Goal: Task Accomplishment & Management: Use online tool/utility

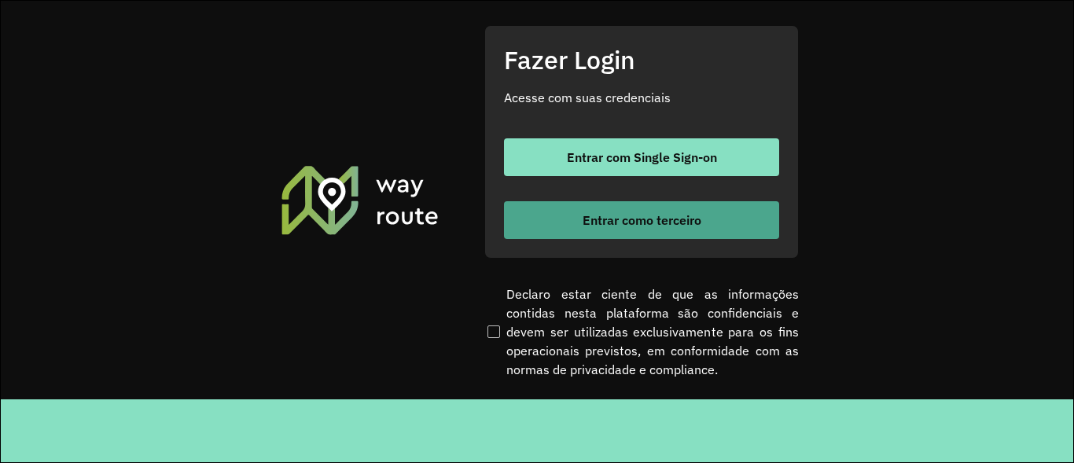
click at [553, 227] on button "Entrar como terceiro" at bounding box center [641, 220] width 275 height 38
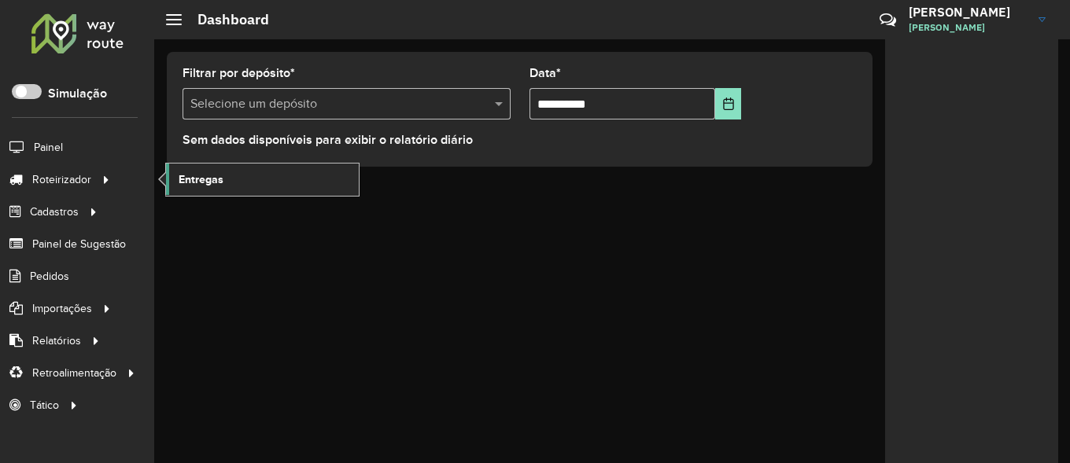
click at [228, 168] on link "Entregas" at bounding box center [262, 179] width 193 height 31
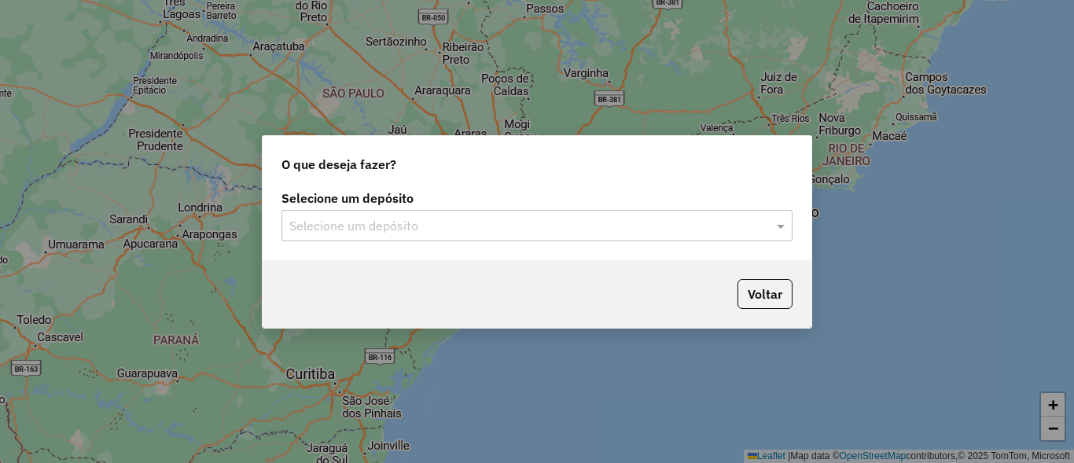
click at [723, 213] on div "Selecione um depósito" at bounding box center [537, 225] width 511 height 31
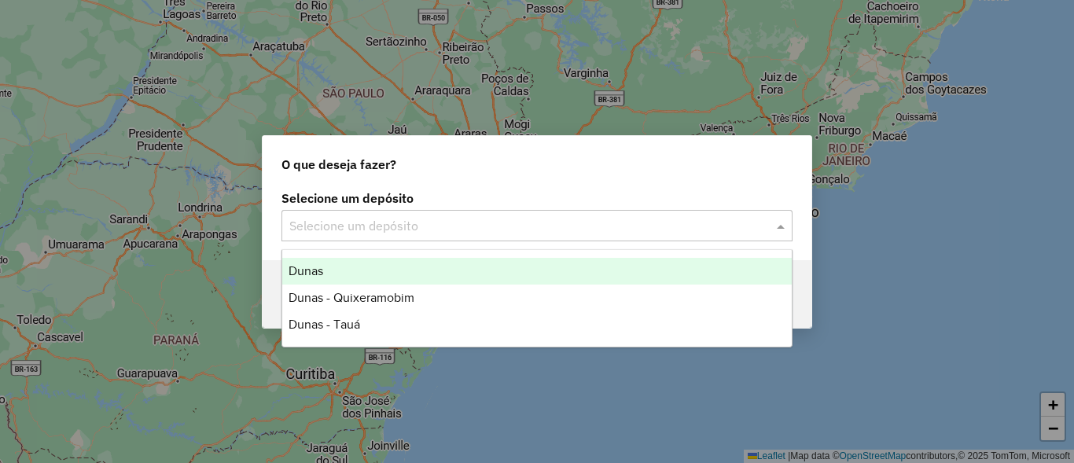
click at [300, 265] on span "Dunas" at bounding box center [306, 270] width 35 height 13
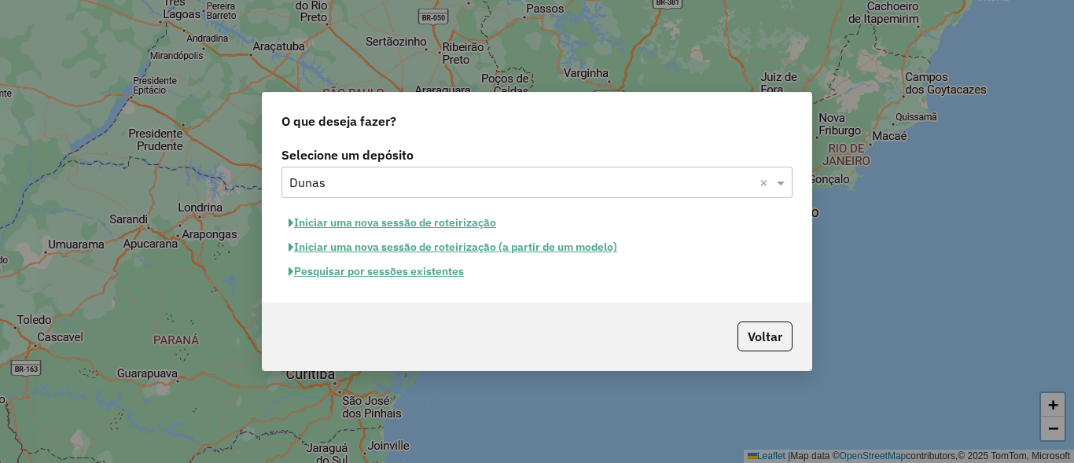
click at [410, 272] on button "Pesquisar por sessões existentes" at bounding box center [377, 272] width 190 height 24
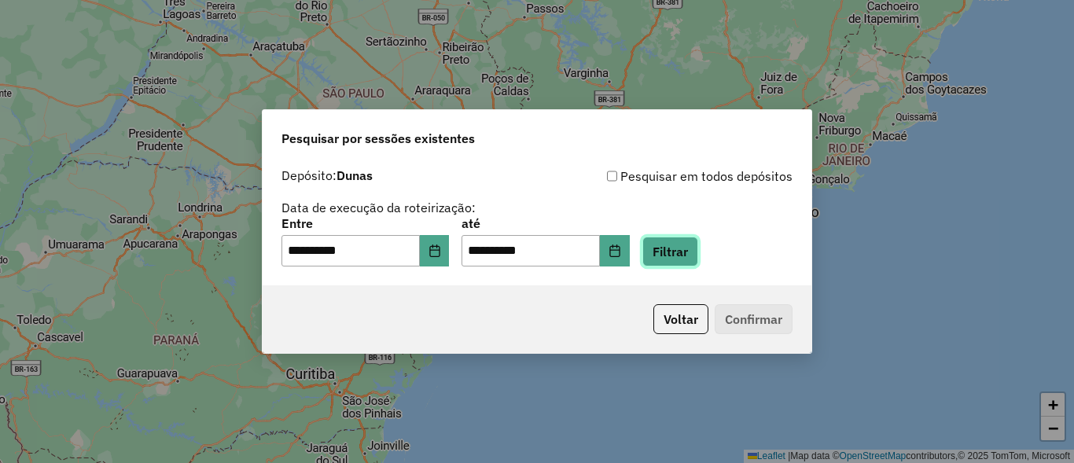
click at [698, 252] on button "Filtrar" at bounding box center [670, 252] width 56 height 30
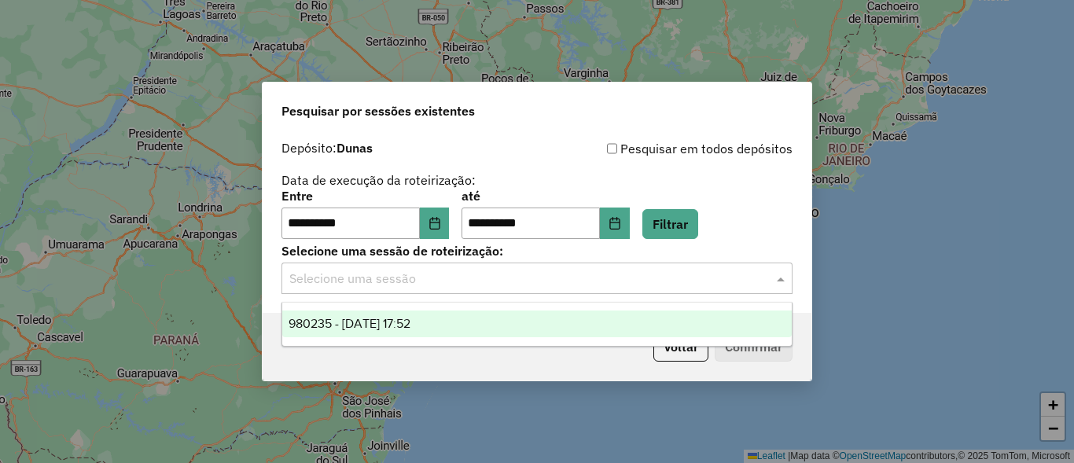
click at [414, 282] on input "text" at bounding box center [521, 279] width 464 height 19
click at [392, 325] on span "980235 - 16/08/2025 17:52" at bounding box center [350, 323] width 122 height 13
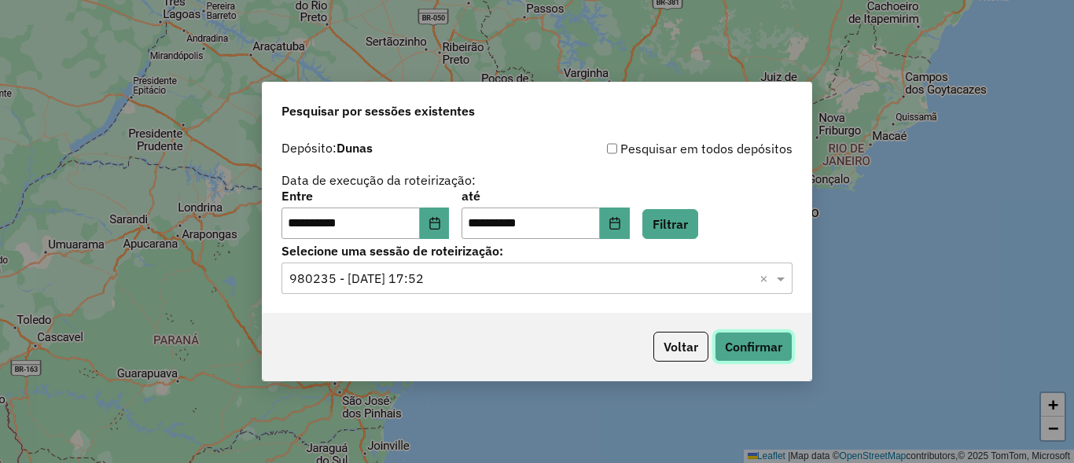
click at [765, 354] on button "Confirmar" at bounding box center [754, 347] width 78 height 30
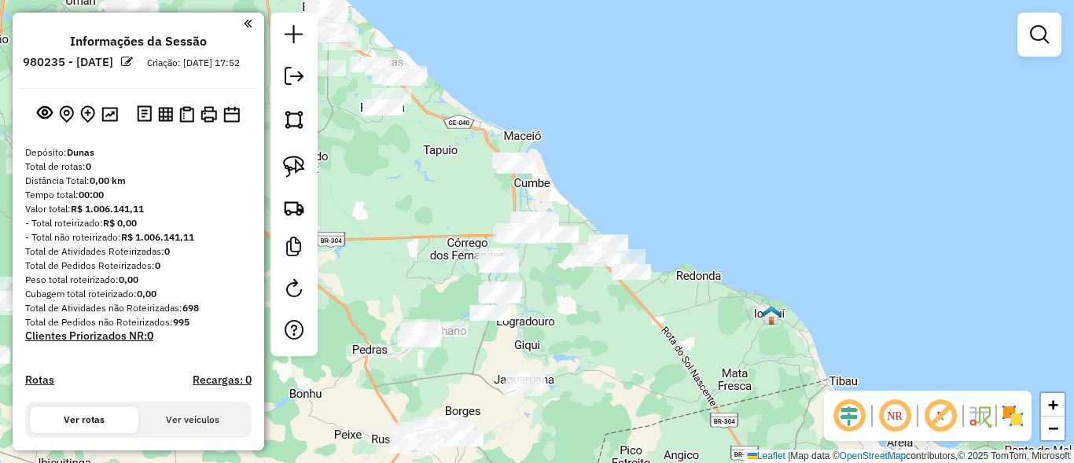
click at [585, 116] on div "Janela de atendimento Grade de atendimento Capacidade Transportadoras Veículos …" at bounding box center [537, 231] width 1074 height 463
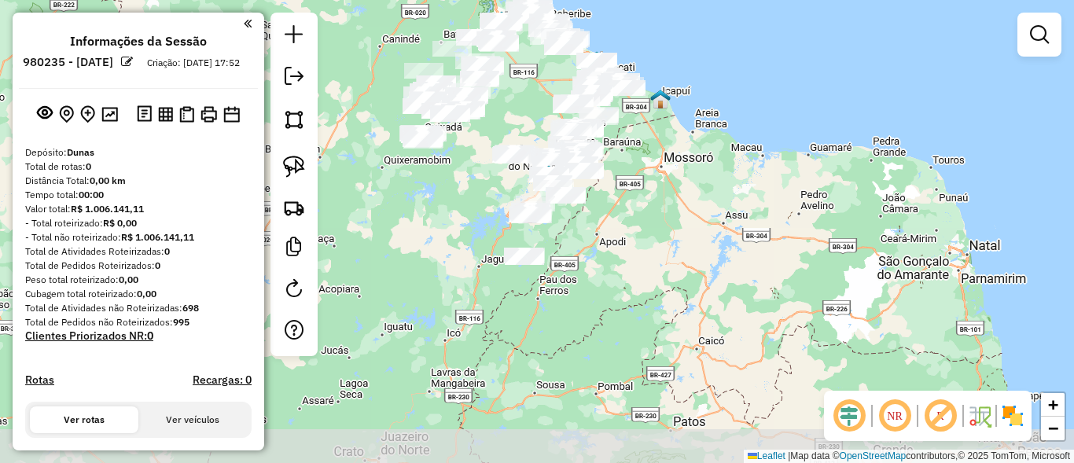
drag, startPoint x: 547, startPoint y: 283, endPoint x: 581, endPoint y: 209, distance: 81.3
click at [581, 209] on div "Janela de atendimento Grade de atendimento Capacidade Transportadoras Veículos …" at bounding box center [537, 231] width 1074 height 463
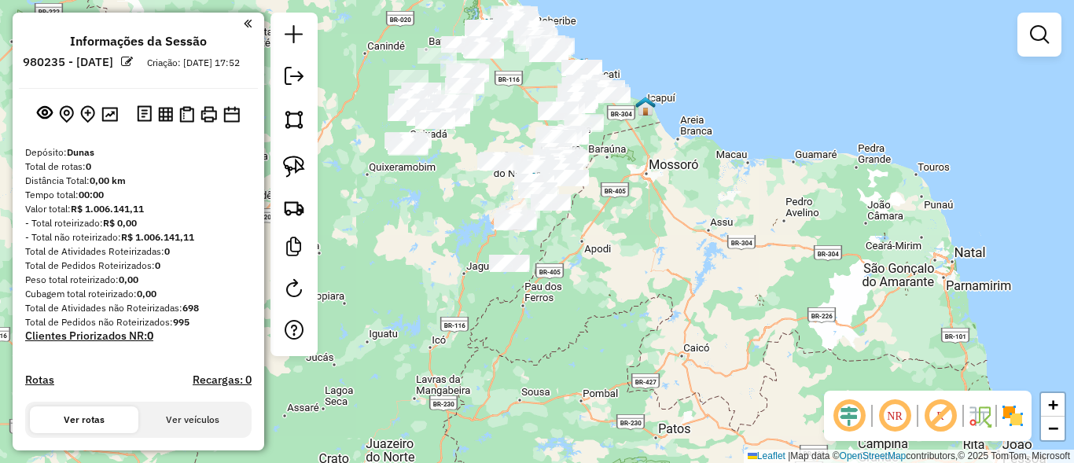
drag, startPoint x: 629, startPoint y: 244, endPoint x: 609, endPoint y: 253, distance: 22.5
click at [609, 253] on div "Janela de atendimento Grade de atendimento Capacidade Transportadoras Veículos …" at bounding box center [537, 231] width 1074 height 463
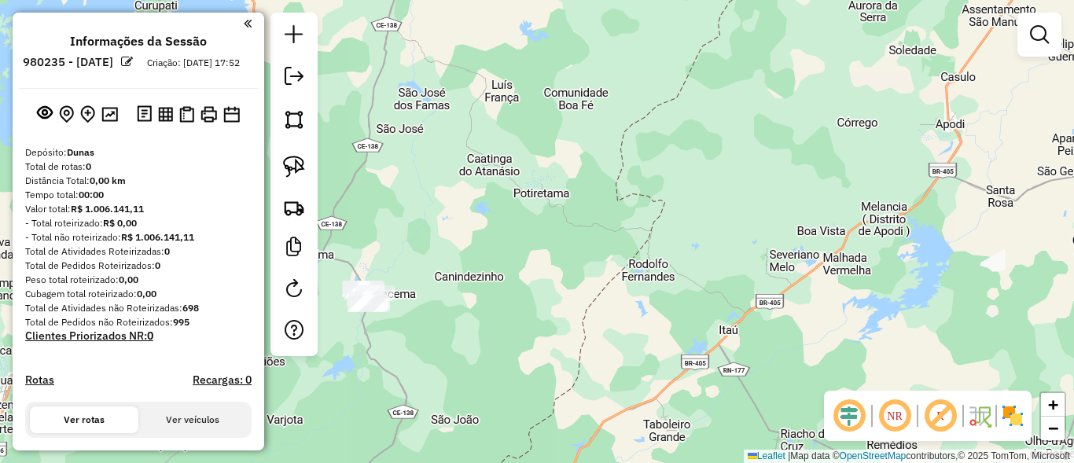
drag, startPoint x: 575, startPoint y: 247, endPoint x: 580, endPoint y: 253, distance: 8.4
click at [580, 253] on div "Janela de atendimento Grade de atendimento Capacidade Transportadoras Veículos …" at bounding box center [537, 231] width 1074 height 463
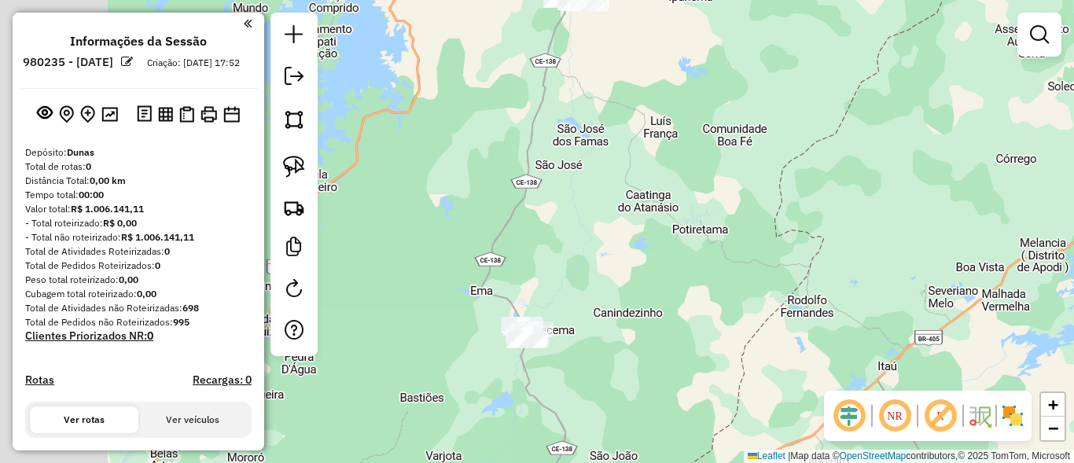
drag, startPoint x: 528, startPoint y: 251, endPoint x: 690, endPoint y: 302, distance: 170.6
click at [690, 302] on div "Janela de atendimento Grade de atendimento Capacidade Transportadoras Veículos …" at bounding box center [537, 231] width 1074 height 463
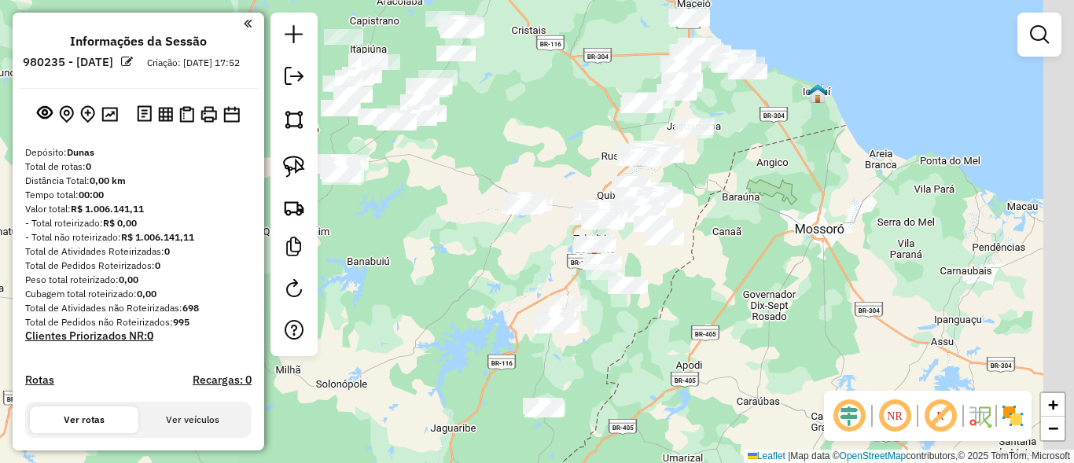
drag, startPoint x: 792, startPoint y: 172, endPoint x: 761, endPoint y: 259, distance: 91.8
click at [741, 321] on div "Janela de atendimento Grade de atendimento Capacidade Transportadoras Veículos …" at bounding box center [537, 231] width 1074 height 463
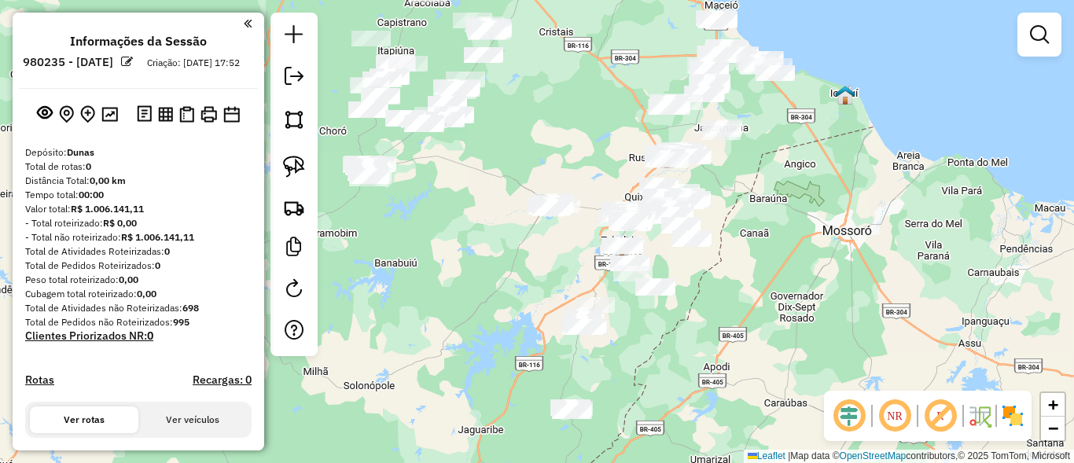
drag, startPoint x: 797, startPoint y: 182, endPoint x: 830, endPoint y: 171, distance: 34.3
click at [829, 173] on div "Janela de atendimento Grade de atendimento Capacidade Transportadoras Veículos …" at bounding box center [537, 231] width 1074 height 463
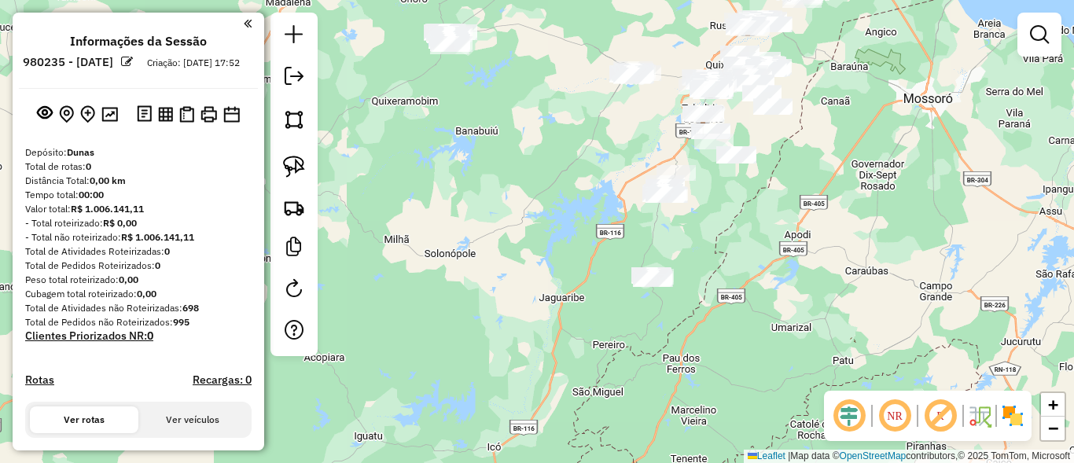
drag, startPoint x: 739, startPoint y: 300, endPoint x: 819, endPoint y: 169, distance: 153.5
click at [819, 169] on div "Janela de atendimento Grade de atendimento Capacidade Transportadoras Veículos …" at bounding box center [537, 231] width 1074 height 463
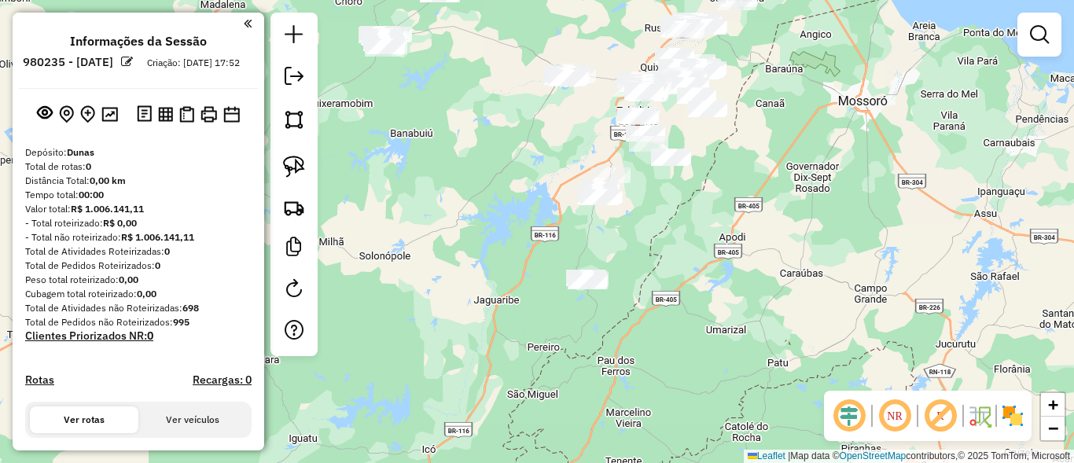
drag, startPoint x: 764, startPoint y: 228, endPoint x: 693, endPoint y: 230, distance: 70.8
click at [693, 230] on div "Janela de atendimento Grade de atendimento Capacidade Transportadoras Veículos …" at bounding box center [537, 231] width 1074 height 463
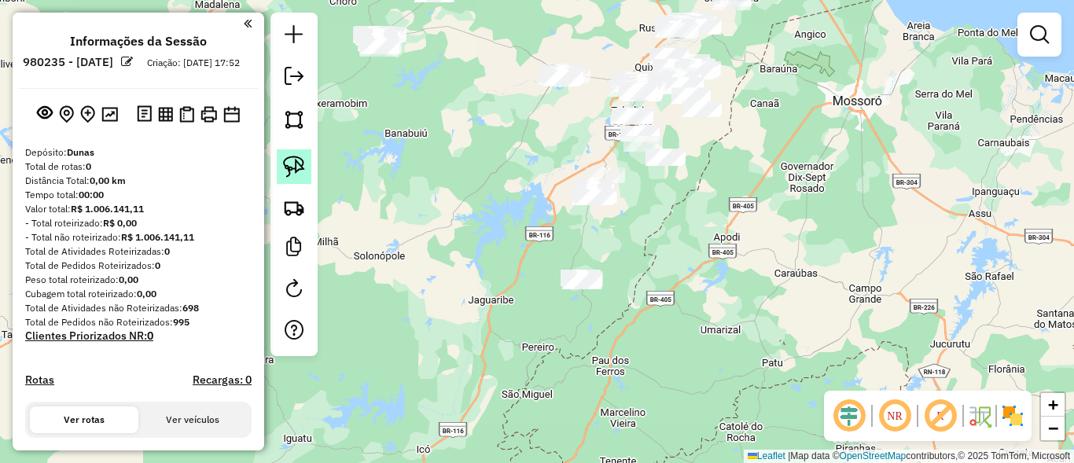
click at [291, 171] on img at bounding box center [294, 167] width 22 height 22
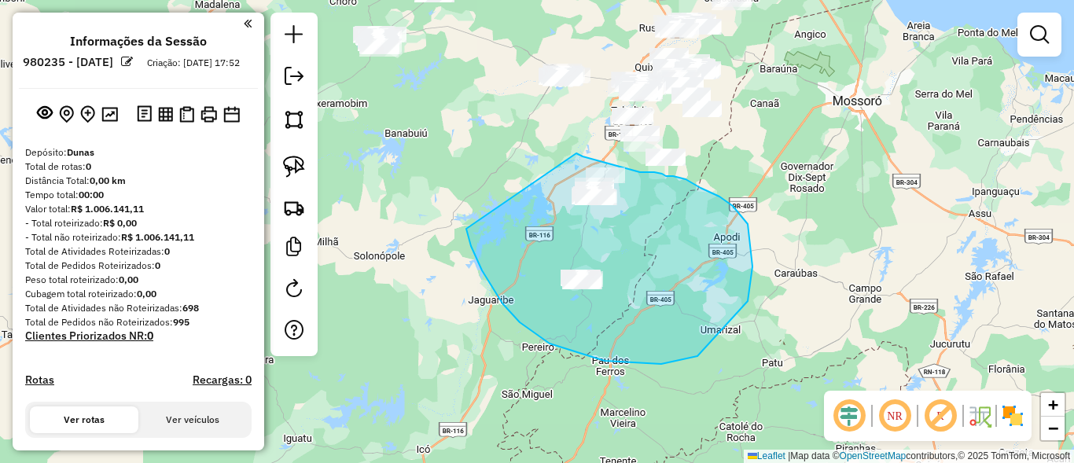
drag, startPoint x: 471, startPoint y: 246, endPoint x: 576, endPoint y: 153, distance: 140.4
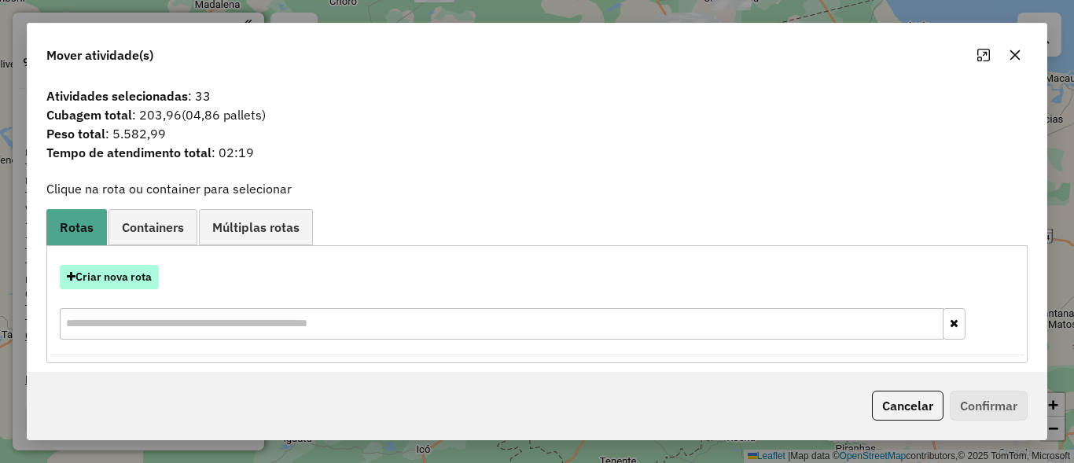
click at [133, 281] on button "Criar nova rota" at bounding box center [109, 277] width 99 height 24
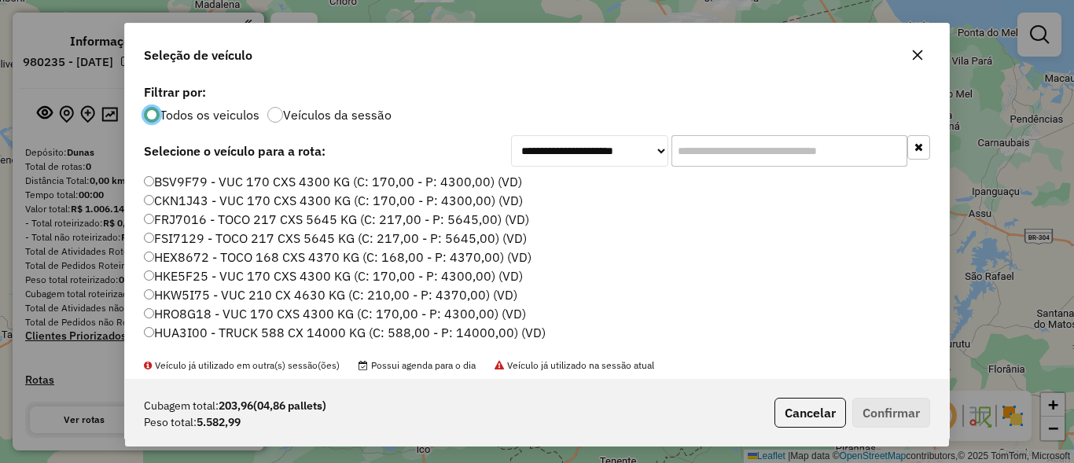
scroll to position [9, 5]
click at [813, 154] on input "text" at bounding box center [790, 150] width 236 height 31
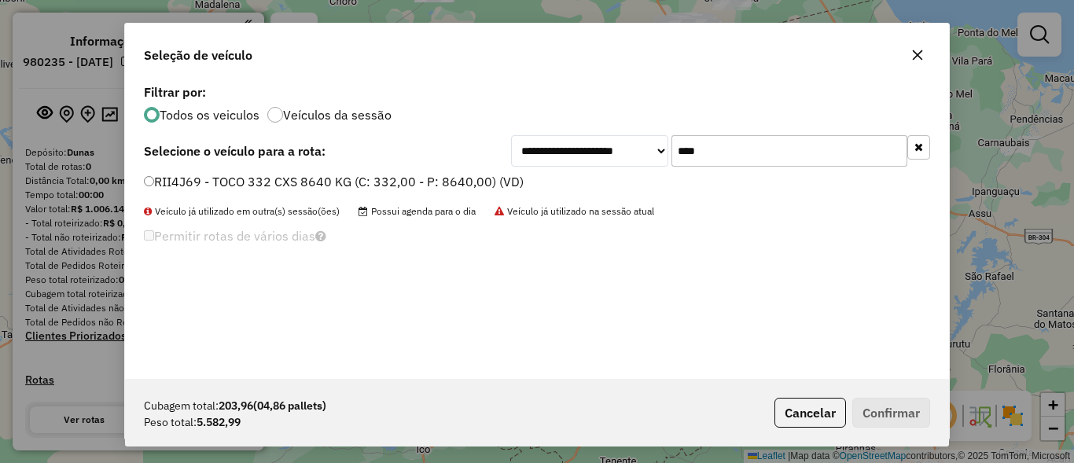
type input "****"
click at [201, 179] on label "RII4J69 - TOCO 332 CXS 8640 KG (C: 332,00 - P: 8640,00) (VD)" at bounding box center [334, 181] width 380 height 19
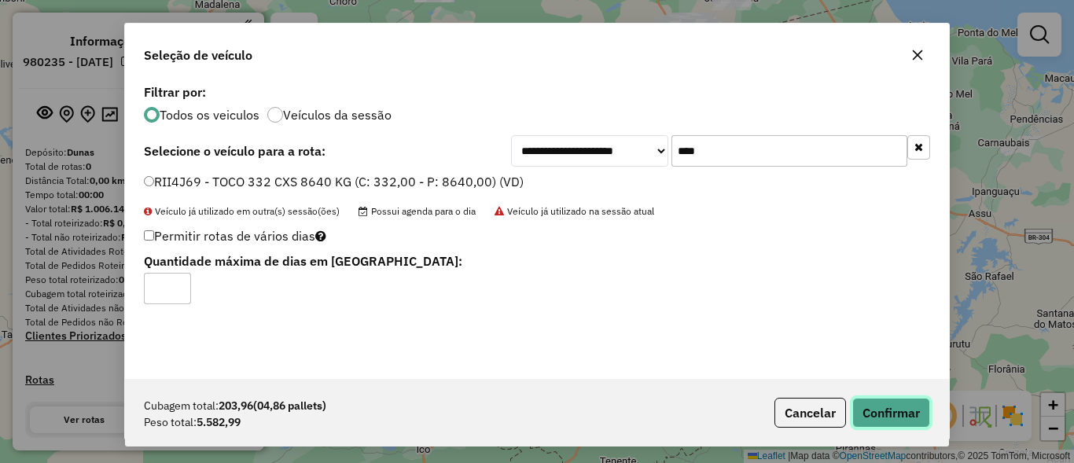
click at [896, 410] on button "Confirmar" at bounding box center [891, 413] width 78 height 30
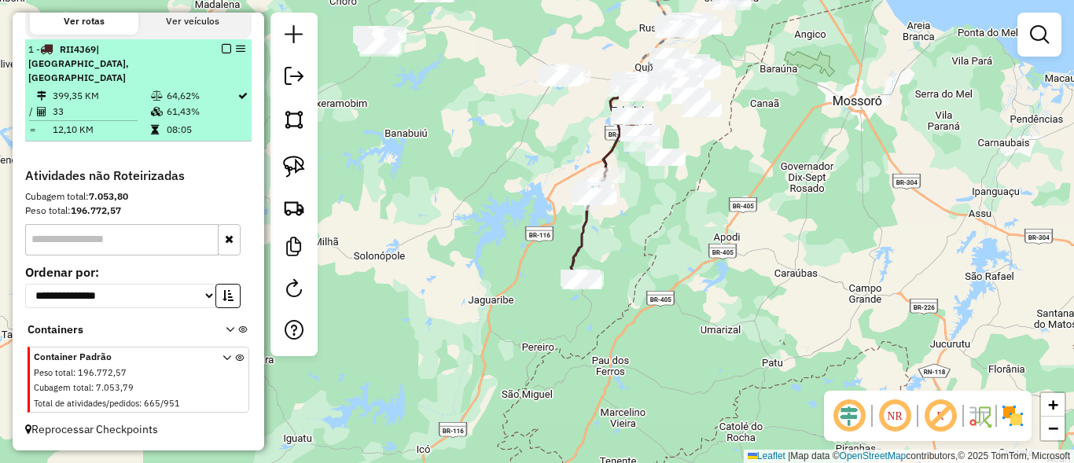
click at [222, 53] on em at bounding box center [226, 48] width 9 height 9
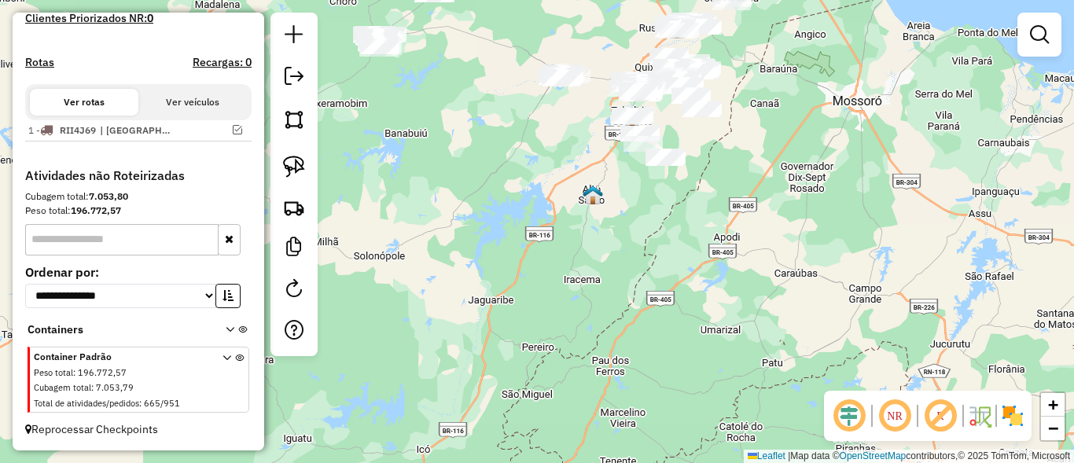
scroll to position [451, 0]
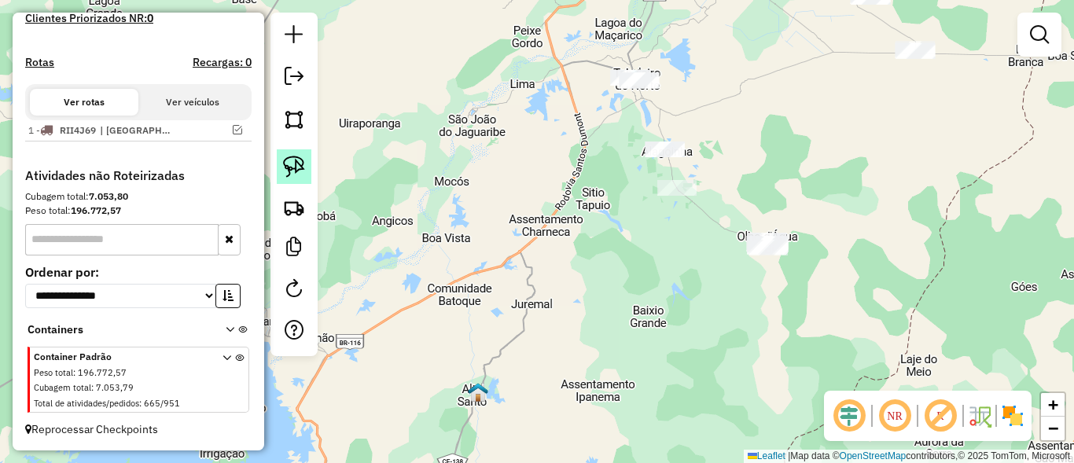
drag, startPoint x: 575, startPoint y: 183, endPoint x: 291, endPoint y: 178, distance: 283.9
click at [530, 202] on div "Janela de atendimento Grade de atendimento Capacidade Transportadoras Veículos …" at bounding box center [537, 231] width 1074 height 463
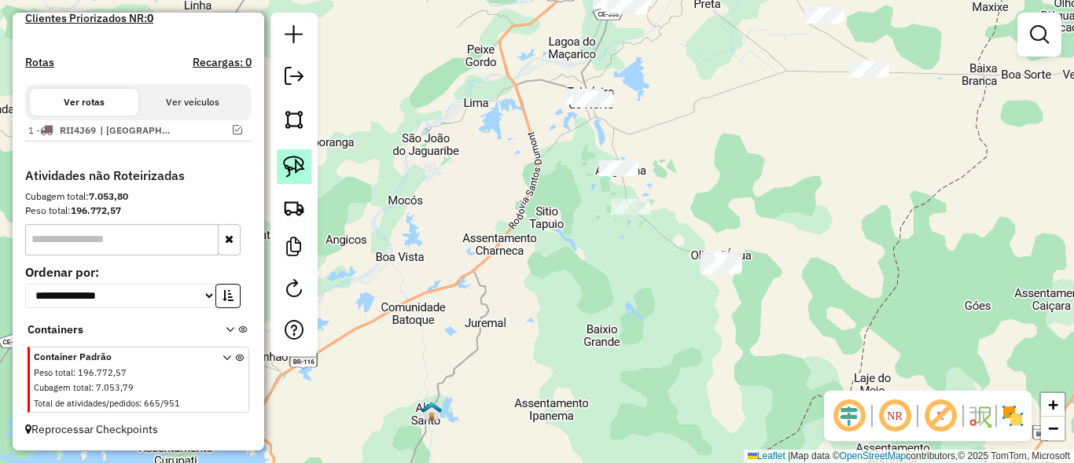
click at [284, 173] on img at bounding box center [294, 167] width 22 height 22
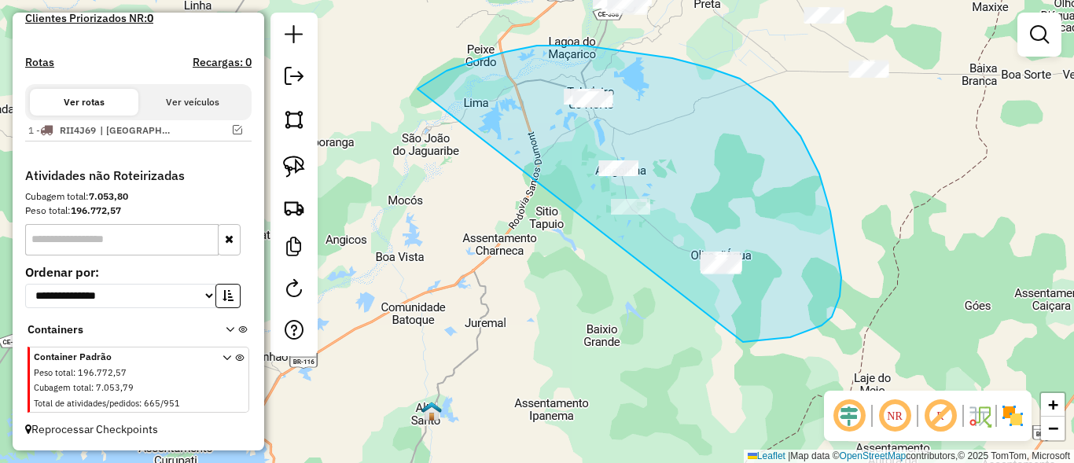
drag, startPoint x: 433, startPoint y: 79, endPoint x: 668, endPoint y: 334, distance: 346.7
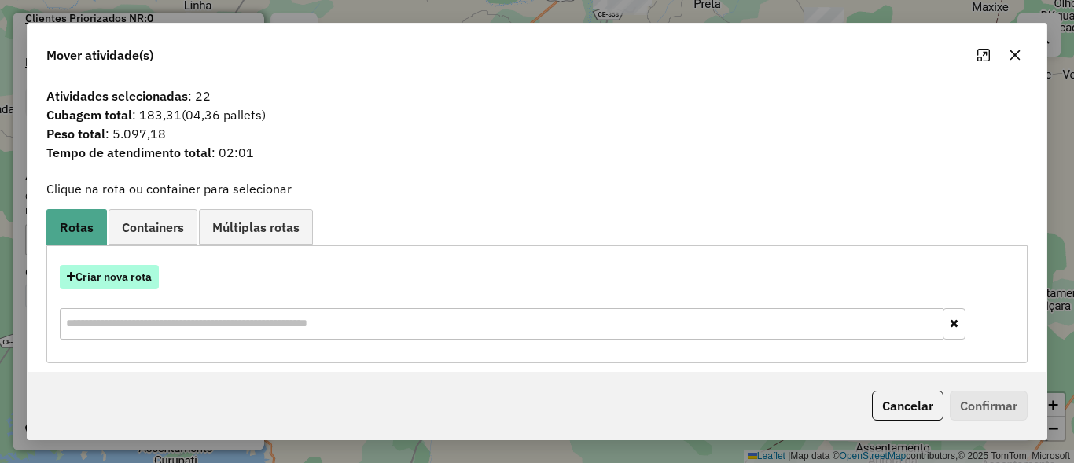
click at [151, 282] on button "Criar nova rota" at bounding box center [109, 277] width 99 height 24
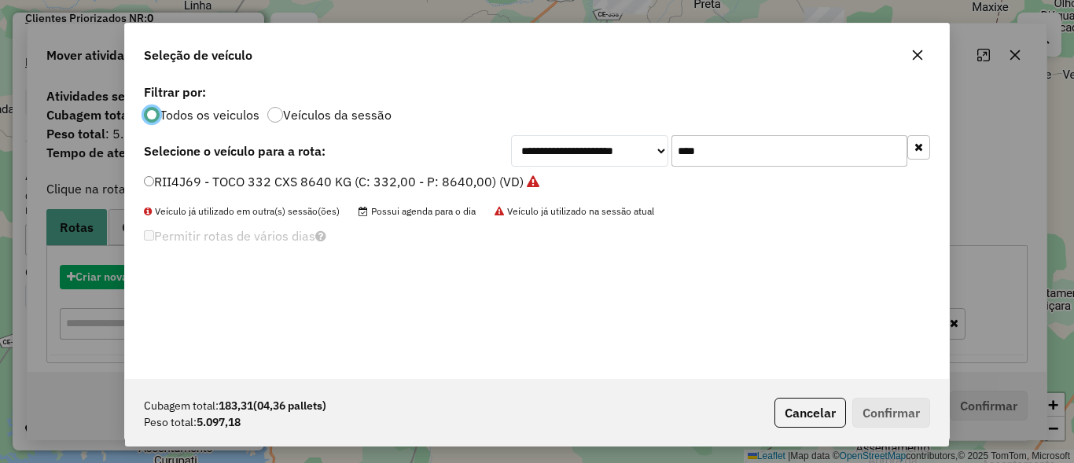
scroll to position [9, 5]
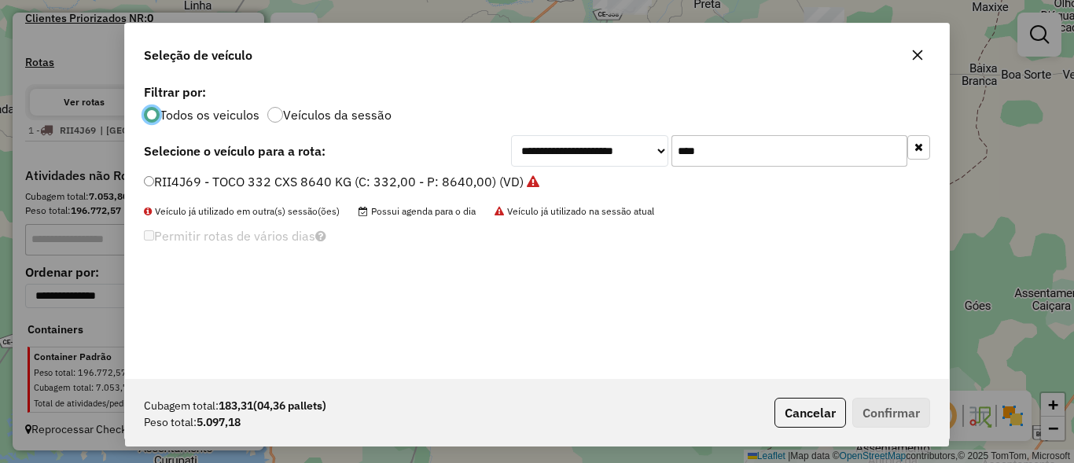
click at [753, 145] on input "****" at bounding box center [790, 150] width 236 height 31
type input "*"
type input "****"
click at [227, 180] on label "TIN8J58 - TOCO 255 CXS 6230 KG (C: 255,00 - P: 6230,00) (VD)" at bounding box center [335, 181] width 383 height 19
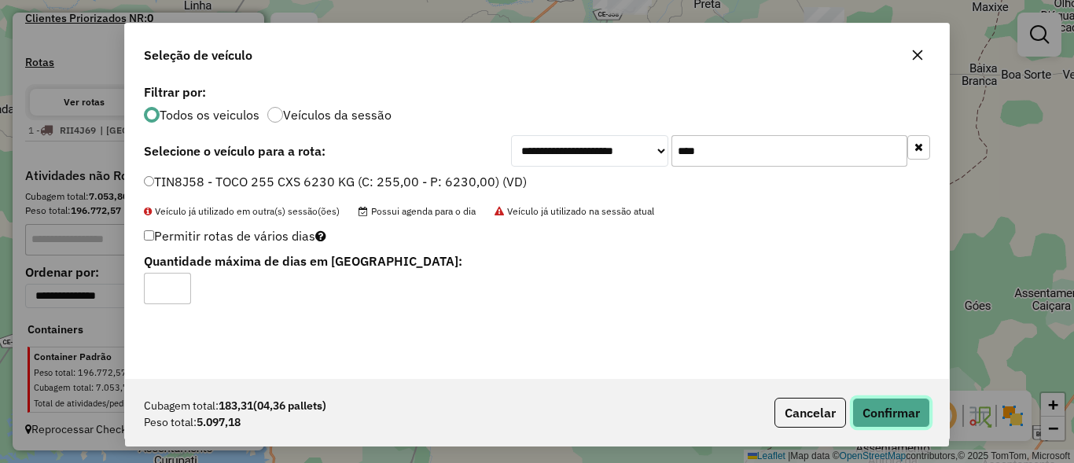
click at [904, 420] on button "Confirmar" at bounding box center [891, 413] width 78 height 30
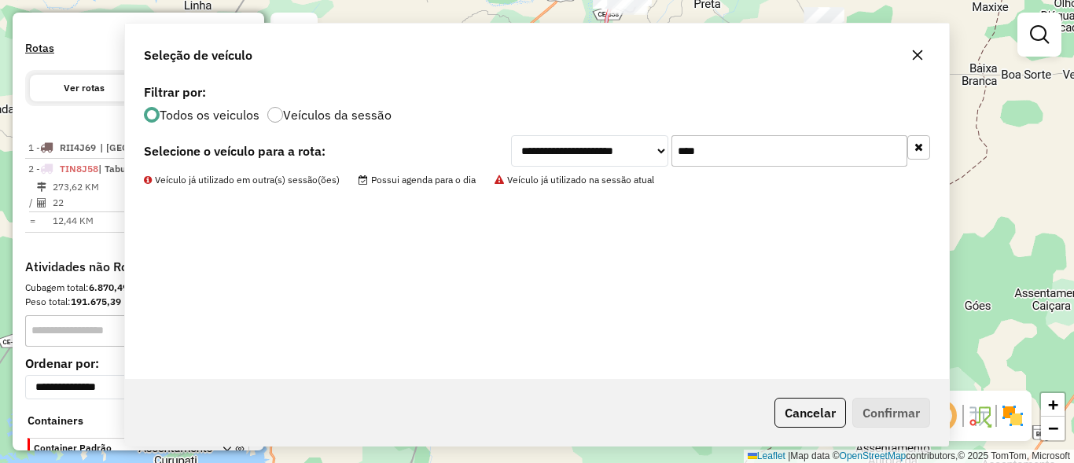
scroll to position [517, 0]
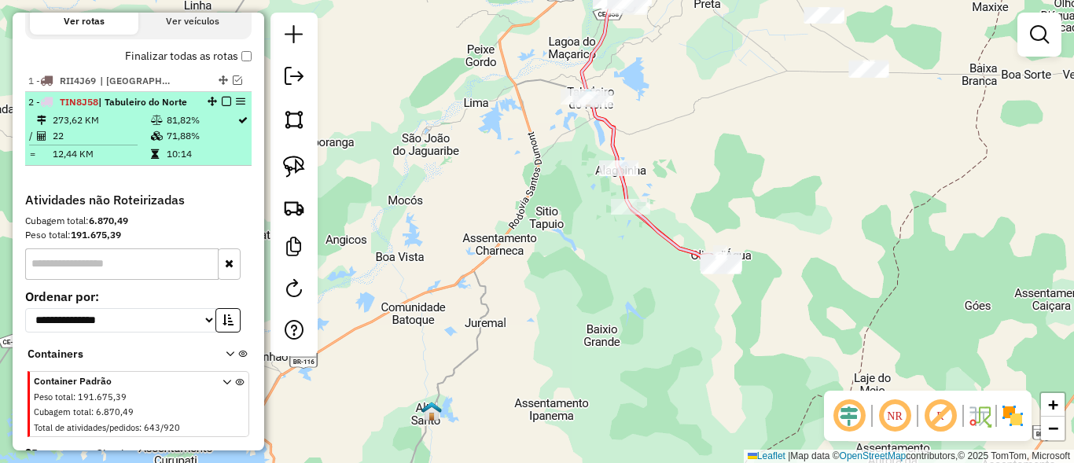
click at [222, 106] on em at bounding box center [226, 101] width 9 height 9
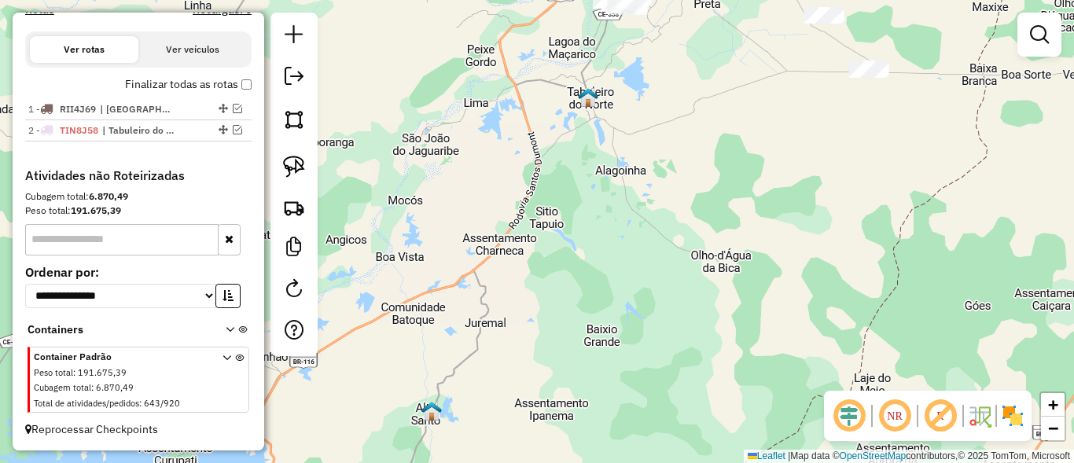
scroll to position [503, 0]
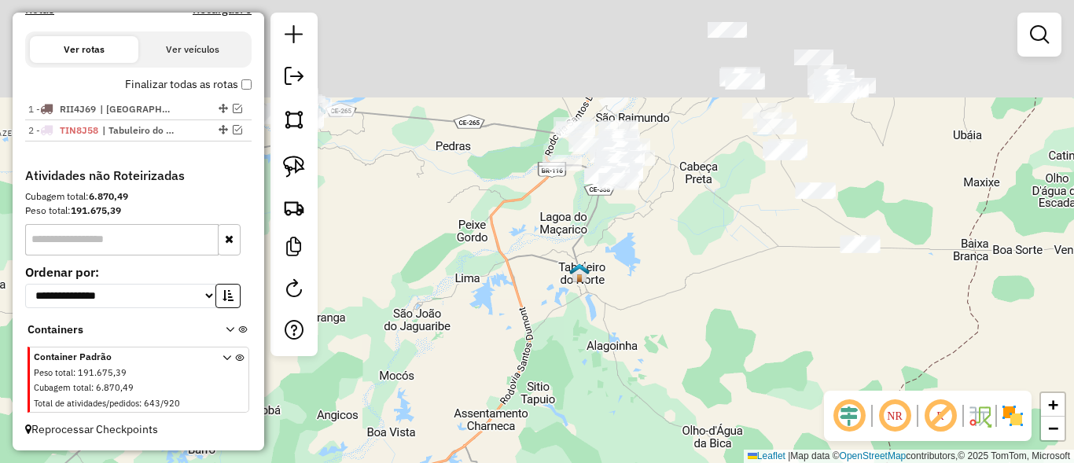
drag, startPoint x: 713, startPoint y: 131, endPoint x: 705, endPoint y: 294, distance: 163.0
click at [706, 293] on div "Janela de atendimento Grade de atendimento Capacidade Transportadoras Veículos …" at bounding box center [537, 231] width 1074 height 463
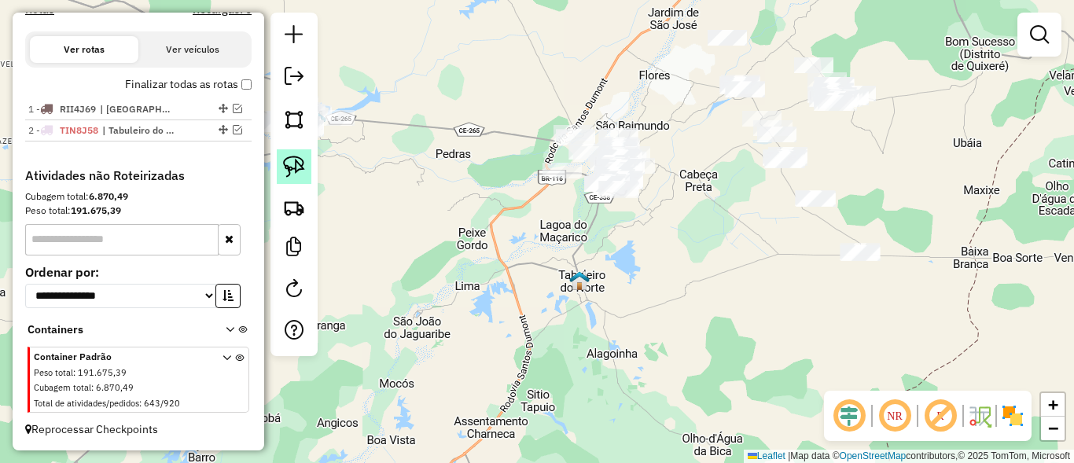
click at [287, 153] on link at bounding box center [294, 166] width 35 height 35
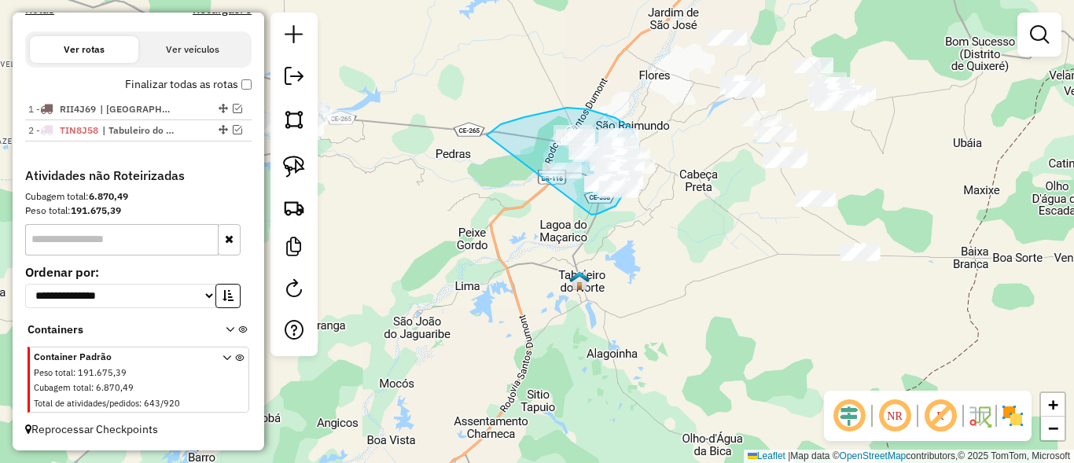
drag, startPoint x: 489, startPoint y: 134, endPoint x: 577, endPoint y: 209, distance: 116.0
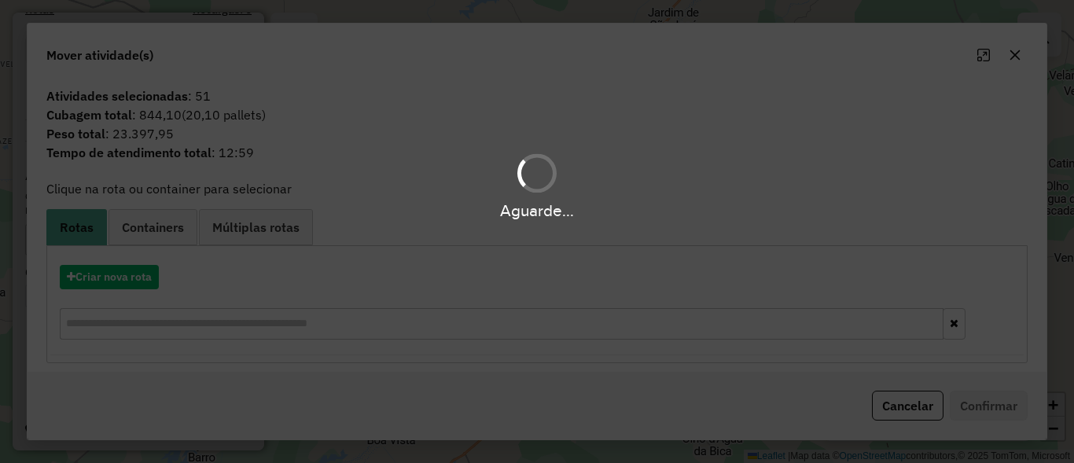
click at [904, 402] on div "Aguarde..." at bounding box center [537, 231] width 1074 height 463
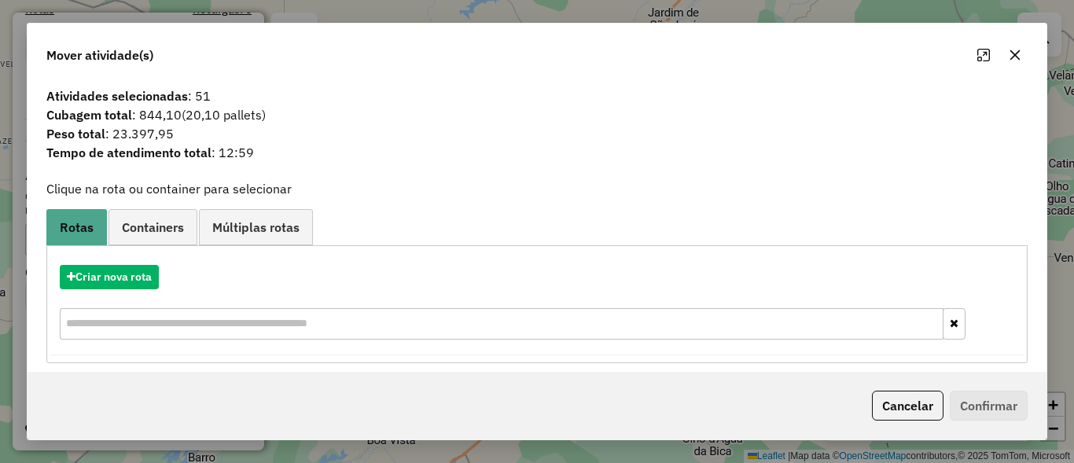
click at [904, 402] on button "Cancelar" at bounding box center [908, 406] width 72 height 30
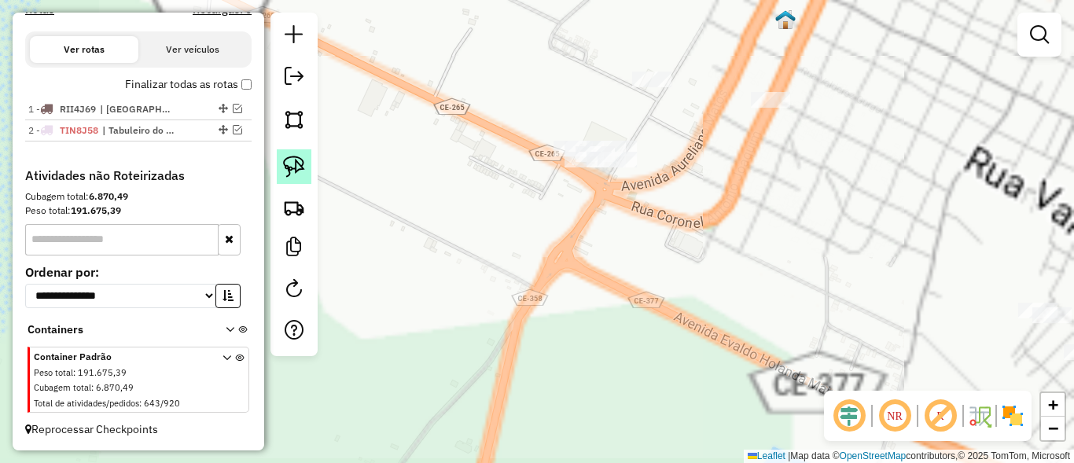
click at [299, 164] on img at bounding box center [294, 167] width 22 height 22
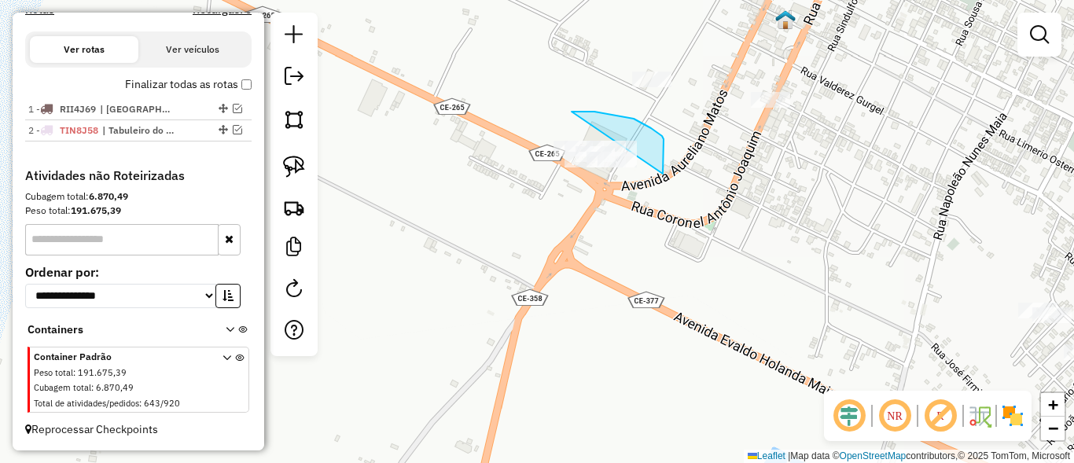
drag, startPoint x: 664, startPoint y: 139, endPoint x: 477, endPoint y: 164, distance: 188.0
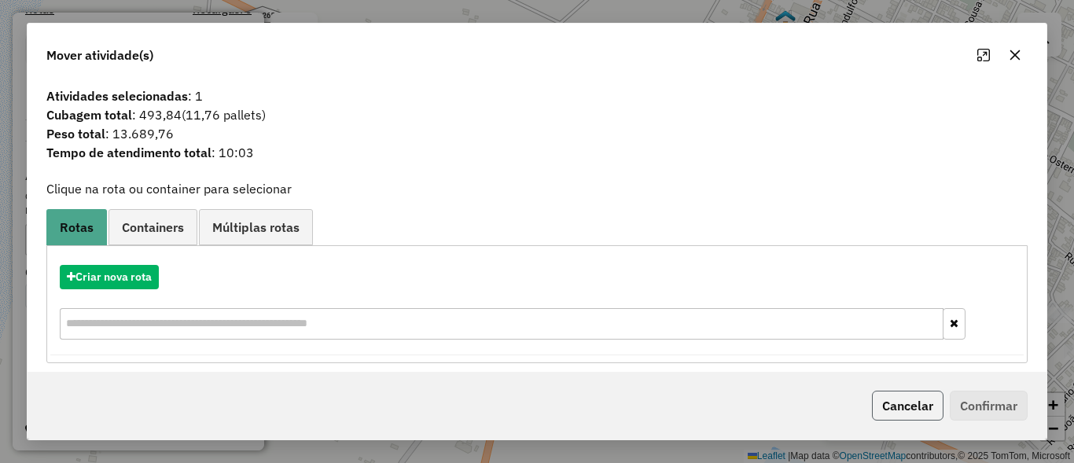
click at [928, 411] on button "Cancelar" at bounding box center [908, 406] width 72 height 30
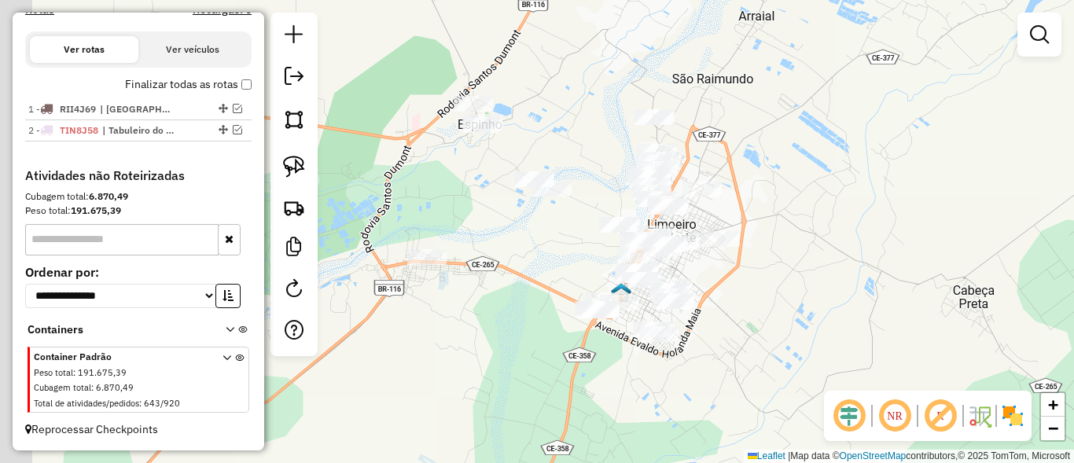
drag, startPoint x: 806, startPoint y: 169, endPoint x: 881, endPoint y: 330, distance: 177.7
click at [889, 330] on div "Janela de atendimento Grade de atendimento Capacidade Transportadoras Veículos …" at bounding box center [537, 231] width 1074 height 463
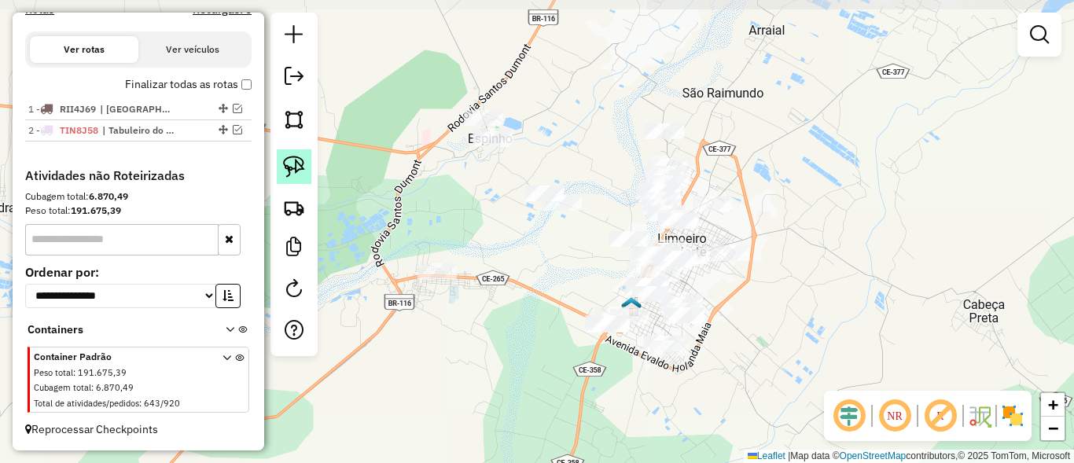
click at [299, 174] on img at bounding box center [294, 167] width 22 height 22
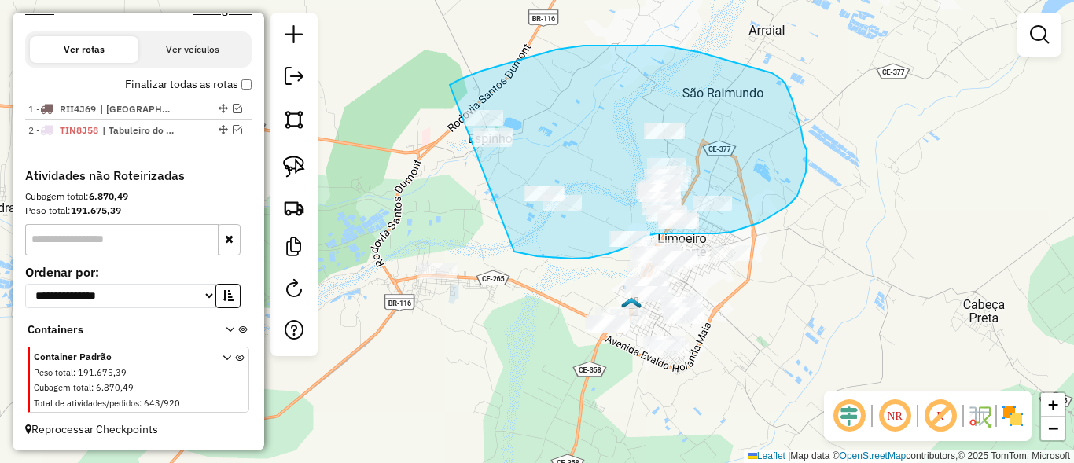
drag, startPoint x: 623, startPoint y: 46, endPoint x: 504, endPoint y: 249, distance: 235.1
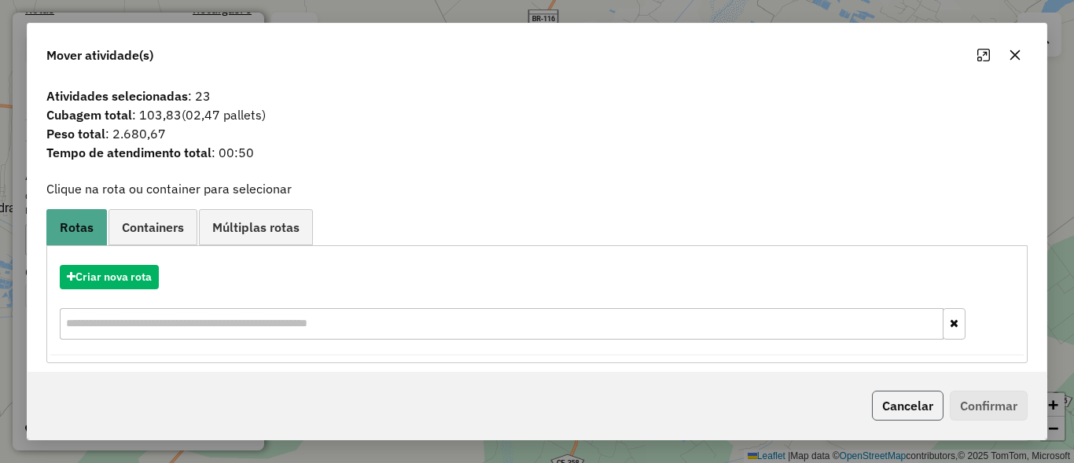
click at [897, 410] on button "Cancelar" at bounding box center [908, 406] width 72 height 30
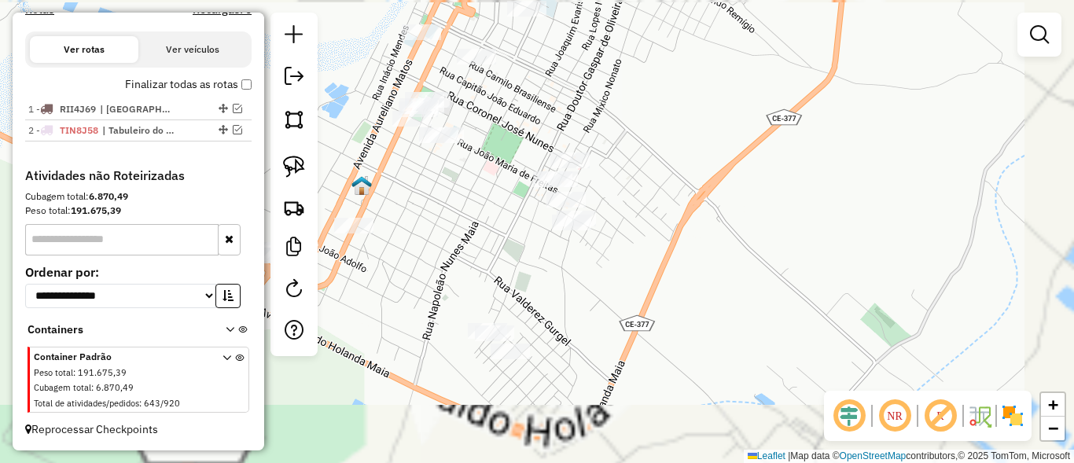
drag, startPoint x: 739, startPoint y: 355, endPoint x: 780, endPoint y: 236, distance: 125.6
click at [775, 395] on div "Janela de atendimento Grade de atendimento Capacidade Transportadoras Veículos …" at bounding box center [537, 231] width 1074 height 463
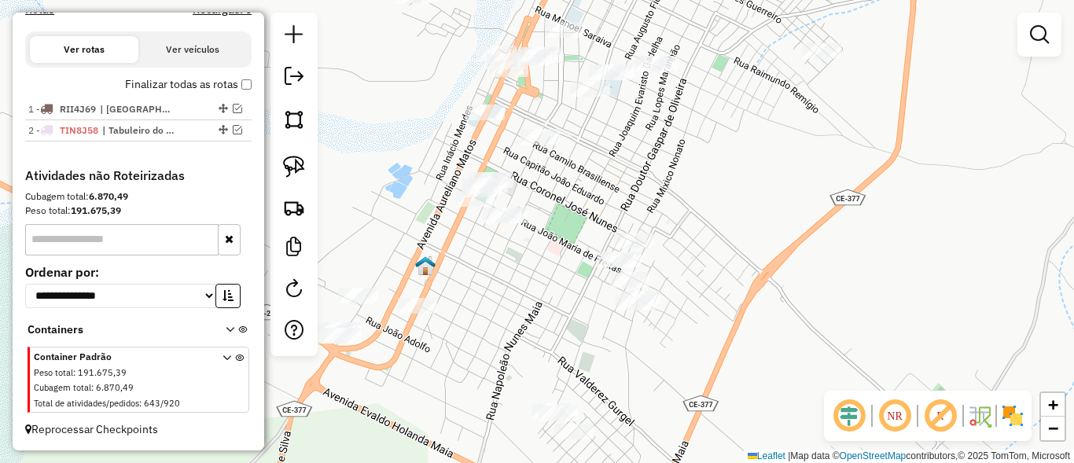
drag, startPoint x: 791, startPoint y: 204, endPoint x: 824, endPoint y: 223, distance: 38.0
click at [824, 223] on div "Janela de atendimento Grade de atendimento Capacidade Transportadoras Veículos …" at bounding box center [537, 231] width 1074 height 463
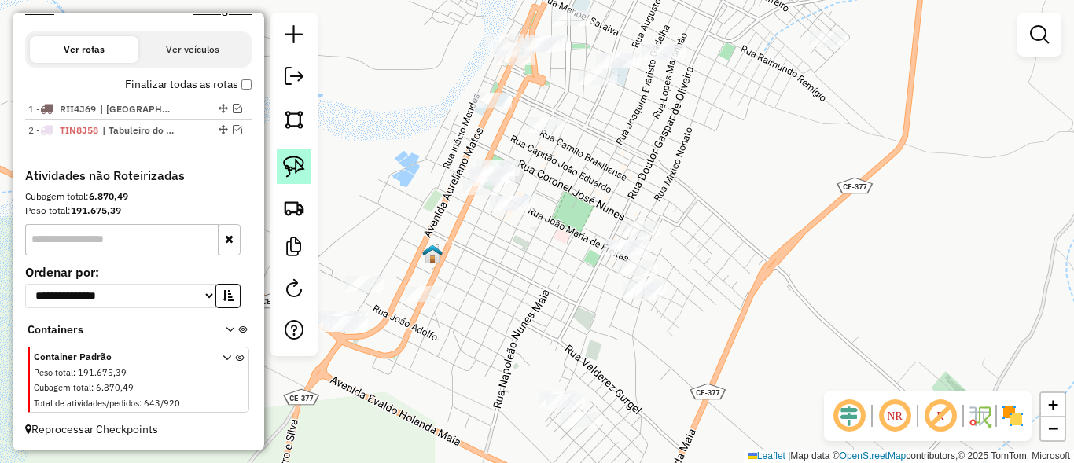
click at [297, 158] on img at bounding box center [294, 167] width 22 height 22
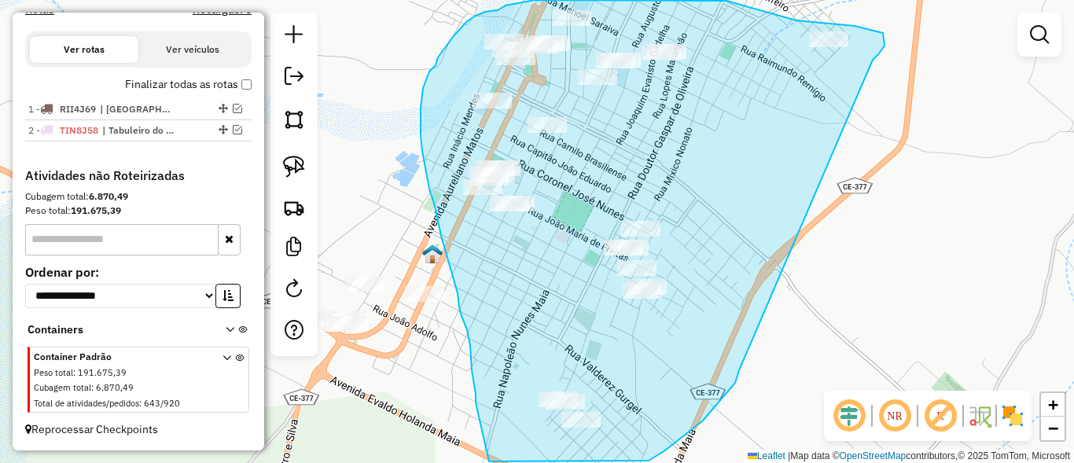
drag, startPoint x: 731, startPoint y: 388, endPoint x: 865, endPoint y: 70, distance: 344.7
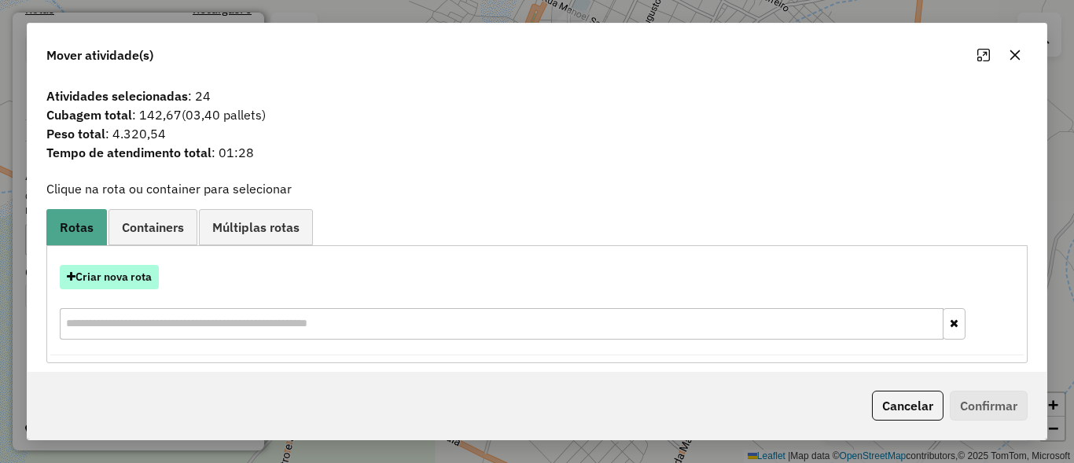
click at [124, 270] on button "Criar nova rota" at bounding box center [109, 277] width 99 height 24
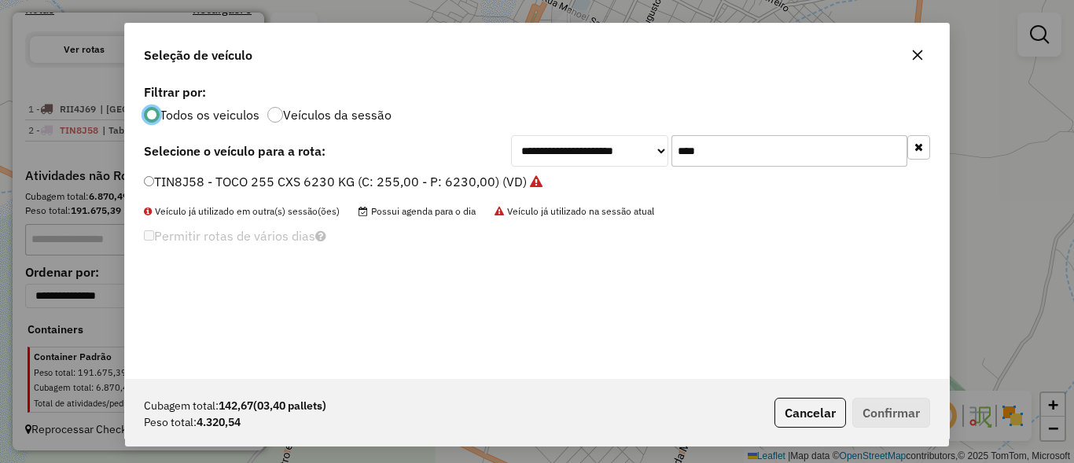
scroll to position [9, 5]
click at [801, 145] on input "****" at bounding box center [790, 150] width 236 height 31
type input "****"
click at [168, 182] on label "TIE7H39 - TOCO 321 CXS 8350 KG (C: 321,00 - P: 8350,00) (VD)" at bounding box center [336, 181] width 384 height 19
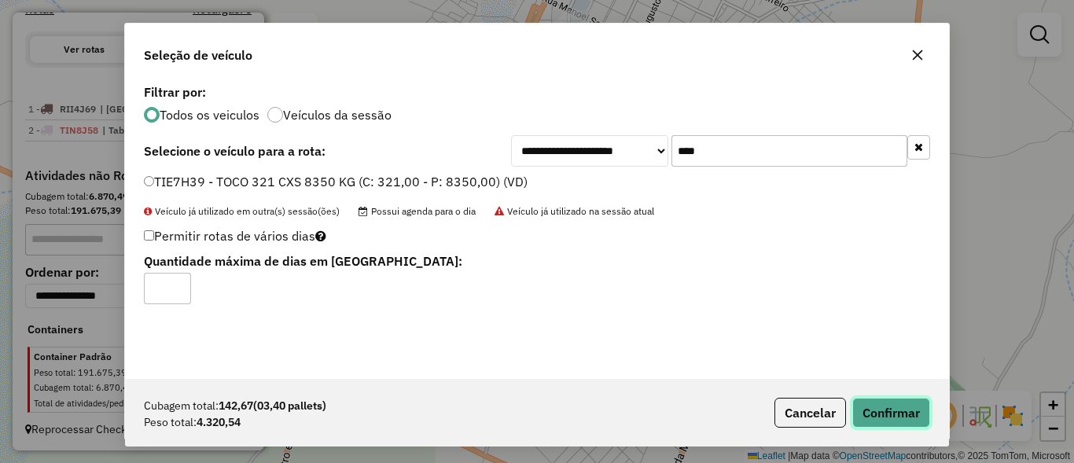
click at [884, 407] on button "Confirmar" at bounding box center [891, 413] width 78 height 30
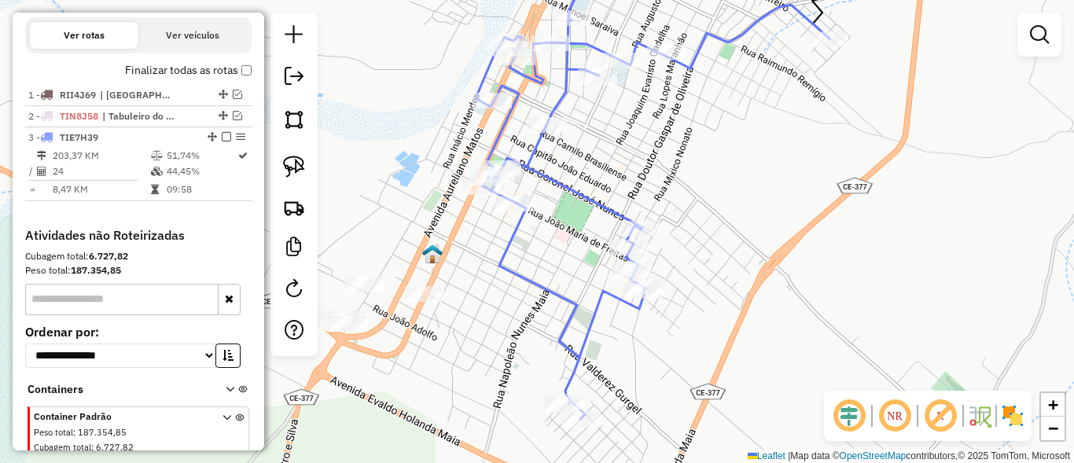
scroll to position [517, 0]
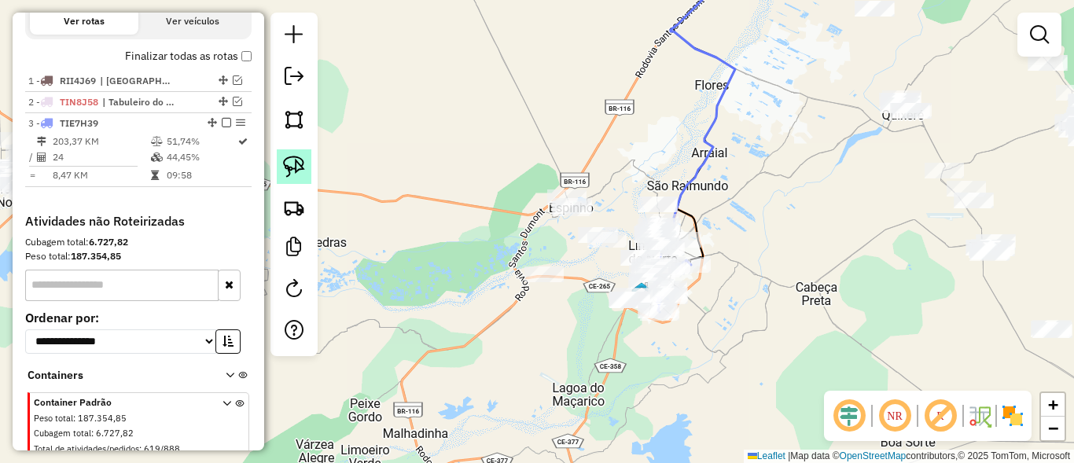
click at [284, 170] on img at bounding box center [294, 167] width 22 height 22
drag, startPoint x: 492, startPoint y: 238, endPoint x: 525, endPoint y: 293, distance: 63.5
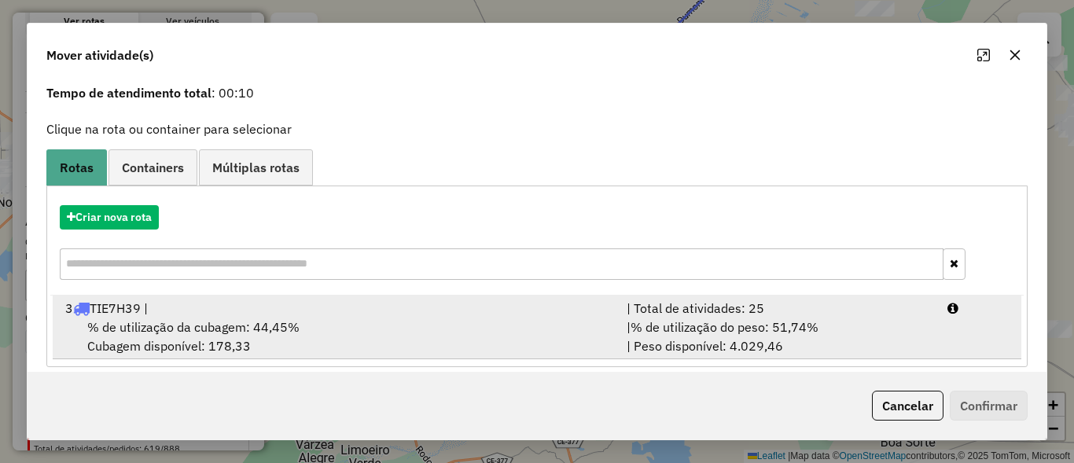
scroll to position [74, 0]
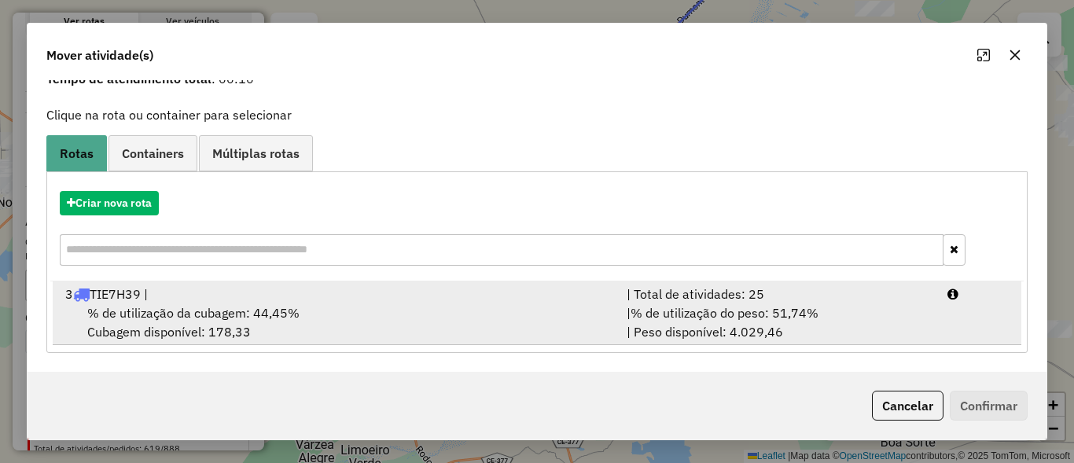
click at [831, 335] on div "| % de utilização do peso: 51,74% | Peso disponível: 4.029,46" at bounding box center [777, 323] width 321 height 38
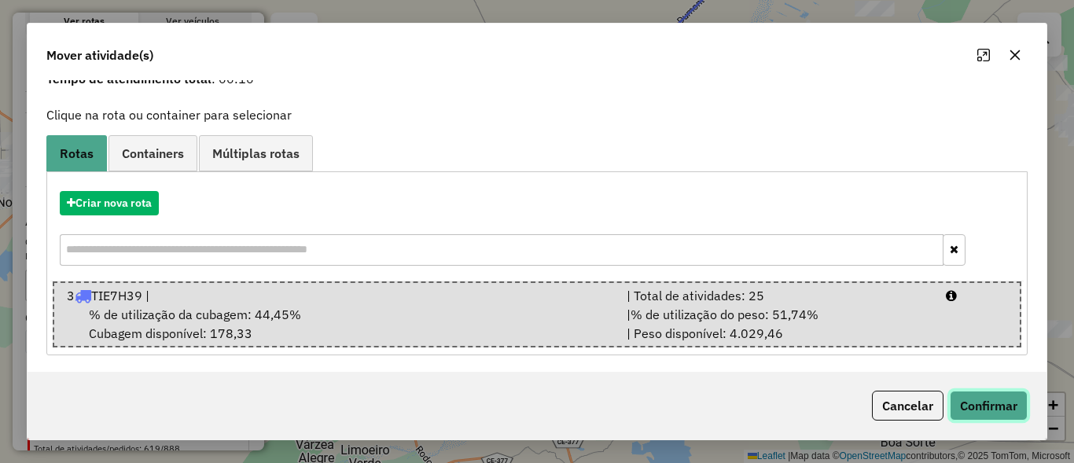
click at [974, 411] on button "Confirmar" at bounding box center [989, 406] width 78 height 30
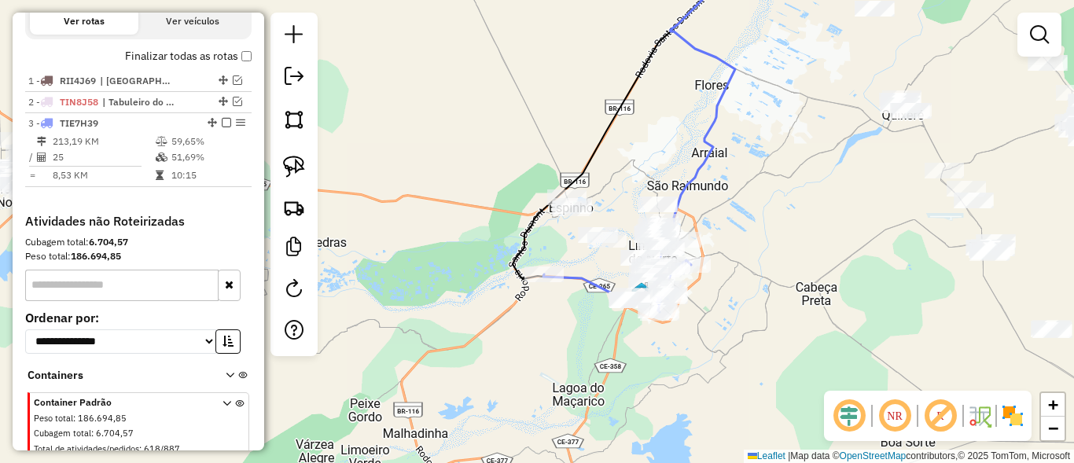
scroll to position [0, 0]
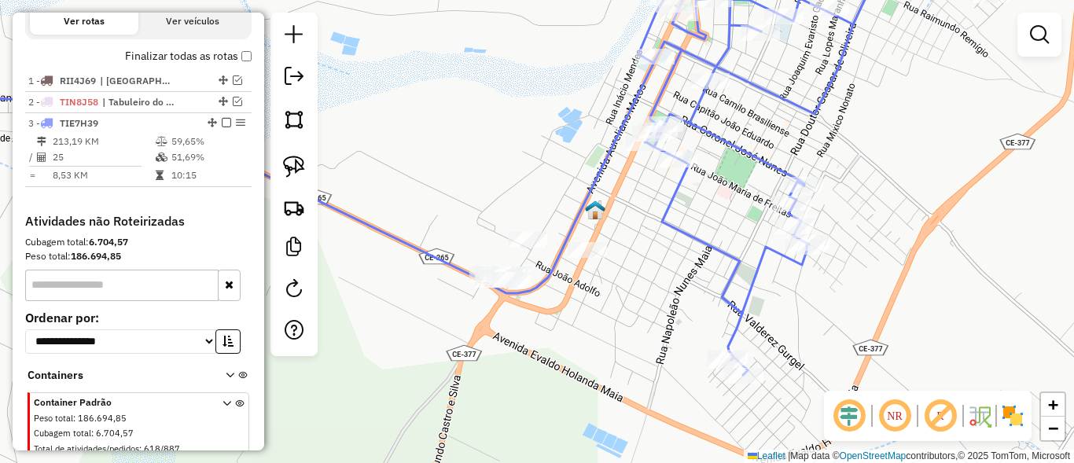
click at [650, 161] on div "Janela de atendimento Grade de atendimento Capacidade Transportadoras Veículos …" at bounding box center [537, 231] width 1074 height 463
click at [650, 151] on div at bounding box center [645, 143] width 39 height 16
select select "**********"
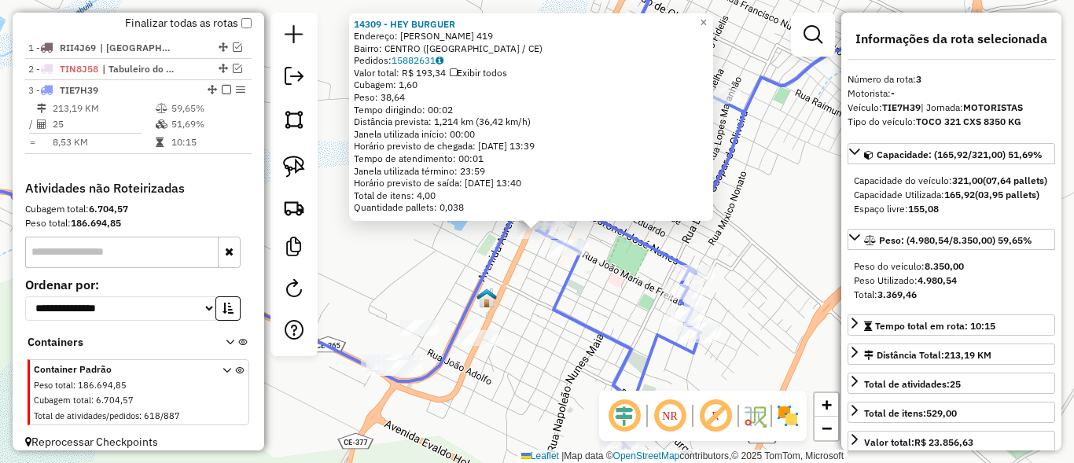
scroll to position [577, 0]
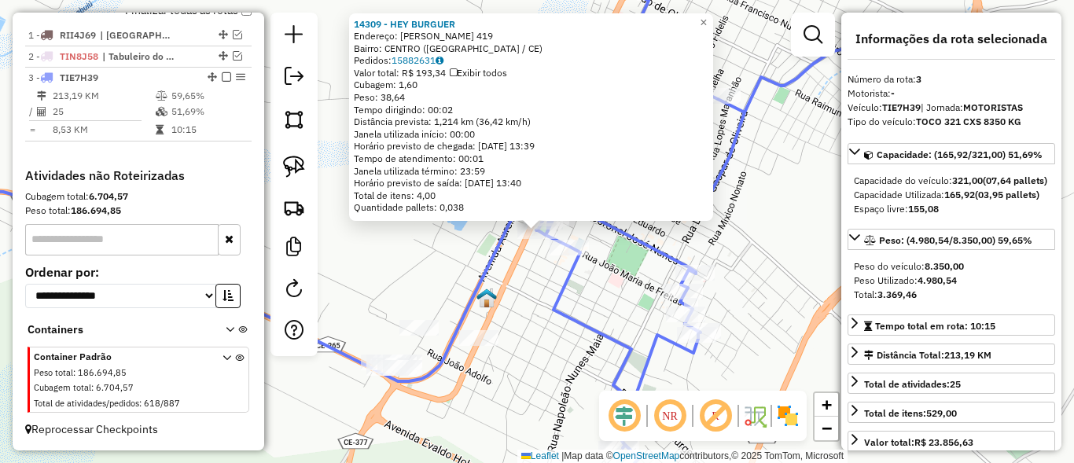
click at [580, 342] on div "14309 - HEY BURGUER Endereço: JOAO MARIA DE FREITAS 419 Bairro: CENTRO (LIMOEIR…" at bounding box center [537, 231] width 1074 height 463
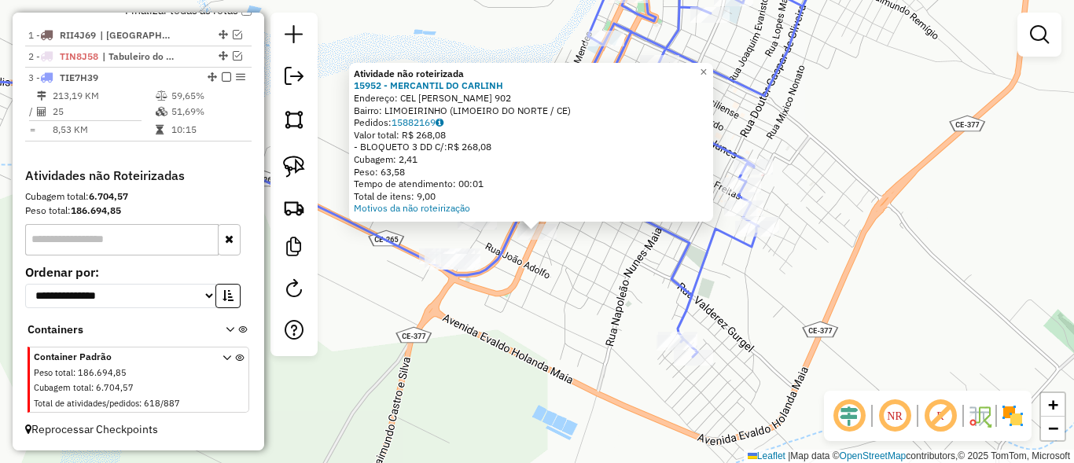
click at [602, 283] on div "Atividade não roteirizada 15952 - MERCANTIL DO CARLINH Endereço: CEL ANTONIO JO…" at bounding box center [537, 231] width 1074 height 463
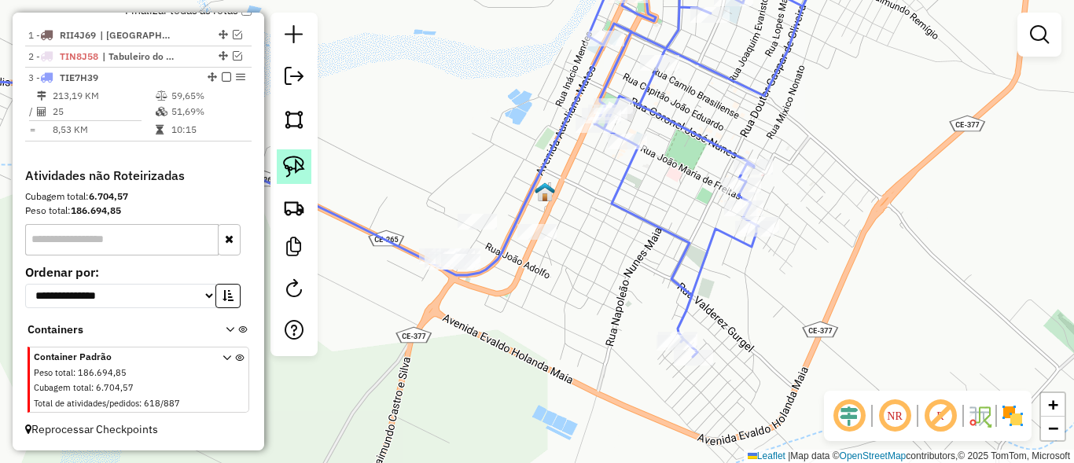
click at [281, 162] on link at bounding box center [294, 166] width 35 height 35
drag, startPoint x: 532, startPoint y: 188, endPoint x: 568, endPoint y: 247, distance: 69.2
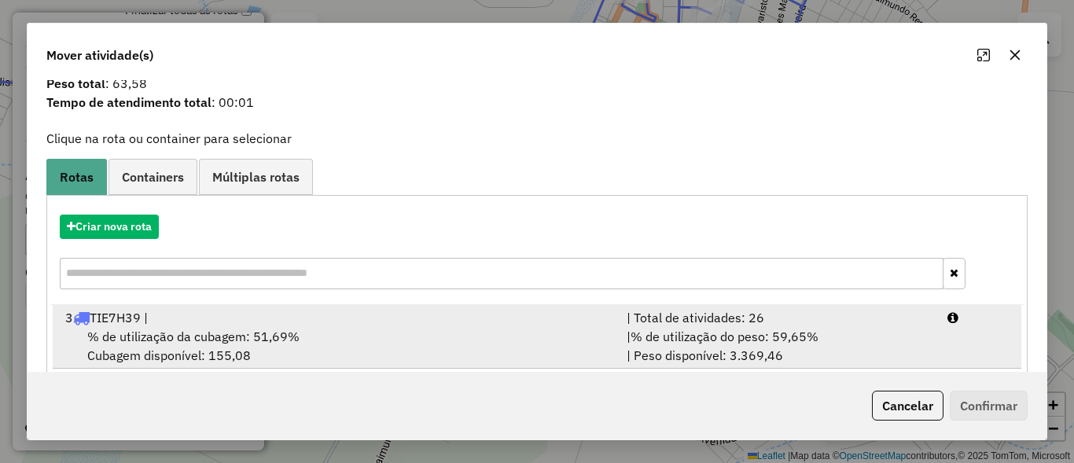
scroll to position [74, 0]
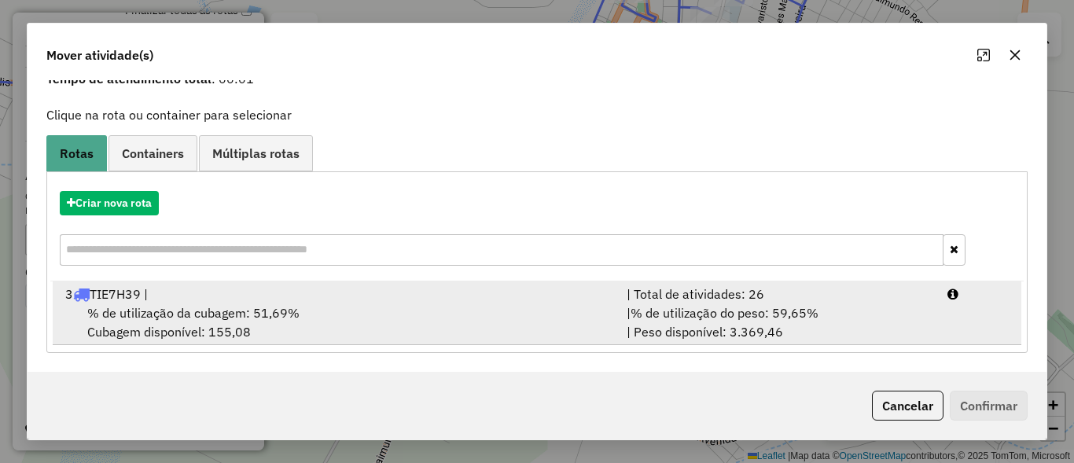
click at [830, 320] on div "| % de utilização do peso: 59,65% | Peso disponível: 3.369,46" at bounding box center [777, 323] width 321 height 38
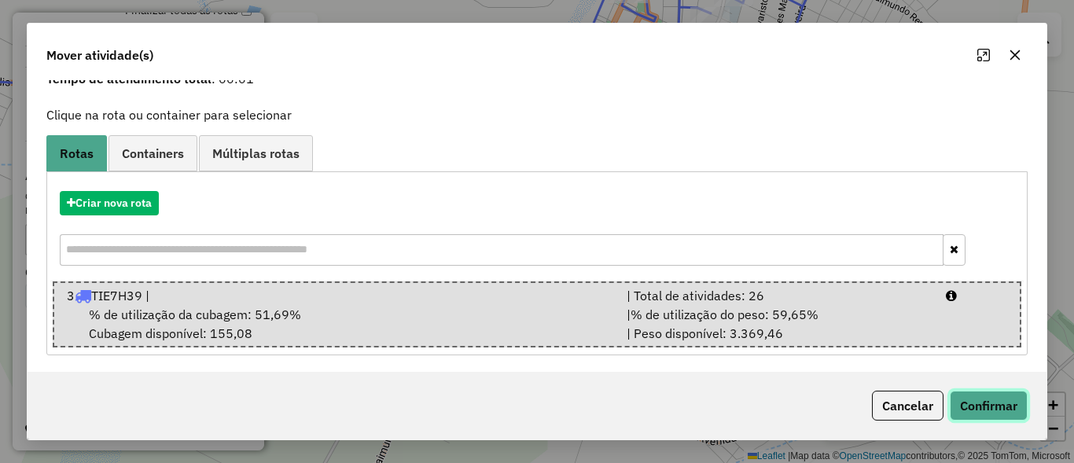
click at [987, 402] on button "Confirmar" at bounding box center [989, 406] width 78 height 30
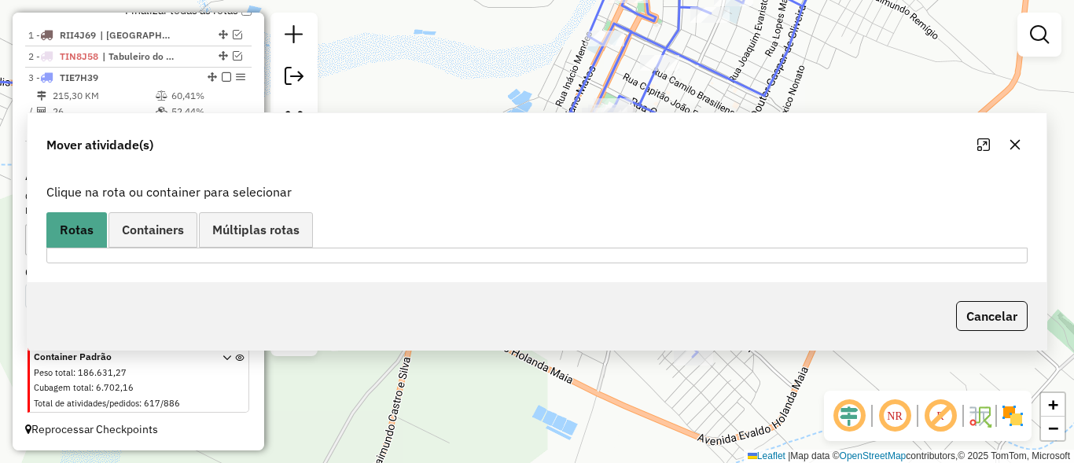
scroll to position [0, 0]
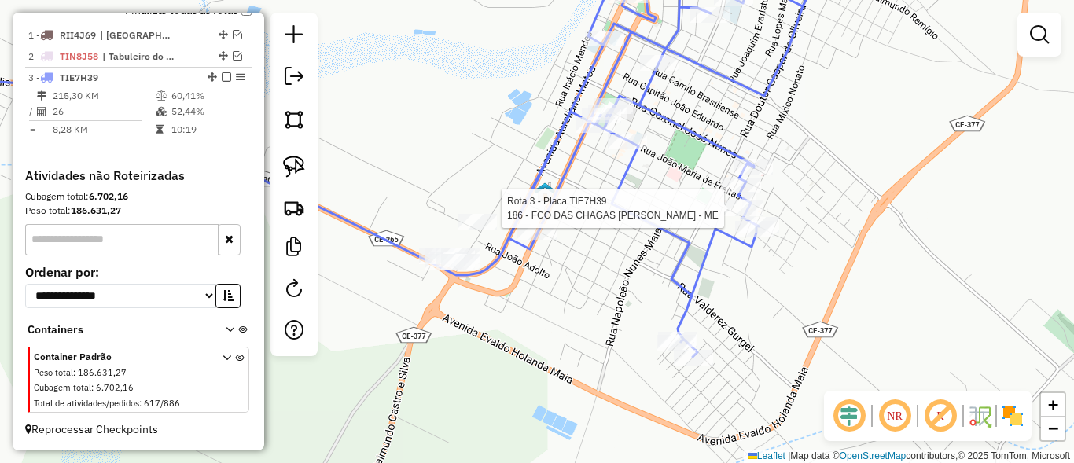
select select "**********"
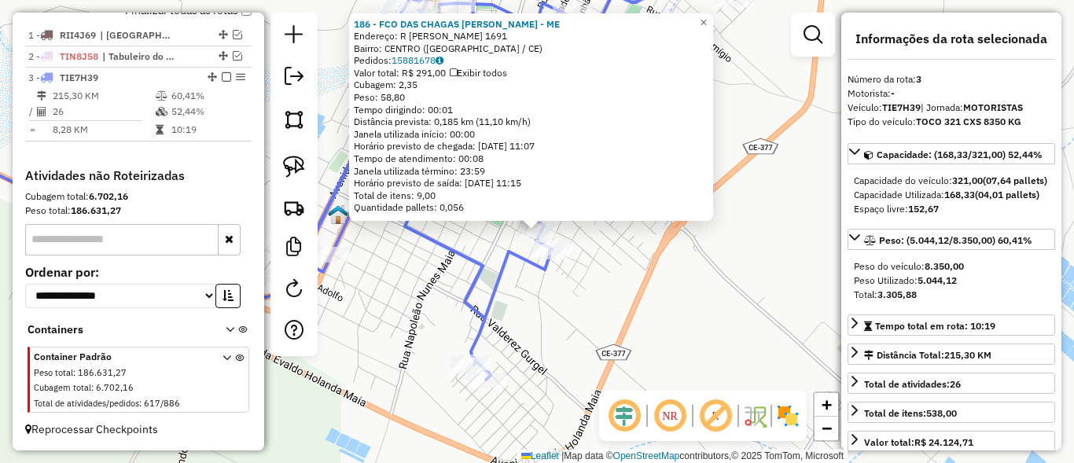
click at [674, 318] on div "186 - FCO DAS CHAGAS NOGUEIRA MENDES - ME Endereço: R ANTONIO NOGUEIRA SOUSA 16…" at bounding box center [537, 231] width 1074 height 463
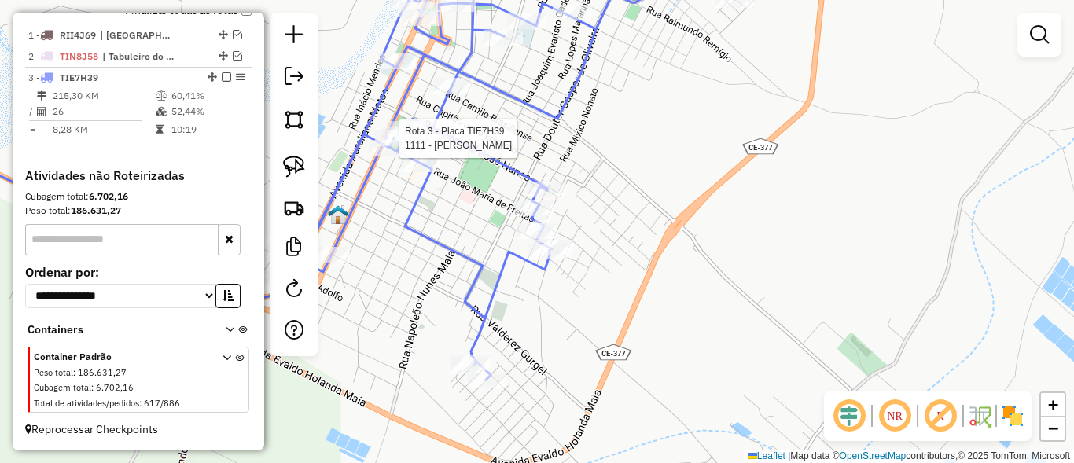
select select "**********"
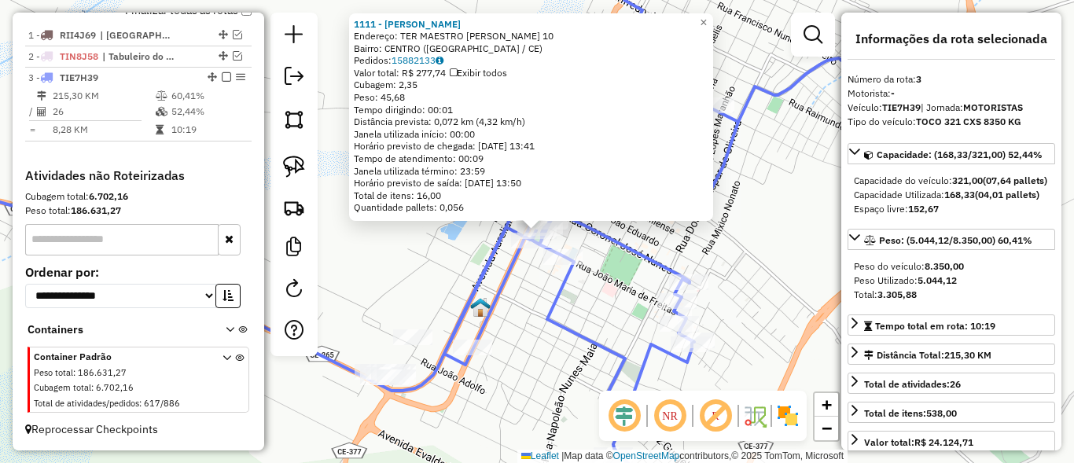
click at [735, 359] on div "1111 - MARIA DE FATIMA SOUSA GOMES Endereço: TER MAESTRO ODILIO E SILVA 10 Bair…" at bounding box center [537, 231] width 1074 height 463
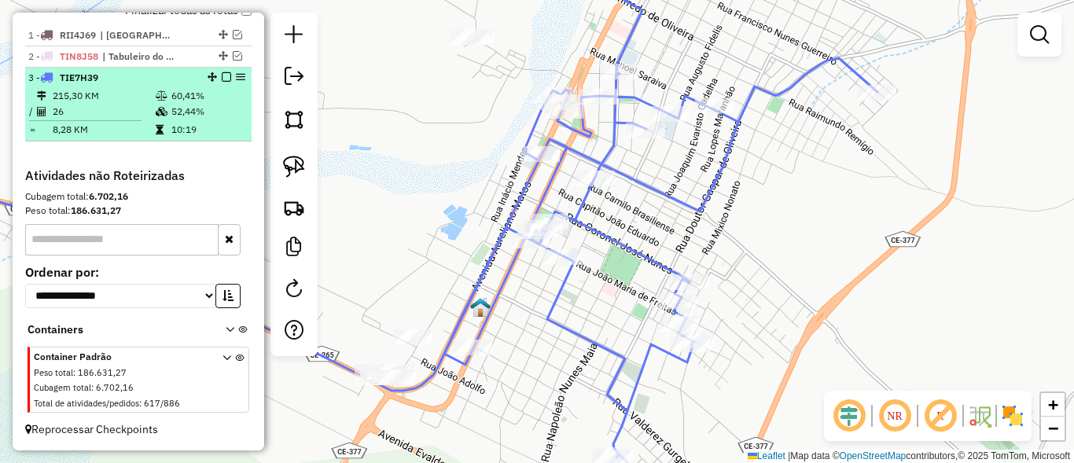
click at [222, 76] on em at bounding box center [226, 76] width 9 height 9
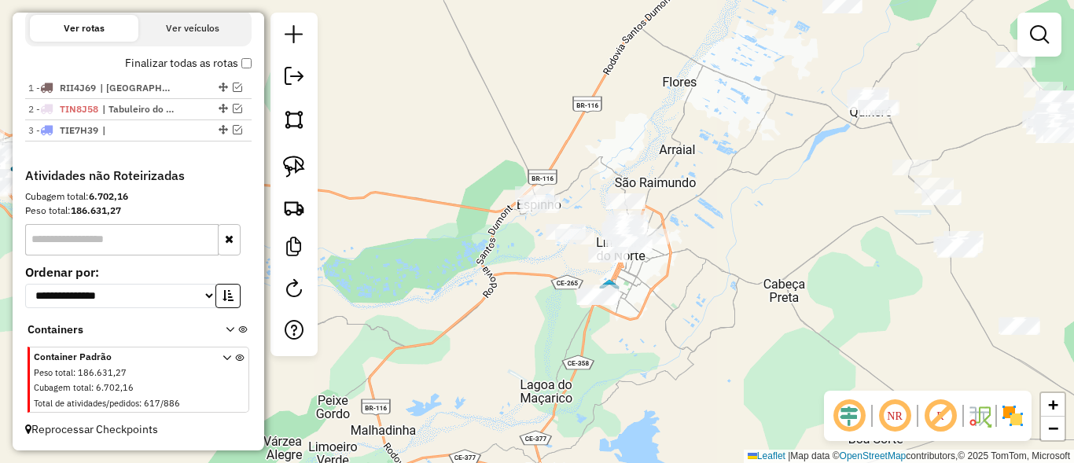
drag, startPoint x: 586, startPoint y: 255, endPoint x: 657, endPoint y: 288, distance: 78.1
click at [657, 289] on div "Janela de atendimento Grade de atendimento Capacidade Transportadoras Veículos …" at bounding box center [537, 231] width 1074 height 463
click at [292, 166] on img at bounding box center [294, 167] width 22 height 22
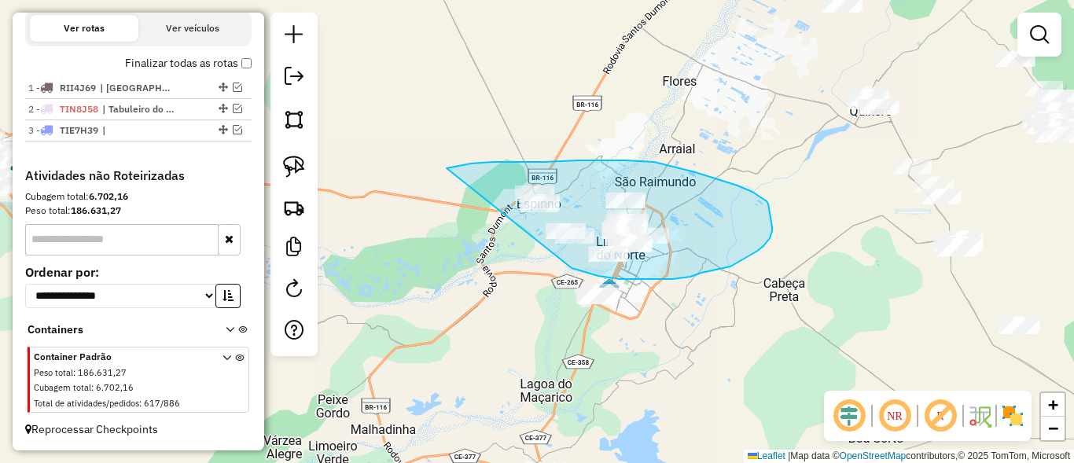
drag, startPoint x: 544, startPoint y: 162, endPoint x: 520, endPoint y: 253, distance: 94.4
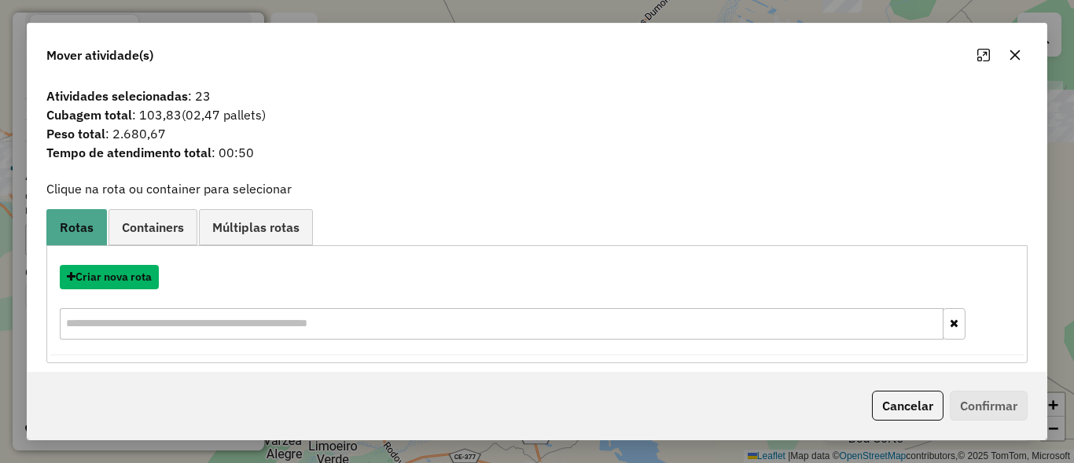
click at [127, 275] on button "Criar nova rota" at bounding box center [109, 277] width 99 height 24
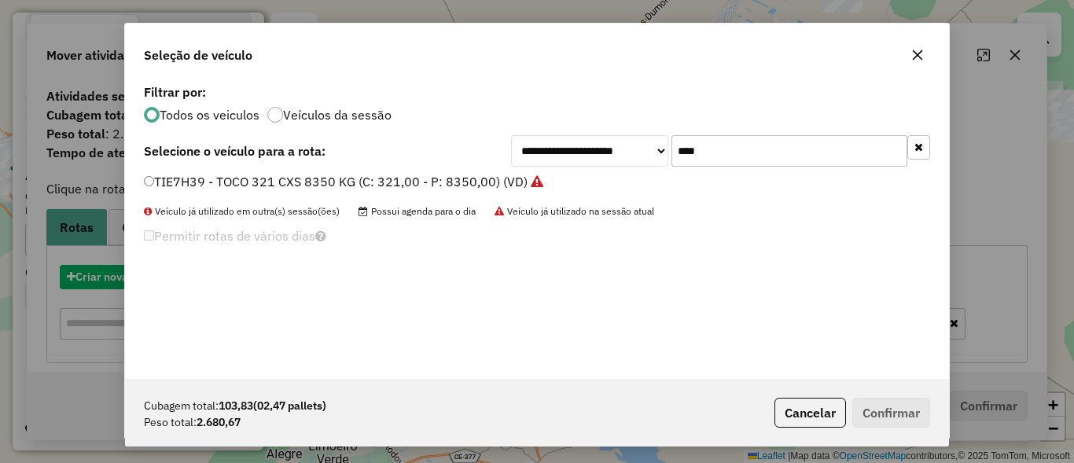
scroll to position [9, 5]
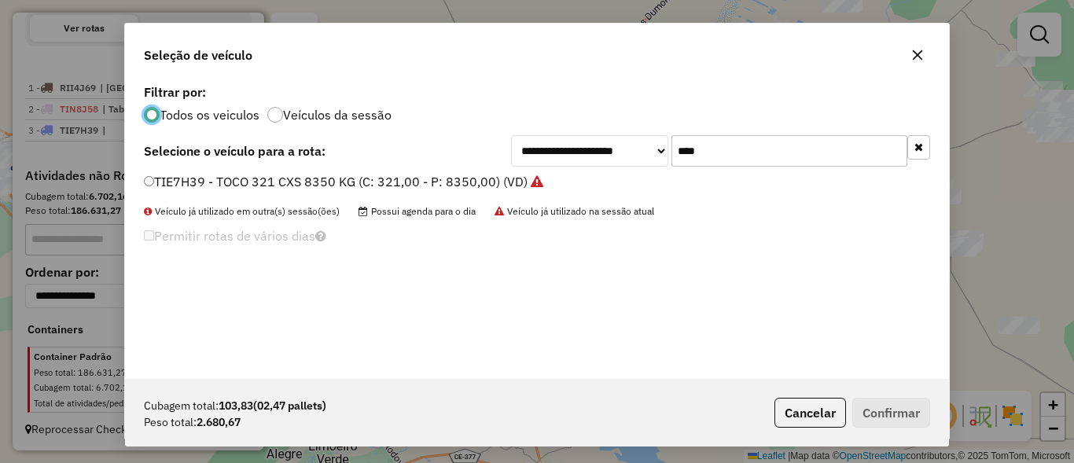
click at [794, 162] on input "****" at bounding box center [790, 150] width 236 height 31
type input "****"
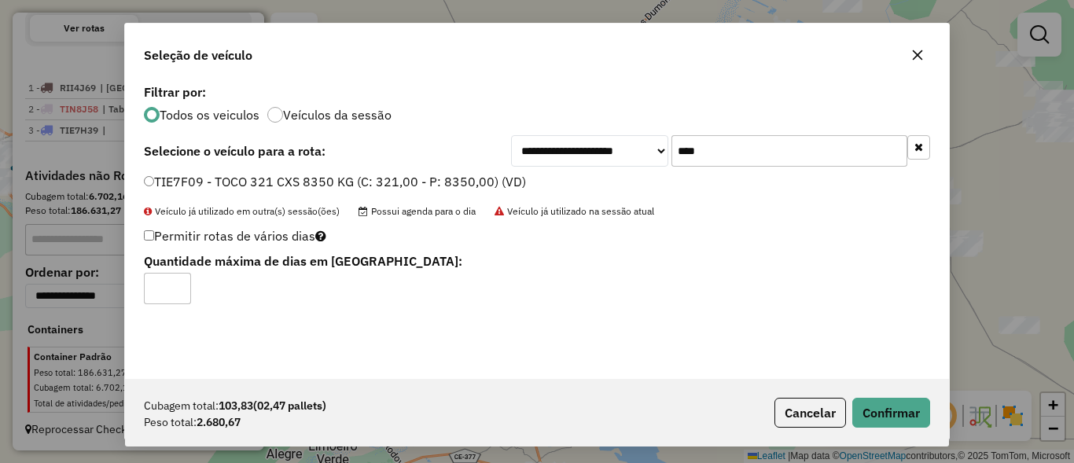
click at [931, 407] on div "Cubagem total: 103,83 (02,47 pallets) Peso total: 2.680,67 Cancelar Confirmar" at bounding box center [537, 413] width 824 height 68
click at [916, 407] on button "Confirmar" at bounding box center [891, 413] width 78 height 30
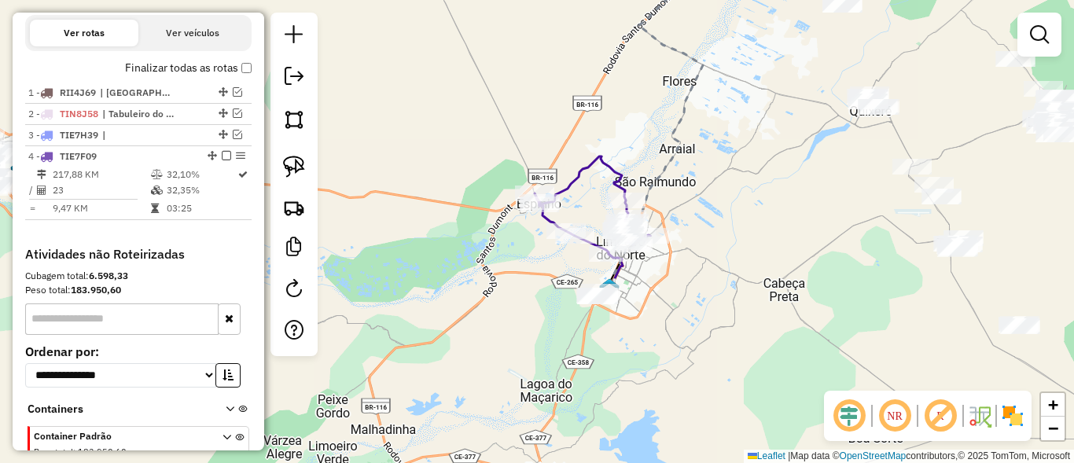
scroll to position [596, 0]
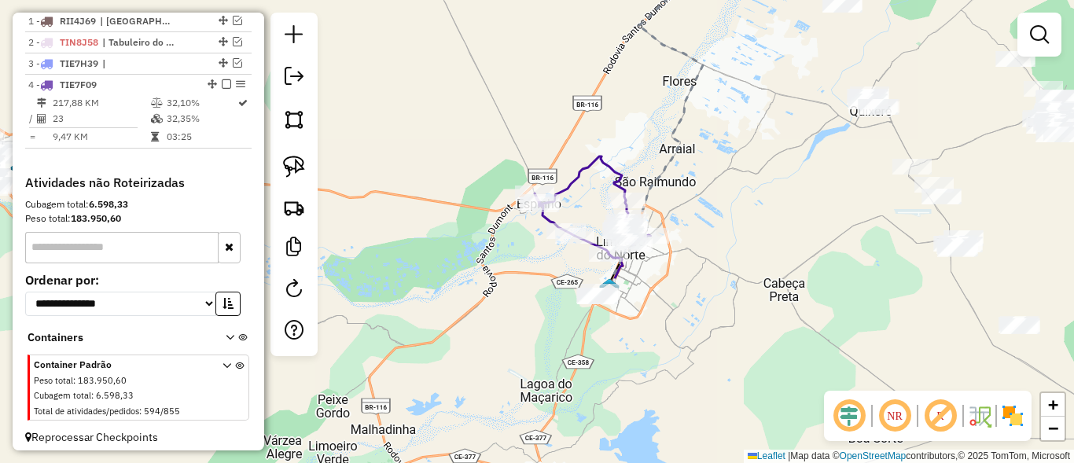
click at [666, 267] on div "Janela de atendimento Grade de atendimento Capacidade Transportadoras Veículos …" at bounding box center [537, 231] width 1074 height 463
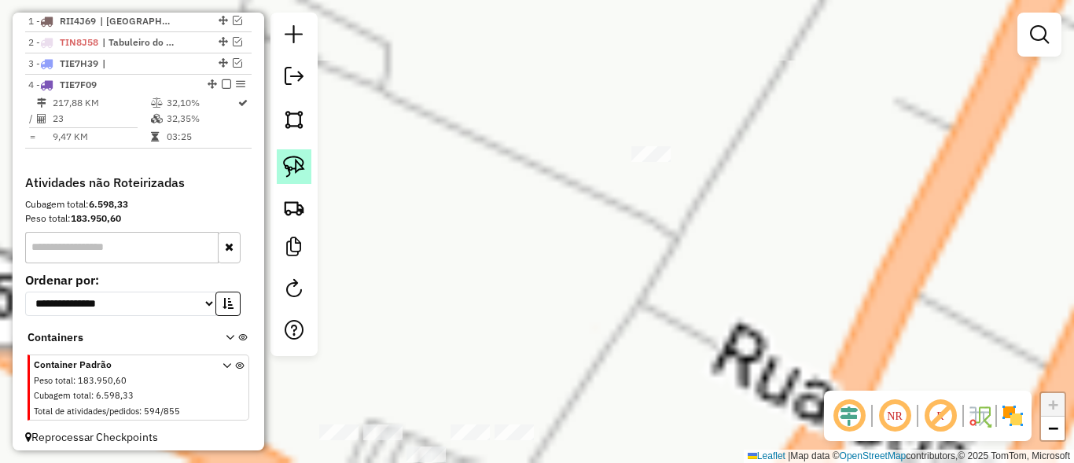
click at [300, 168] on img at bounding box center [294, 167] width 22 height 22
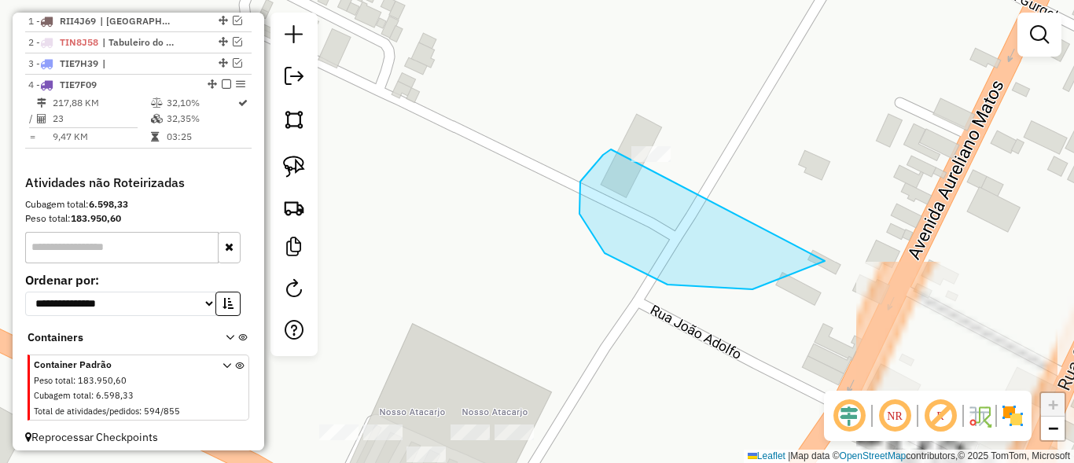
drag, startPoint x: 611, startPoint y: 149, endPoint x: 600, endPoint y: 28, distance: 121.6
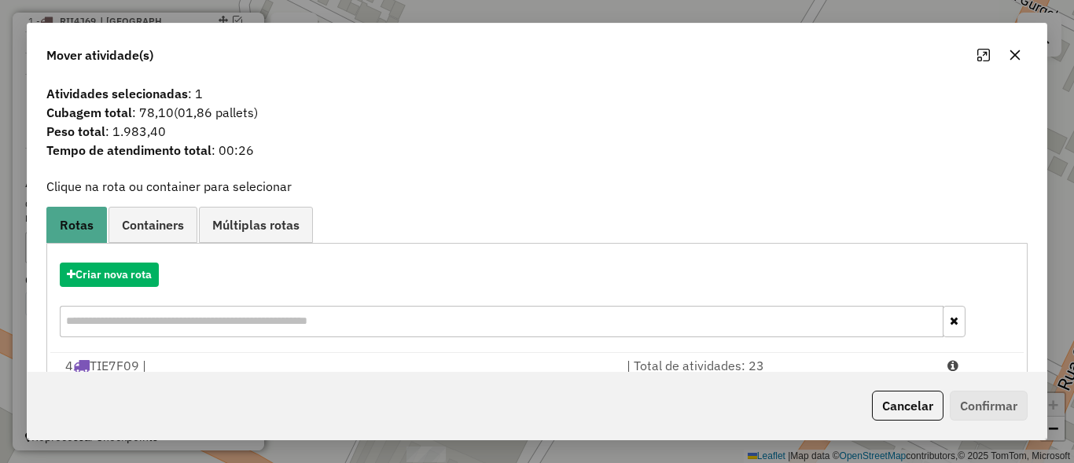
scroll to position [0, 0]
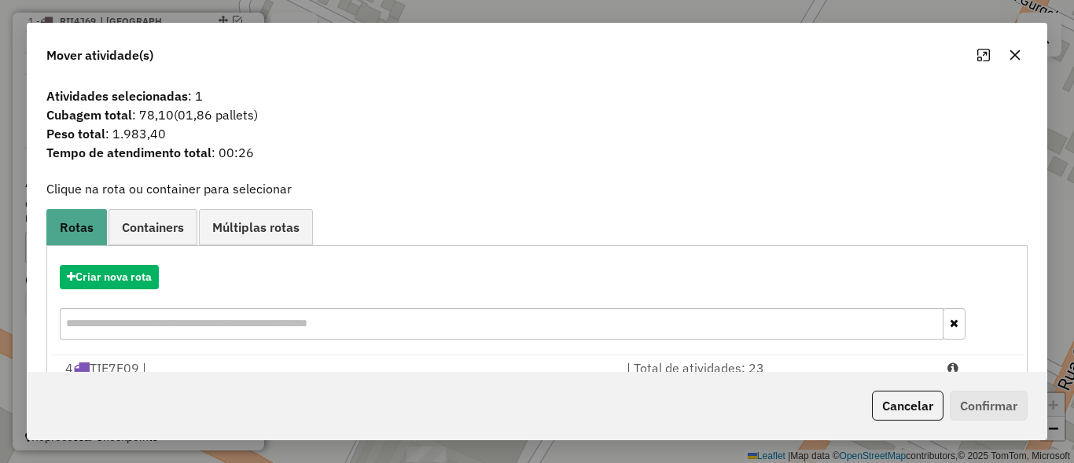
click at [791, 329] on input "text" at bounding box center [502, 323] width 884 height 31
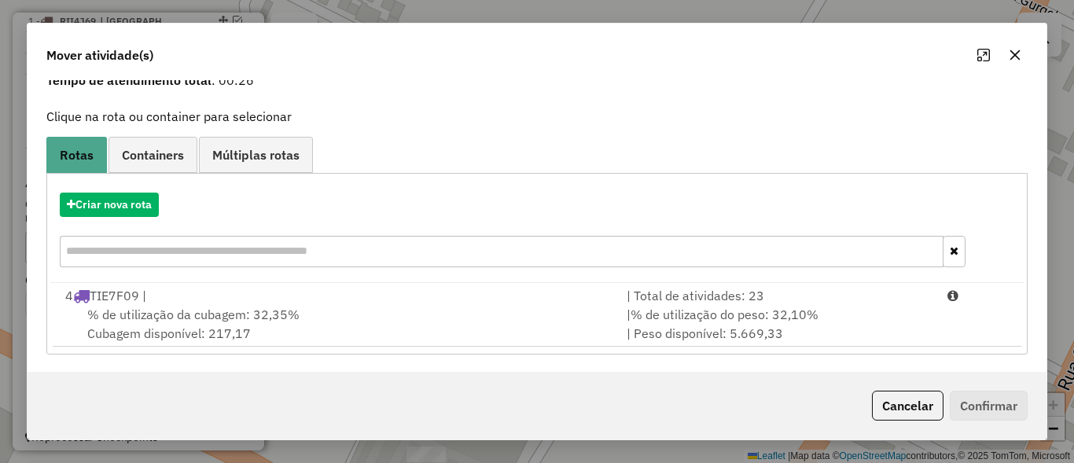
scroll to position [74, 0]
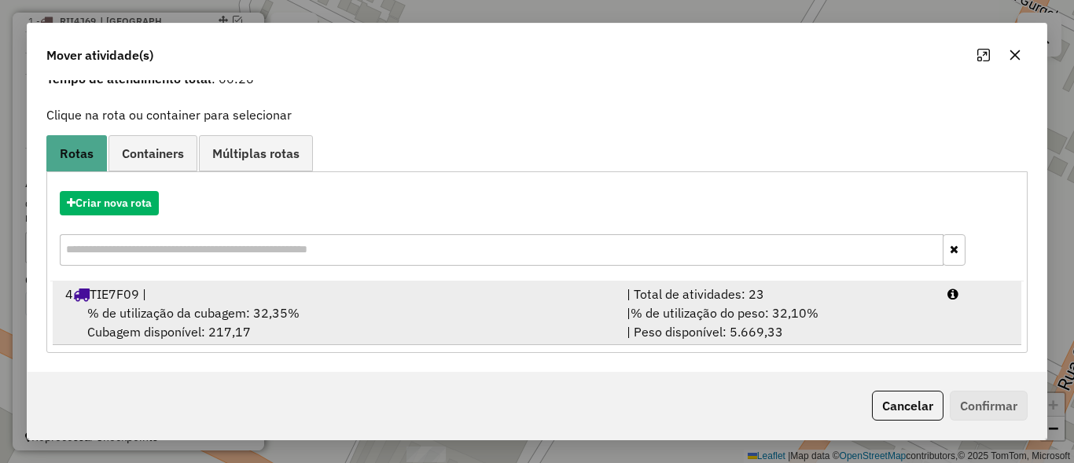
click at [707, 307] on span "% de utilização do peso: 32,10%" at bounding box center [725, 313] width 188 height 16
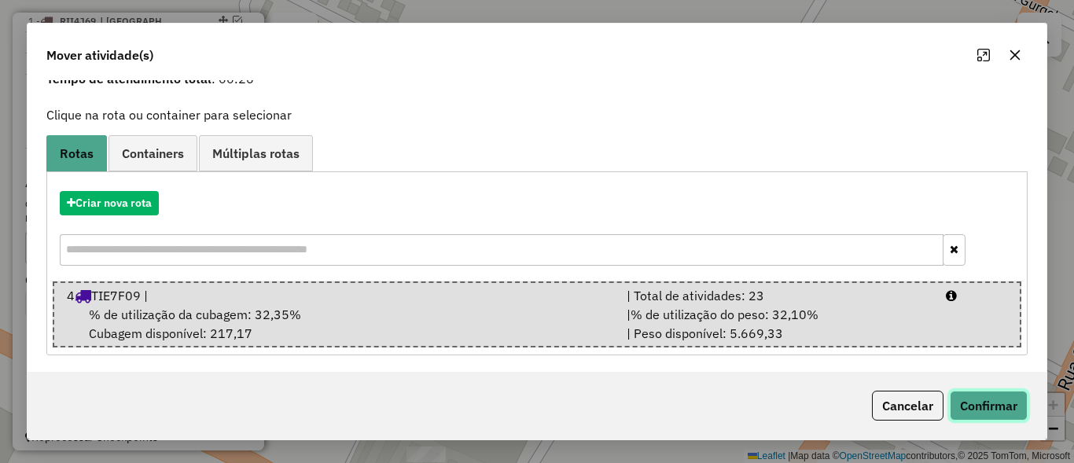
click at [1013, 402] on button "Confirmar" at bounding box center [989, 406] width 78 height 30
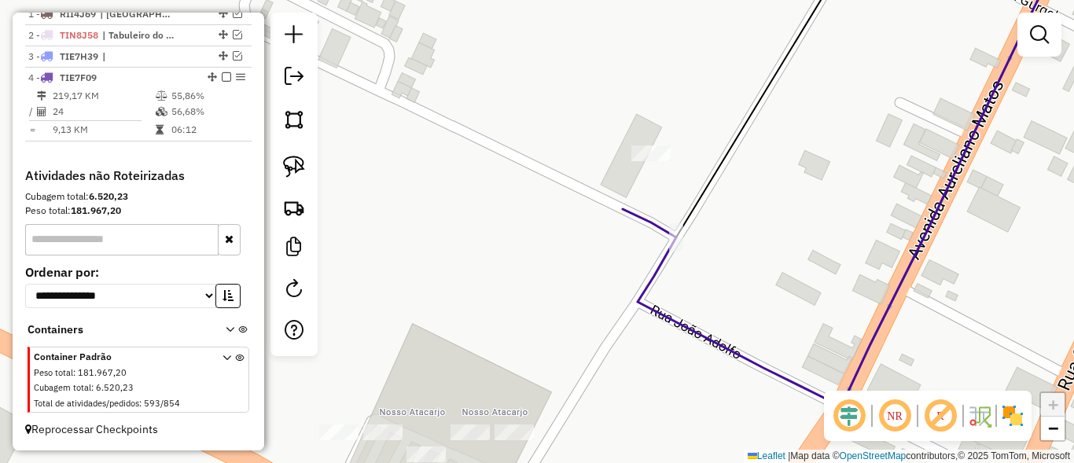
scroll to position [577, 0]
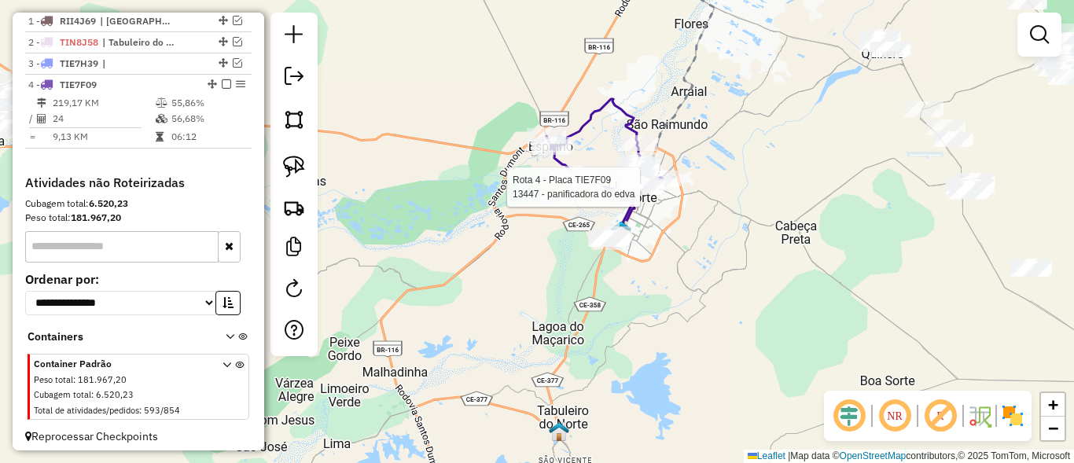
select select "**********"
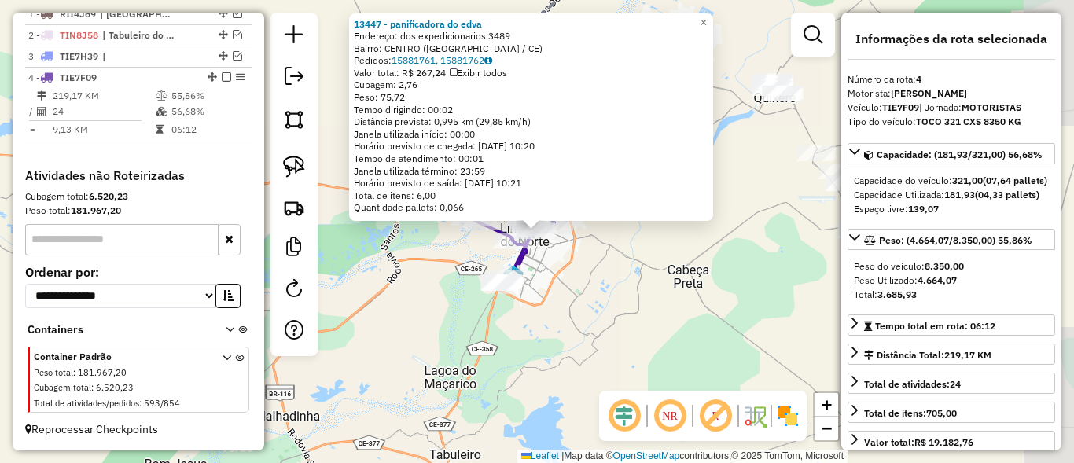
scroll to position [598, 0]
click at [641, 341] on div "13447 - panificadora do edva Endereço: dos expedicionarios 3489 Bairro: CENTRO …" at bounding box center [537, 231] width 1074 height 463
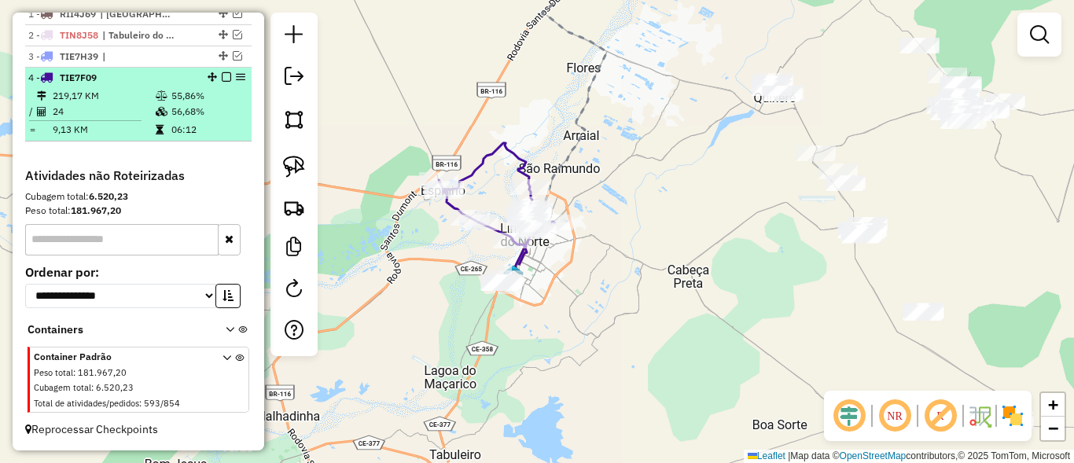
click at [223, 78] on em at bounding box center [226, 76] width 9 height 9
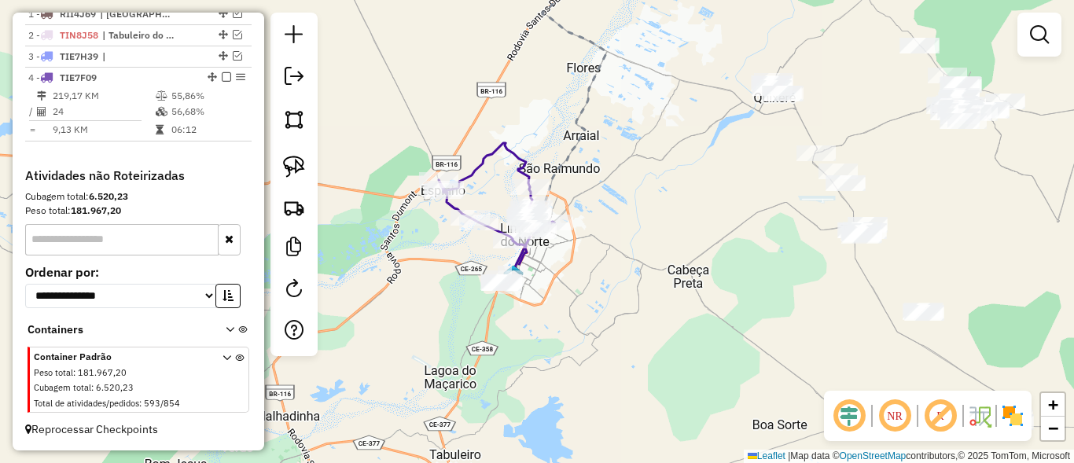
scroll to position [546, 0]
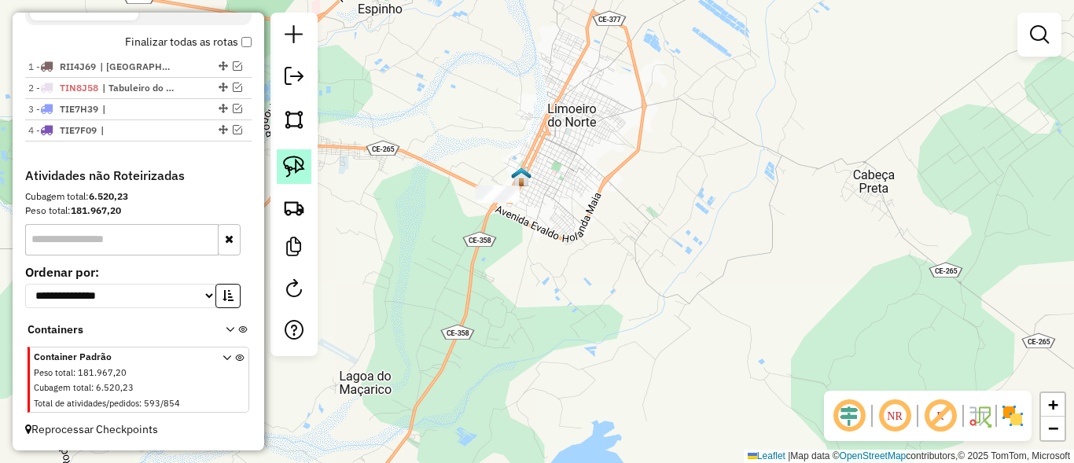
click at [289, 156] on img at bounding box center [294, 167] width 22 height 22
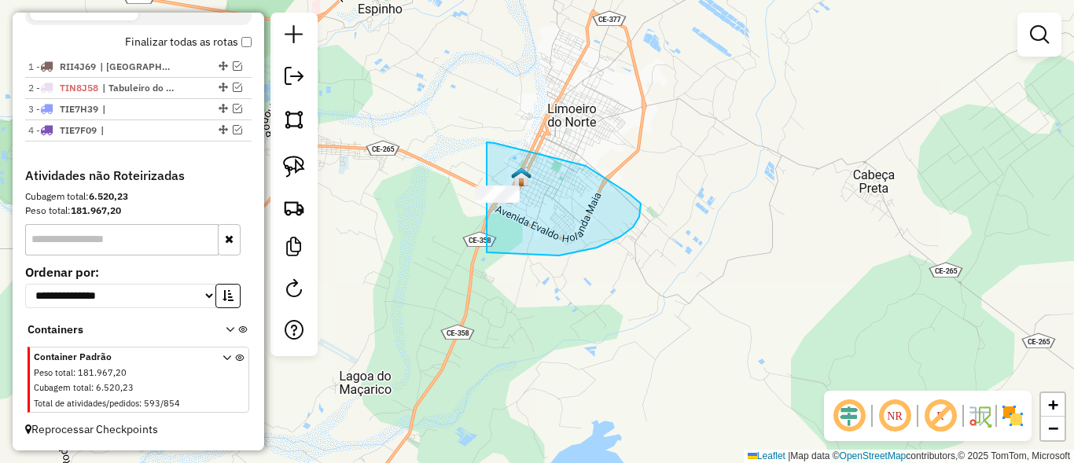
drag, startPoint x: 487, startPoint y: 142, endPoint x: 377, endPoint y: 208, distance: 128.4
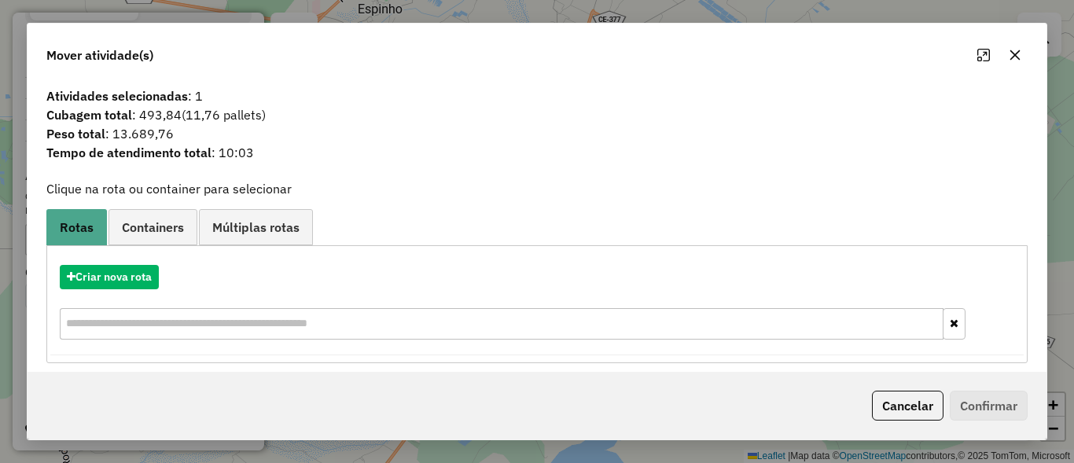
click at [905, 401] on button "Cancelar" at bounding box center [908, 406] width 72 height 30
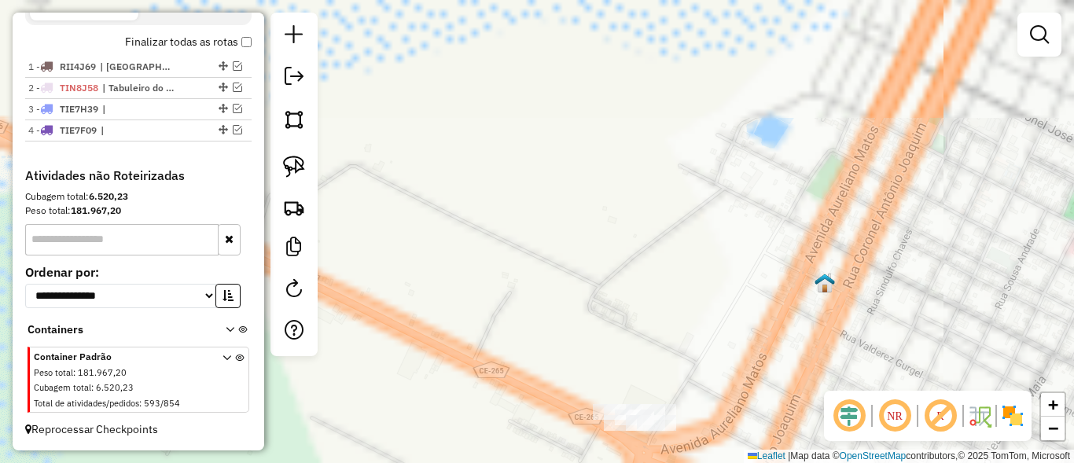
drag, startPoint x: 649, startPoint y: 234, endPoint x: 595, endPoint y: 160, distance: 91.7
click at [613, 87] on div "Janela de atendimento Grade de atendimento Capacidade Transportadoras Veículos …" at bounding box center [537, 231] width 1074 height 463
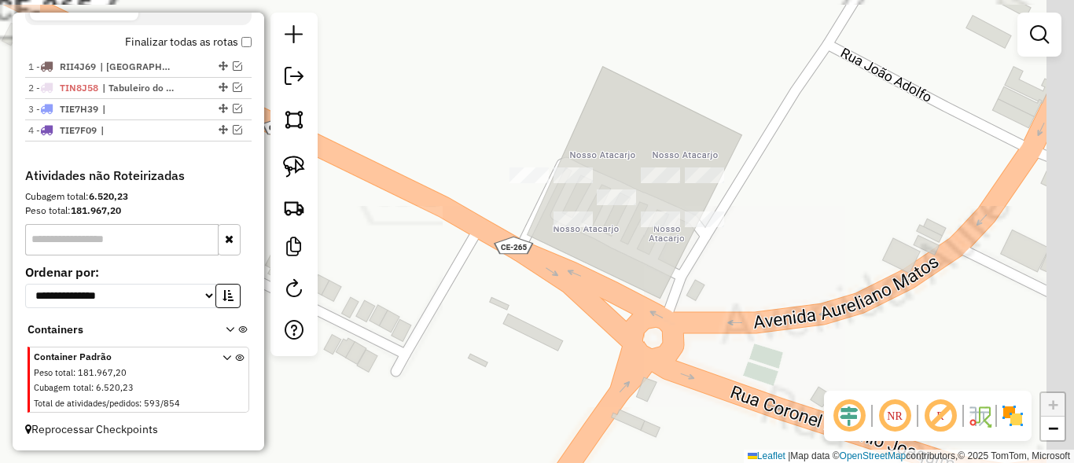
click at [667, 287] on div "Janela de atendimento Grade de atendimento Capacidade Transportadoras Veículos …" at bounding box center [537, 231] width 1074 height 463
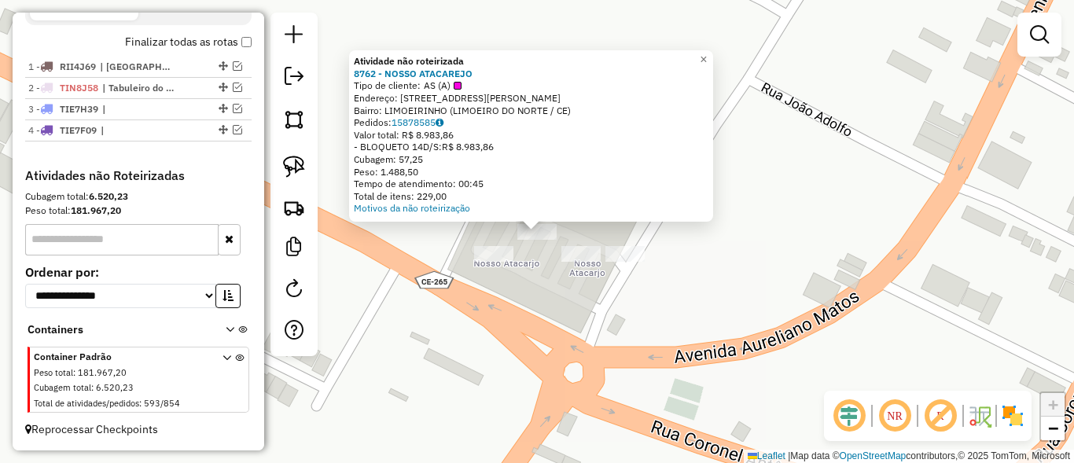
click at [845, 277] on div "Atividade não roteirizada 8762 - NOSSO ATACAREJO Tipo de cliente: AS (A) Endere…" at bounding box center [537, 231] width 1074 height 463
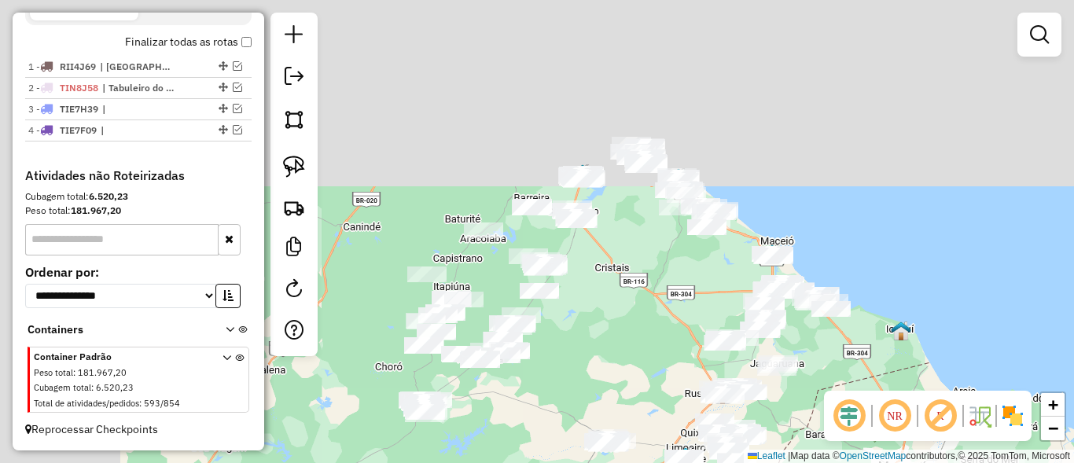
drag, startPoint x: 517, startPoint y: 97, endPoint x: 665, endPoint y: 359, distance: 300.3
click at [665, 359] on div "Janela de atendimento Grade de atendimento Capacidade Transportadoras Veículos …" at bounding box center [537, 231] width 1074 height 463
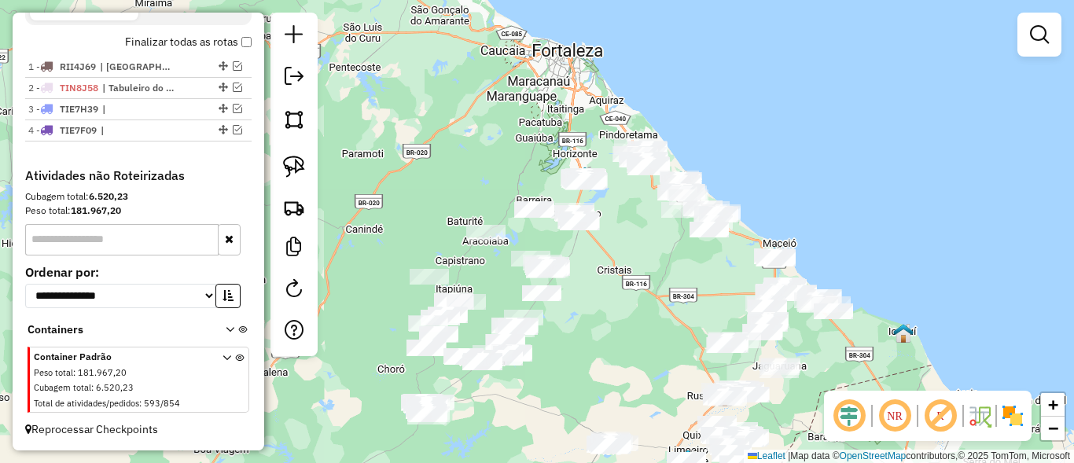
drag, startPoint x: 648, startPoint y: 316, endPoint x: 552, endPoint y: 131, distance: 208.2
click at [551, 118] on div "Janela de atendimento Grade de atendimento Capacidade Transportadoras Veículos …" at bounding box center [537, 231] width 1074 height 463
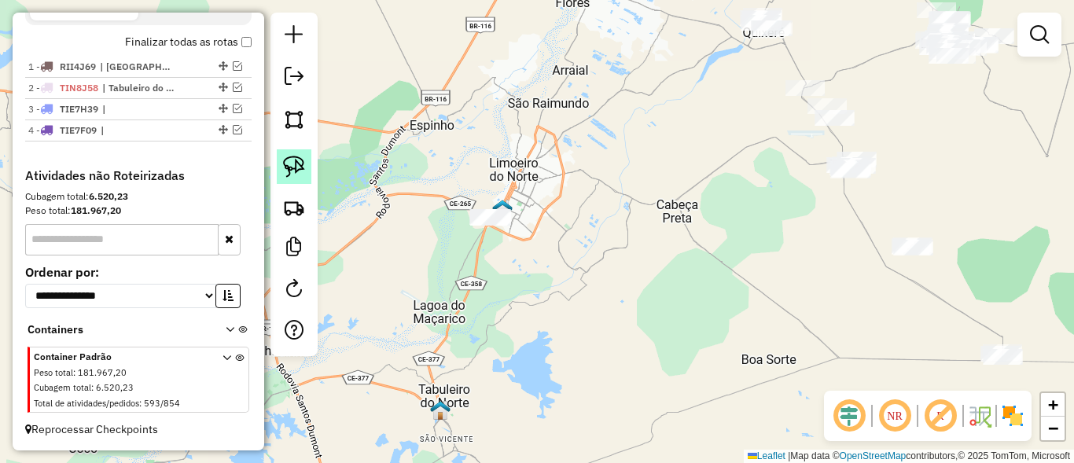
click at [299, 156] on img at bounding box center [294, 167] width 22 height 22
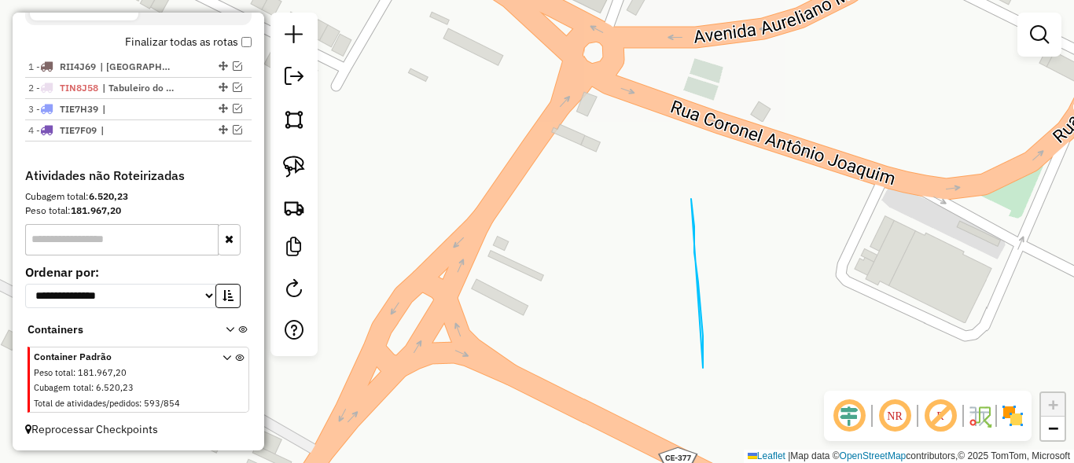
drag, startPoint x: 691, startPoint y: 199, endPoint x: 682, endPoint y: 299, distance: 100.3
click at [669, 245] on div "Janela de atendimento Grade de atendimento Capacidade Transportadoras Veículos …" at bounding box center [537, 231] width 1074 height 463
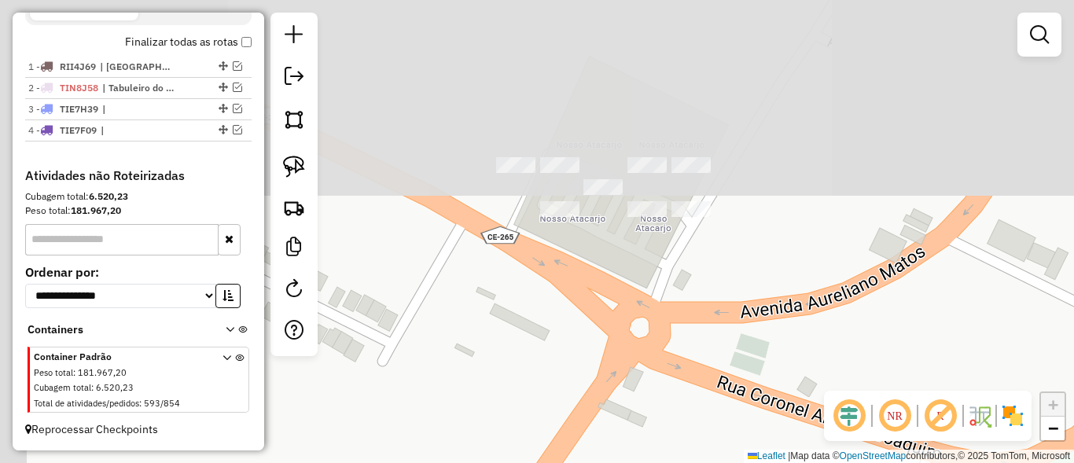
drag, startPoint x: 713, startPoint y: 314, endPoint x: 729, endPoint y: 452, distance: 139.3
click at [729, 452] on div "Janela de atendimento Grade de atendimento Capacidade Transportadoras Veículos …" at bounding box center [537, 231] width 1074 height 463
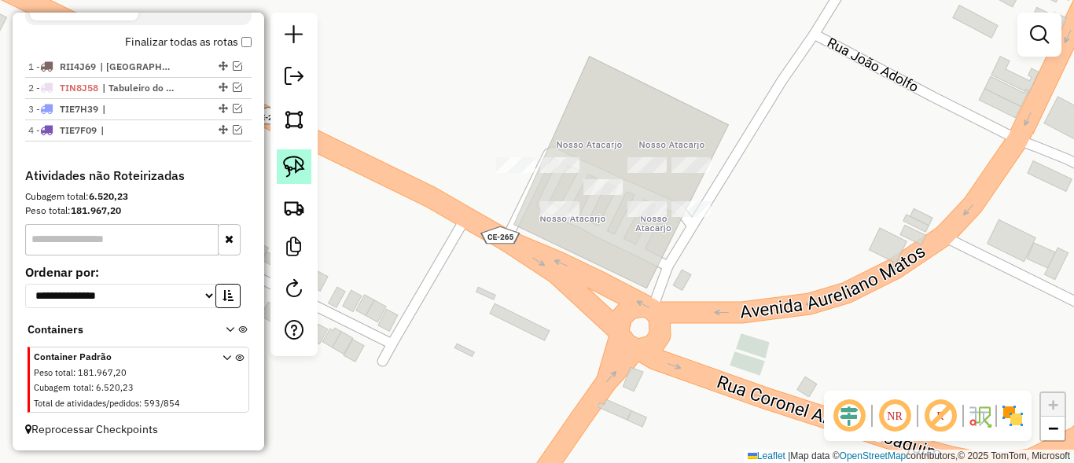
click at [304, 169] on img at bounding box center [294, 167] width 22 height 22
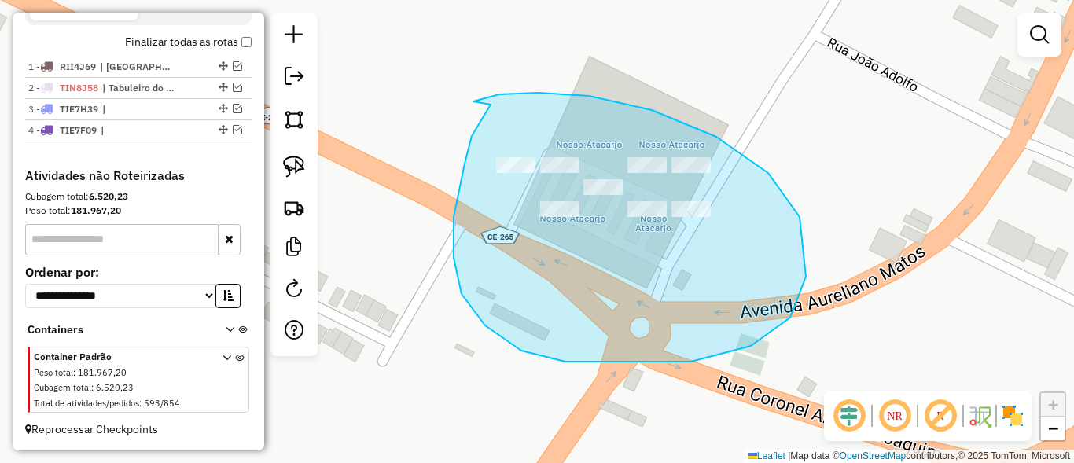
drag, startPoint x: 491, startPoint y: 105, endPoint x: 473, endPoint y: 101, distance: 17.6
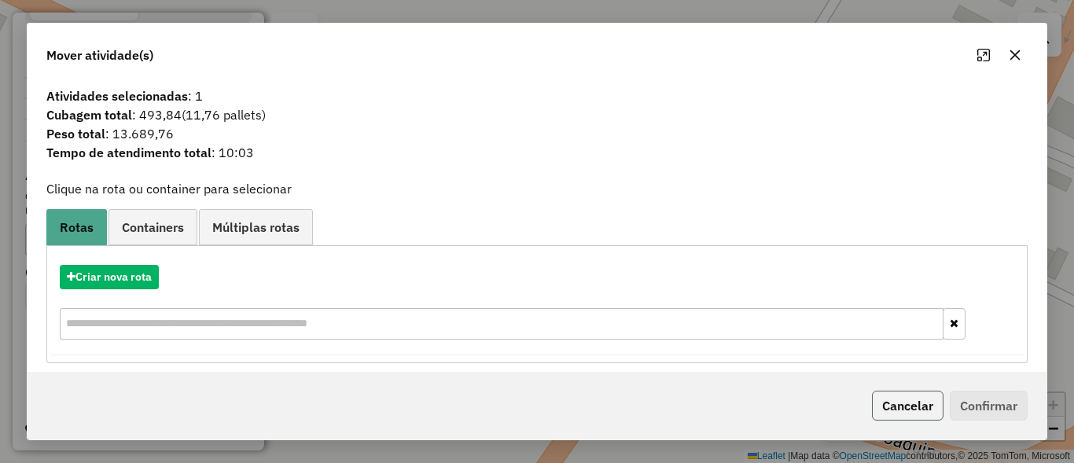
click at [913, 412] on button "Cancelar" at bounding box center [908, 406] width 72 height 30
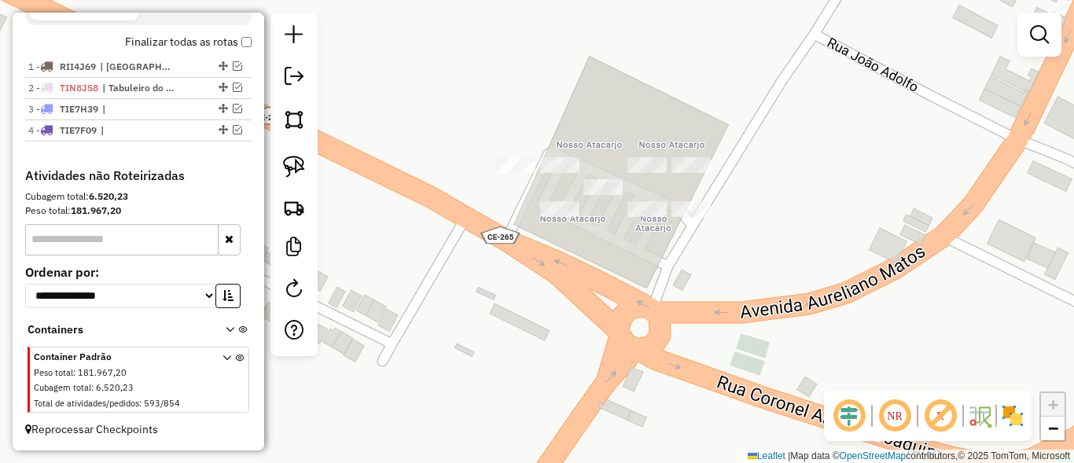
click at [690, 217] on div at bounding box center [691, 209] width 39 height 16
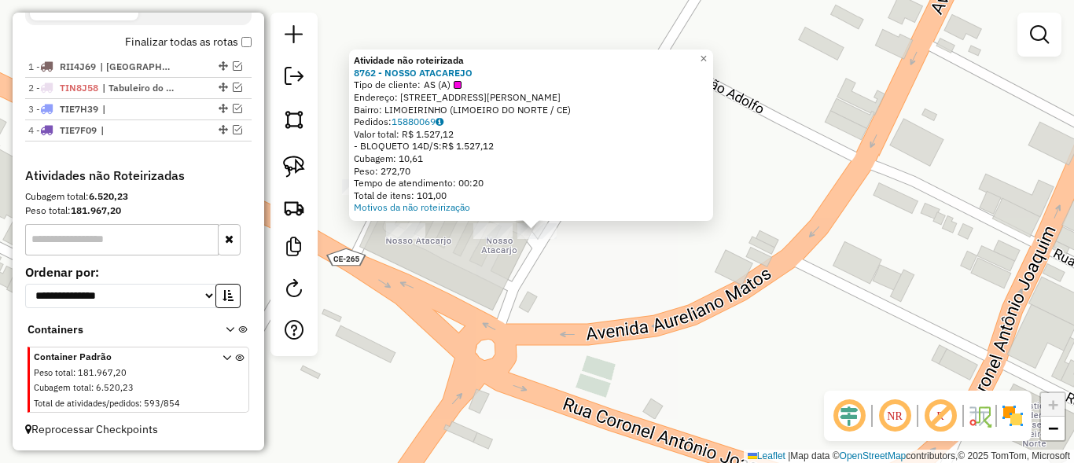
click at [621, 304] on div "Atividade não roteirizada 8762 - NOSSO ATACAREJO Tipo de cliente: AS (A) Endere…" at bounding box center [537, 231] width 1074 height 463
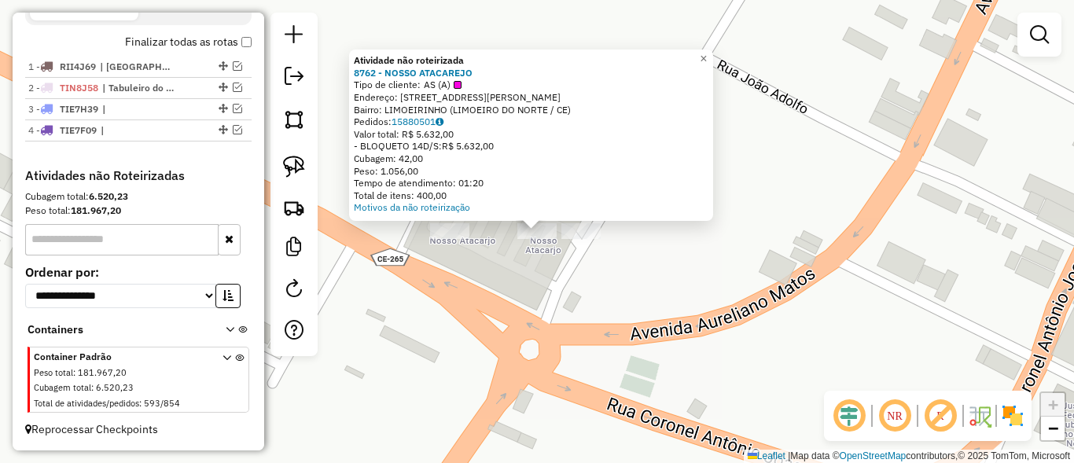
click at [585, 307] on div "Atividade não roteirizada 8762 - NOSSO ATACAREJO Tipo de cliente: AS (A) Endere…" at bounding box center [537, 231] width 1074 height 463
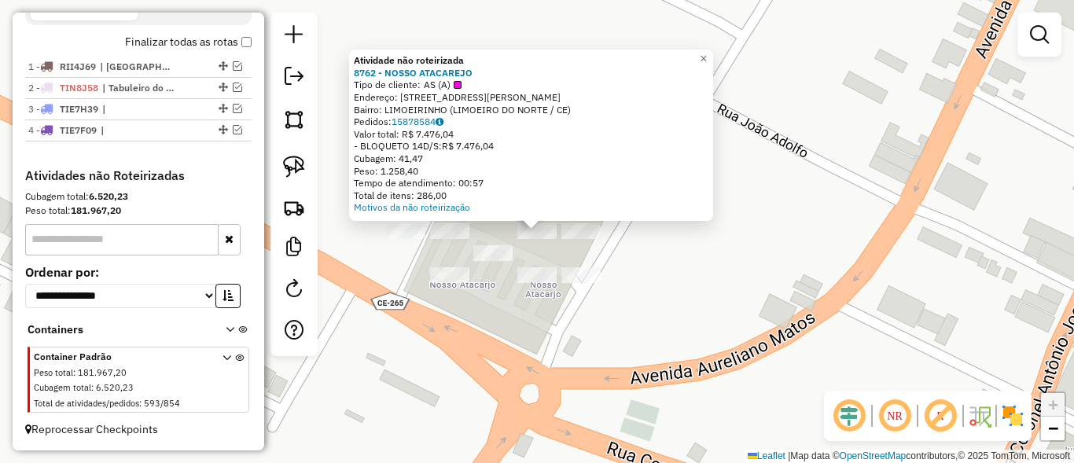
click at [596, 243] on div "Atividade não roteirizada 8762 - NOSSO ATACAREJO Tipo de cliente: AS (A) Endere…" at bounding box center [537, 231] width 1074 height 463
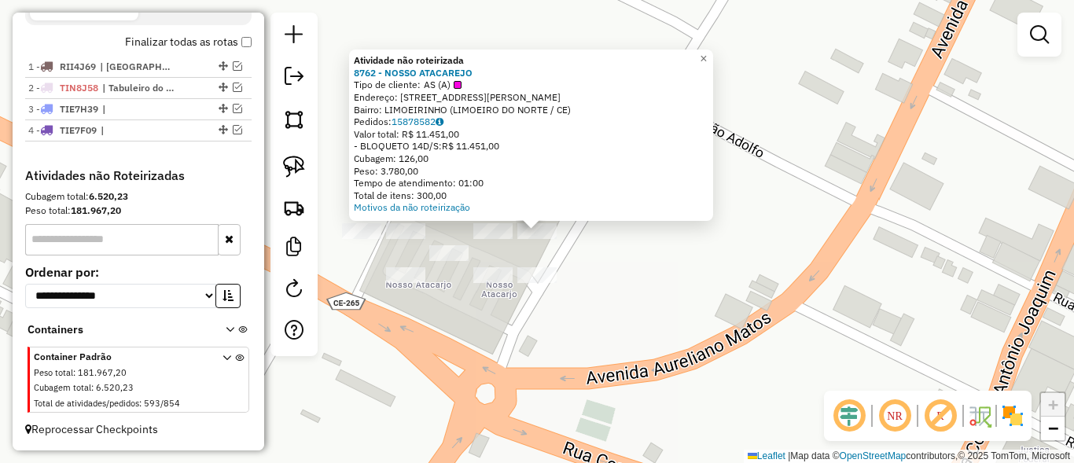
click at [691, 307] on div "Atividade não roteirizada 8762 - NOSSO ATACAREJO Tipo de cliente: AS (A) Endere…" at bounding box center [537, 231] width 1074 height 463
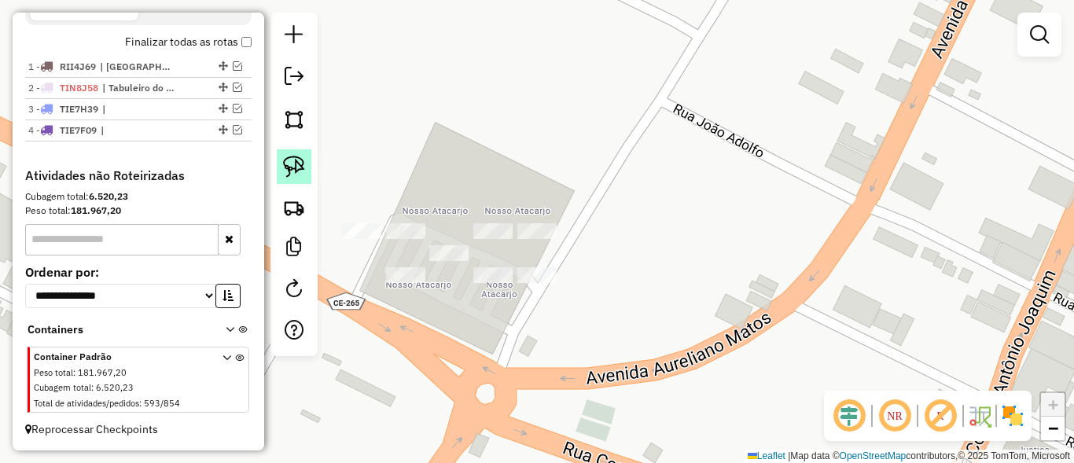
click at [287, 160] on img at bounding box center [294, 167] width 22 height 22
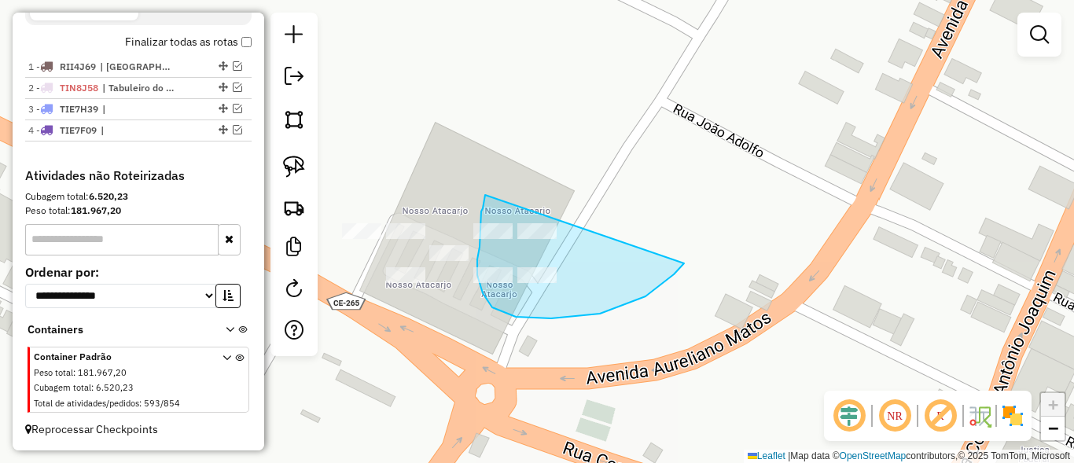
drag, startPoint x: 481, startPoint y: 212, endPoint x: 683, endPoint y: 252, distance: 205.4
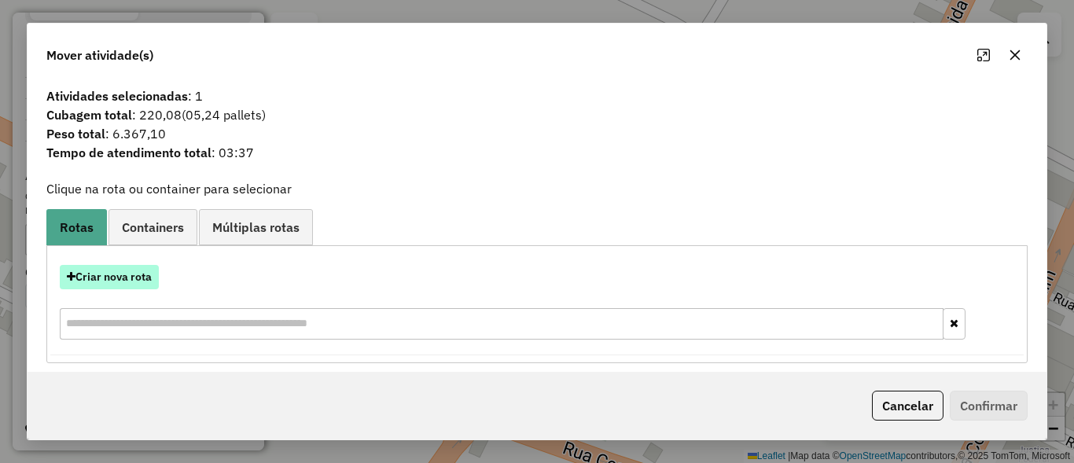
click at [145, 268] on button "Criar nova rota" at bounding box center [109, 277] width 99 height 24
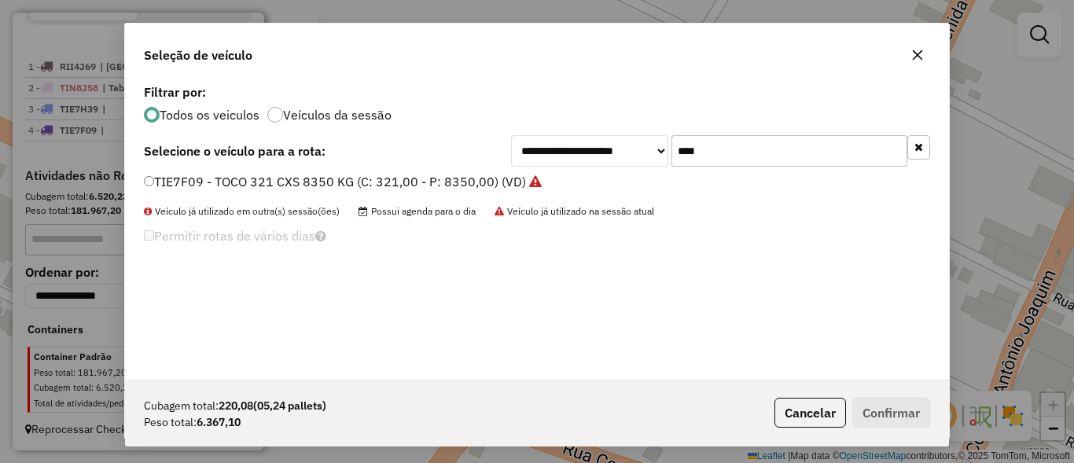
scroll to position [9, 5]
click at [790, 146] on input "****" at bounding box center [790, 150] width 236 height 31
type input "****"
click at [306, 182] on label "THO7E29 - TOCO 255 CXS 6630 KG (C: 255,00 - P: 6630,00) (VD)" at bounding box center [338, 181] width 388 height 19
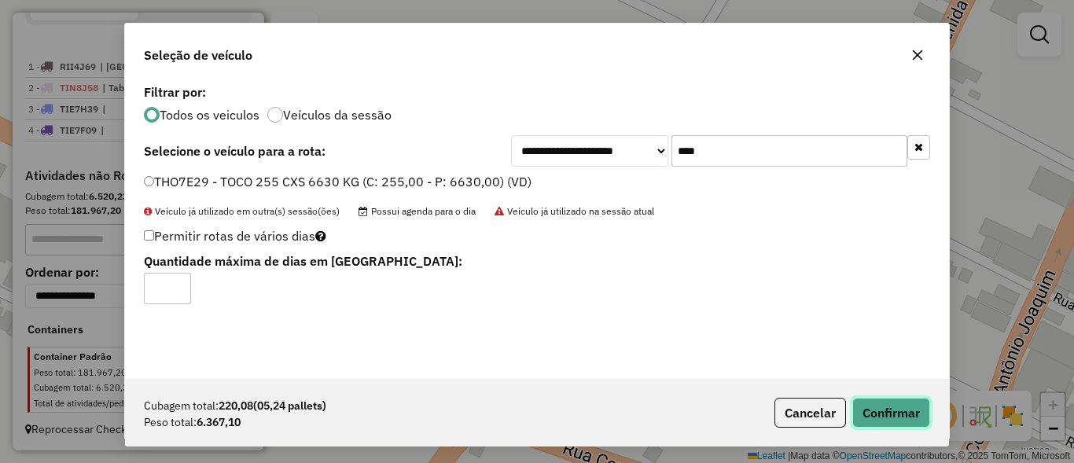
click at [860, 410] on button "Confirmar" at bounding box center [891, 413] width 78 height 30
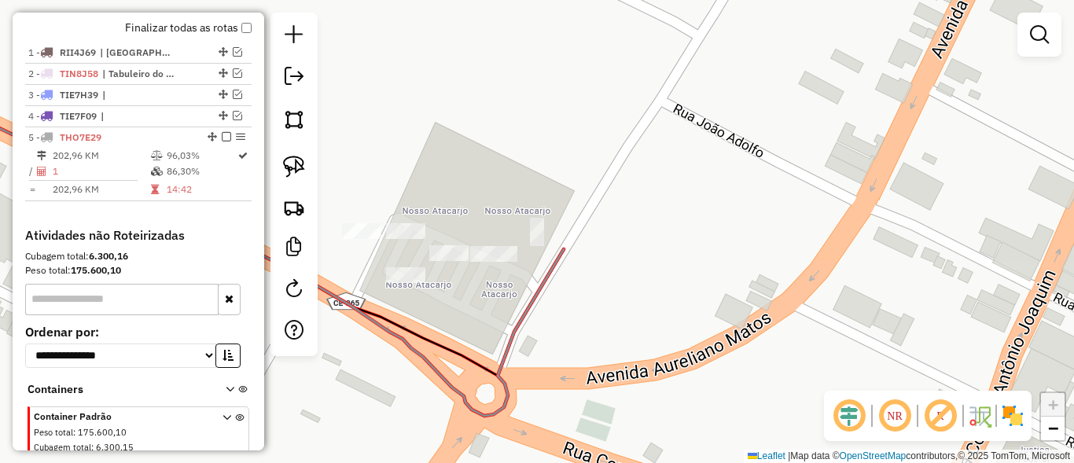
scroll to position [598, 0]
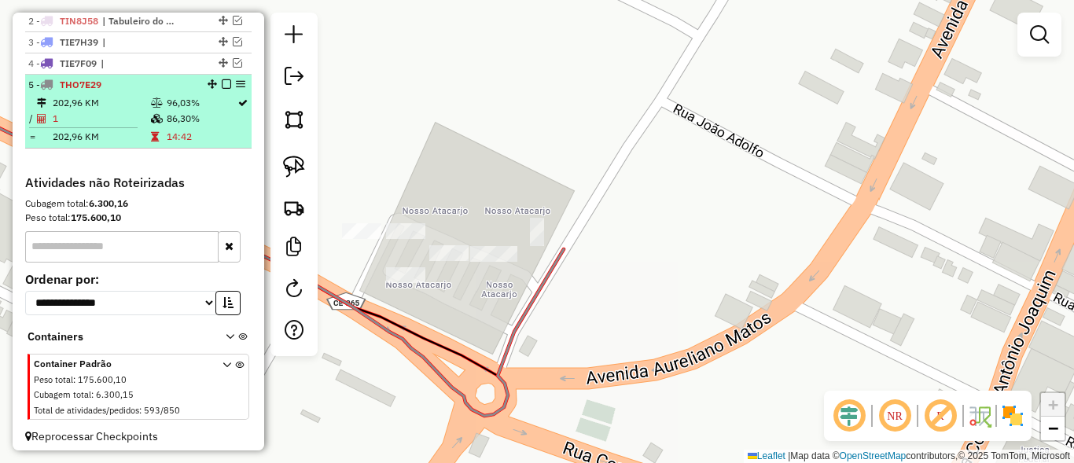
click at [225, 89] on em at bounding box center [226, 83] width 9 height 9
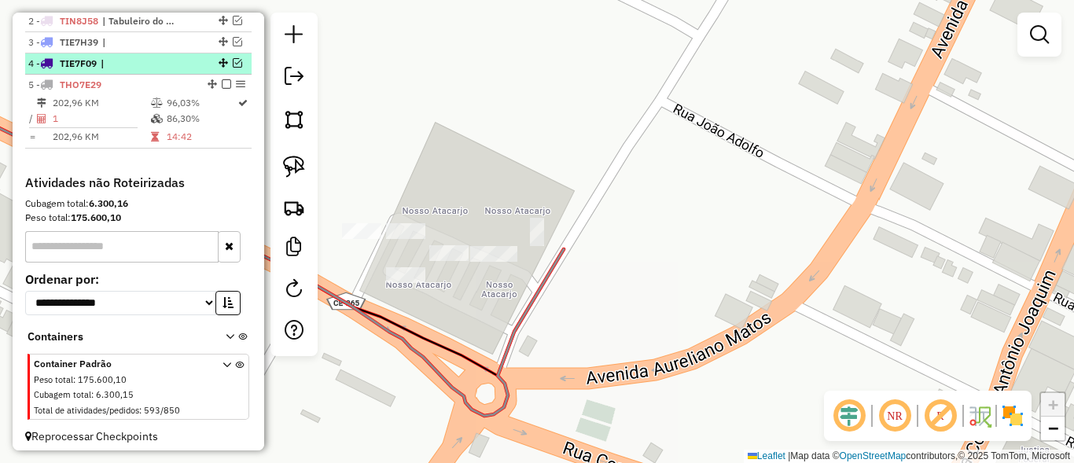
scroll to position [567, 0]
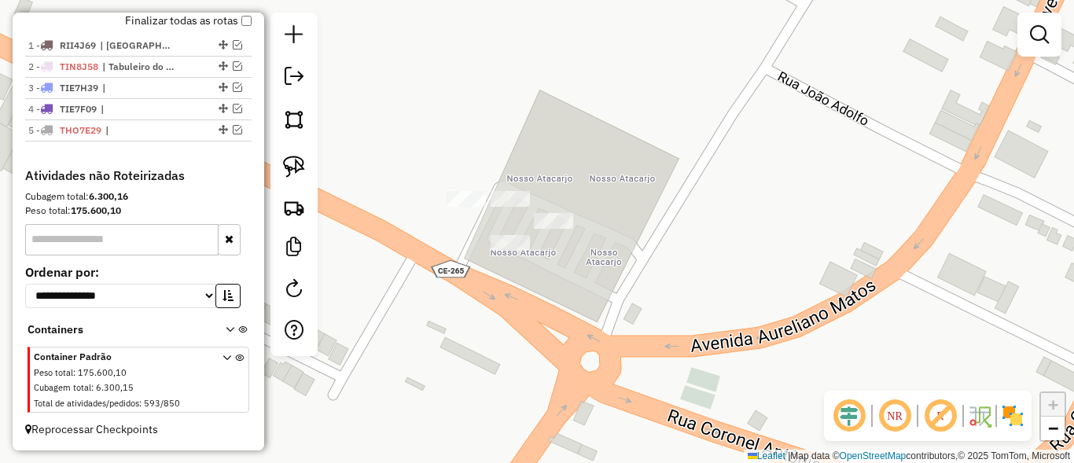
drag, startPoint x: 644, startPoint y: 138, endPoint x: 723, endPoint y: 107, distance: 85.1
click at [723, 107] on div "Janela de atendimento Grade de atendimento Capacidade Transportadoras Veículos …" at bounding box center [537, 231] width 1074 height 463
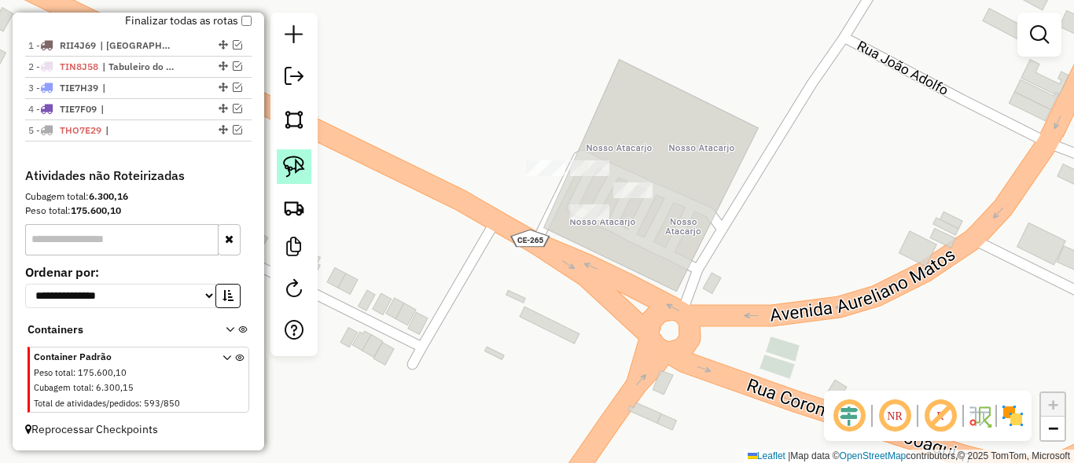
click at [286, 160] on img at bounding box center [294, 167] width 22 height 22
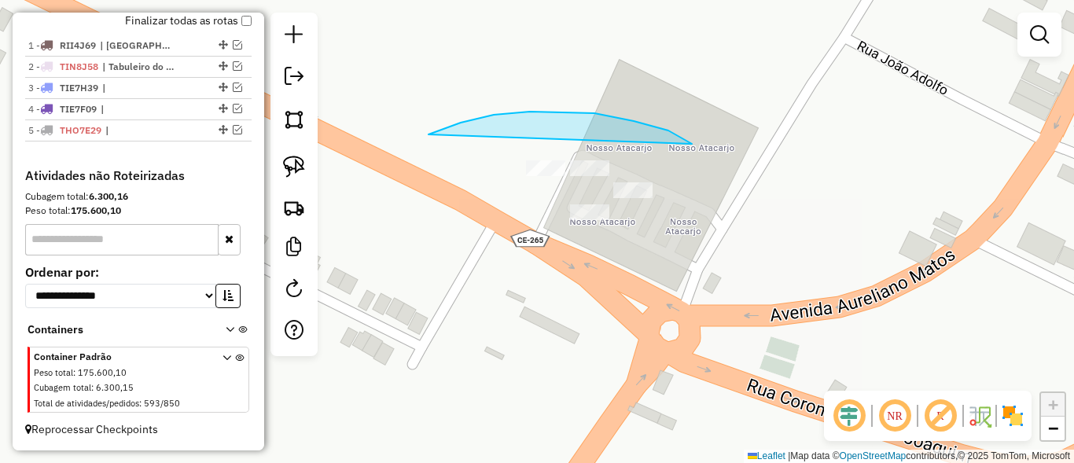
drag, startPoint x: 461, startPoint y: 123, endPoint x: 513, endPoint y: 288, distance: 173.1
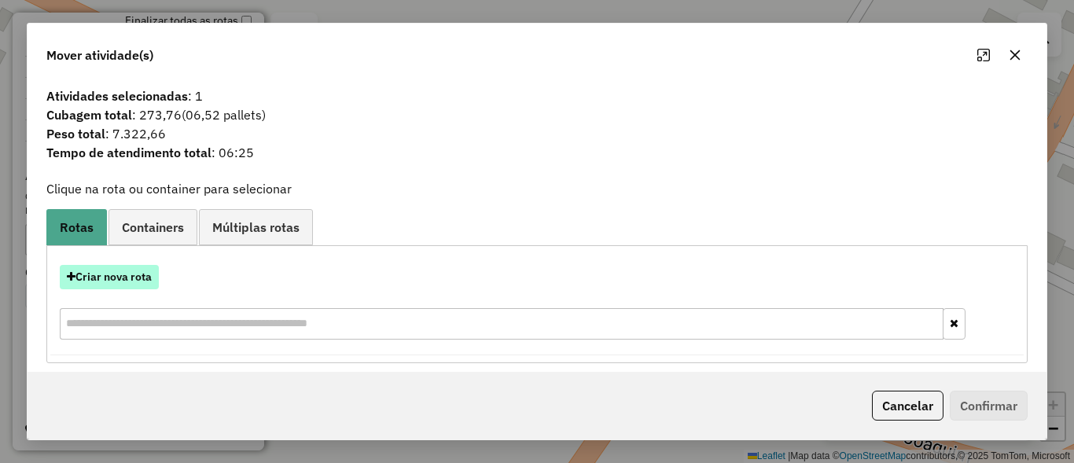
click at [108, 274] on button "Criar nova rota" at bounding box center [109, 277] width 99 height 24
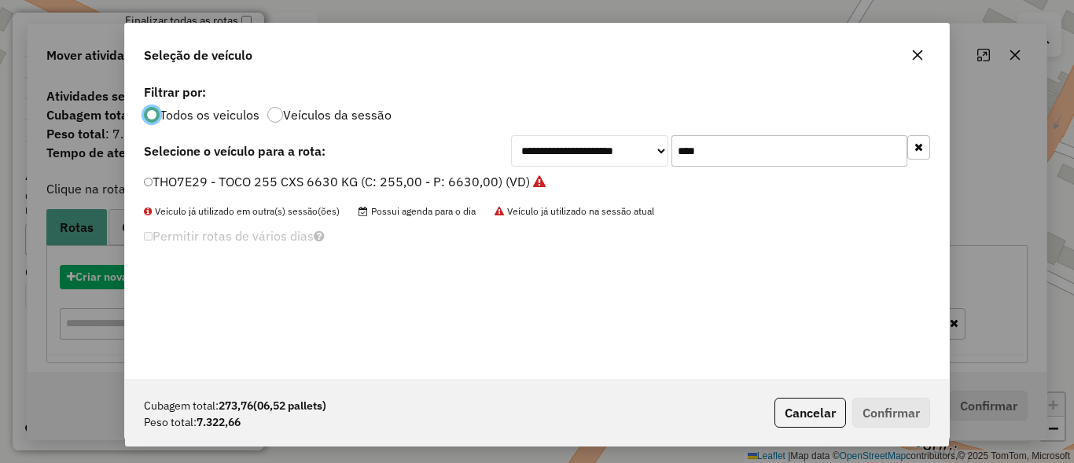
scroll to position [9, 5]
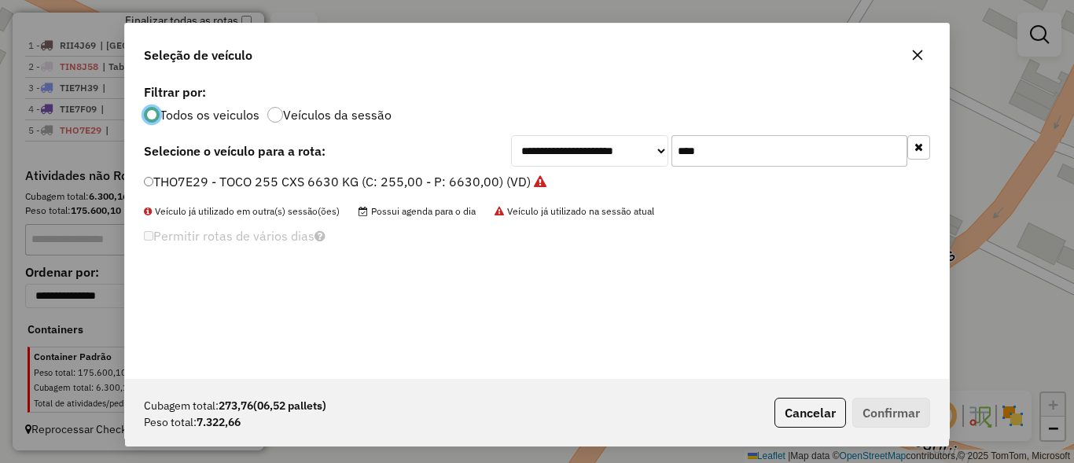
click at [796, 158] on input "****" at bounding box center [790, 150] width 236 height 31
type input "****"
click at [246, 185] on label "TID7J07 - TOCO 278 CX 7650 KG (C: 278,00 - P: 7650,00) (VD)" at bounding box center [332, 181] width 376 height 19
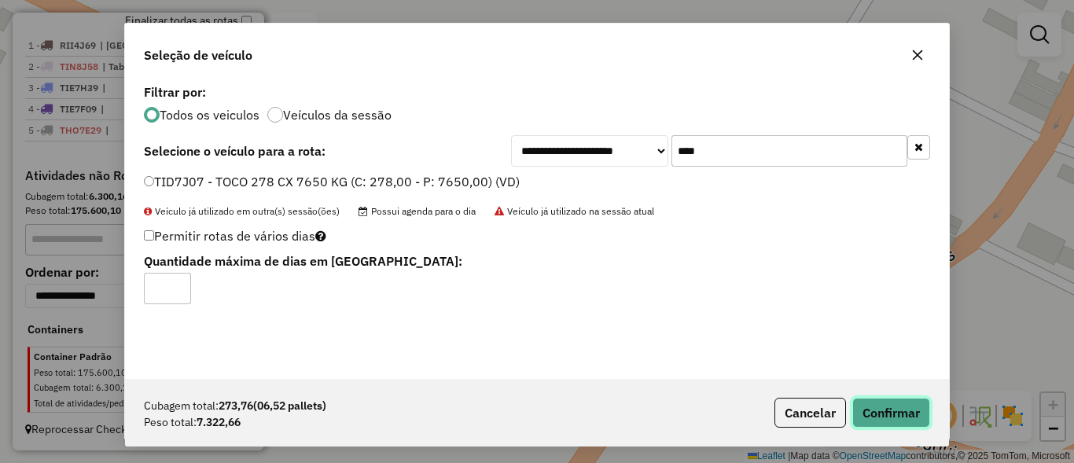
click at [897, 406] on button "Confirmar" at bounding box center [891, 413] width 78 height 30
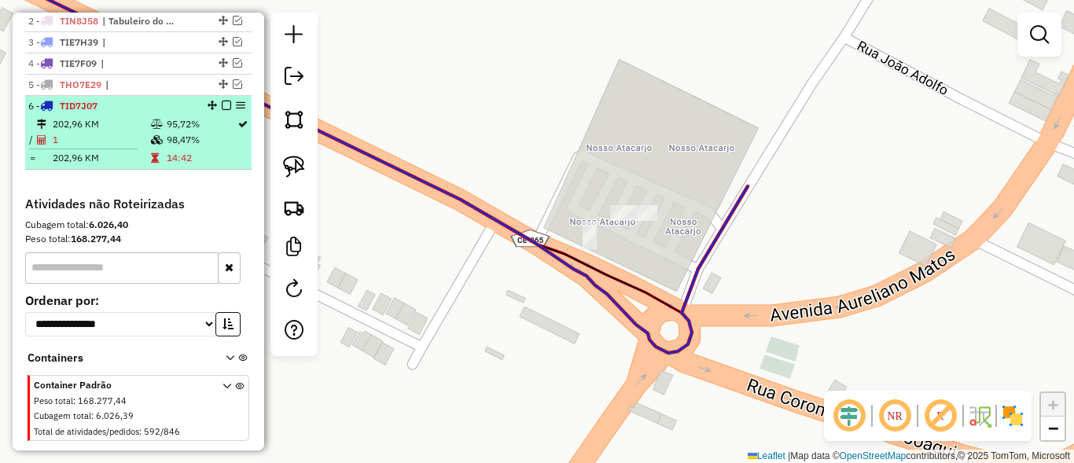
click at [222, 110] on em at bounding box center [226, 105] width 9 height 9
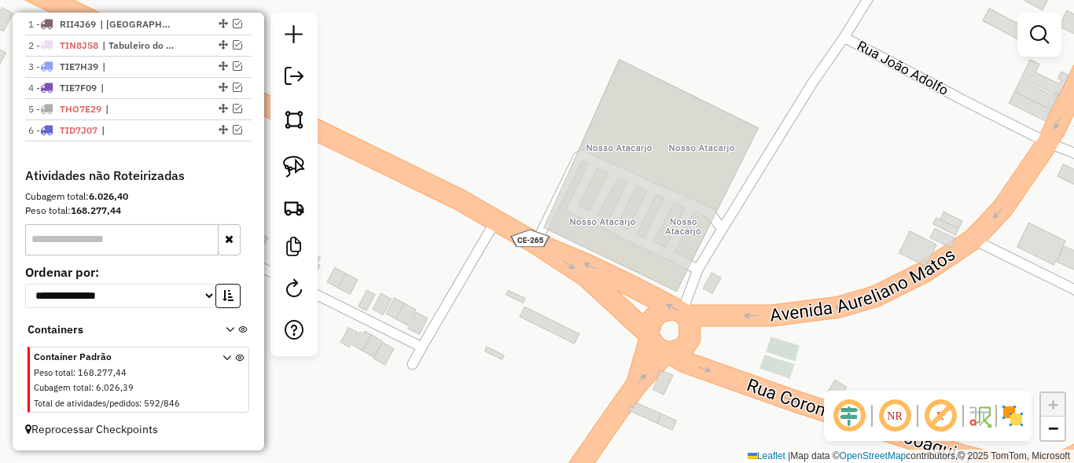
scroll to position [588, 0]
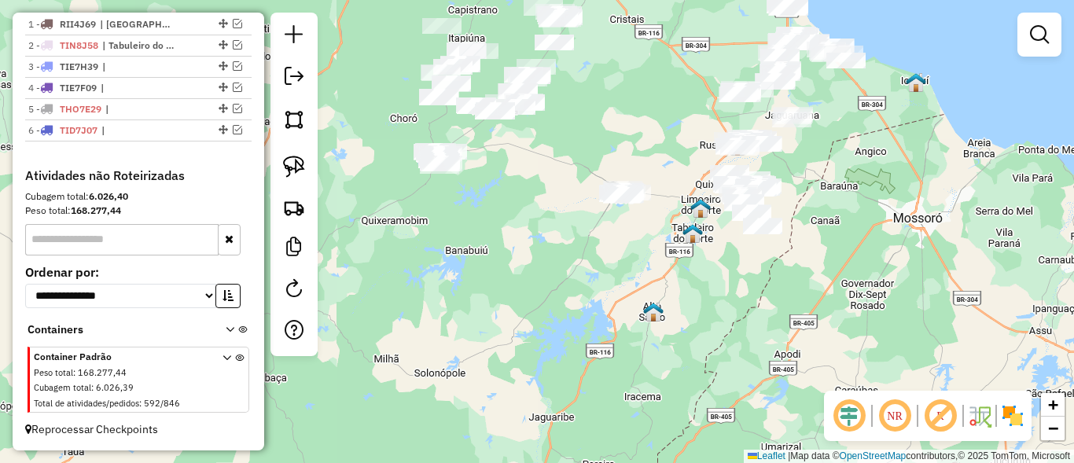
drag, startPoint x: 550, startPoint y: 240, endPoint x: 646, endPoint y: 216, distance: 99.6
click at [646, 216] on div "Janela de atendimento Grade de atendimento Capacidade Transportadoras Veículos …" at bounding box center [537, 231] width 1074 height 463
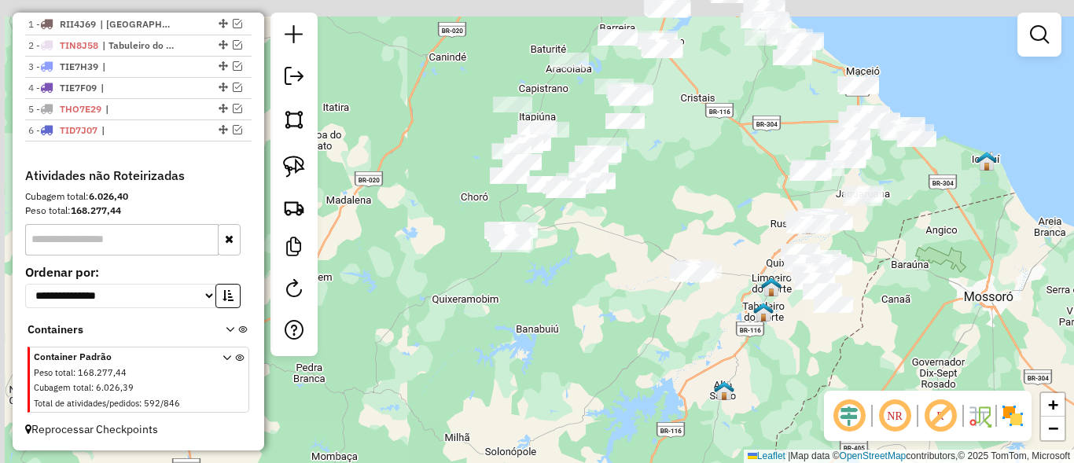
drag, startPoint x: 552, startPoint y: 186, endPoint x: 622, endPoint y: 266, distance: 105.9
click at [622, 266] on div "Janela de atendimento Grade de atendimento Capacidade Transportadoras Veículos …" at bounding box center [537, 231] width 1074 height 463
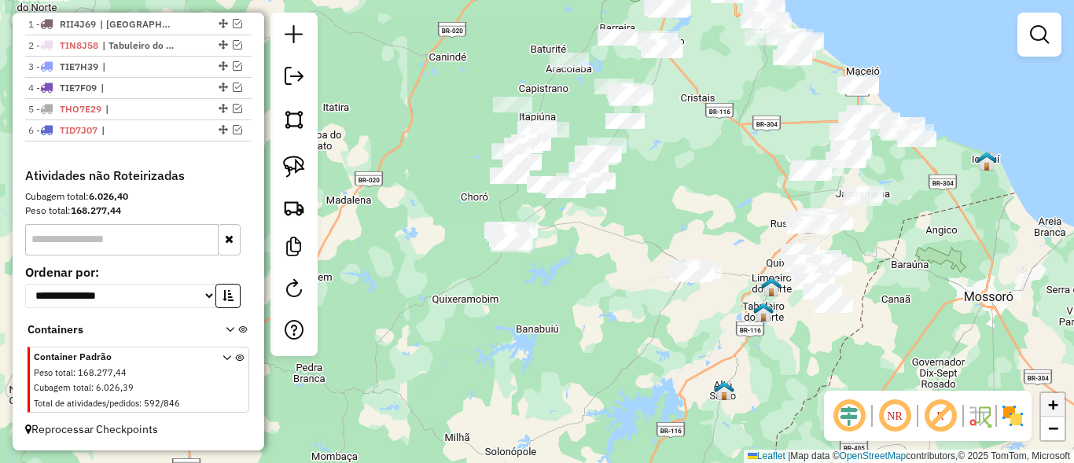
click at [1050, 406] on span "+" at bounding box center [1053, 405] width 10 height 20
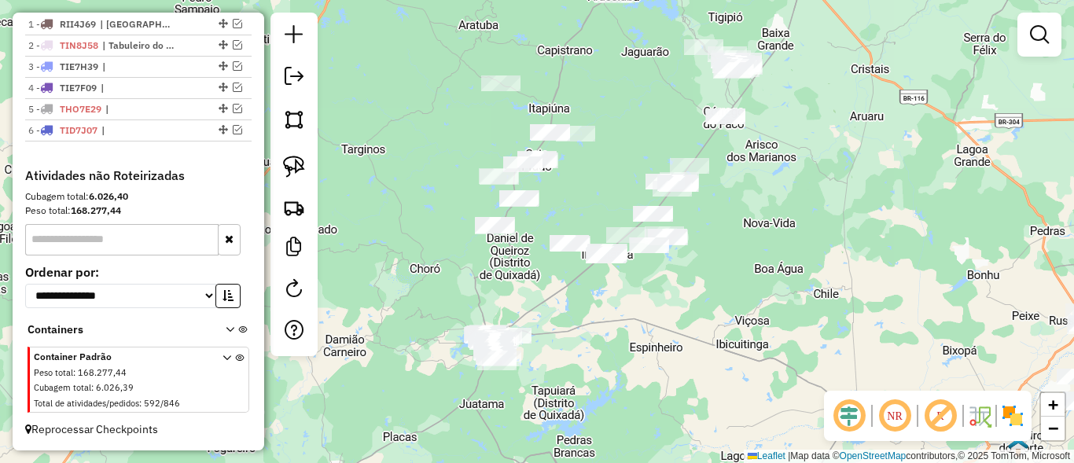
drag, startPoint x: 732, startPoint y: 180, endPoint x: 745, endPoint y: 286, distance: 106.9
click at [745, 286] on div "Janela de atendimento Grade de atendimento Capacidade Transportadoras Veículos …" at bounding box center [537, 231] width 1074 height 463
click at [304, 162] on img at bounding box center [294, 167] width 22 height 22
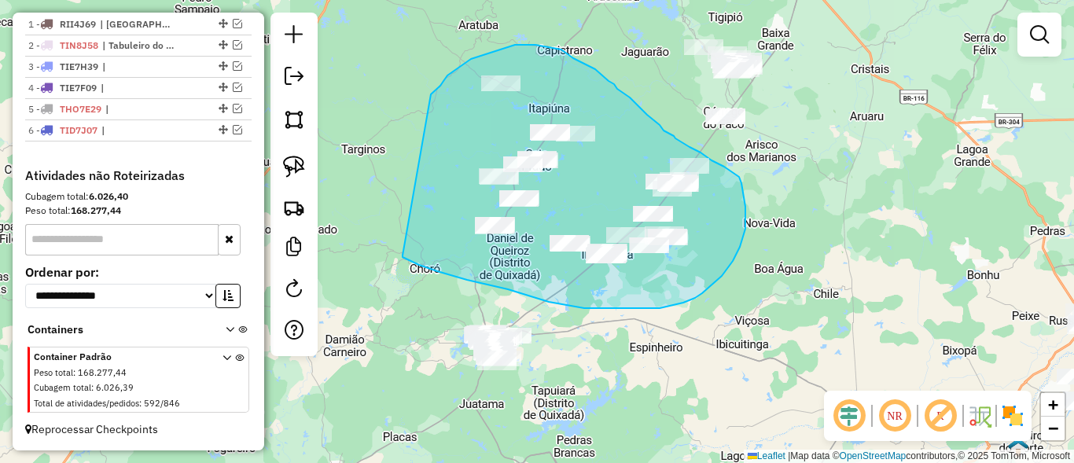
drag, startPoint x: 447, startPoint y: 75, endPoint x: 403, endPoint y: 256, distance: 185.6
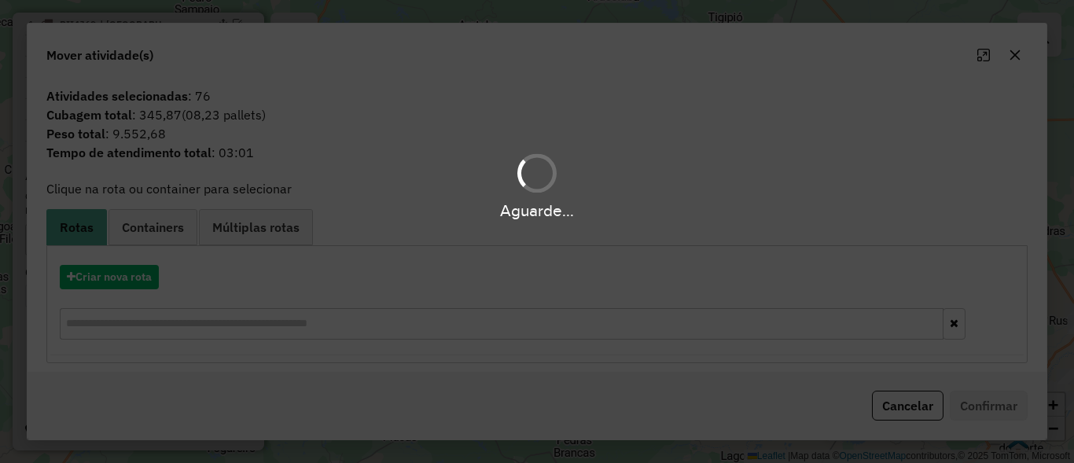
click at [917, 405] on button "Cancelar" at bounding box center [908, 406] width 72 height 30
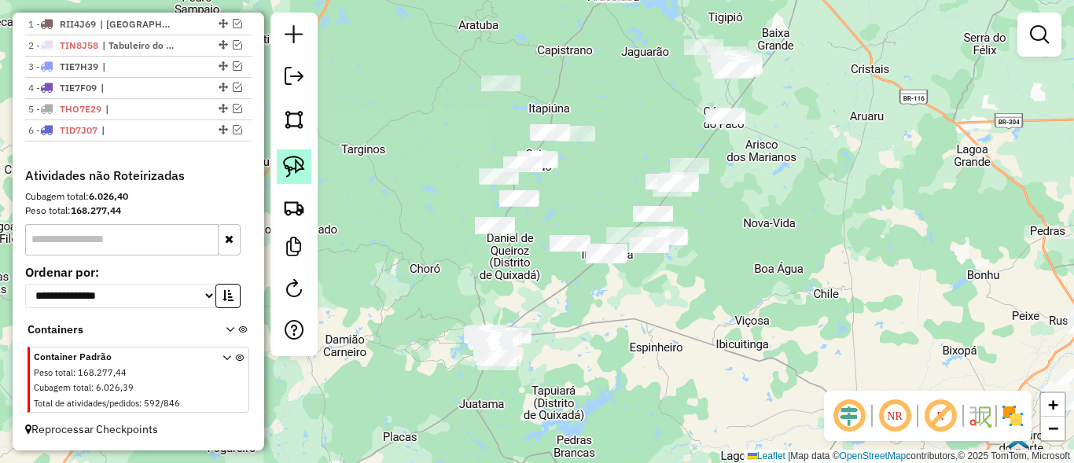
click at [287, 161] on img at bounding box center [294, 167] width 22 height 22
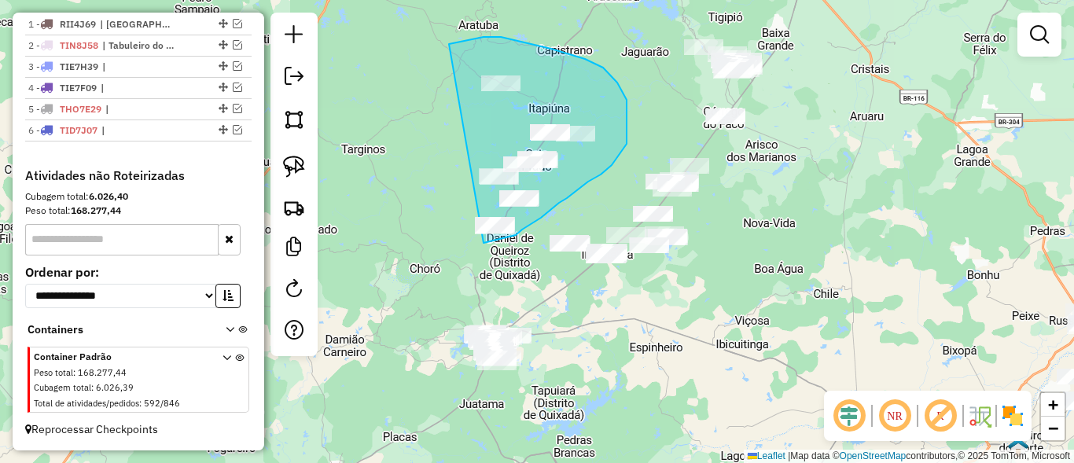
drag, startPoint x: 528, startPoint y: 43, endPoint x: 468, endPoint y: 237, distance: 203.2
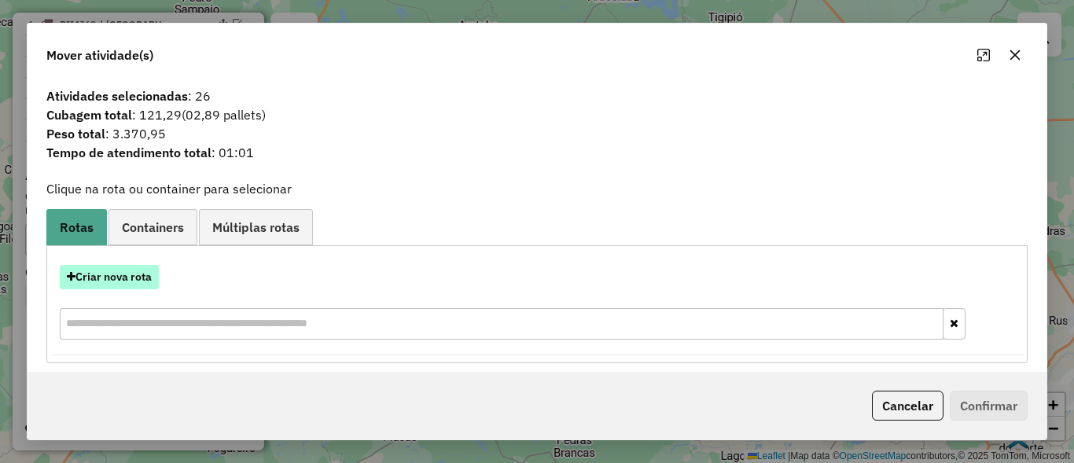
click at [122, 279] on button "Criar nova rota" at bounding box center [109, 277] width 99 height 24
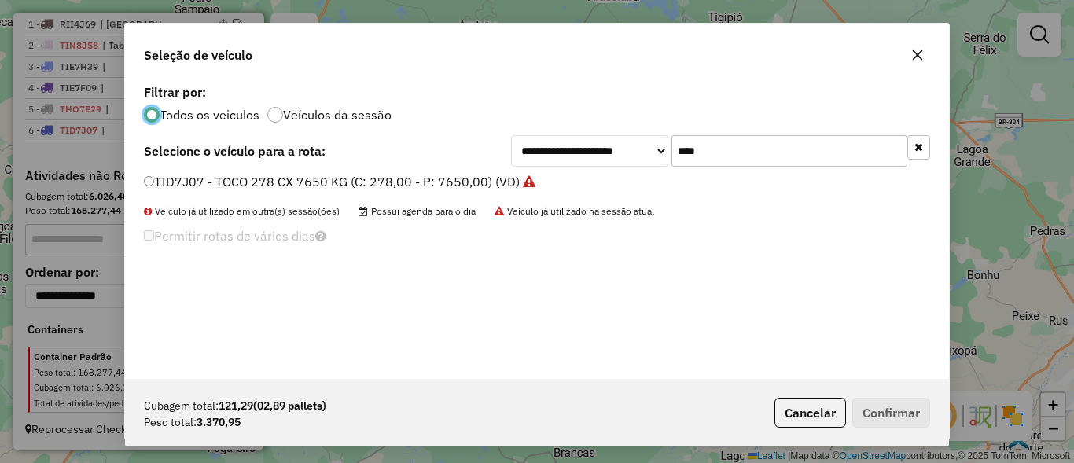
scroll to position [9, 5]
click at [796, 157] on input "****" at bounding box center [790, 150] width 236 height 31
type input "****"
click at [190, 182] on label "SAZ6J97 - TOCO 255 CXS 6630 KG (C: 255,00 - P: 6630,00) (VD)" at bounding box center [336, 181] width 385 height 19
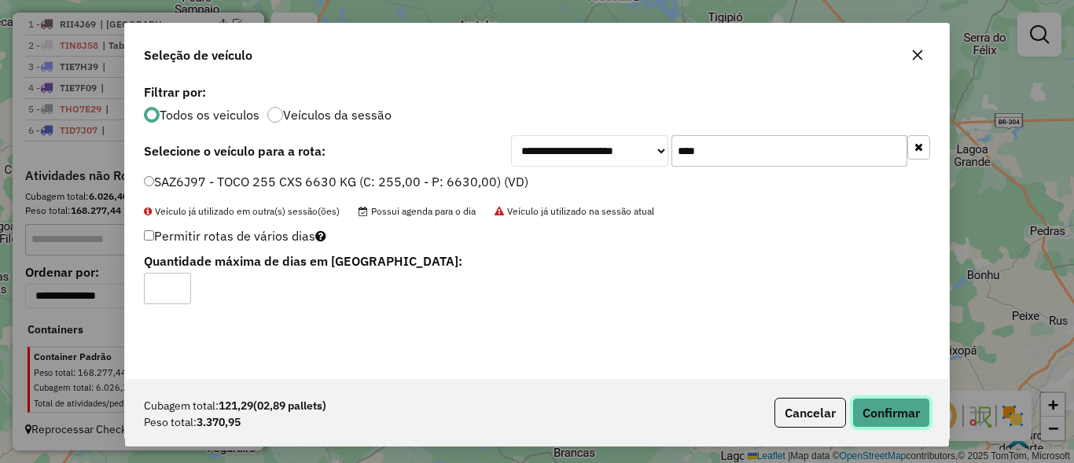
click at [874, 414] on button "Confirmar" at bounding box center [891, 413] width 78 height 30
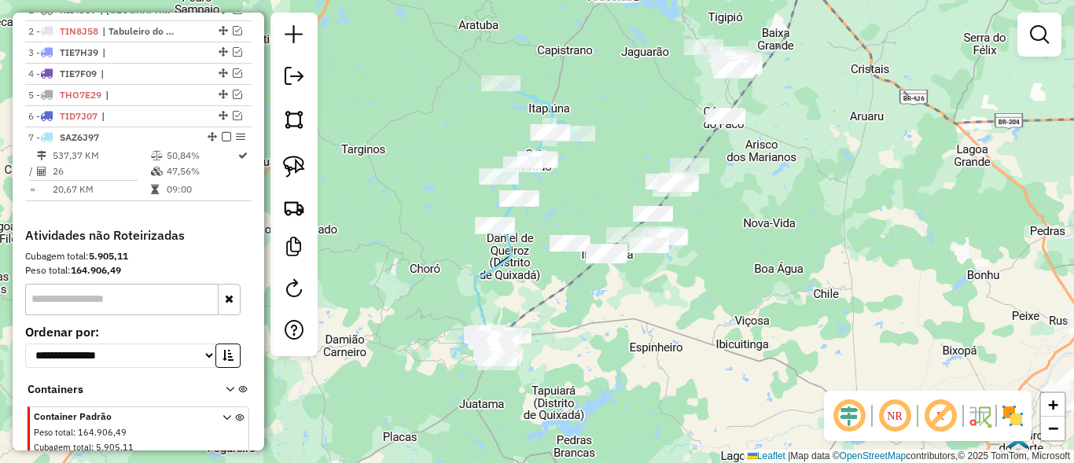
scroll to position [598, 0]
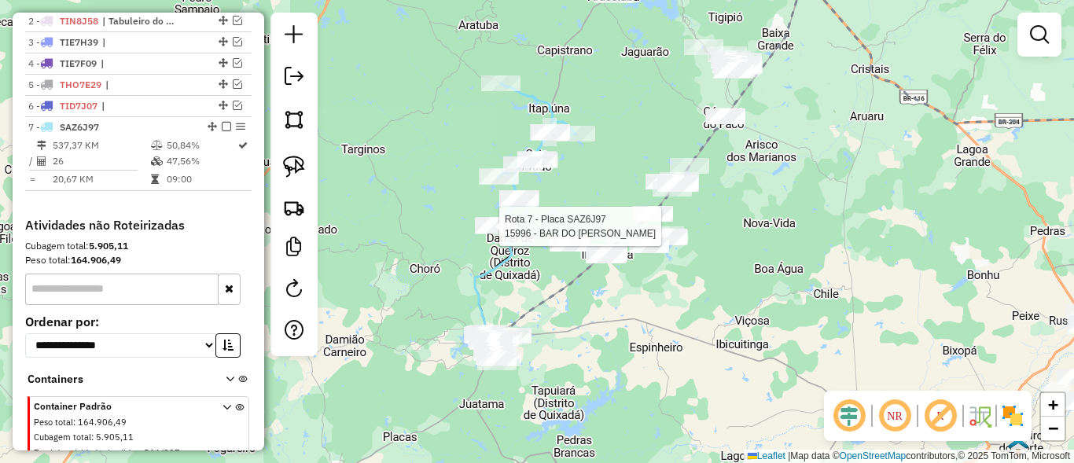
select select "**********"
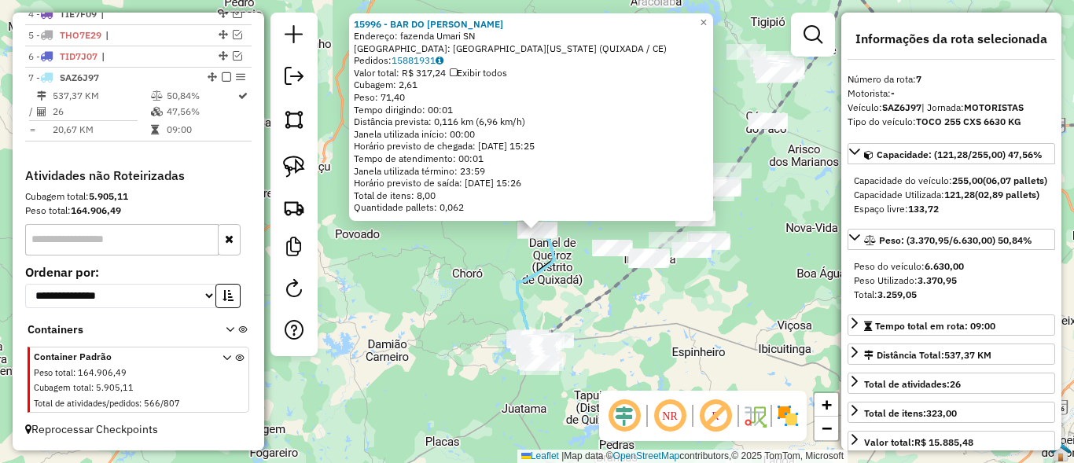
scroll to position [662, 0]
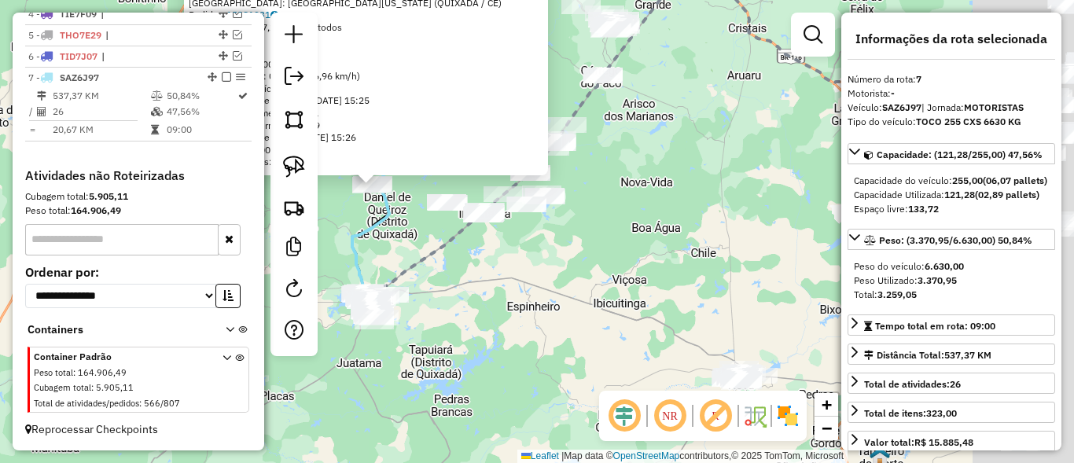
drag, startPoint x: 565, startPoint y: 293, endPoint x: 532, endPoint y: 281, distance: 34.3
click at [532, 281] on div "15996 - BAR DO JOSE IVAN Endereço: fazenda Umari SN Bairro: DISTRITO DE CALIFOR…" at bounding box center [537, 231] width 1074 height 463
click at [532, 275] on div "15996 - BAR DO JOSE IVAN Endereço: fazenda Umari SN Bairro: DISTRITO DE CALIFOR…" at bounding box center [537, 231] width 1074 height 463
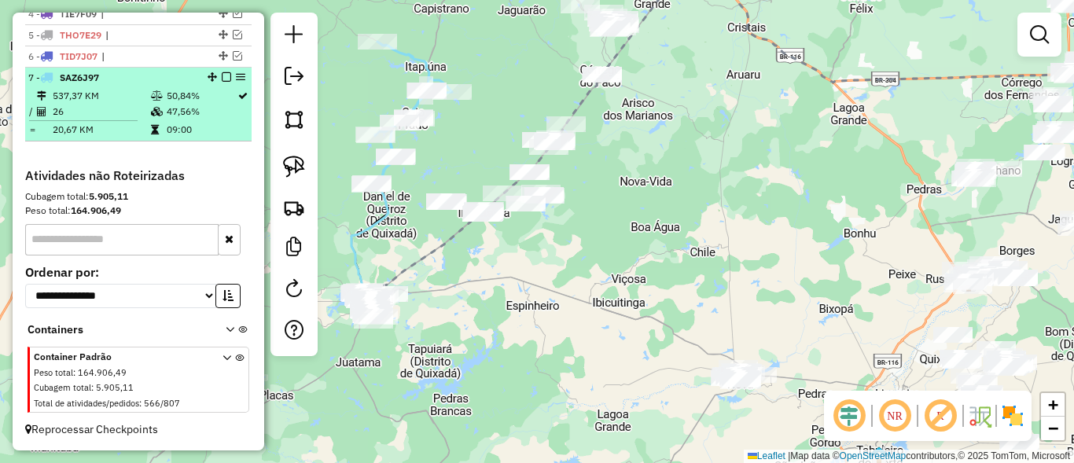
click at [222, 79] on em at bounding box center [226, 76] width 9 height 9
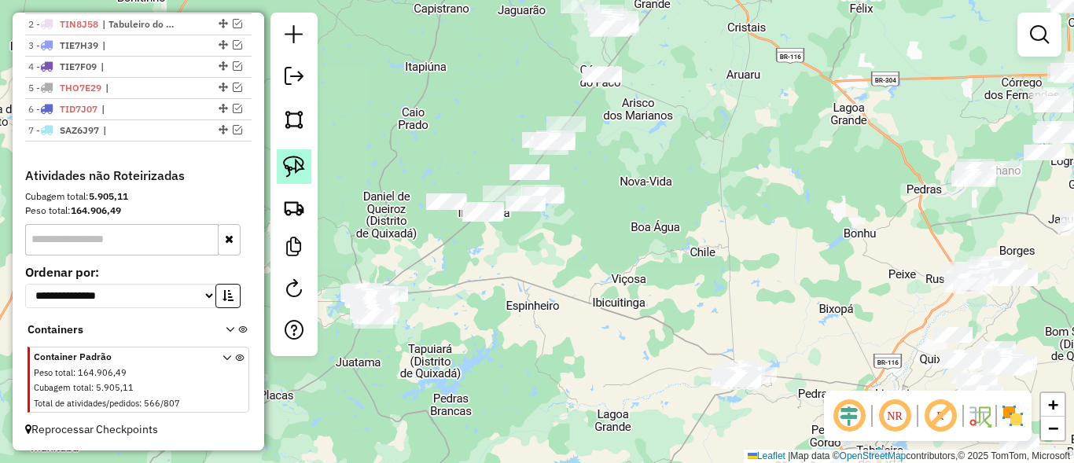
click at [301, 156] on img at bounding box center [294, 167] width 22 height 22
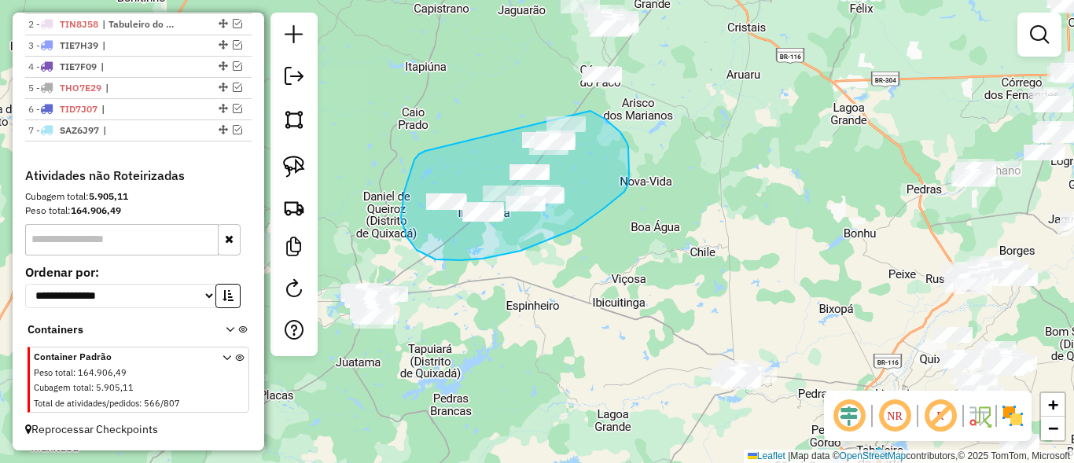
drag, startPoint x: 414, startPoint y: 160, endPoint x: 506, endPoint y: 95, distance: 111.7
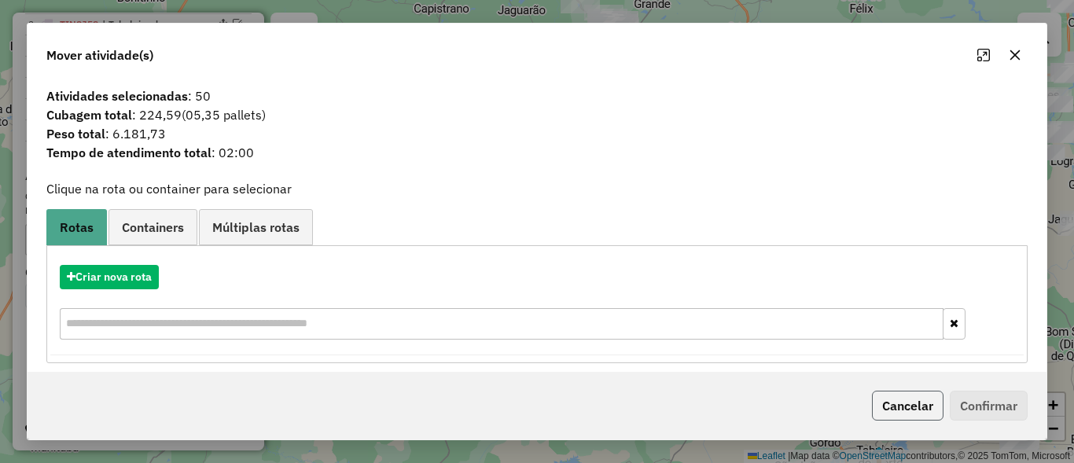
click at [922, 417] on button "Cancelar" at bounding box center [908, 406] width 72 height 30
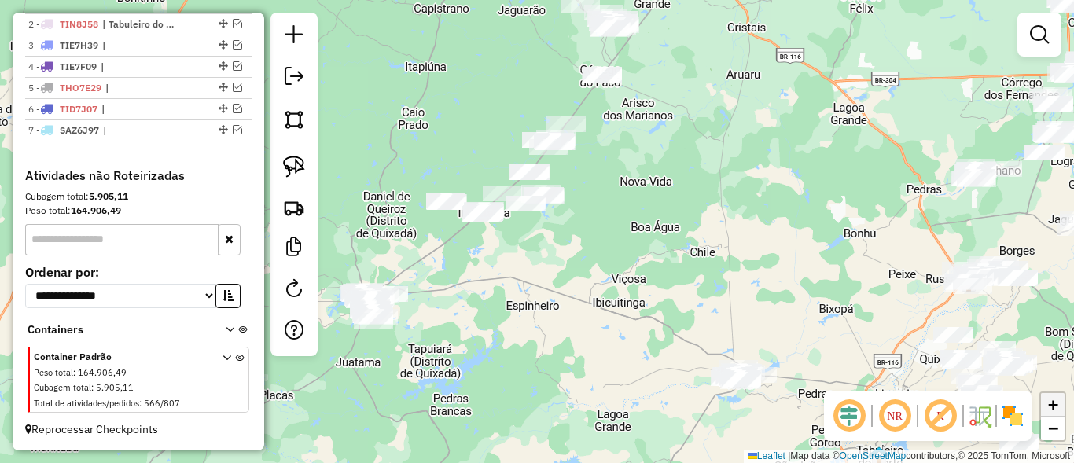
click at [1055, 405] on span "+" at bounding box center [1053, 405] width 10 height 20
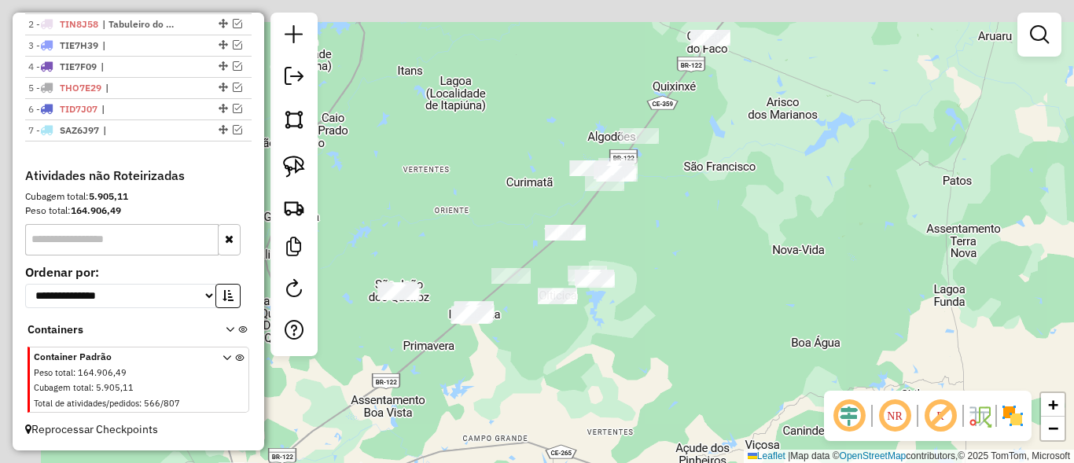
drag, startPoint x: 760, startPoint y: 262, endPoint x: 790, endPoint y: 332, distance: 75.8
click at [790, 332] on div "Janela de atendimento Grade de atendimento Capacidade Transportadoras Veículos …" at bounding box center [537, 231] width 1074 height 463
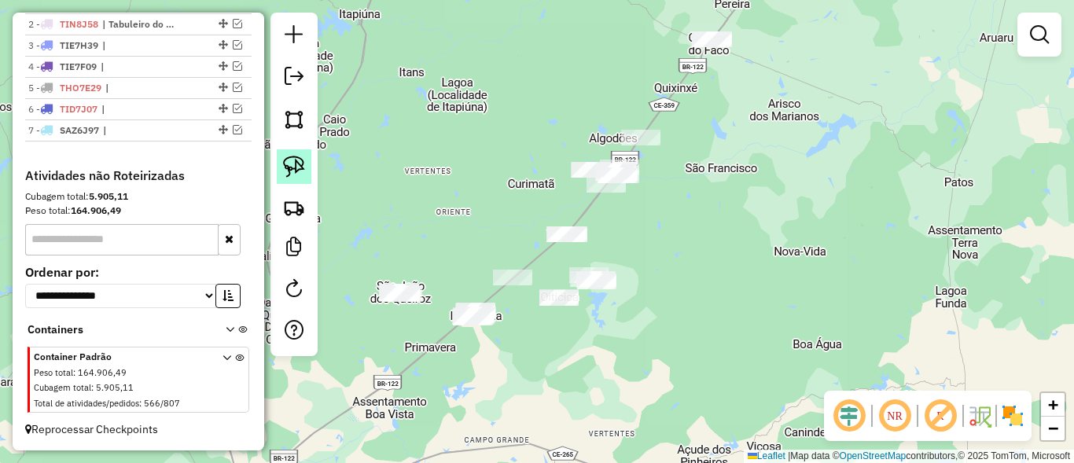
click at [294, 160] on img at bounding box center [294, 167] width 22 height 22
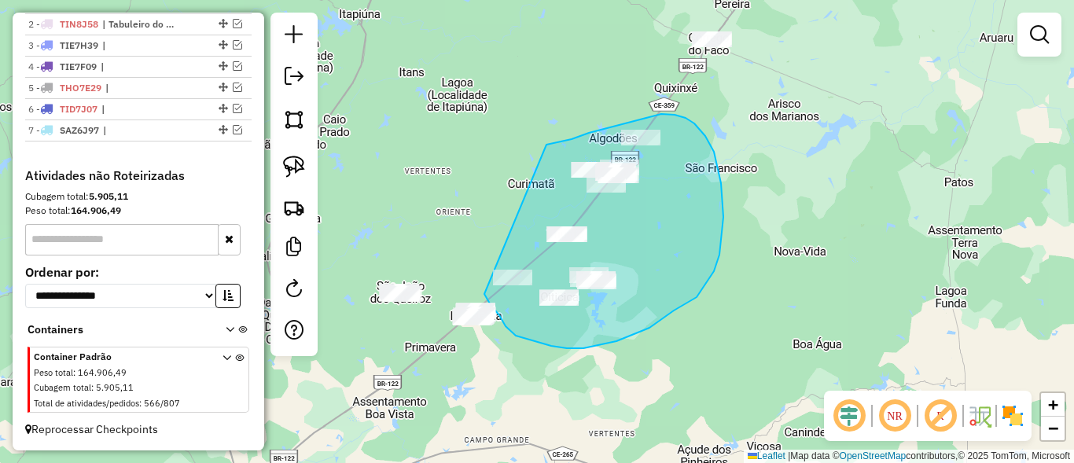
drag, startPoint x: 572, startPoint y: 139, endPoint x: 466, endPoint y: 262, distance: 161.7
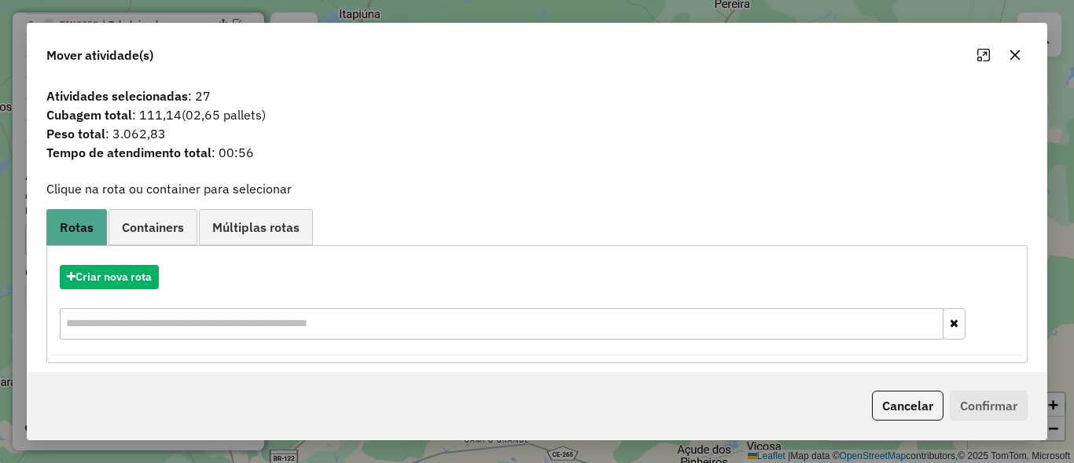
click at [127, 296] on div "Criar nova rota" at bounding box center [537, 304] width 974 height 102
click at [123, 282] on button "Criar nova rota" at bounding box center [109, 277] width 99 height 24
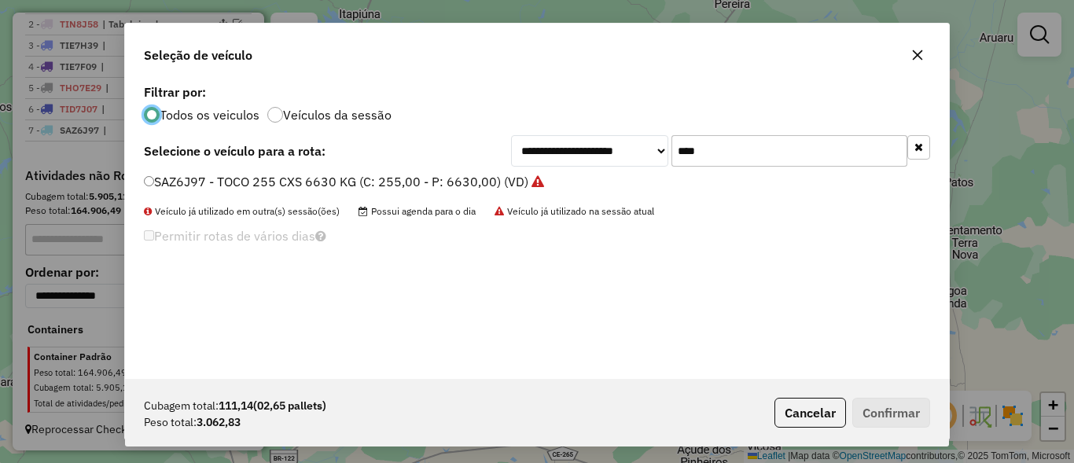
scroll to position [9, 5]
click at [727, 146] on input "****" at bounding box center [790, 150] width 236 height 31
type input "****"
click at [179, 181] on label "SAZ6H77 - TOCO 255 CXS 6630 KG (C: 255,00 - P: 6630,00) (VD)" at bounding box center [337, 181] width 387 height 19
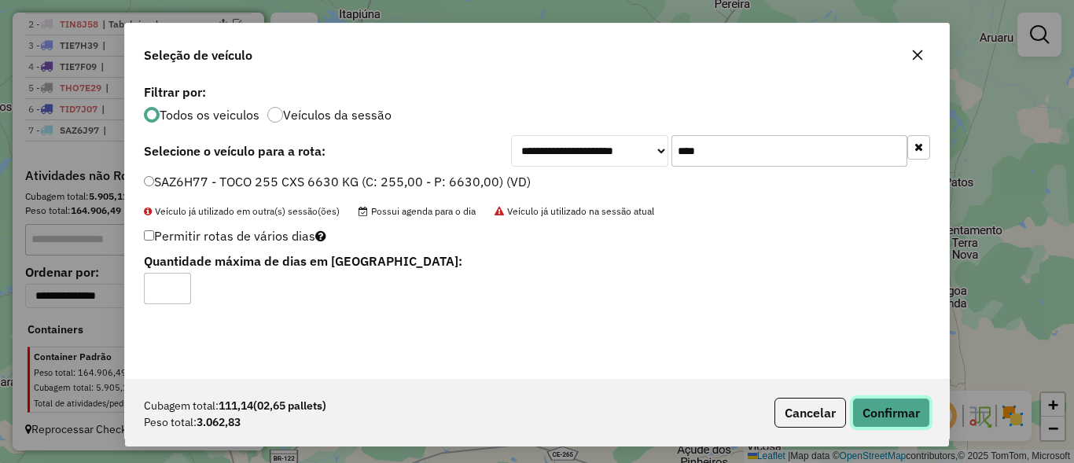
click at [891, 414] on button "Confirmar" at bounding box center [891, 413] width 78 height 30
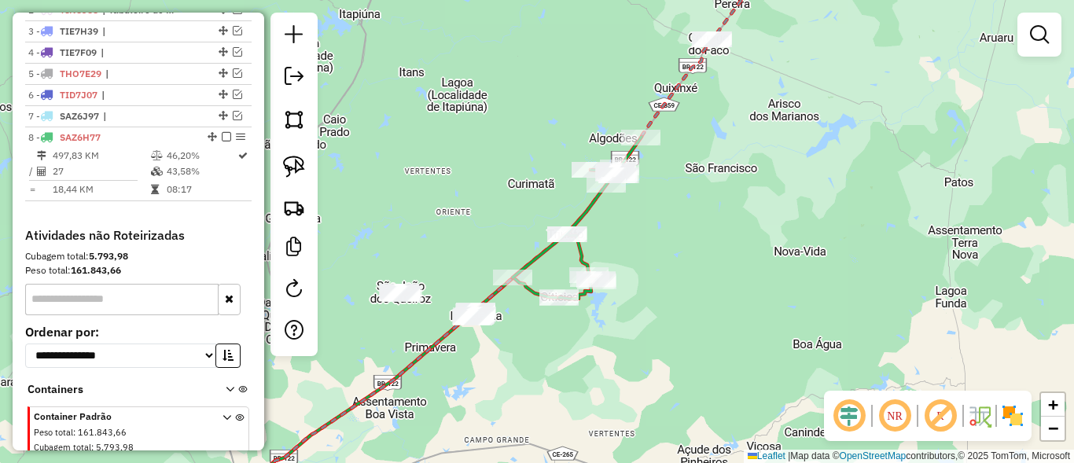
scroll to position [662, 0]
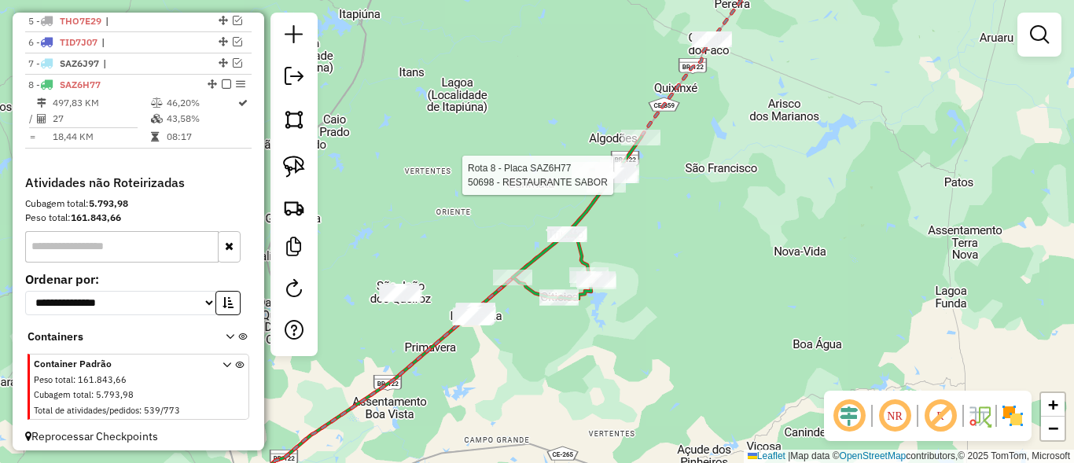
select select "**********"
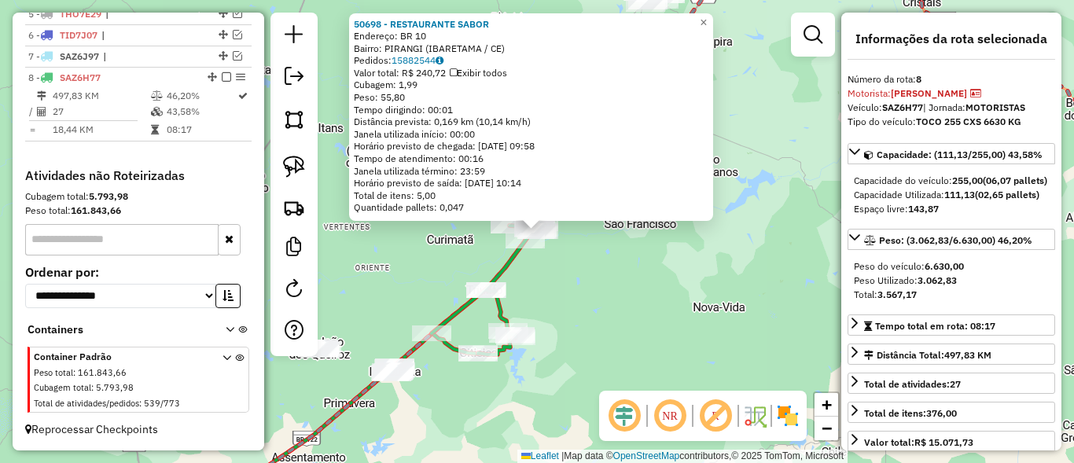
scroll to position [683, 0]
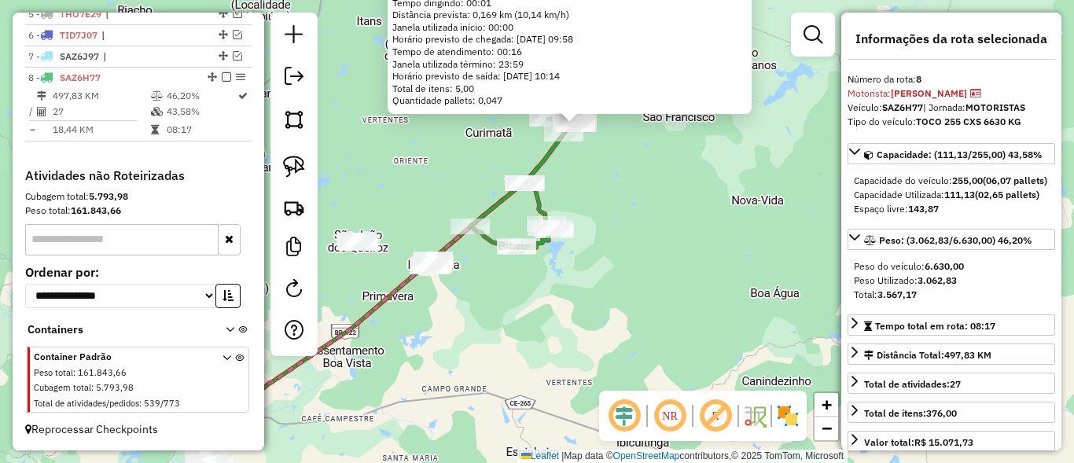
drag, startPoint x: 624, startPoint y: 337, endPoint x: 674, endPoint y: 218, distance: 129.0
click at [670, 220] on div "50698 - RESTAURANTE SABOR Endereço: BR 10 Bairro: PIRANGI (IBARETAMA / CE) Pedi…" at bounding box center [537, 231] width 1074 height 463
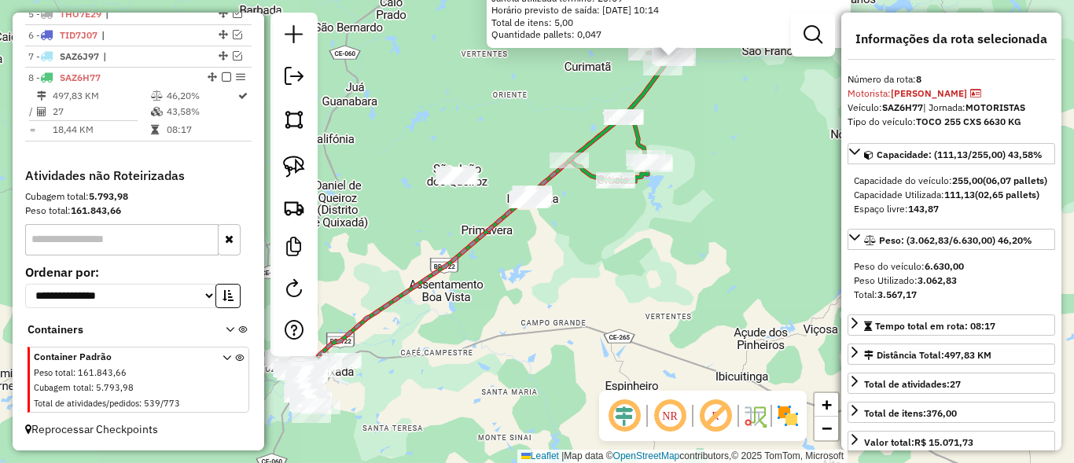
drag, startPoint x: 412, startPoint y: 202, endPoint x: 503, endPoint y: 145, distance: 107.4
click at [503, 145] on div "50698 - RESTAURANTE SABOR Endereço: BR 10 Bairro: PIRANGI (IBARETAMA / CE) Pedi…" at bounding box center [537, 231] width 1074 height 463
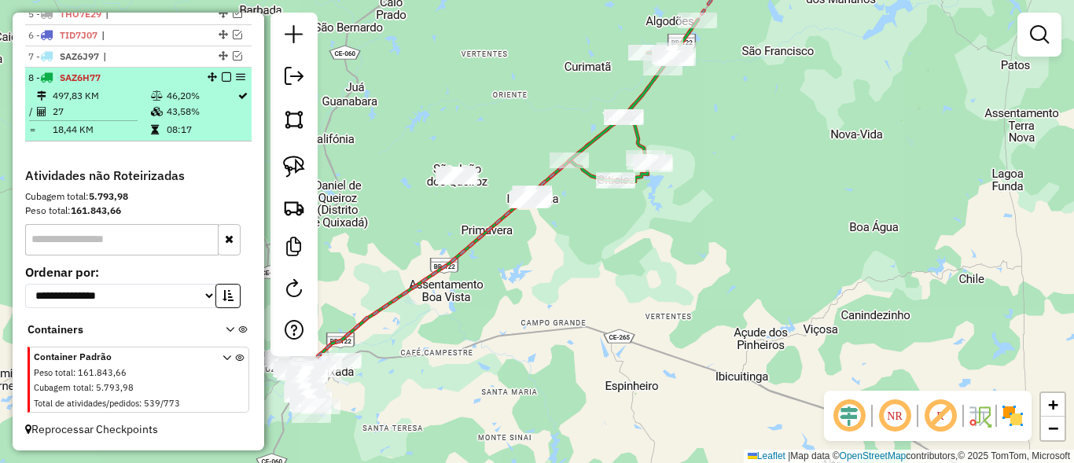
click at [222, 76] on em at bounding box center [226, 76] width 9 height 9
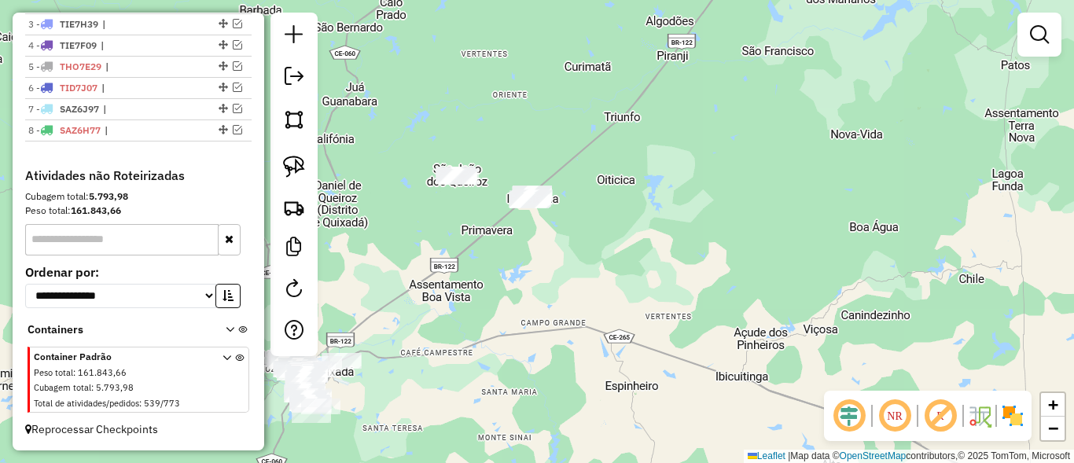
scroll to position [631, 0]
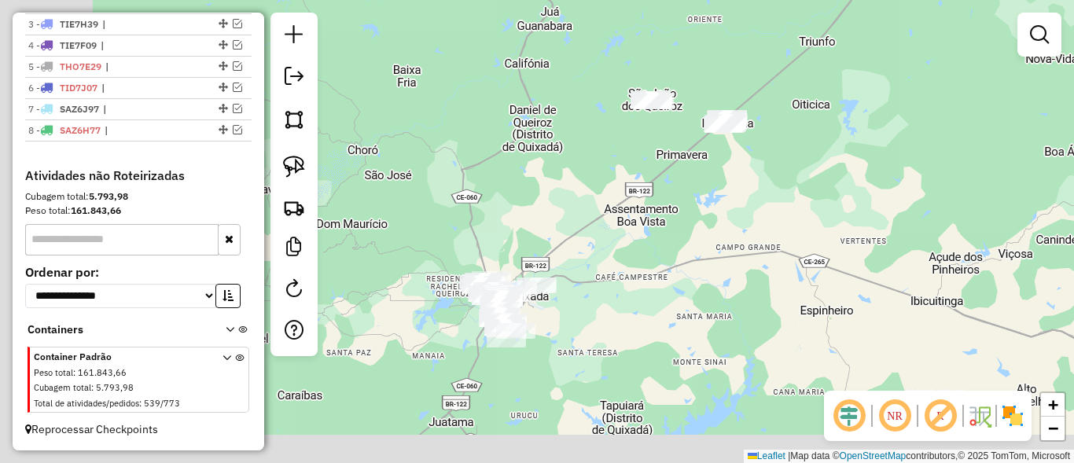
drag, startPoint x: 503, startPoint y: 307, endPoint x: 665, endPoint y: 234, distance: 178.8
click at [695, 234] on div "Janela de atendimento Grade de atendimento Capacidade Transportadoras Veículos …" at bounding box center [537, 231] width 1074 height 463
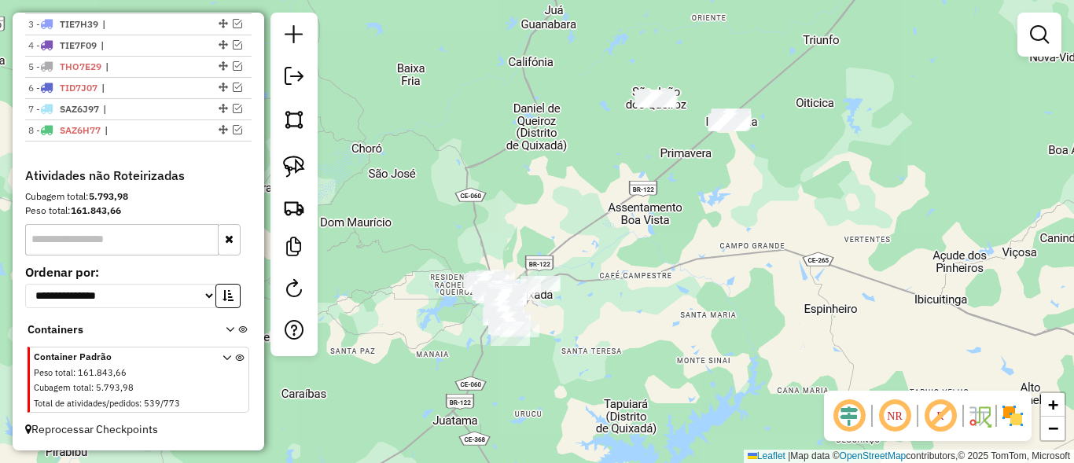
click at [312, 161] on div at bounding box center [294, 185] width 47 height 344
click at [284, 163] on img at bounding box center [294, 167] width 22 height 22
drag, startPoint x: 729, startPoint y: 90, endPoint x: 644, endPoint y: 168, distance: 114.7
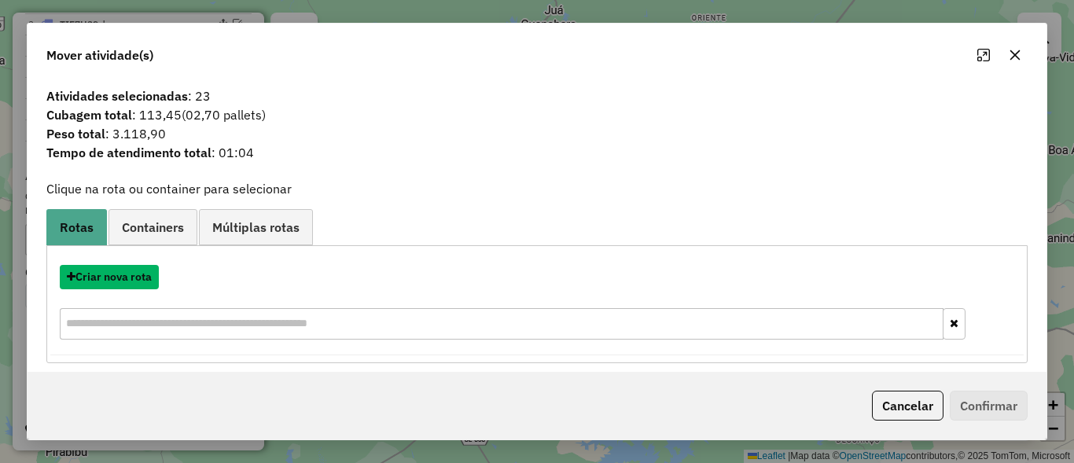
click at [128, 280] on button "Criar nova rota" at bounding box center [109, 277] width 99 height 24
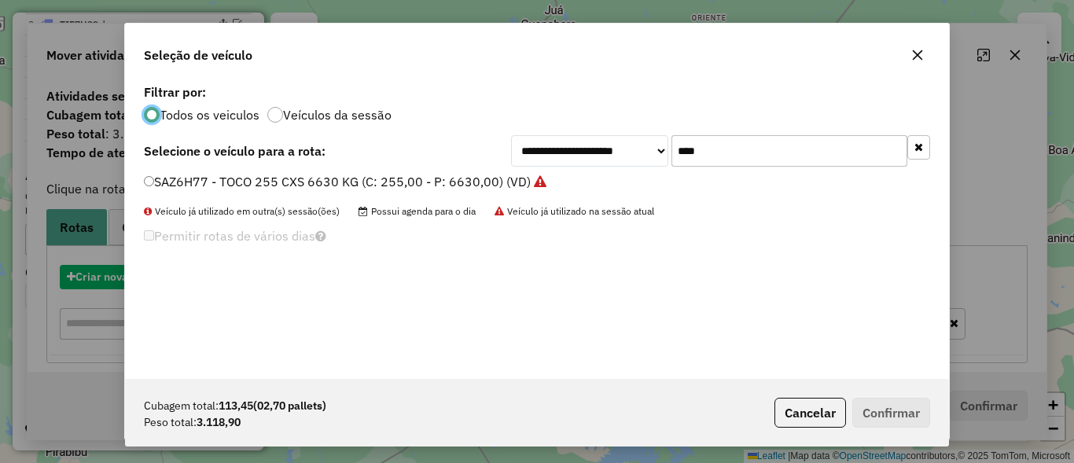
scroll to position [9, 5]
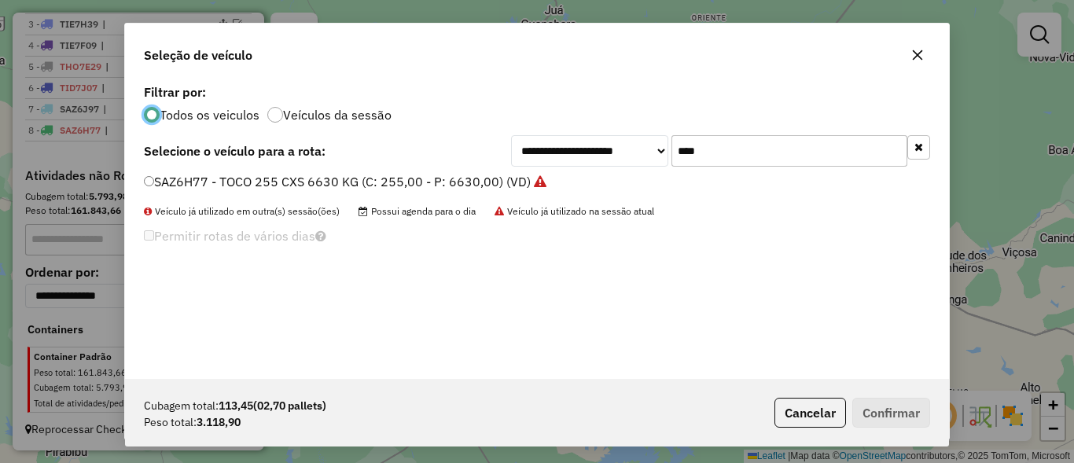
click at [739, 156] on input "****" at bounding box center [790, 150] width 236 height 31
type input "****"
click at [229, 186] on label "SBG1J05 - TOCO 255 CXS 6630 KG (C: 255,00 - P: 6630,00) (VD)" at bounding box center [337, 181] width 386 height 19
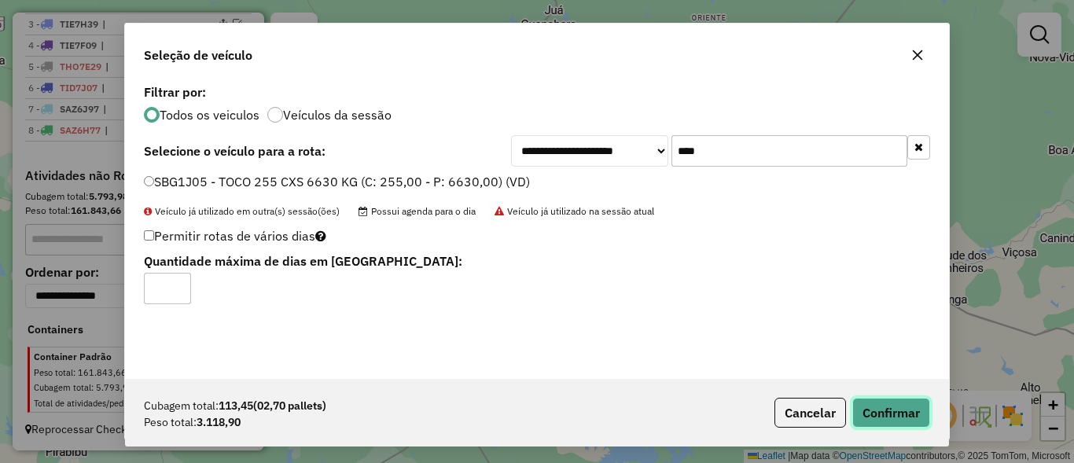
click at [904, 415] on button "Confirmar" at bounding box center [891, 413] width 78 height 30
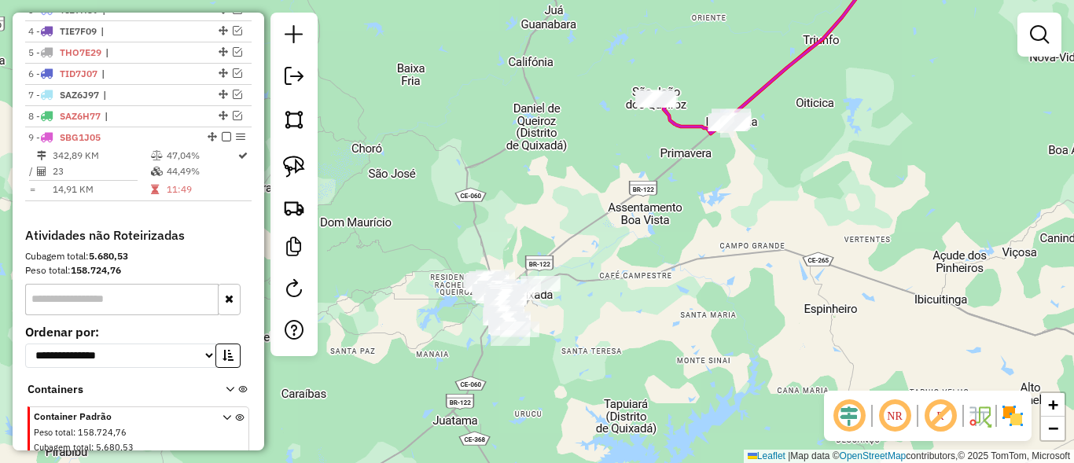
scroll to position [683, 0]
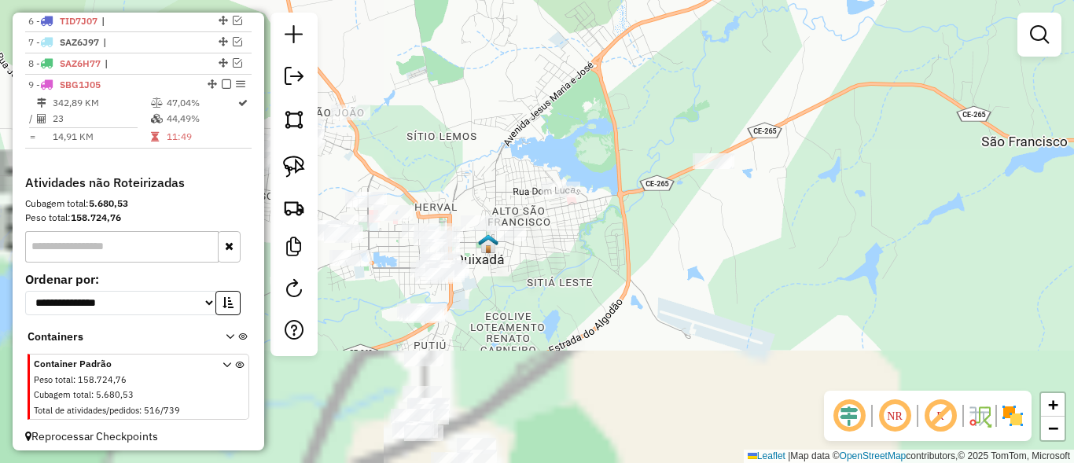
drag, startPoint x: 582, startPoint y: 322, endPoint x: 676, endPoint y: 213, distance: 144.4
click at [676, 213] on div "Janela de atendimento Grade de atendimento Capacidade Transportadoras Veículos …" at bounding box center [537, 231] width 1074 height 463
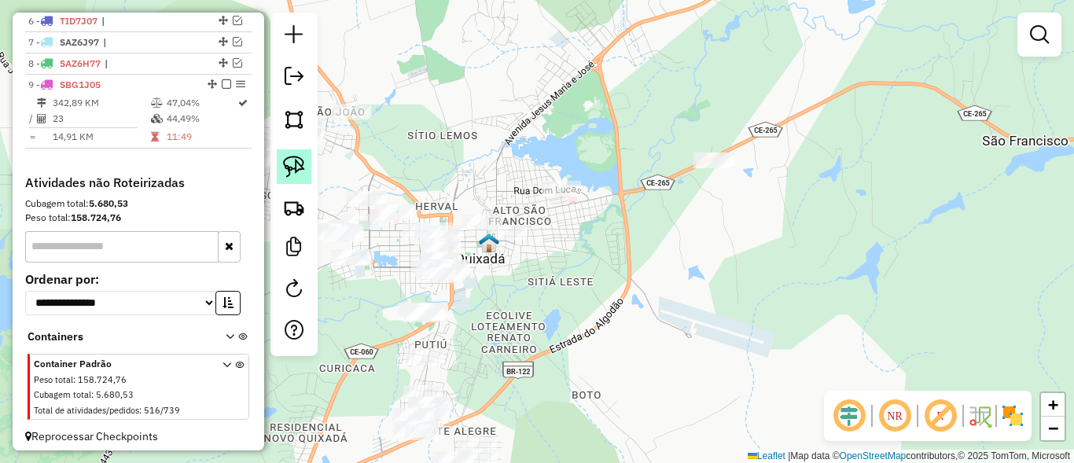
click at [291, 157] on img at bounding box center [294, 167] width 22 height 22
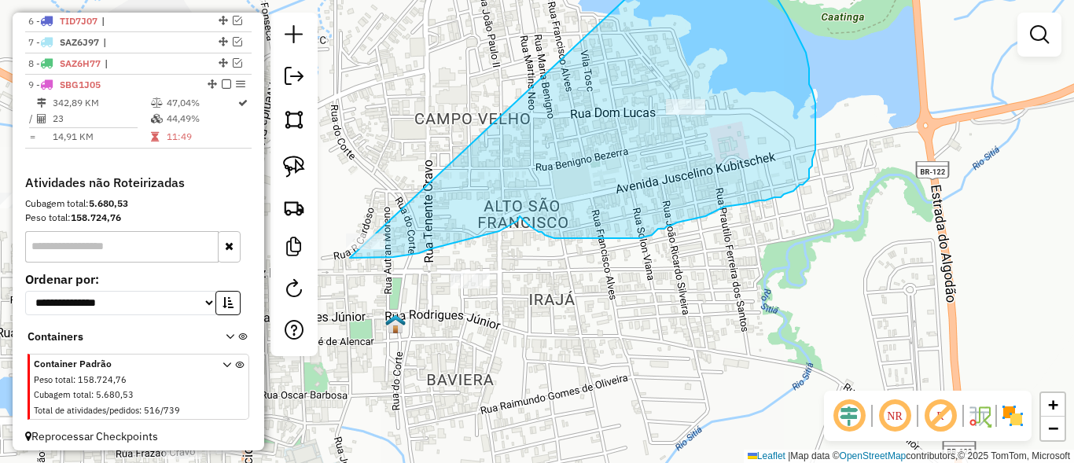
drag, startPoint x: 576, startPoint y: 152, endPoint x: 389, endPoint y: 192, distance: 191.4
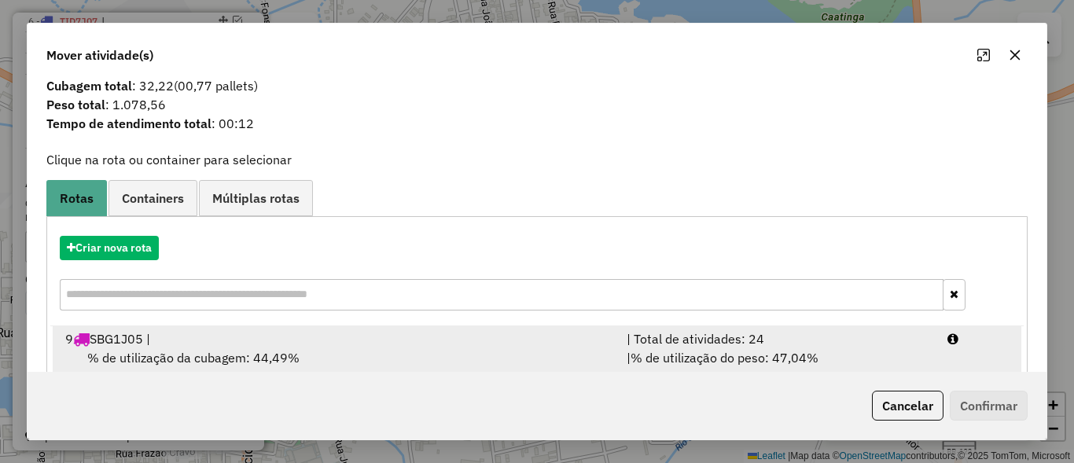
scroll to position [74, 0]
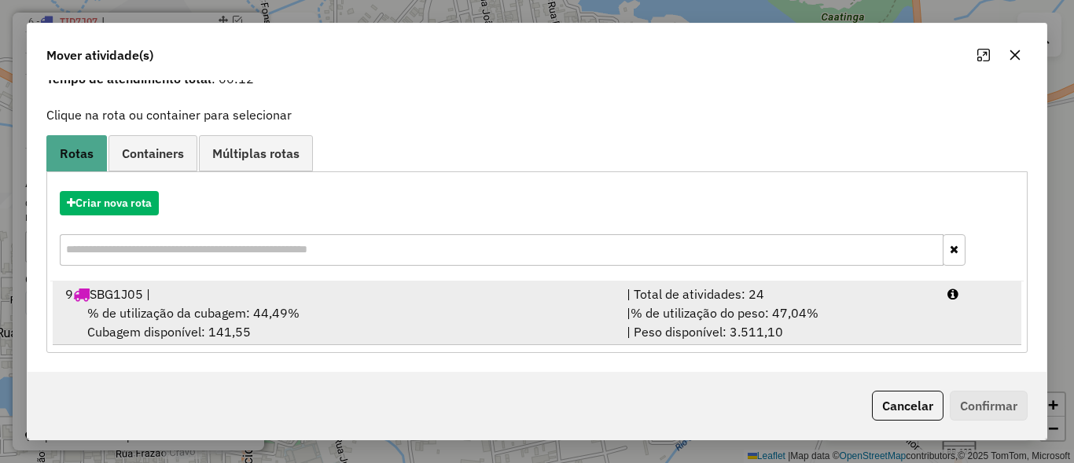
click at [761, 316] on span "% de utilização do peso: 47,04%" at bounding box center [725, 313] width 188 height 16
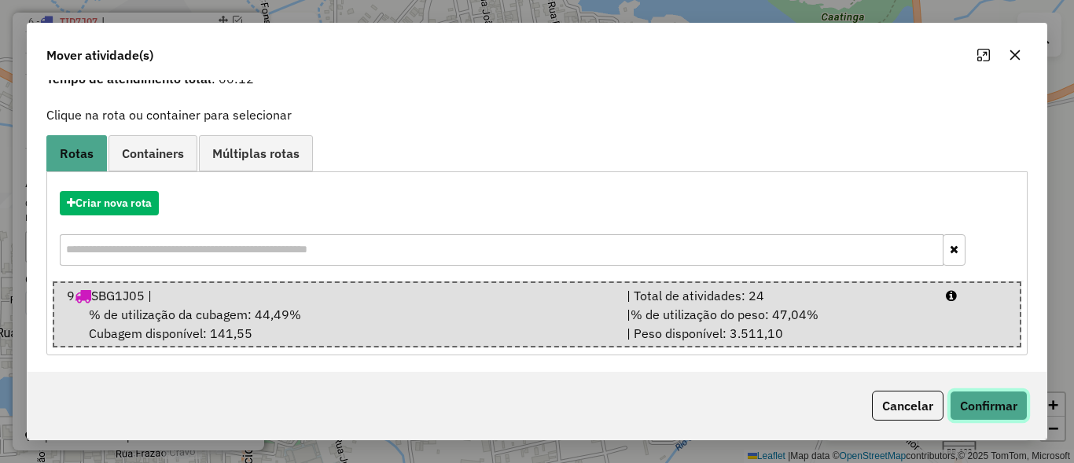
click at [987, 405] on button "Confirmar" at bounding box center [989, 406] width 78 height 30
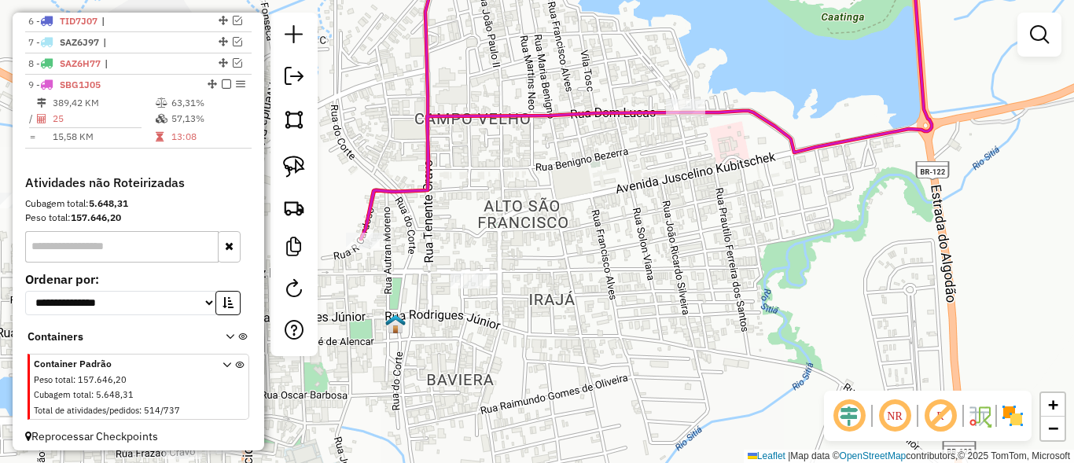
scroll to position [0, 0]
click at [368, 249] on div at bounding box center [365, 241] width 39 height 16
select select "**********"
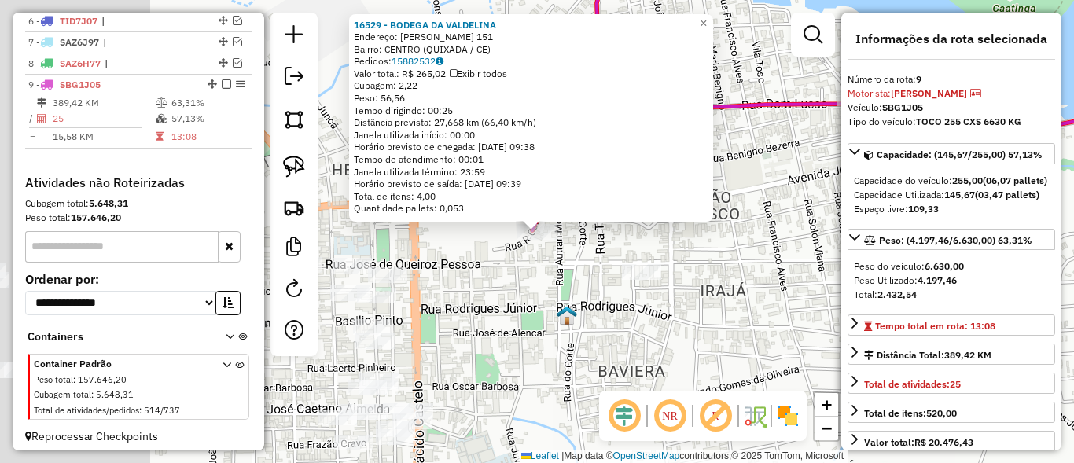
scroll to position [705, 0]
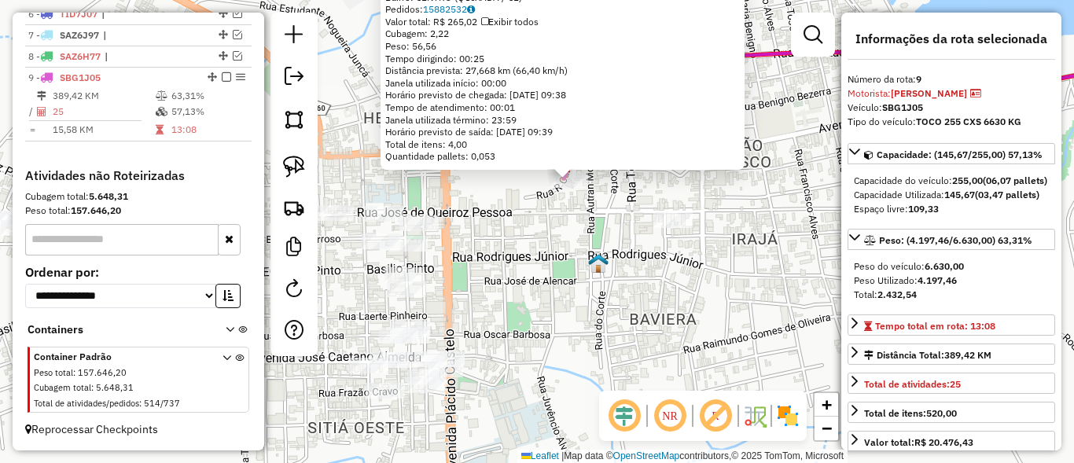
drag, startPoint x: 493, startPoint y: 329, endPoint x: 525, endPoint y: 271, distance: 66.5
click at [525, 271] on div "16529 - BODEGA DA VALDELINA Endereço: BENJAMIM BARROSO 151 Bairro: CENTRO (QUIX…" at bounding box center [537, 231] width 1074 height 463
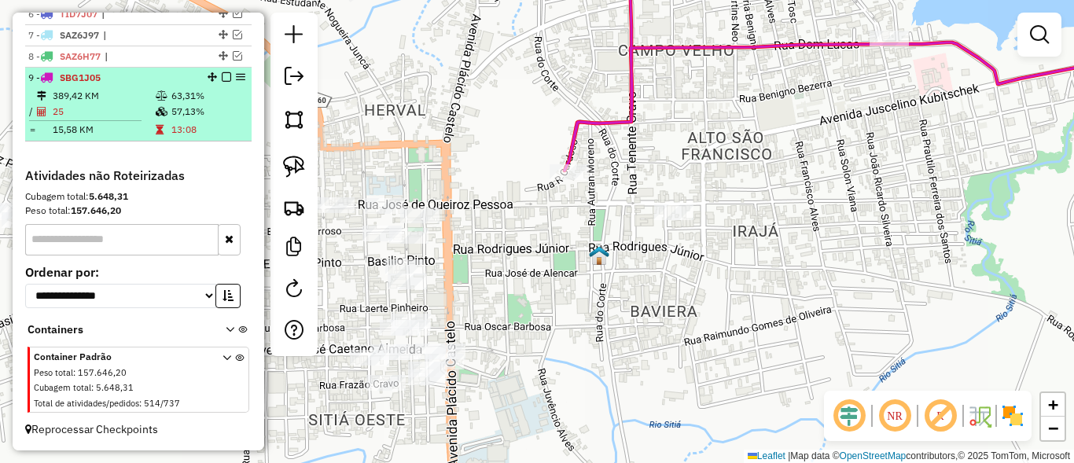
click at [222, 75] on em at bounding box center [226, 76] width 9 height 9
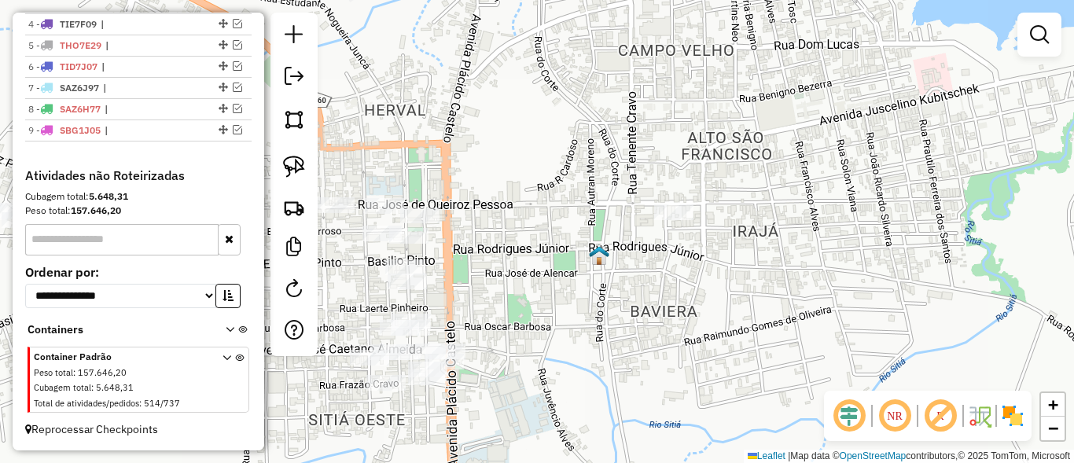
scroll to position [652, 0]
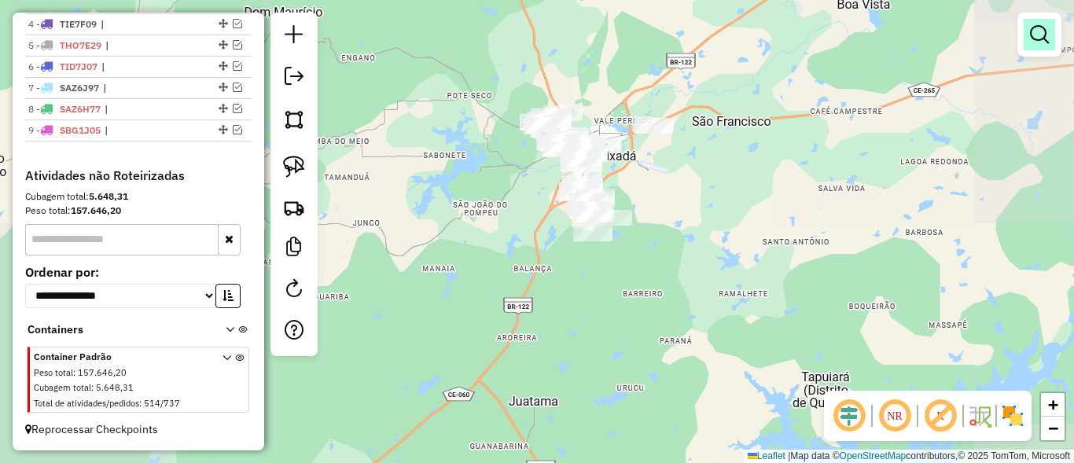
click at [1033, 33] on em at bounding box center [1039, 34] width 19 height 19
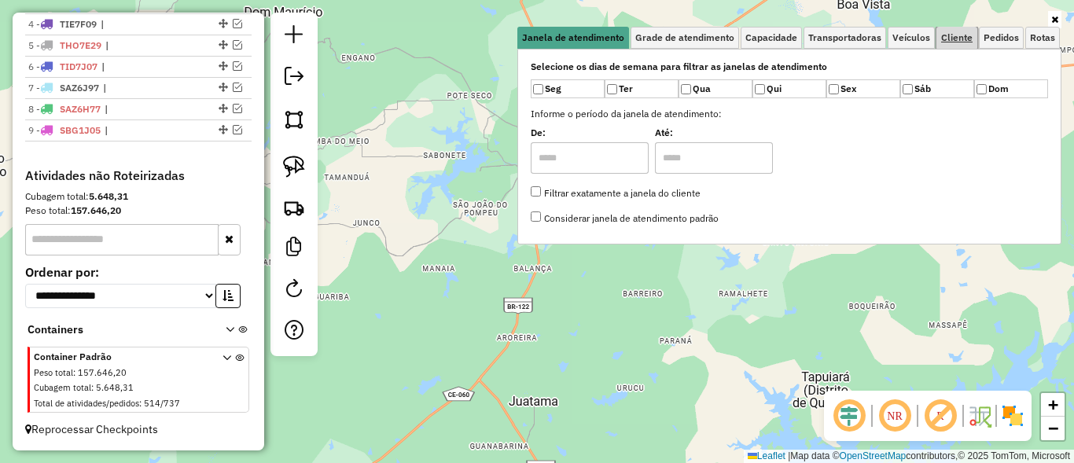
click at [966, 42] on span "Cliente" at bounding box center [956, 37] width 31 height 9
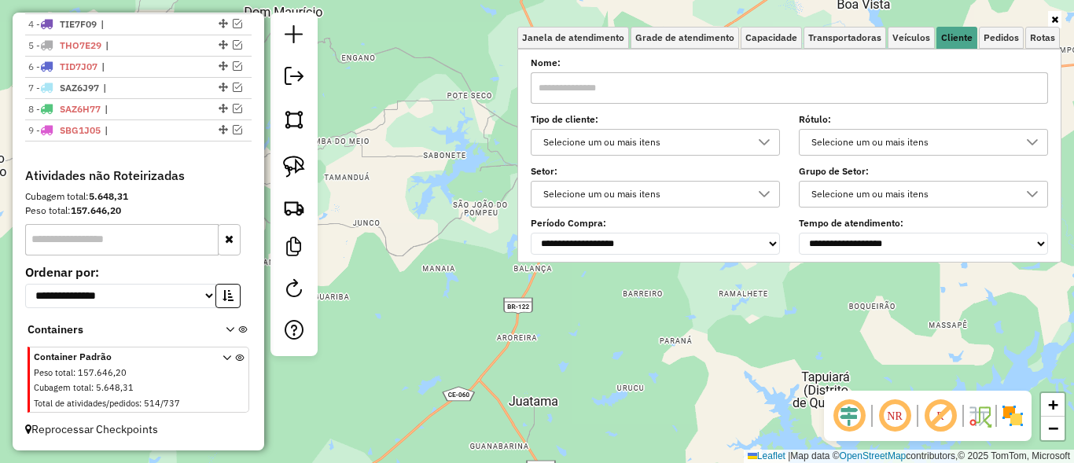
click at [617, 134] on div "Selecione um ou mais itens" at bounding box center [644, 142] width 212 height 25
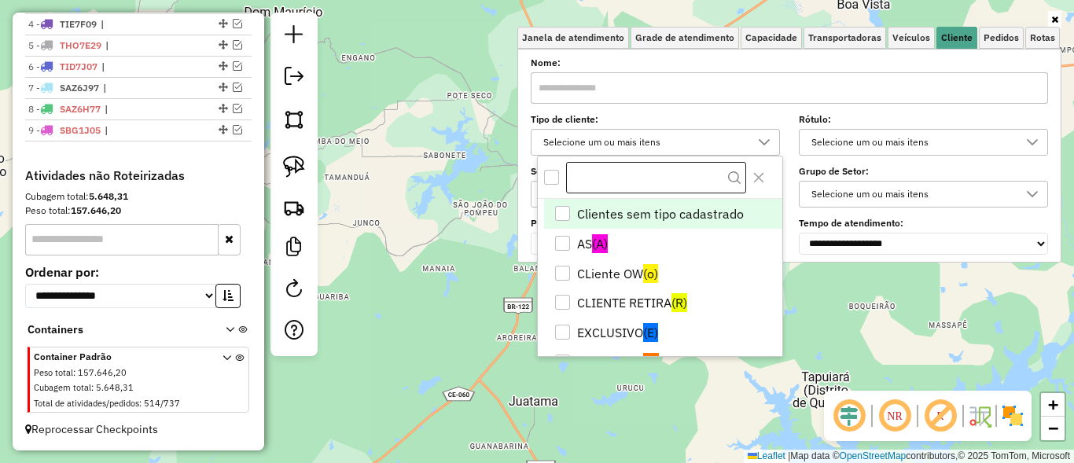
scroll to position [9, 57]
click at [552, 181] on div "All items unselected" at bounding box center [551, 177] width 15 height 15
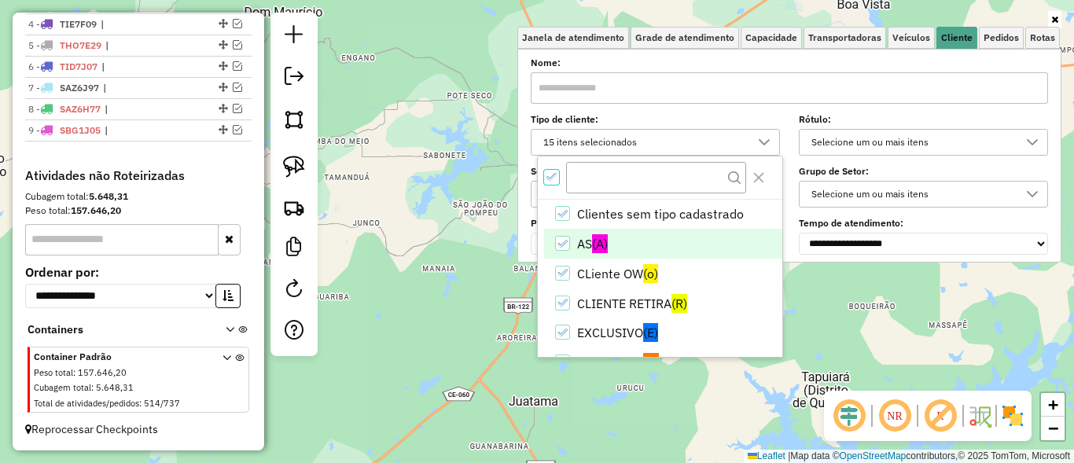
scroll to position [9, 6]
click at [564, 245] on icon "AS" at bounding box center [562, 243] width 11 height 11
click at [496, 258] on div "Limpar filtros Janela de atendimento Grade de atendimento Capacidade Transporta…" at bounding box center [537, 231] width 1074 height 463
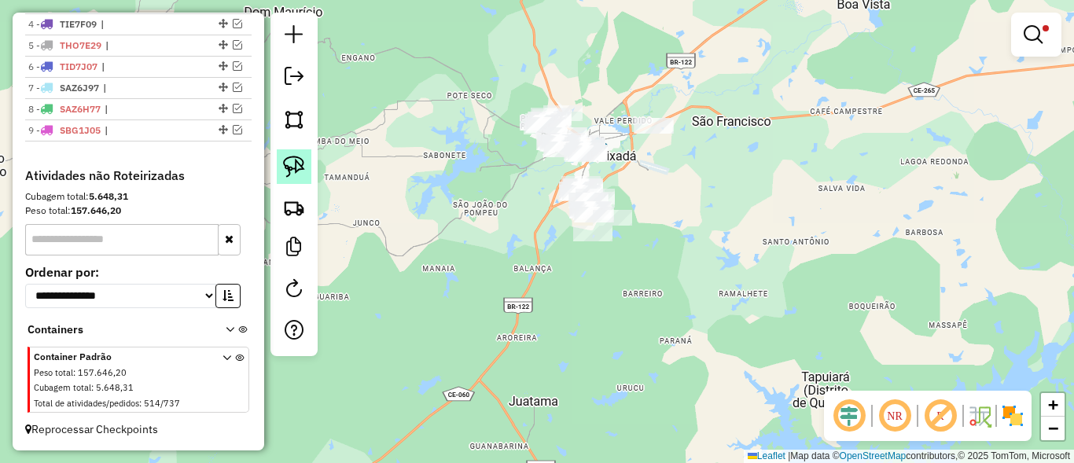
click at [307, 164] on link at bounding box center [294, 166] width 35 height 35
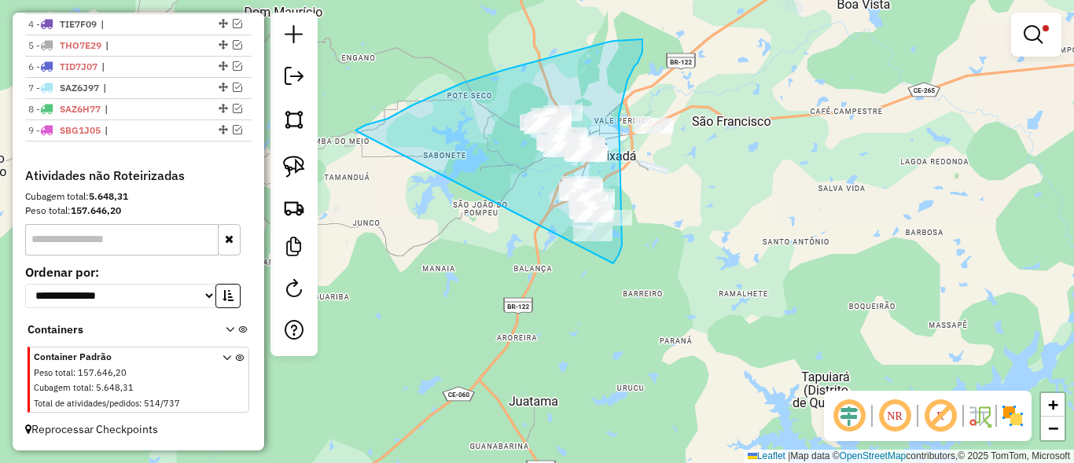
drag, startPoint x: 366, startPoint y: 125, endPoint x: 563, endPoint y: 278, distance: 250.0
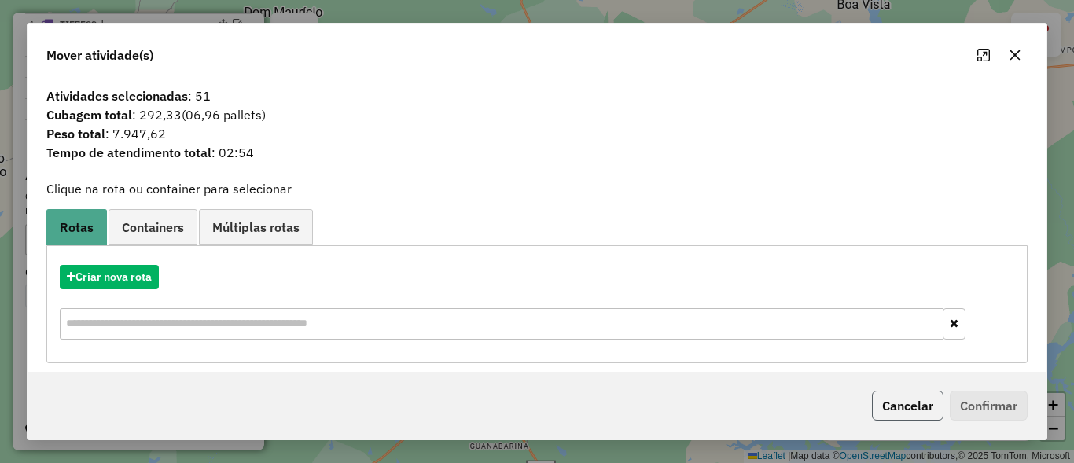
click at [913, 400] on button "Cancelar" at bounding box center [908, 406] width 72 height 30
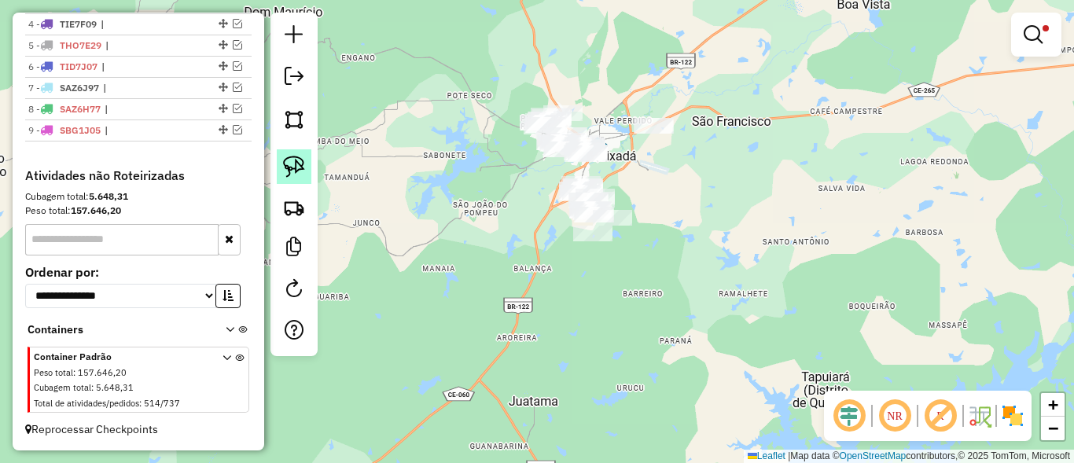
click at [296, 153] on link at bounding box center [294, 166] width 35 height 35
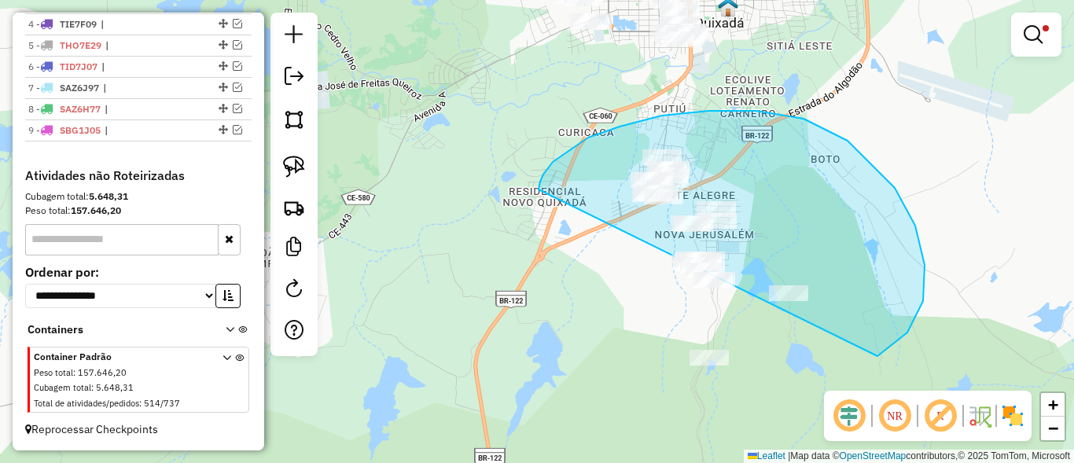
drag, startPoint x: 543, startPoint y: 175, endPoint x: 561, endPoint y: 358, distance: 184.0
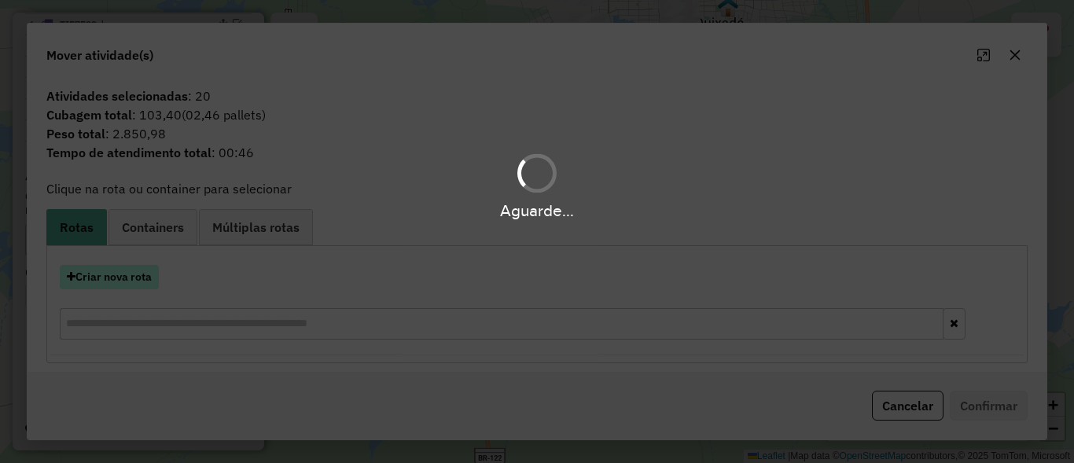
click at [114, 274] on button "Criar nova rota" at bounding box center [109, 277] width 99 height 24
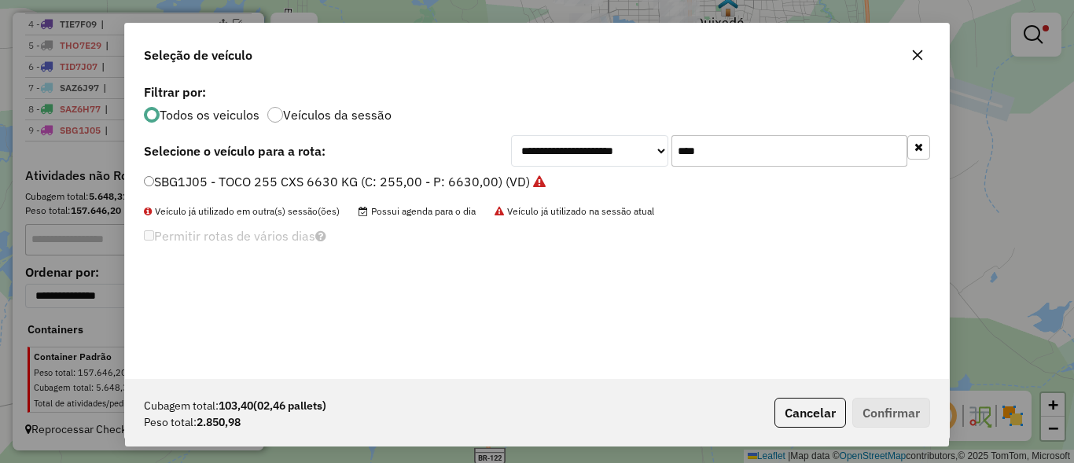
scroll to position [9, 5]
click at [761, 143] on input "****" at bounding box center [790, 150] width 236 height 31
type input "****"
click at [217, 175] on label "RID2J79 - TOCO 336 CX 8640 KG (C: 336,00 - P: 8640,00) (VD)" at bounding box center [332, 181] width 377 height 19
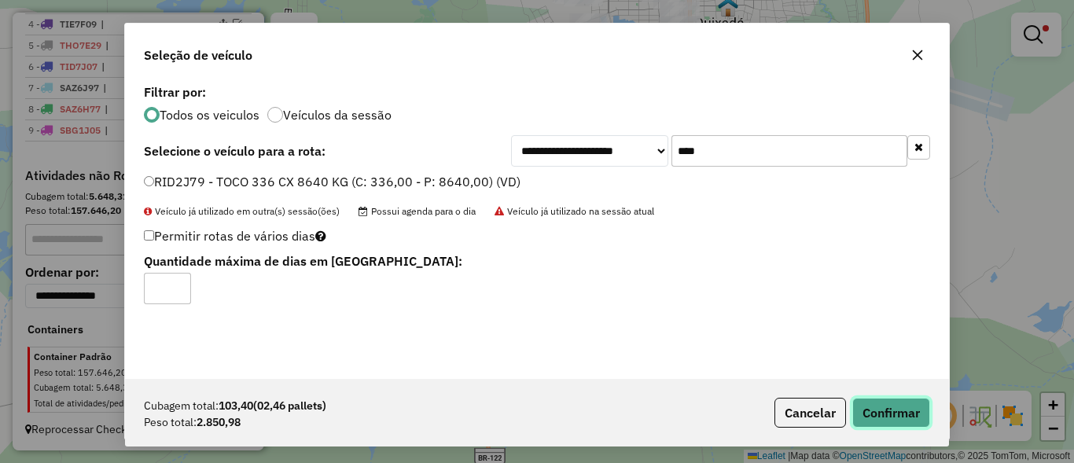
click at [878, 405] on button "Confirmar" at bounding box center [891, 413] width 78 height 30
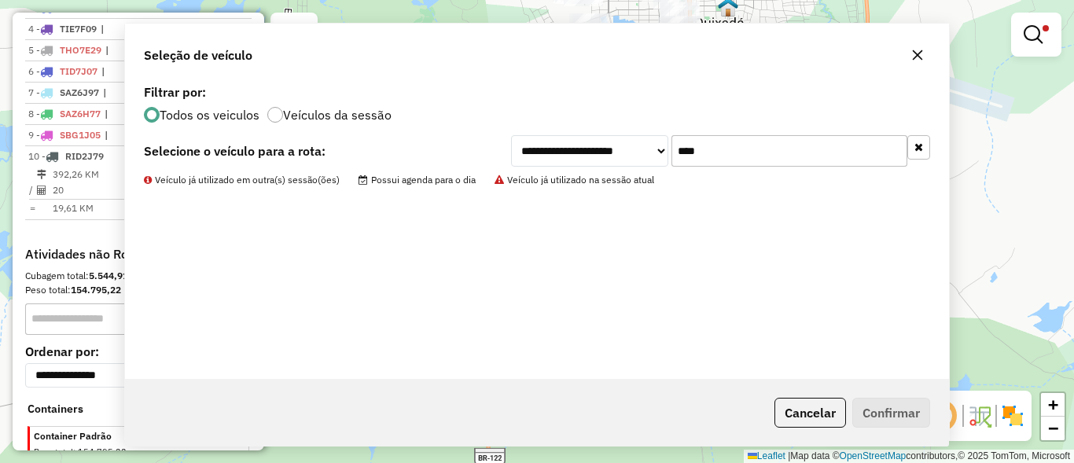
scroll to position [723, 0]
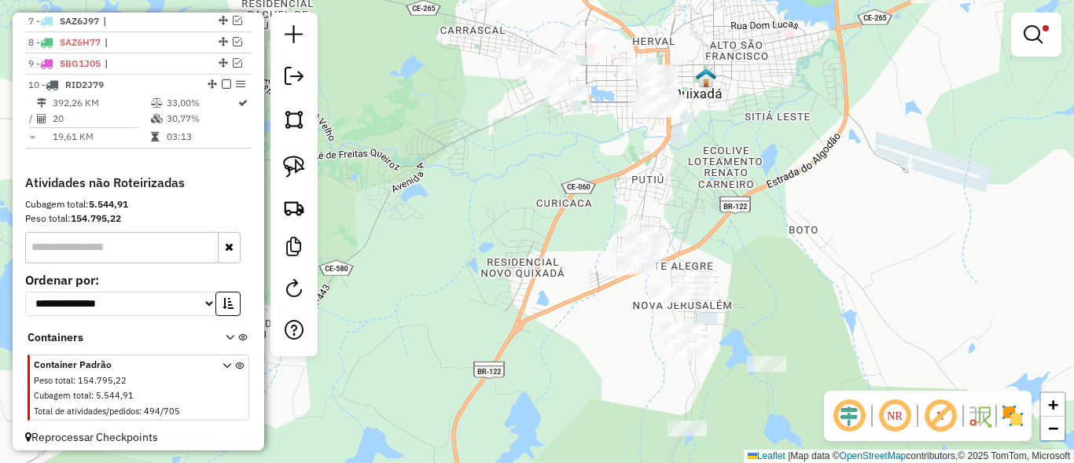
drag, startPoint x: 608, startPoint y: 123, endPoint x: 571, endPoint y: 212, distance: 96.2
click at [550, 249] on div "Limpar filtros Janela de atendimento Grade de atendimento Capacidade Transporta…" at bounding box center [537, 231] width 1074 height 463
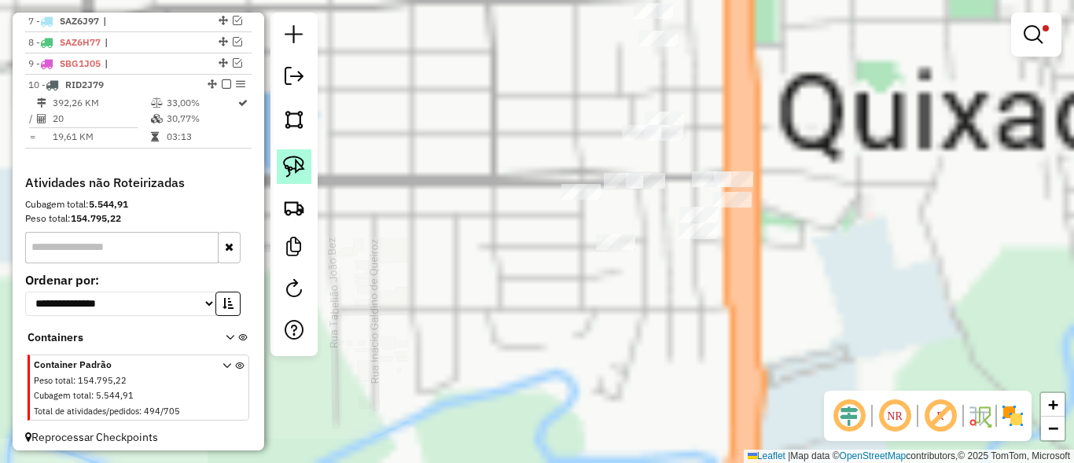
click at [293, 168] on img at bounding box center [294, 167] width 22 height 22
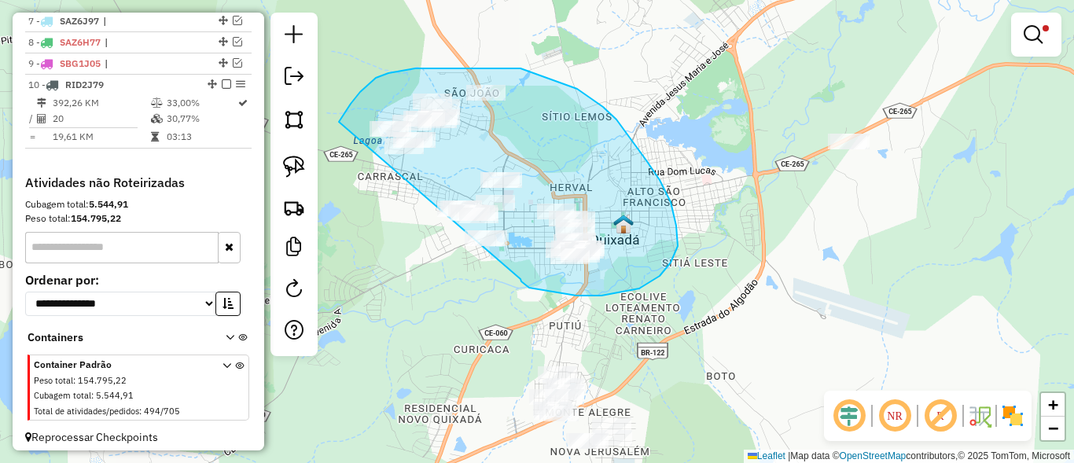
drag, startPoint x: 529, startPoint y: 288, endPoint x: 334, endPoint y: 192, distance: 217.4
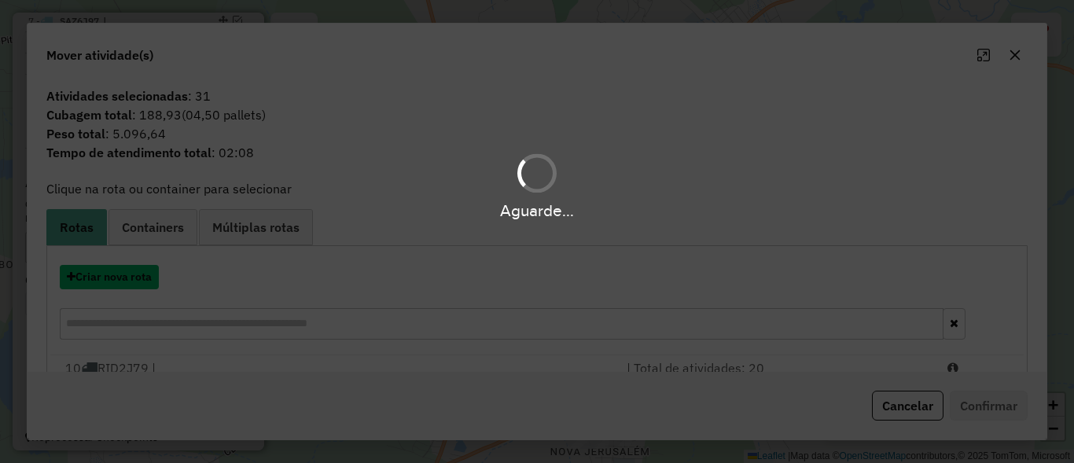
click at [123, 276] on button "Criar nova rota" at bounding box center [109, 277] width 99 height 24
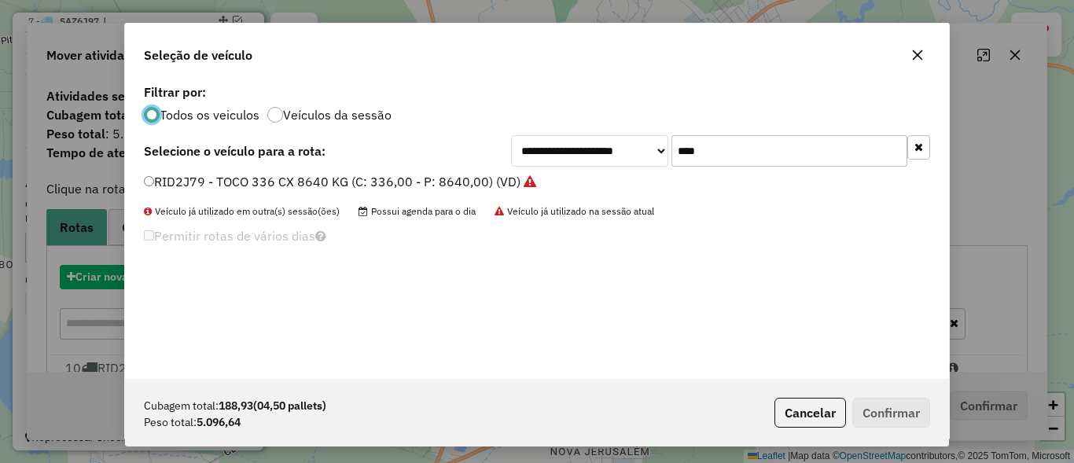
scroll to position [9, 5]
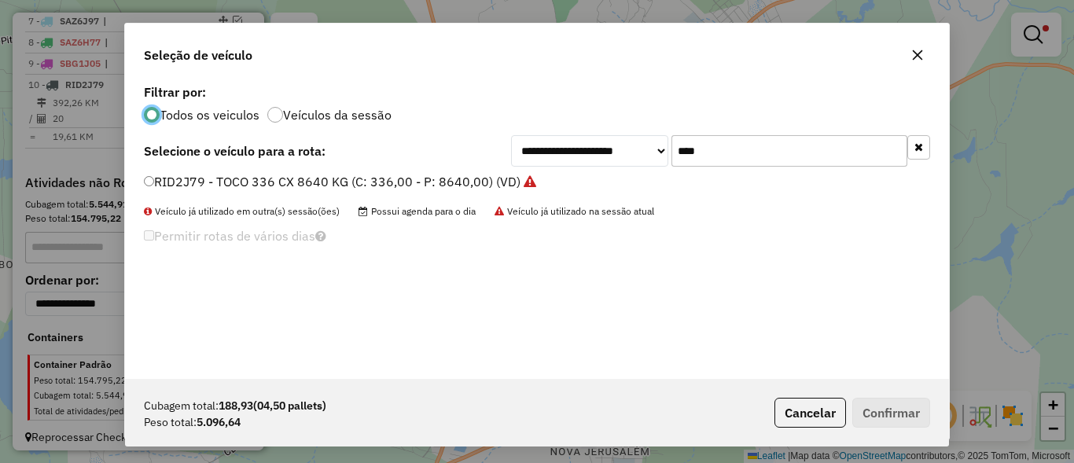
click at [823, 161] on input "****" at bounding box center [790, 150] width 236 height 31
type input "****"
click at [175, 183] on label "RID4A39 - TOCO 332 CXS 8640 KG (C: 332,00 - P: 8640,00) (VD)" at bounding box center [336, 181] width 385 height 19
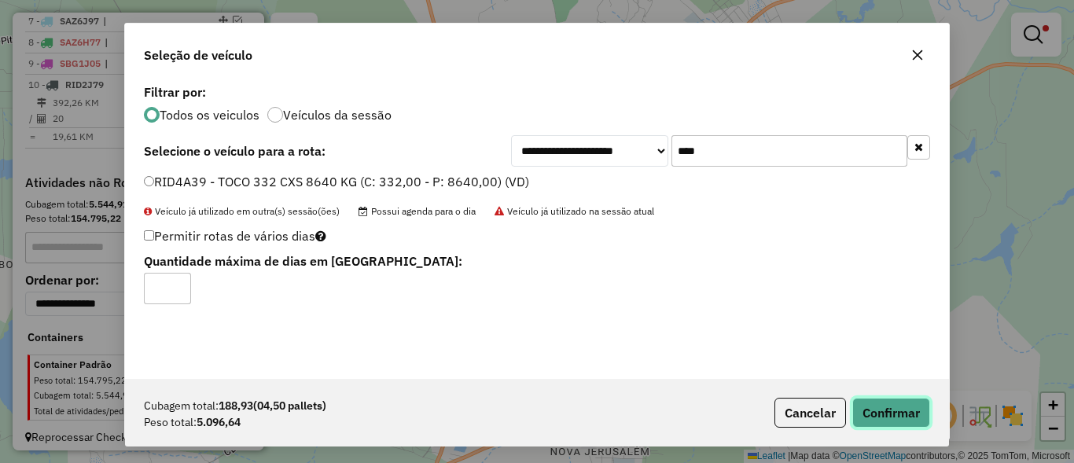
click at [859, 402] on button "Confirmar" at bounding box center [891, 413] width 78 height 30
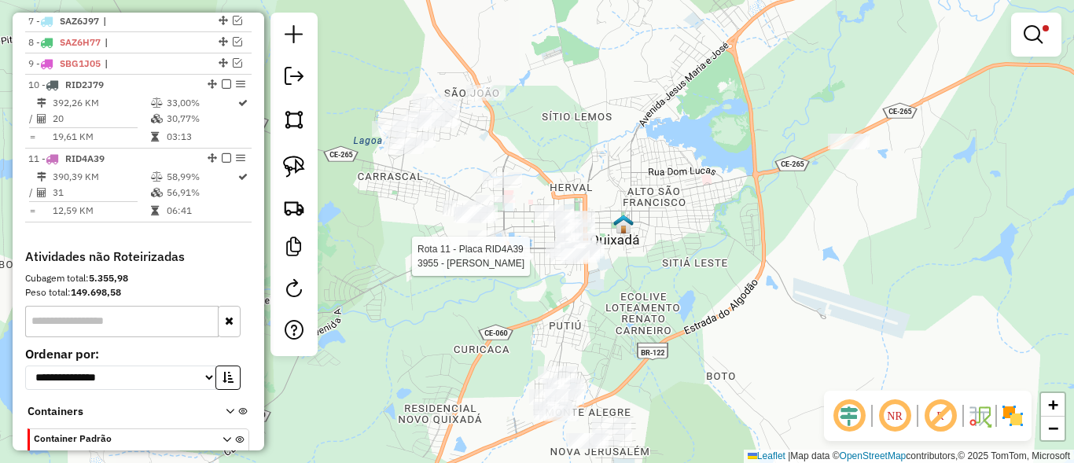
select select "**********"
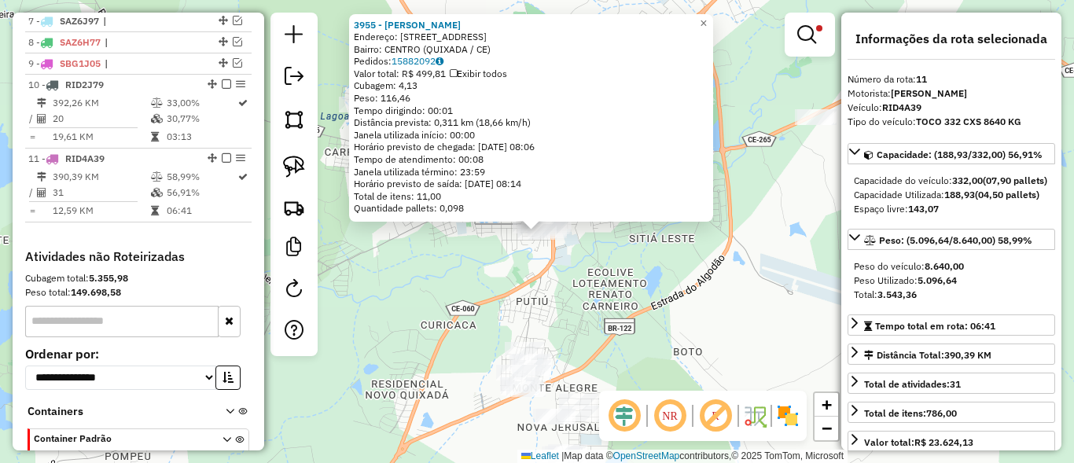
scroll to position [819, 0]
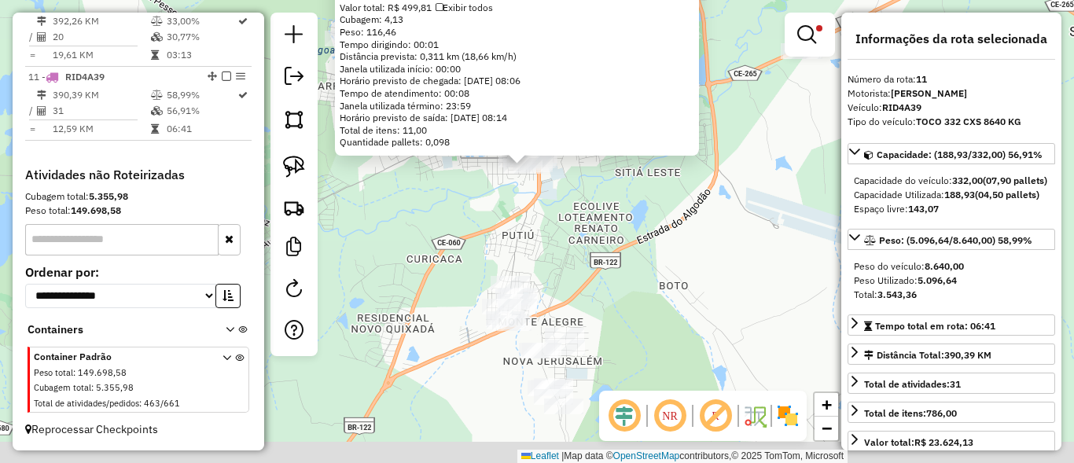
drag, startPoint x: 600, startPoint y: 371, endPoint x: 581, endPoint y: 288, distance: 85.5
click at [581, 288] on div "3955 - LUCAS BEZERRA COSTA Endereço: R FRAZAO CRAVO 86 Bairro: CENTRO (QUIXADA …" at bounding box center [537, 231] width 1074 height 463
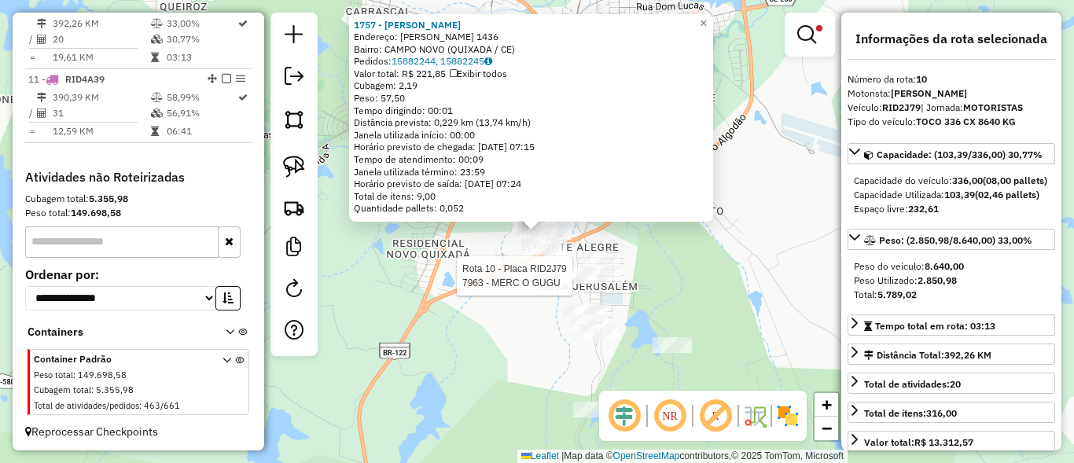
scroll to position [800, 0]
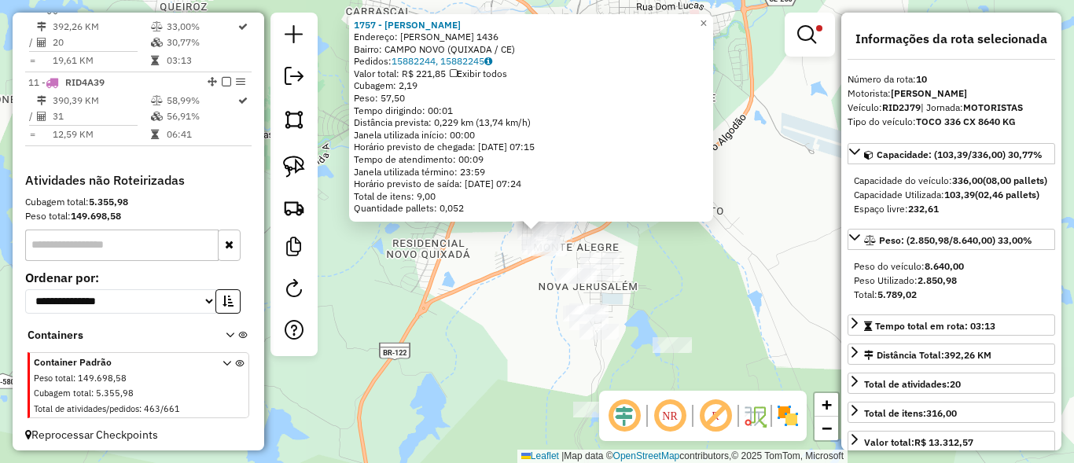
click at [677, 287] on div "1757 - ARIMATEIA MATOS MARTINS Endereço: R CARMINDA TOMAZ BEZERRA 1436 Bairro: …" at bounding box center [537, 231] width 1074 height 463
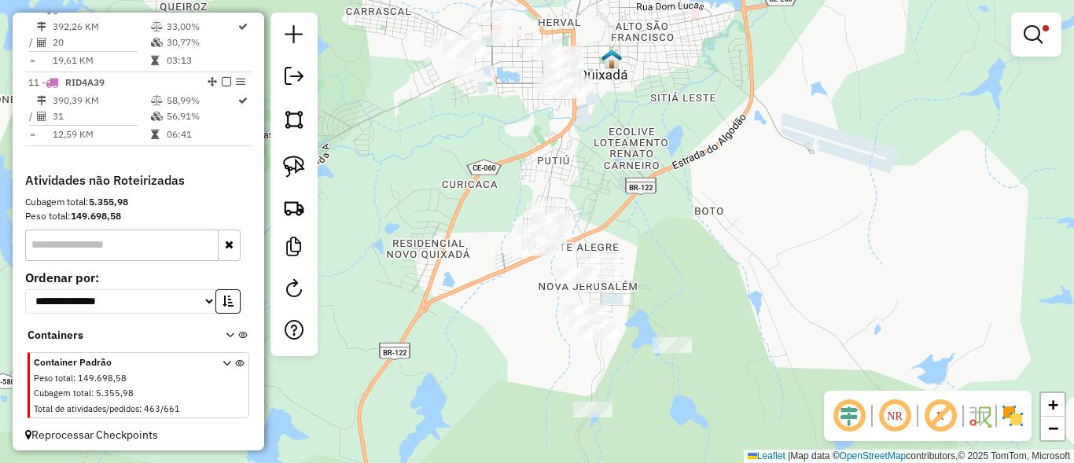
click at [691, 346] on div "Limpar filtros Janela de atendimento Grade de atendimento Capacidade Transporta…" at bounding box center [537, 231] width 1074 height 463
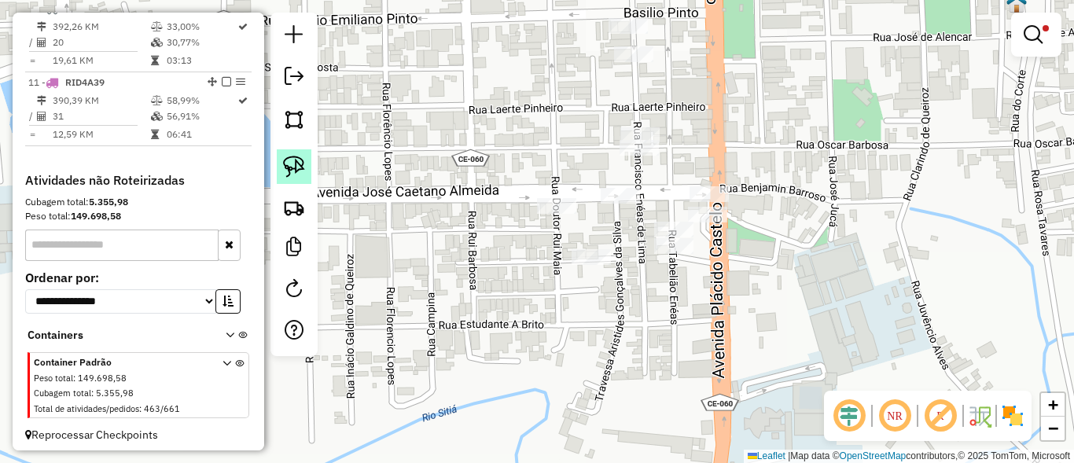
click at [303, 166] on img at bounding box center [294, 167] width 22 height 22
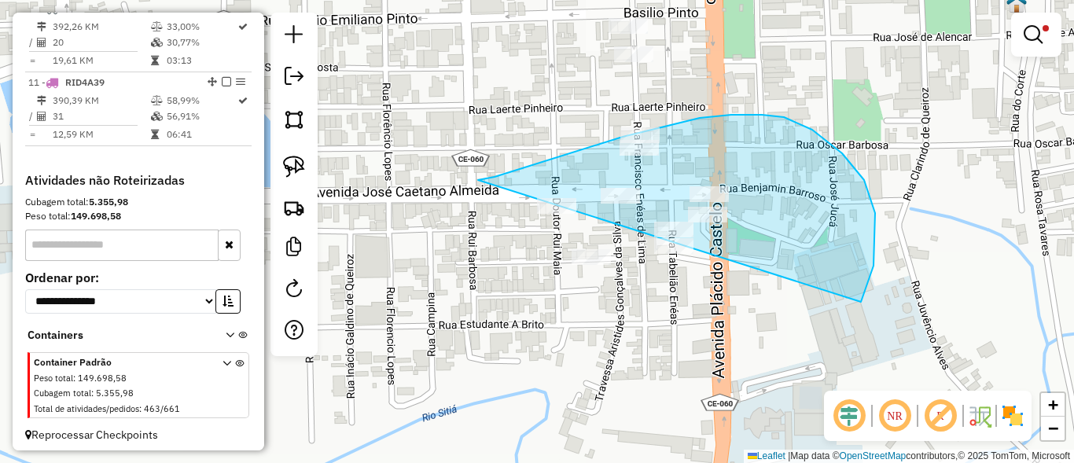
drag, startPoint x: 495, startPoint y: 177, endPoint x: 451, endPoint y: 334, distance: 163.3
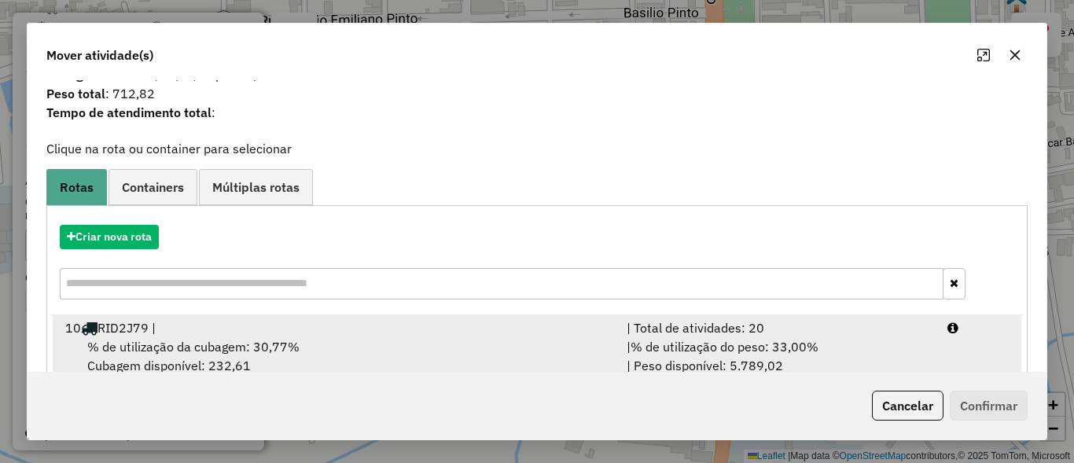
scroll to position [74, 0]
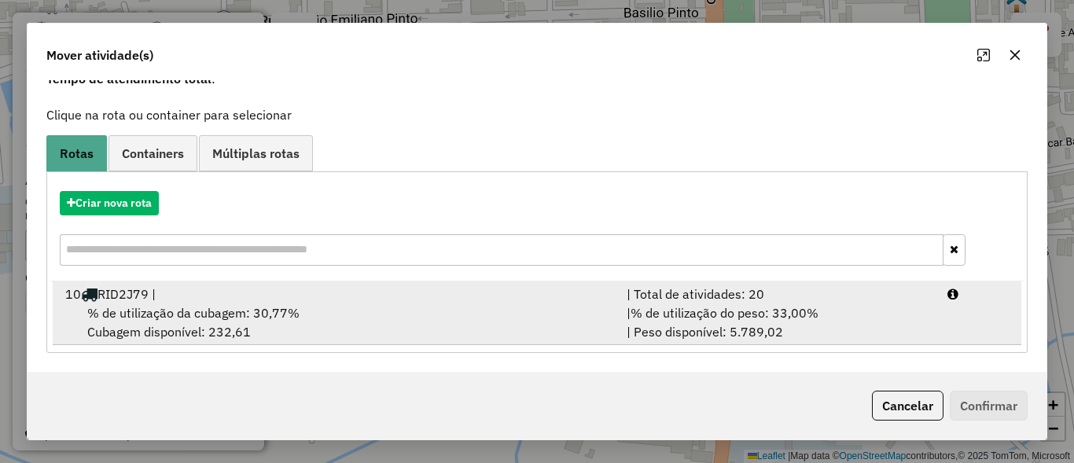
click at [813, 311] on span "% de utilização do peso: 33,00%" at bounding box center [725, 313] width 188 height 16
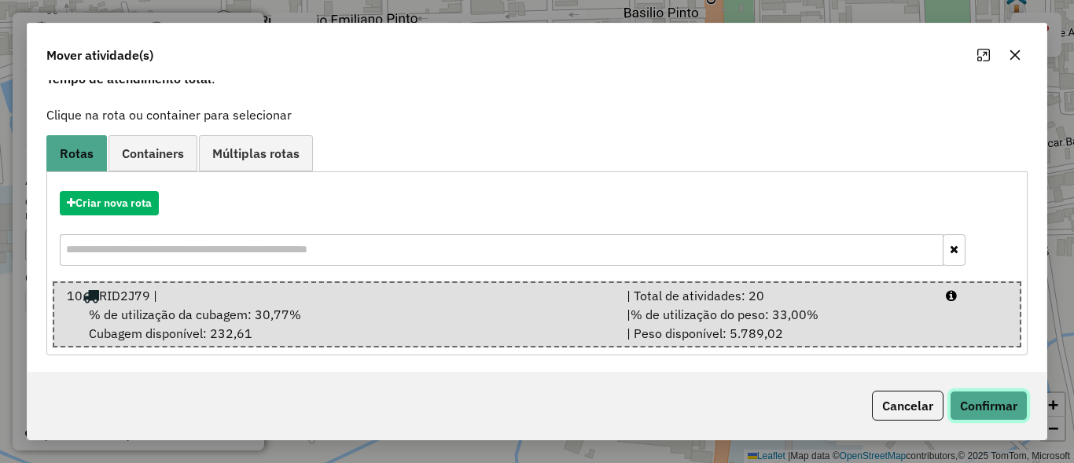
click at [998, 399] on button "Confirmar" at bounding box center [989, 406] width 78 height 30
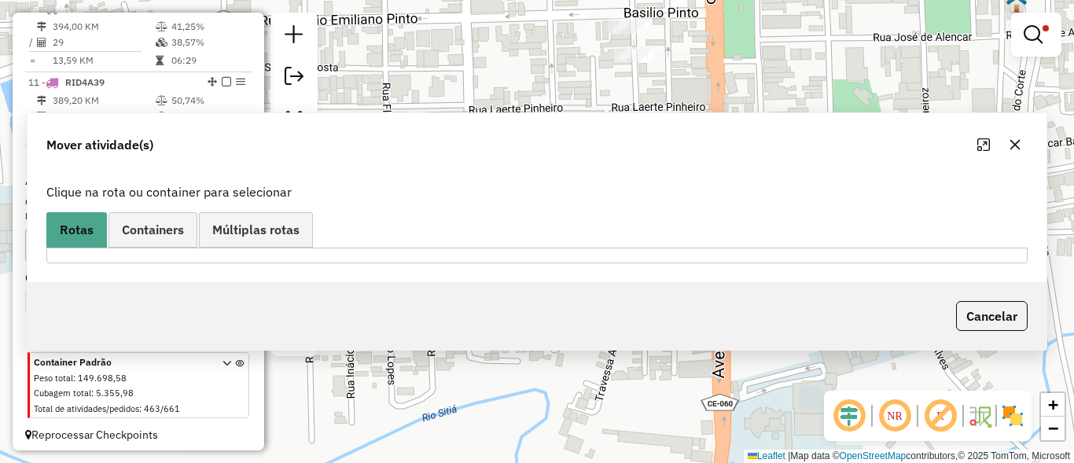
scroll to position [0, 0]
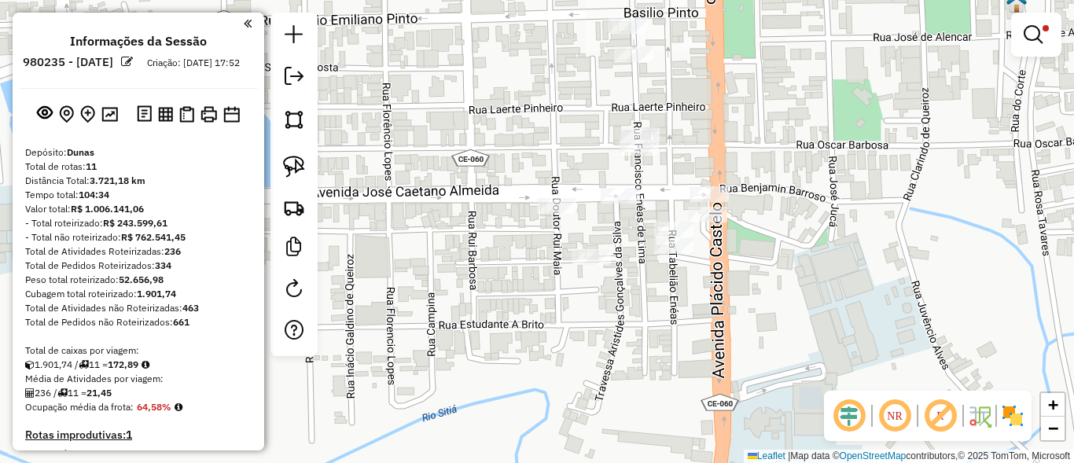
scroll to position [800, 0]
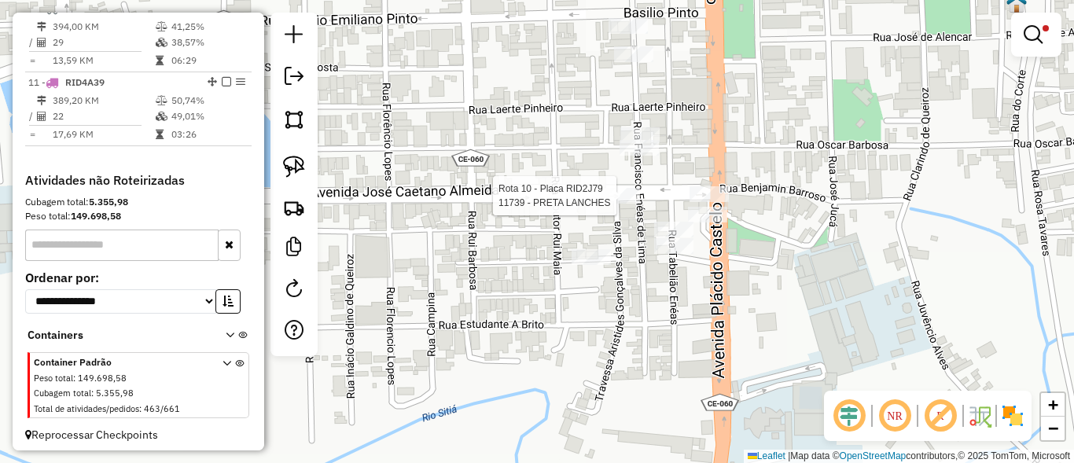
click at [617, 185] on div "Rota 10 - Placa RID2J79 11739 - PRETA LANCHES Limpar filtros Janela de atendime…" at bounding box center [537, 231] width 1074 height 463
select select "**********"
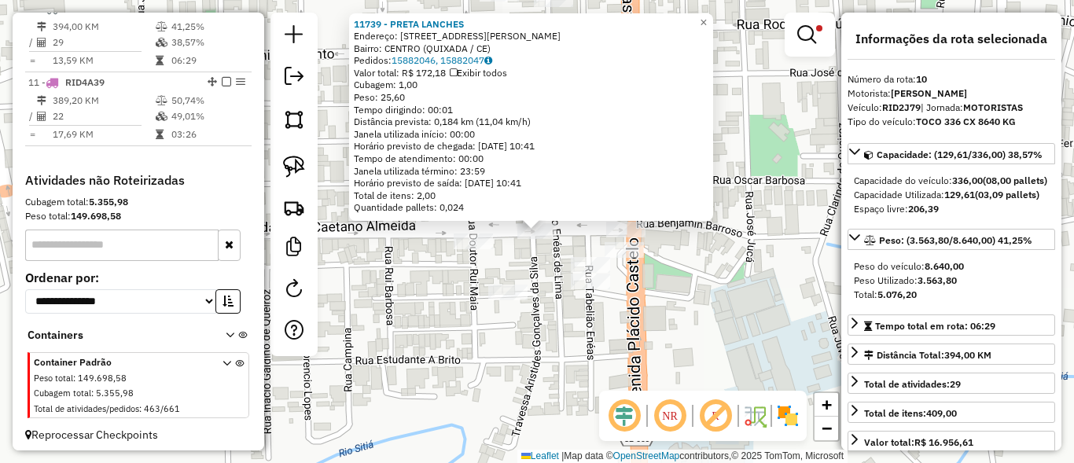
click at [736, 313] on div "11739 - PRETA LANCHES Endereço: AVENIDA JOSE CAETANO ALMEIDA 252 Bairro: CENTRO…" at bounding box center [537, 231] width 1074 height 463
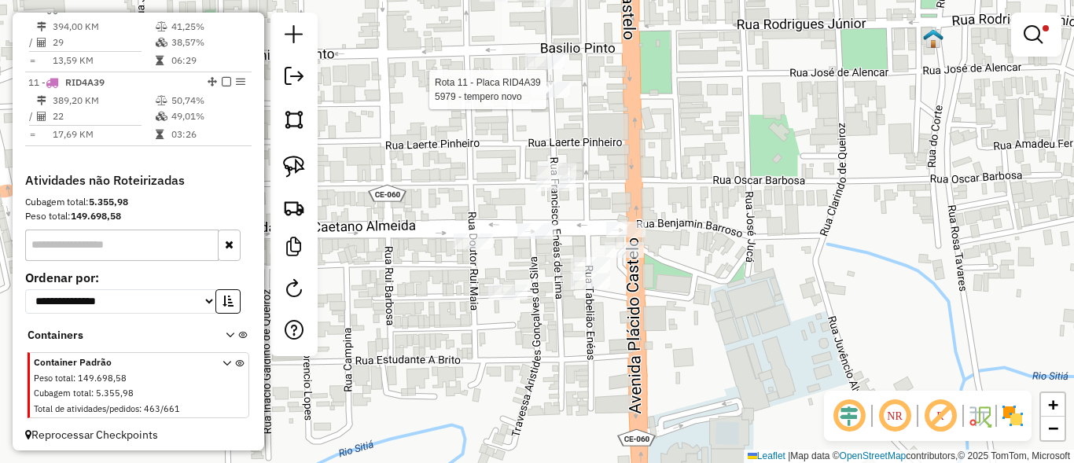
select select "**********"
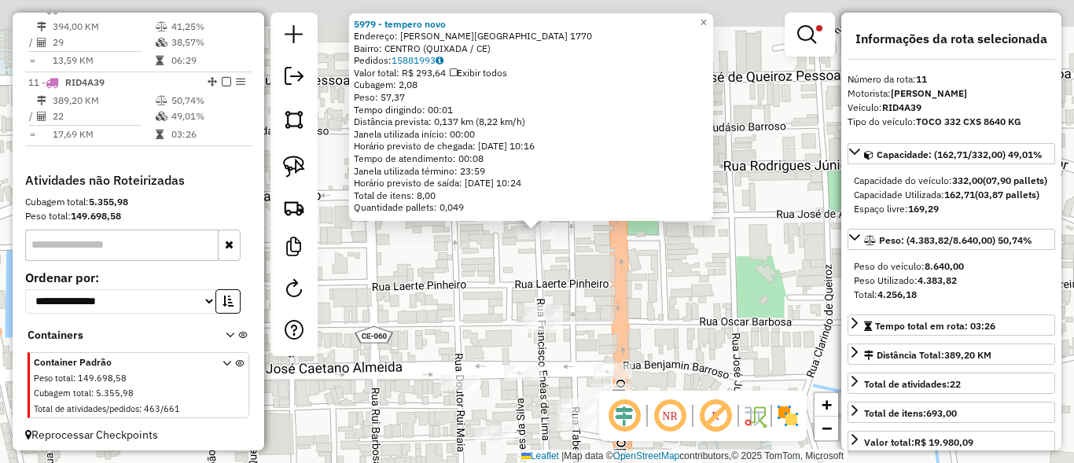
scroll to position [819, 0]
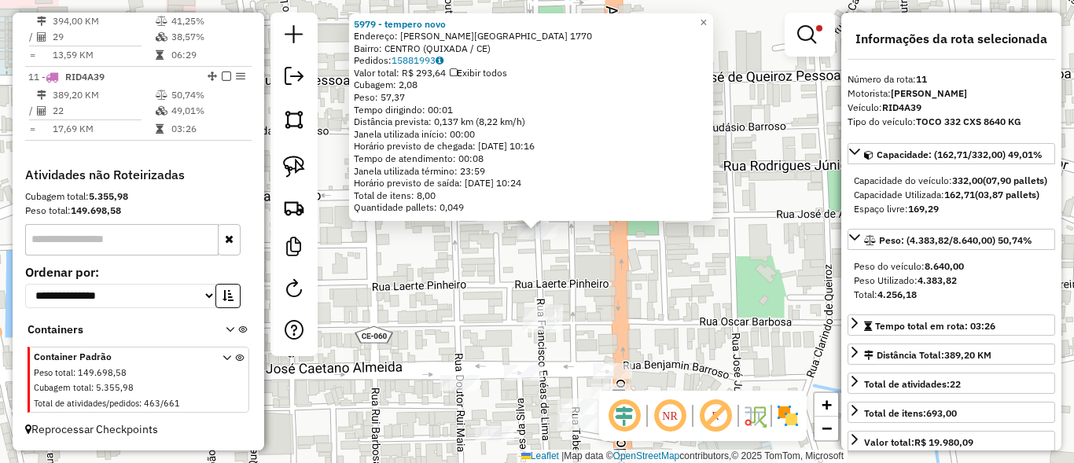
click at [701, 267] on div "5979 - tempero novo Endereço: FRANCISCO ENEAS DE LIMA 1770 Bairro: CENTRO (QUIX…" at bounding box center [537, 231] width 1074 height 463
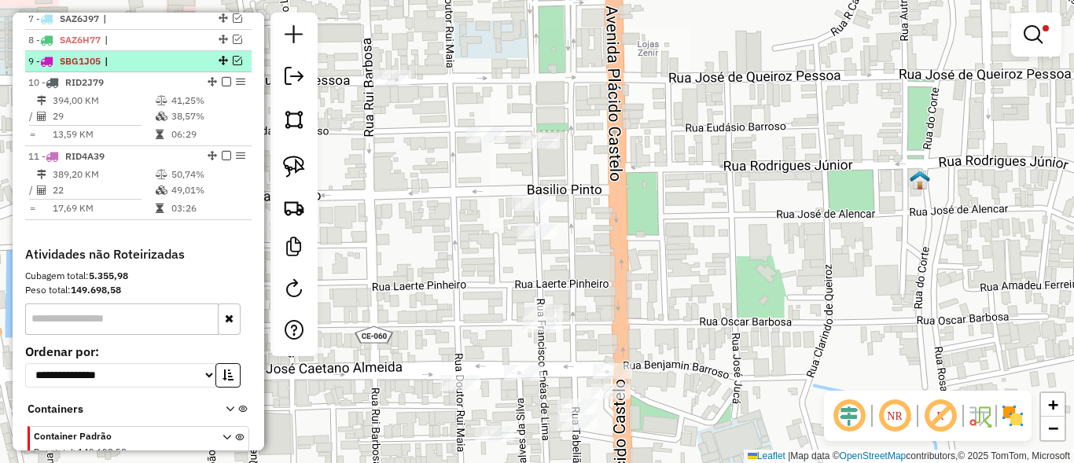
scroll to position [725, 0]
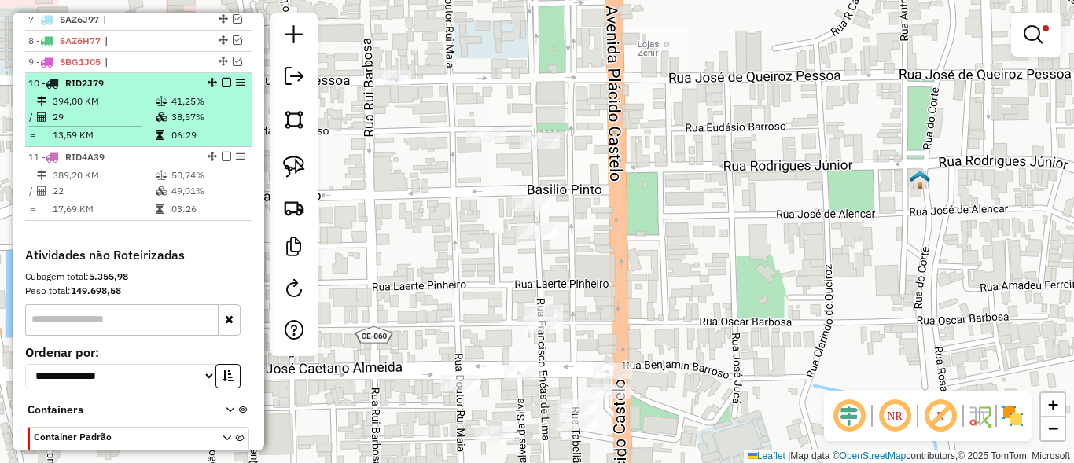
click at [223, 87] on em at bounding box center [226, 82] width 9 height 9
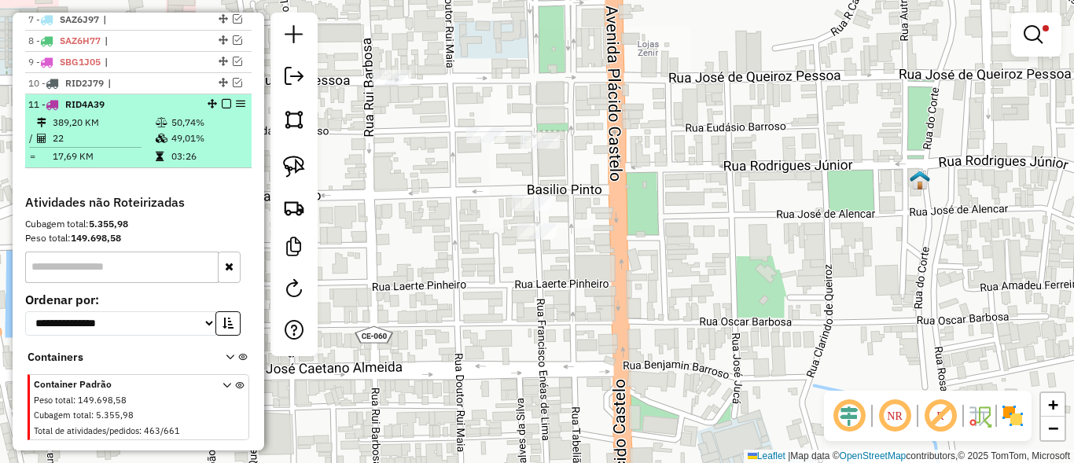
click at [222, 109] on em at bounding box center [226, 103] width 9 height 9
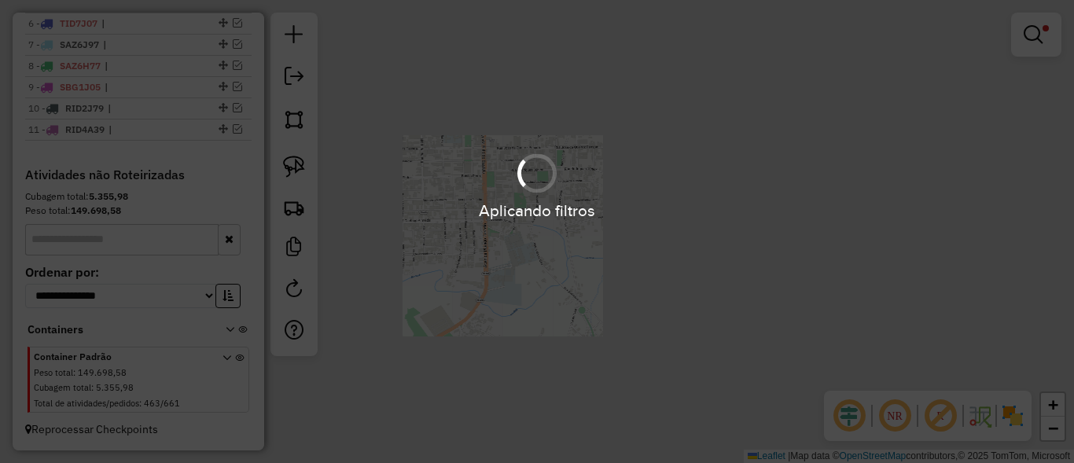
scroll to position [714, 0]
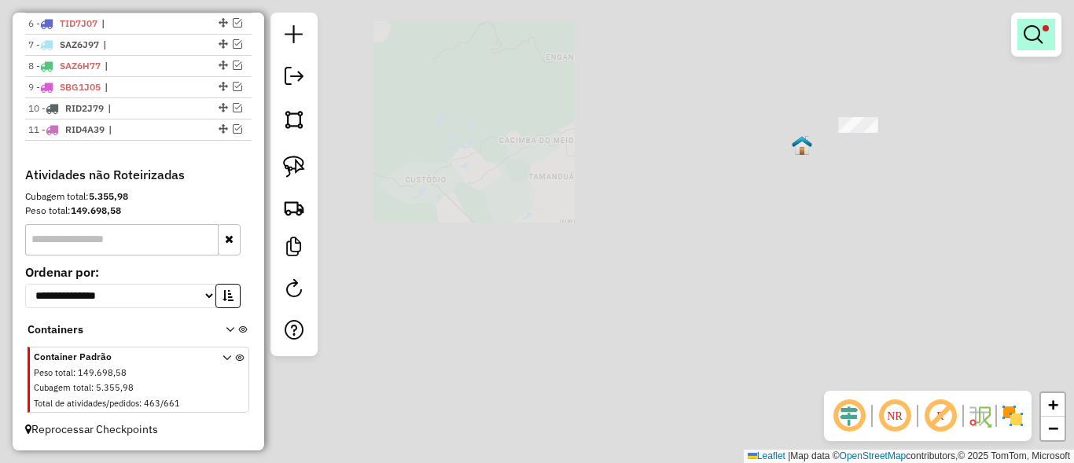
click at [1026, 34] on em at bounding box center [1033, 34] width 19 height 19
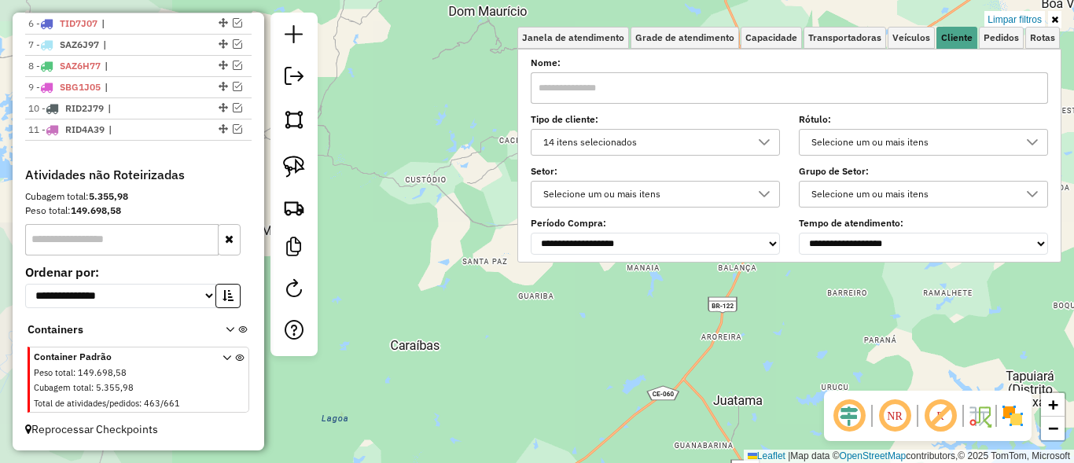
click at [1025, 23] on link "Limpar filtros" at bounding box center [1015, 19] width 61 height 17
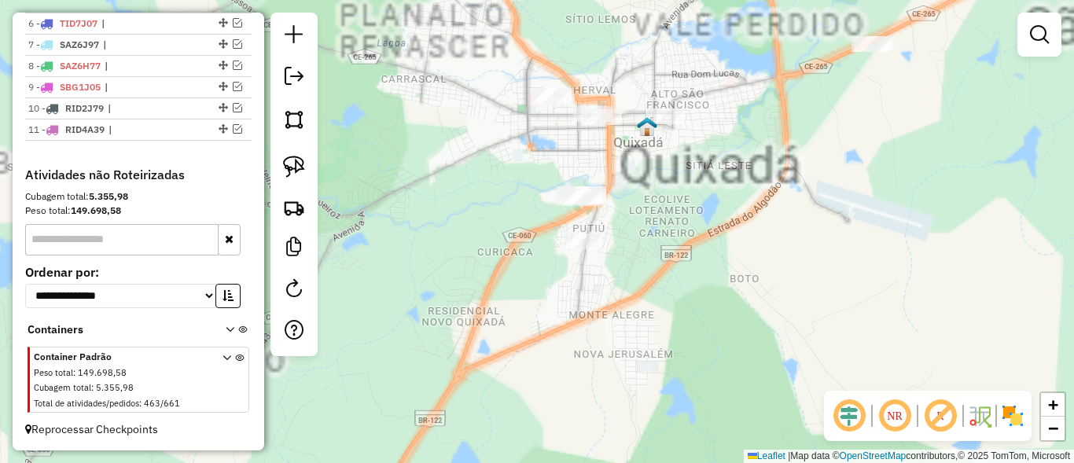
drag, startPoint x: 725, startPoint y: 237, endPoint x: 757, endPoint y: 266, distance: 42.9
click at [757, 266] on div "Janela de atendimento Grade de atendimento Capacidade Transportadoras Veículos …" at bounding box center [537, 231] width 1074 height 463
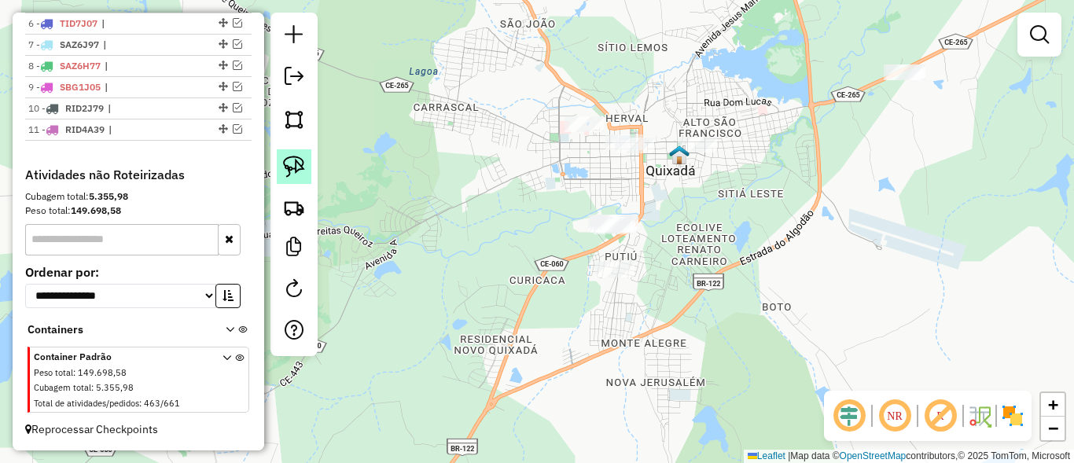
click at [288, 157] on img at bounding box center [294, 167] width 22 height 22
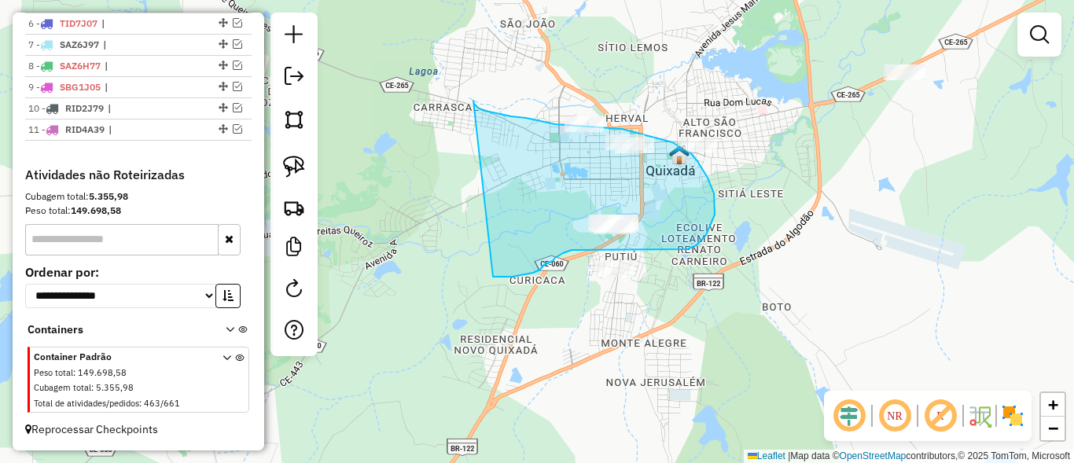
drag, startPoint x: 512, startPoint y: 277, endPoint x: 473, endPoint y: 101, distance: 180.3
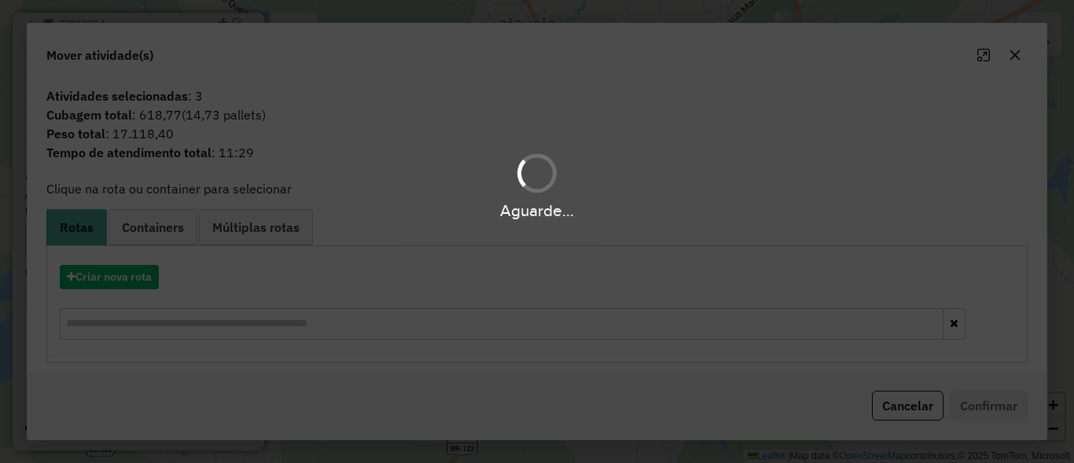
click at [919, 404] on button "Cancelar" at bounding box center [908, 406] width 72 height 30
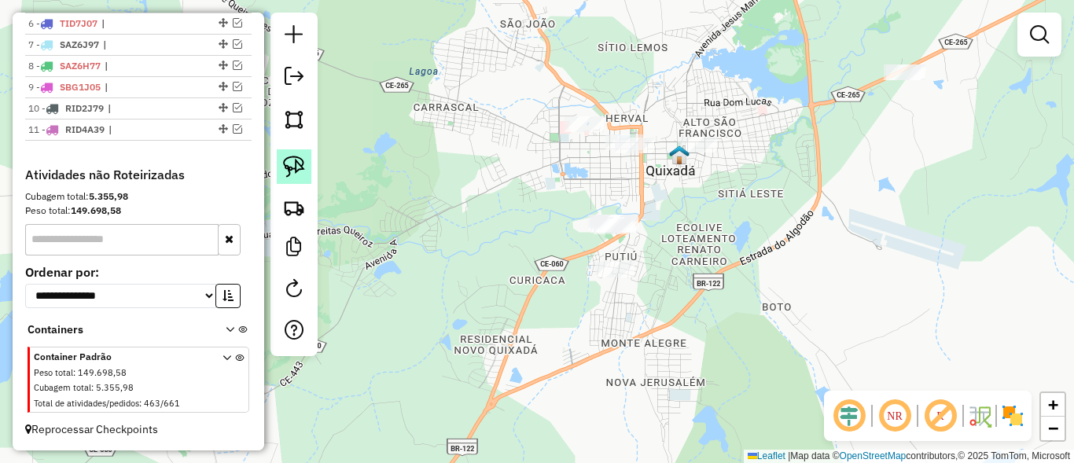
click at [282, 164] on link at bounding box center [294, 166] width 35 height 35
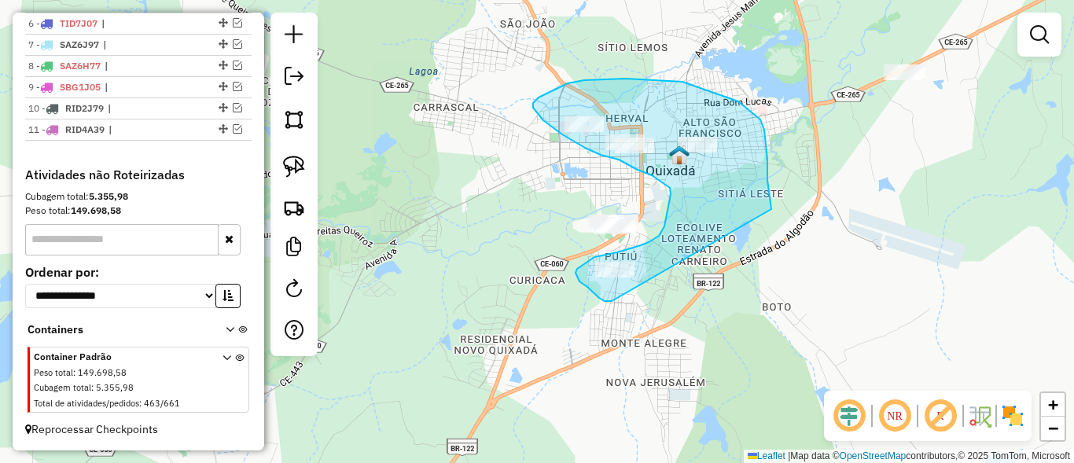
drag, startPoint x: 607, startPoint y: 301, endPoint x: 645, endPoint y: 372, distance: 80.2
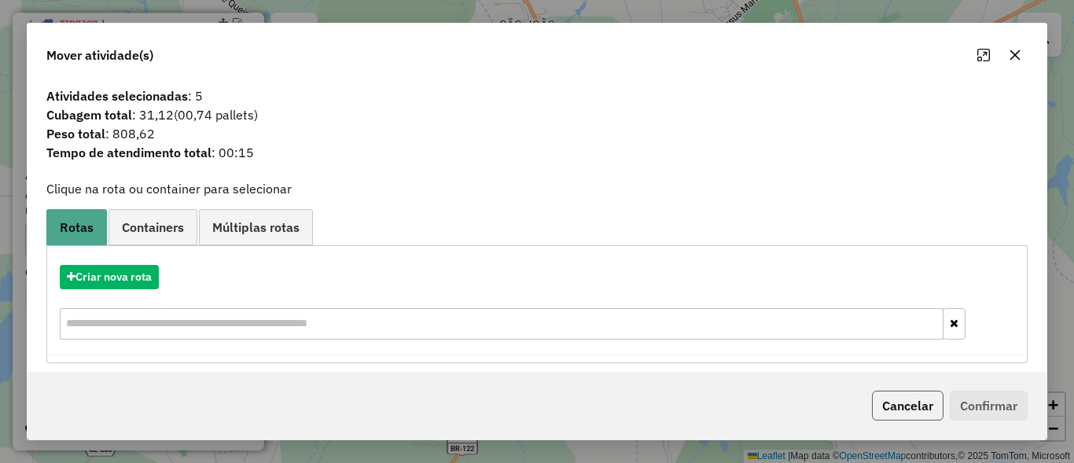
click at [906, 415] on button "Cancelar" at bounding box center [908, 406] width 72 height 30
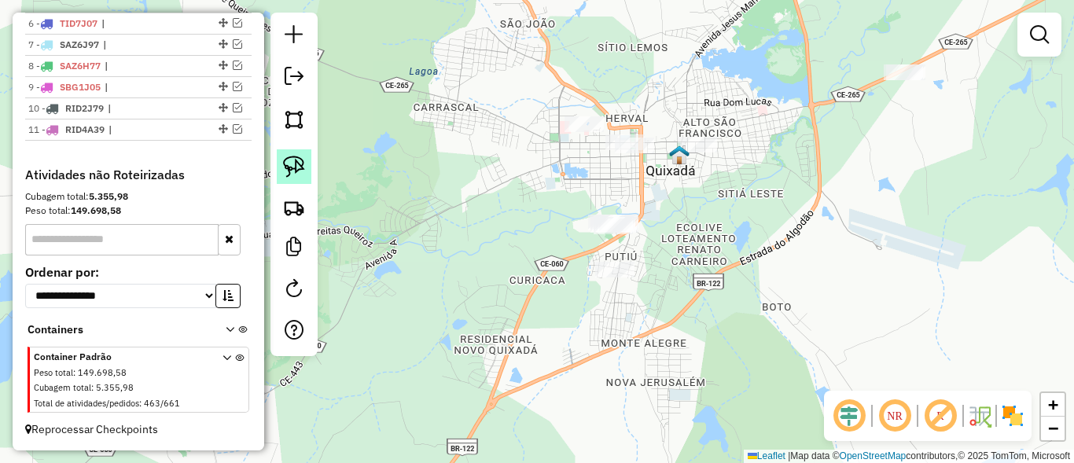
click at [296, 174] on img at bounding box center [294, 167] width 22 height 22
drag, startPoint x: 550, startPoint y: 204, endPoint x: 557, endPoint y: 230, distance: 26.9
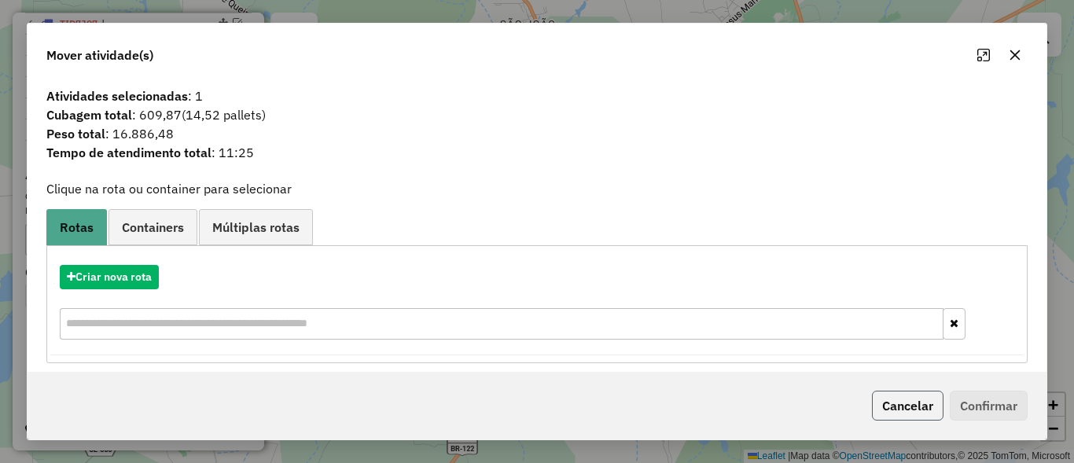
click at [919, 407] on button "Cancelar" at bounding box center [908, 406] width 72 height 30
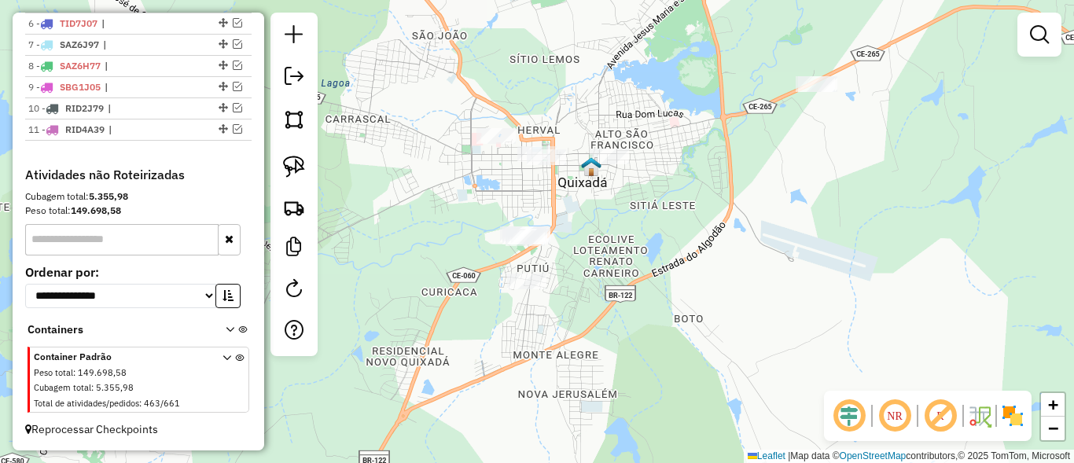
drag, startPoint x: 732, startPoint y: 284, endPoint x: 618, endPoint y: 299, distance: 115.0
click at [618, 299] on div "Janela de atendimento Grade de atendimento Capacidade Transportadoras Veículos …" at bounding box center [537, 231] width 1074 height 463
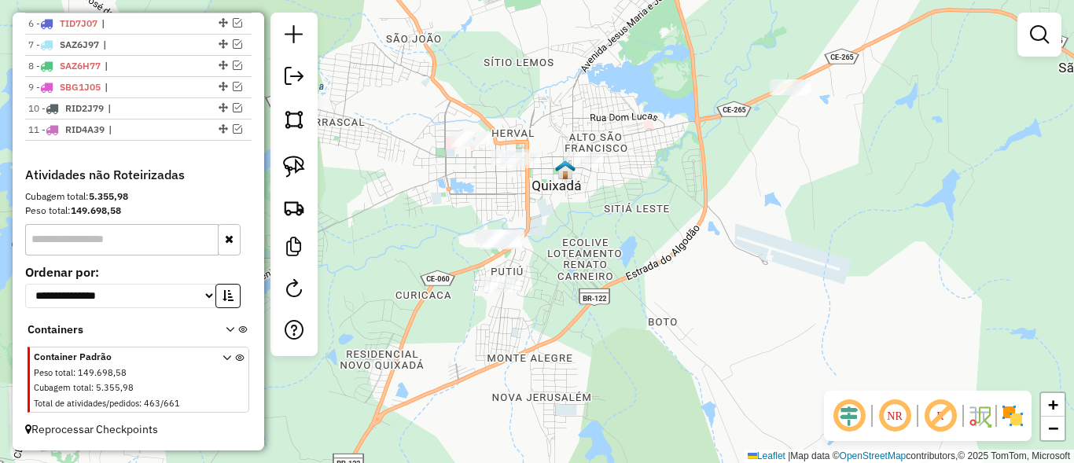
click at [326, 146] on div "Janela de atendimento Grade de atendimento Capacidade Transportadoras Veículos …" at bounding box center [537, 231] width 1074 height 463
click at [307, 157] on link at bounding box center [294, 166] width 35 height 35
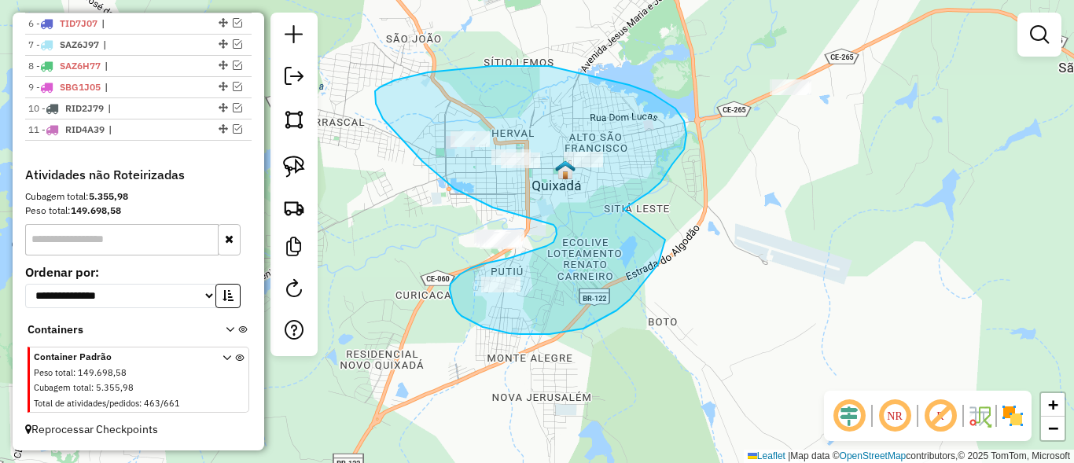
drag, startPoint x: 650, startPoint y: 274, endPoint x: 624, endPoint y: 209, distance: 69.8
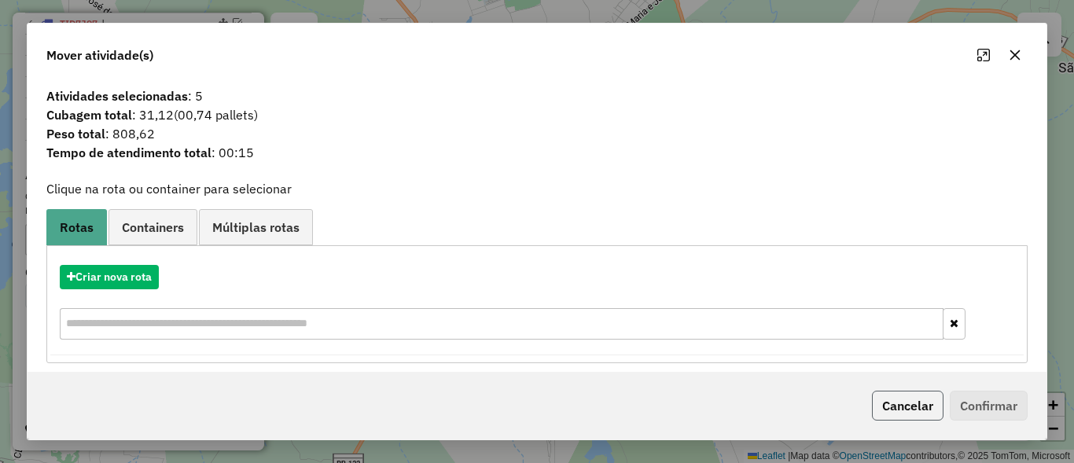
click at [899, 406] on button "Cancelar" at bounding box center [908, 406] width 72 height 30
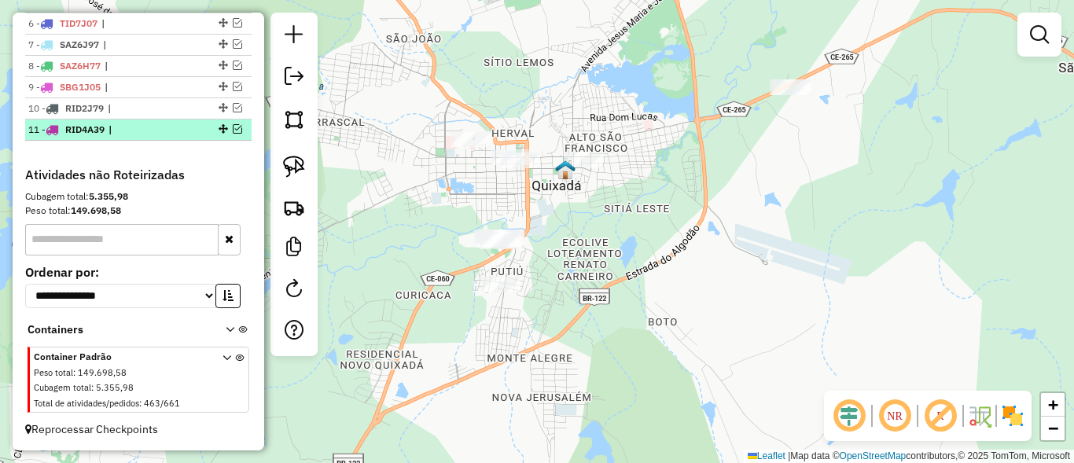
click at [233, 130] on em at bounding box center [237, 128] width 9 height 9
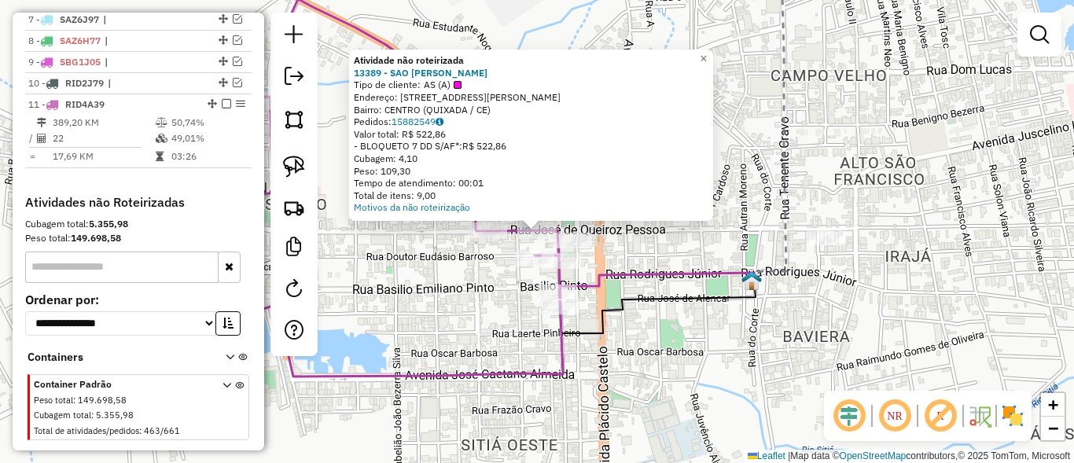
click at [418, 302] on div "Atividade não roteirizada 13389 - SAO GERALDO CAIXA Tipo de cliente: AS (A) End…" at bounding box center [537, 231] width 1074 height 463
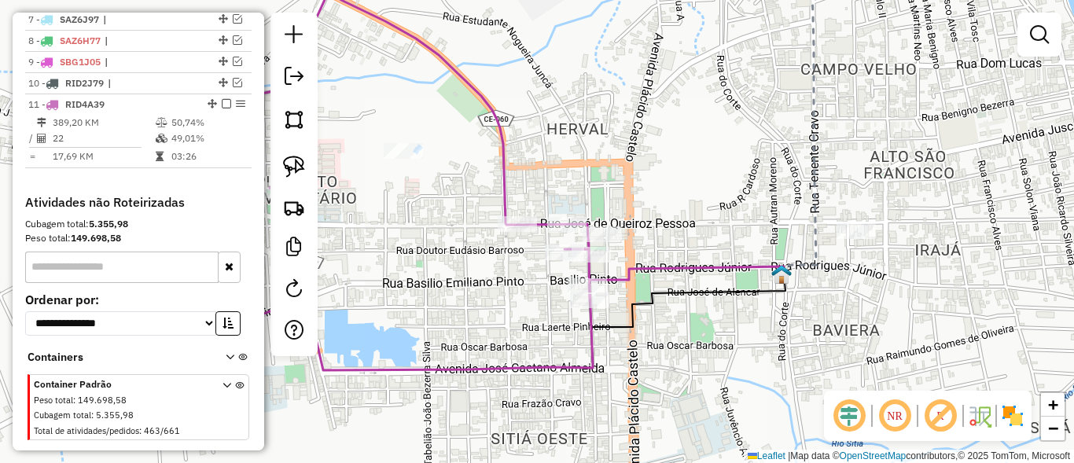
drag, startPoint x: 411, startPoint y: 282, endPoint x: 475, endPoint y: 268, distance: 66.0
click at [477, 270] on div "Janela de atendimento Grade de atendimento Capacidade Transportadoras Veículos …" at bounding box center [537, 231] width 1074 height 463
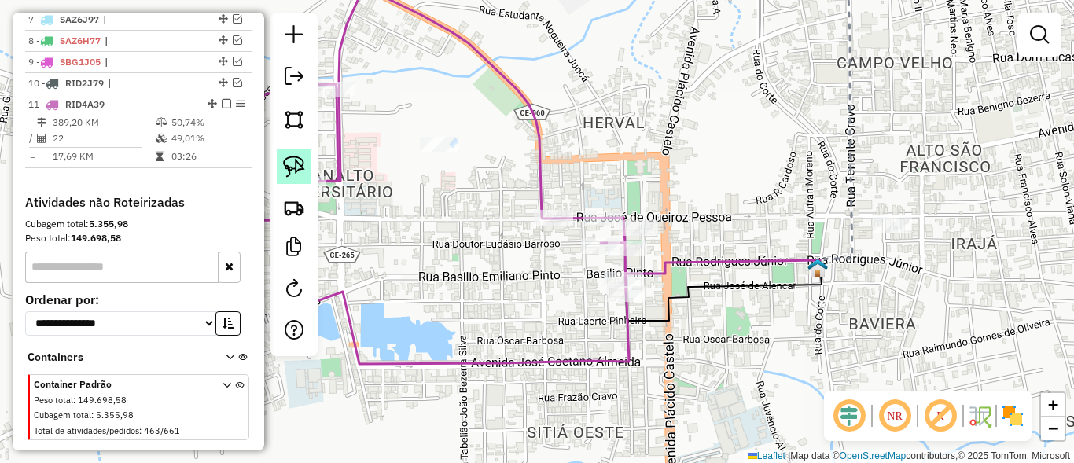
click at [290, 160] on img at bounding box center [294, 167] width 22 height 22
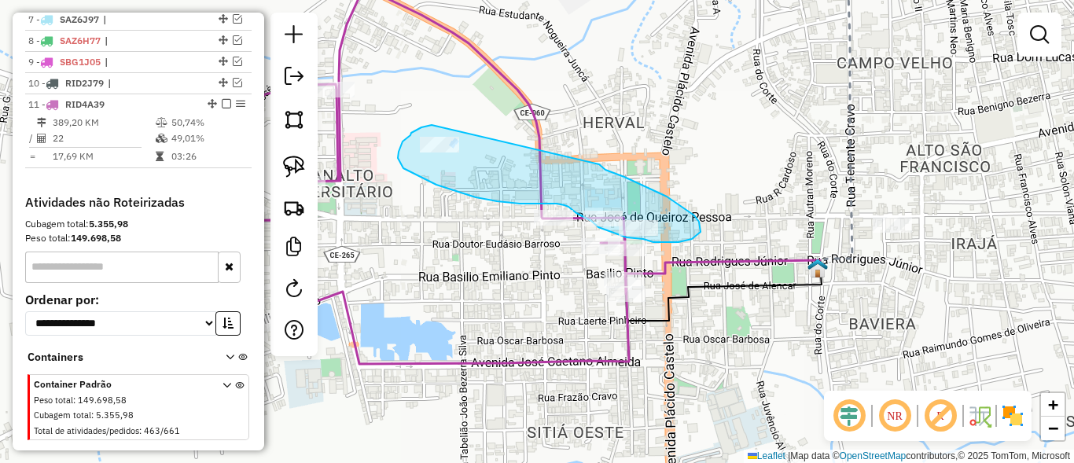
drag, startPoint x: 432, startPoint y: 125, endPoint x: 583, endPoint y: 153, distance: 153.6
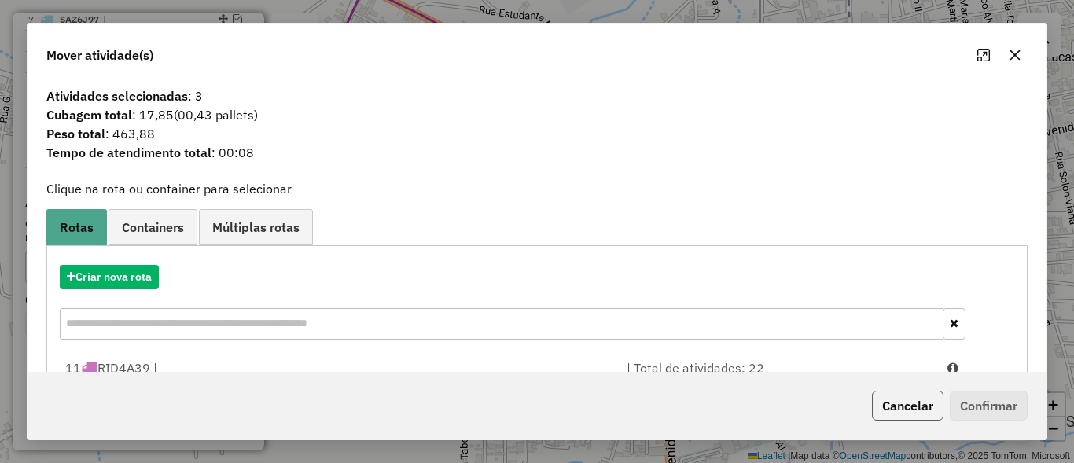
click at [915, 411] on button "Cancelar" at bounding box center [908, 406] width 72 height 30
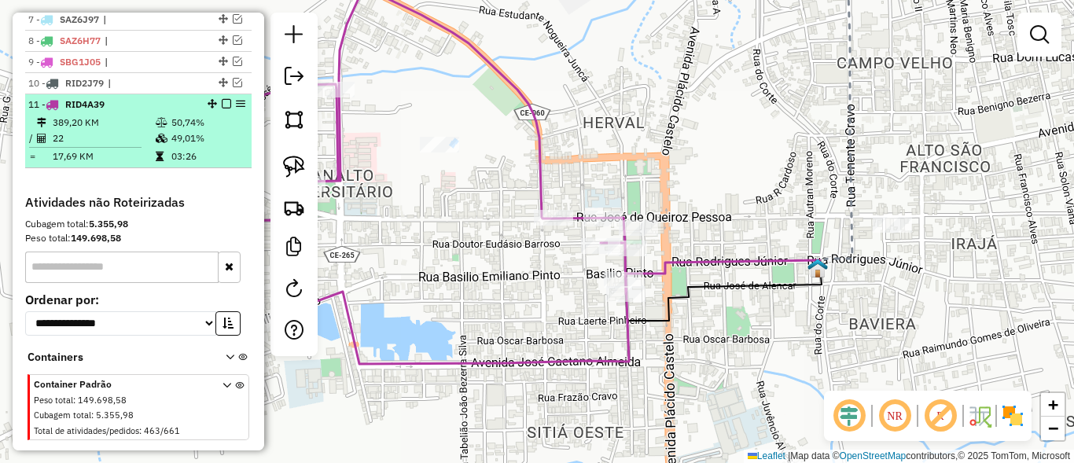
click at [222, 109] on em at bounding box center [226, 103] width 9 height 9
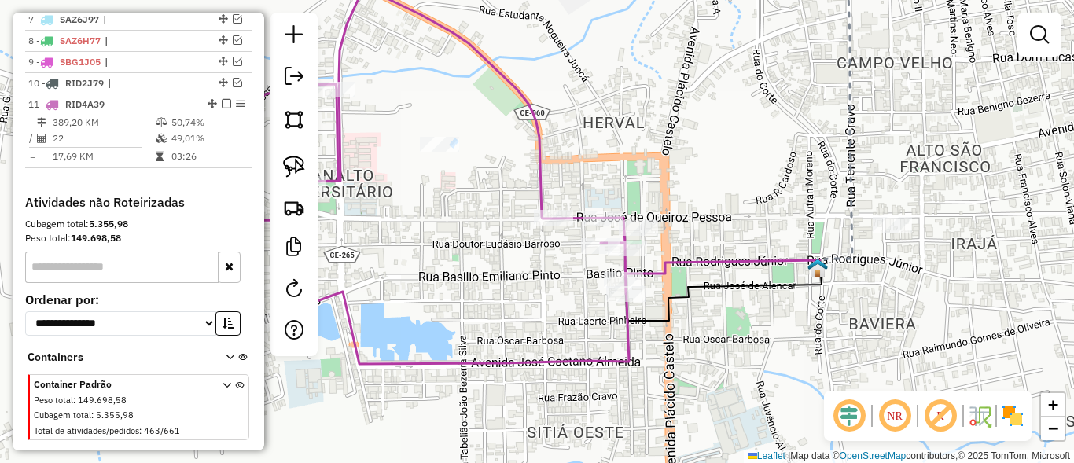
scroll to position [714, 0]
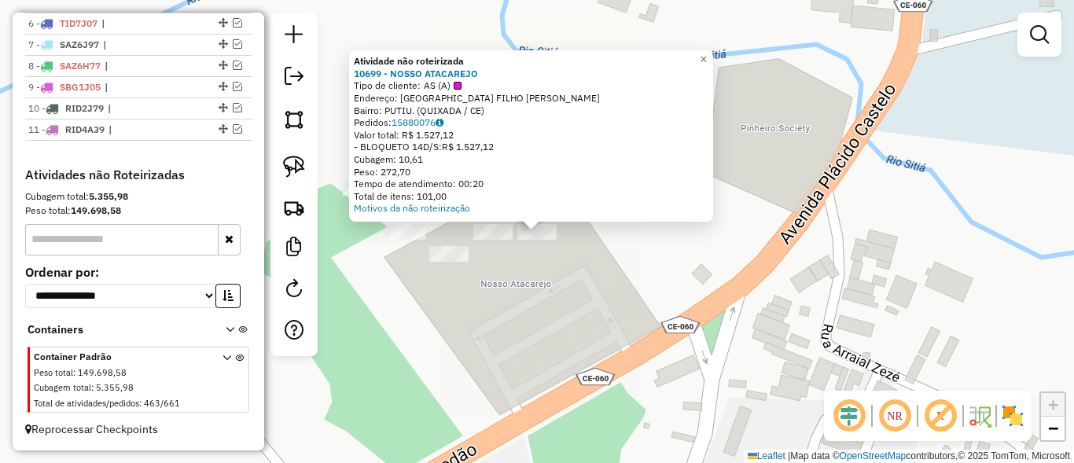
click at [508, 260] on div "Atividade não roteirizada 10699 - NOSSO ATACAREJO Tipo de cliente: AS (A) Ender…" at bounding box center [537, 231] width 1074 height 463
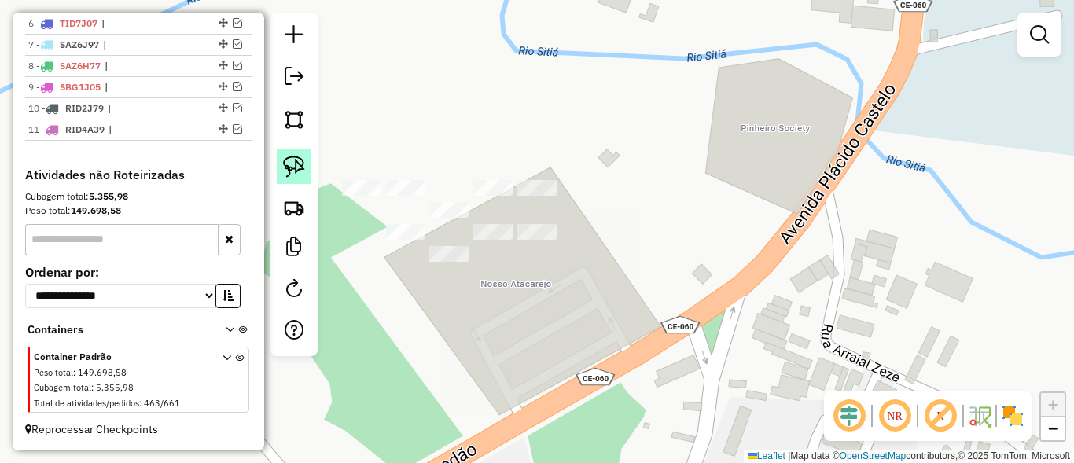
click at [306, 170] on link at bounding box center [294, 166] width 35 height 35
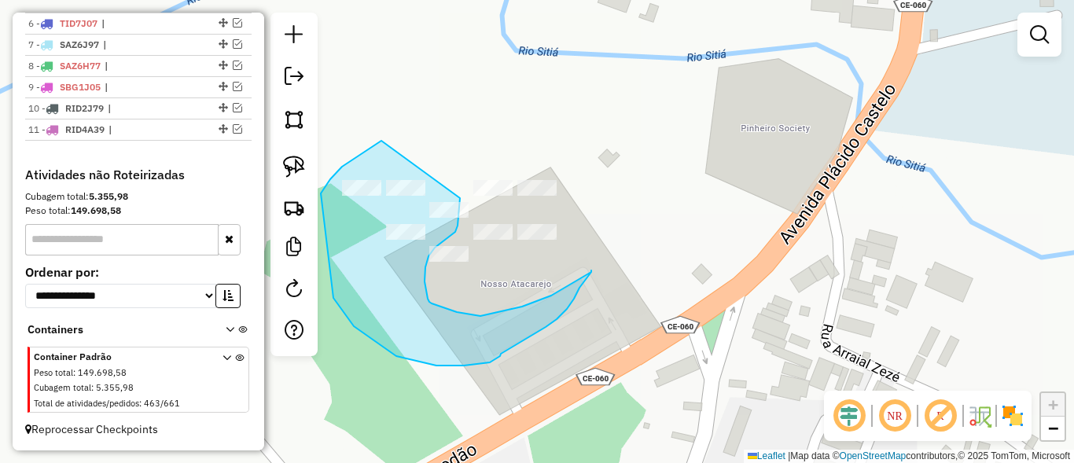
drag, startPoint x: 379, startPoint y: 143, endPoint x: 433, endPoint y: 159, distance: 56.5
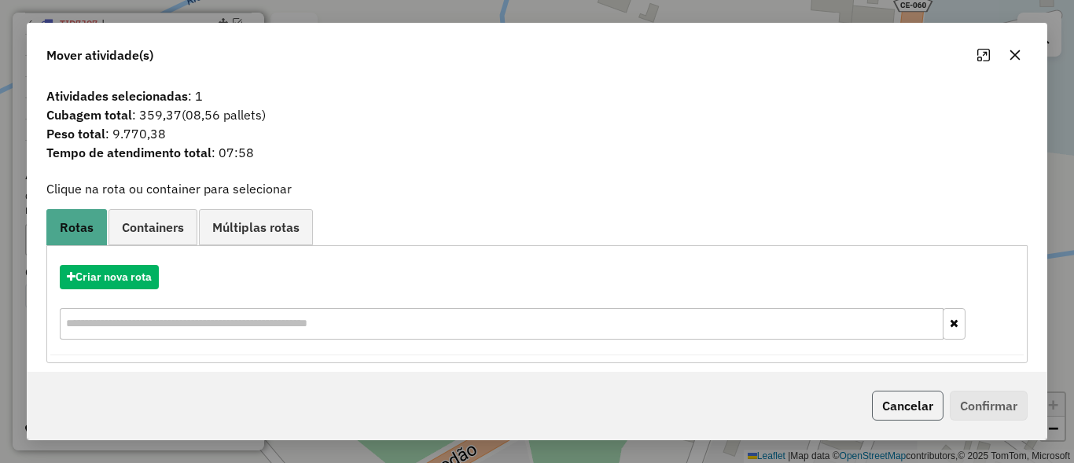
click at [908, 405] on button "Cancelar" at bounding box center [908, 406] width 72 height 30
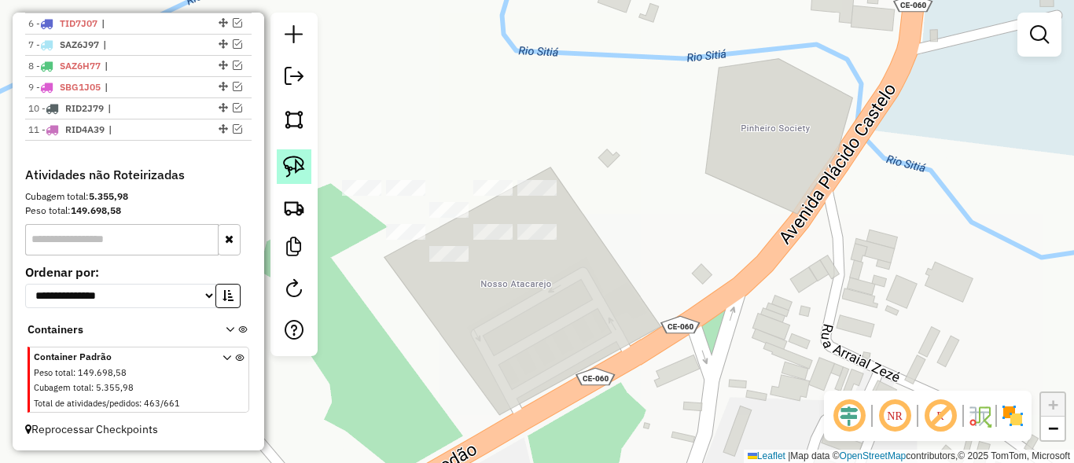
click at [283, 162] on img at bounding box center [294, 167] width 22 height 22
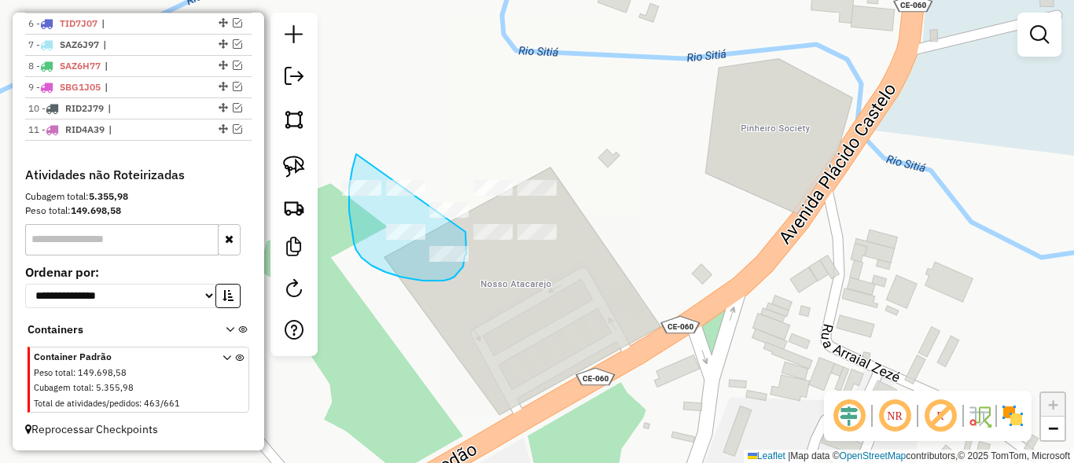
drag, startPoint x: 356, startPoint y: 156, endPoint x: 433, endPoint y: 164, distance: 77.5
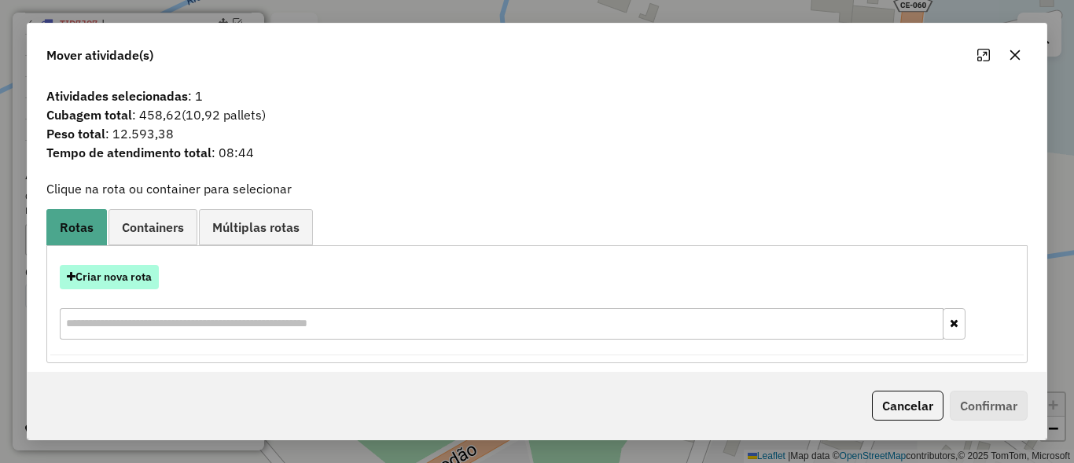
click at [134, 282] on button "Criar nova rota" at bounding box center [109, 277] width 99 height 24
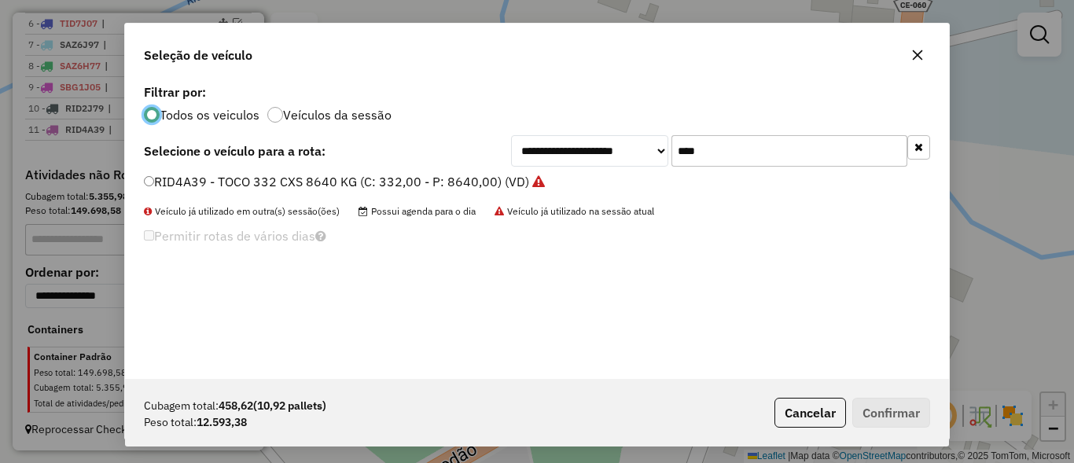
scroll to position [9, 5]
click at [804, 135] on input "****" at bounding box center [790, 150] width 236 height 31
type input "****"
click at [366, 187] on label "THY2I77 - TRUCK 469 CX 12000 KG (C: 462,00 - P: 12000,00) (VD)" at bounding box center [343, 181] width 399 height 19
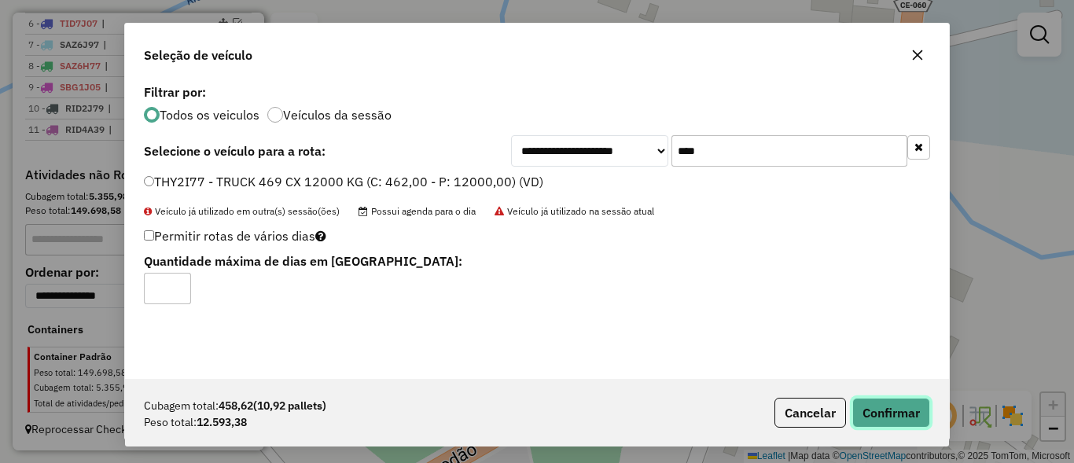
click at [916, 406] on button "Confirmar" at bounding box center [891, 413] width 78 height 30
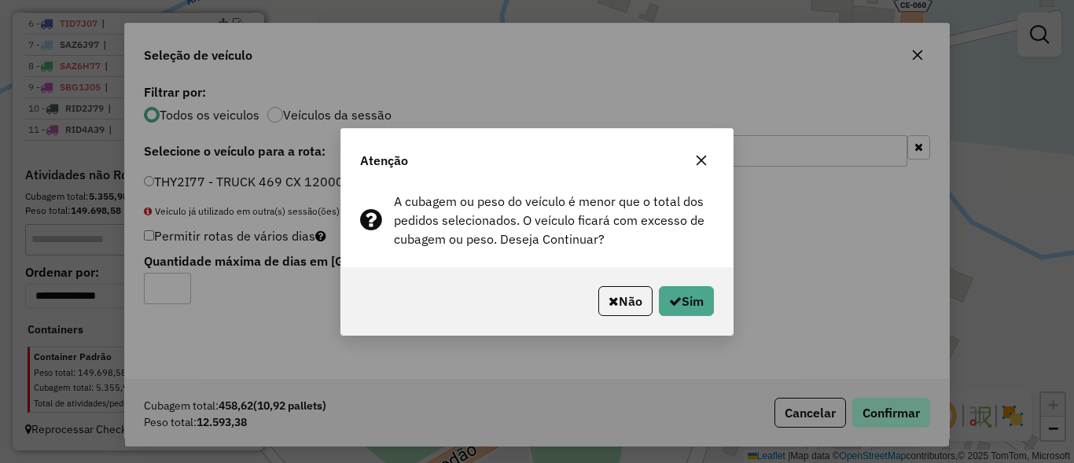
click at [916, 406] on div "Atenção A cubagem ou peso do veículo é menor que o total dos pedidos selecionad…" at bounding box center [537, 231] width 1074 height 463
click at [657, 276] on div "Não Sim" at bounding box center [537, 301] width 392 height 68
click at [677, 287] on button "Sim" at bounding box center [686, 301] width 55 height 30
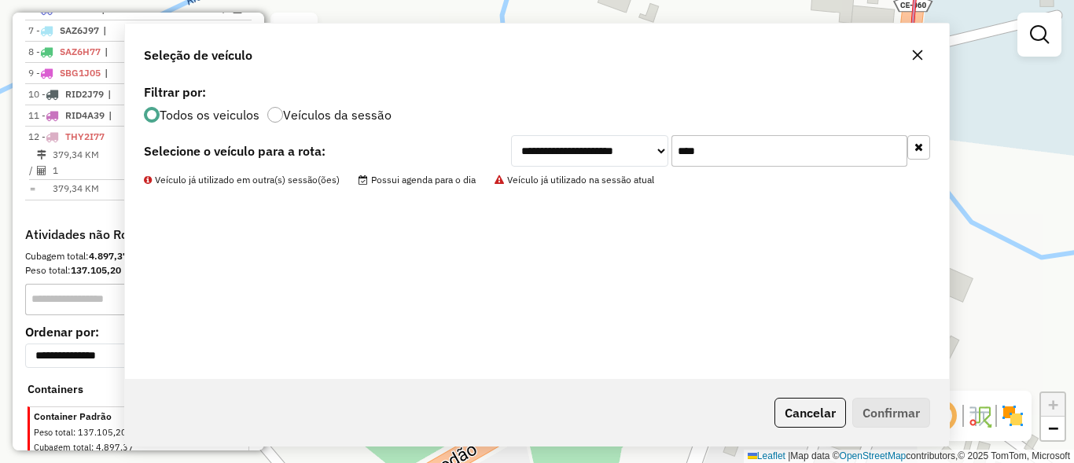
scroll to position [725, 0]
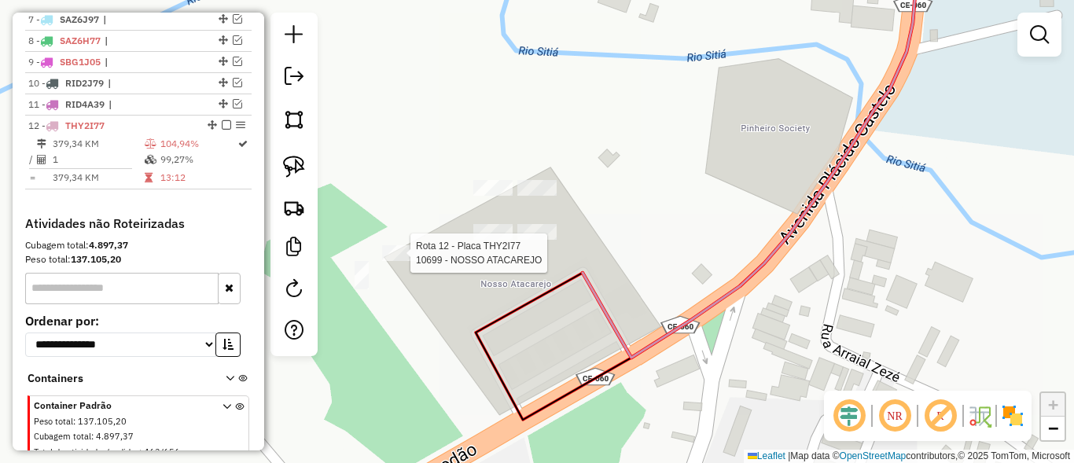
select select "**********"
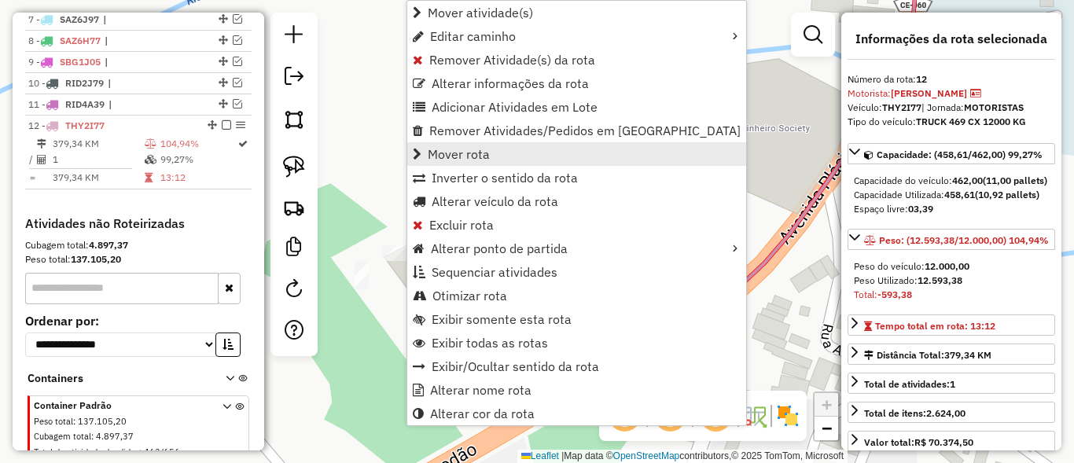
scroll to position [788, 0]
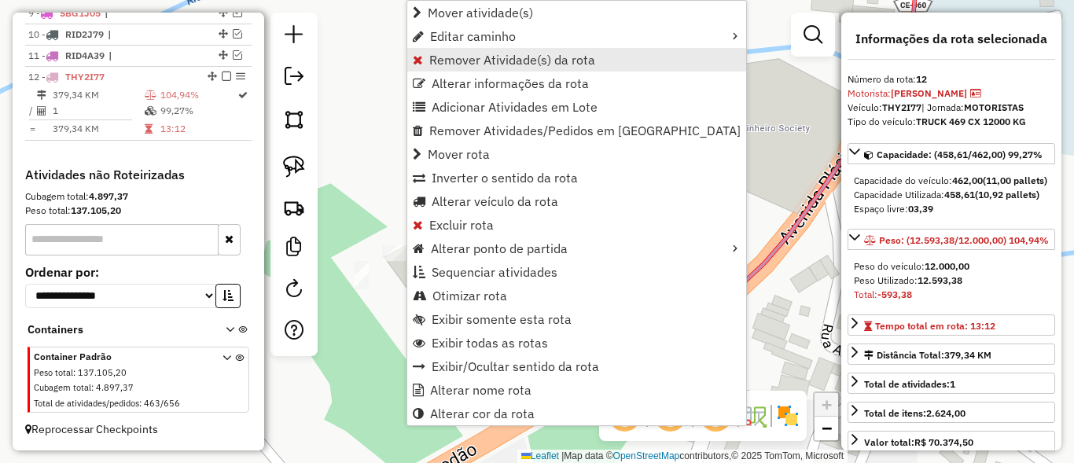
click at [455, 68] on link "Remover Atividade(s) da rota" at bounding box center [576, 60] width 339 height 24
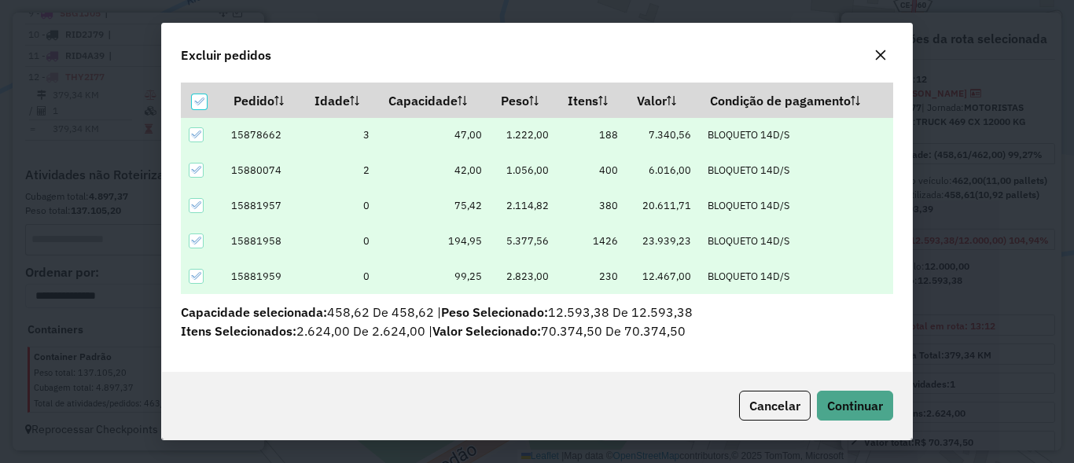
scroll to position [54, 0]
click at [196, 102] on icon at bounding box center [198, 101] width 11 height 11
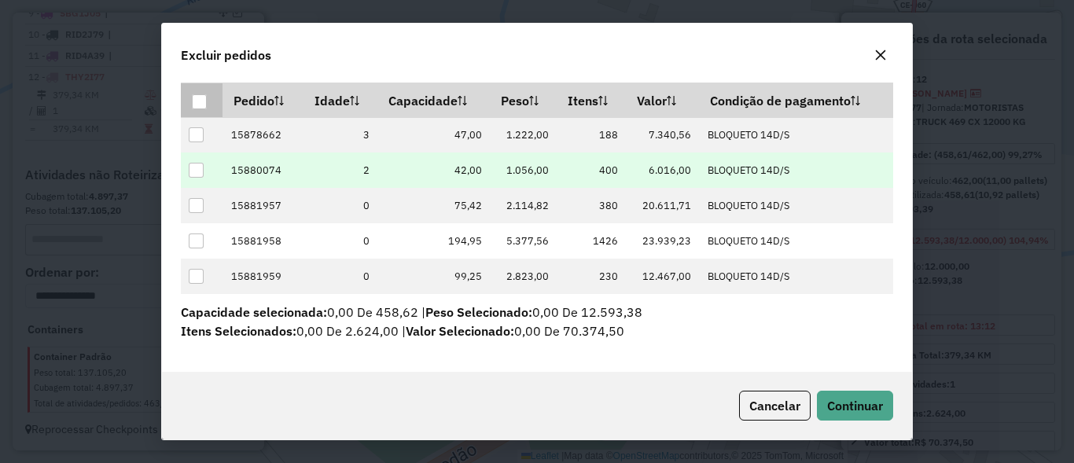
click at [195, 170] on div at bounding box center [196, 170] width 15 height 15
click at [841, 401] on span "Continuar" at bounding box center [855, 406] width 56 height 16
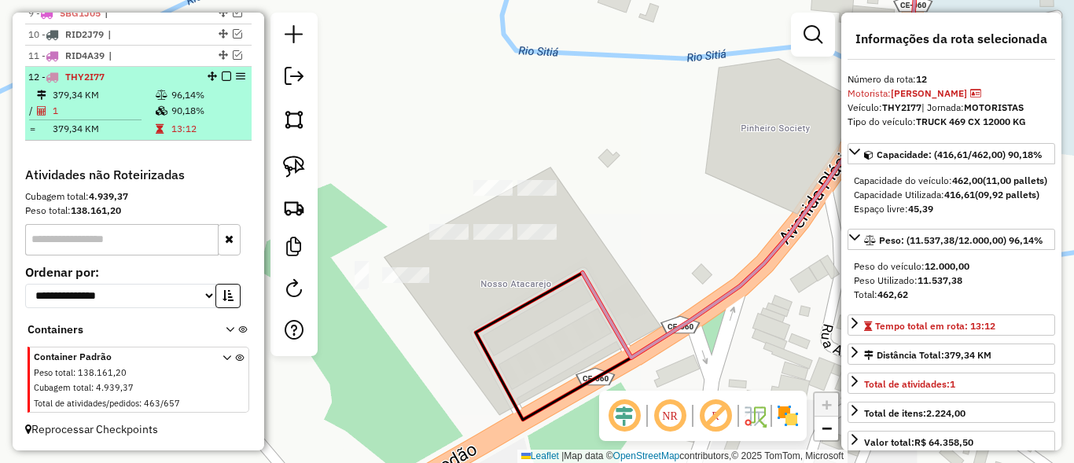
click at [223, 75] on em at bounding box center [226, 76] width 9 height 9
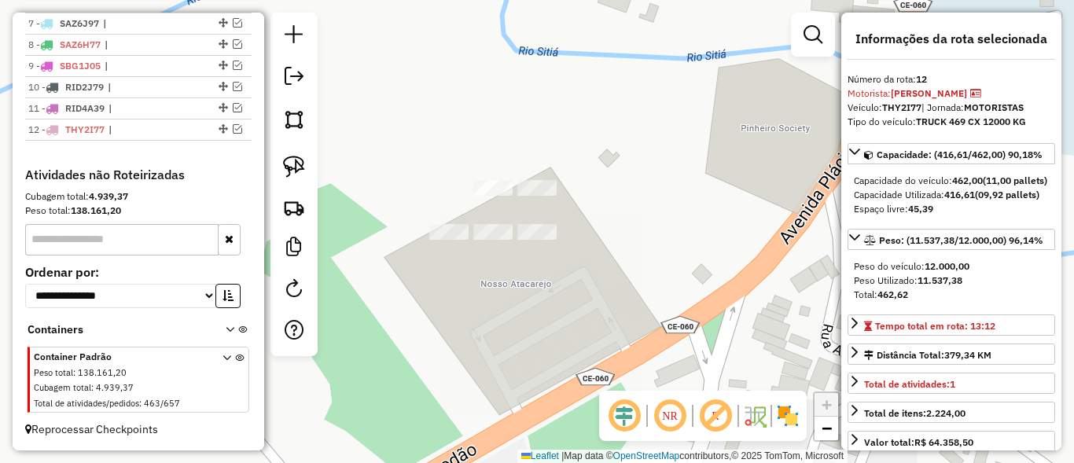
scroll to position [735, 0]
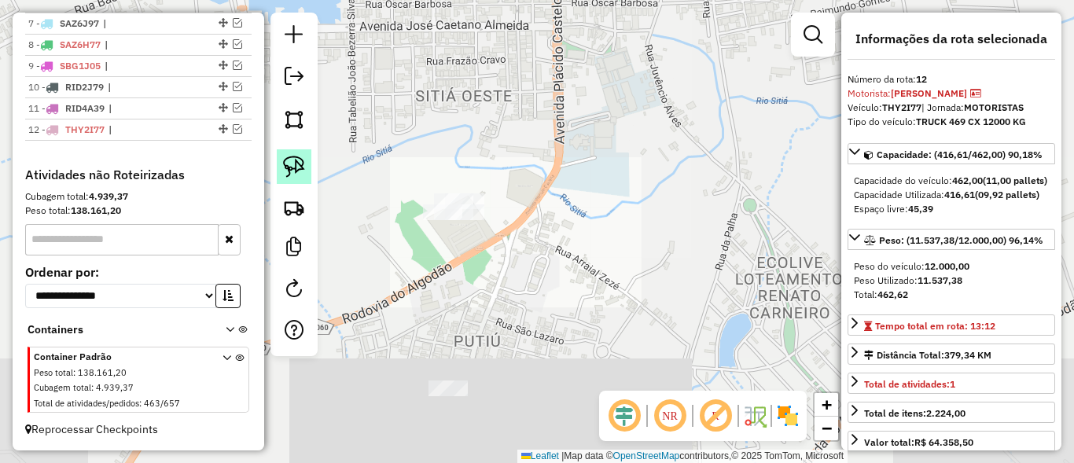
click at [300, 168] on img at bounding box center [294, 167] width 22 height 22
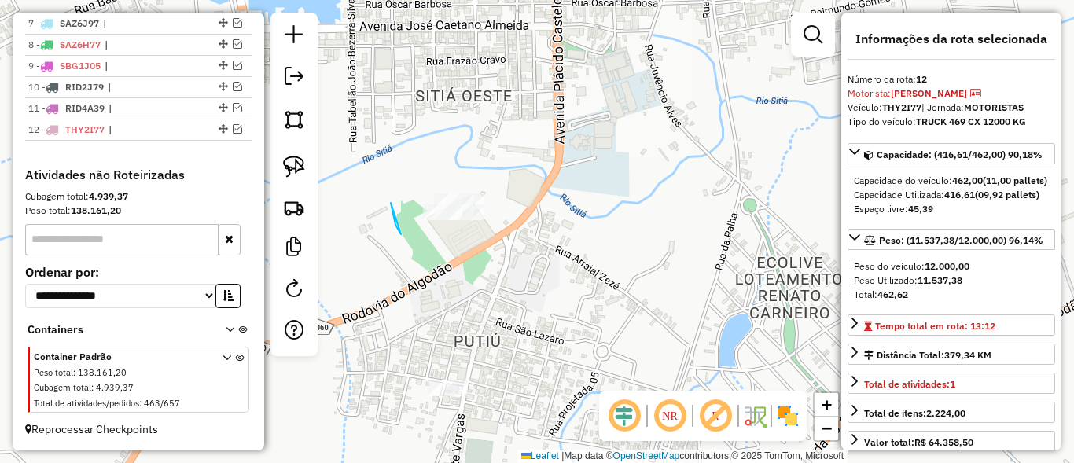
drag, startPoint x: 401, startPoint y: 234, endPoint x: 554, endPoint y: 175, distance: 163.6
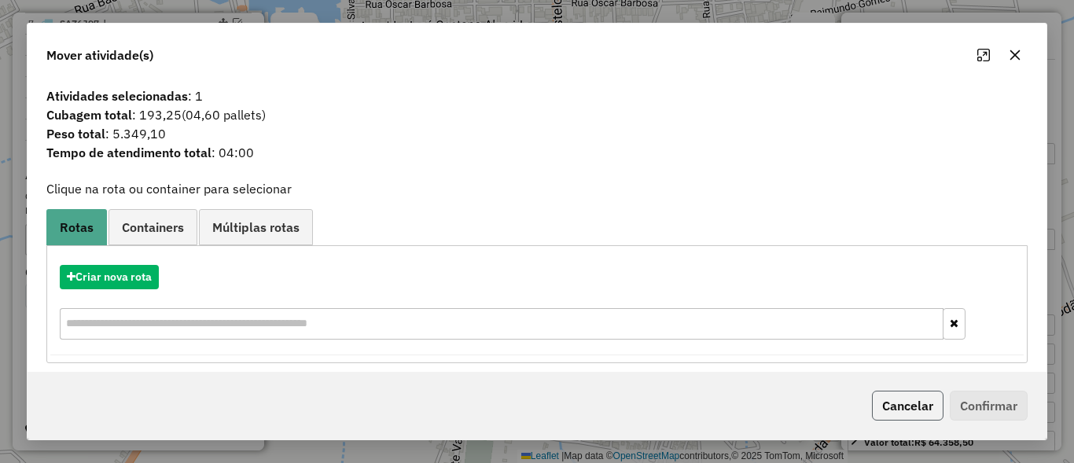
click at [924, 416] on button "Cancelar" at bounding box center [908, 406] width 72 height 30
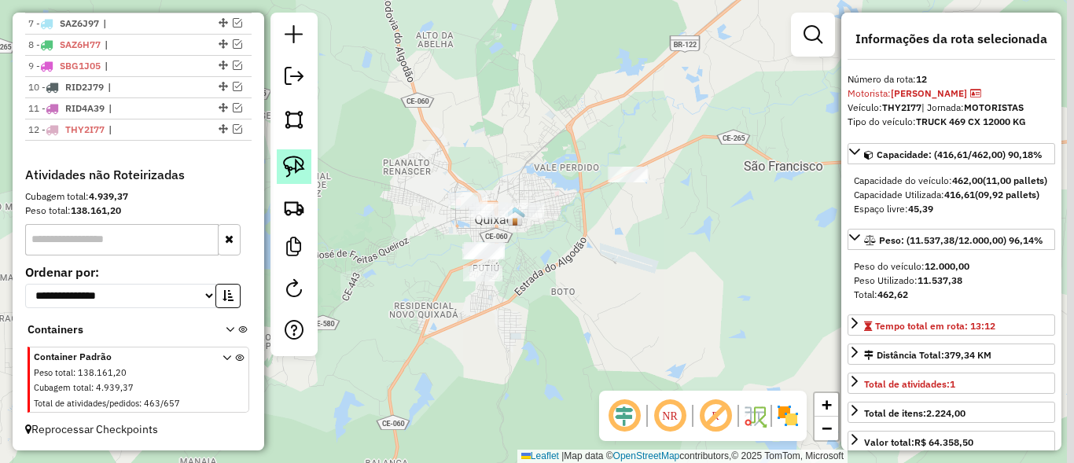
click at [301, 173] on img at bounding box center [294, 167] width 22 height 22
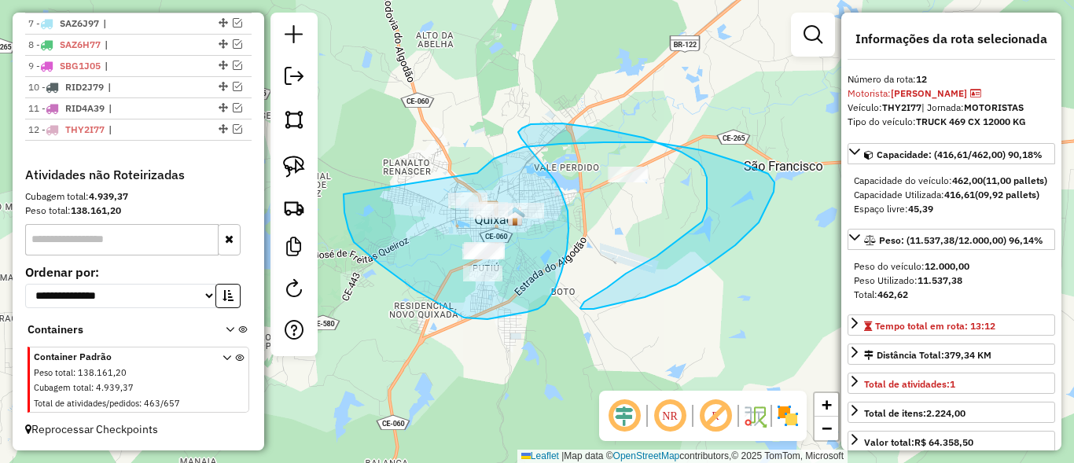
drag, startPoint x: 482, startPoint y: 169, endPoint x: 344, endPoint y: 188, distance: 139.7
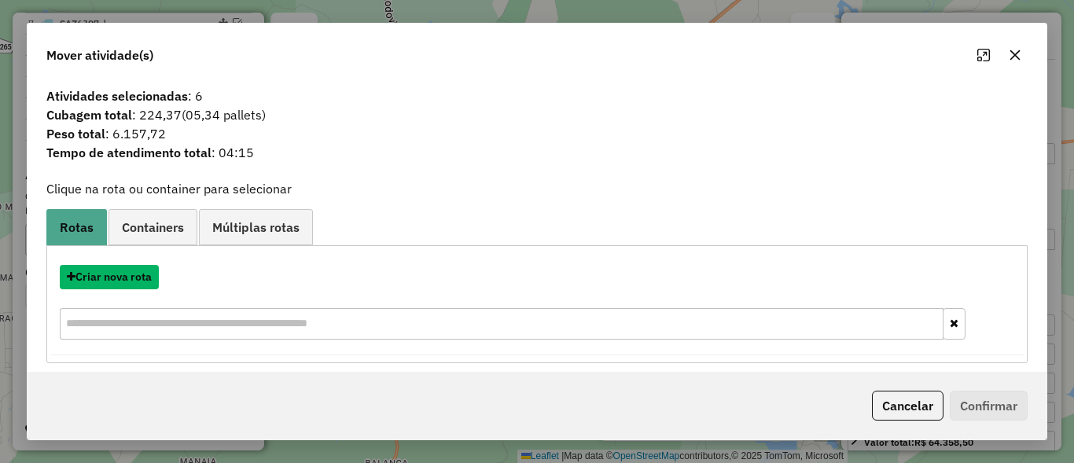
click at [118, 270] on button "Criar nova rota" at bounding box center [109, 277] width 99 height 24
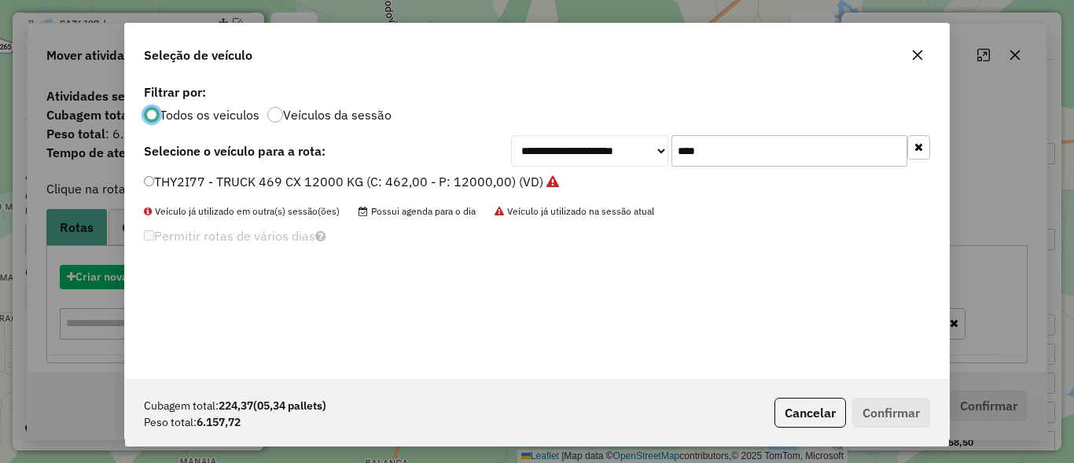
scroll to position [9, 5]
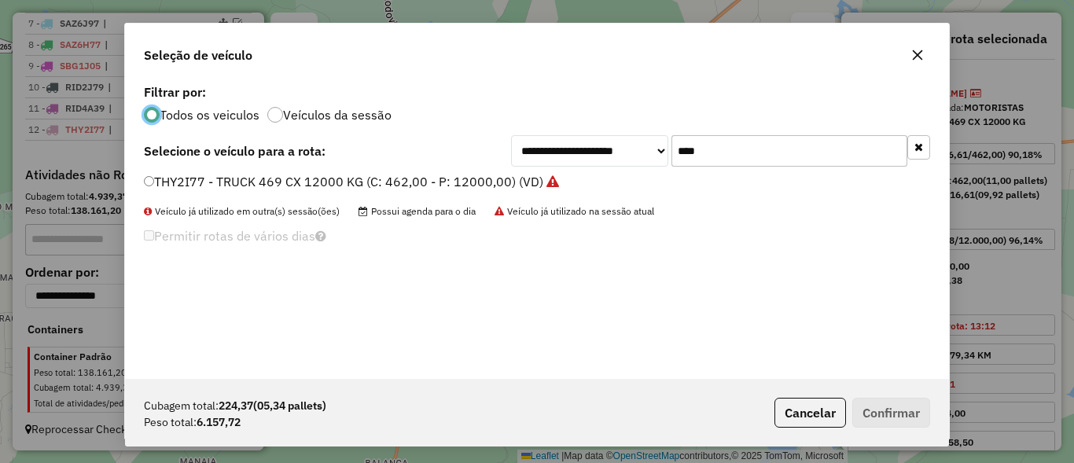
click at [803, 129] on div "**********" at bounding box center [537, 229] width 824 height 299
click at [797, 143] on input "****" at bounding box center [790, 150] width 236 height 31
type input "****"
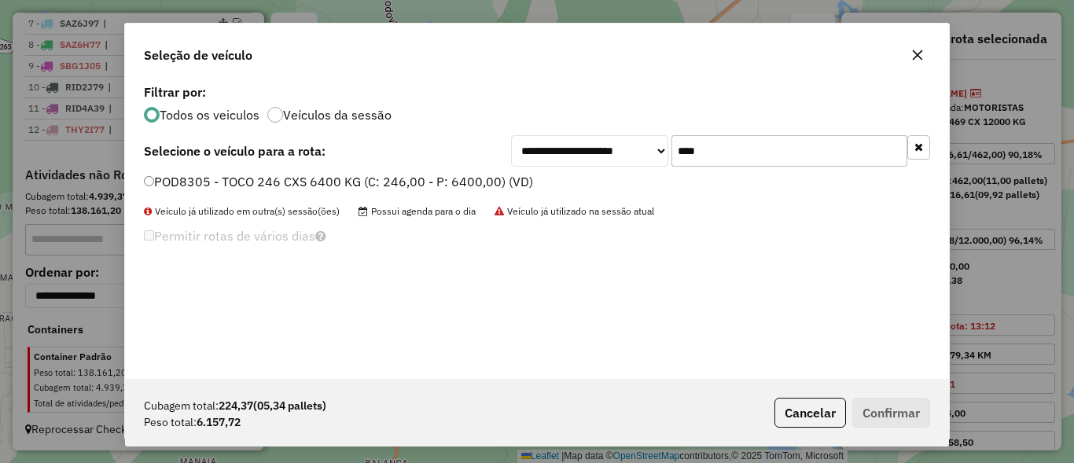
click at [191, 182] on label "POD8305 - TOCO 246 CXS 6400 KG (C: 246,00 - P: 6400,00) (VD)" at bounding box center [338, 181] width 389 height 19
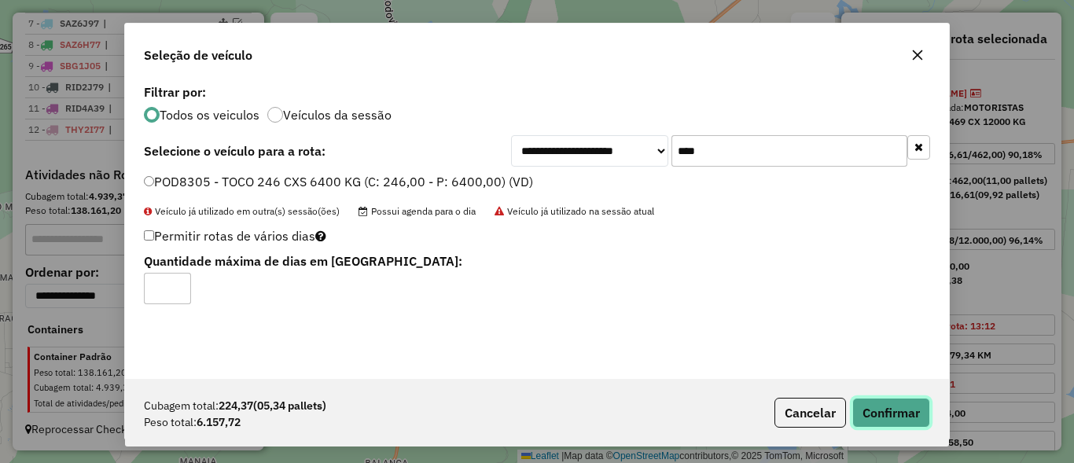
click at [886, 403] on button "Confirmar" at bounding box center [891, 413] width 78 height 30
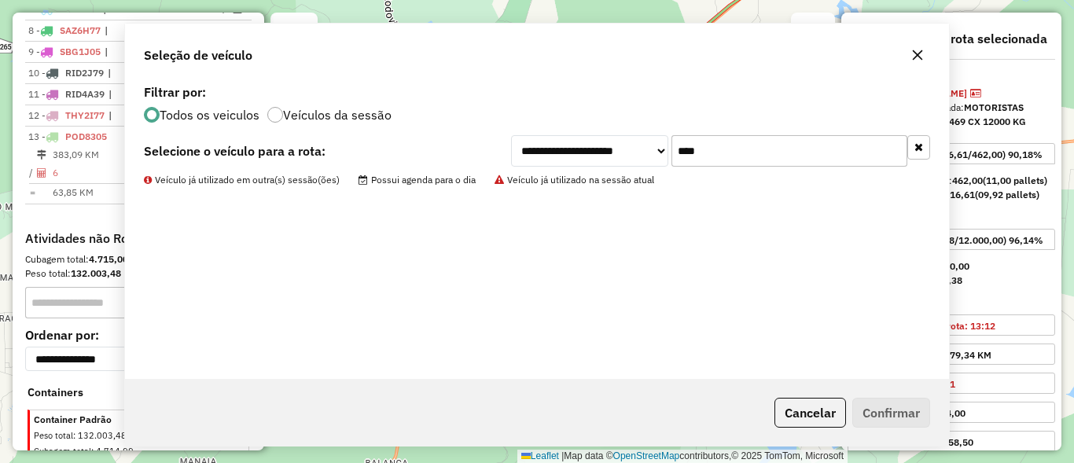
scroll to position [813, 0]
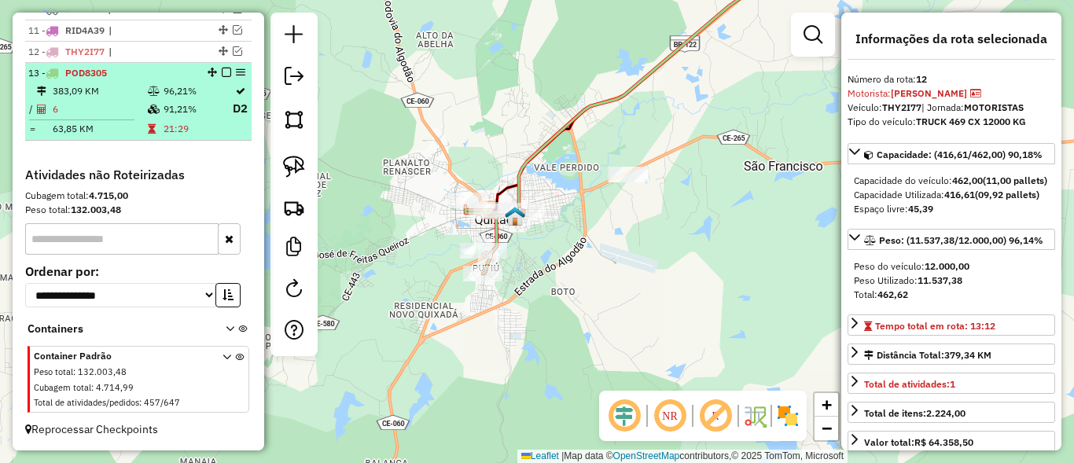
click at [222, 70] on em at bounding box center [226, 72] width 9 height 9
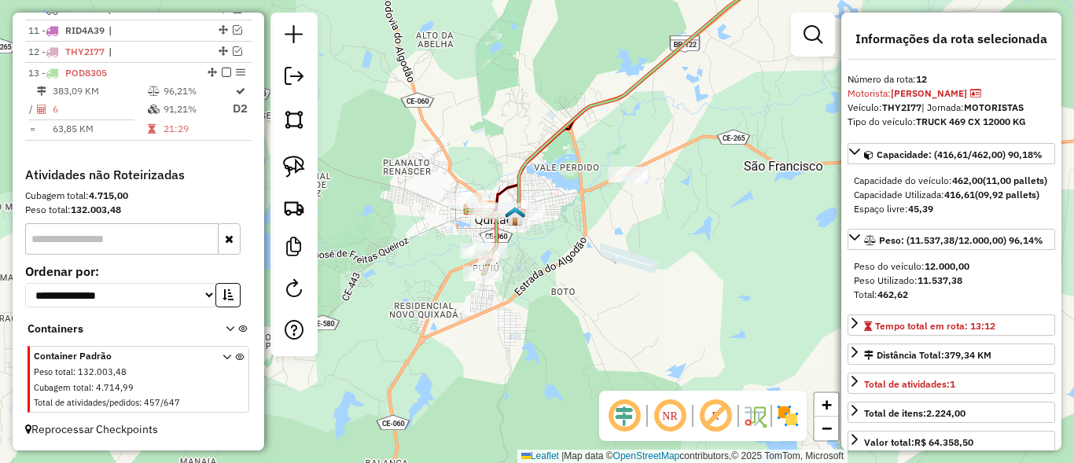
scroll to position [757, 0]
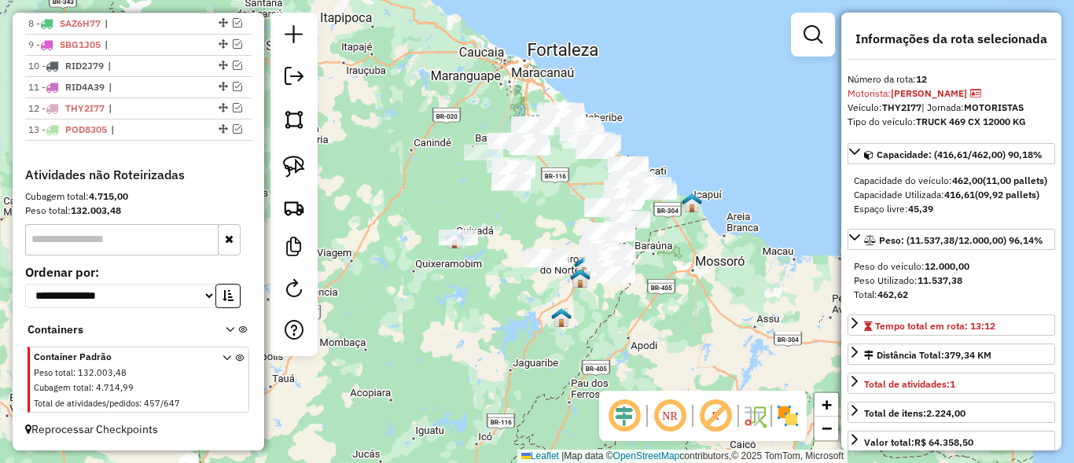
drag, startPoint x: 532, startPoint y: 191, endPoint x: 517, endPoint y: 241, distance: 52.3
click at [518, 243] on div "Janela de atendimento Grade de atendimento Capacidade Transportadoras Veículos …" at bounding box center [537, 231] width 1074 height 463
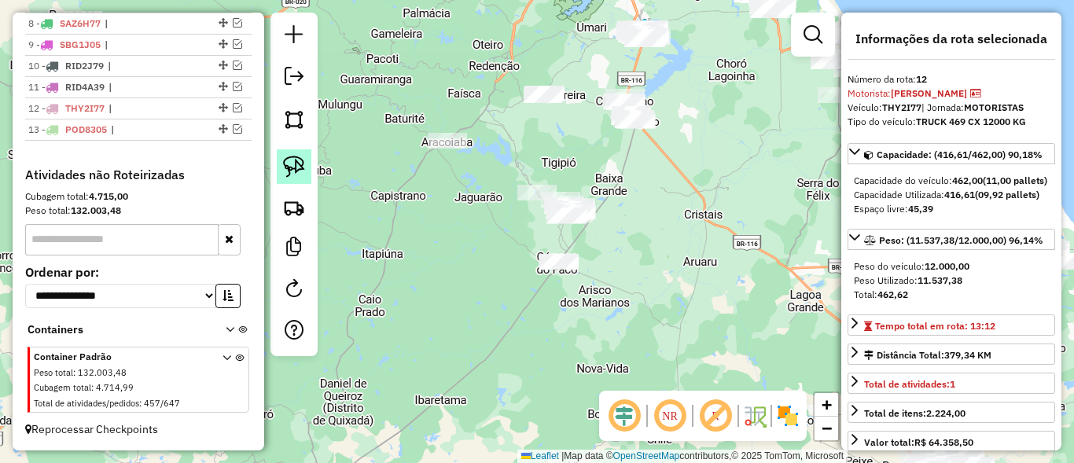
click at [296, 167] on img at bounding box center [294, 167] width 22 height 22
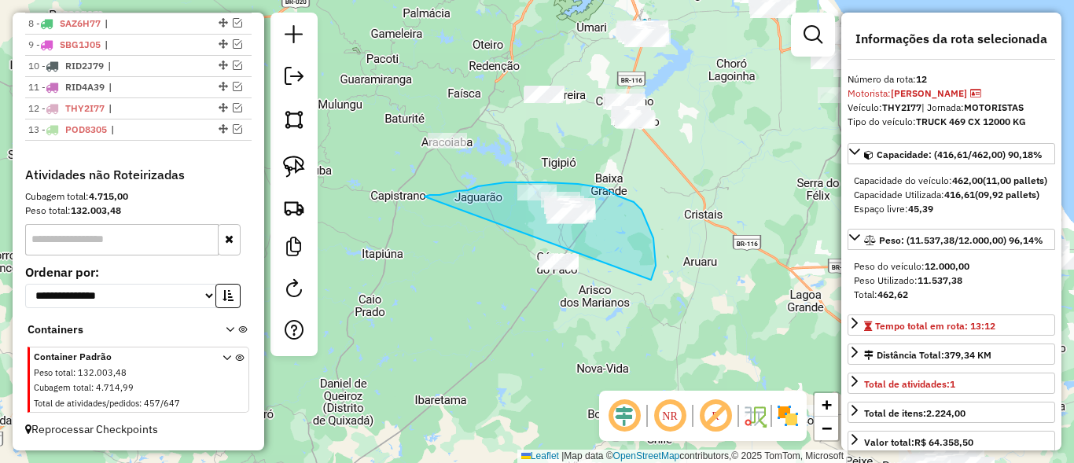
drag, startPoint x: 468, startPoint y: 190, endPoint x: 550, endPoint y: 300, distance: 137.6
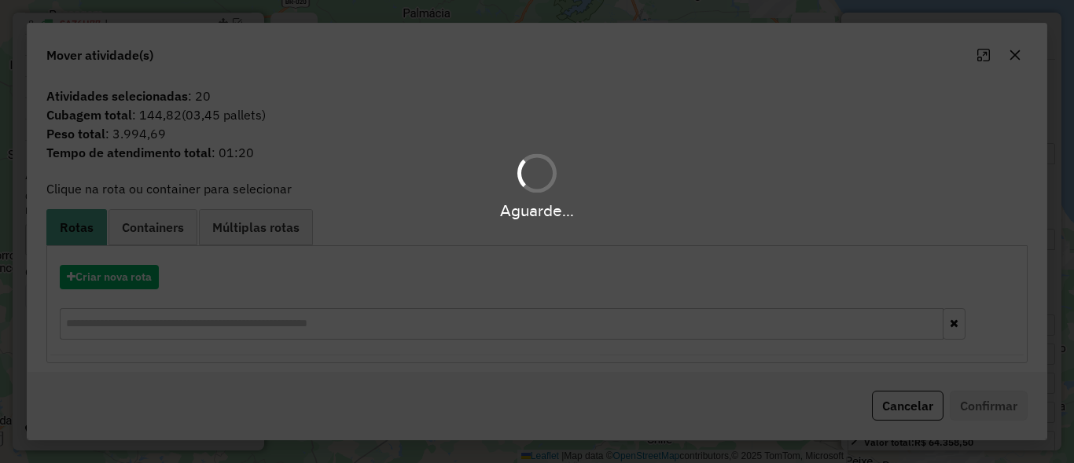
click at [550, 300] on div "Aguarde..." at bounding box center [537, 231] width 1074 height 463
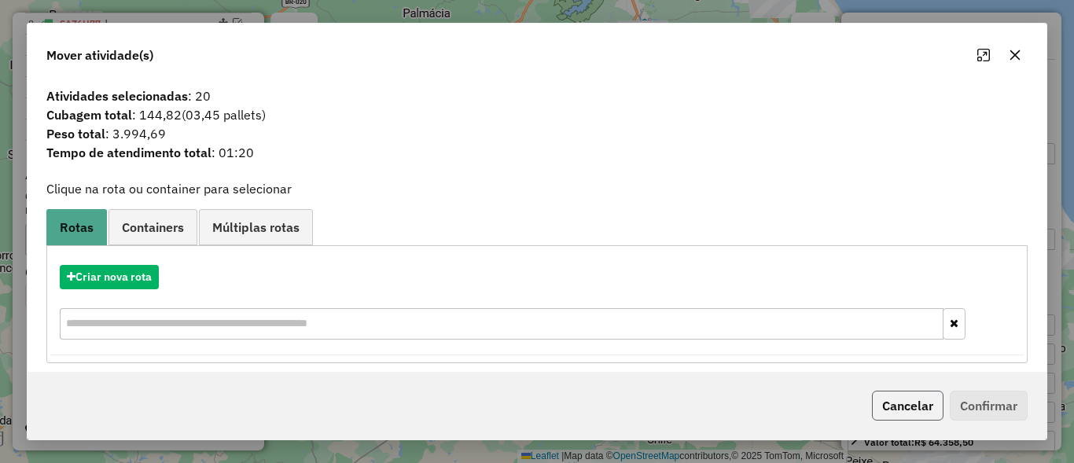
click at [916, 405] on button "Cancelar" at bounding box center [908, 406] width 72 height 30
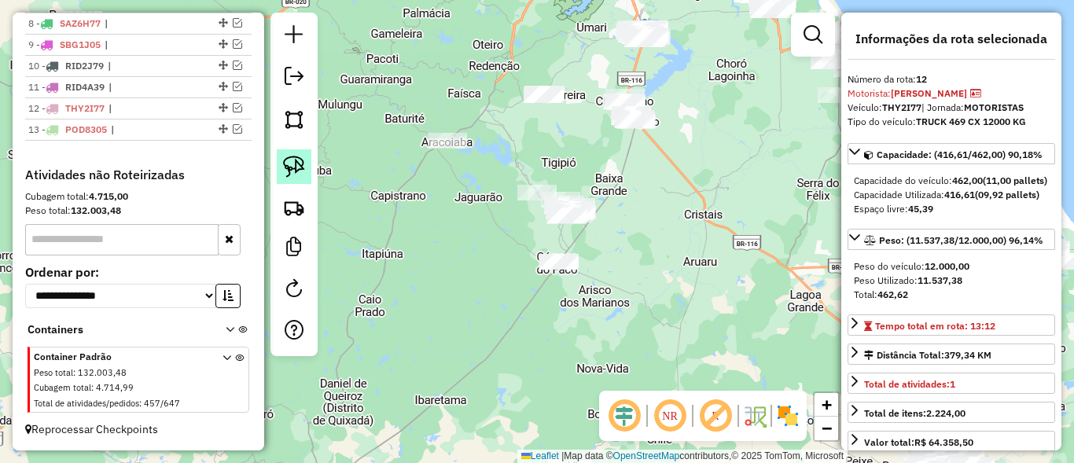
click at [306, 174] on link at bounding box center [294, 166] width 35 height 35
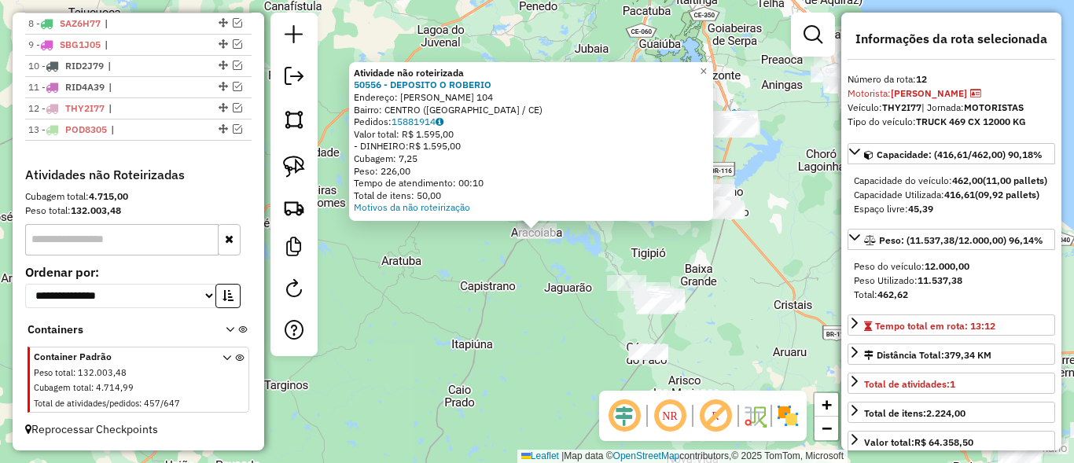
click at [560, 314] on div "Atividade não roteirizada 50556 - DEPOSITO O ROBERIO Endereço: RAIMUNDO PAZ BAR…" at bounding box center [537, 231] width 1074 height 463
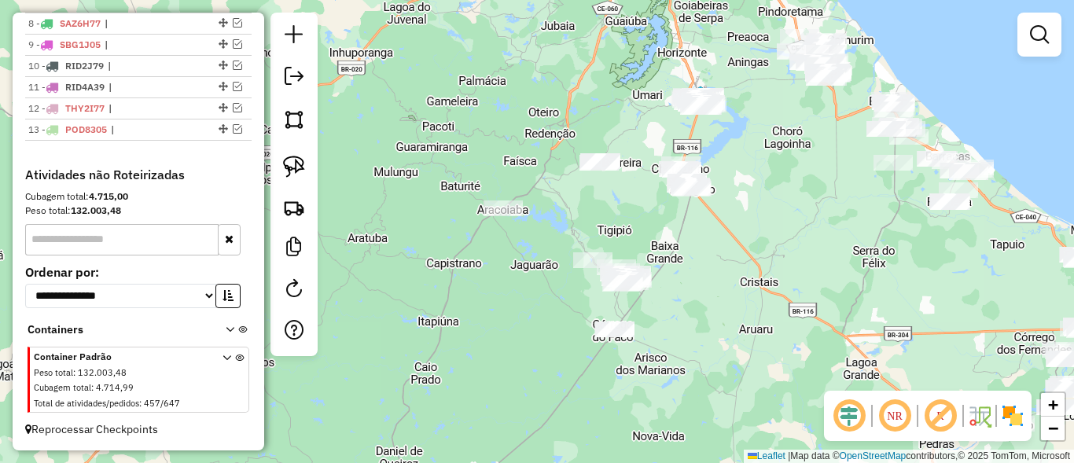
drag, startPoint x: 572, startPoint y: 322, endPoint x: 479, endPoint y: 266, distance: 108.3
click at [479, 266] on div "Janela de atendimento Grade de atendimento Capacidade Transportadoras Veículos …" at bounding box center [537, 231] width 1074 height 463
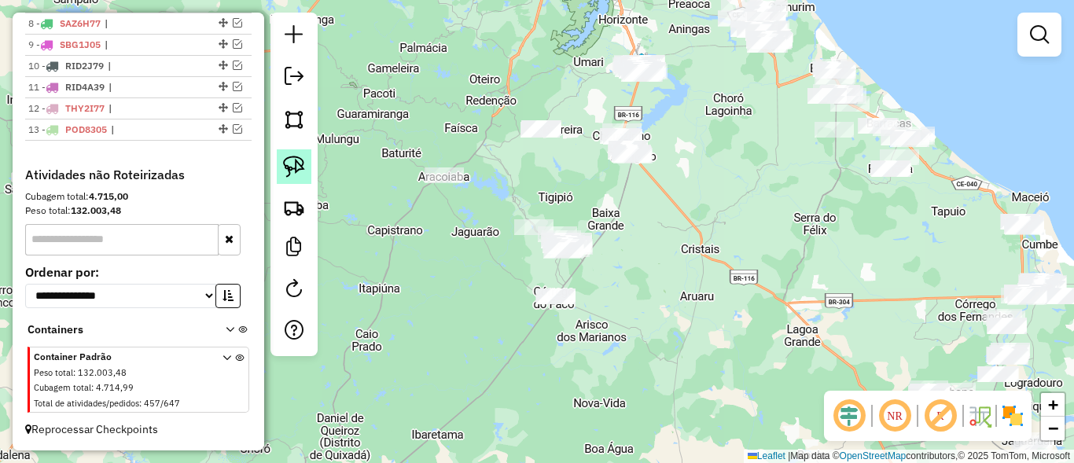
click at [296, 162] on img at bounding box center [294, 167] width 22 height 22
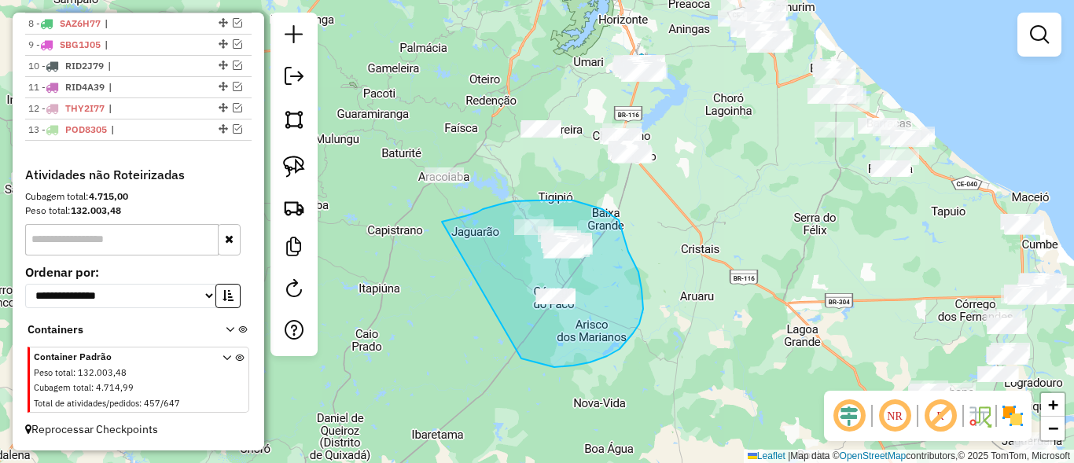
drag, startPoint x: 444, startPoint y: 222, endPoint x: 490, endPoint y: 348, distance: 134.8
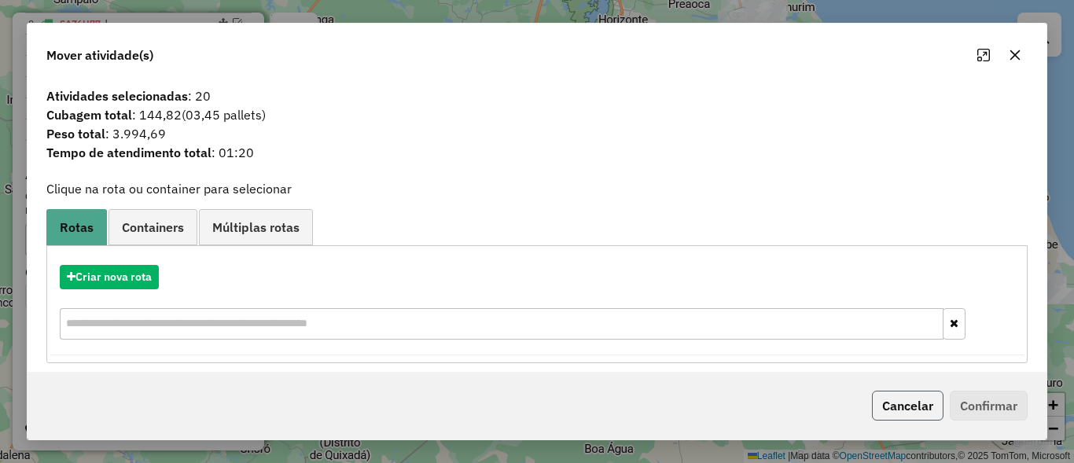
click at [891, 404] on button "Cancelar" at bounding box center [908, 406] width 72 height 30
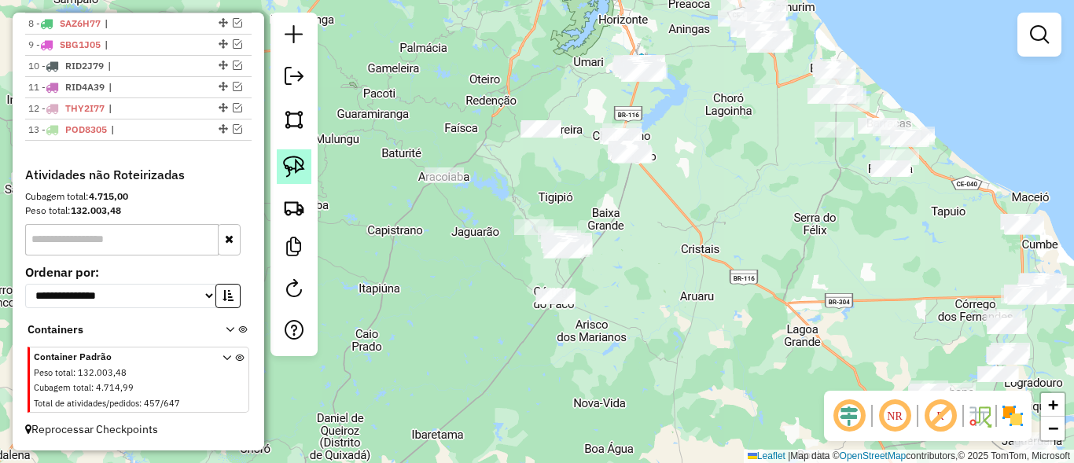
click at [282, 164] on link at bounding box center [294, 166] width 35 height 35
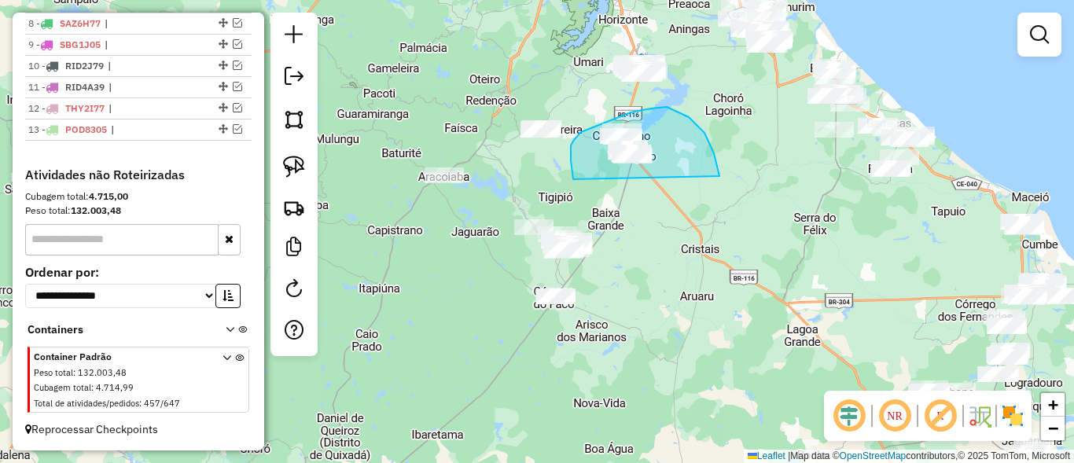
drag, startPoint x: 573, startPoint y: 179, endPoint x: 717, endPoint y: 189, distance: 144.2
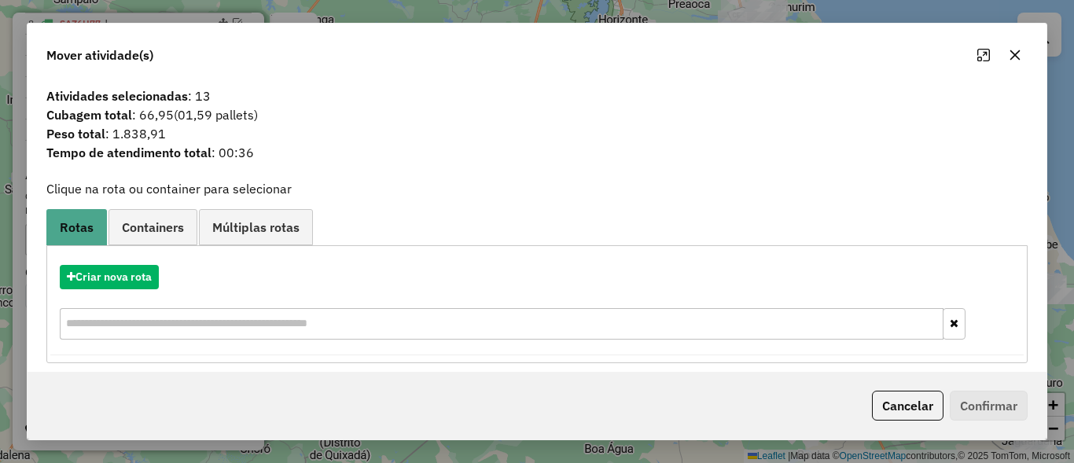
click at [896, 411] on button "Cancelar" at bounding box center [908, 406] width 72 height 30
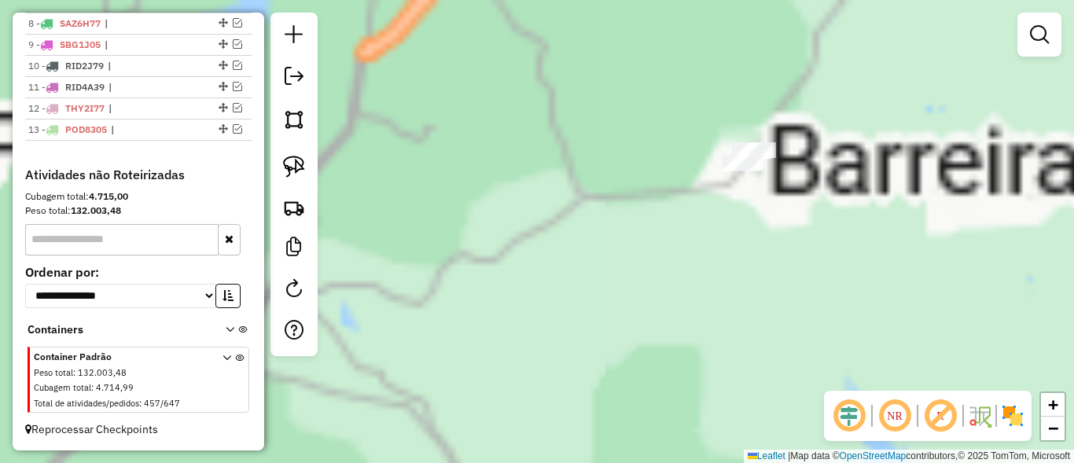
drag, startPoint x: 730, startPoint y: 213, endPoint x: 573, endPoint y: 218, distance: 156.6
click at [573, 218] on div "Janela de atendimento Grade de atendimento Capacidade Transportadoras Veículos …" at bounding box center [537, 231] width 1074 height 463
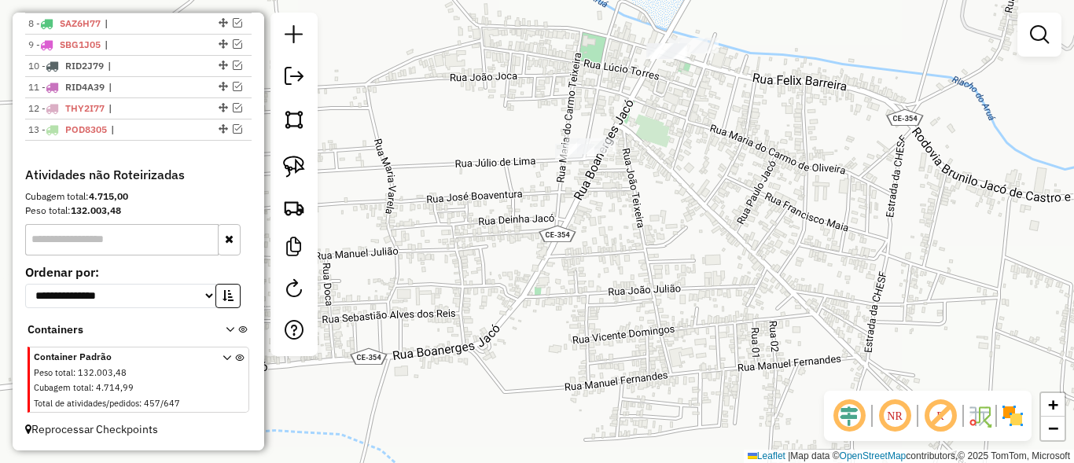
drag, startPoint x: 665, startPoint y: 109, endPoint x: 656, endPoint y: 109, distance: 8.7
click at [662, 112] on div "Janela de atendimento Grade de atendimento Capacidade Transportadoras Veículos …" at bounding box center [537, 231] width 1074 height 463
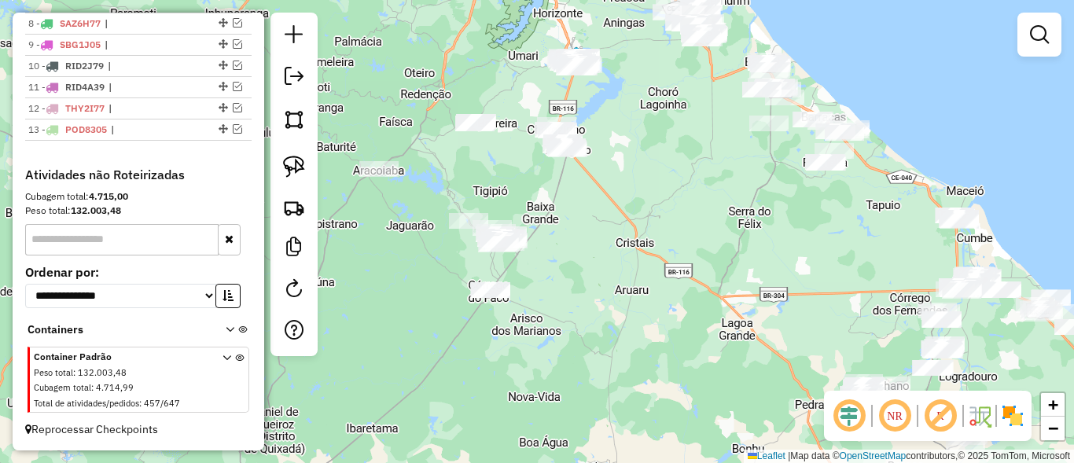
click at [311, 168] on div at bounding box center [294, 185] width 47 height 344
click at [293, 170] on img at bounding box center [294, 167] width 22 height 22
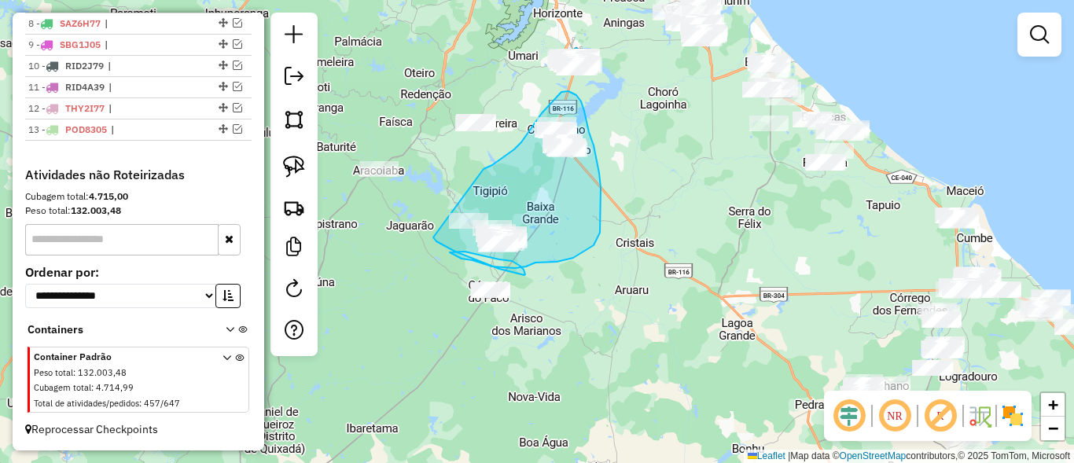
drag, startPoint x: 498, startPoint y: 160, endPoint x: 433, endPoint y: 234, distance: 98.0
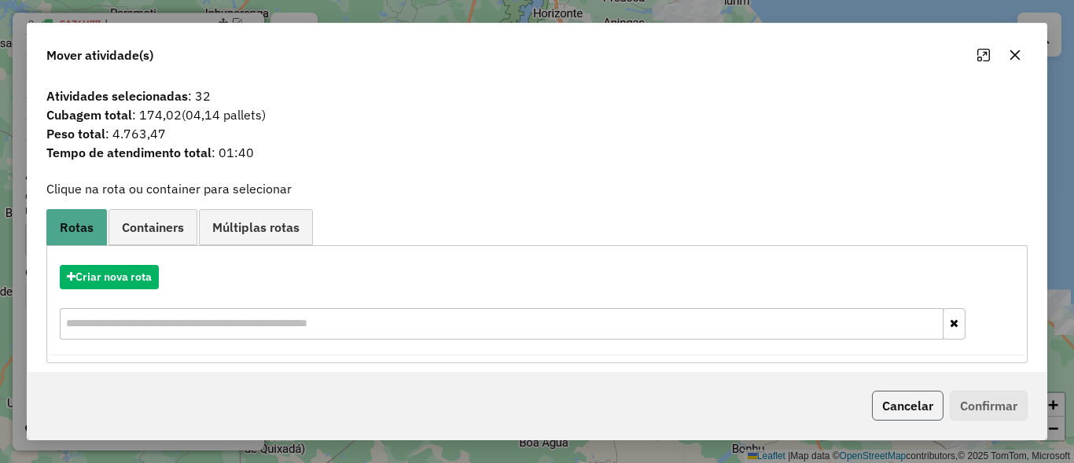
click at [908, 417] on button "Cancelar" at bounding box center [908, 406] width 72 height 30
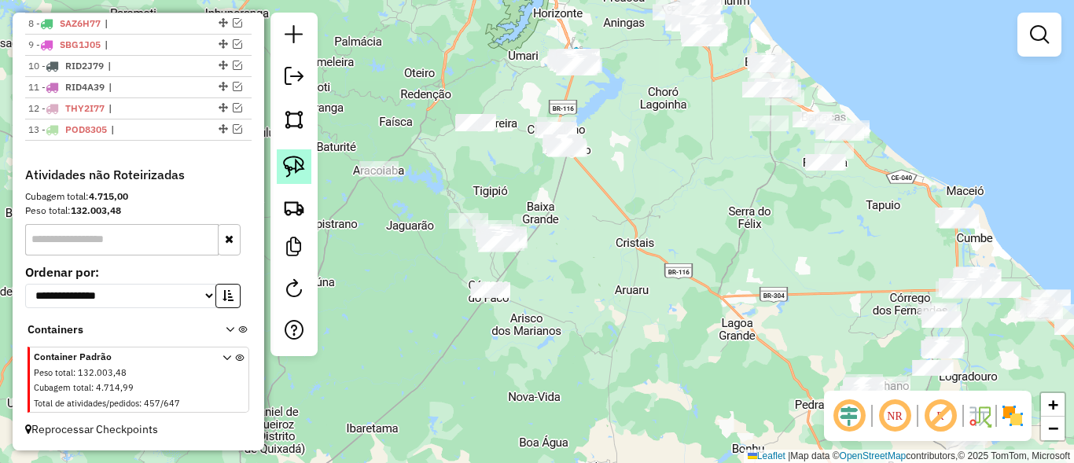
click at [292, 164] on img at bounding box center [294, 167] width 22 height 22
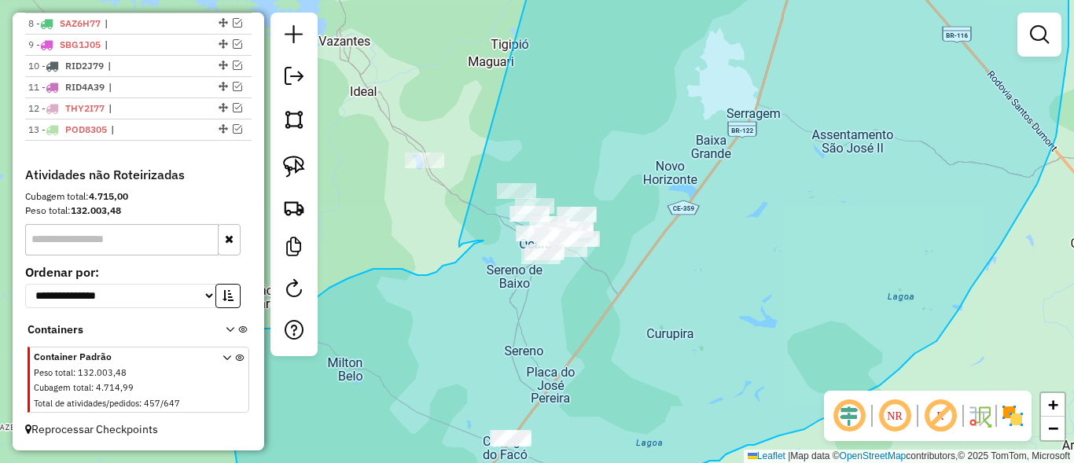
drag, startPoint x: 505, startPoint y: 138, endPoint x: 461, endPoint y: 234, distance: 105.6
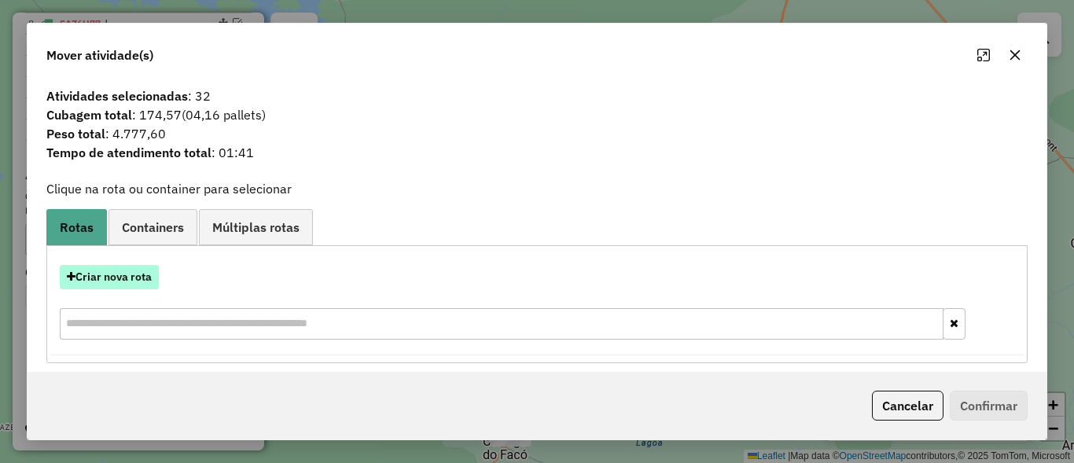
click at [138, 275] on button "Criar nova rota" at bounding box center [109, 277] width 99 height 24
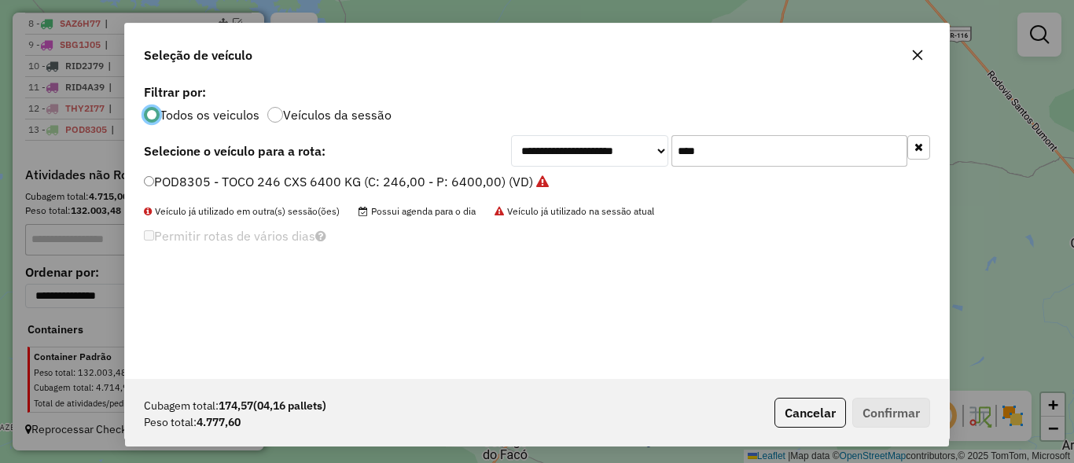
scroll to position [9, 5]
click at [808, 160] on input "****" at bounding box center [790, 150] width 236 height 31
type input "***"
click at [171, 182] on label "SBO2C17 - TOCO 255 CXS 6630 KG (C: 255,00 - P: 6630,00) (VD)" at bounding box center [338, 181] width 388 height 19
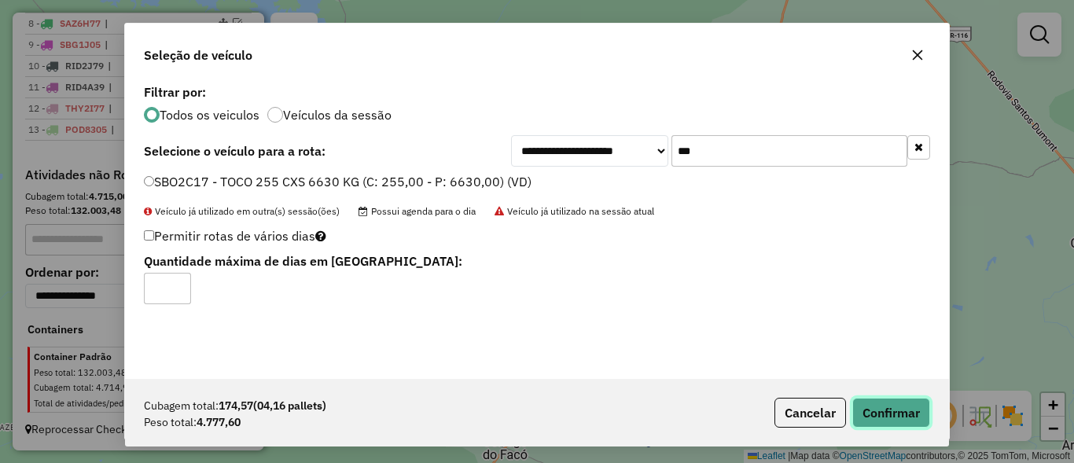
click at [889, 415] on button "Confirmar" at bounding box center [891, 413] width 78 height 30
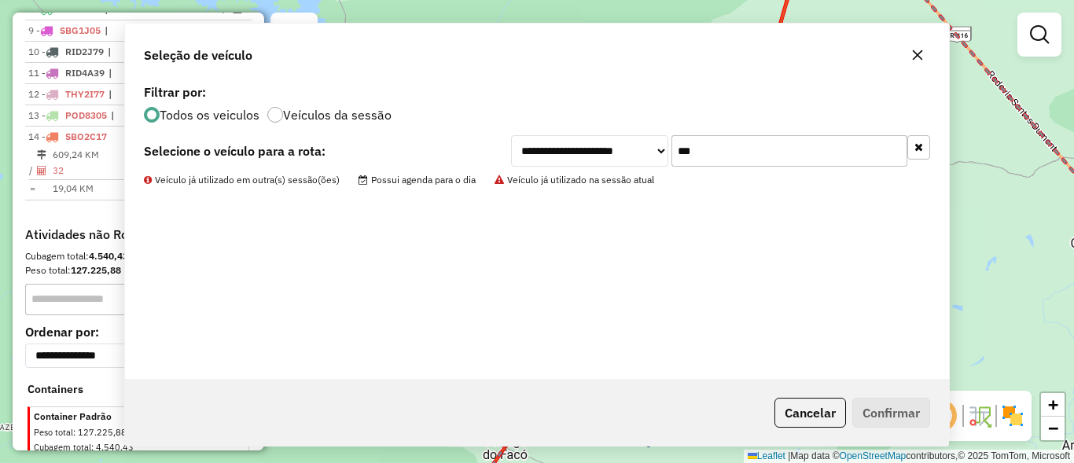
scroll to position [813, 0]
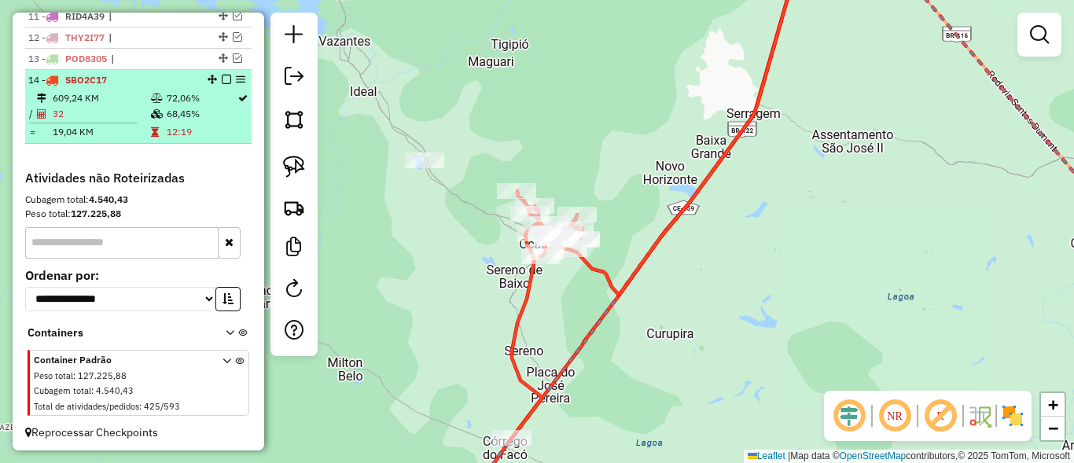
click at [222, 84] on em at bounding box center [226, 79] width 9 height 9
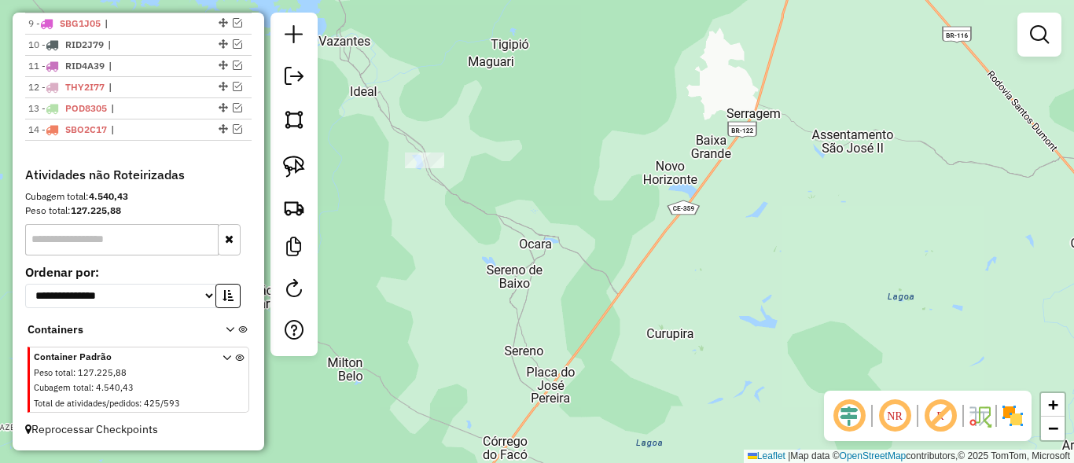
scroll to position [778, 0]
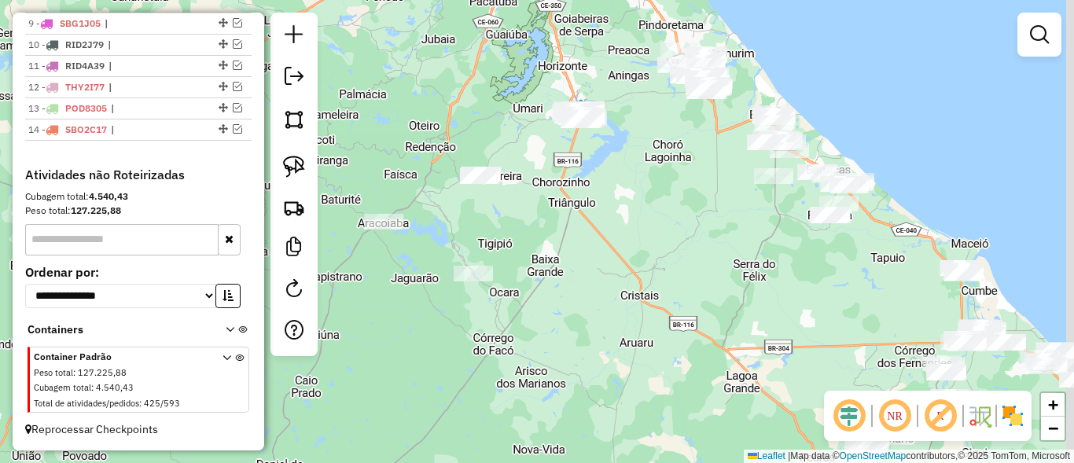
drag, startPoint x: 625, startPoint y: 197, endPoint x: 597, endPoint y: 213, distance: 32.4
click at [613, 260] on div "Janela de atendimento Grade de atendimento Capacidade Transportadoras Veículos …" at bounding box center [537, 231] width 1074 height 463
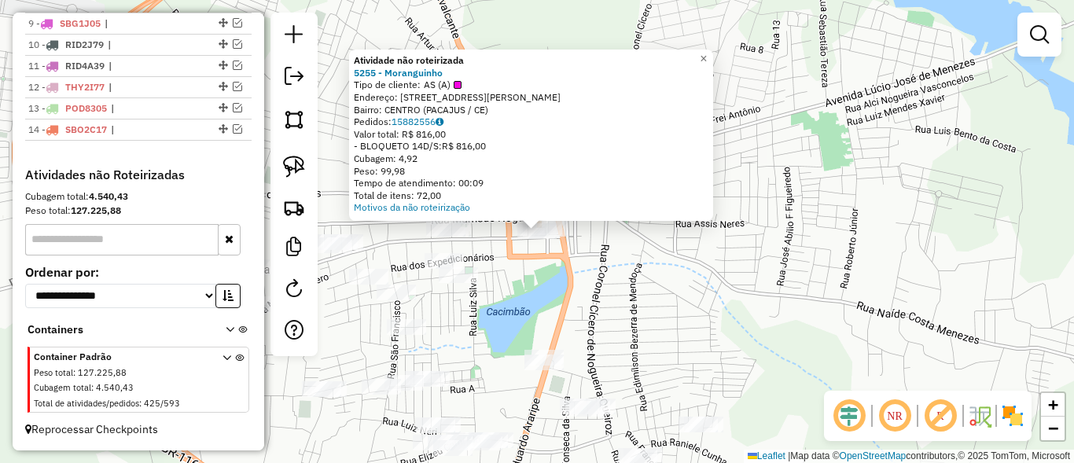
click at [628, 300] on div "Atividade não roteirizada 5255 - Moranguinho Tipo de cliente: AS (A) Endereço: …" at bounding box center [537, 231] width 1074 height 463
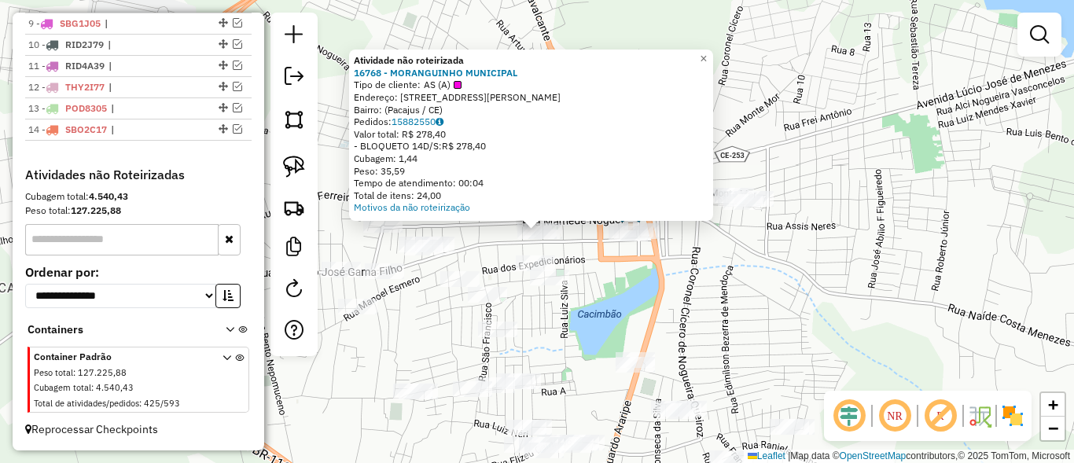
click at [709, 296] on div "Atividade não roteirizada 16768 - MORANGUINHO MUNICIPAL Tipo de cliente: AS (A)…" at bounding box center [537, 231] width 1074 height 463
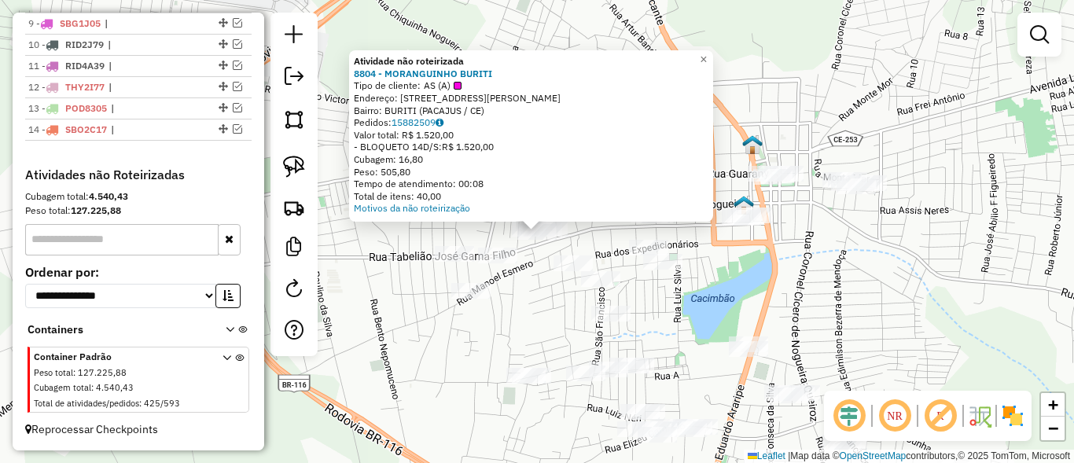
click at [752, 255] on div "Atividade não roteirizada 8804 - MORANGUINHO BURITI Tipo de cliente: AS (A) End…" at bounding box center [537, 231] width 1074 height 463
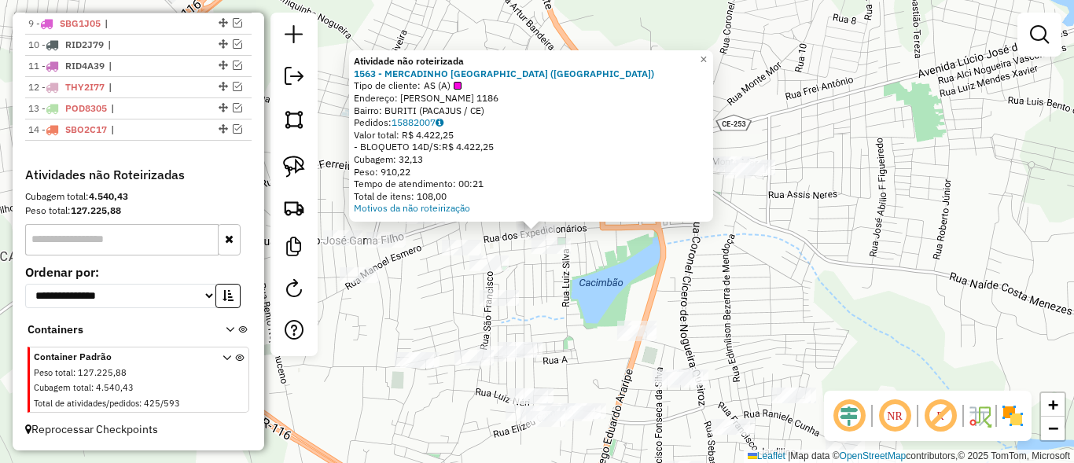
click at [715, 285] on div "Atividade não roteirizada 1563 - MERCADINHO SÃO FRANCISCO (MORANGUINHO) Tipo de…" at bounding box center [537, 231] width 1074 height 463
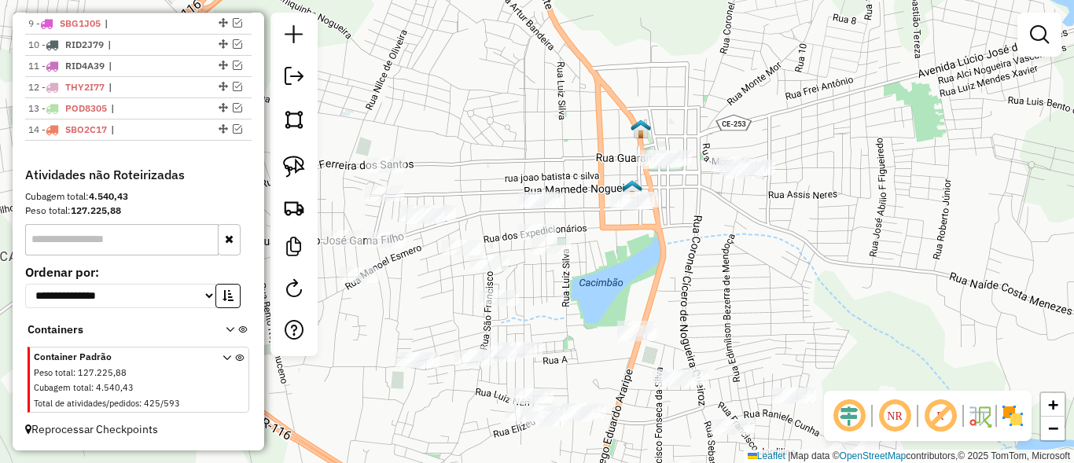
click at [536, 185] on div "Janela de atendimento Grade de atendimento Capacidade Transportadoras Veículos …" at bounding box center [537, 231] width 1074 height 463
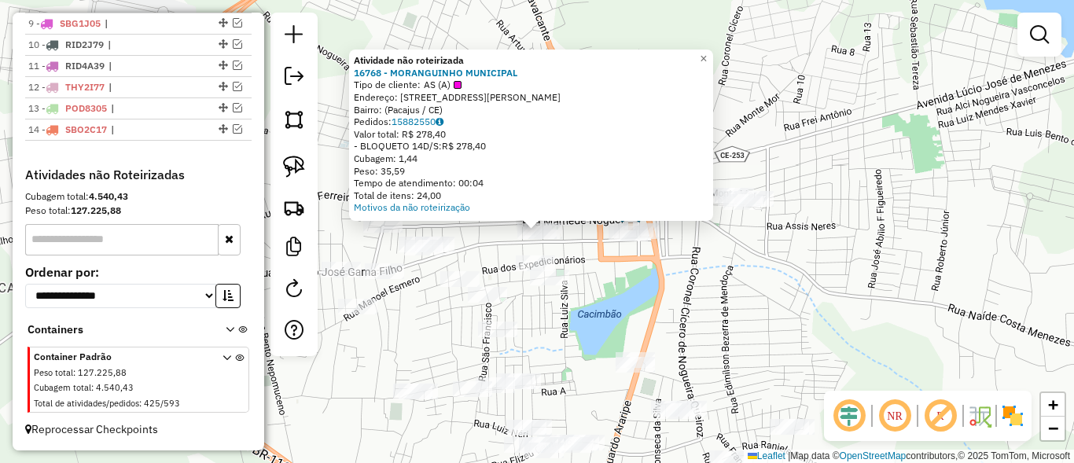
click at [617, 274] on div "Atividade não roteirizada 16768 - MORANGUINHO MUNICIPAL Tipo de cliente: AS (A)…" at bounding box center [537, 231] width 1074 height 463
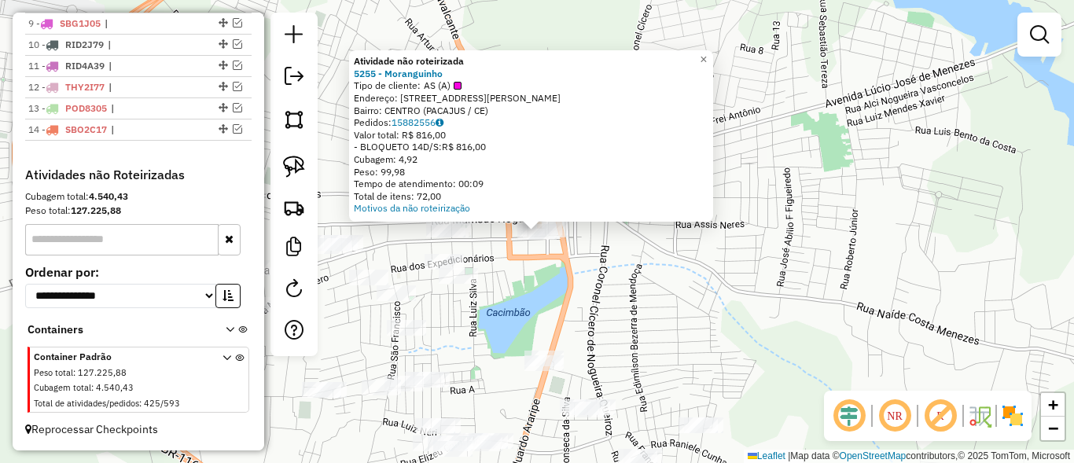
click at [609, 285] on div "Atividade não roteirizada 5255 - Moranguinho Tipo de cliente: AS (A) Endereço: …" at bounding box center [537, 231] width 1074 height 463
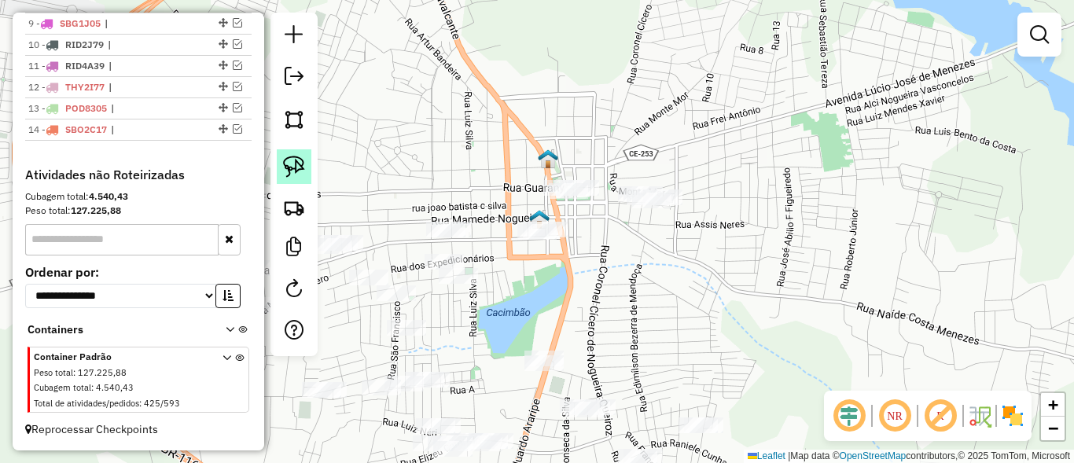
click at [307, 179] on link at bounding box center [294, 166] width 35 height 35
drag, startPoint x: 508, startPoint y: 222, endPoint x: 550, endPoint y: 219, distance: 42.5
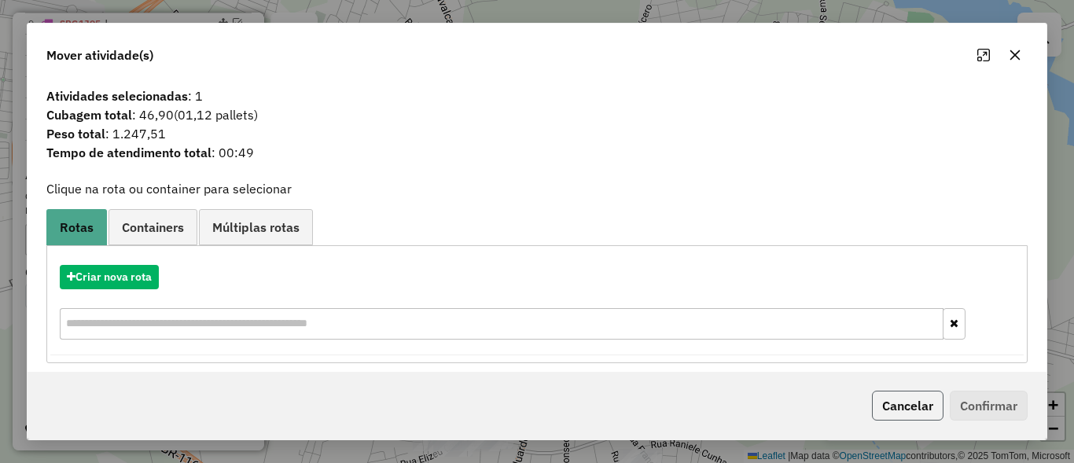
click at [893, 406] on button "Cancelar" at bounding box center [908, 406] width 72 height 30
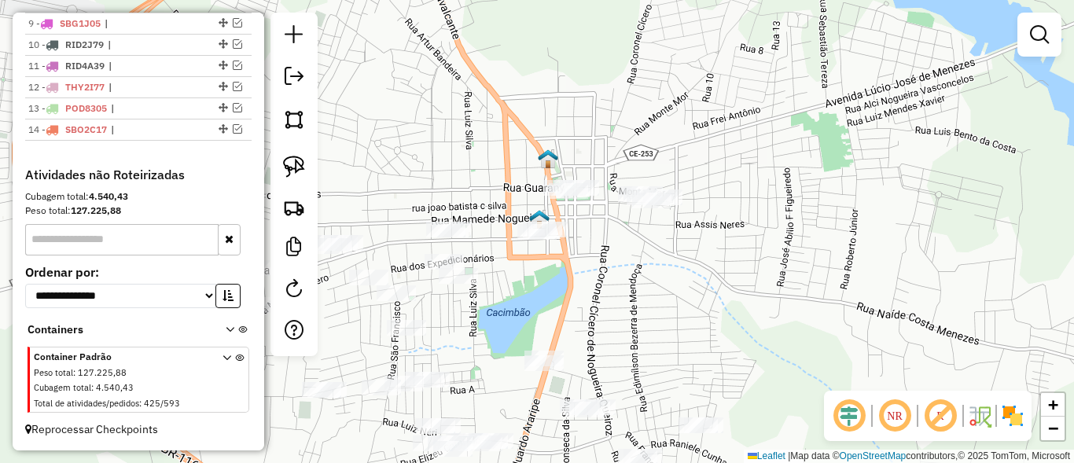
click at [1044, 16] on div at bounding box center [1040, 35] width 44 height 44
click at [1044, 23] on link at bounding box center [1039, 34] width 31 height 31
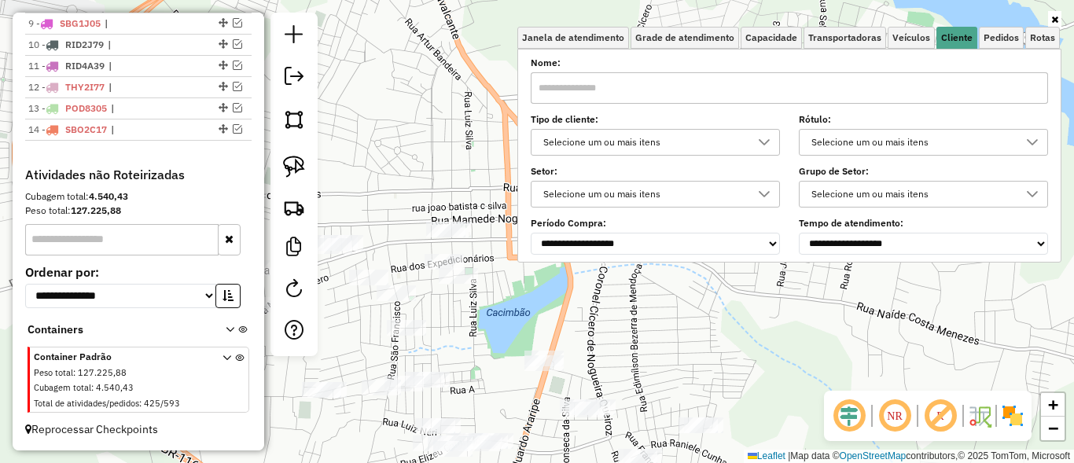
click at [676, 134] on div "Selecione um ou mais itens" at bounding box center [644, 142] width 212 height 25
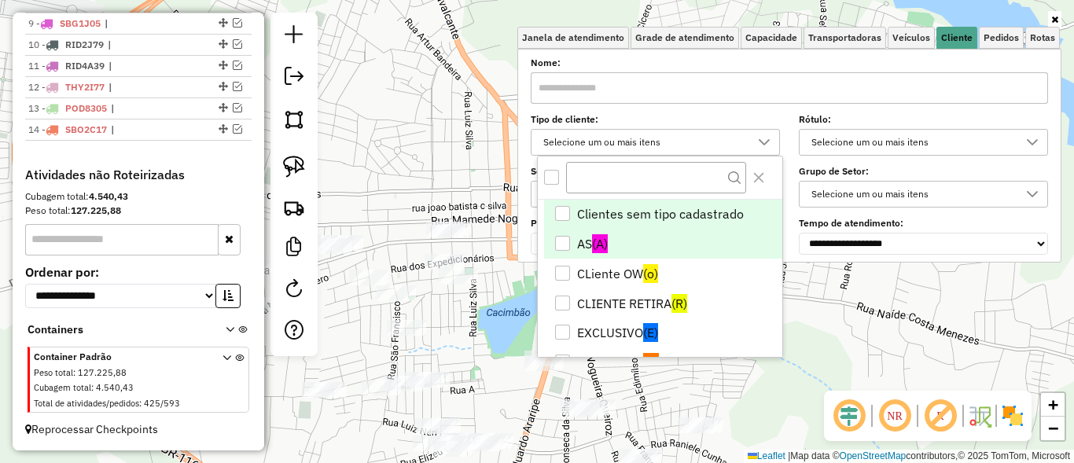
click at [559, 241] on div "AS" at bounding box center [562, 243] width 15 height 15
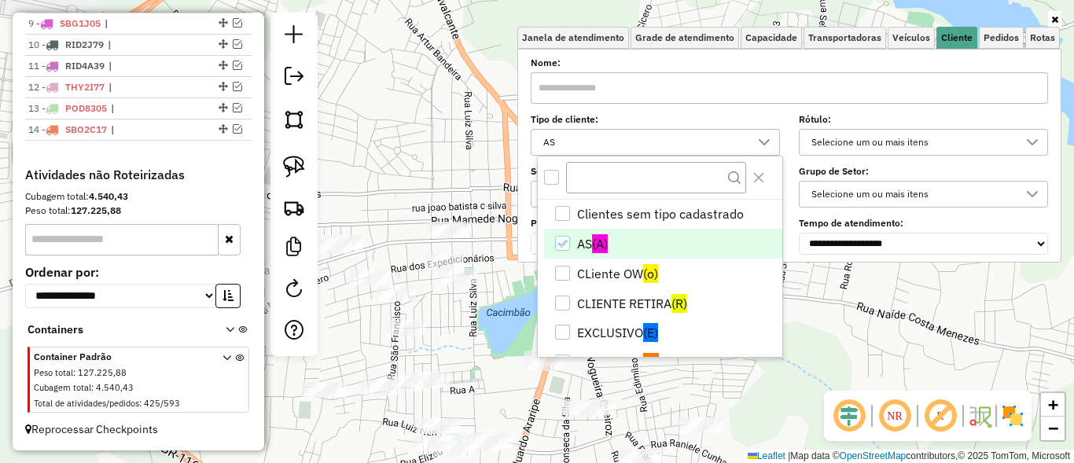
click at [358, 151] on div "Janela de atendimento Grade de atendimento Capacidade Transportadoras Veículos …" at bounding box center [537, 231] width 1074 height 463
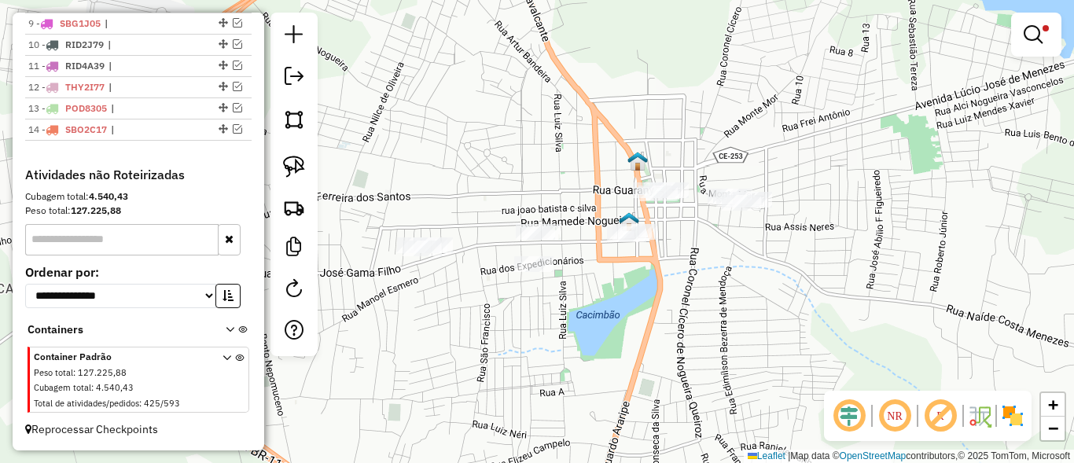
drag, startPoint x: 540, startPoint y: 341, endPoint x: 630, endPoint y: 344, distance: 89.7
click at [630, 344] on div "Limpar filtros Janela de atendimento Grade de atendimento Capacidade Transporta…" at bounding box center [537, 231] width 1074 height 463
click at [299, 167] on img at bounding box center [294, 167] width 22 height 22
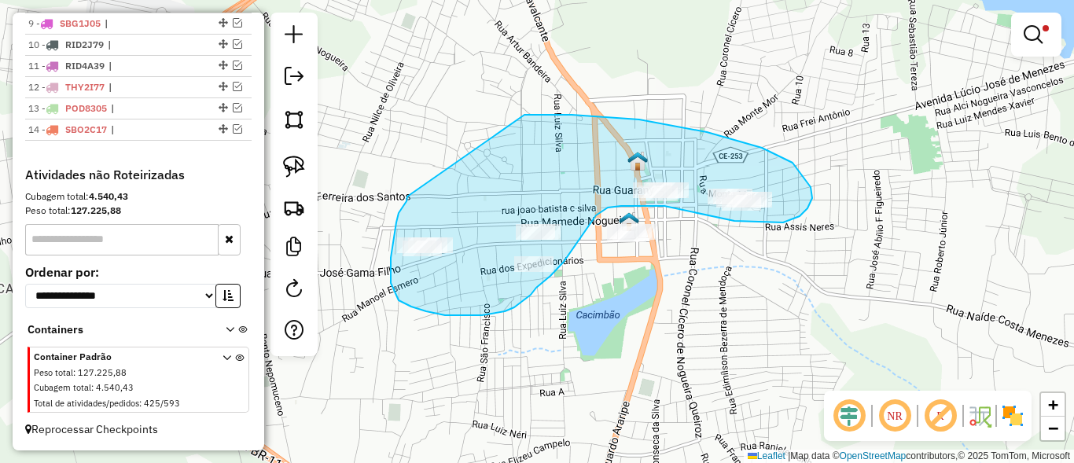
drag, startPoint x: 407, startPoint y: 197, endPoint x: 505, endPoint y: 115, distance: 127.3
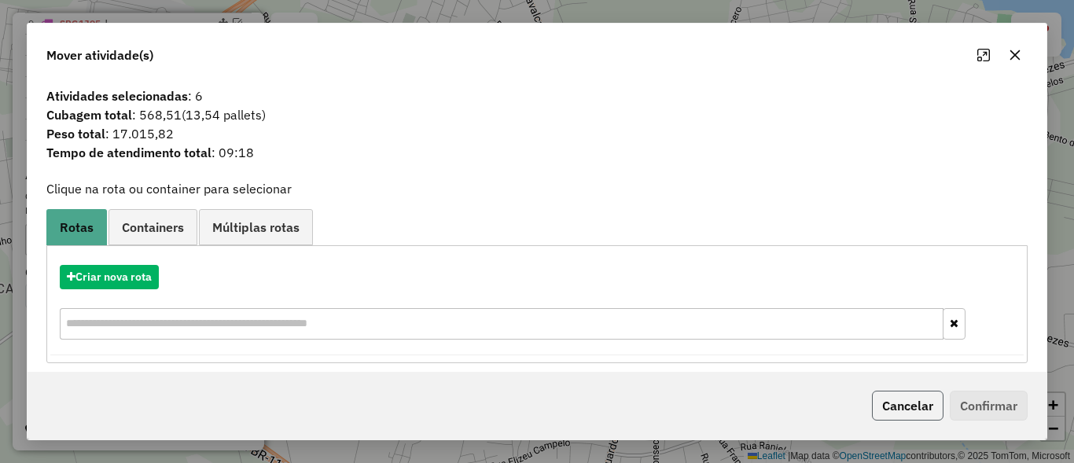
click at [911, 406] on button "Cancelar" at bounding box center [908, 406] width 72 height 30
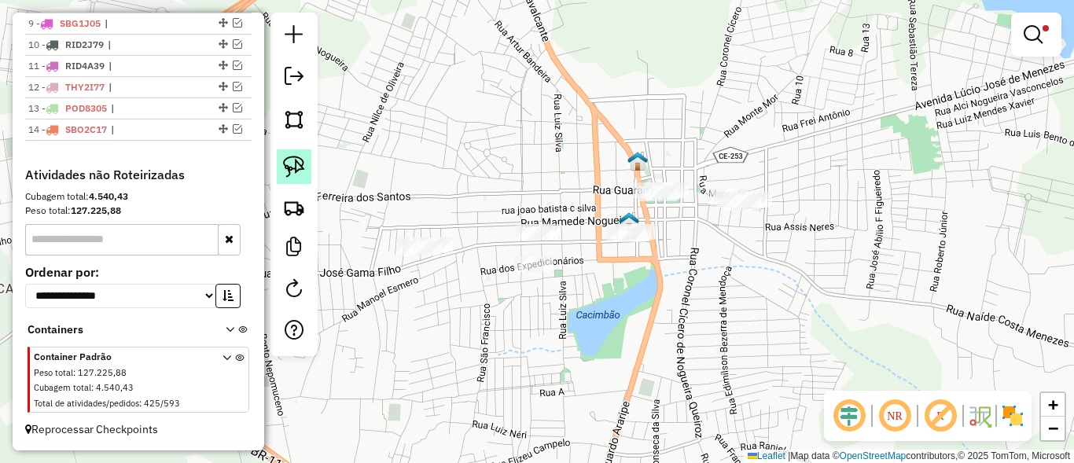
click at [304, 164] on img at bounding box center [294, 167] width 22 height 22
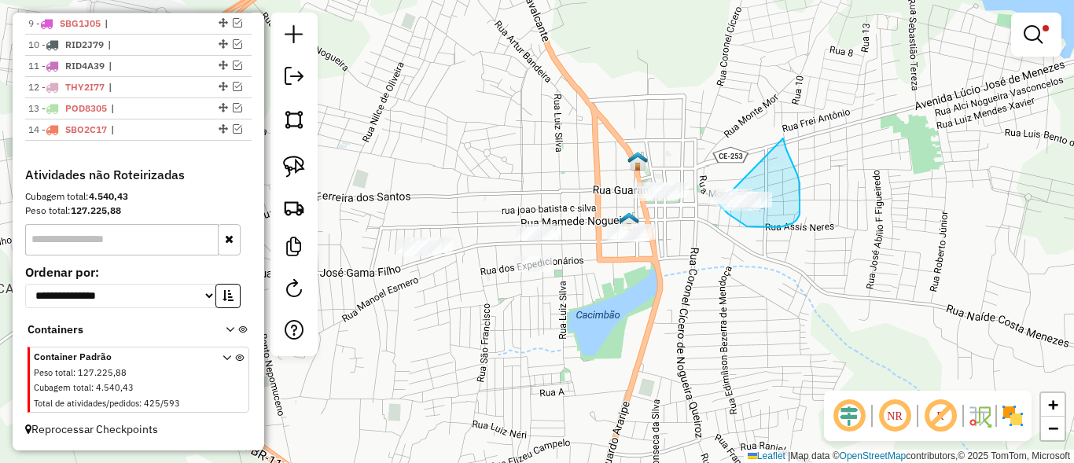
drag, startPoint x: 786, startPoint y: 149, endPoint x: 702, endPoint y: 163, distance: 85.2
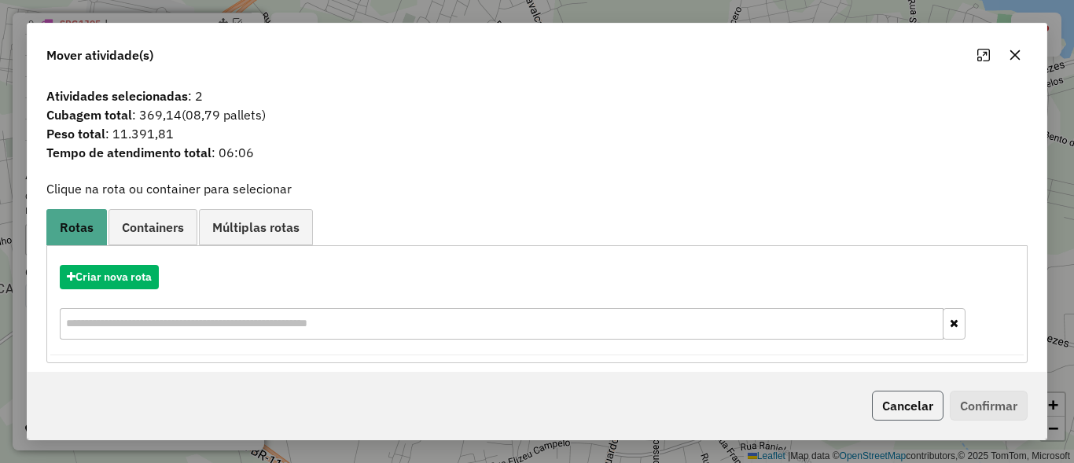
click at [919, 412] on button "Cancelar" at bounding box center [908, 406] width 72 height 30
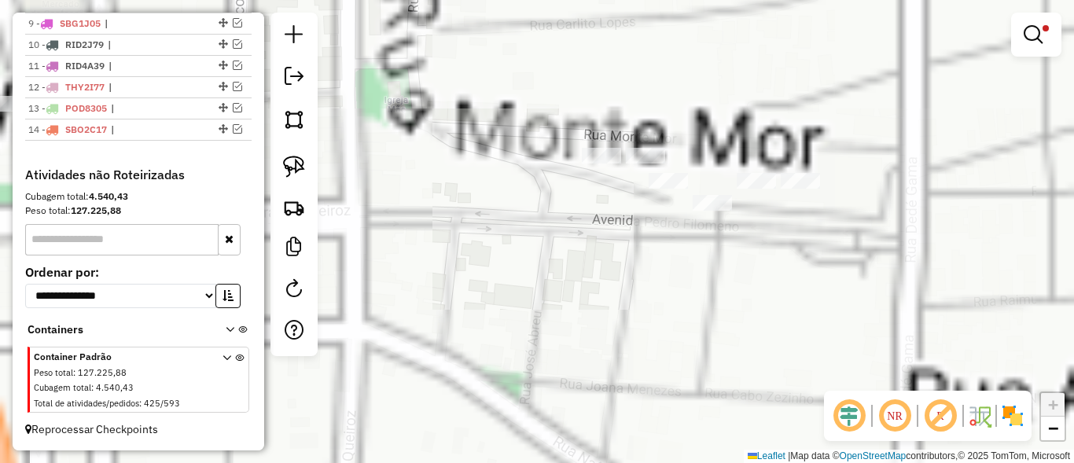
drag, startPoint x: 791, startPoint y: 253, endPoint x: 655, endPoint y: 264, distance: 136.5
click at [655, 264] on div "Limpar filtros Janela de atendimento Grade de atendimento Capacidade Transporta…" at bounding box center [537, 231] width 1074 height 463
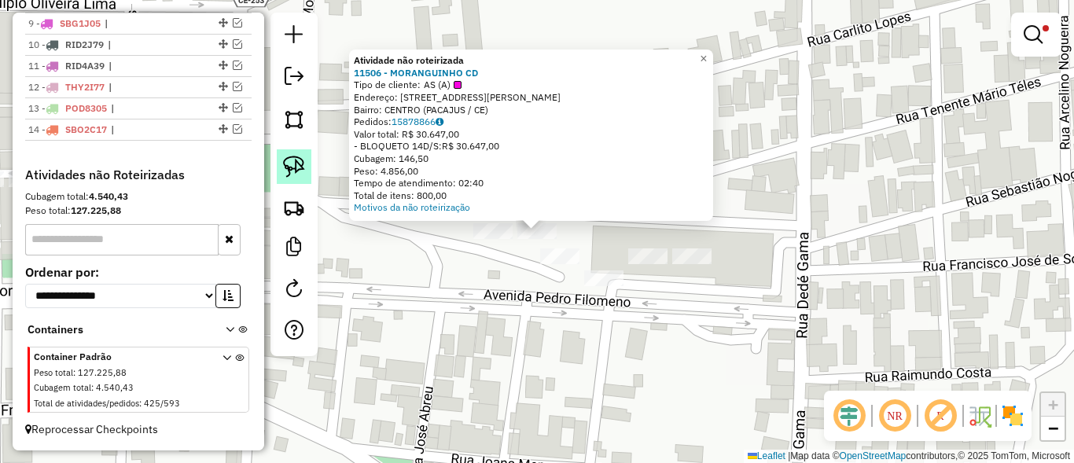
click at [306, 164] on link at bounding box center [294, 166] width 35 height 35
drag, startPoint x: 402, startPoint y: 228, endPoint x: 527, endPoint y: 257, distance: 128.4
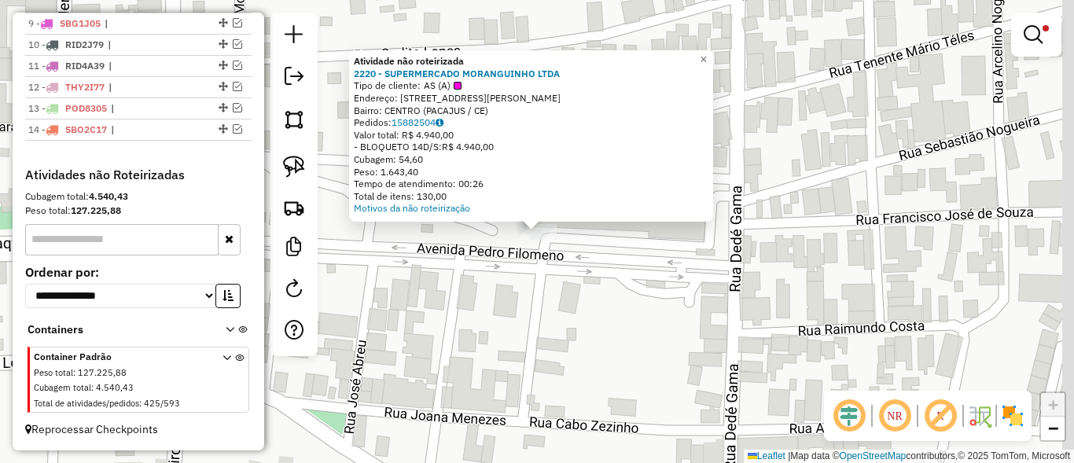
click at [514, 282] on div "Atividade não roteirizada 2220 - SUPERMERCADO MORANGUINHO LTDA Tipo de cliente:…" at bounding box center [537, 231] width 1074 height 463
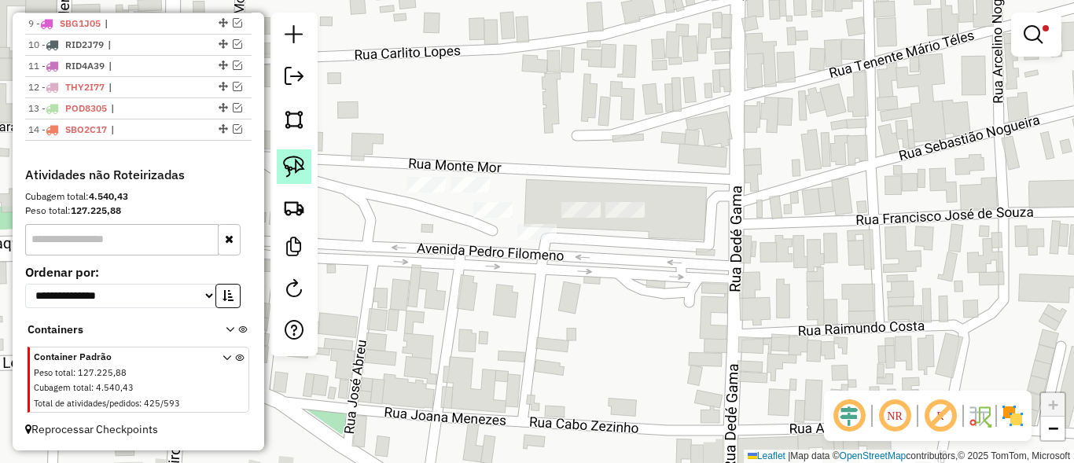
click at [289, 164] on img at bounding box center [294, 167] width 22 height 22
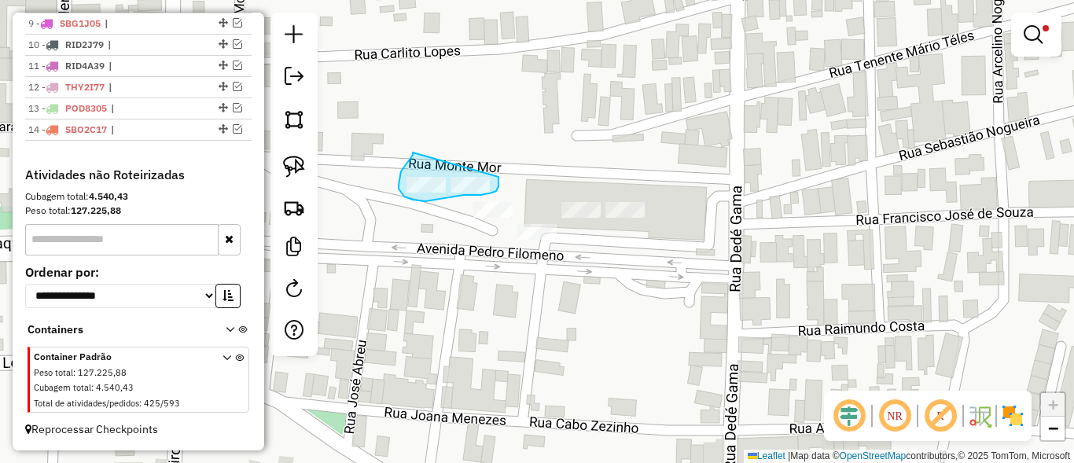
drag, startPoint x: 413, startPoint y: 153, endPoint x: 484, endPoint y: 170, distance: 73.6
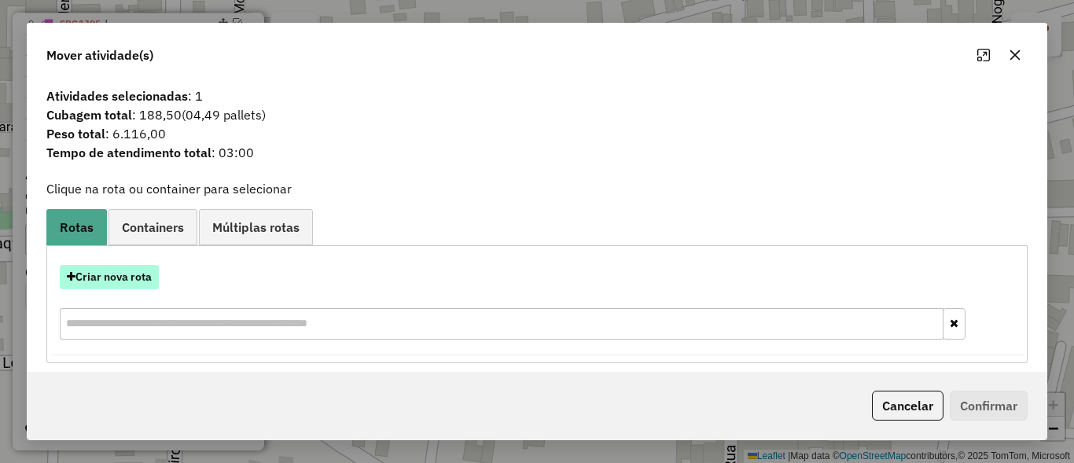
click at [117, 284] on button "Criar nova rota" at bounding box center [109, 277] width 99 height 24
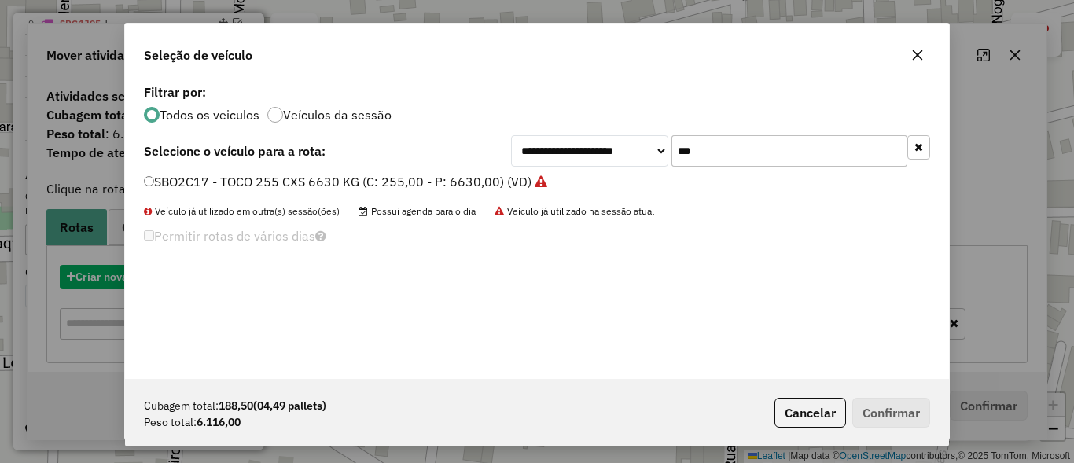
scroll to position [9, 5]
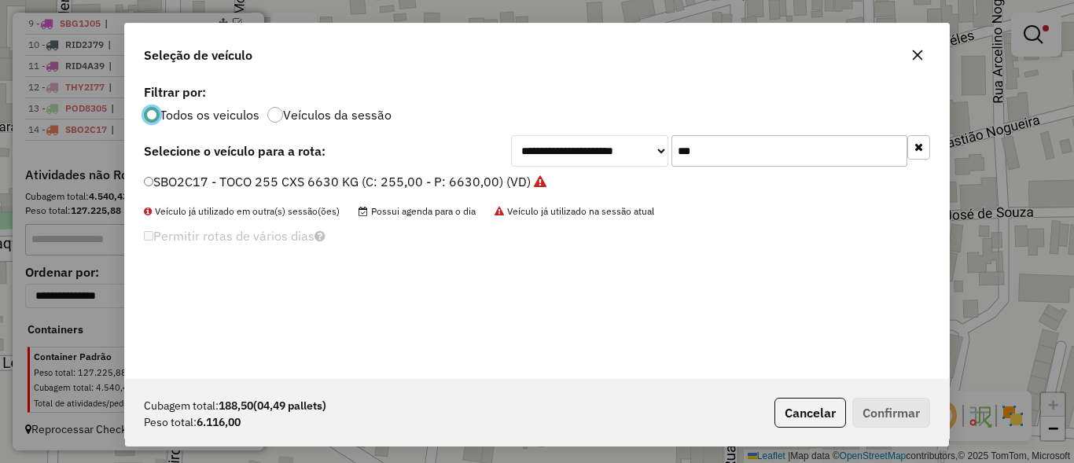
click at [723, 157] on input "***" at bounding box center [790, 150] width 236 height 31
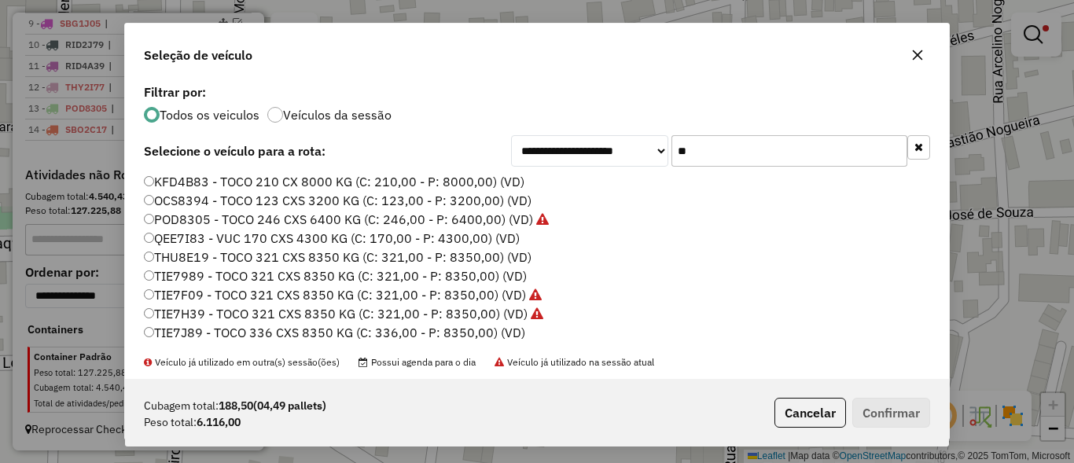
type input "*"
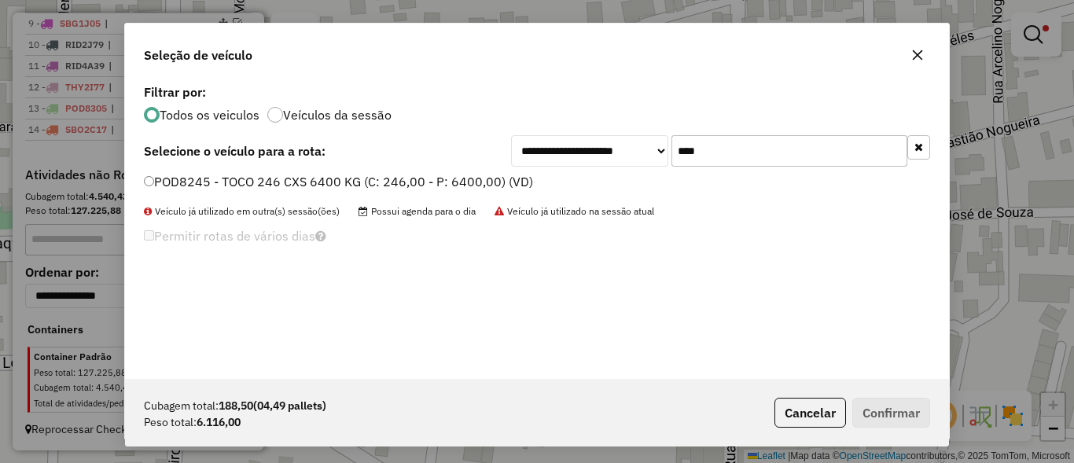
type input "****"
click at [175, 181] on label "POD8245 - TOCO 246 CXS 6400 KG (C: 246,00 - P: 6400,00) (VD)" at bounding box center [338, 181] width 389 height 19
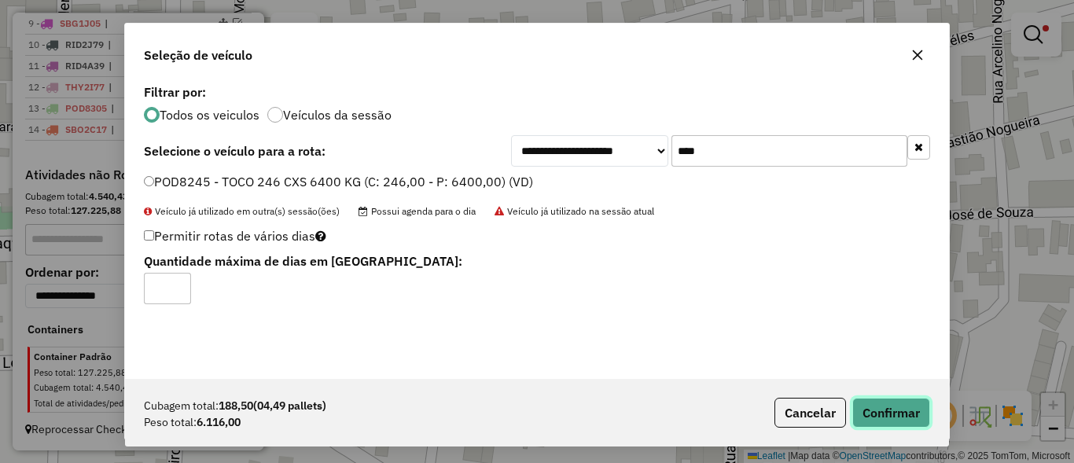
click at [873, 403] on button "Confirmar" at bounding box center [891, 413] width 78 height 30
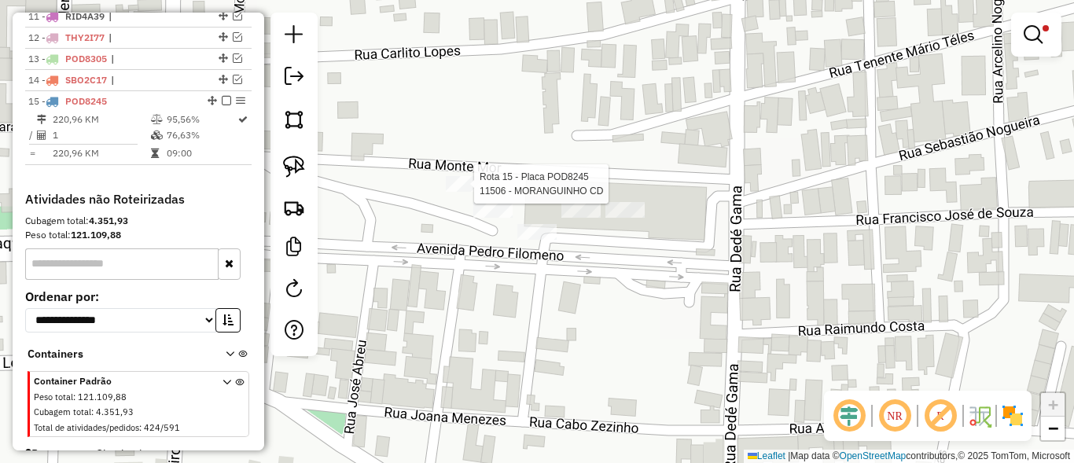
select select "**********"
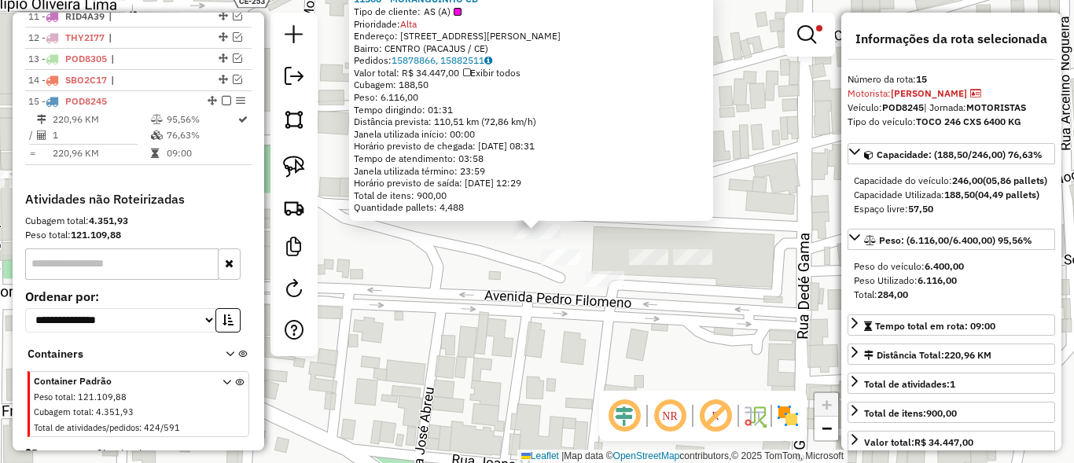
scroll to position [852, 0]
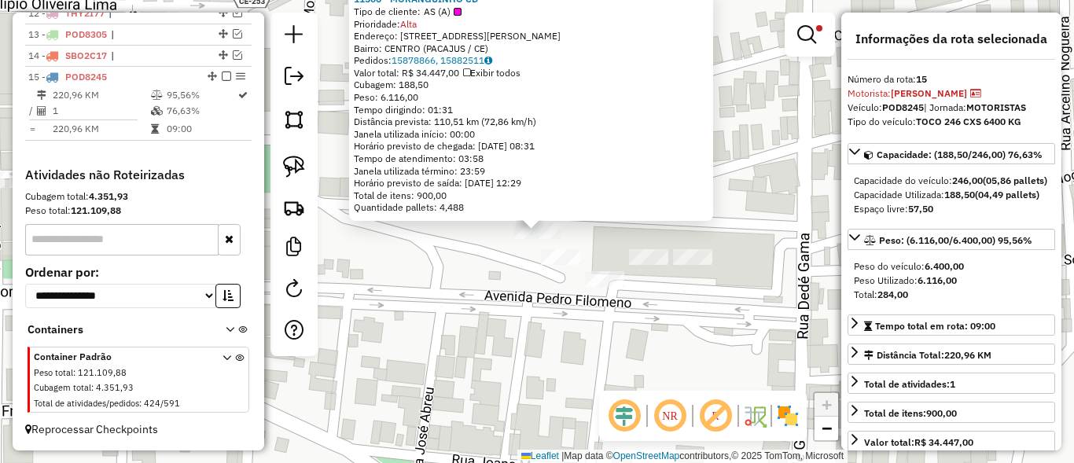
click at [492, 282] on div "11506 - MORANGUINHO CD Tipo de cliente: AS (A) Prioridade: Alta Endereço: RUA S…" at bounding box center [537, 231] width 1074 height 463
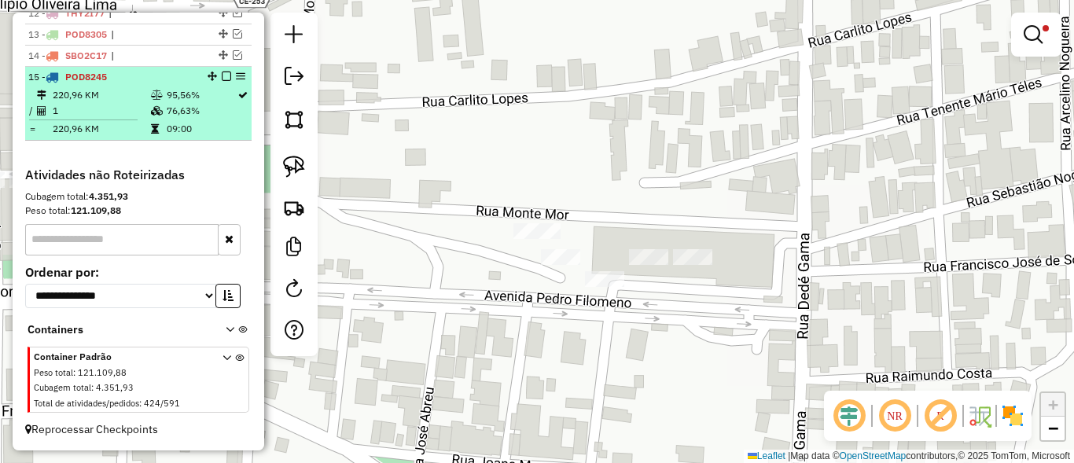
click at [222, 75] on em at bounding box center [226, 76] width 9 height 9
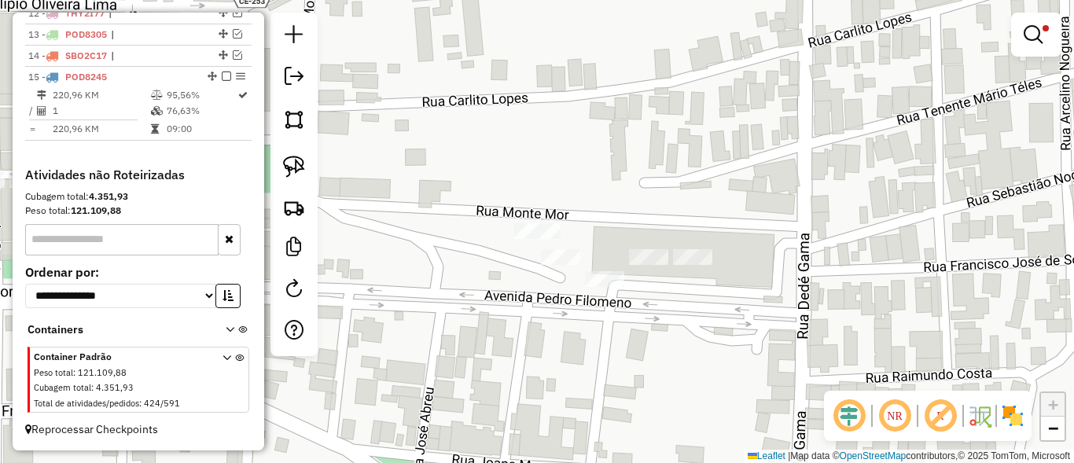
scroll to position [799, 0]
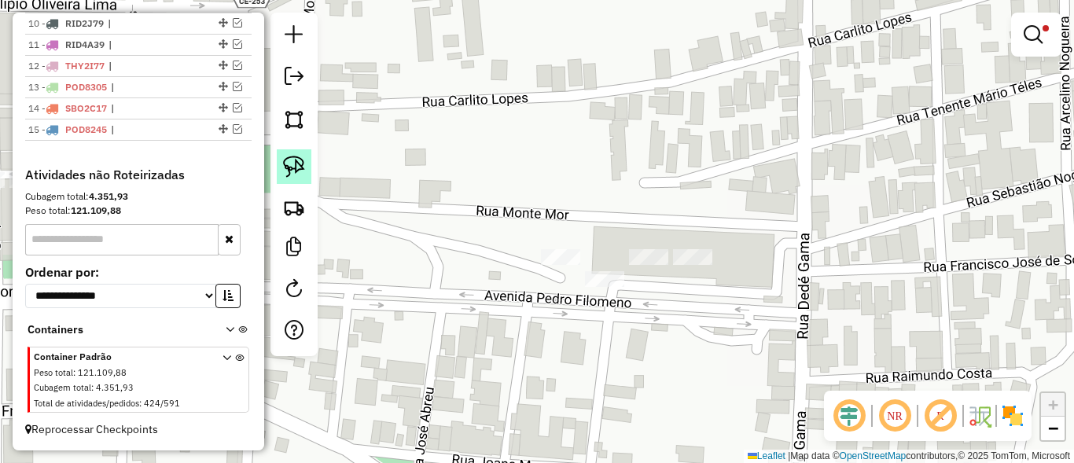
click at [293, 171] on img at bounding box center [294, 167] width 22 height 22
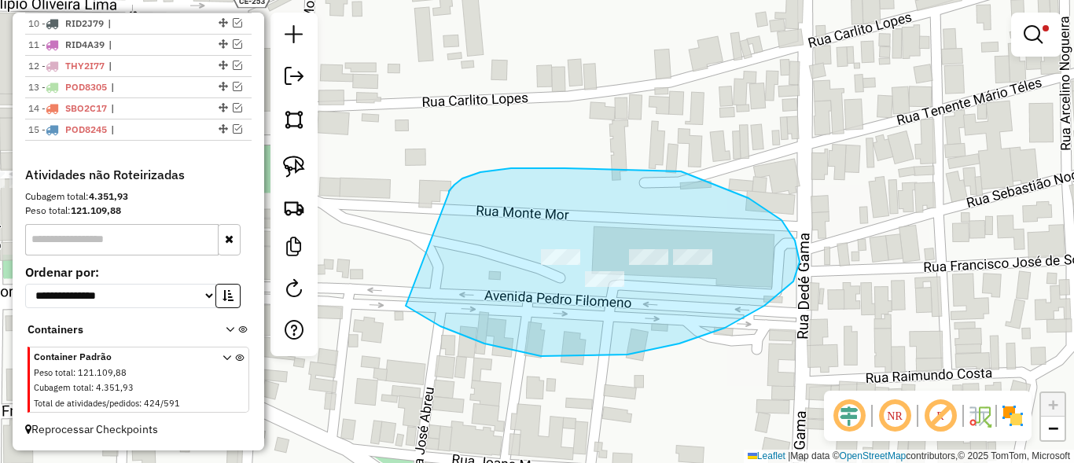
drag, startPoint x: 565, startPoint y: 168, endPoint x: 367, endPoint y: 280, distance: 226.8
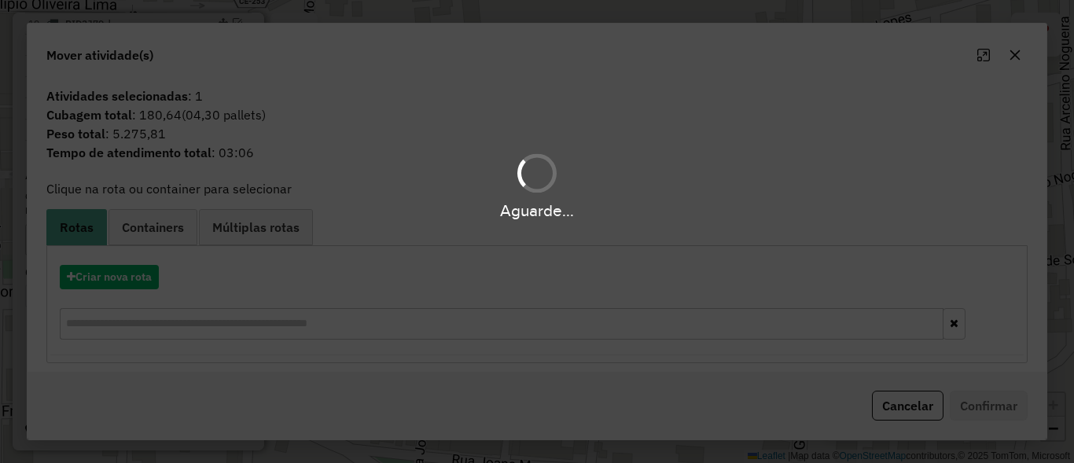
click at [144, 274] on div "Aguarde..." at bounding box center [537, 231] width 1074 height 463
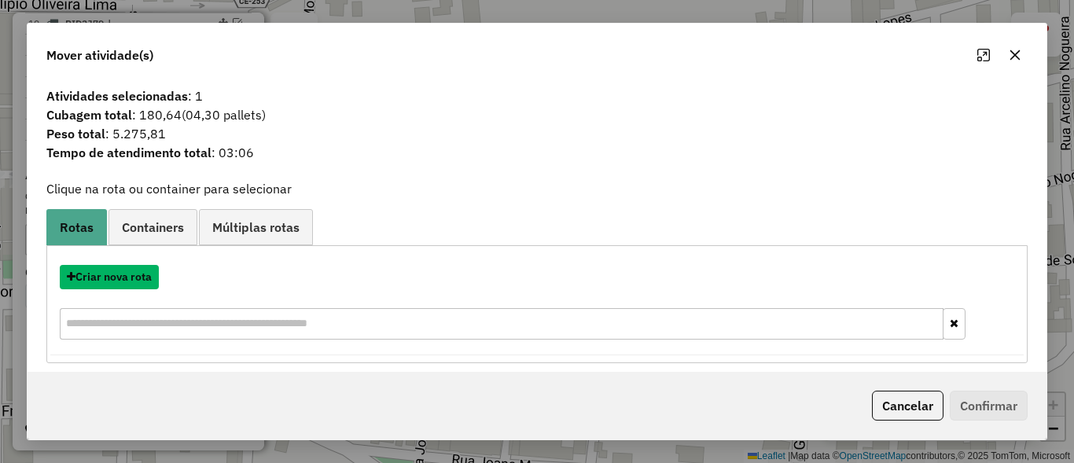
click at [144, 274] on button "Criar nova rota" at bounding box center [109, 277] width 99 height 24
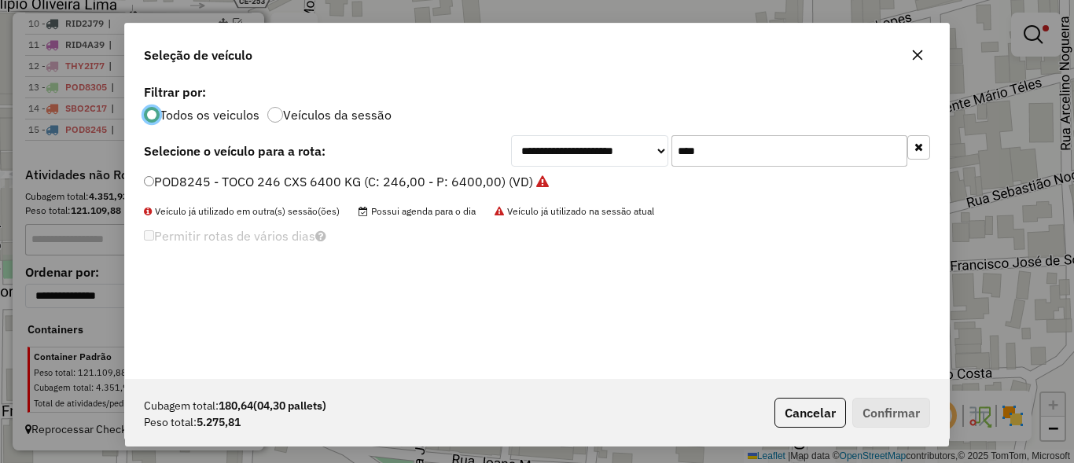
scroll to position [9, 5]
click at [746, 145] on input "****" at bounding box center [790, 150] width 236 height 31
type input "****"
click at [207, 171] on div "**********" at bounding box center [537, 229] width 824 height 299
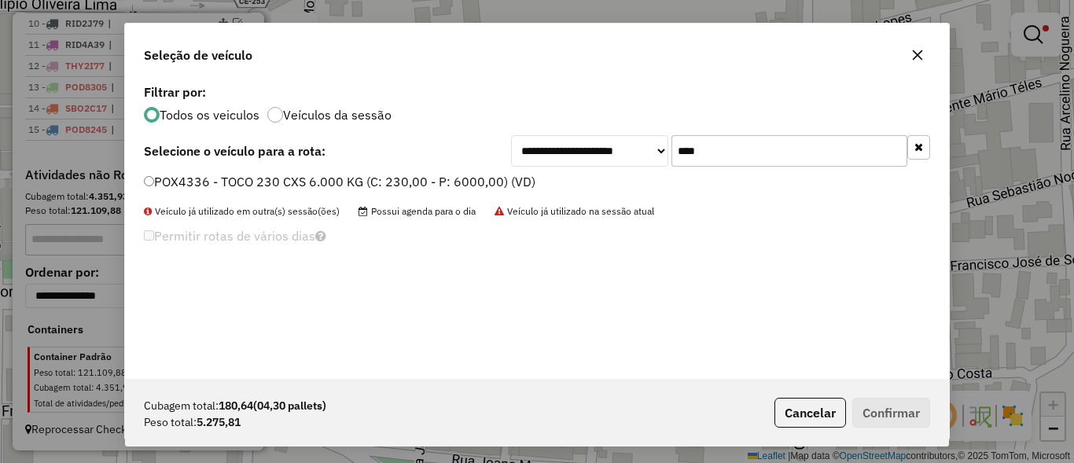
click at [208, 182] on label "POX4336 - TOCO 230 CXS 6.000 KG (C: 230,00 - P: 6000,00) (VD)" at bounding box center [340, 181] width 392 height 19
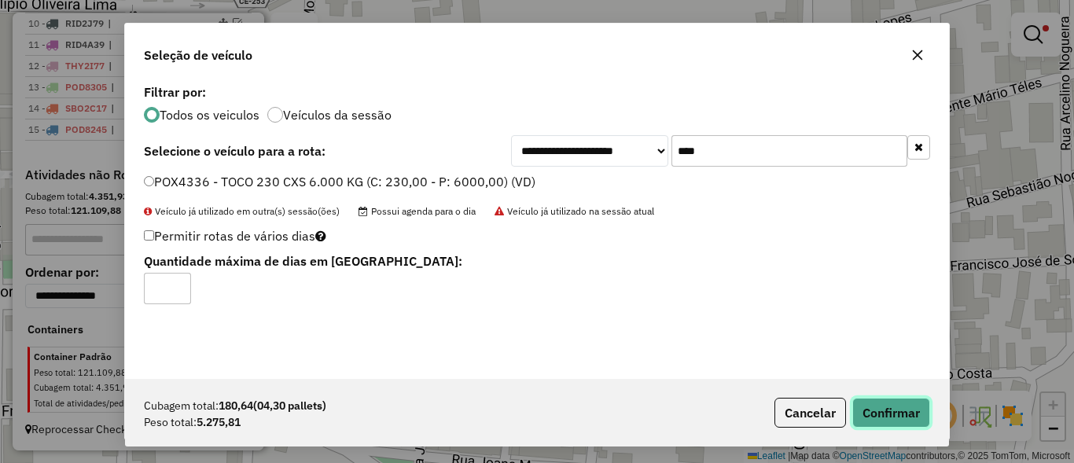
click at [915, 418] on button "Confirmar" at bounding box center [891, 413] width 78 height 30
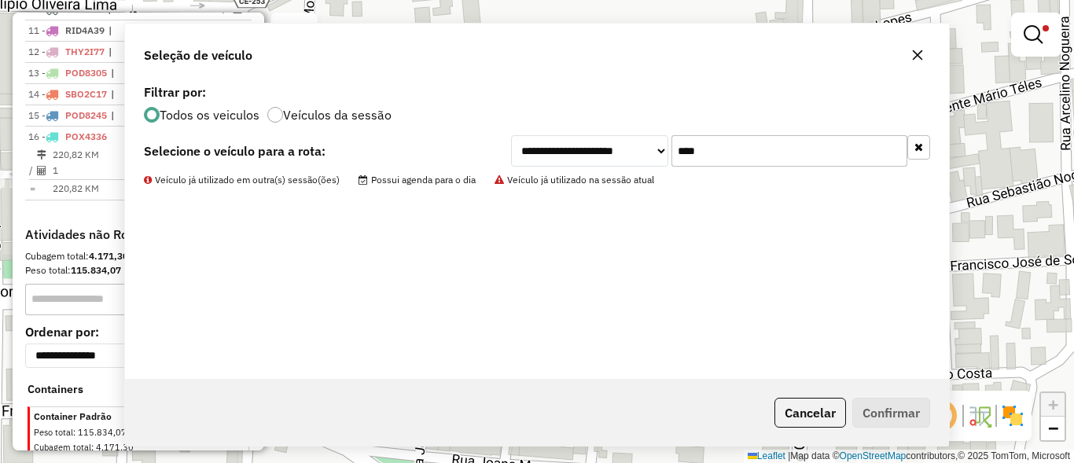
scroll to position [852, 0]
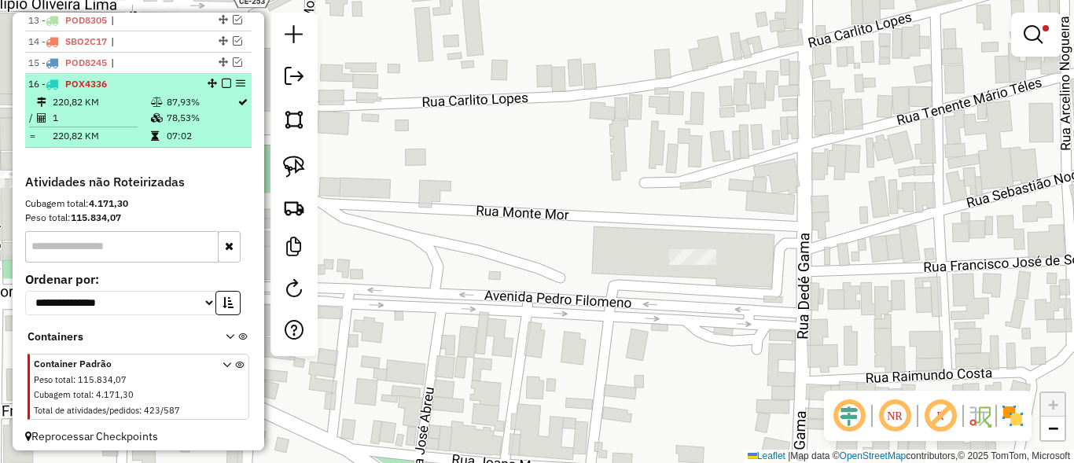
click at [222, 88] on em at bounding box center [226, 83] width 9 height 9
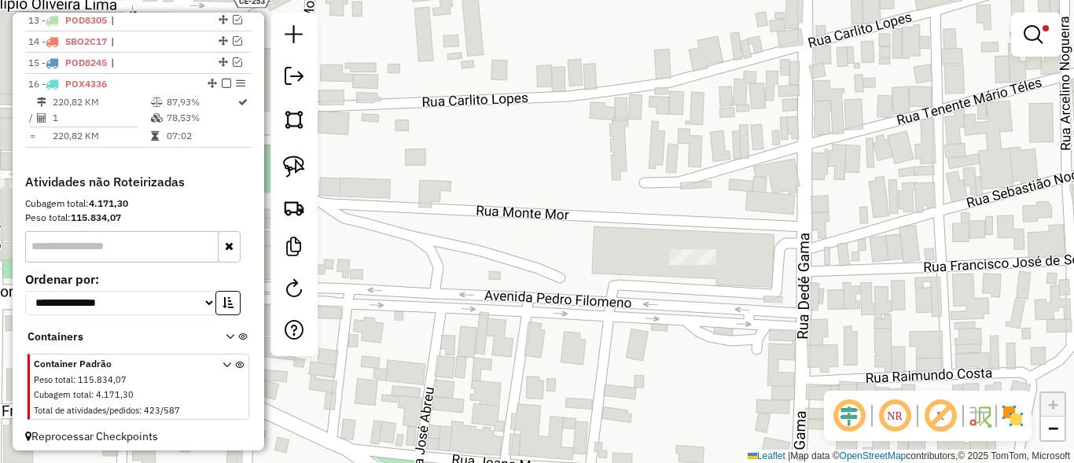
scroll to position [820, 0]
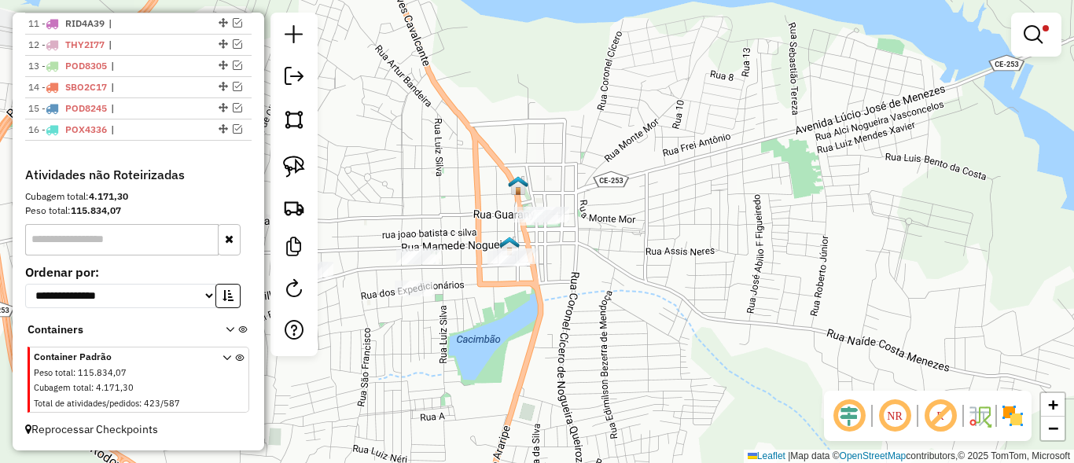
drag, startPoint x: 495, startPoint y: 191, endPoint x: 521, endPoint y: 177, distance: 29.6
click at [521, 177] on div "Limpar filtros Janela de atendimento Grade de atendimento Capacidade Transporta…" at bounding box center [537, 231] width 1074 height 463
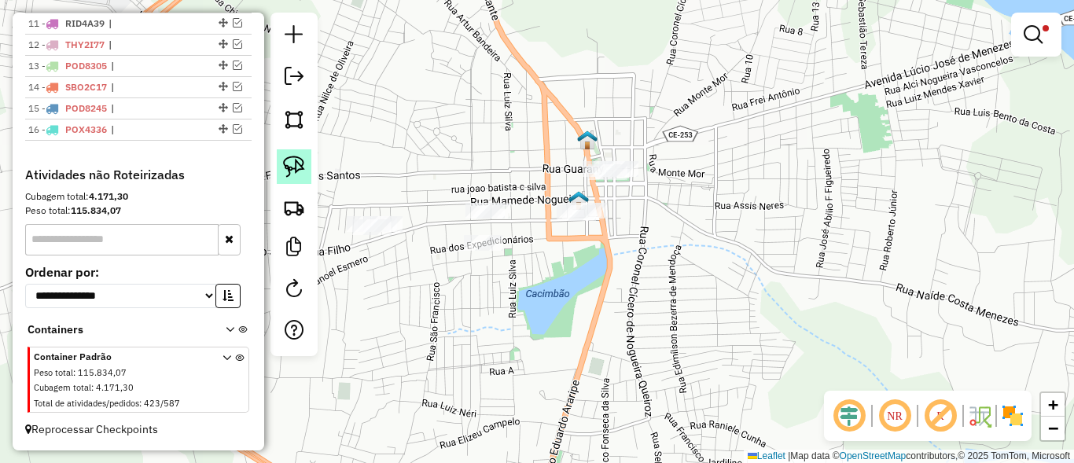
click at [277, 161] on link at bounding box center [294, 166] width 35 height 35
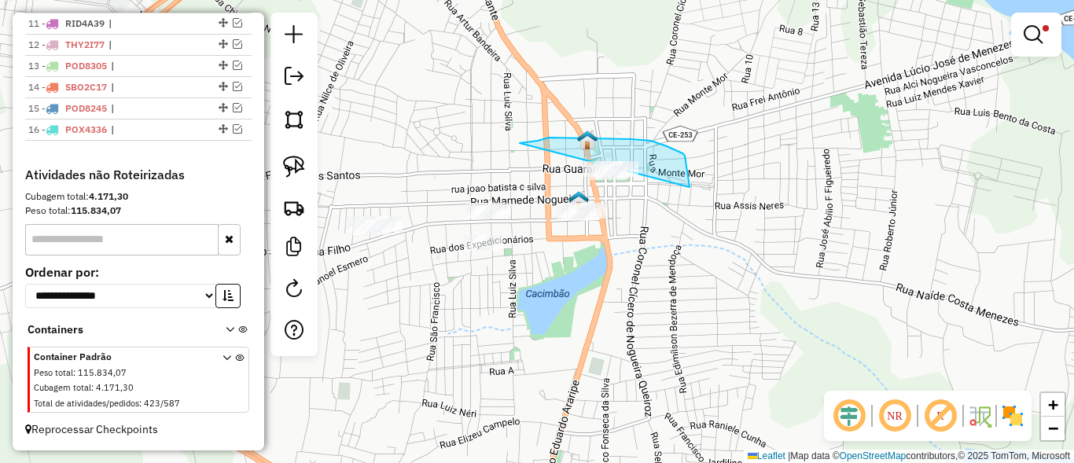
drag, startPoint x: 528, startPoint y: 142, endPoint x: 569, endPoint y: 194, distance: 66.6
click at [569, 194] on div "Limpar filtros Janela de atendimento Grade de atendimento Capacidade Transporta…" at bounding box center [537, 231] width 1074 height 463
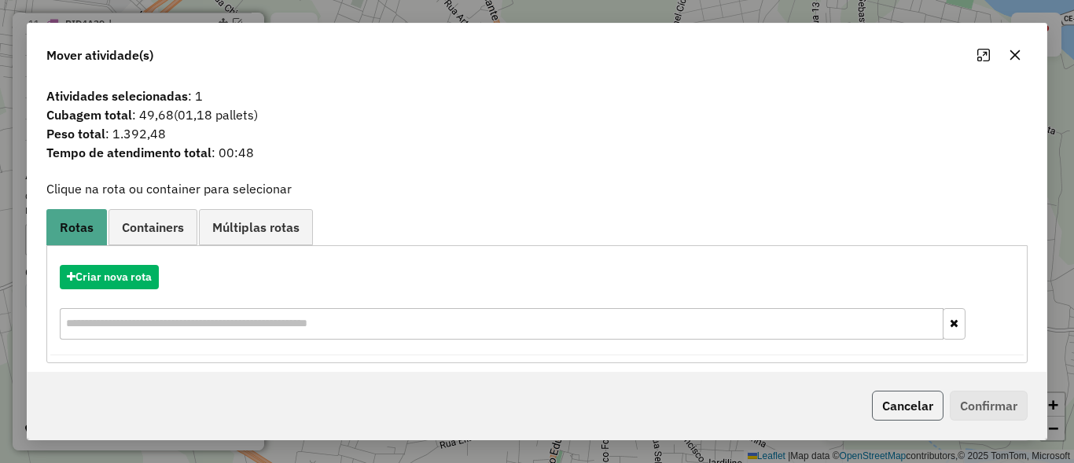
click at [921, 403] on button "Cancelar" at bounding box center [908, 406] width 72 height 30
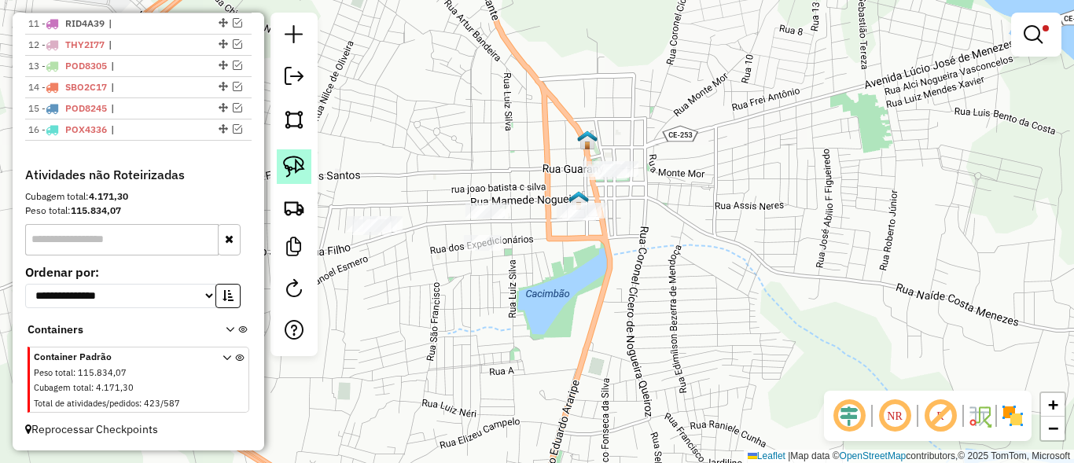
click at [285, 161] on img at bounding box center [294, 167] width 22 height 22
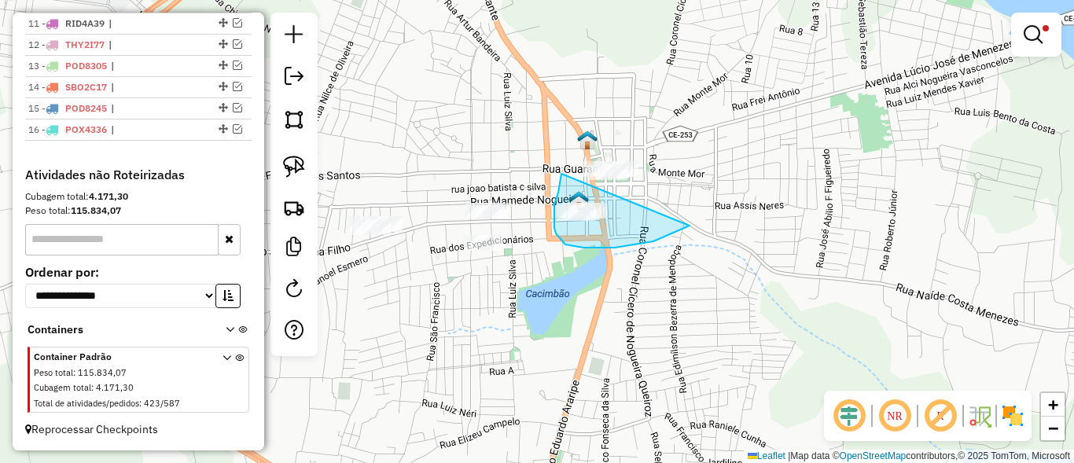
drag, startPoint x: 561, startPoint y: 179, endPoint x: 594, endPoint y: 104, distance: 81.4
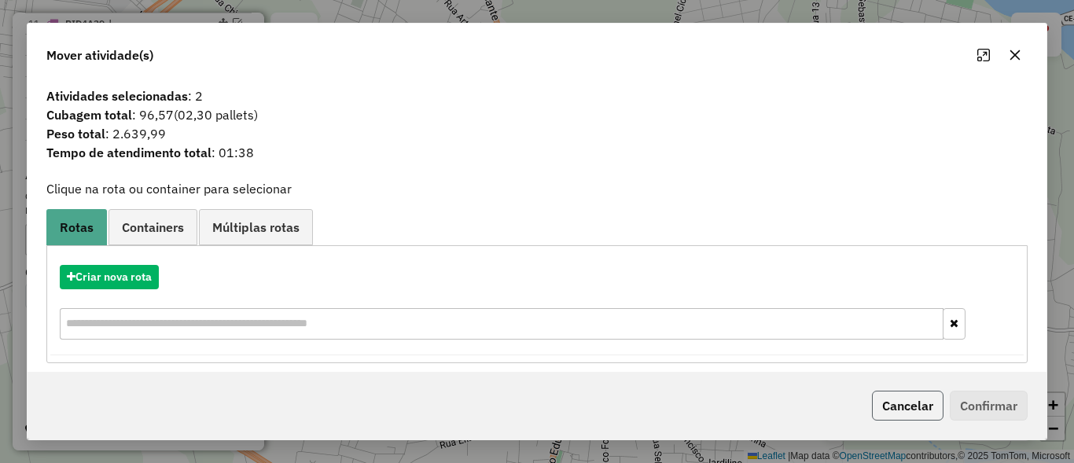
click at [899, 402] on button "Cancelar" at bounding box center [908, 406] width 72 height 30
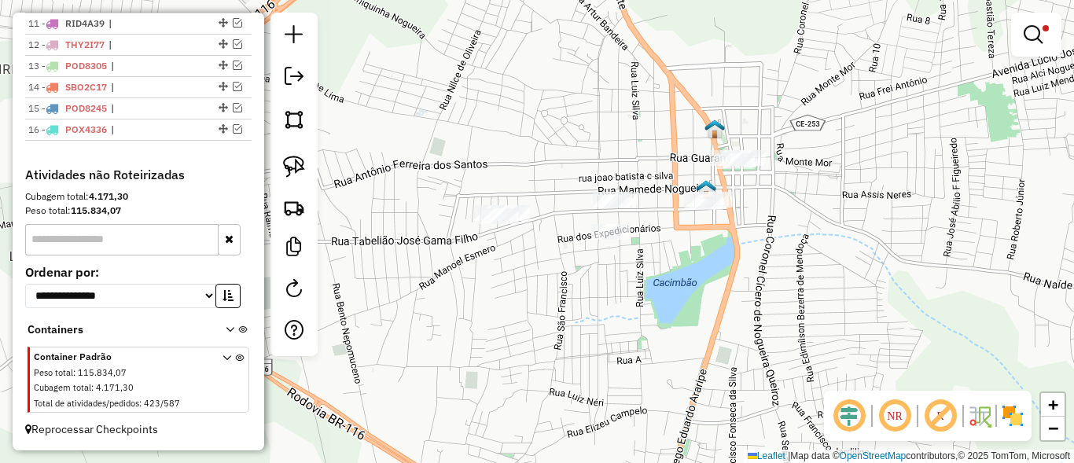
drag, startPoint x: 573, startPoint y: 335, endPoint x: 701, endPoint y: 324, distance: 127.9
click at [701, 324] on div "Limpar filtros Janela de atendimento Grade de atendimento Capacidade Transporta…" at bounding box center [537, 231] width 1074 height 463
click at [285, 162] on img at bounding box center [294, 167] width 22 height 22
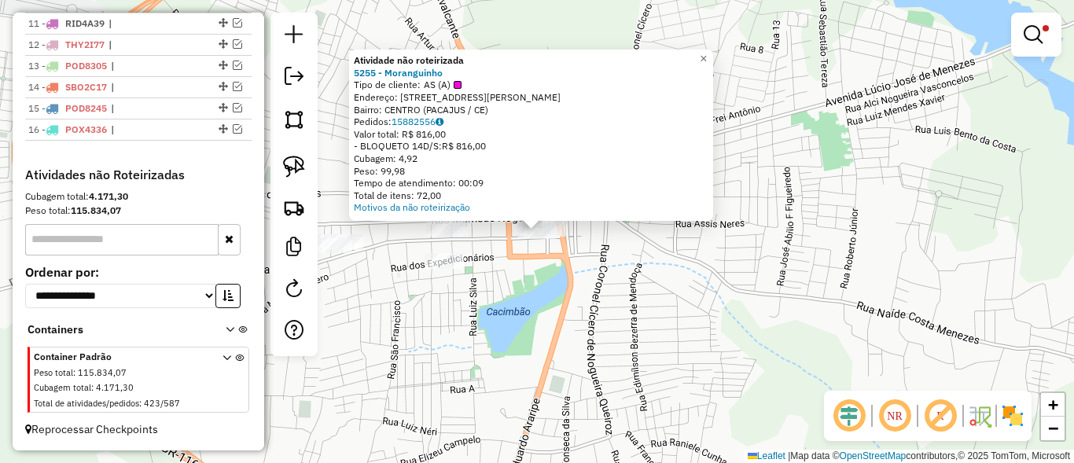
click at [550, 345] on div "Atividade não roteirizada 5255 - Moranguinho Tipo de cliente: AS (A) Endereço: …" at bounding box center [537, 231] width 1074 height 463
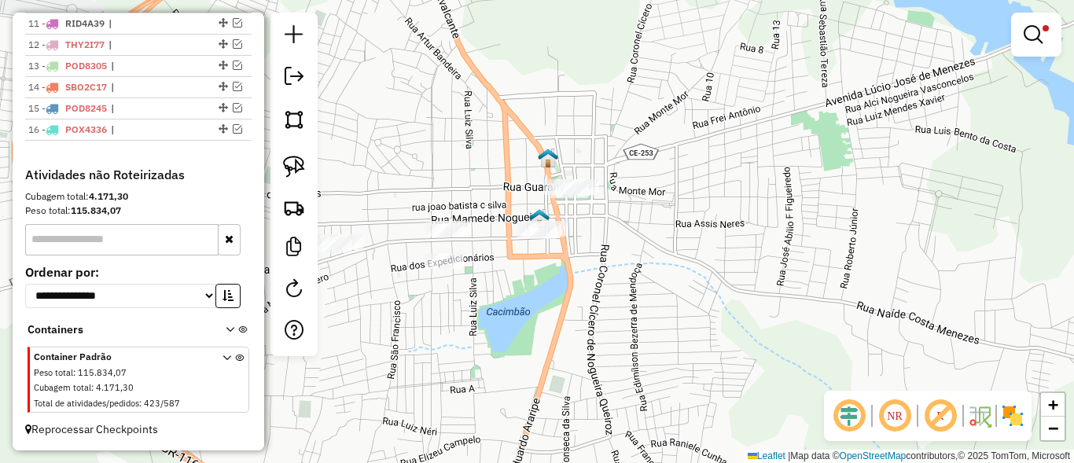
drag, startPoint x: 545, startPoint y: 322, endPoint x: 723, endPoint y: 323, distance: 177.7
click at [723, 323] on div "Limpar filtros Janela de atendimento Grade de atendimento Capacidade Transporta…" at bounding box center [537, 231] width 1074 height 463
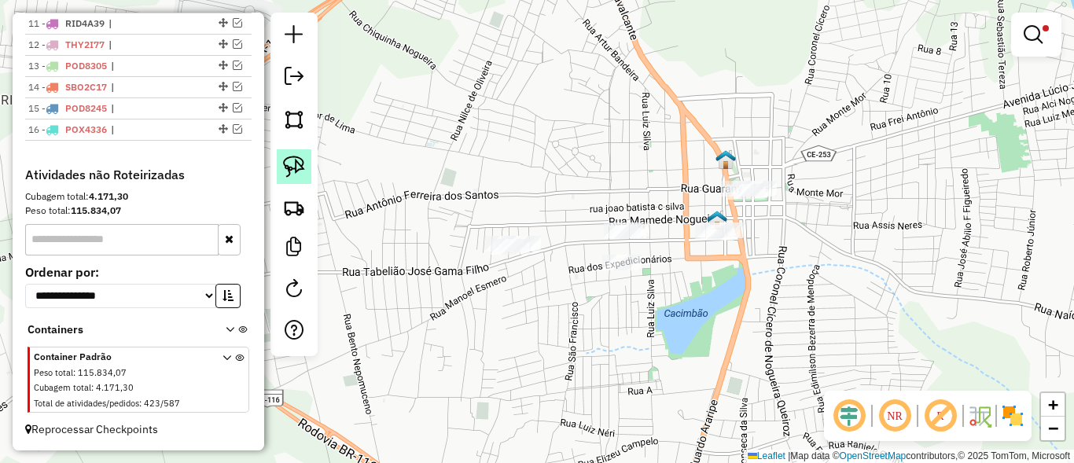
click at [293, 164] on img at bounding box center [294, 167] width 22 height 22
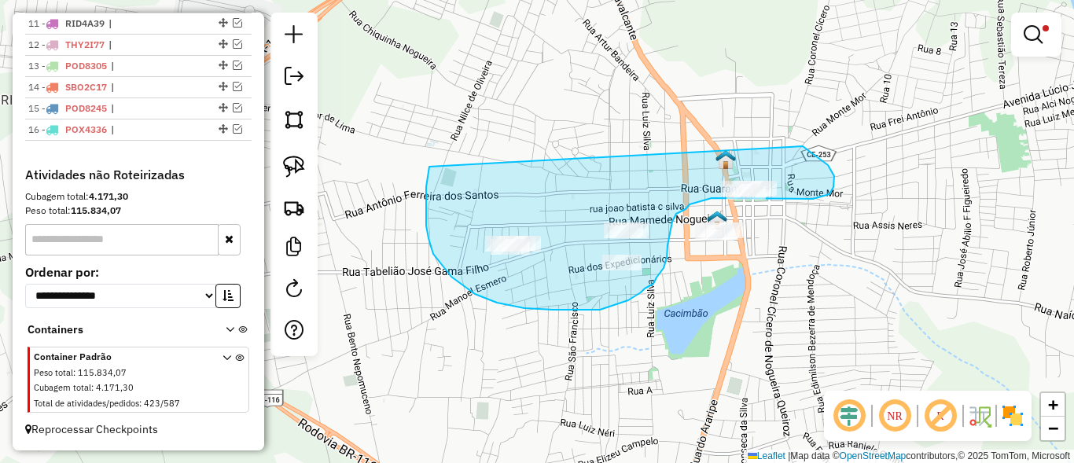
drag, startPoint x: 429, startPoint y: 167, endPoint x: 687, endPoint y: 134, distance: 259.9
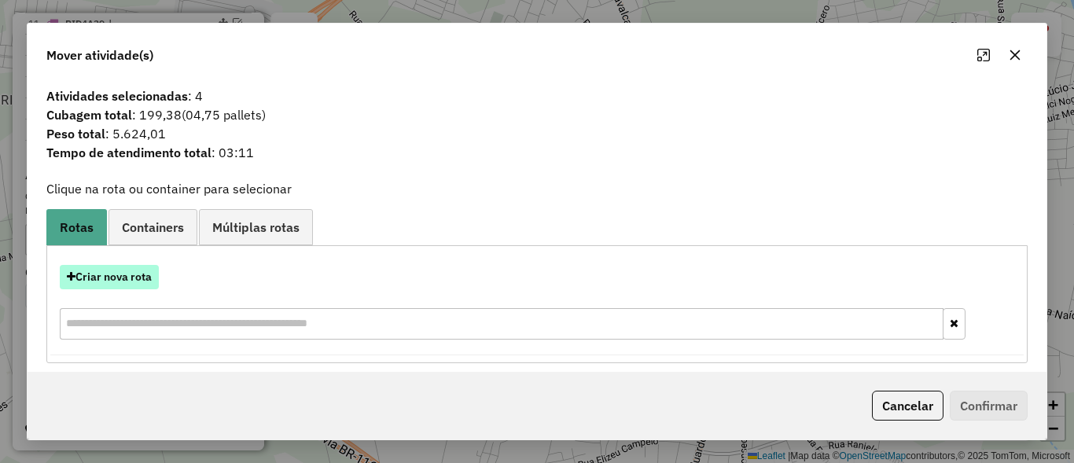
click at [103, 277] on button "Criar nova rota" at bounding box center [109, 277] width 99 height 24
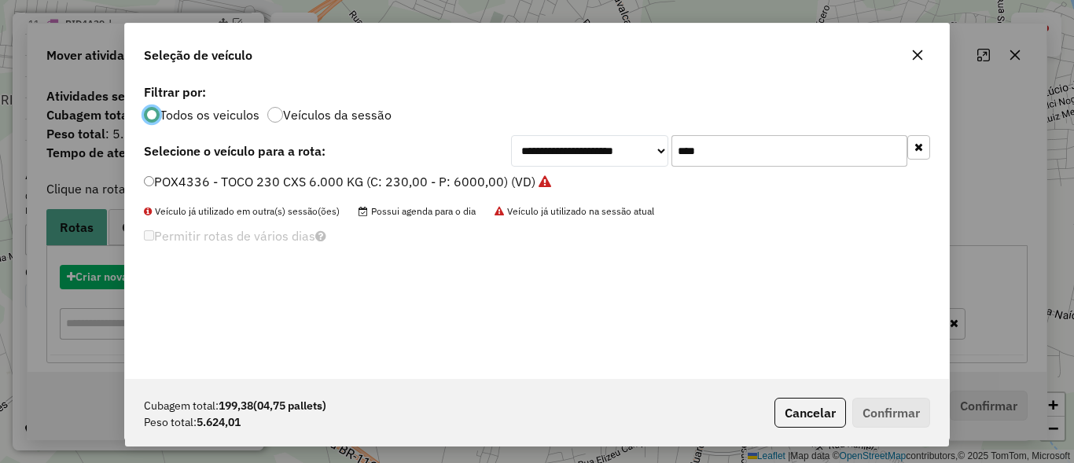
scroll to position [9, 5]
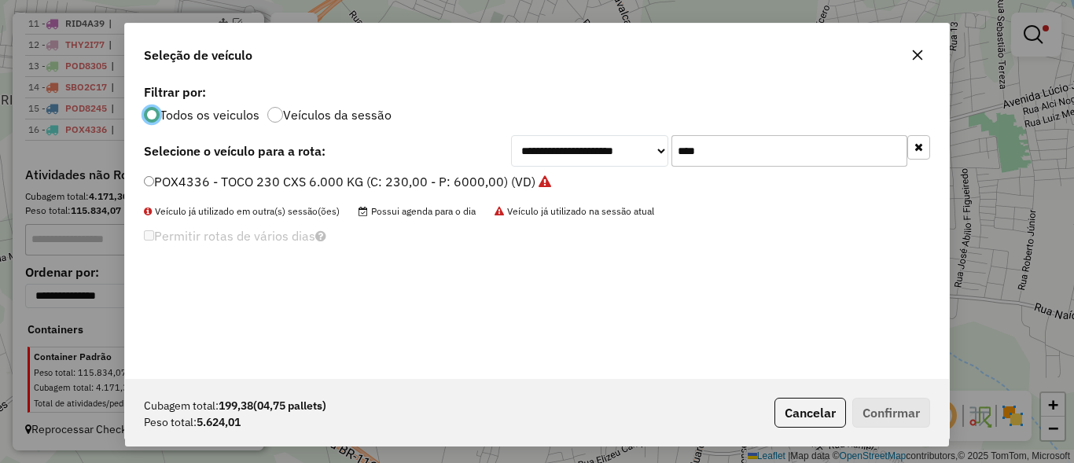
click at [750, 154] on input "****" at bounding box center [790, 150] width 236 height 31
type input "****"
click at [213, 173] on label "RIE8F68 - TOCO 332 CXS 8640 KG (C: 332,00 - P: 8640,00) (VD)" at bounding box center [335, 181] width 383 height 19
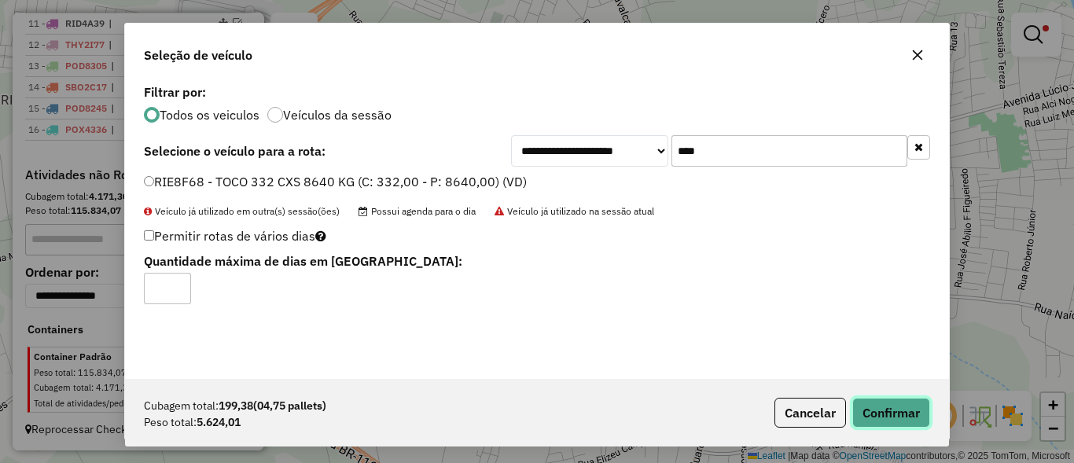
click at [870, 406] on button "Confirmar" at bounding box center [891, 413] width 78 height 30
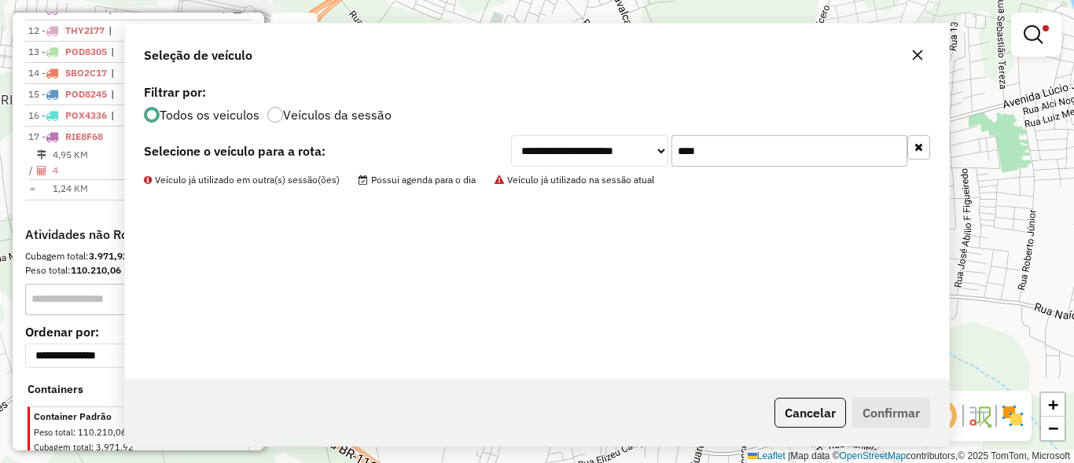
scroll to position [852, 0]
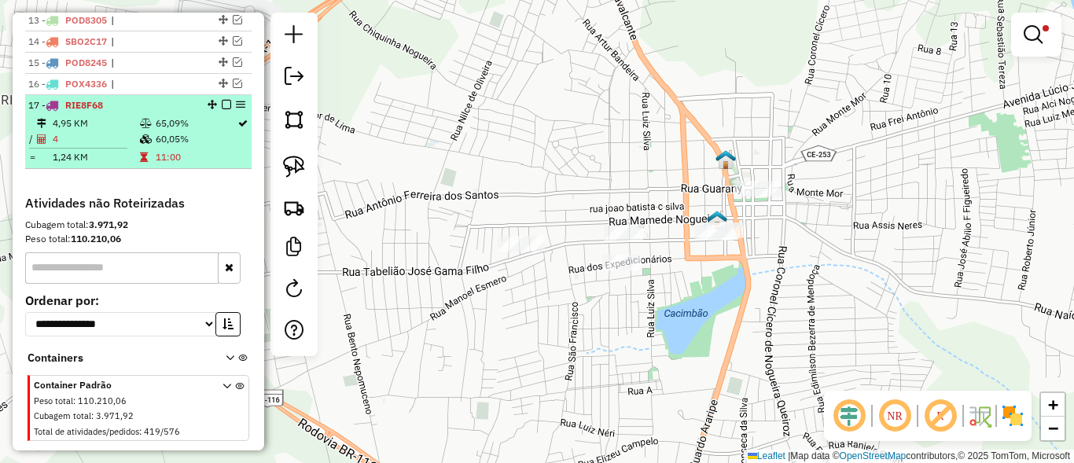
click at [222, 109] on em at bounding box center [226, 104] width 9 height 9
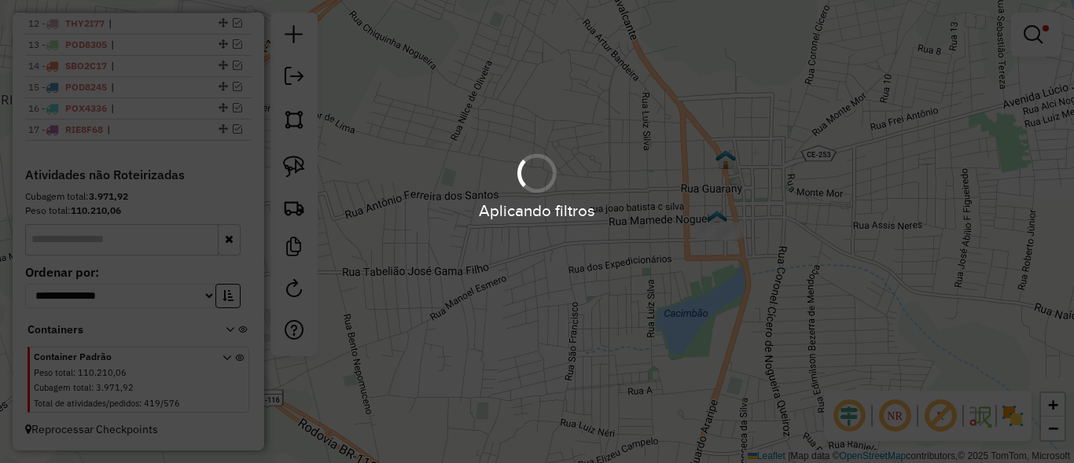
scroll to position [841, 0]
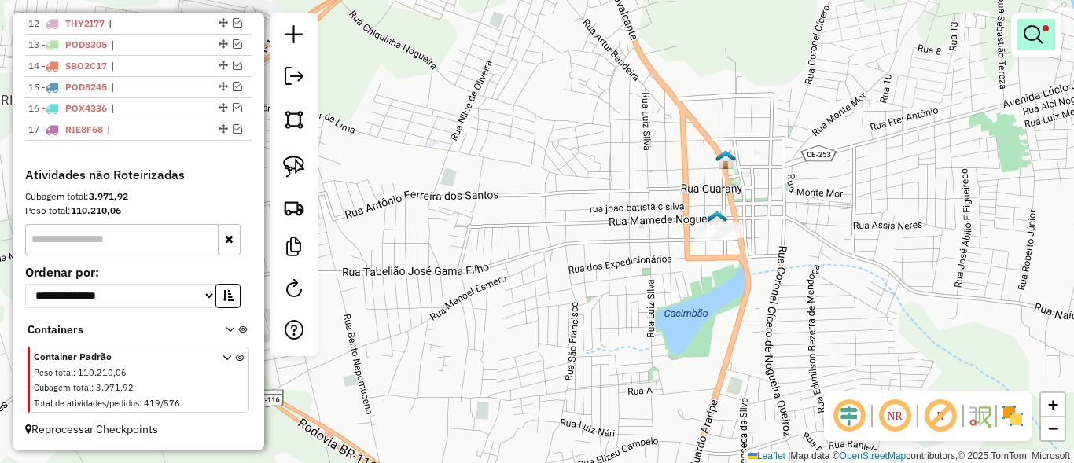
click at [1039, 31] on em at bounding box center [1033, 34] width 19 height 19
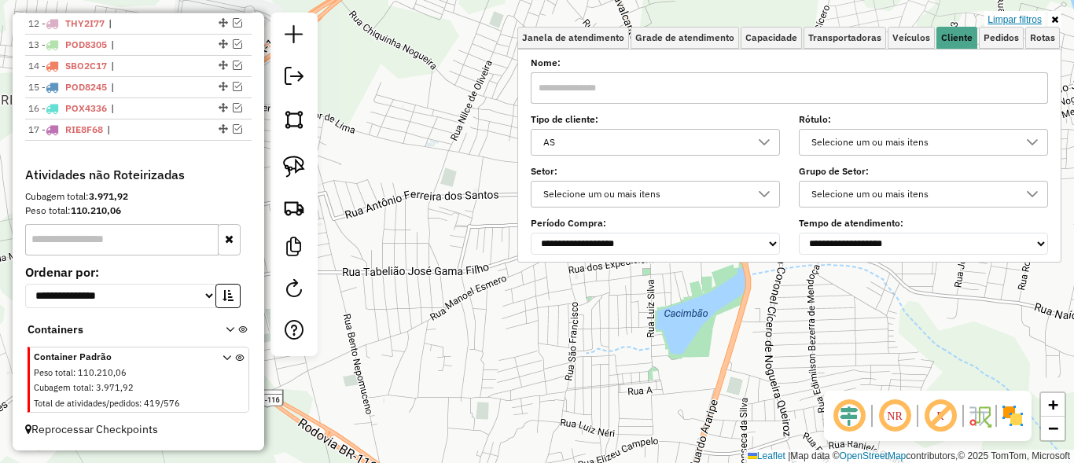
click at [1020, 17] on link "Limpar filtros" at bounding box center [1015, 19] width 61 height 17
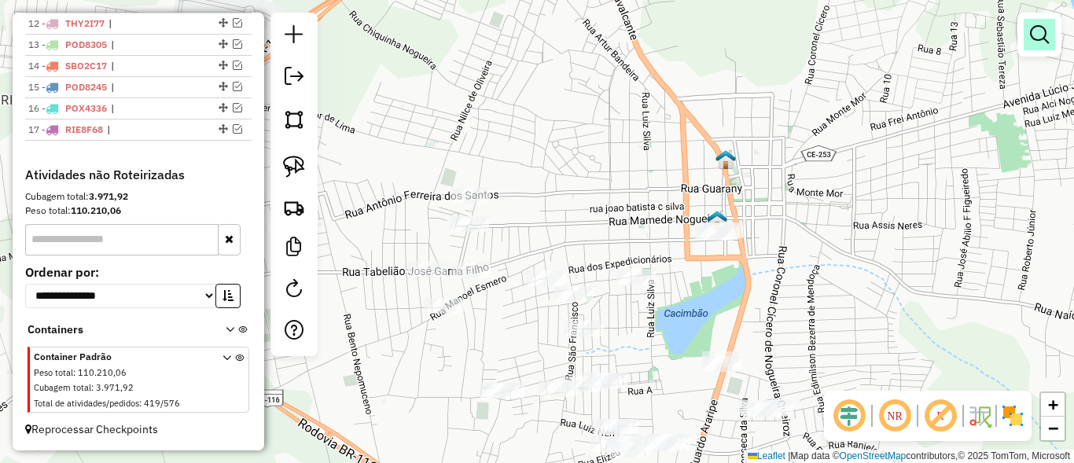
click at [1036, 29] on em at bounding box center [1039, 34] width 19 height 19
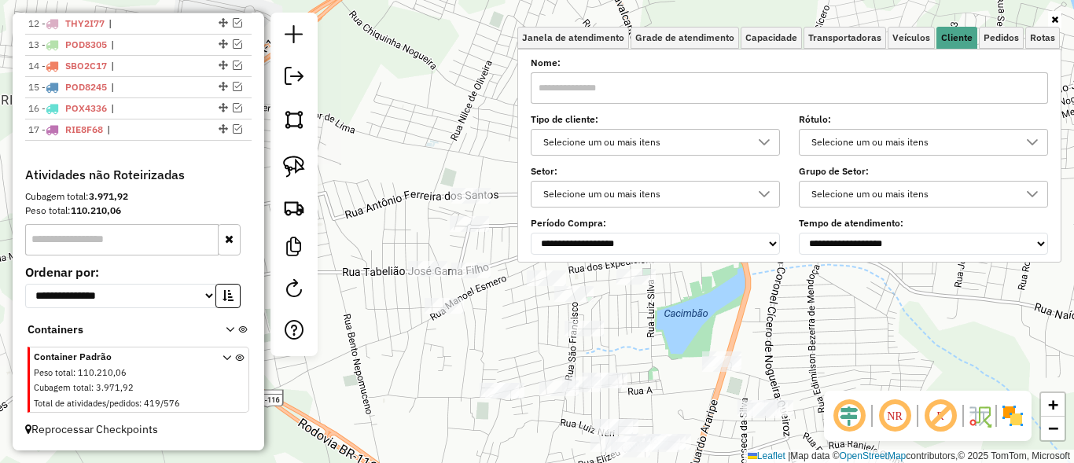
click at [665, 141] on div "Selecione um ou mais itens" at bounding box center [644, 142] width 212 height 25
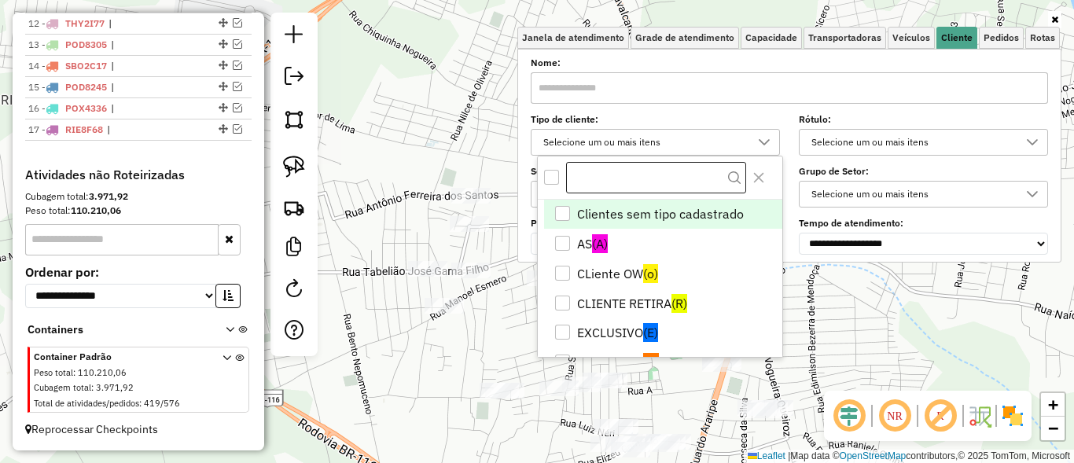
scroll to position [9, 57]
click at [550, 175] on div "All items unselected" at bounding box center [551, 177] width 15 height 15
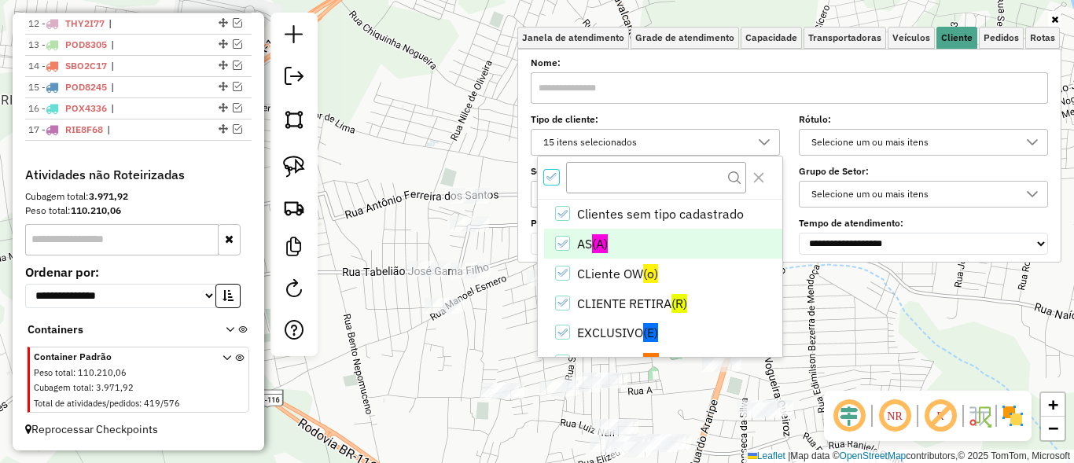
scroll to position [9, 6]
click at [561, 241] on icon "AS" at bounding box center [562, 243] width 11 height 11
click at [436, 150] on div "Limpar filtros Janela de atendimento Grade de atendimento Capacidade Transporta…" at bounding box center [537, 231] width 1074 height 463
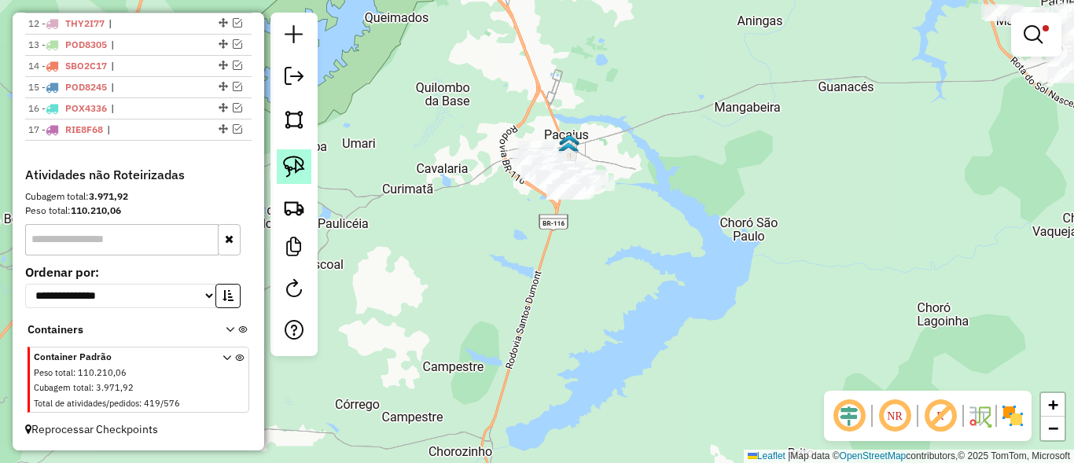
click at [306, 166] on link at bounding box center [294, 166] width 35 height 35
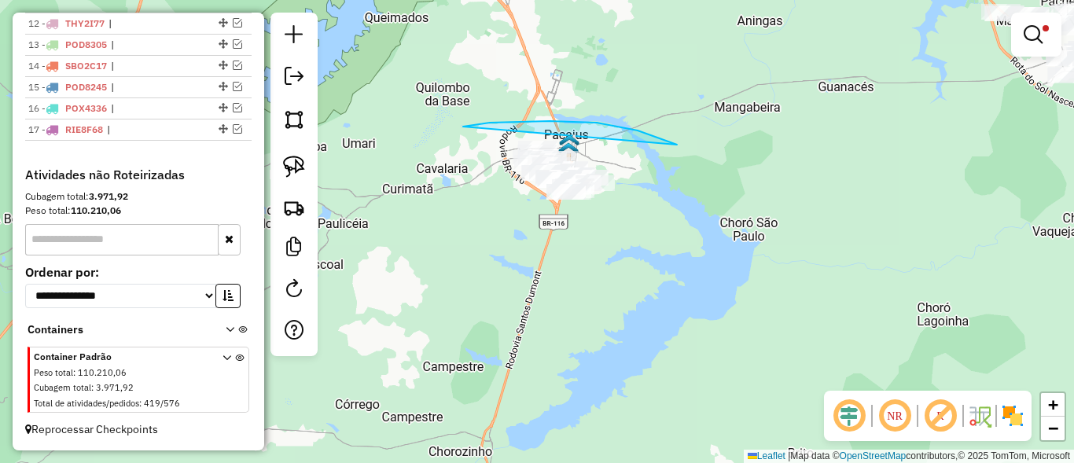
drag, startPoint x: 463, startPoint y: 127, endPoint x: 492, endPoint y: 229, distance: 106.3
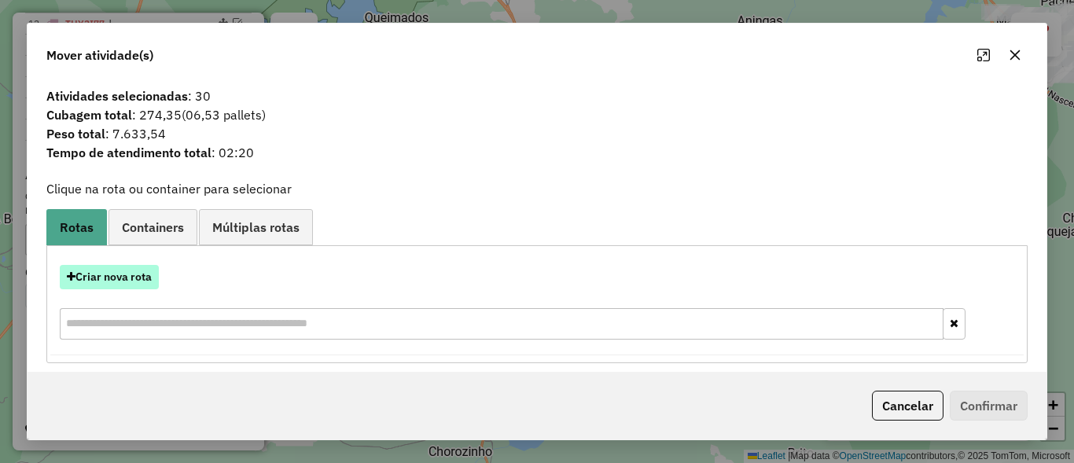
click at [135, 281] on button "Criar nova rota" at bounding box center [109, 277] width 99 height 24
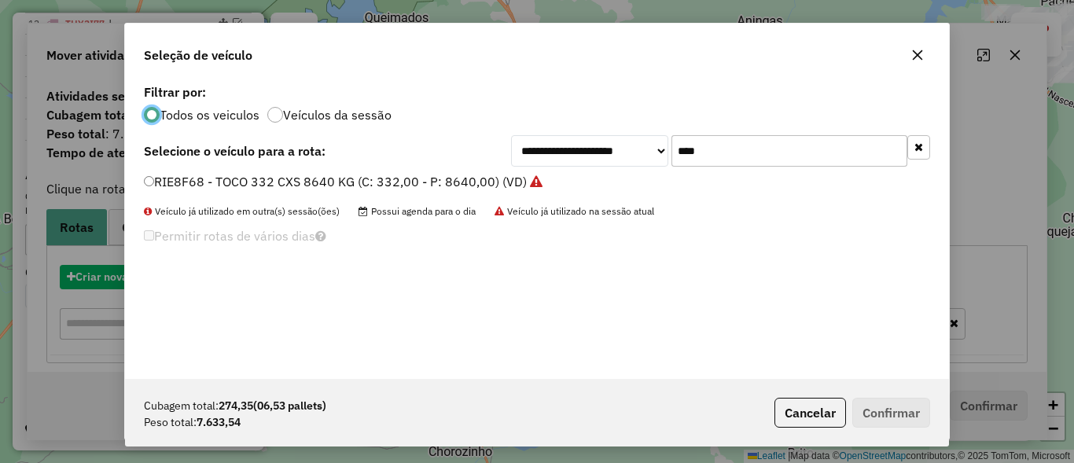
scroll to position [9, 5]
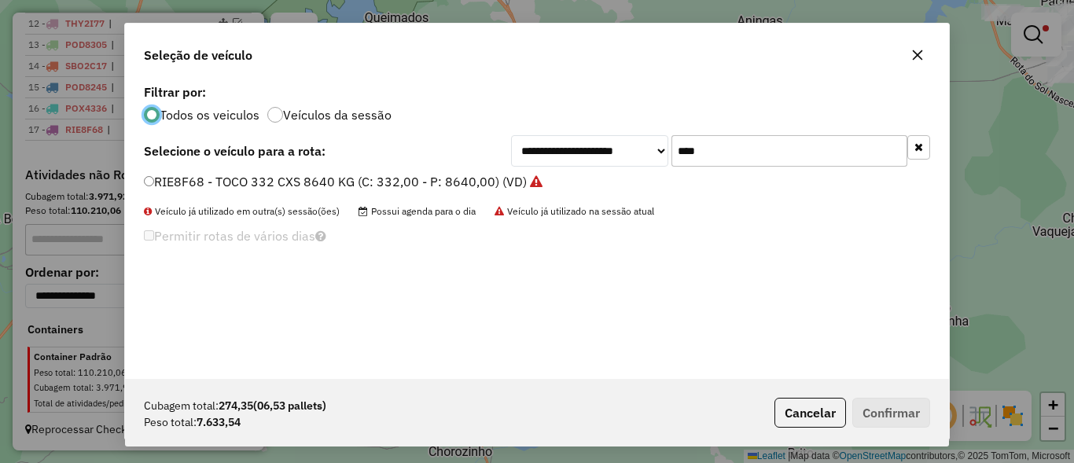
click at [811, 145] on input "****" at bounding box center [790, 150] width 236 height 31
type input "****"
click at [156, 184] on label "RIH9F49 - TOCO 332 CXS 8640 KG (C: 332,00 - P: 8640,00) (VD)" at bounding box center [336, 181] width 385 height 19
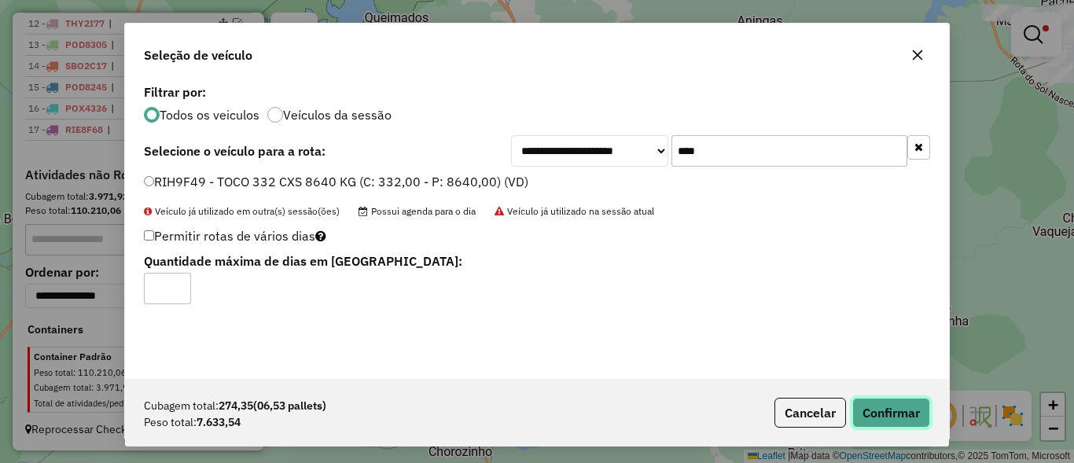
click at [926, 422] on button "Confirmar" at bounding box center [891, 413] width 78 height 30
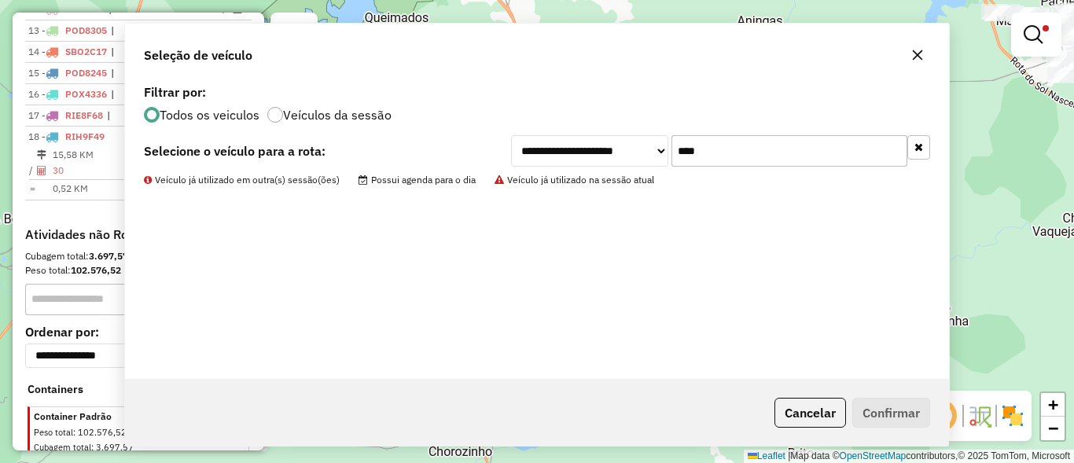
scroll to position [852, 0]
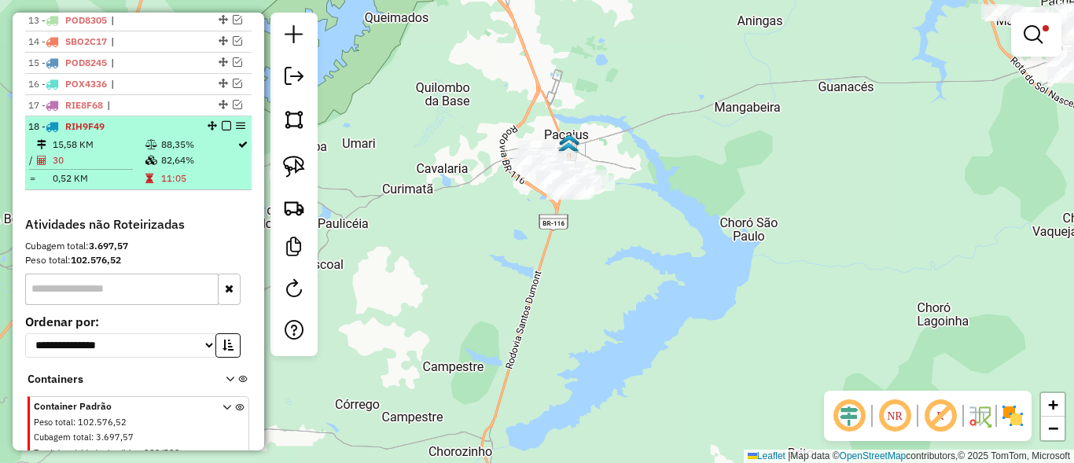
click at [222, 131] on em at bounding box center [226, 125] width 9 height 9
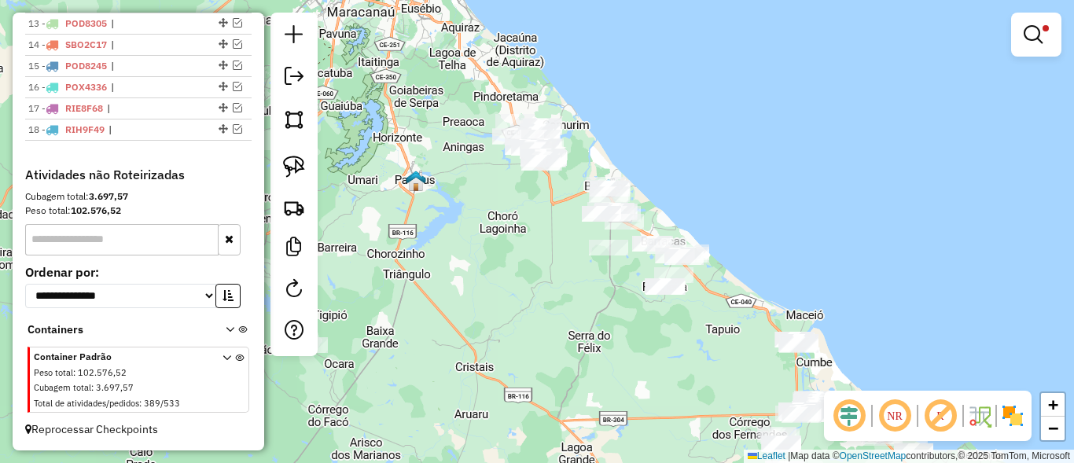
drag, startPoint x: 616, startPoint y: 348, endPoint x: 412, endPoint y: 323, distance: 205.2
click at [412, 323] on div "Limpar filtros Janela de atendimento Grade de atendimento Capacidade Transporta…" at bounding box center [537, 231] width 1074 height 463
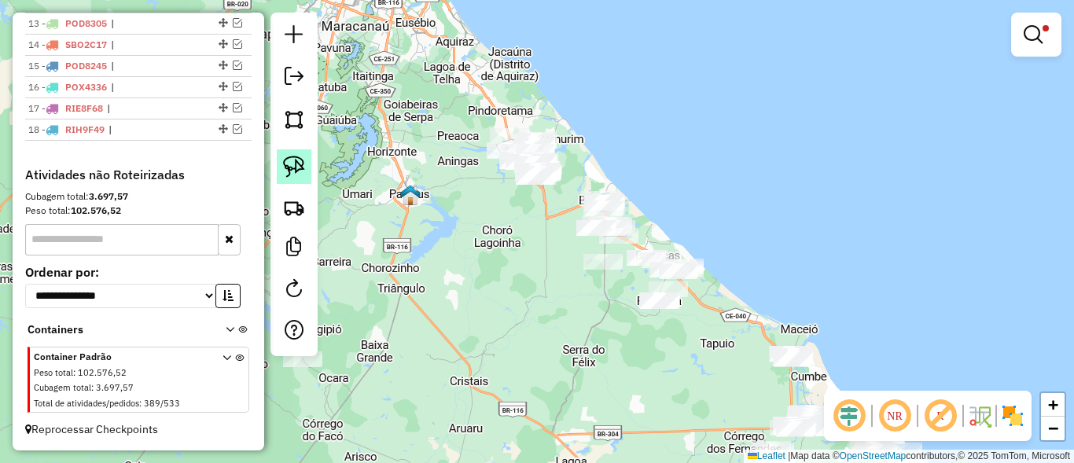
click at [301, 158] on img at bounding box center [294, 167] width 22 height 22
drag, startPoint x: 490, startPoint y: 116, endPoint x: 466, endPoint y: 193, distance: 79.8
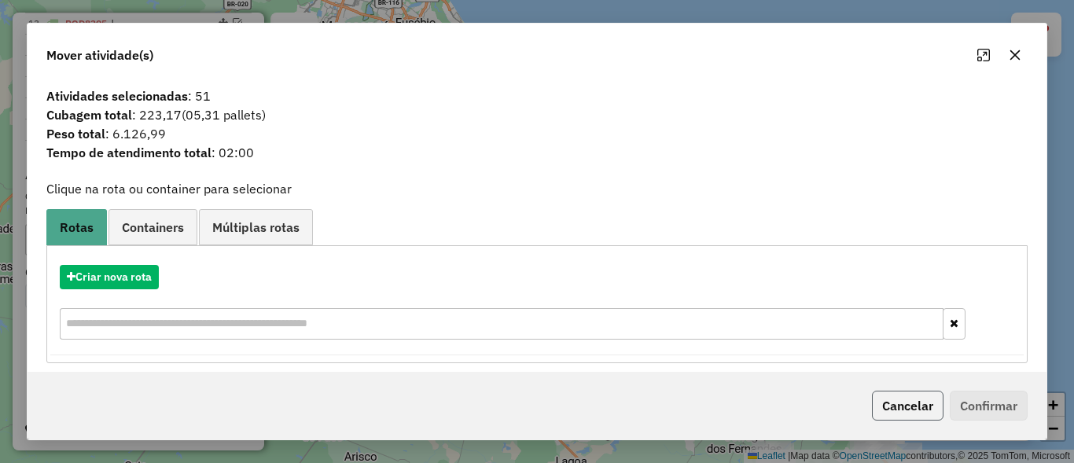
click at [911, 414] on button "Cancelar" at bounding box center [908, 406] width 72 height 30
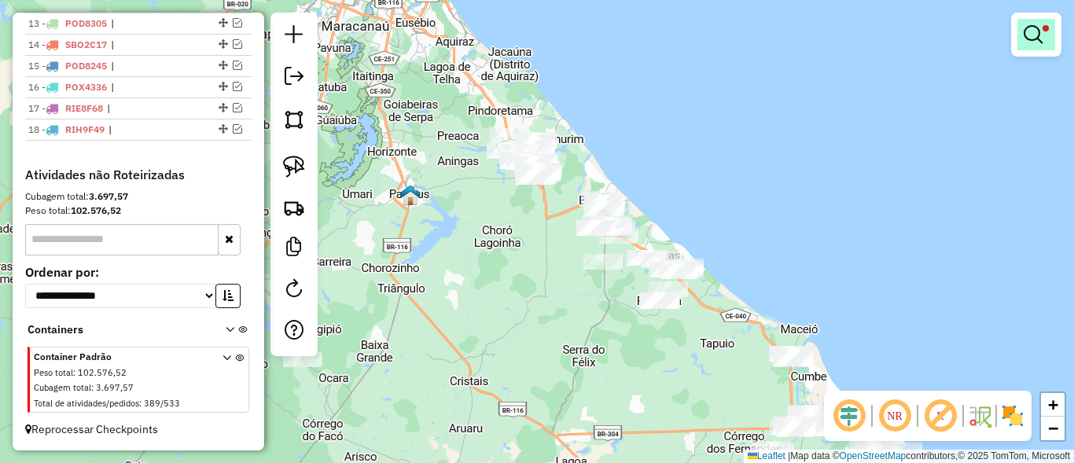
click at [1050, 42] on link at bounding box center [1037, 34] width 38 height 31
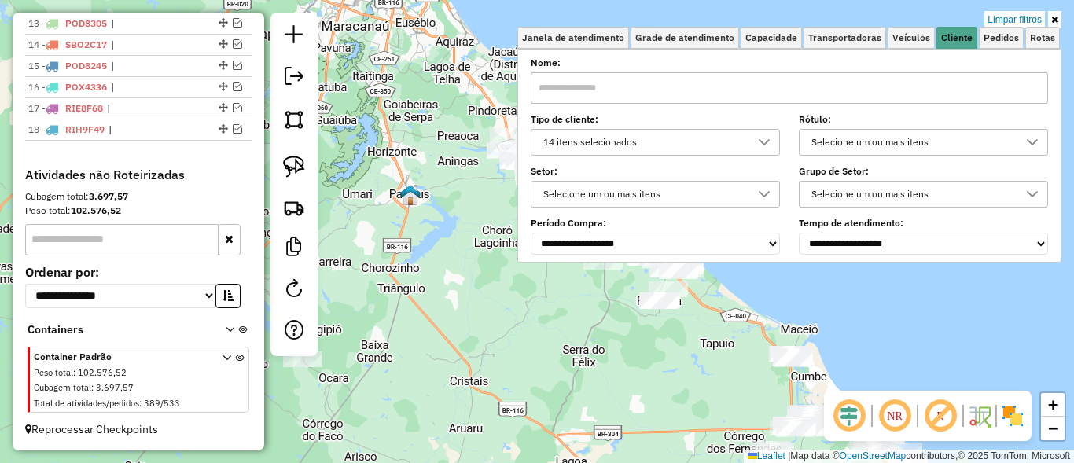
click at [1020, 18] on link "Limpar filtros" at bounding box center [1015, 19] width 61 height 17
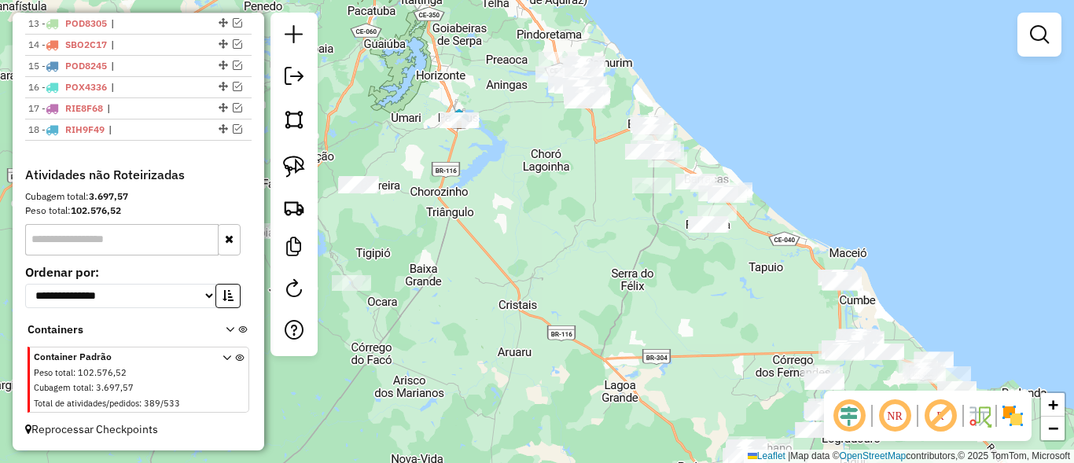
drag, startPoint x: 508, startPoint y: 350, endPoint x: 598, endPoint y: 134, distance: 233.7
click at [594, 139] on div "Janela de atendimento Grade de atendimento Capacidade Transportadoras Veículos …" at bounding box center [537, 231] width 1074 height 463
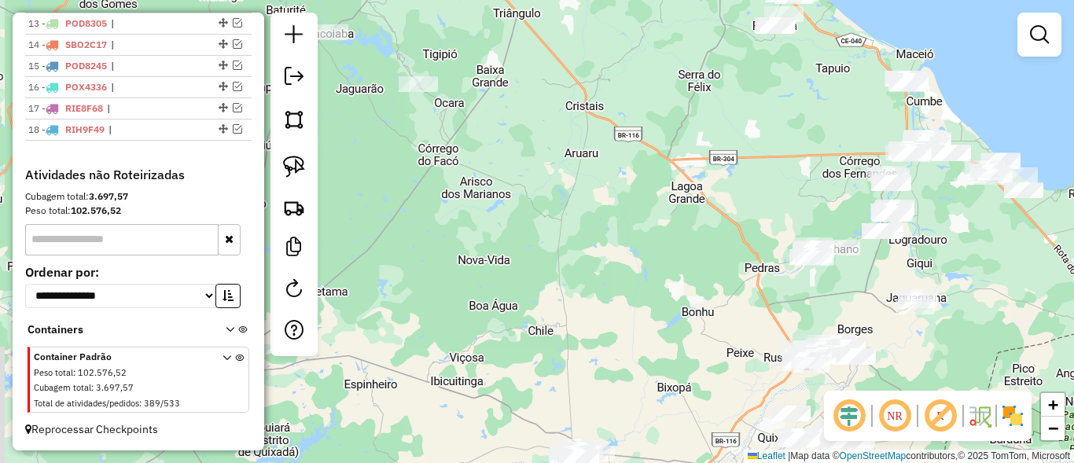
drag, startPoint x: 570, startPoint y: 361, endPoint x: 619, endPoint y: 103, distance: 262.5
click at [620, 107] on div "Janela de atendimento Grade de atendimento Capacidade Transportadoras Veículos …" at bounding box center [537, 231] width 1074 height 463
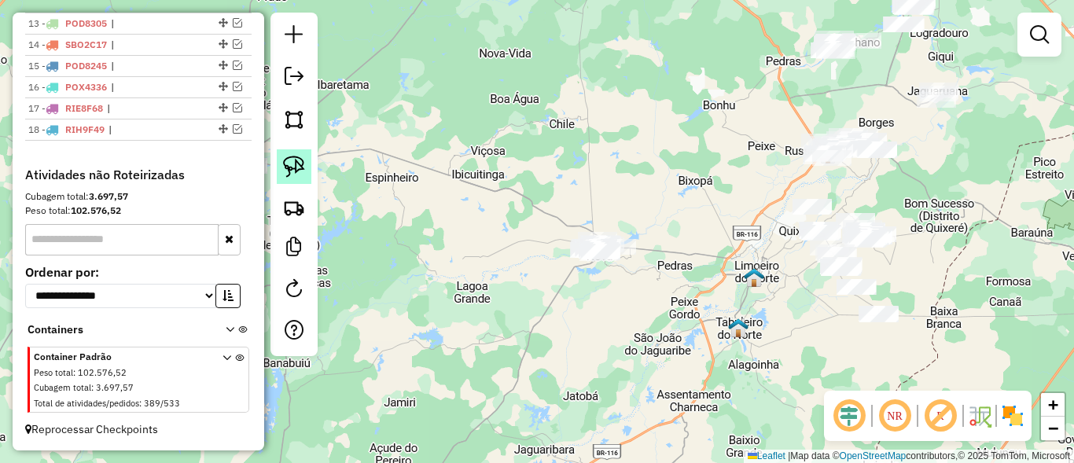
click at [303, 162] on img at bounding box center [294, 167] width 22 height 22
drag, startPoint x: 549, startPoint y: 186, endPoint x: 531, endPoint y: 267, distance: 83.0
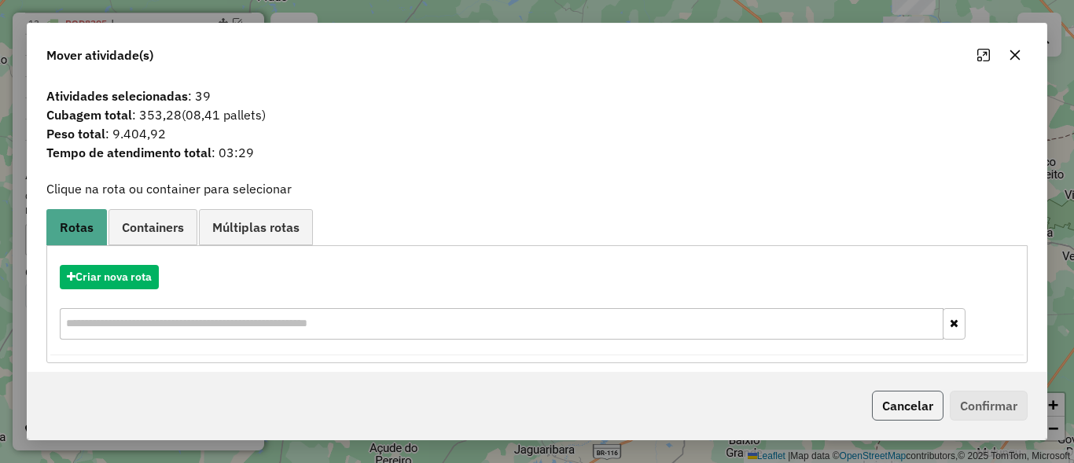
click at [903, 413] on button "Cancelar" at bounding box center [908, 406] width 72 height 30
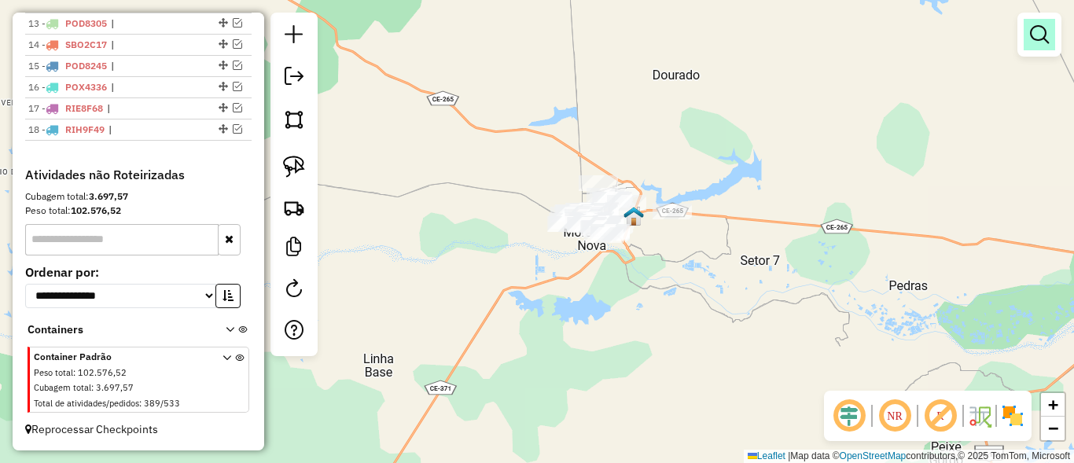
click at [1032, 30] on em at bounding box center [1039, 34] width 19 height 19
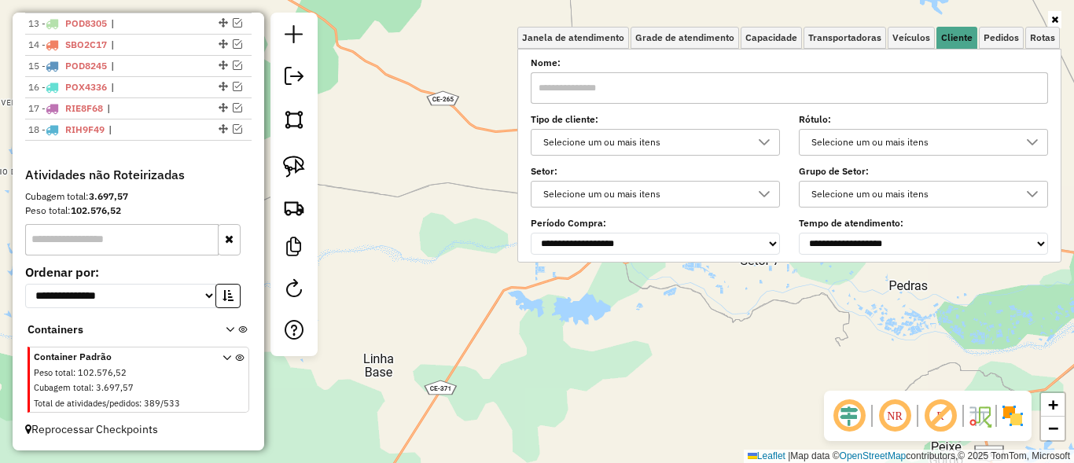
click at [712, 130] on div "Selecione um ou mais itens" at bounding box center [644, 142] width 212 height 25
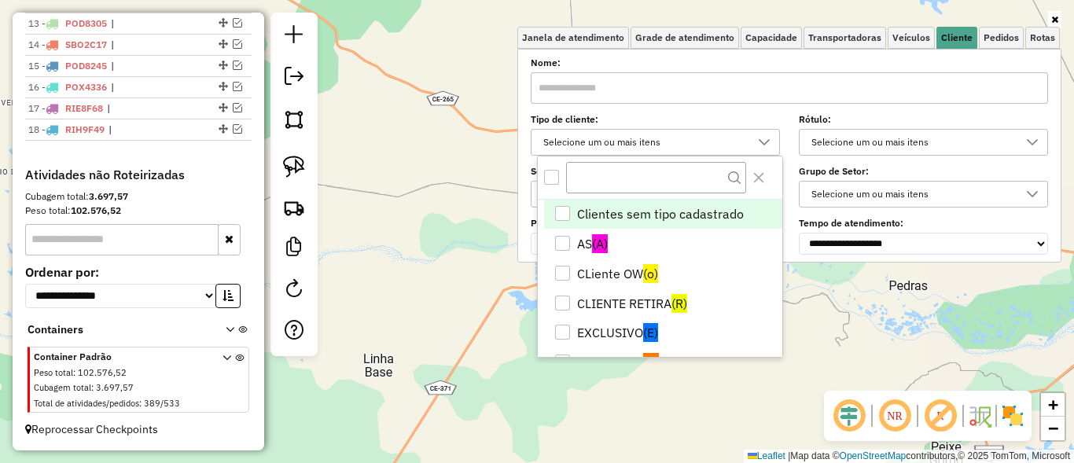
scroll to position [9, 57]
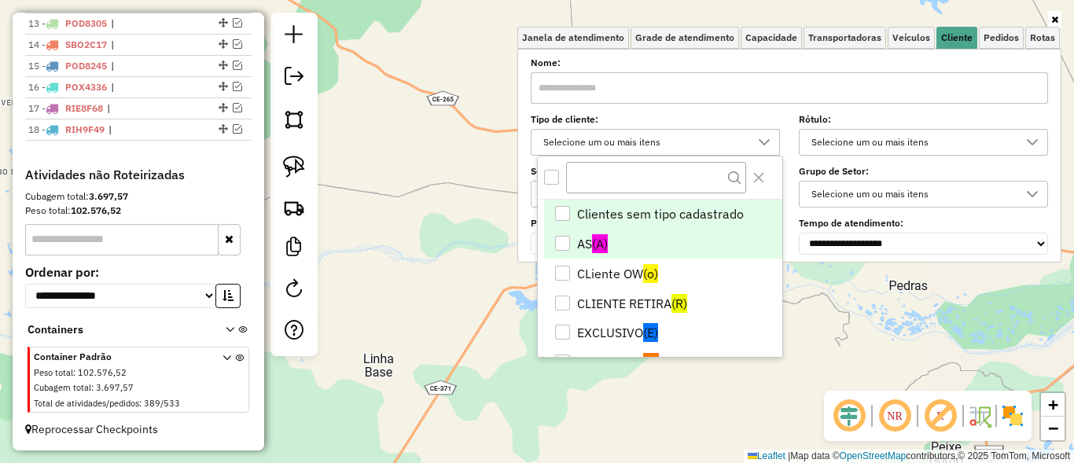
click at [561, 243] on div "AS" at bounding box center [562, 243] width 15 height 15
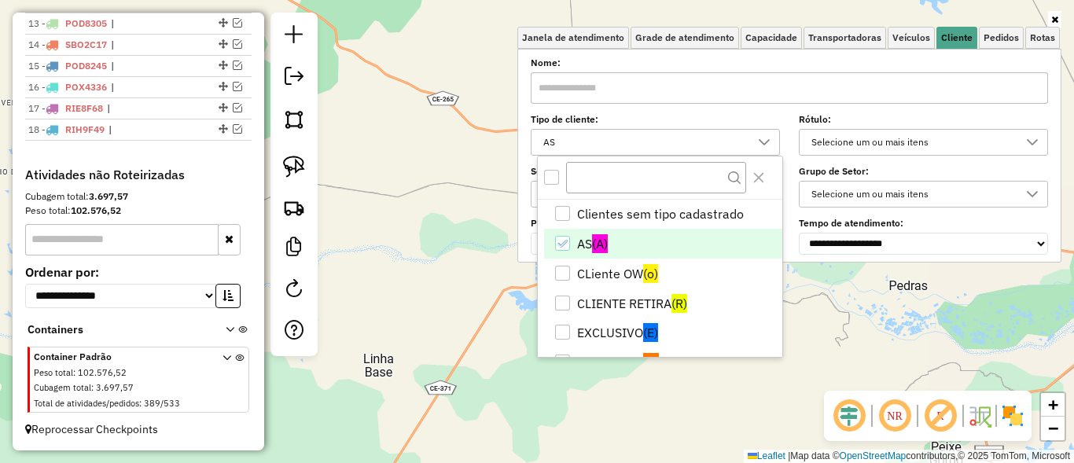
click at [453, 256] on div "Janela de atendimento Grade de atendimento Capacidade Transportadoras Veículos …" at bounding box center [537, 231] width 1074 height 463
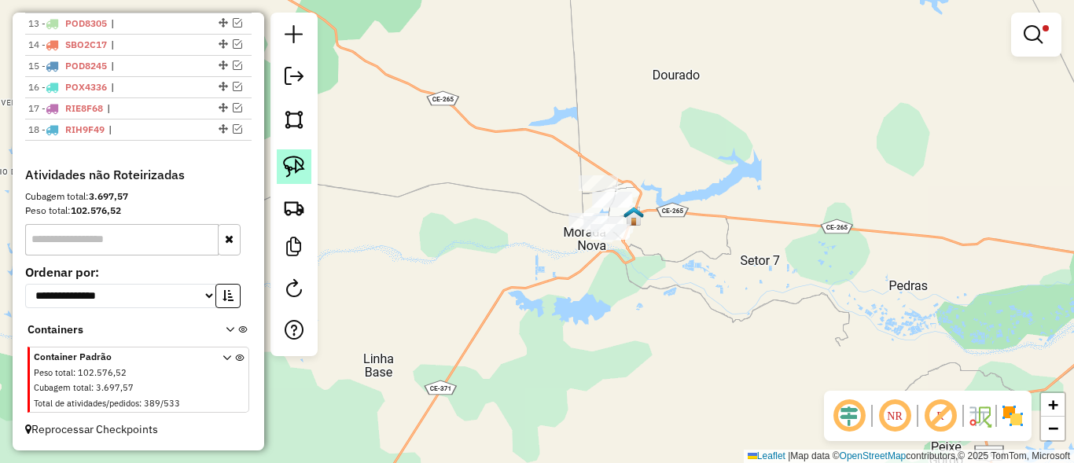
click at [290, 170] on img at bounding box center [294, 167] width 22 height 22
drag, startPoint x: 721, startPoint y: 172, endPoint x: 448, endPoint y: 235, distance: 280.0
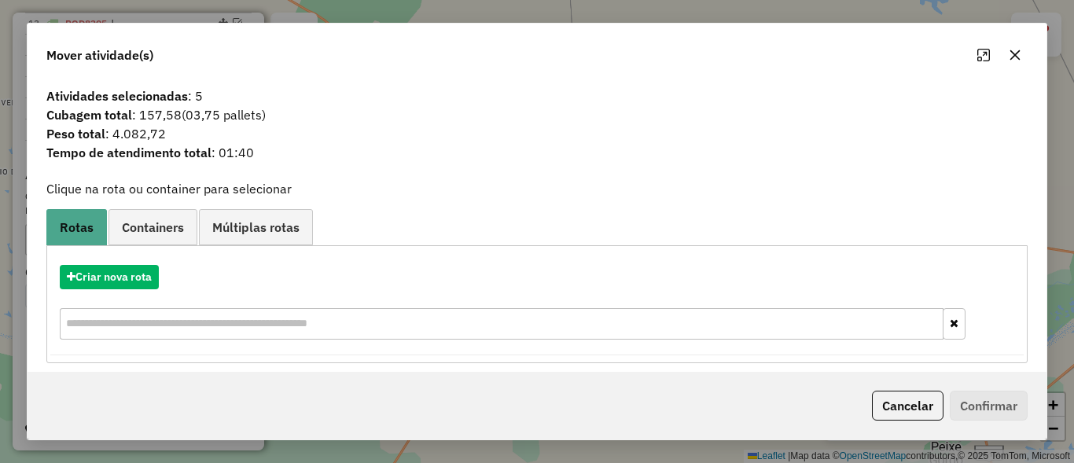
click at [902, 400] on button "Cancelar" at bounding box center [908, 406] width 72 height 30
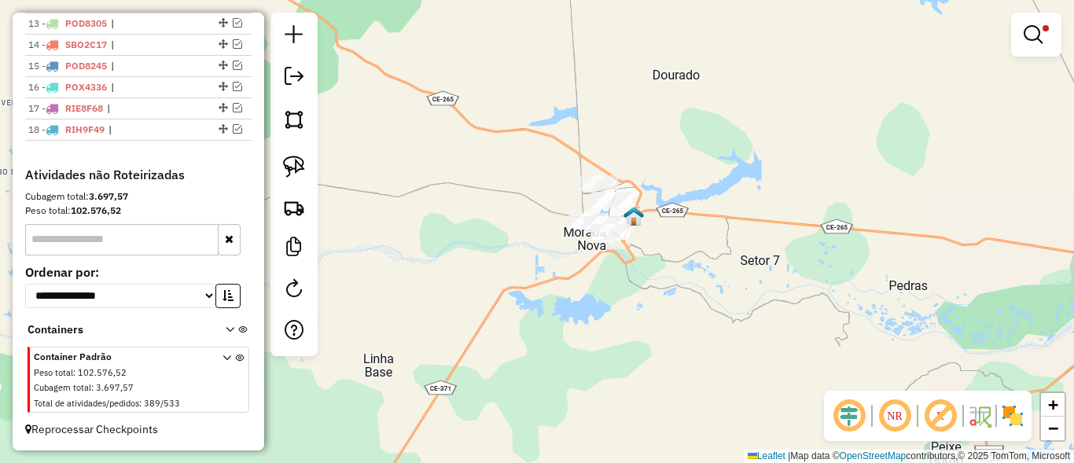
click at [322, 162] on div "Limpar filtros Janela de atendimento Grade de atendimento Capacidade Transporta…" at bounding box center [537, 231] width 1074 height 463
click at [281, 171] on link at bounding box center [294, 166] width 35 height 35
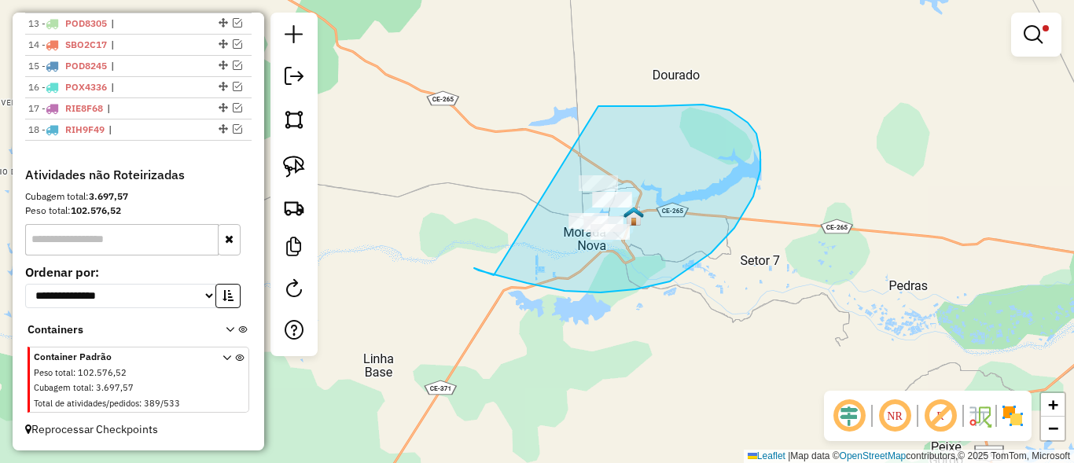
drag, startPoint x: 760, startPoint y: 153, endPoint x: 575, endPoint y: 124, distance: 187.7
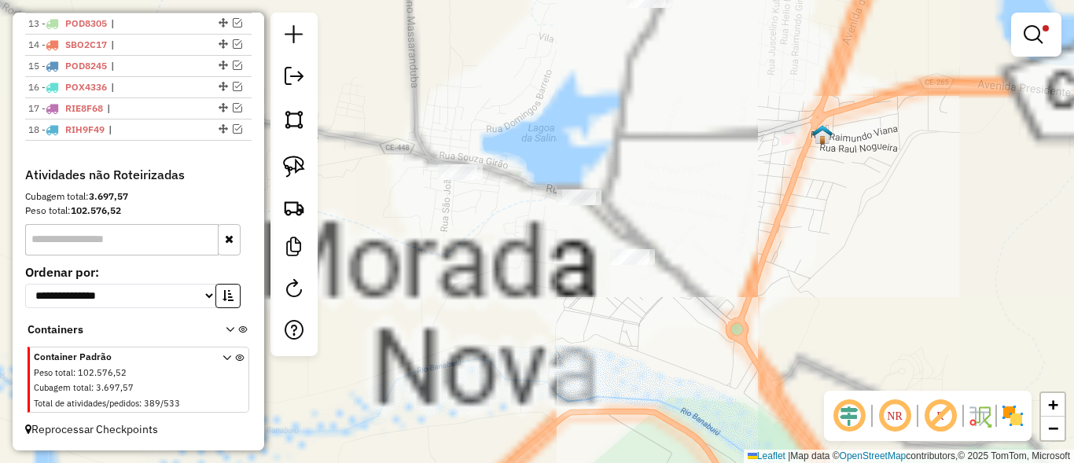
click at [576, 204] on div "Limpar filtros Janela de atendimento Grade de atendimento Capacidade Transporta…" at bounding box center [537, 231] width 1074 height 463
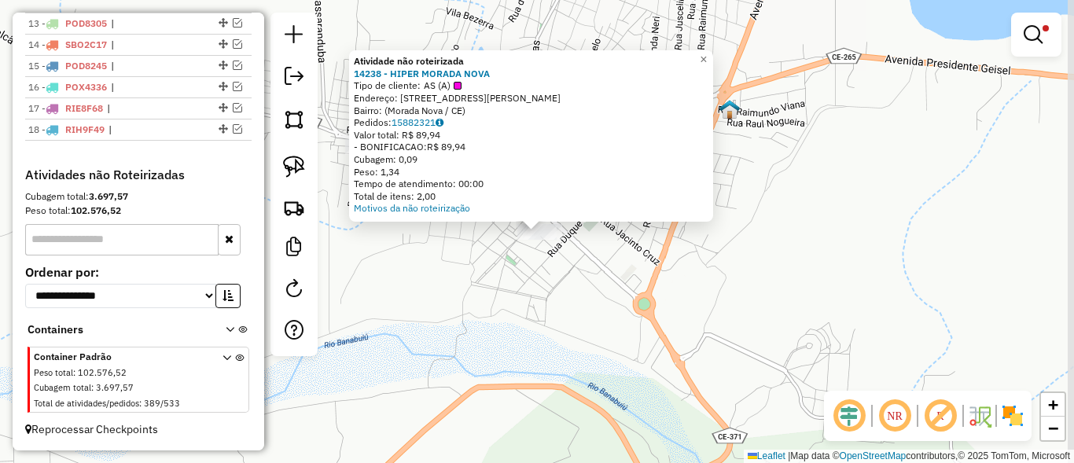
click at [598, 292] on div "Atividade não roteirizada 14238 - HIPER MORADA NOVA Tipo de cliente: AS (A) End…" at bounding box center [537, 231] width 1074 height 463
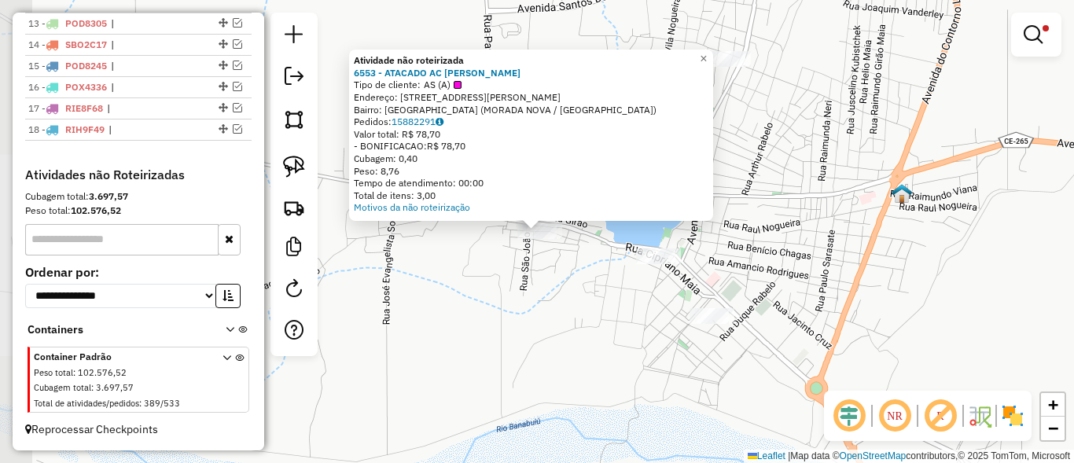
click at [529, 293] on div "Atividade não roteirizada 6553 - ATACADO AC FERNANDES Tipo de cliente: AS (A) E…" at bounding box center [537, 231] width 1074 height 463
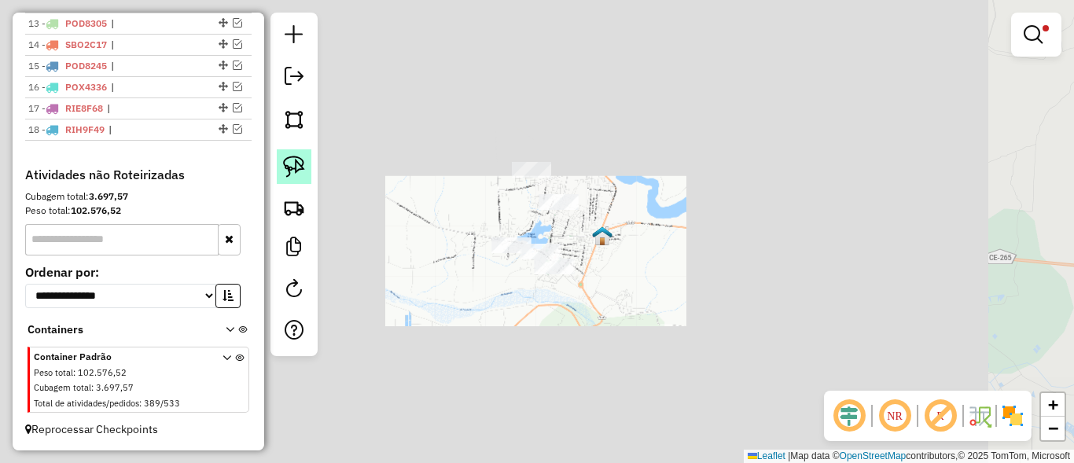
click at [290, 161] on img at bounding box center [294, 167] width 22 height 22
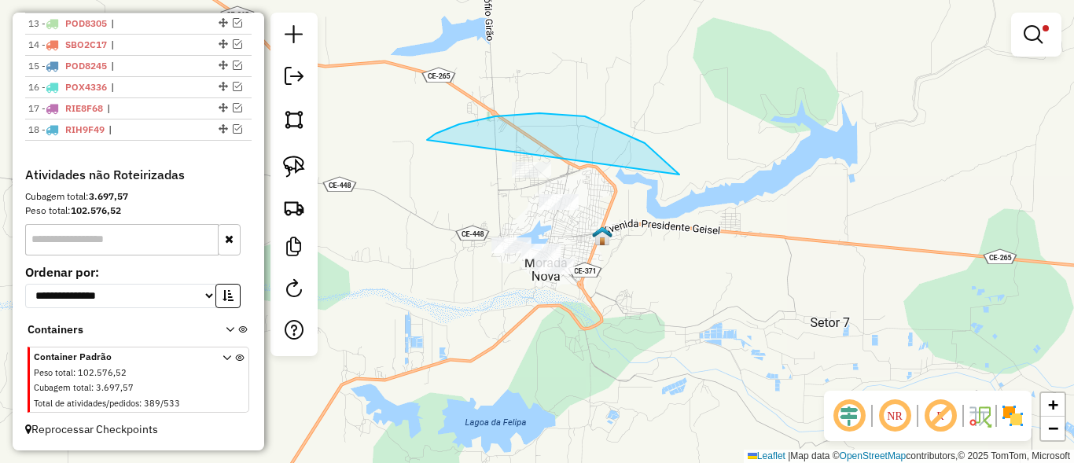
drag, startPoint x: 679, startPoint y: 175, endPoint x: 449, endPoint y: 278, distance: 252.7
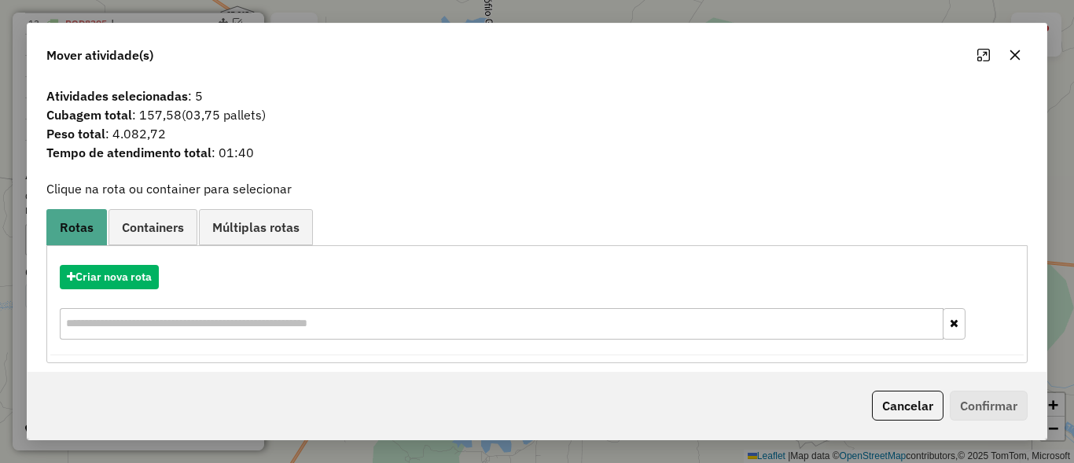
click at [98, 294] on div "Criar nova rota" at bounding box center [537, 304] width 974 height 102
click at [107, 289] on div "Criar nova rota" at bounding box center [537, 304] width 974 height 102
click at [115, 282] on button "Criar nova rota" at bounding box center [109, 277] width 99 height 24
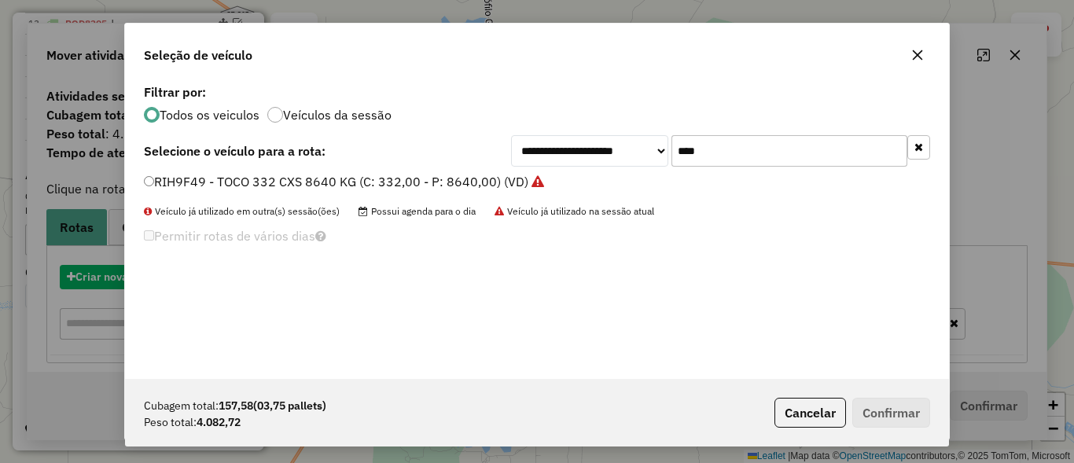
scroll to position [9, 5]
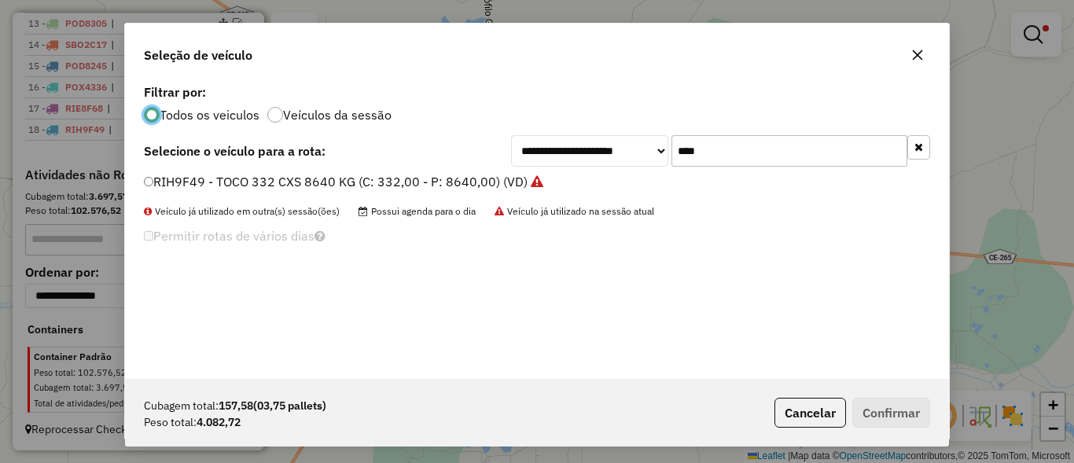
click at [797, 136] on input "****" at bounding box center [790, 150] width 236 height 31
type input "****"
click at [175, 188] on label "HVJ2236 - VUC 170 CXS 4300 KG (C: 170,00 - P: 4300,00) (VD)" at bounding box center [333, 181] width 379 height 19
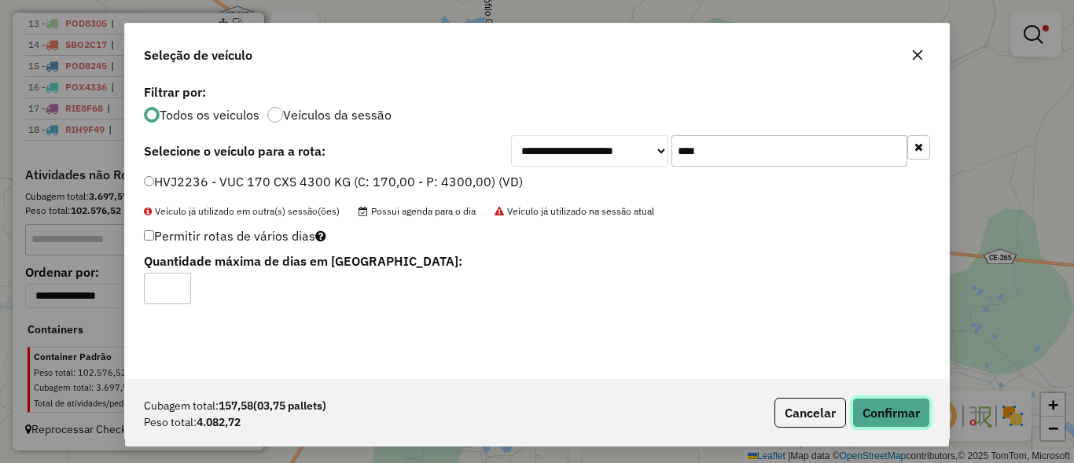
click at [885, 409] on button "Confirmar" at bounding box center [891, 413] width 78 height 30
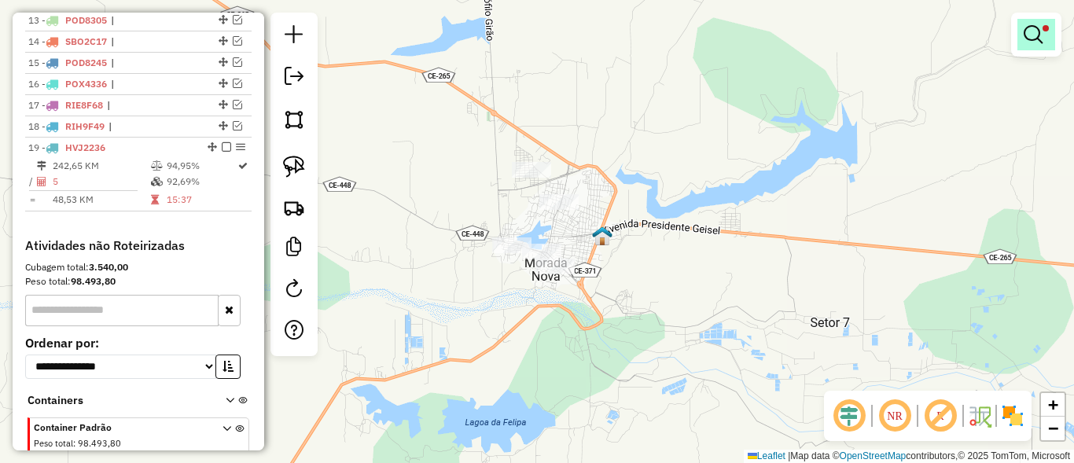
click at [1038, 34] on em at bounding box center [1033, 34] width 19 height 19
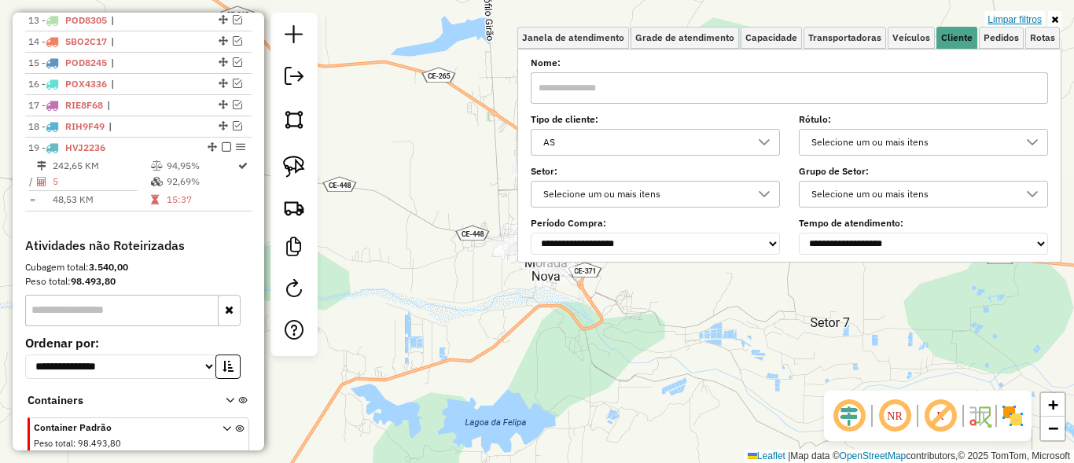
click at [1029, 24] on link "Limpar filtros" at bounding box center [1015, 19] width 61 height 17
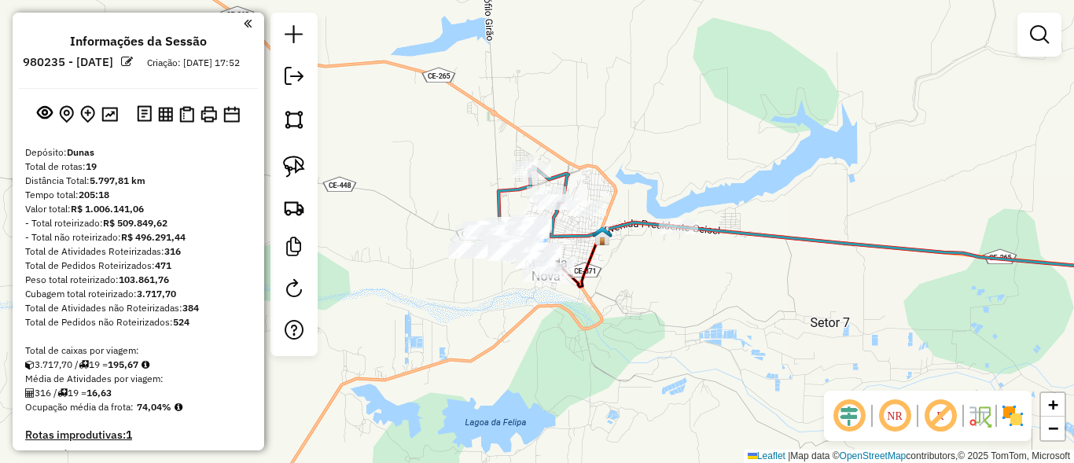
scroll to position [852, 0]
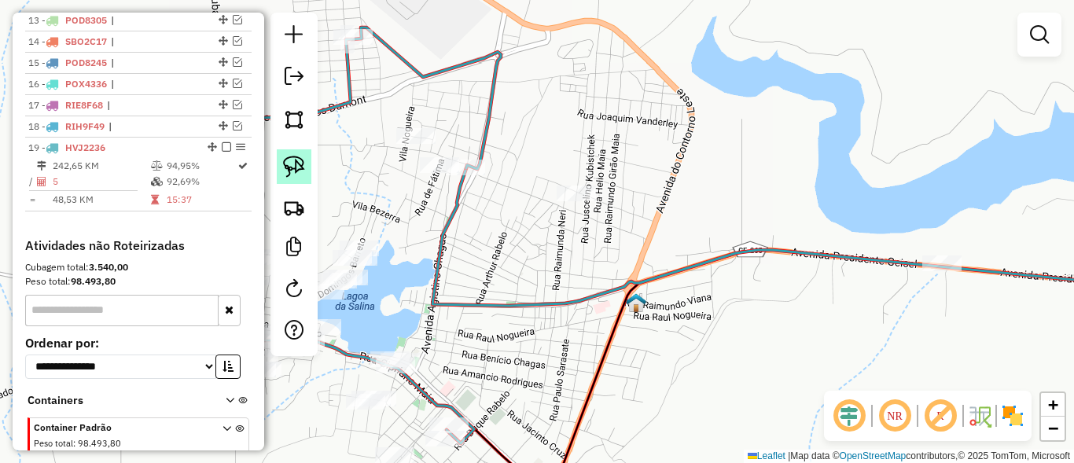
click at [297, 163] on img at bounding box center [294, 167] width 22 height 22
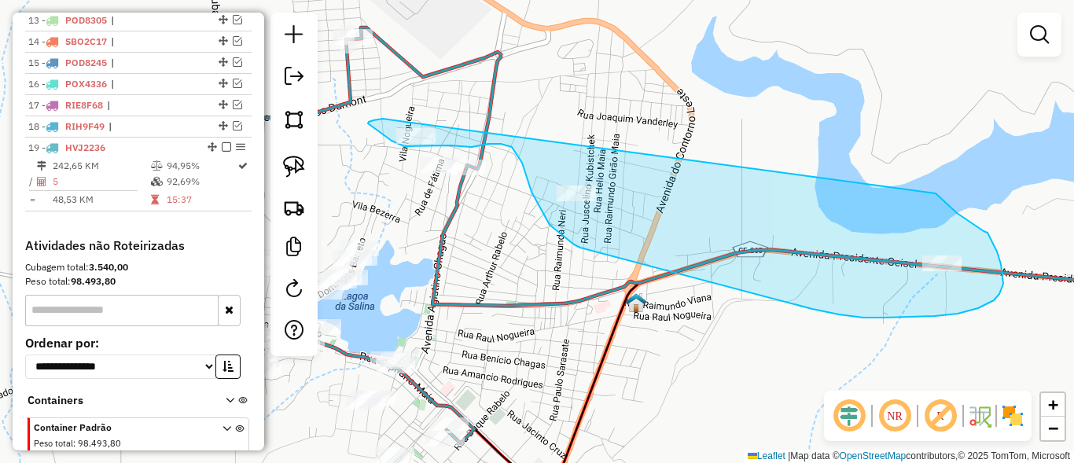
drag, startPoint x: 984, startPoint y: 231, endPoint x: 400, endPoint y: 113, distance: 595.3
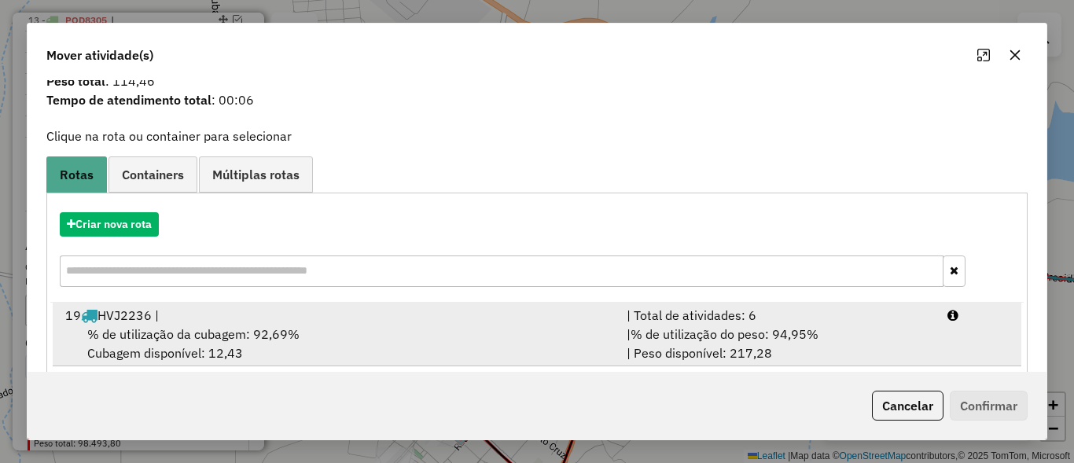
scroll to position [74, 0]
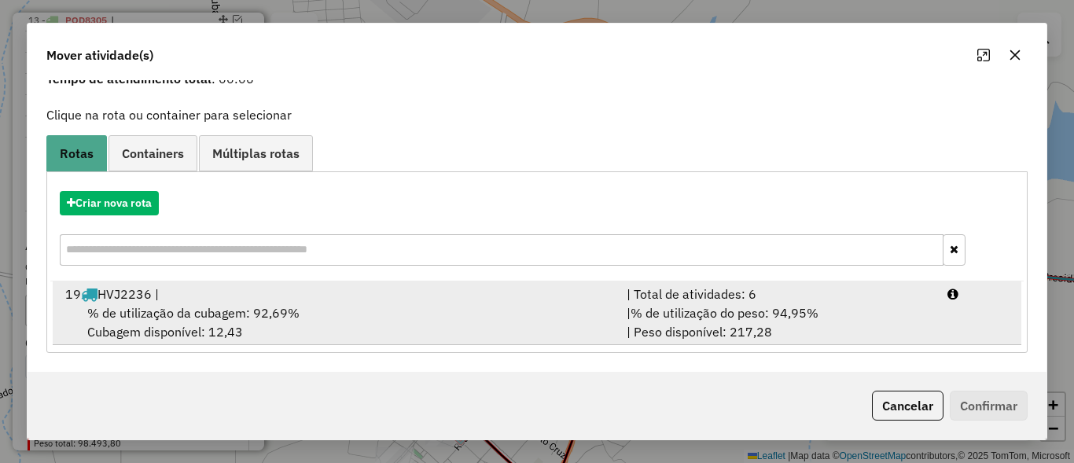
click at [779, 337] on div "| % de utilização do peso: 94,95% | Peso disponível: 217,28" at bounding box center [777, 323] width 321 height 38
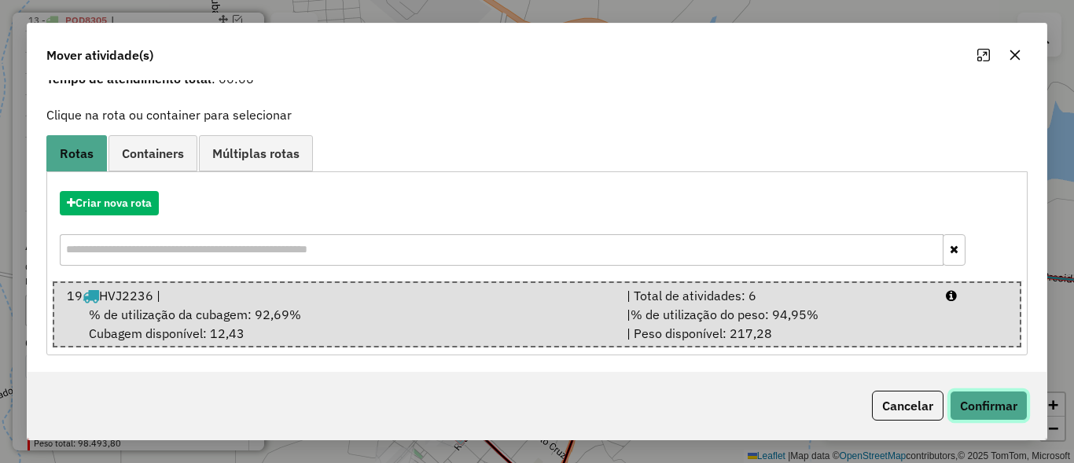
click at [990, 408] on button "Confirmar" at bounding box center [989, 406] width 78 height 30
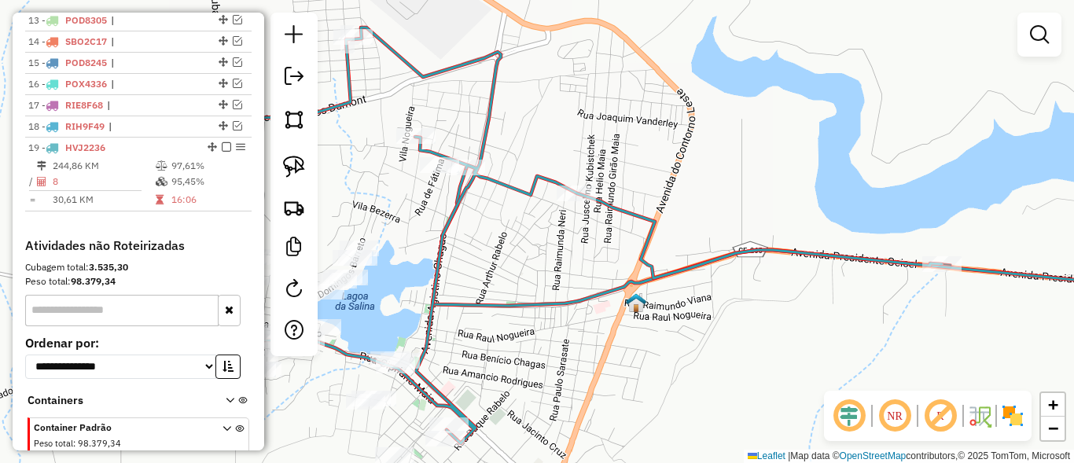
scroll to position [0, 0]
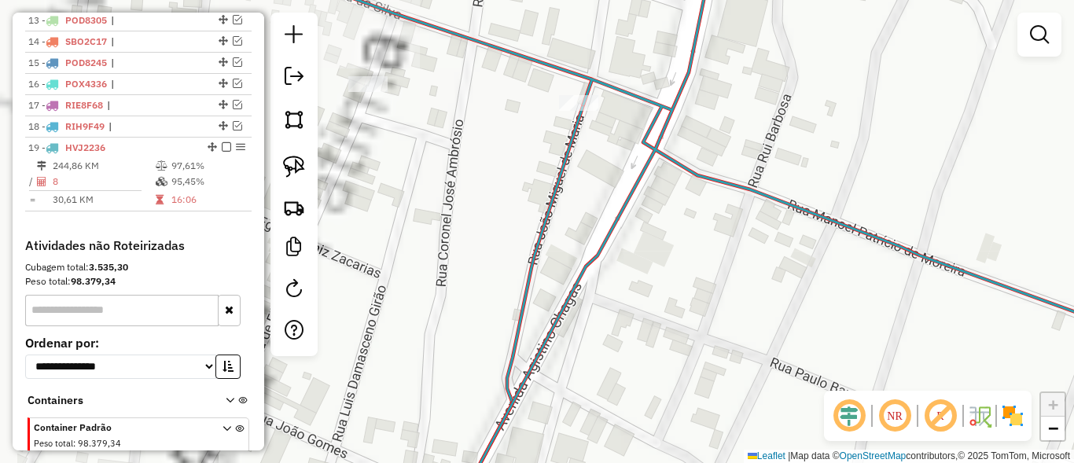
drag, startPoint x: 477, startPoint y: 135, endPoint x: 560, endPoint y: 158, distance: 85.7
click at [560, 158] on div "Janela de atendimento Grade de atendimento Capacidade Transportadoras Veículos …" at bounding box center [537, 231] width 1074 height 463
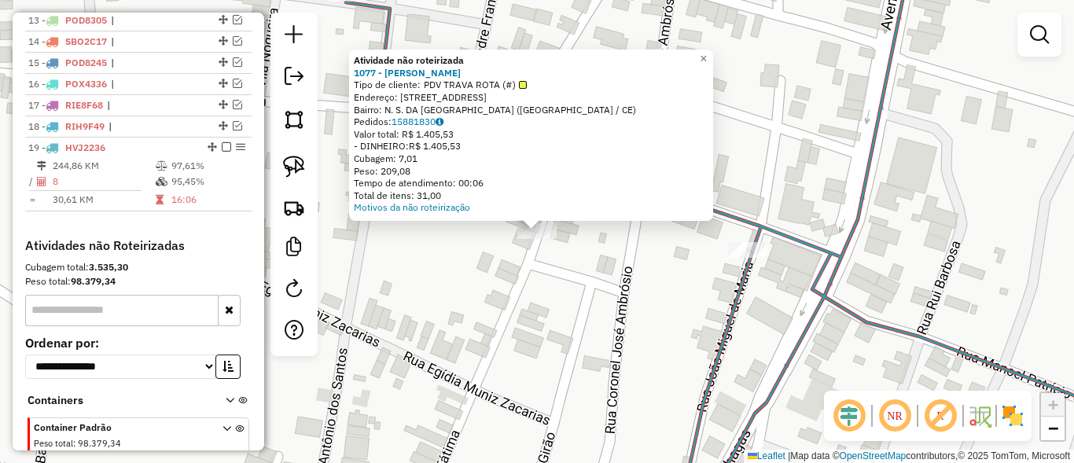
click at [589, 257] on div "Atividade não roteirizada 1077 - MANOEL NEMESIO NETO Tipo de cliente: PDV TRAVA…" at bounding box center [537, 231] width 1074 height 463
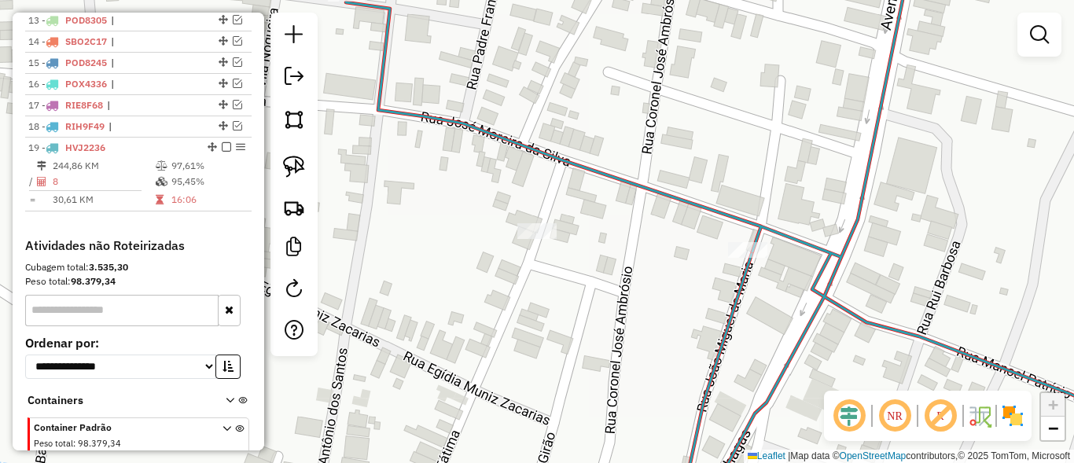
select select "**********"
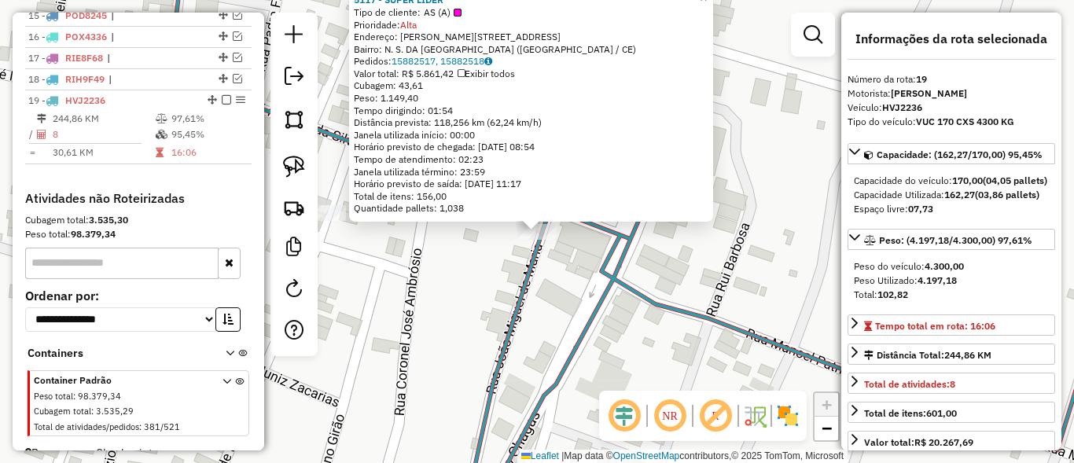
scroll to position [937, 0]
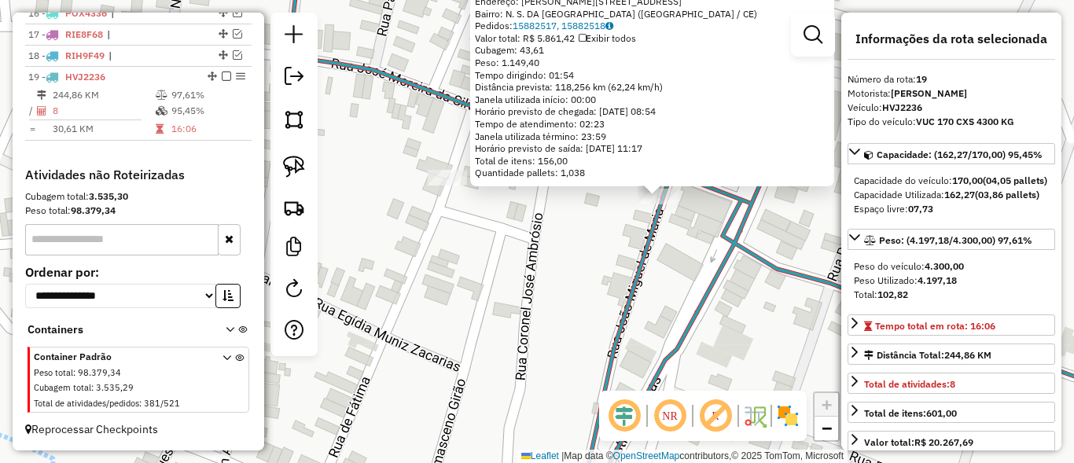
drag, startPoint x: 508, startPoint y: 348, endPoint x: 642, endPoint y: 309, distance: 139.4
click at [639, 310] on icon at bounding box center [625, 336] width 76 height 276
click at [642, 309] on icon at bounding box center [625, 336] width 76 height 276
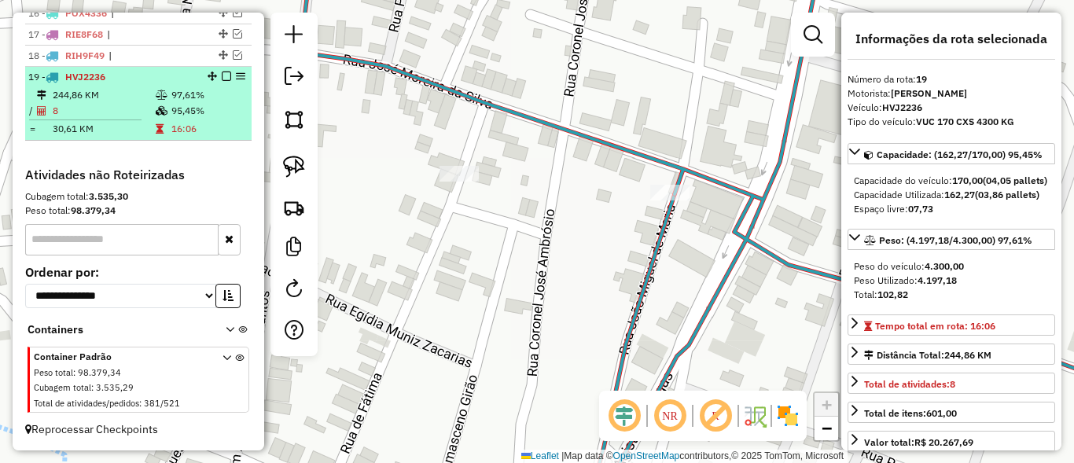
click at [222, 72] on em at bounding box center [226, 76] width 9 height 9
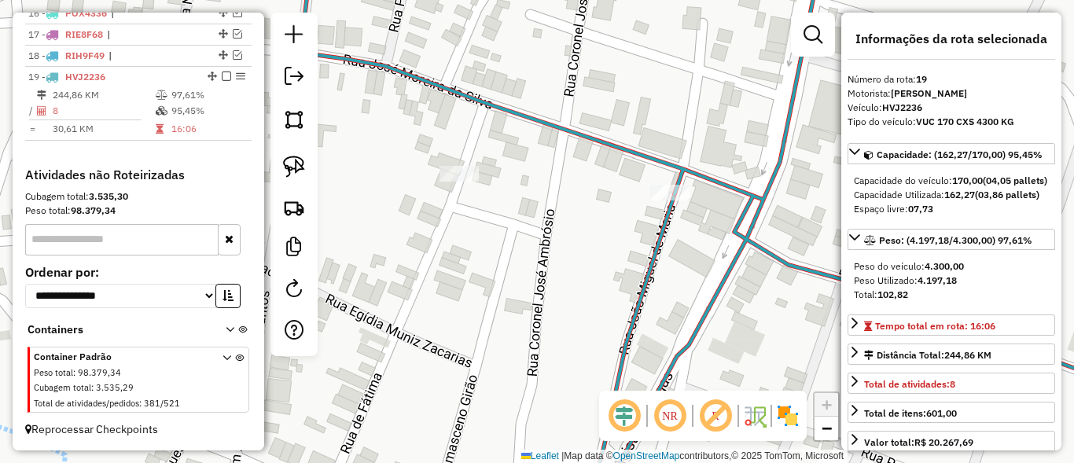
scroll to position [884, 0]
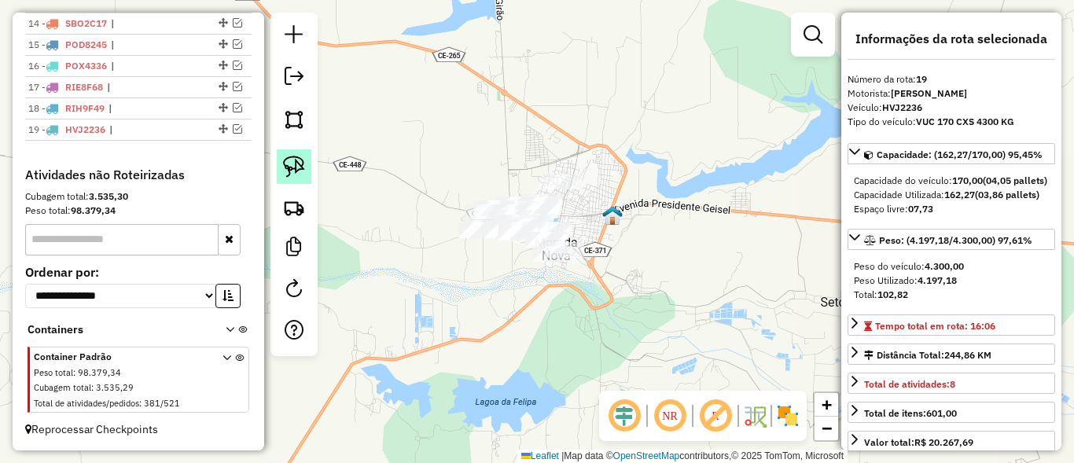
click at [295, 177] on img at bounding box center [294, 167] width 22 height 22
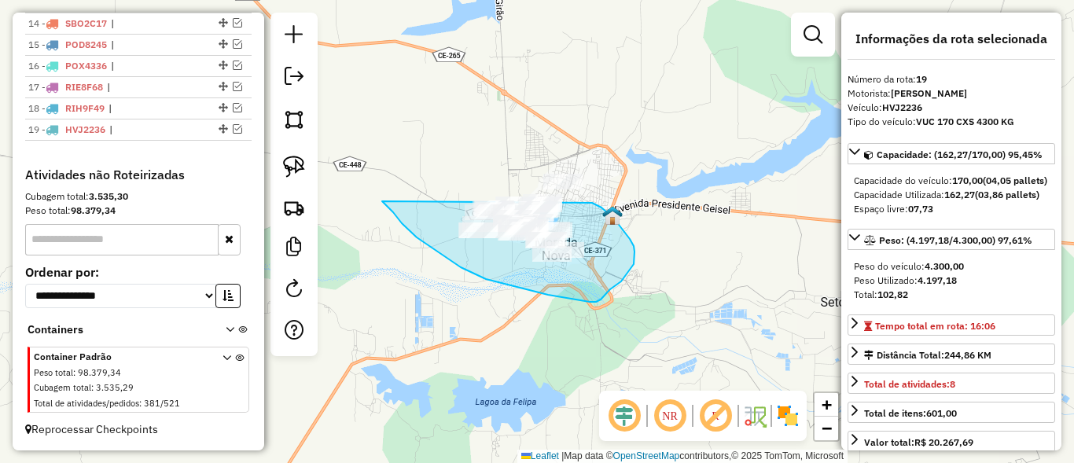
drag, startPoint x: 386, startPoint y: 204, endPoint x: 500, endPoint y: 183, distance: 116.0
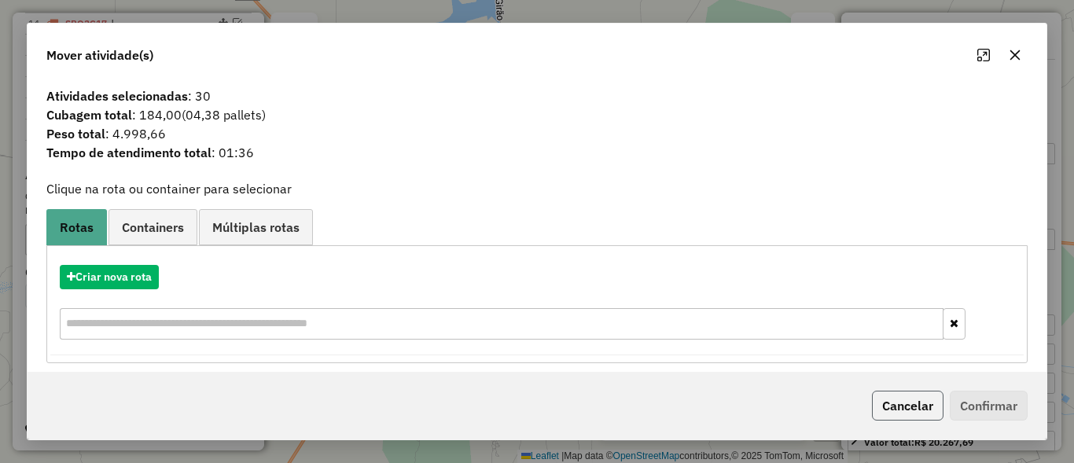
click at [903, 398] on button "Cancelar" at bounding box center [908, 406] width 72 height 30
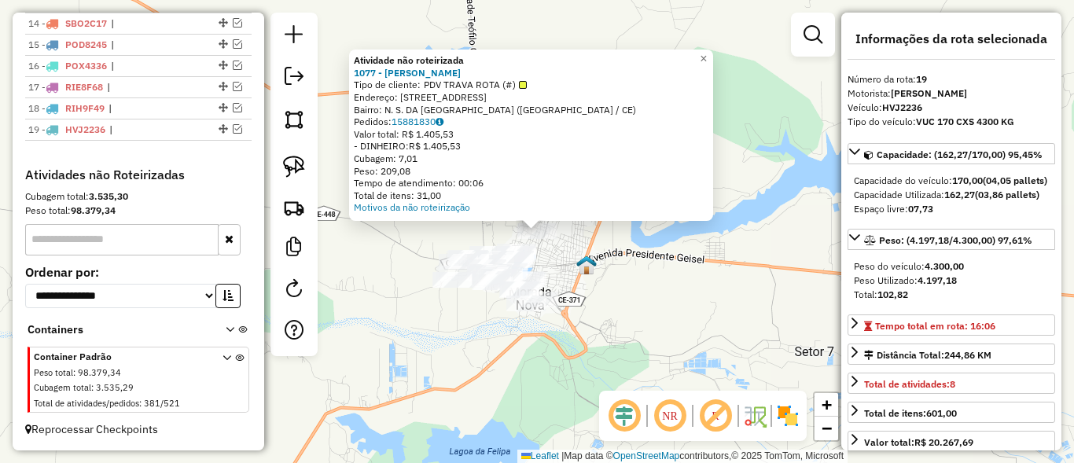
click at [616, 324] on div "Atividade não roteirizada 1077 - MANOEL NEMESIO NETO Tipo de cliente: PDV TRAVA…" at bounding box center [537, 231] width 1074 height 463
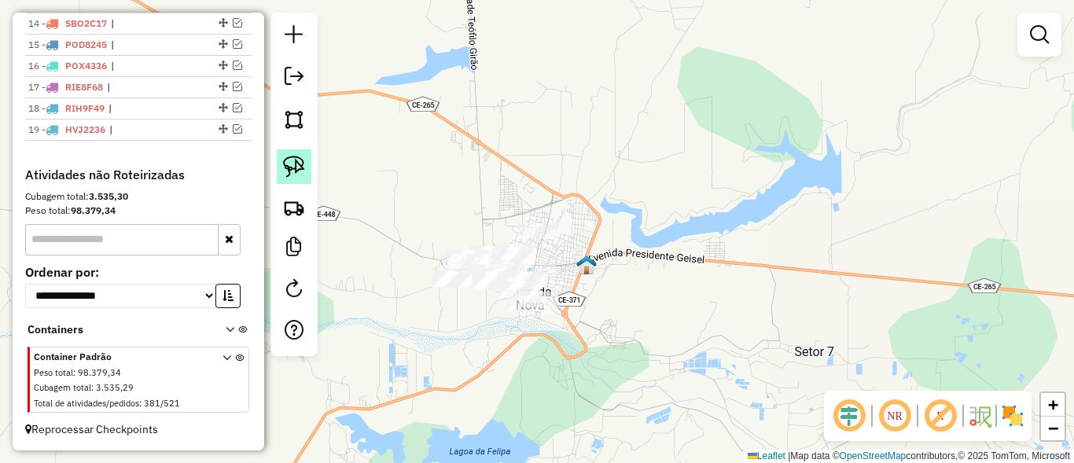
click at [289, 165] on img at bounding box center [294, 167] width 22 height 22
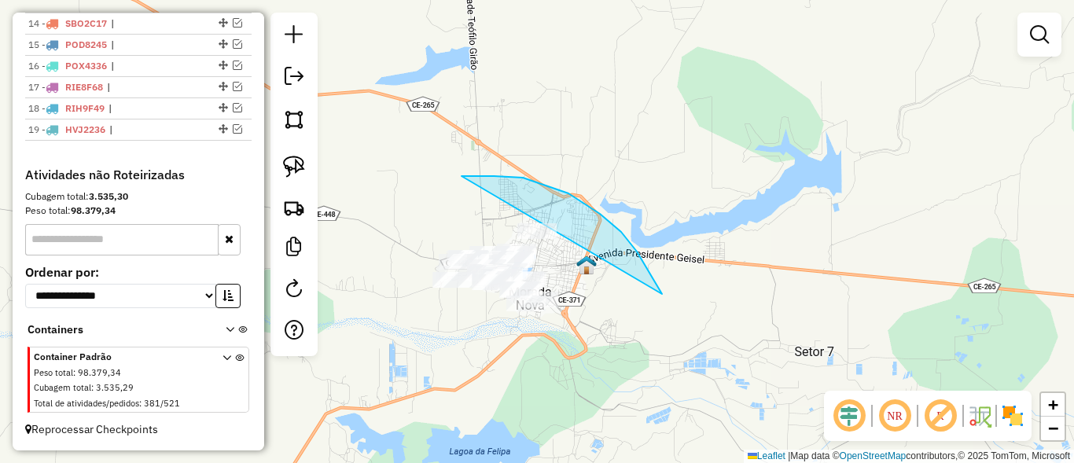
drag, startPoint x: 651, startPoint y: 274, endPoint x: 374, endPoint y: 298, distance: 278.6
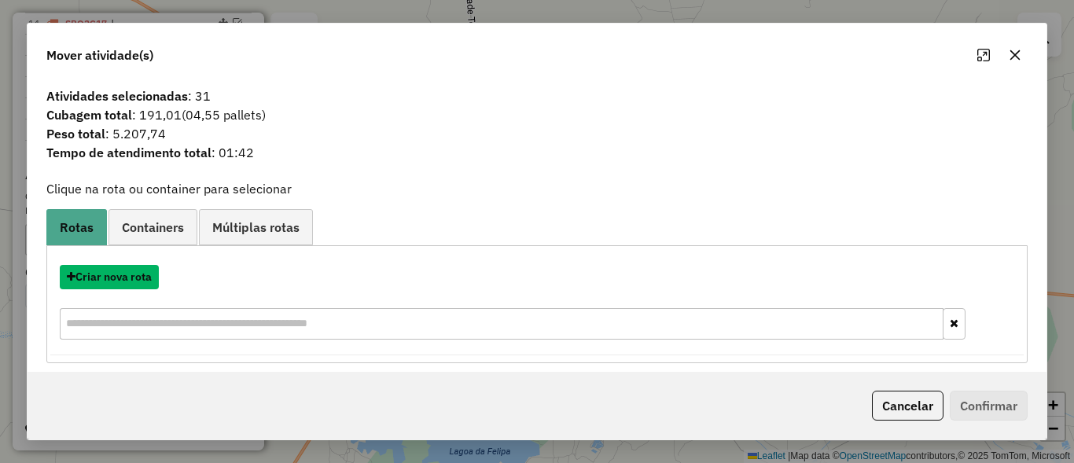
click at [119, 273] on button "Criar nova rota" at bounding box center [109, 277] width 99 height 24
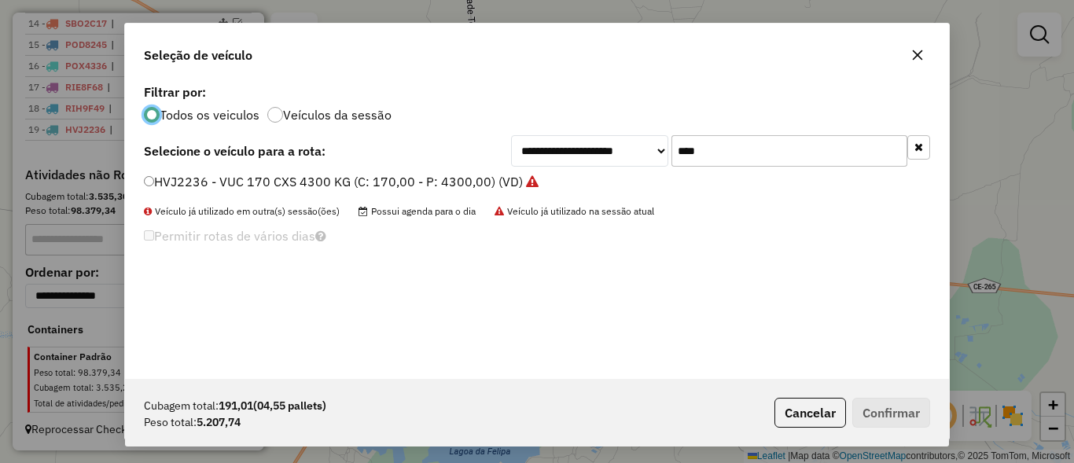
scroll to position [9, 5]
click at [853, 157] on input "****" at bounding box center [790, 150] width 236 height 31
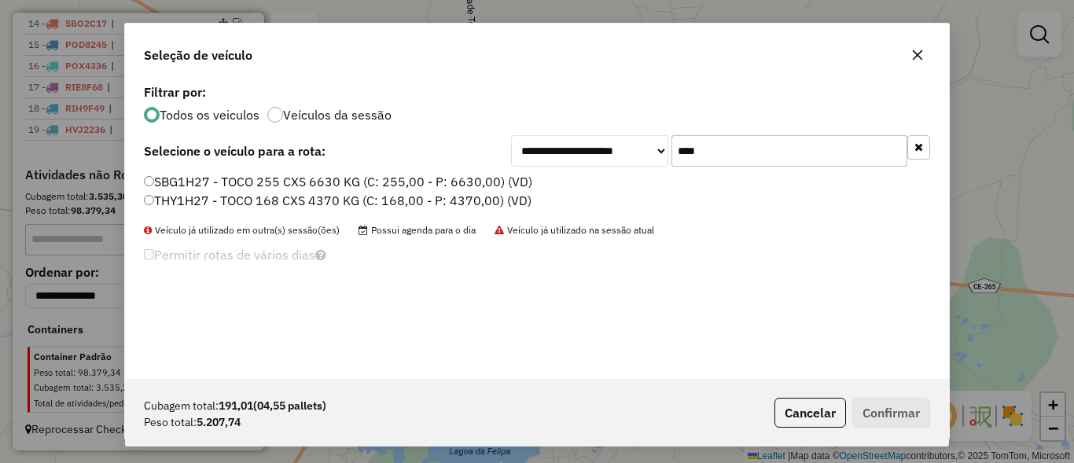
type input "****"
click at [161, 178] on label "SBG1H27 - TOCO 255 CXS 6630 KG (C: 255,00 - P: 6630,00) (VD)" at bounding box center [338, 181] width 388 height 19
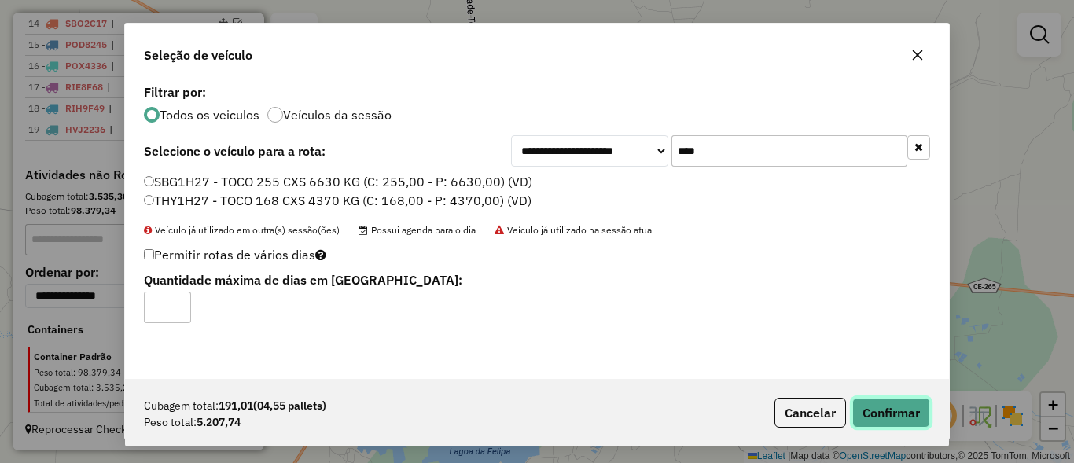
click at [889, 419] on button "Confirmar" at bounding box center [891, 413] width 78 height 30
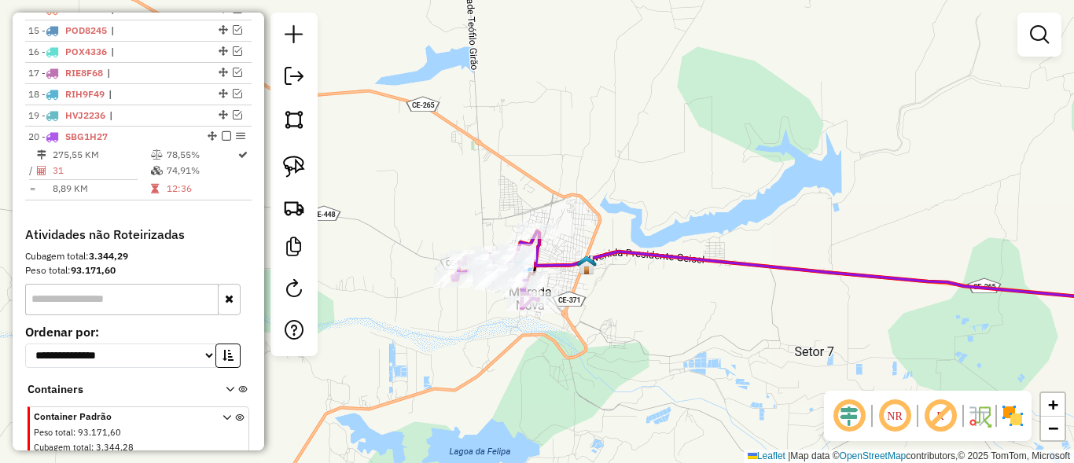
scroll to position [937, 0]
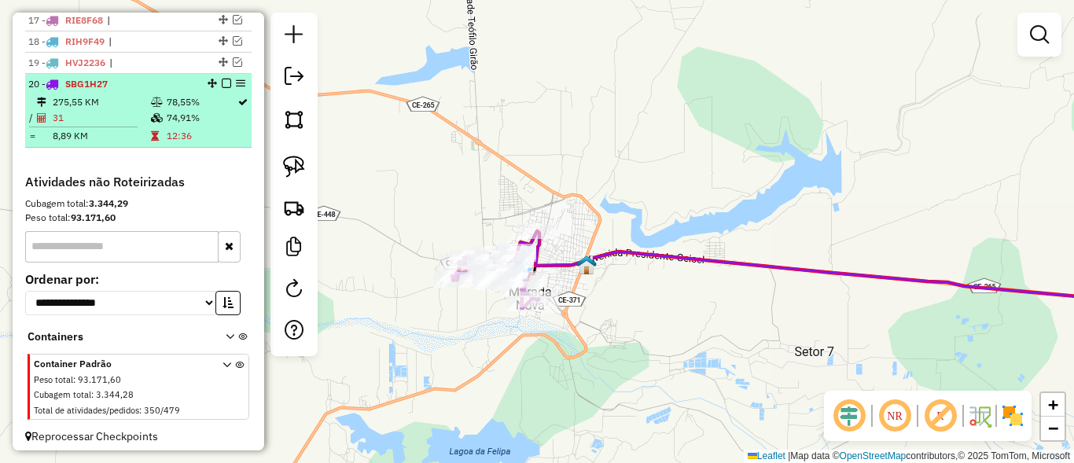
click at [224, 88] on em at bounding box center [226, 83] width 9 height 9
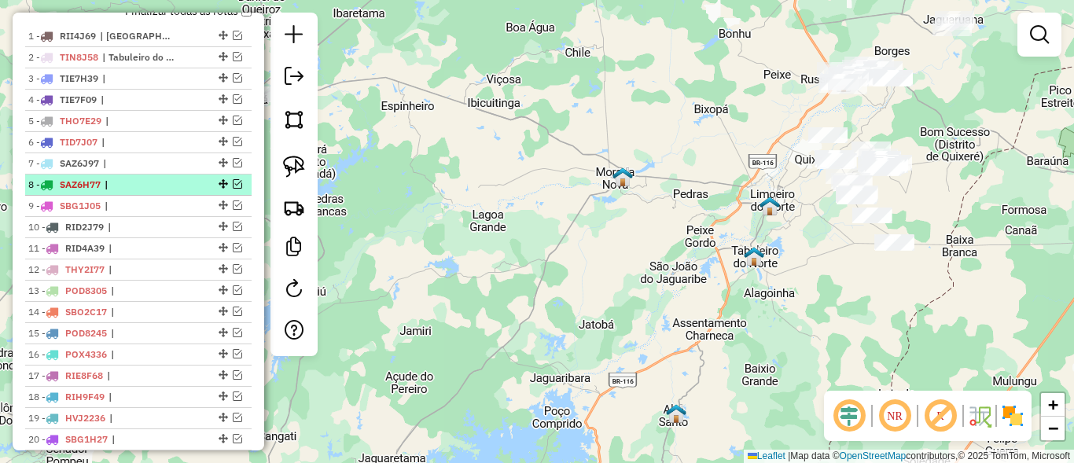
scroll to position [622, 0]
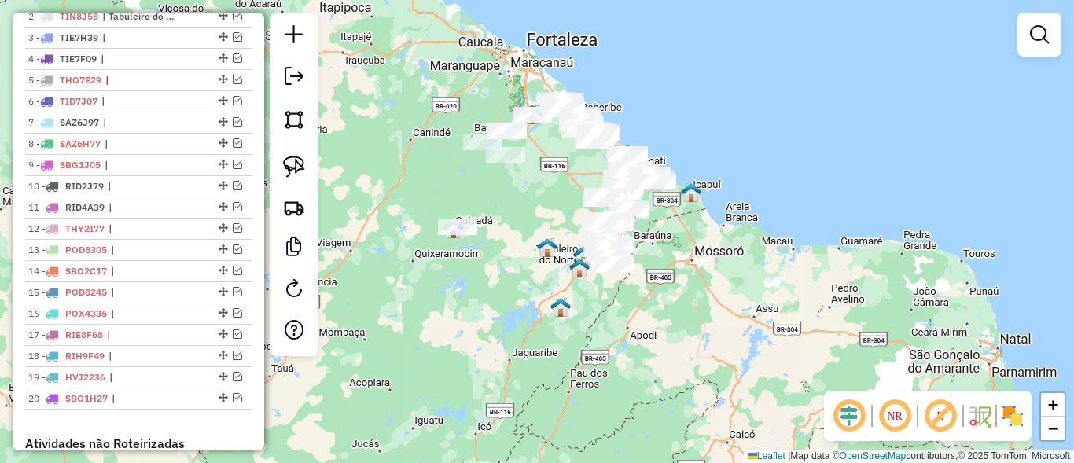
drag, startPoint x: 480, startPoint y: 271, endPoint x: 521, endPoint y: 274, distance: 41.0
click at [521, 274] on div "Janela de atendimento Grade de atendimento Capacidade Transportadoras Veículos …" at bounding box center [537, 231] width 1074 height 463
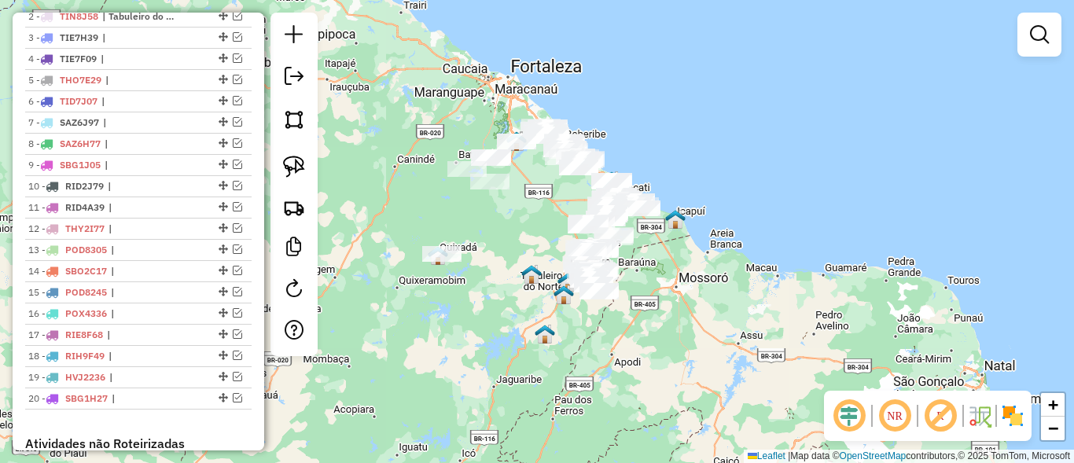
drag, startPoint x: 485, startPoint y: 234, endPoint x: 469, endPoint y: 226, distance: 18.0
click at [477, 245] on div "Janela de atendimento Grade de atendimento Capacidade Transportadoras Veículos …" at bounding box center [537, 231] width 1074 height 463
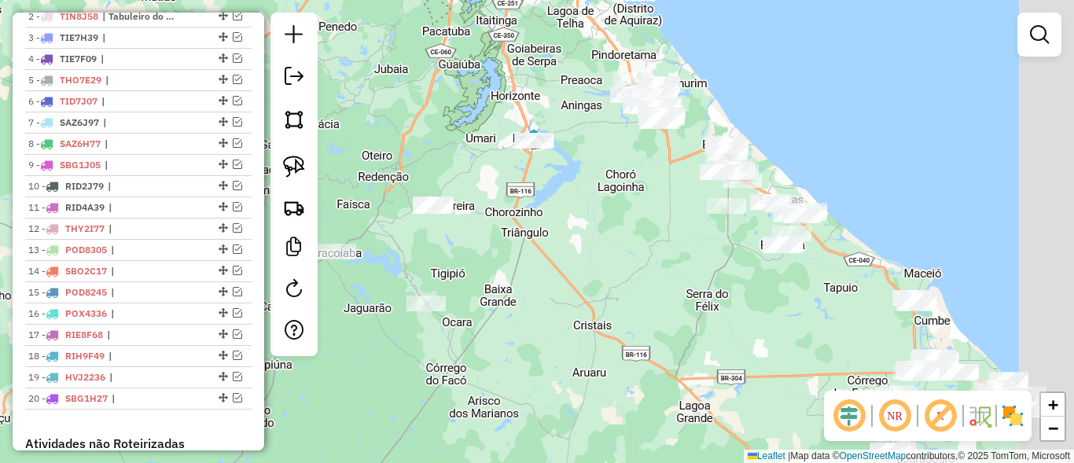
drag, startPoint x: 523, startPoint y: 250, endPoint x: 447, endPoint y: 281, distance: 82.2
click at [444, 282] on div "Janela de atendimento Grade de atendimento Capacidade Transportadoras Veículos …" at bounding box center [537, 231] width 1074 height 463
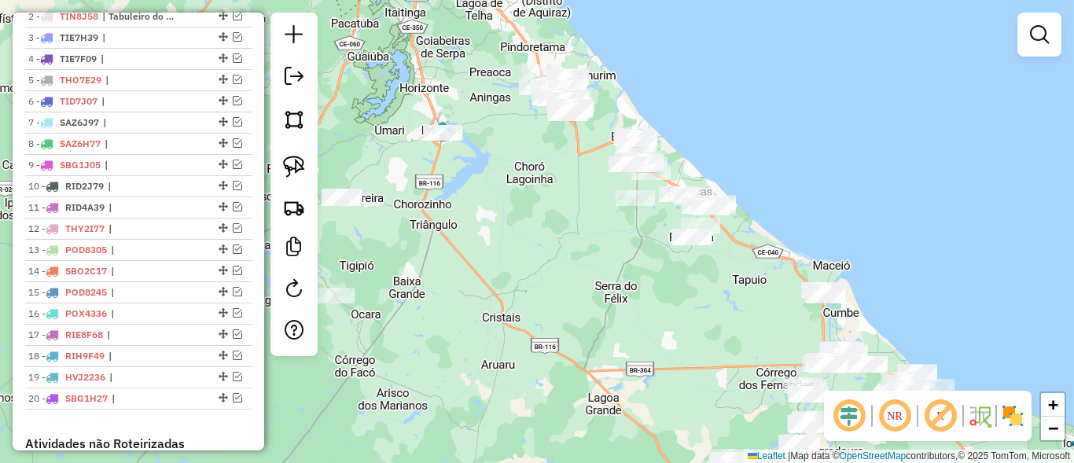
drag, startPoint x: 648, startPoint y: 301, endPoint x: 440, endPoint y: 31, distance: 341.5
click at [440, 31] on div "Janela de atendimento Grade de atendimento Capacidade Transportadoras Veículos …" at bounding box center [537, 231] width 1074 height 463
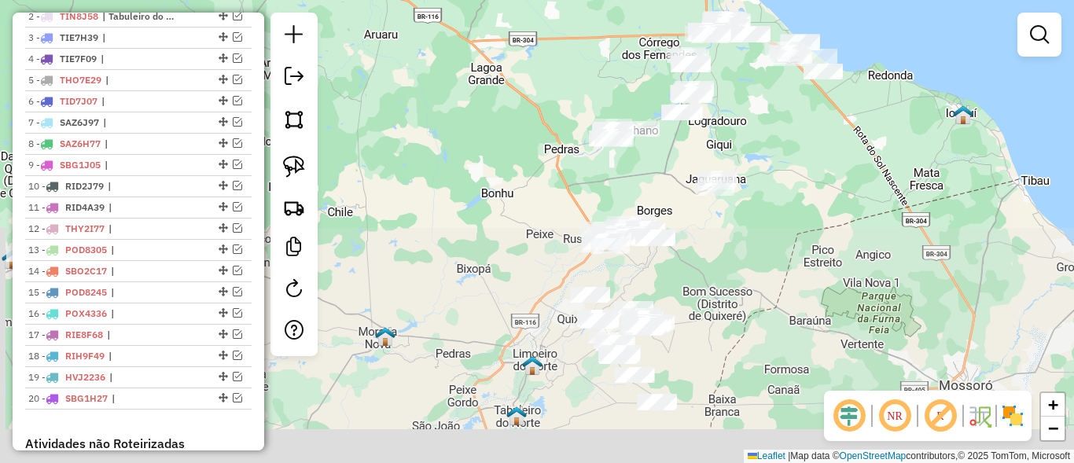
drag, startPoint x: 491, startPoint y: 209, endPoint x: 497, endPoint y: 107, distance: 102.4
click at [496, 105] on div "Janela de atendimento Grade de atendimento Capacidade Transportadoras Veículos …" at bounding box center [537, 231] width 1074 height 463
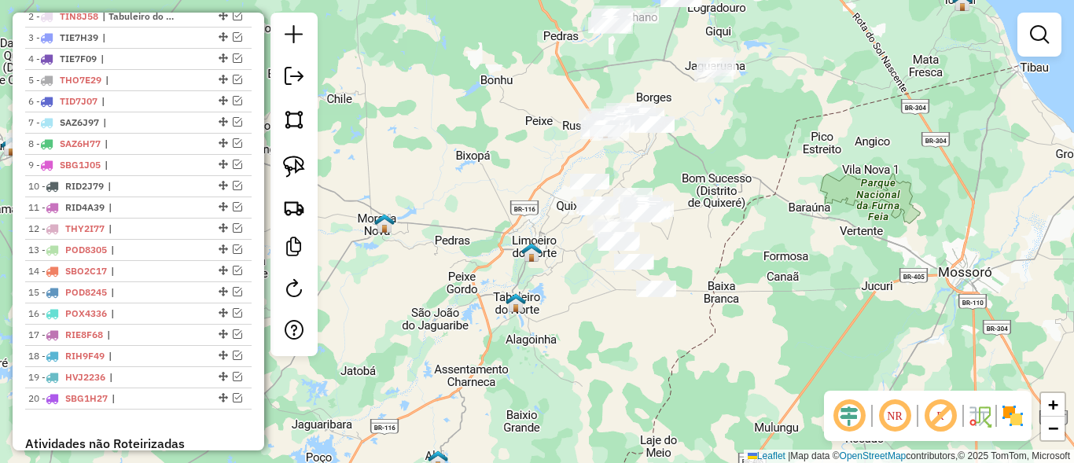
drag, startPoint x: 539, startPoint y: 253, endPoint x: 460, endPoint y: 197, distance: 96.9
click at [521, 242] on img at bounding box center [531, 252] width 20 height 20
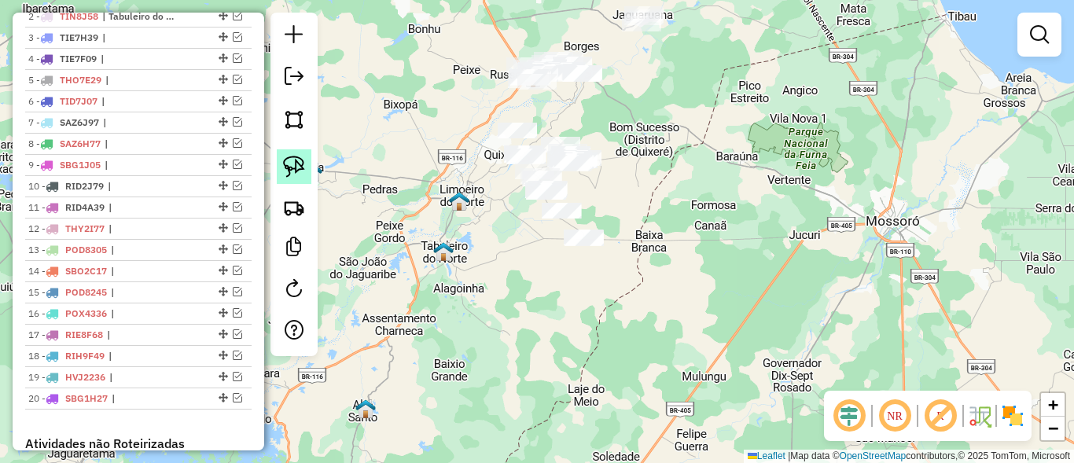
click at [297, 166] on img at bounding box center [294, 167] width 22 height 22
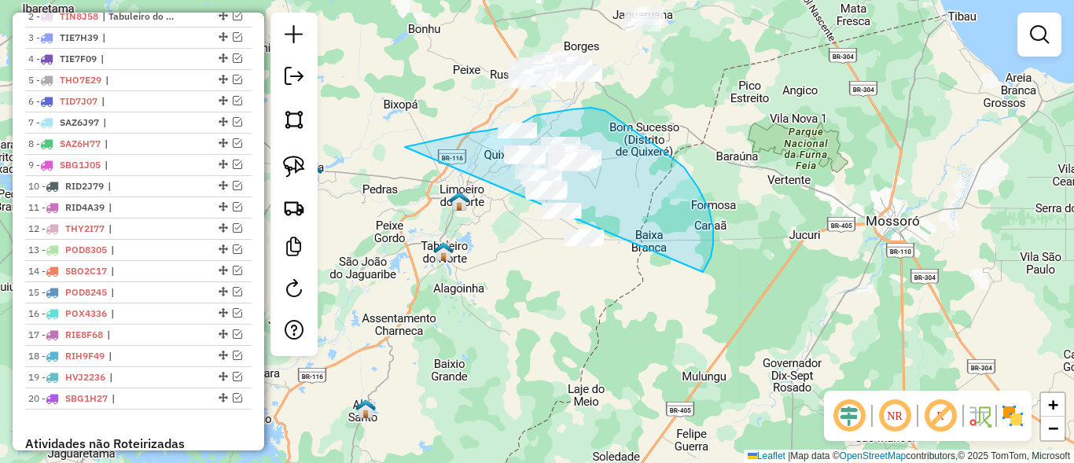
drag, startPoint x: 488, startPoint y: 131, endPoint x: 549, endPoint y: 280, distance: 161.5
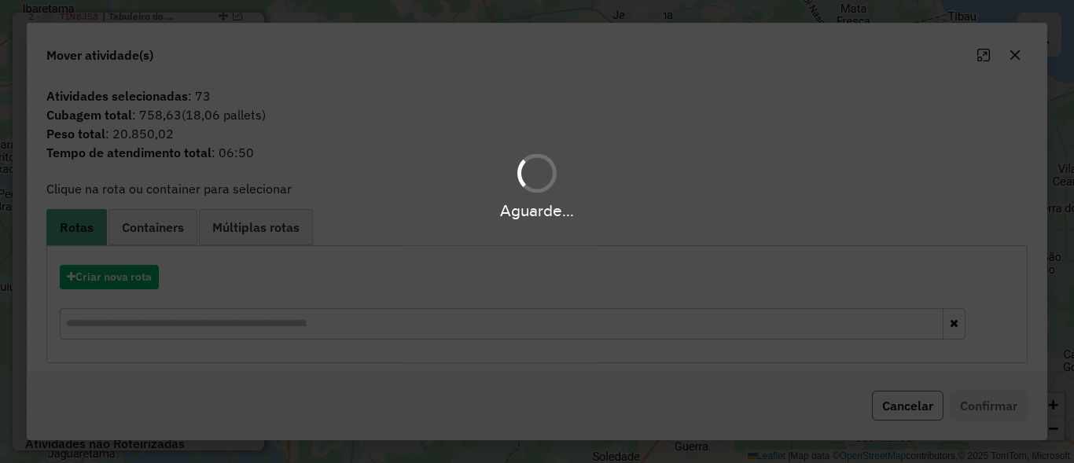
click at [901, 403] on button "Cancelar" at bounding box center [908, 406] width 72 height 30
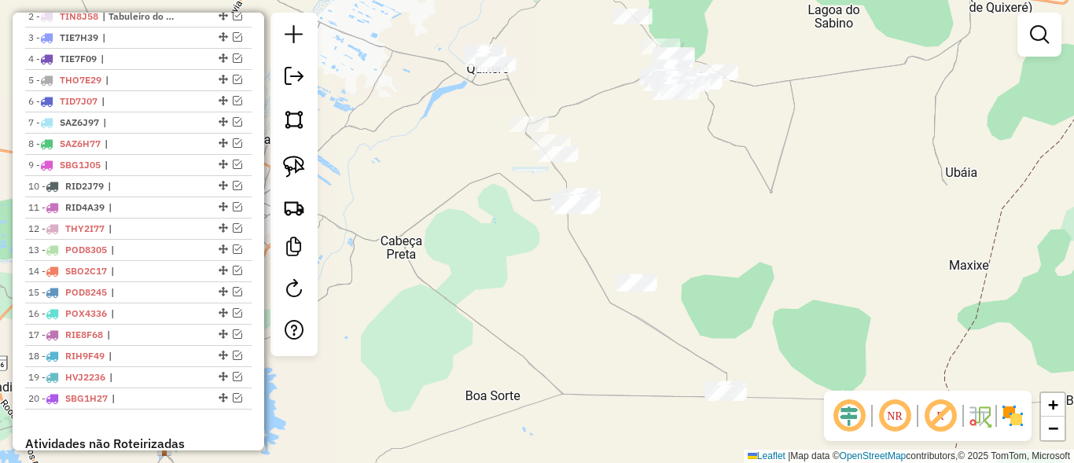
drag, startPoint x: 557, startPoint y: 263, endPoint x: 586, endPoint y: 295, distance: 43.4
click at [586, 295] on div "Janela de atendimento Grade de atendimento Capacidade Transportadoras Veículos …" at bounding box center [537, 231] width 1074 height 463
drag, startPoint x: 657, startPoint y: 204, endPoint x: 580, endPoint y: 322, distance: 140.9
click at [580, 322] on div "Janela de atendimento Grade de atendimento Capacidade Transportadoras Veículos …" at bounding box center [537, 231] width 1074 height 463
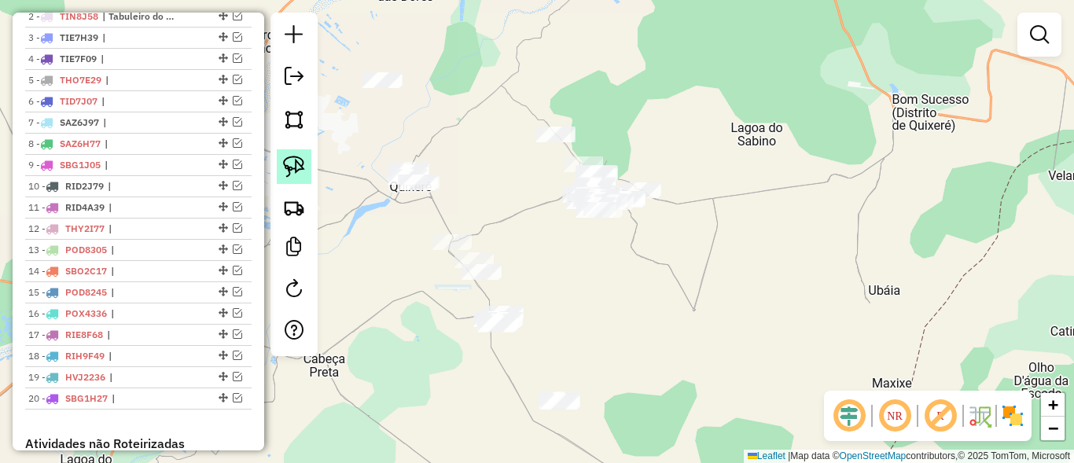
click at [301, 163] on img at bounding box center [294, 167] width 22 height 22
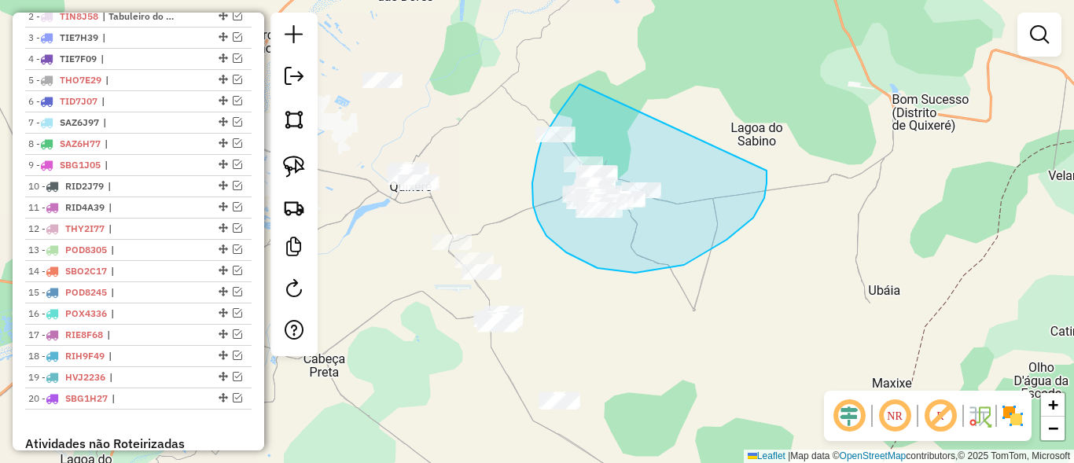
drag, startPoint x: 580, startPoint y: 84, endPoint x: 766, endPoint y: 166, distance: 203.5
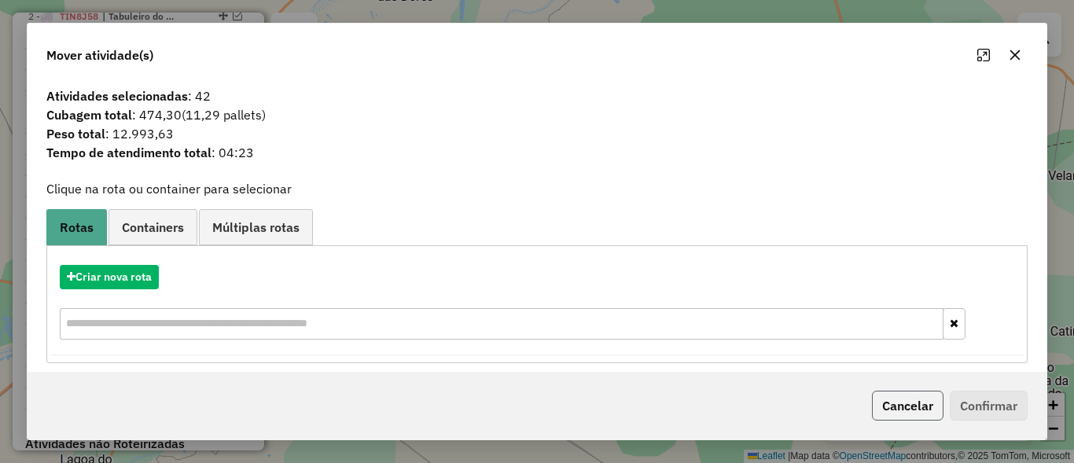
click at [894, 403] on button "Cancelar" at bounding box center [908, 406] width 72 height 30
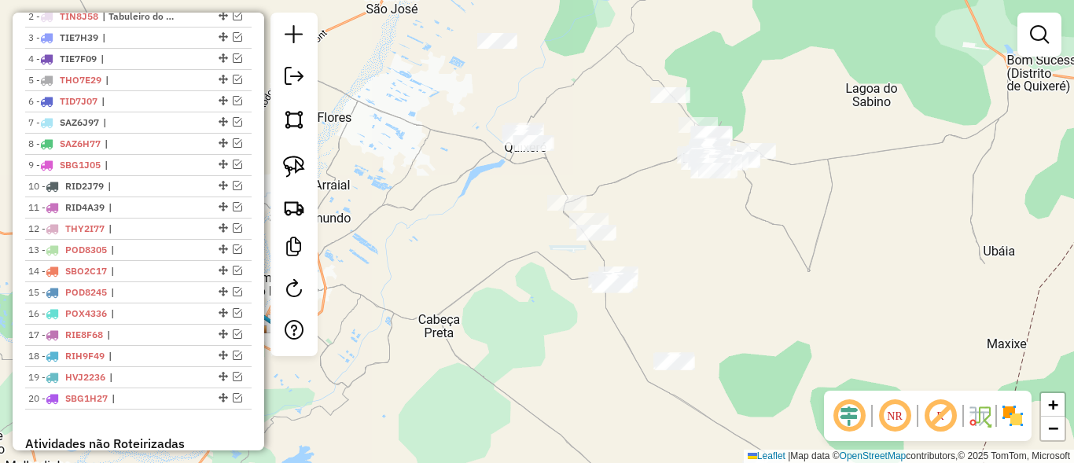
drag, startPoint x: 672, startPoint y: 337, endPoint x: 787, endPoint y: 297, distance: 121.4
click at [787, 297] on div "Janela de atendimento Grade de atendimento Capacidade Transportadoras Veículos …" at bounding box center [537, 231] width 1074 height 463
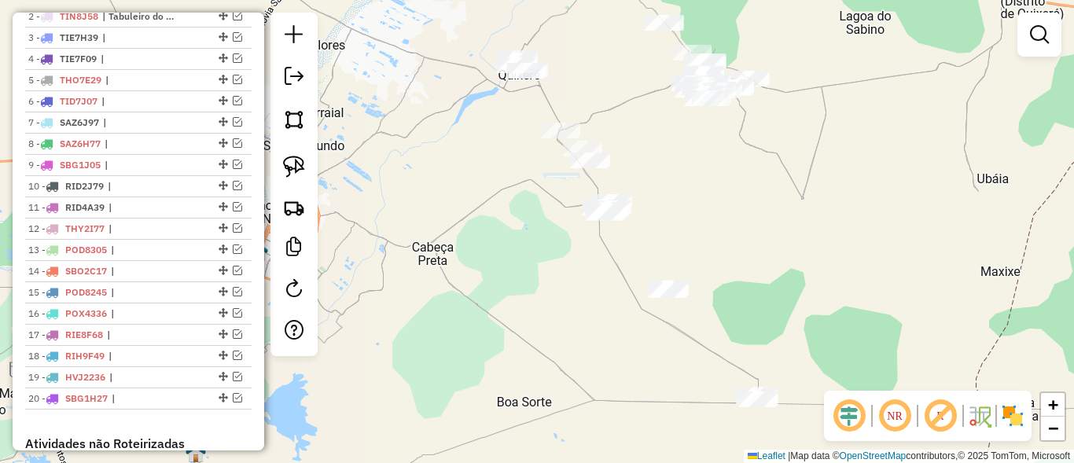
drag, startPoint x: 610, startPoint y: 156, endPoint x: 727, endPoint y: 192, distance: 121.9
click at [727, 192] on div "Janela de atendimento Grade de atendimento Capacidade Transportadoras Veículos …" at bounding box center [537, 231] width 1074 height 463
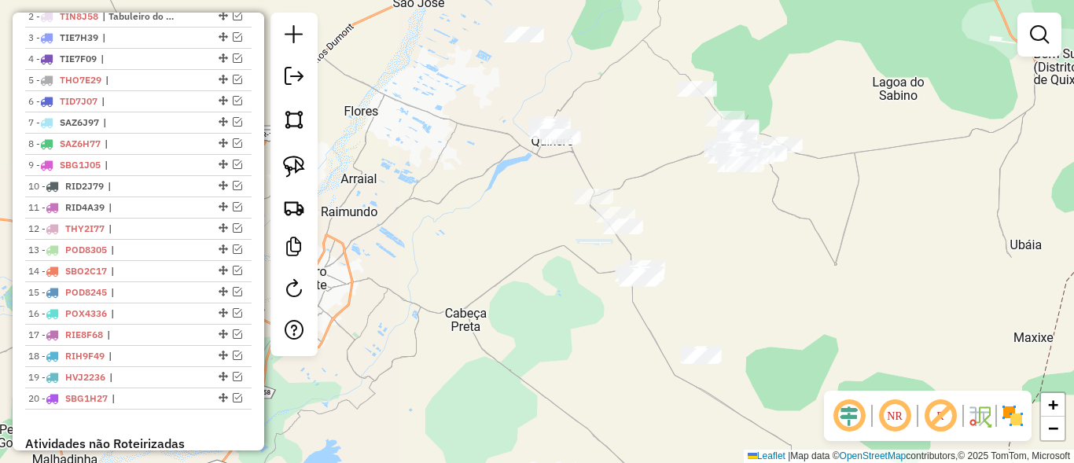
drag, startPoint x: 755, startPoint y: 263, endPoint x: 775, endPoint y: 294, distance: 36.4
click at [775, 294] on div "Janela de atendimento Grade de atendimento Capacidade Transportadoras Veículos …" at bounding box center [537, 231] width 1074 height 463
click at [1052, 436] on span "−" at bounding box center [1053, 428] width 10 height 20
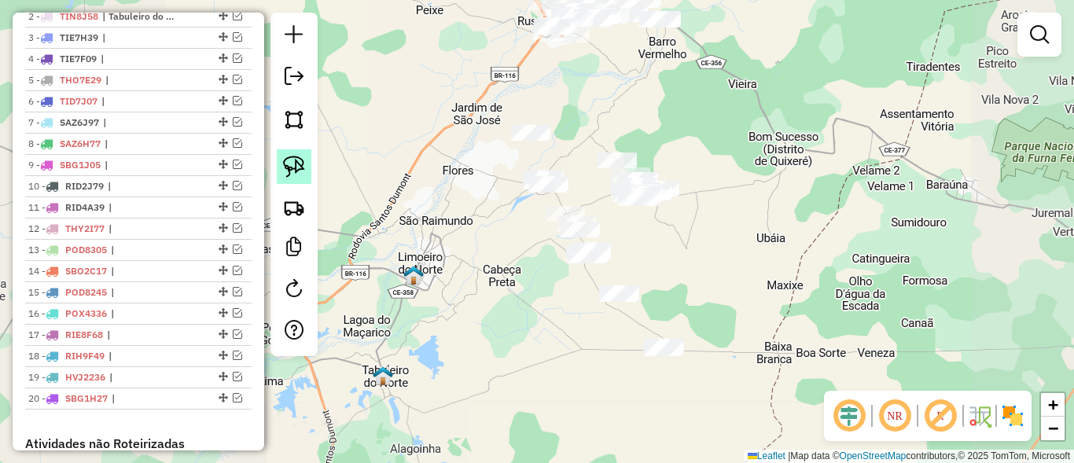
click at [307, 165] on link at bounding box center [294, 166] width 35 height 35
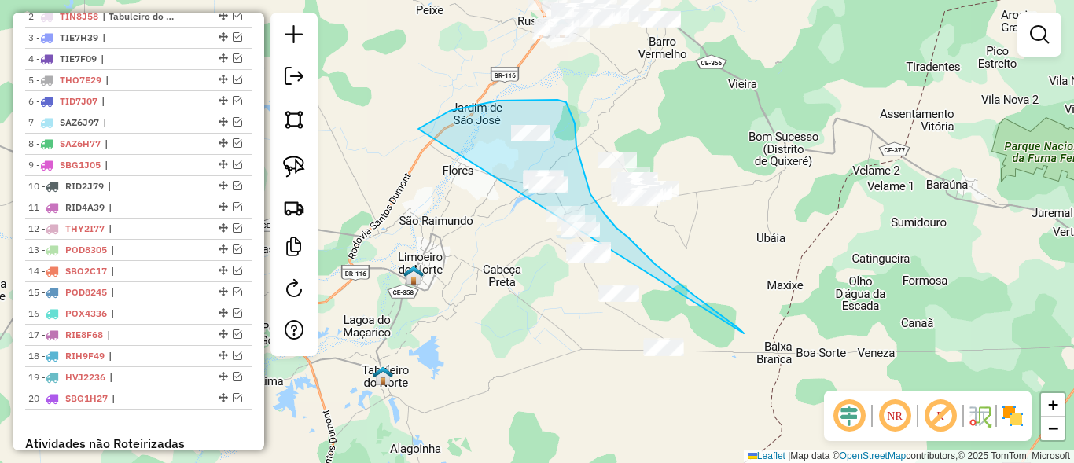
drag, startPoint x: 482, startPoint y: 105, endPoint x: 545, endPoint y: 343, distance: 246.4
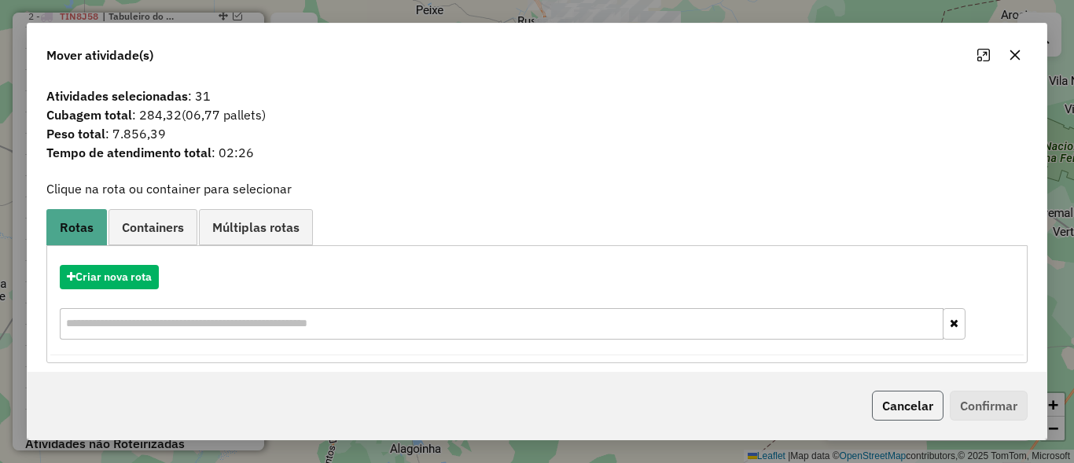
click at [914, 413] on button "Cancelar" at bounding box center [908, 406] width 72 height 30
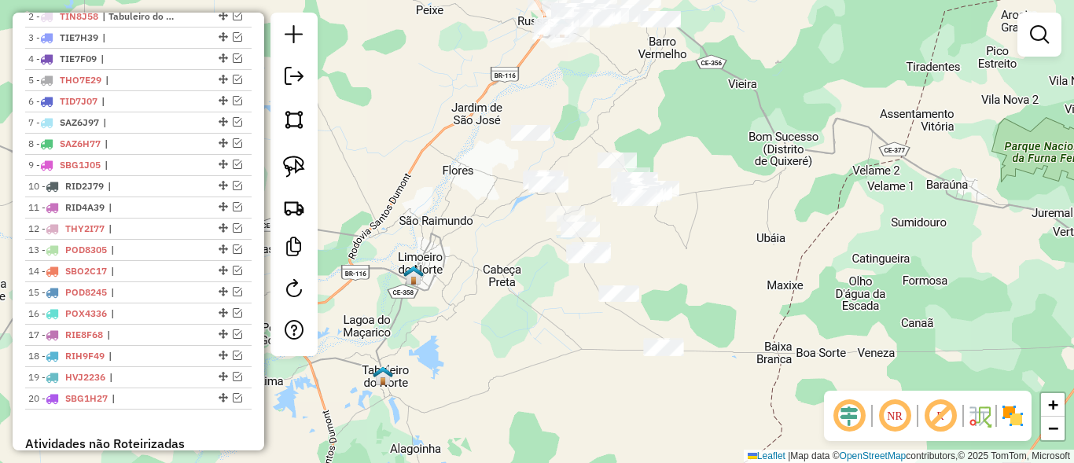
drag, startPoint x: 764, startPoint y: 332, endPoint x: 671, endPoint y: 249, distance: 125.3
click at [689, 257] on div "Janela de atendimento Grade de atendimento Capacidade Transportadoras Veículos …" at bounding box center [537, 231] width 1074 height 463
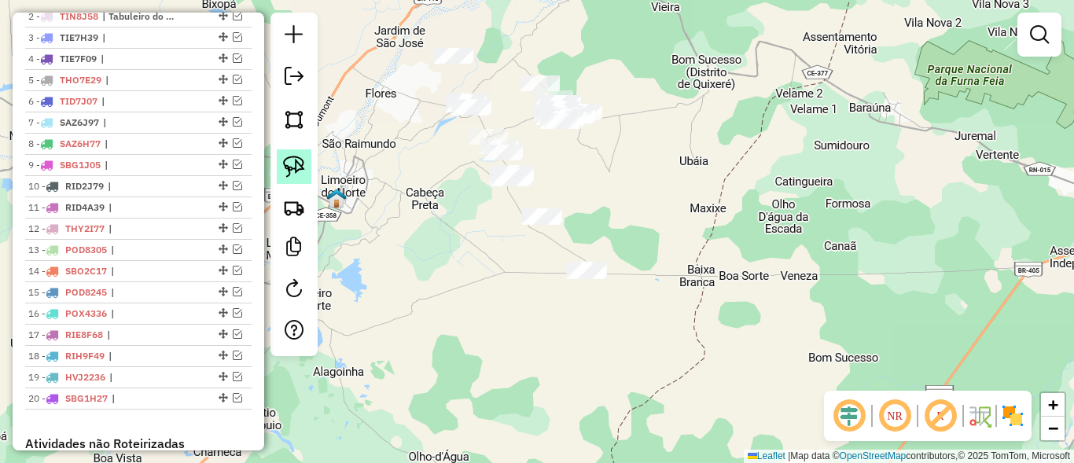
click at [280, 160] on link at bounding box center [294, 166] width 35 height 35
drag, startPoint x: 429, startPoint y: 179, endPoint x: 525, endPoint y: 326, distance: 175.6
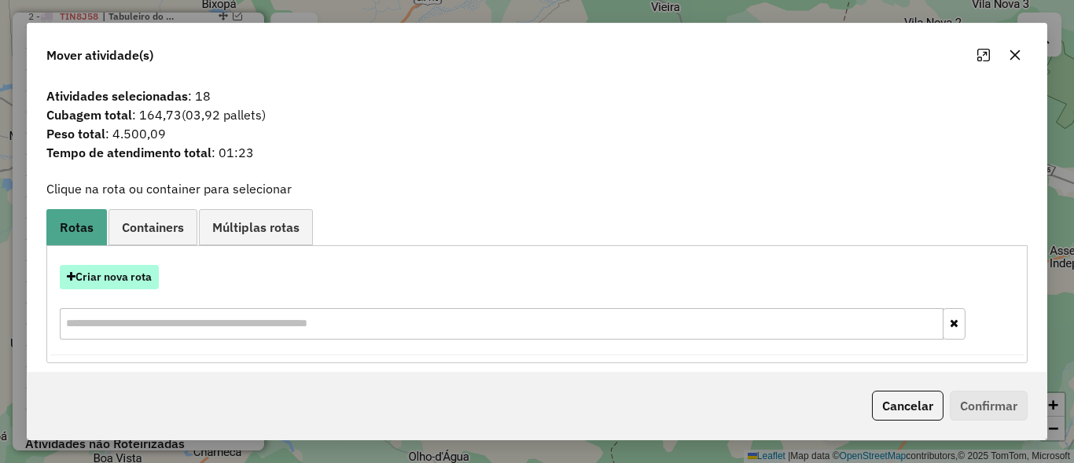
click at [117, 281] on button "Criar nova rota" at bounding box center [109, 277] width 99 height 24
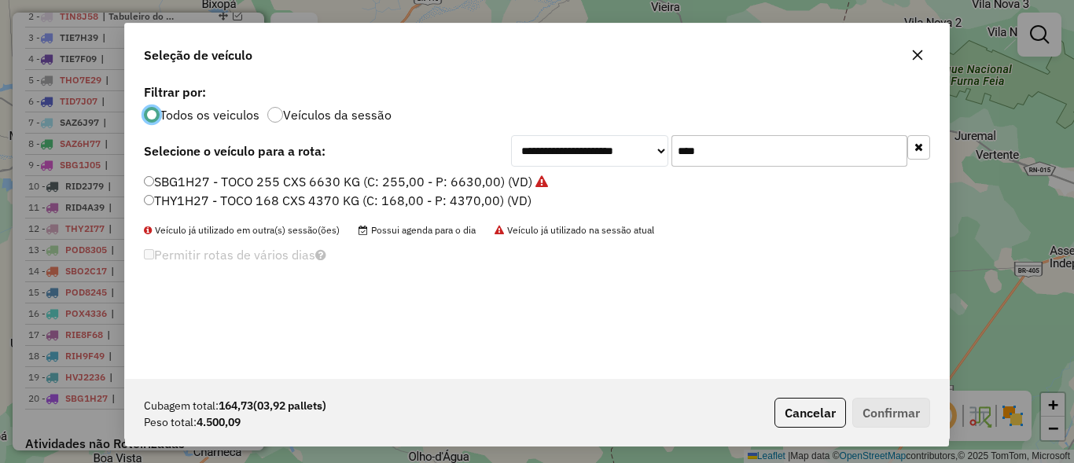
scroll to position [9, 5]
click at [832, 148] on input "****" at bounding box center [790, 150] width 236 height 31
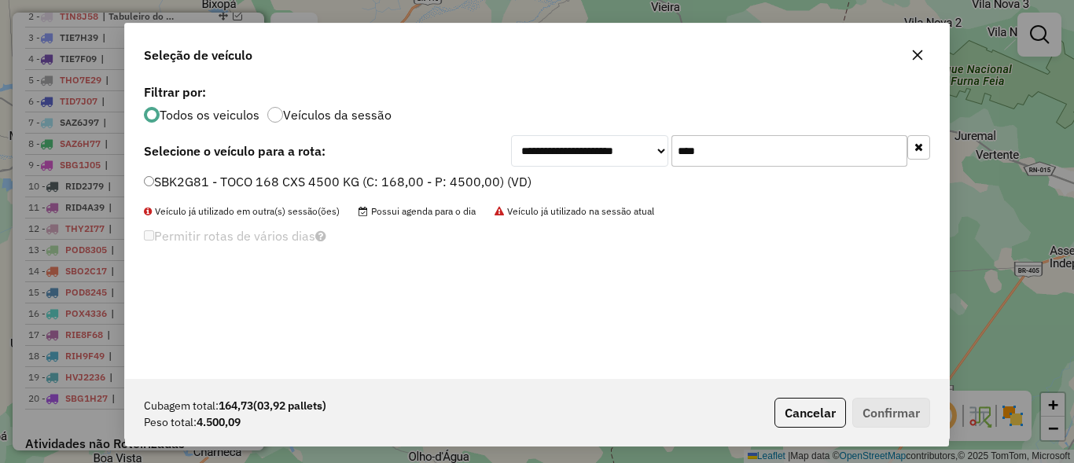
type input "****"
click at [226, 182] on label "SBK2G81 - TOCO 168 CXS 4500 KG (C: 168,00 - P: 4500,00) (VD)" at bounding box center [338, 181] width 388 height 19
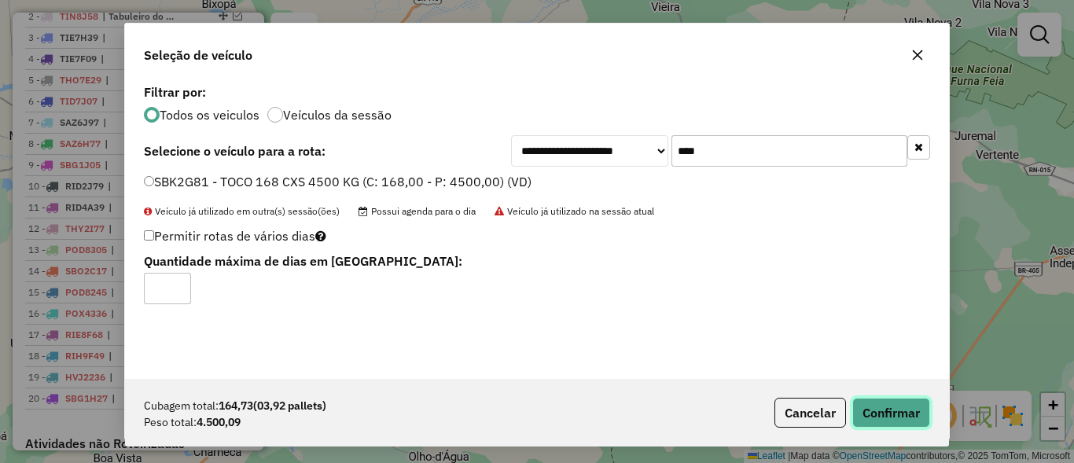
click at [873, 405] on button "Confirmar" at bounding box center [891, 413] width 78 height 30
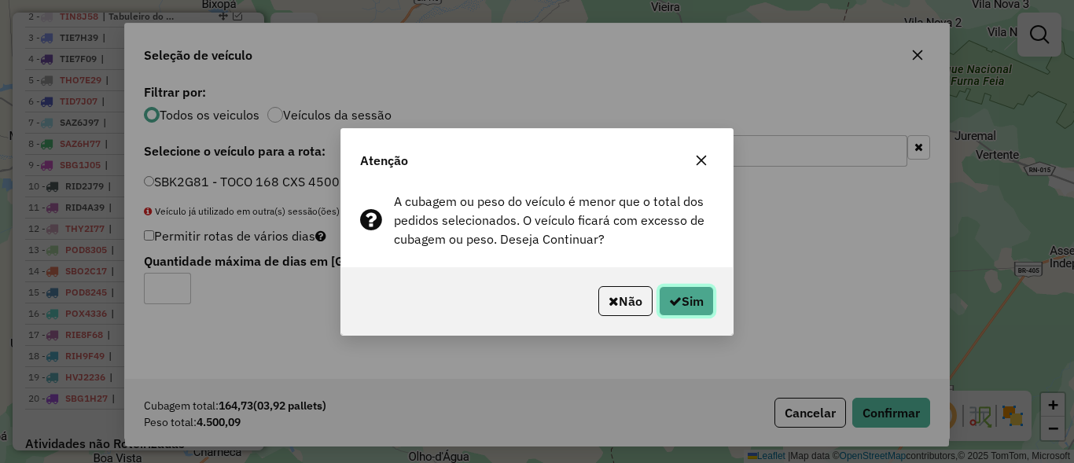
click at [698, 289] on button "Sim" at bounding box center [686, 301] width 55 height 30
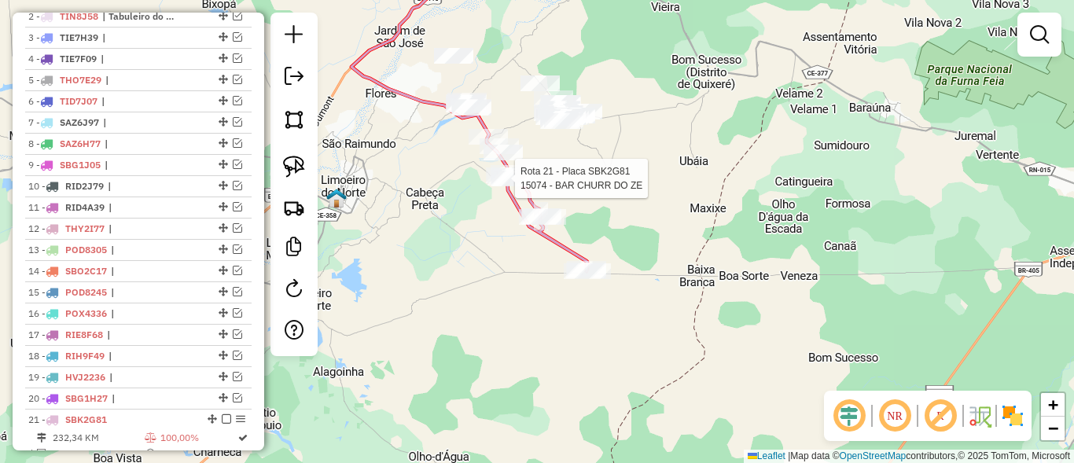
select select "**********"
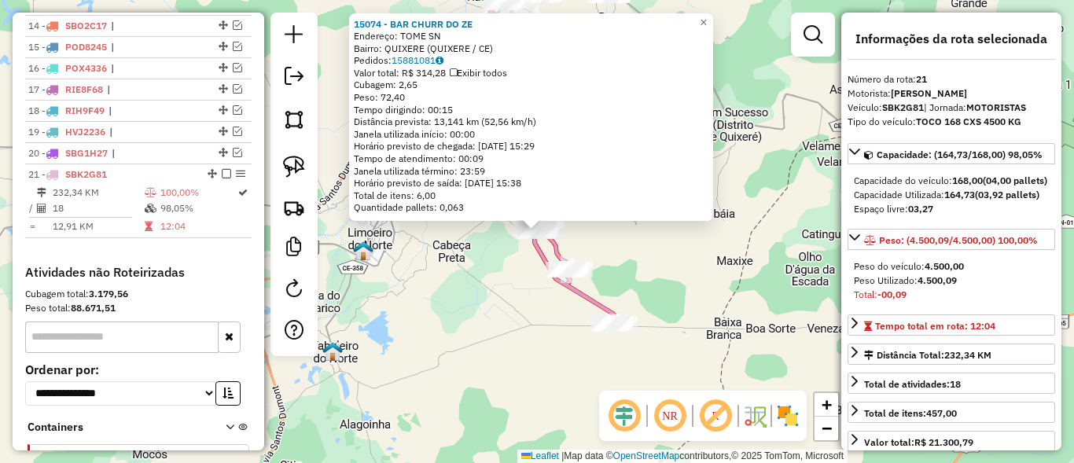
scroll to position [979, 0]
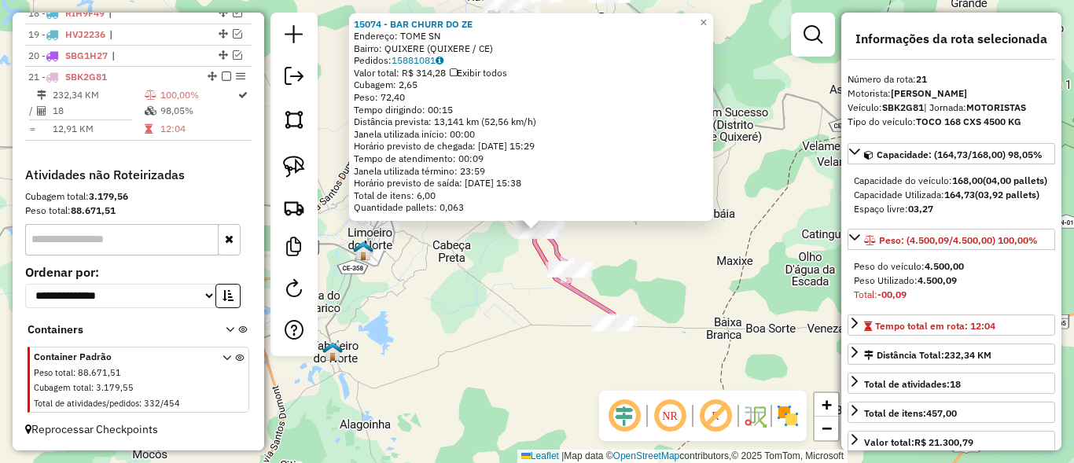
click at [513, 315] on div "15074 - BAR CHURR DO ZE Endereço: TOME SN Bairro: QUIXERE (QUIXERE / CE) Pedido…" at bounding box center [537, 231] width 1074 height 463
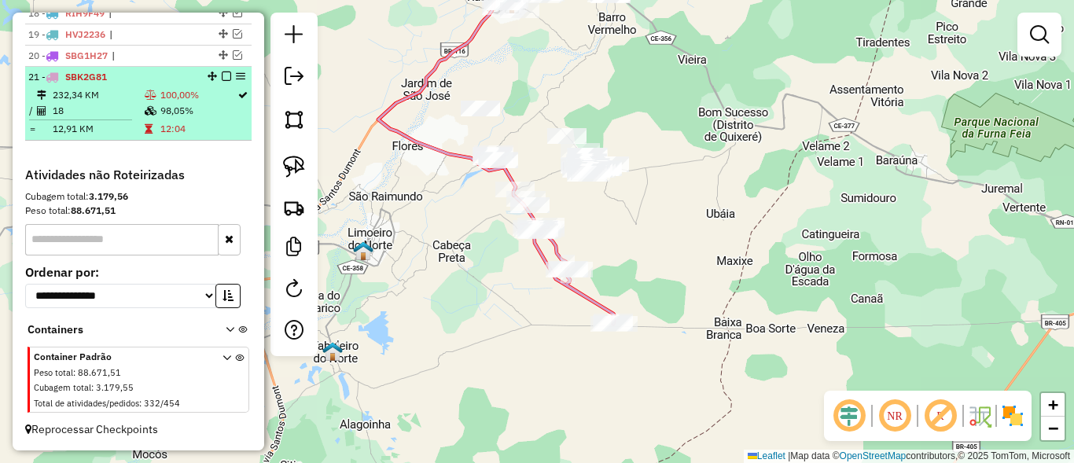
click at [222, 75] on em at bounding box center [226, 76] width 9 height 9
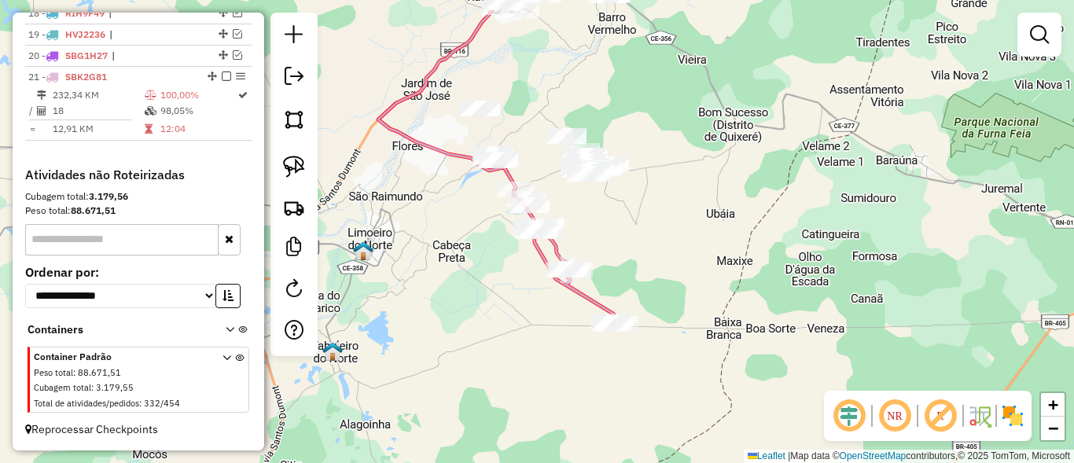
scroll to position [926, 0]
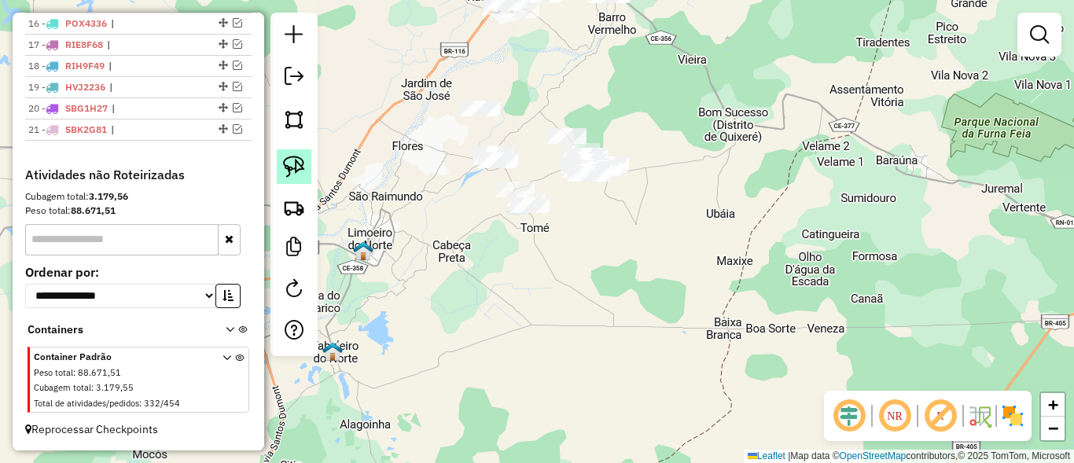
click at [295, 172] on img at bounding box center [294, 167] width 22 height 22
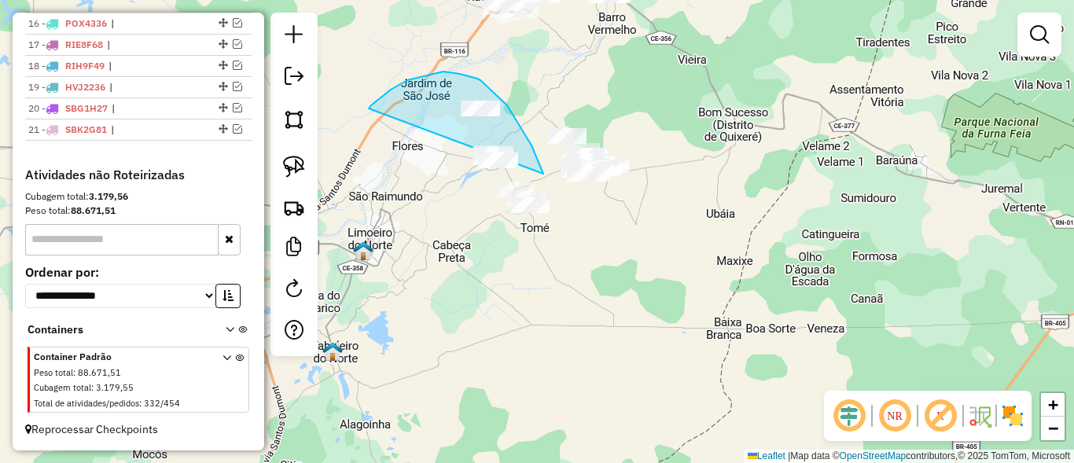
drag, startPoint x: 371, startPoint y: 105, endPoint x: 512, endPoint y: 244, distance: 197.4
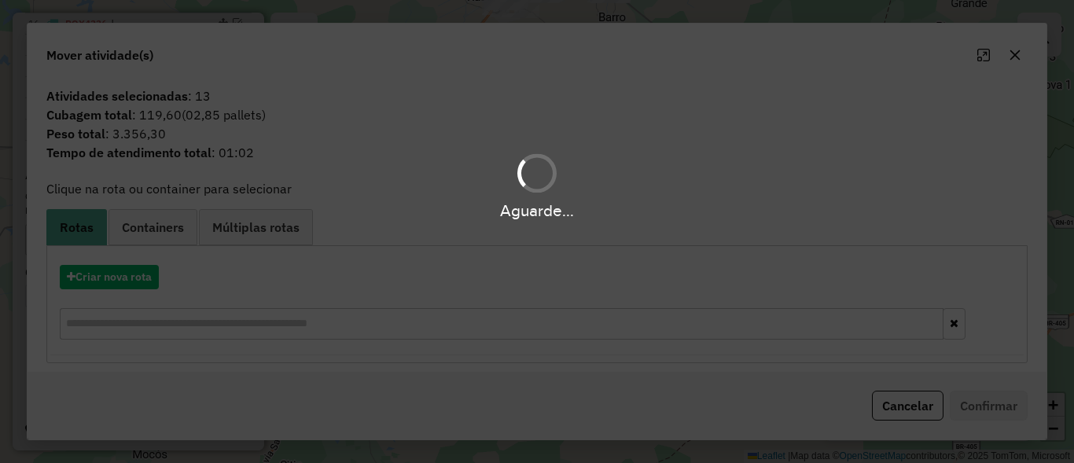
click at [126, 280] on div "Aguarde..." at bounding box center [537, 231] width 1074 height 463
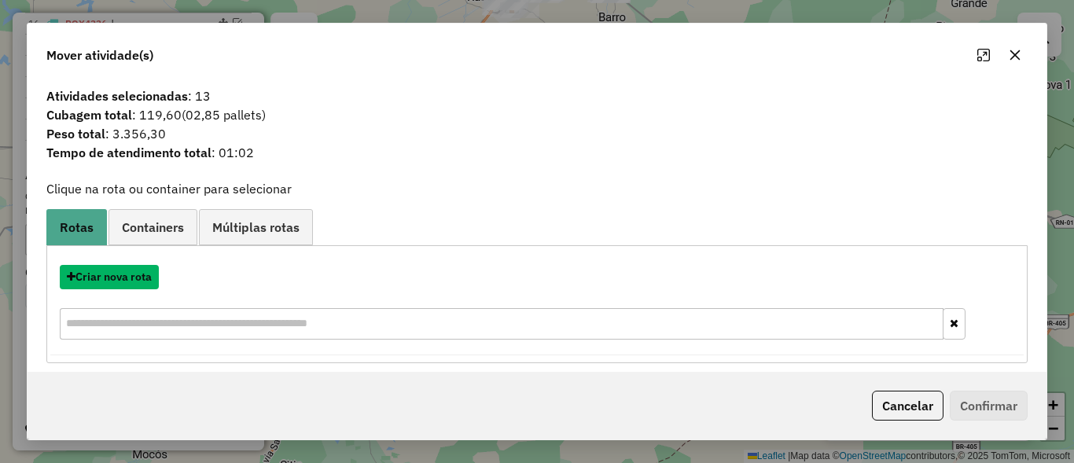
click at [126, 280] on button "Criar nova rota" at bounding box center [109, 277] width 99 height 24
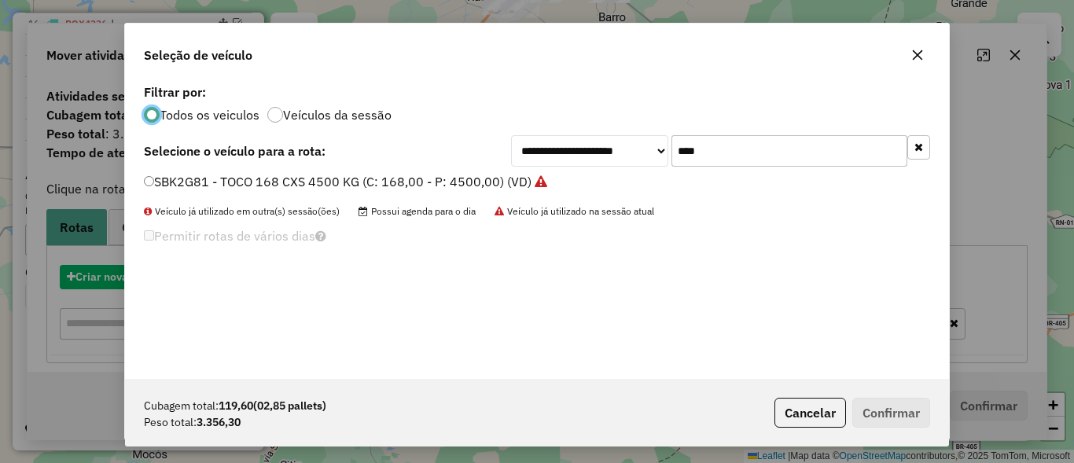
scroll to position [9, 5]
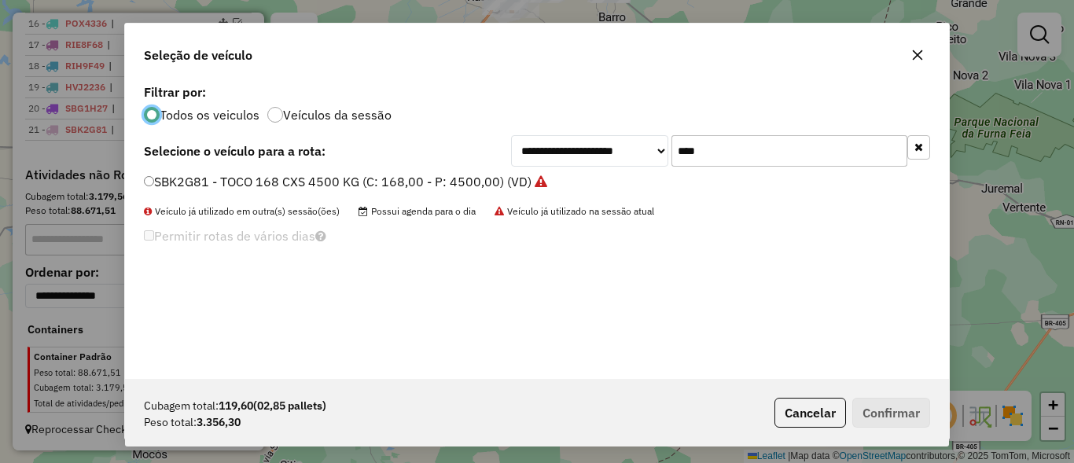
click at [734, 154] on input "****" at bounding box center [790, 150] width 236 height 31
type input "****"
click at [222, 174] on label "SBM9C84 - TOCO 168 CXS 4500 KG (C: 168,00 - P: 4500,00) (VD)" at bounding box center [338, 181] width 389 height 19
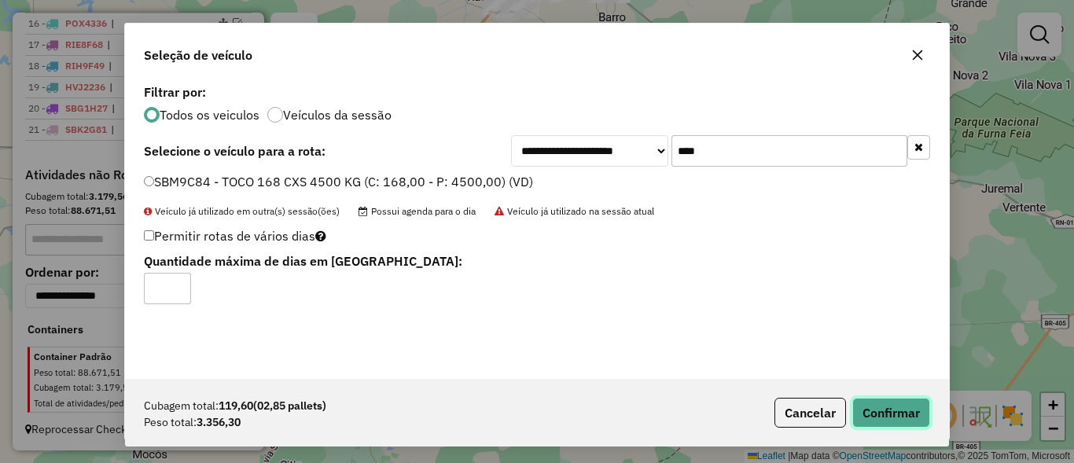
click at [908, 421] on button "Confirmar" at bounding box center [891, 413] width 78 height 30
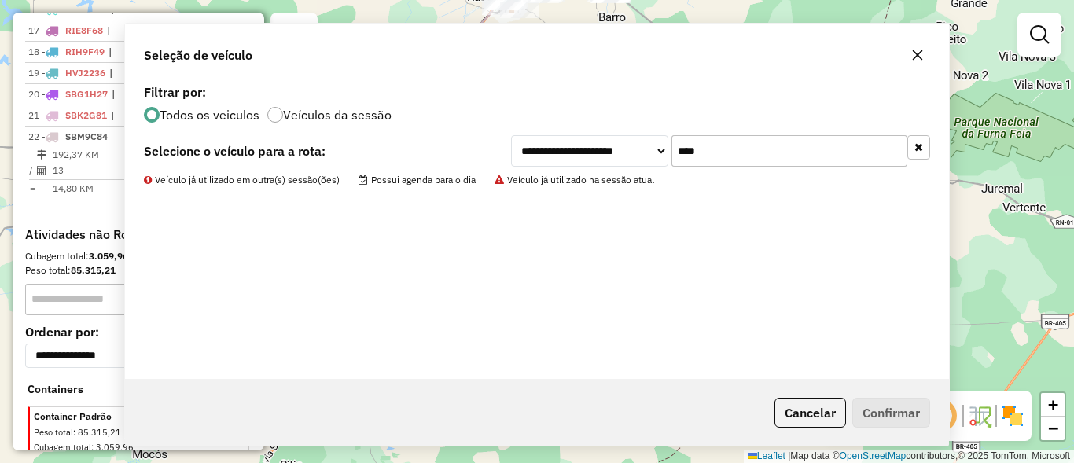
scroll to position [979, 0]
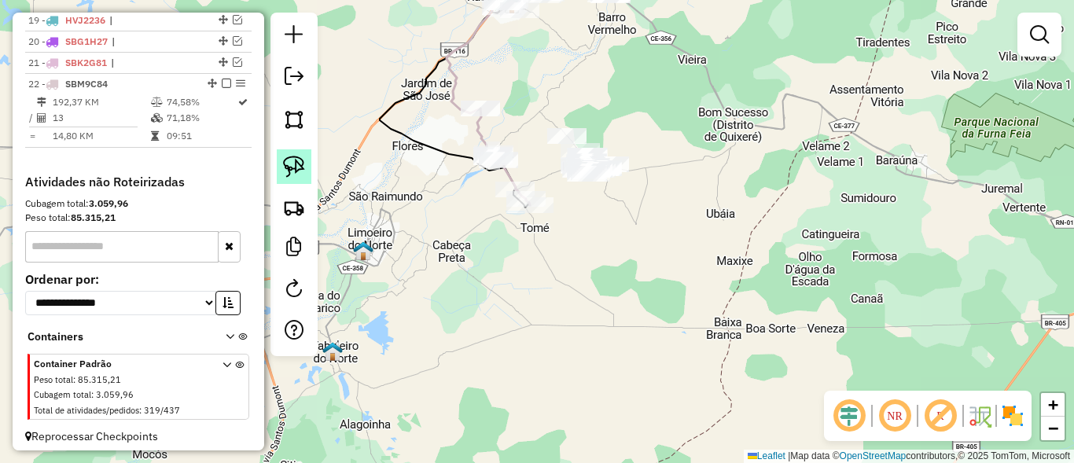
click at [300, 171] on img at bounding box center [294, 167] width 22 height 22
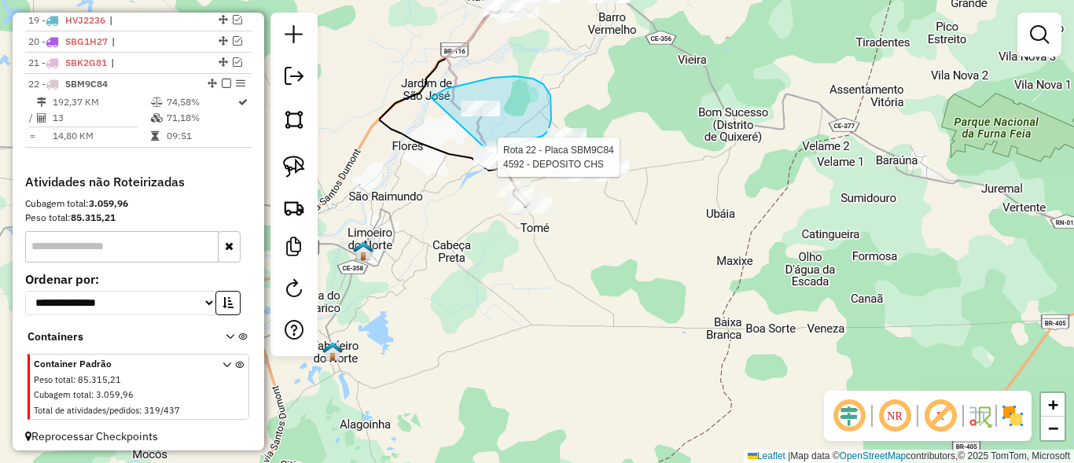
click at [482, 152] on div "Rota 22 - Placa SBM9C84 12313 - Dist Jozimar Rota 22 - Placa SBM9C84 4592 - DEP…" at bounding box center [537, 231] width 1074 height 463
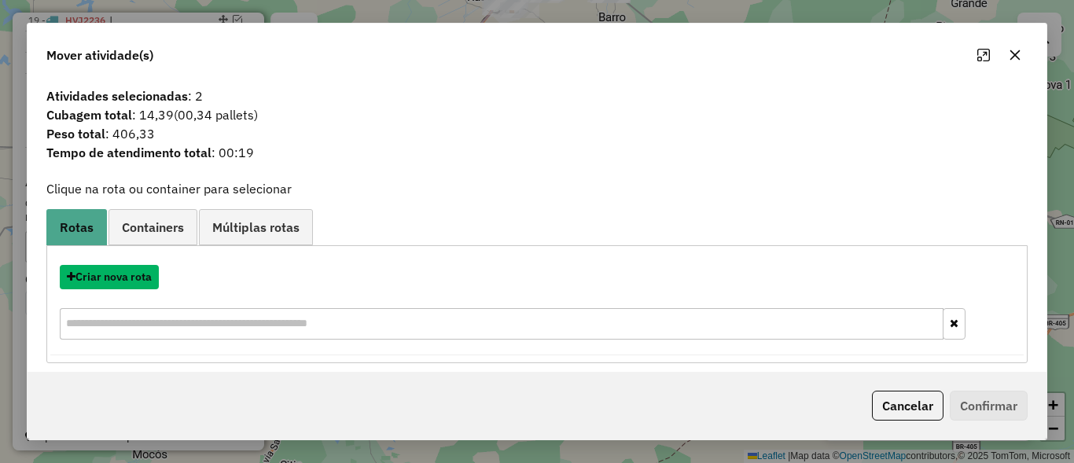
click at [108, 279] on button "Criar nova rota" at bounding box center [109, 277] width 99 height 24
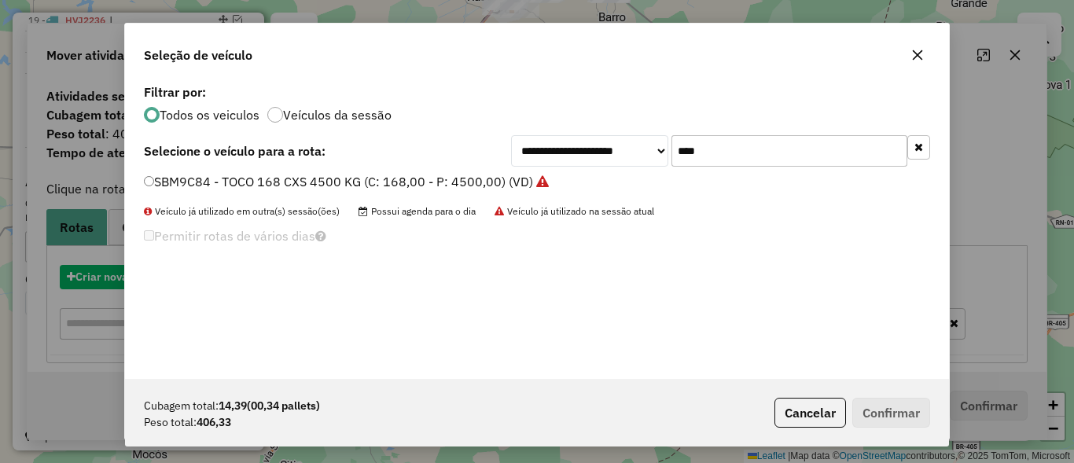
scroll to position [9, 5]
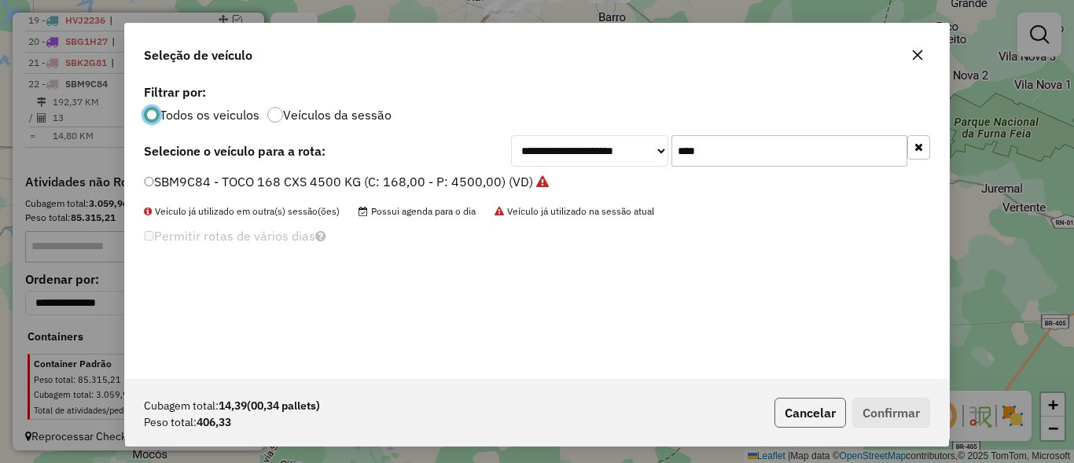
click at [828, 416] on button "Cancelar" at bounding box center [811, 413] width 72 height 30
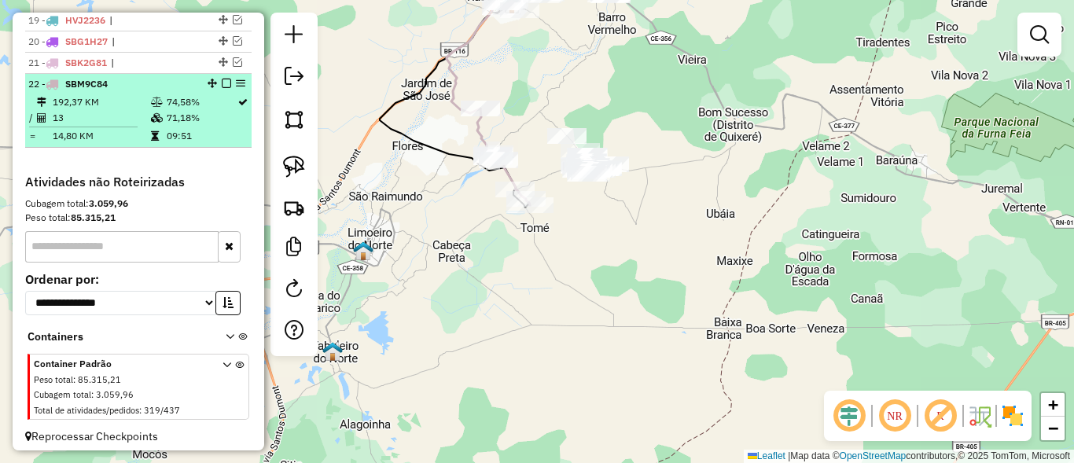
click at [222, 88] on em at bounding box center [226, 83] width 9 height 9
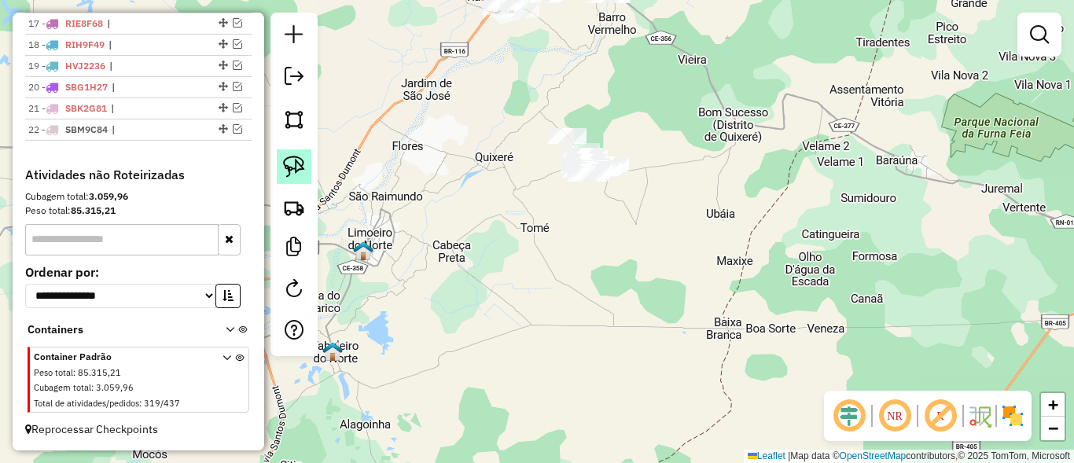
click at [278, 172] on link at bounding box center [294, 166] width 35 height 35
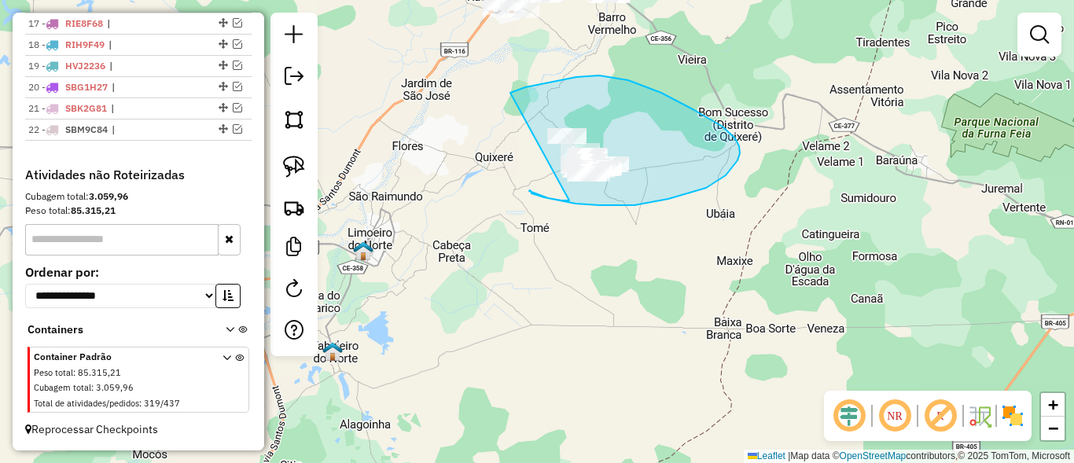
drag, startPoint x: 723, startPoint y: 127, endPoint x: 569, endPoint y: 201, distance: 170.2
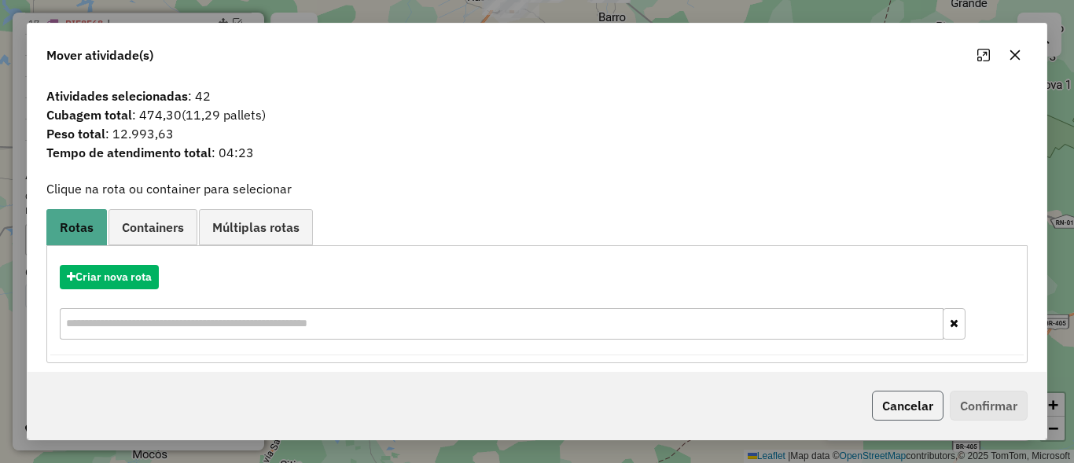
click at [917, 414] on button "Cancelar" at bounding box center [908, 406] width 72 height 30
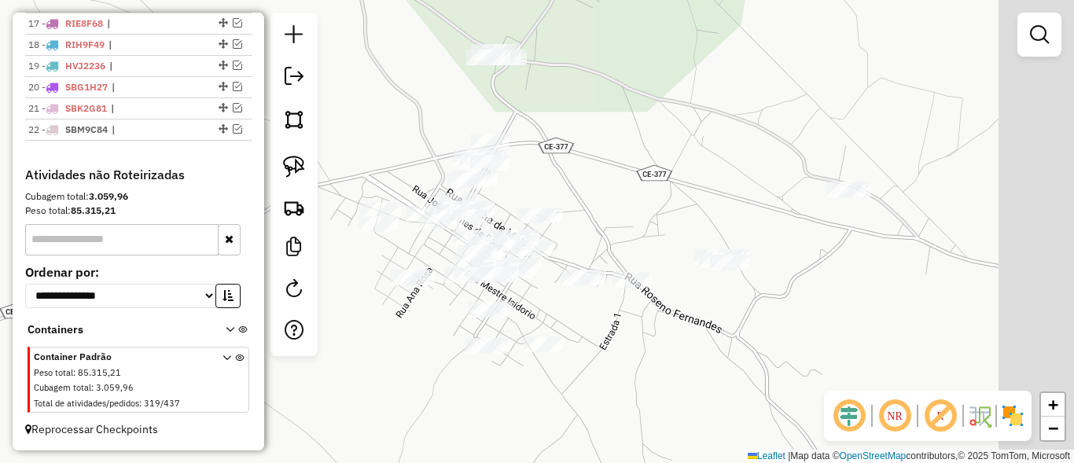
drag, startPoint x: 937, startPoint y: 175, endPoint x: 819, endPoint y: 341, distance: 204.2
click at [819, 341] on div "Janela de atendimento Grade de atendimento Capacidade Transportadoras Veículos …" at bounding box center [537, 231] width 1074 height 463
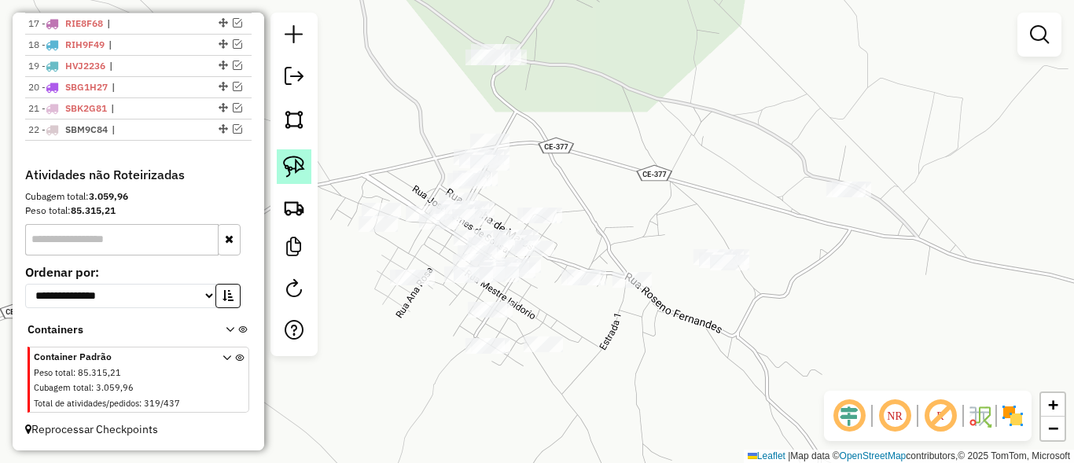
click at [299, 160] on img at bounding box center [294, 167] width 22 height 22
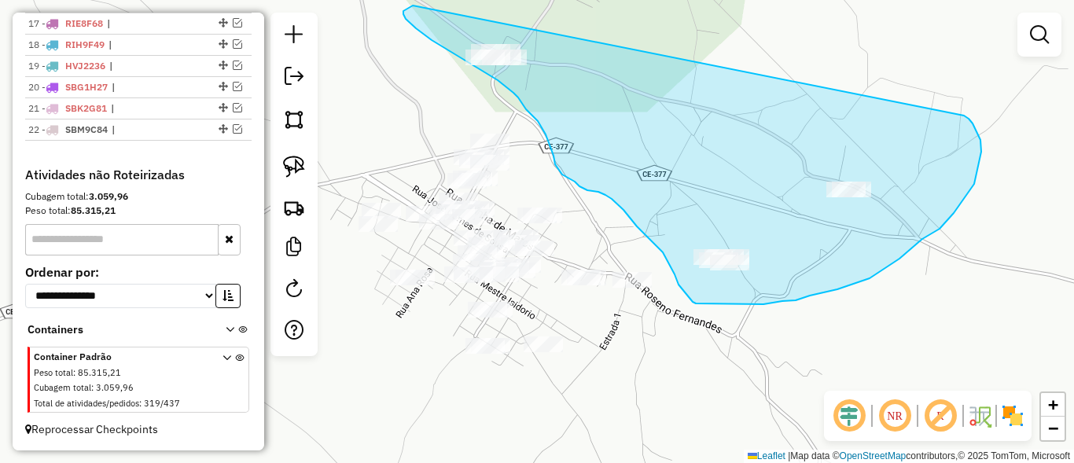
drag, startPoint x: 970, startPoint y: 121, endPoint x: 569, endPoint y: 14, distance: 415.1
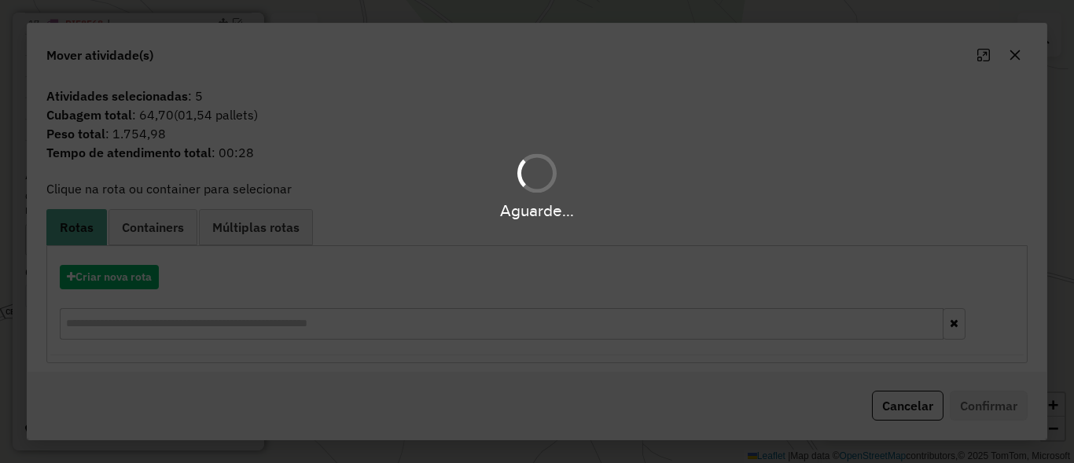
click at [922, 402] on div "Aguarde..." at bounding box center [537, 231] width 1074 height 463
click at [913, 407] on div "Aguarde..." at bounding box center [537, 231] width 1074 height 463
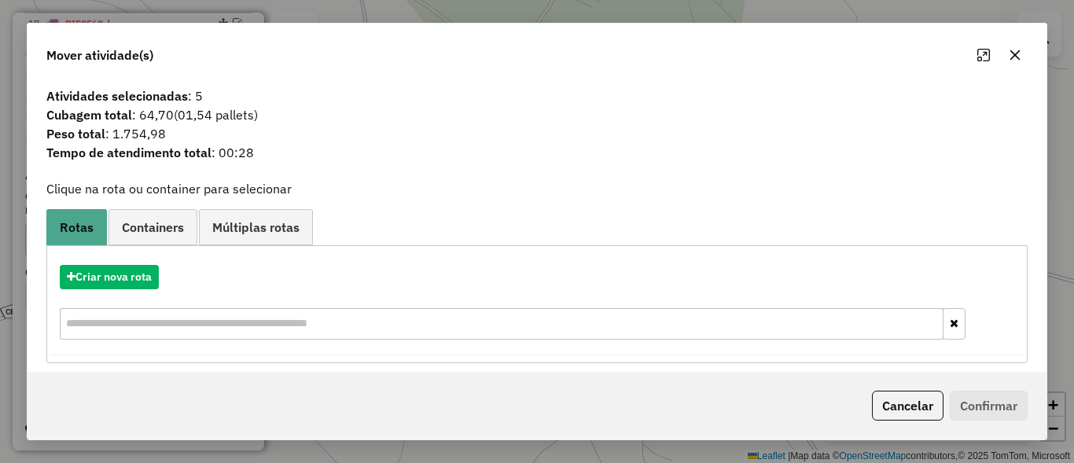
click at [913, 407] on button "Cancelar" at bounding box center [908, 406] width 72 height 30
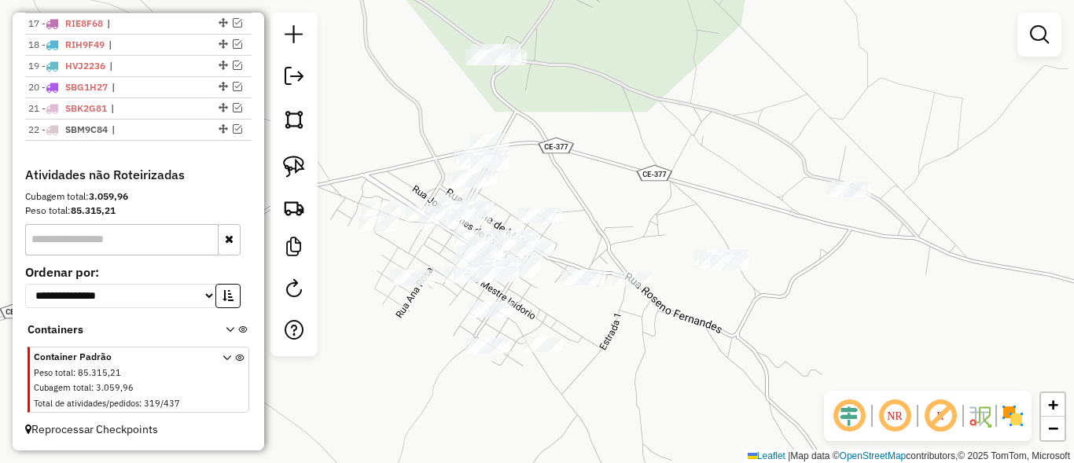
drag, startPoint x: 646, startPoint y: 323, endPoint x: 705, endPoint y: 269, distance: 80.1
click at [705, 269] on div "Janela de atendimento Grade de atendimento Capacidade Transportadoras Veículos …" at bounding box center [537, 231] width 1074 height 463
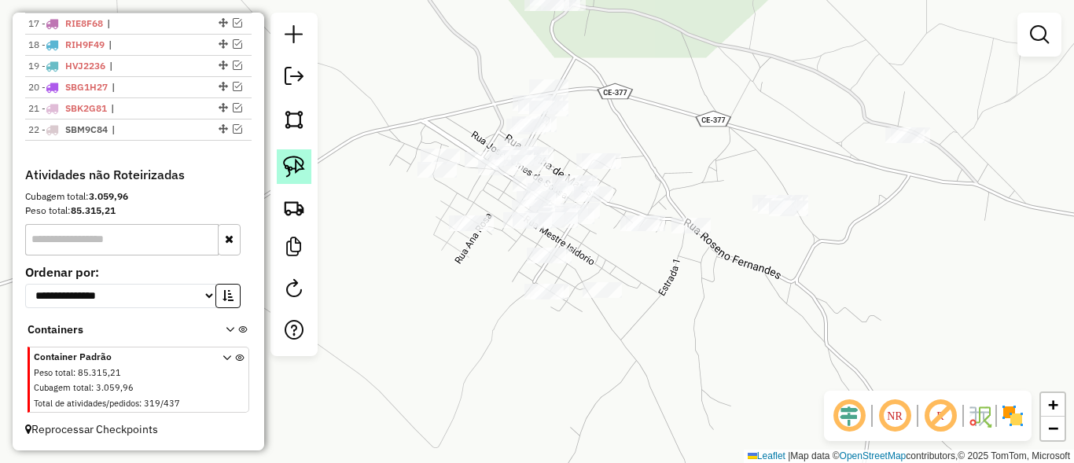
click at [282, 167] on link at bounding box center [294, 166] width 35 height 35
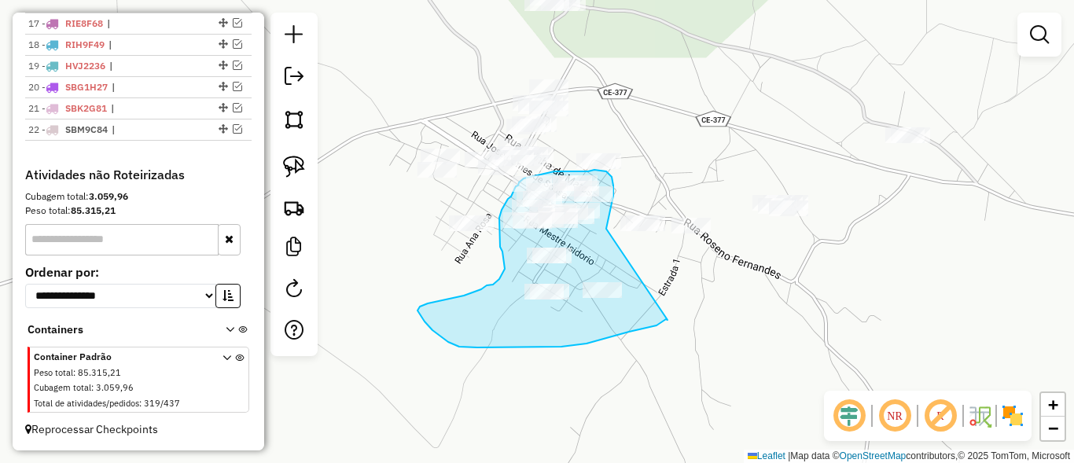
drag, startPoint x: 668, startPoint y: 320, endPoint x: 606, endPoint y: 229, distance: 109.9
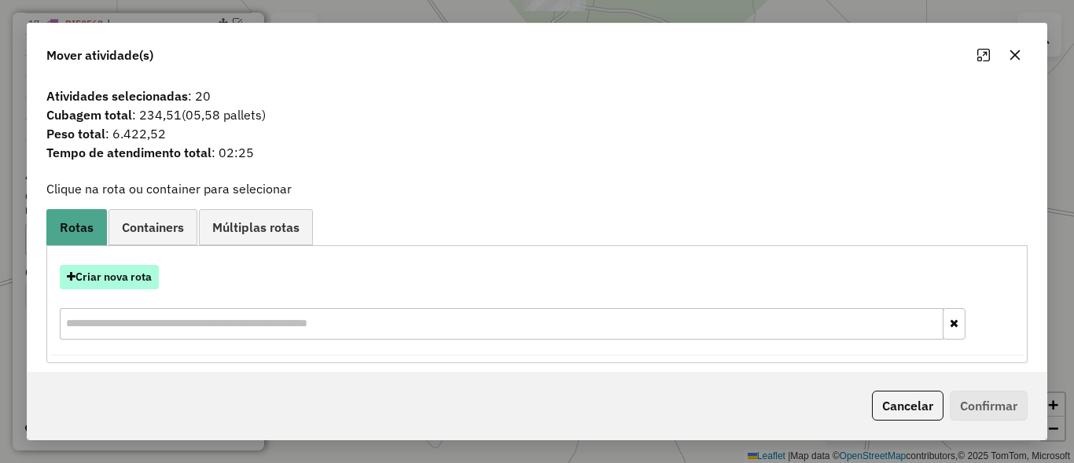
click at [139, 270] on button "Criar nova rota" at bounding box center [109, 277] width 99 height 24
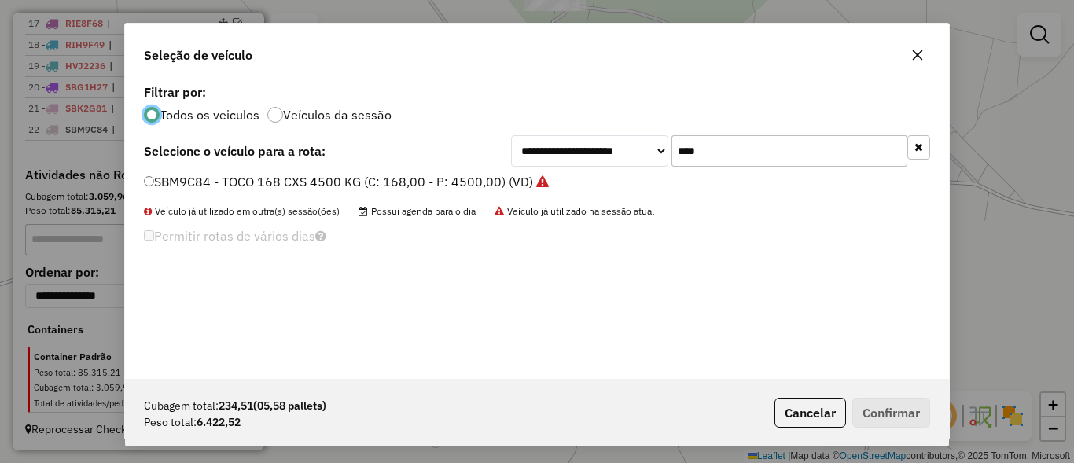
scroll to position [9, 5]
click at [889, 138] on input "****" at bounding box center [790, 150] width 236 height 31
type input "****"
click at [174, 177] on label "TIM4I28 - TOCO 255 CXS 6230 KG (C: 255,00 - P: 6230,00) (VD)" at bounding box center [335, 181] width 383 height 19
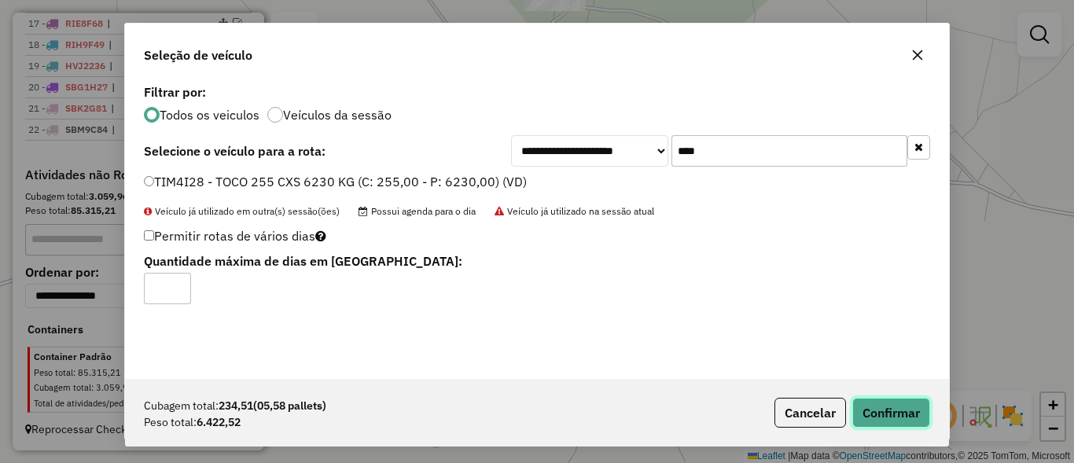
click at [894, 399] on button "Confirmar" at bounding box center [891, 413] width 78 height 30
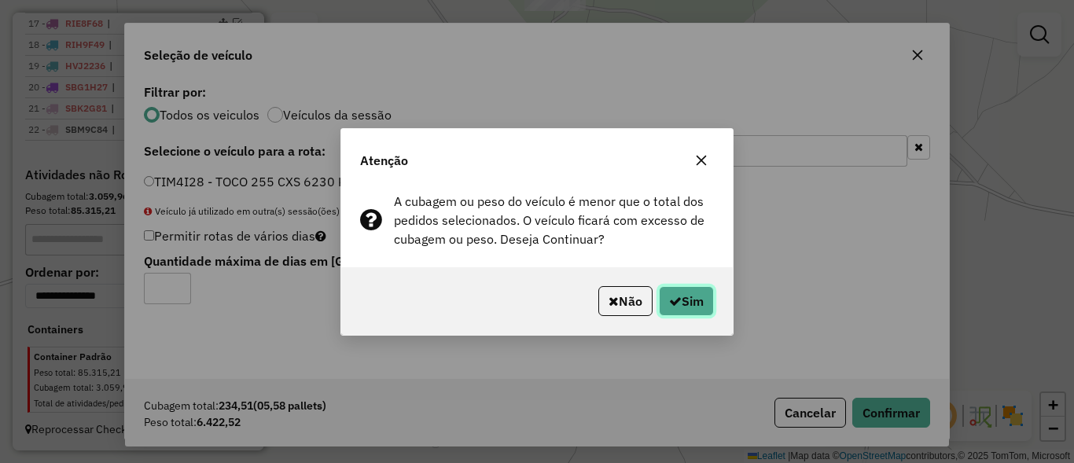
click at [698, 310] on button "Sim" at bounding box center [686, 301] width 55 height 30
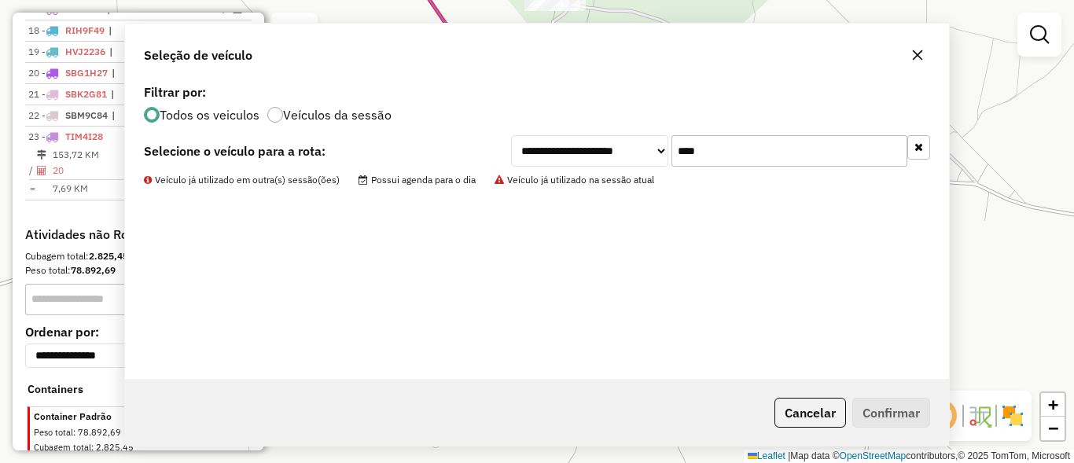
scroll to position [979, 0]
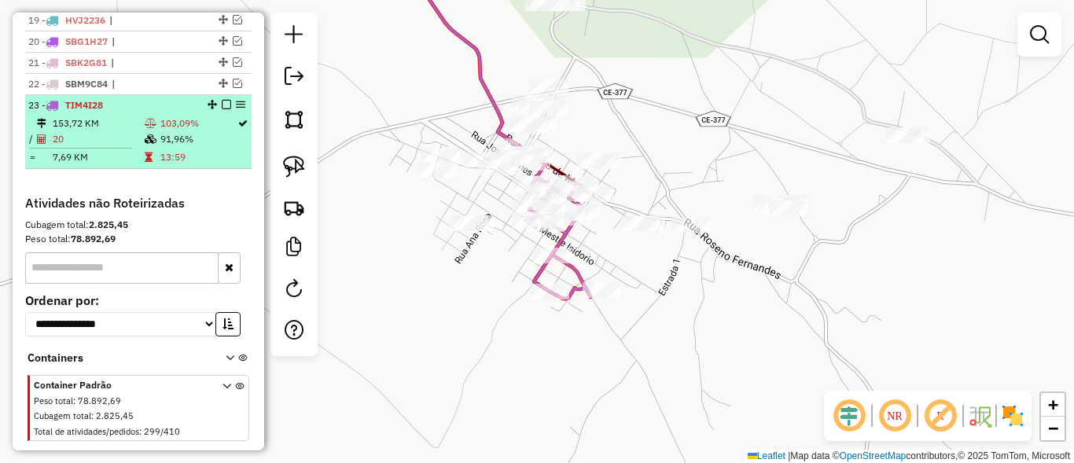
click at [222, 109] on em at bounding box center [226, 104] width 9 height 9
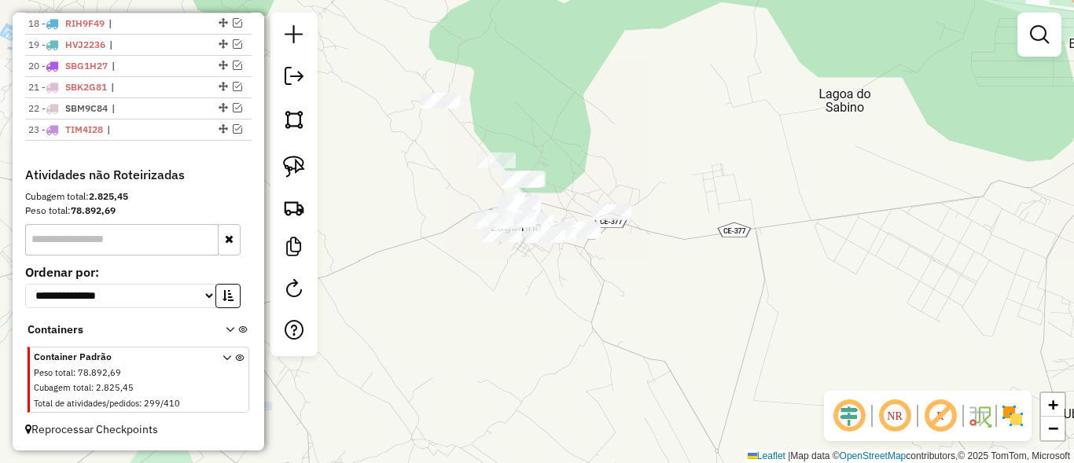
drag, startPoint x: 458, startPoint y: 175, endPoint x: 505, endPoint y: 267, distance: 102.7
click at [505, 267] on div "Janela de atendimento Grade de atendimento Capacidade Transportadoras Veículos …" at bounding box center [537, 231] width 1074 height 463
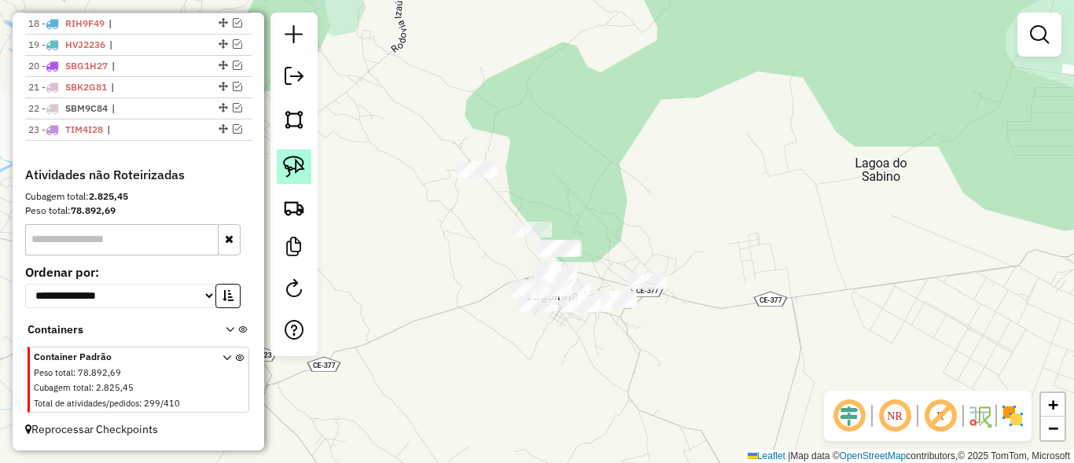
click at [305, 156] on link at bounding box center [294, 166] width 35 height 35
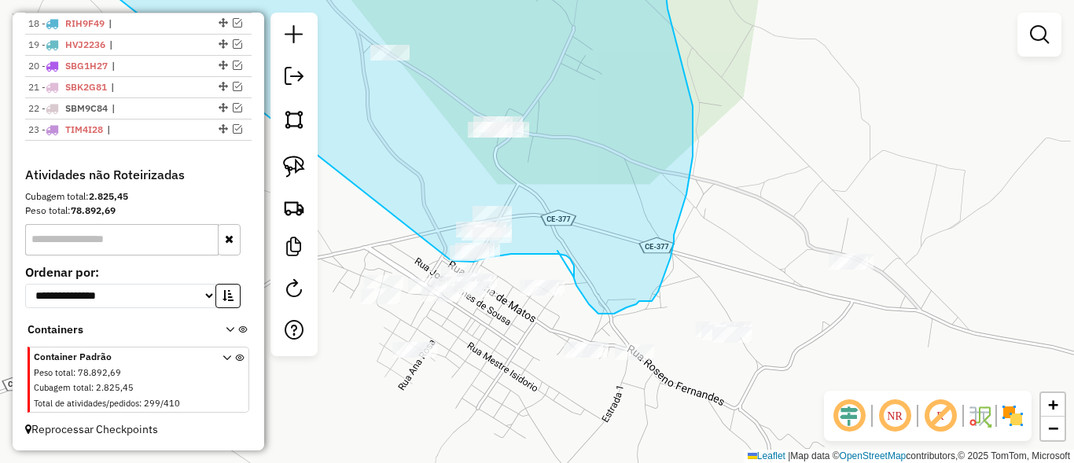
drag, startPoint x: 388, startPoint y: 156, endPoint x: 447, endPoint y: 258, distance: 118.4
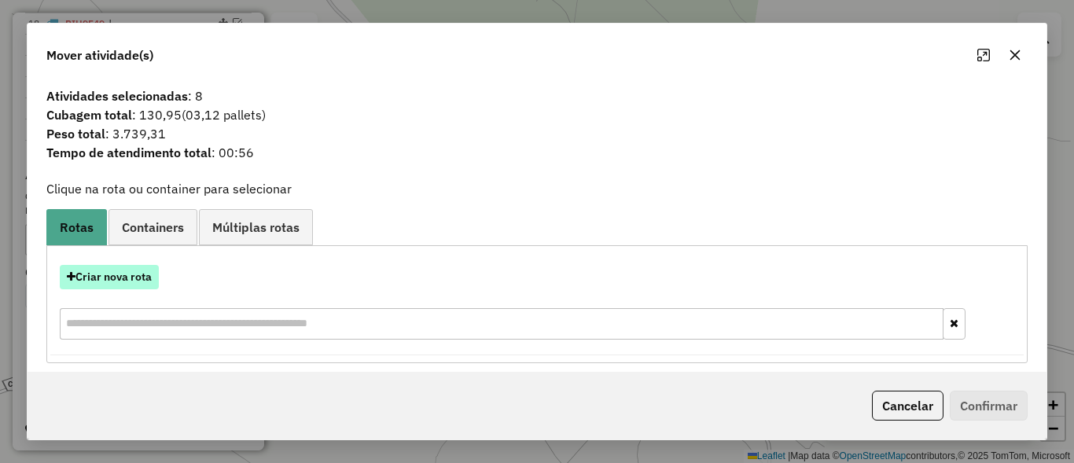
click at [140, 273] on button "Criar nova rota" at bounding box center [109, 277] width 99 height 24
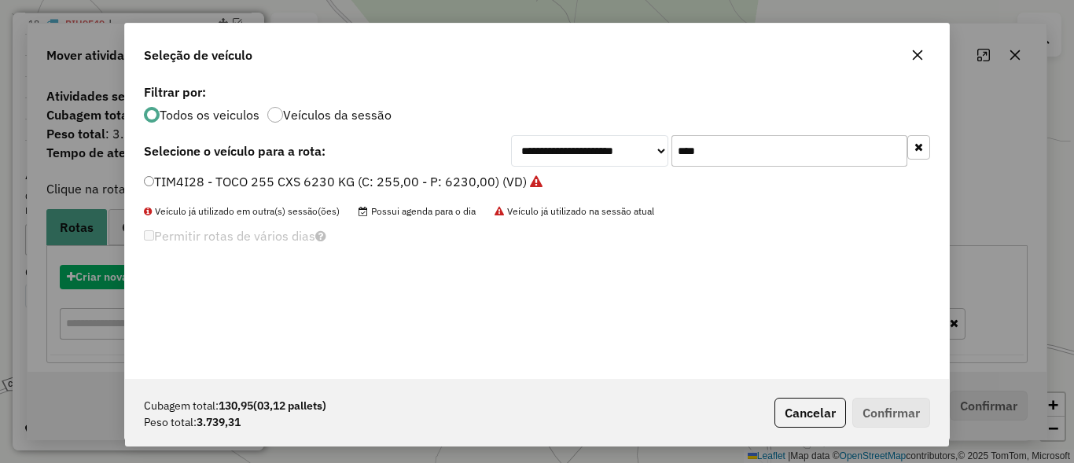
scroll to position [9, 5]
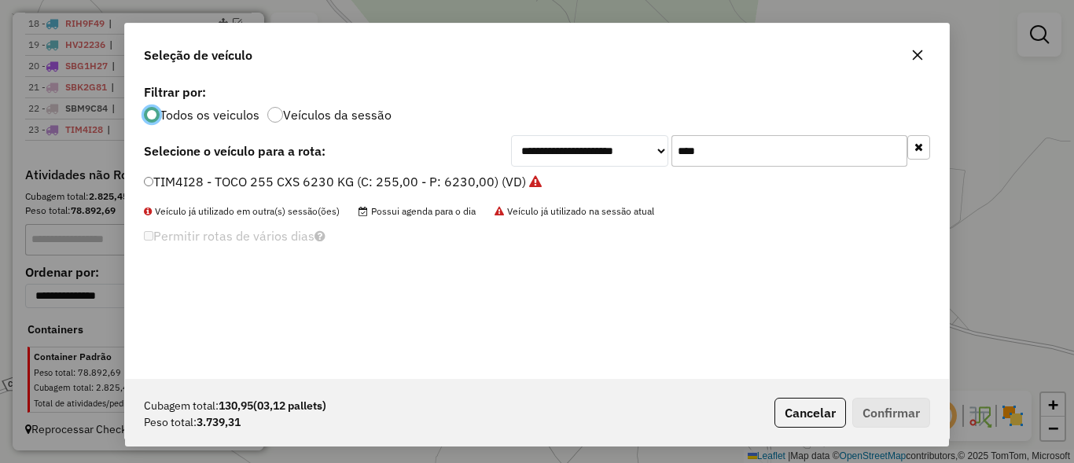
click at [770, 147] on input "****" at bounding box center [790, 150] width 236 height 31
type input "***"
click at [180, 191] on label "NTM1C71 - VUC 170 CXS 4300 KG (C: 170,00 - P: 4300,00) (VD)" at bounding box center [335, 181] width 382 height 19
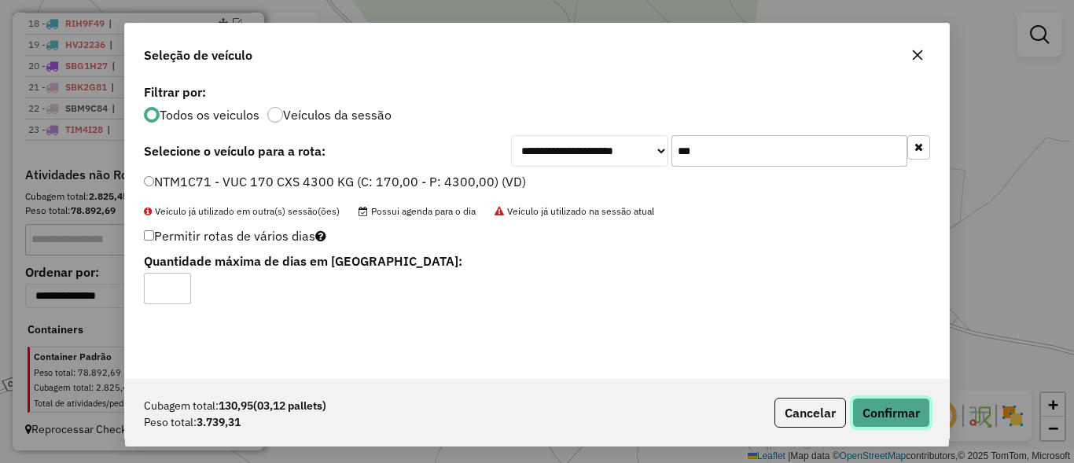
click at [897, 414] on button "Confirmar" at bounding box center [891, 413] width 78 height 30
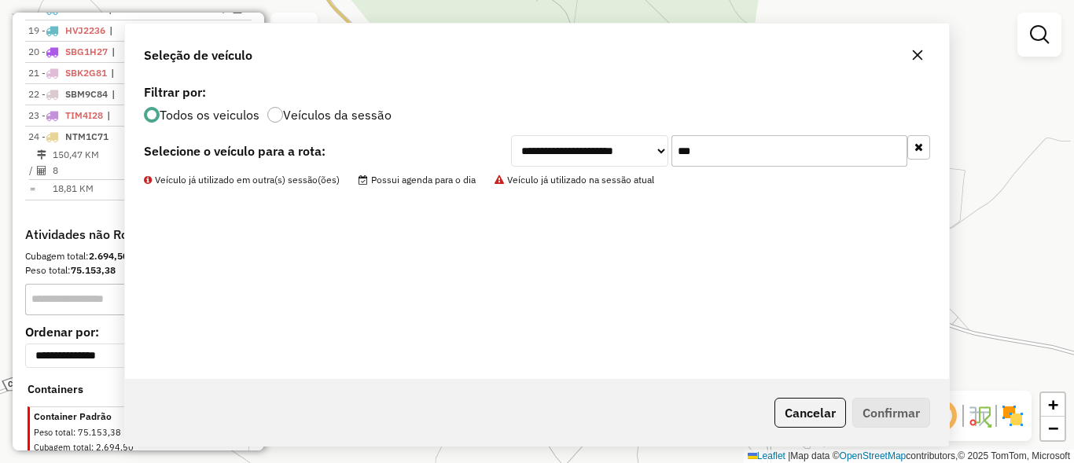
scroll to position [979, 0]
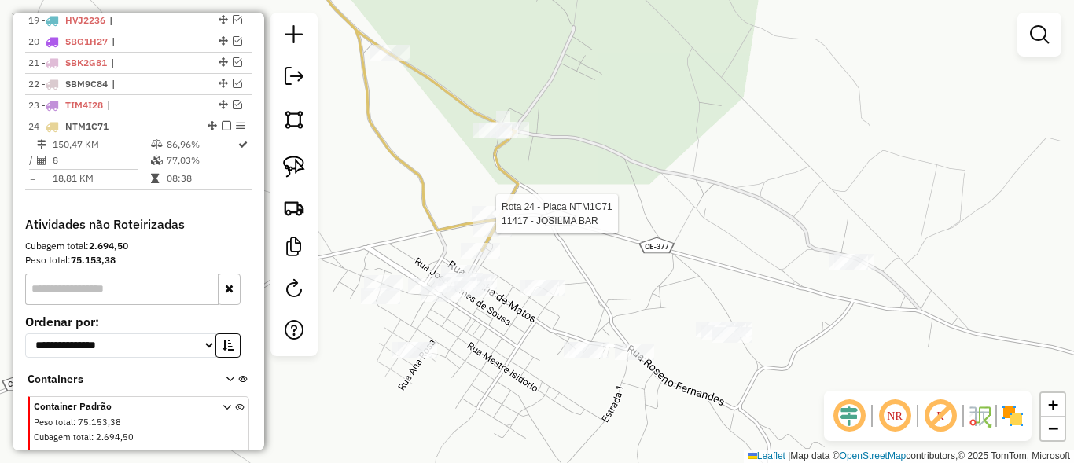
select select "**********"
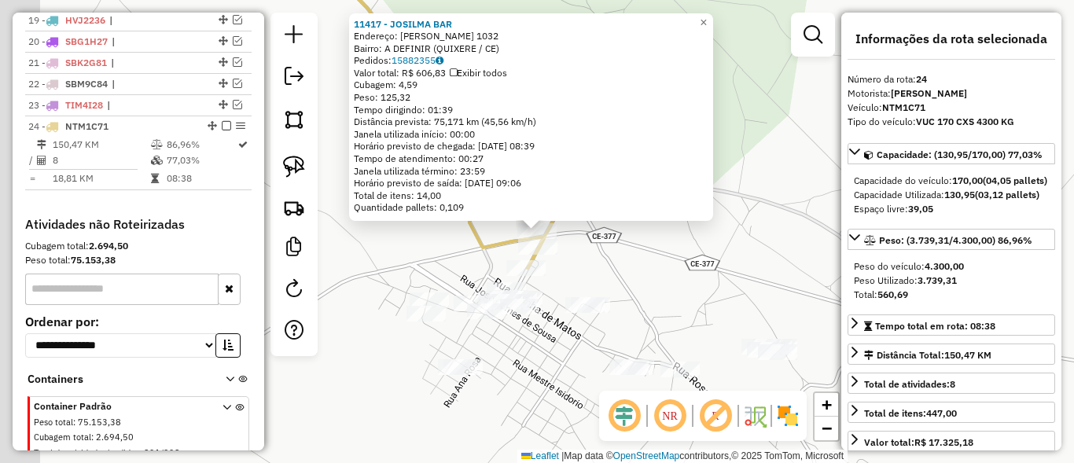
scroll to position [1043, 0]
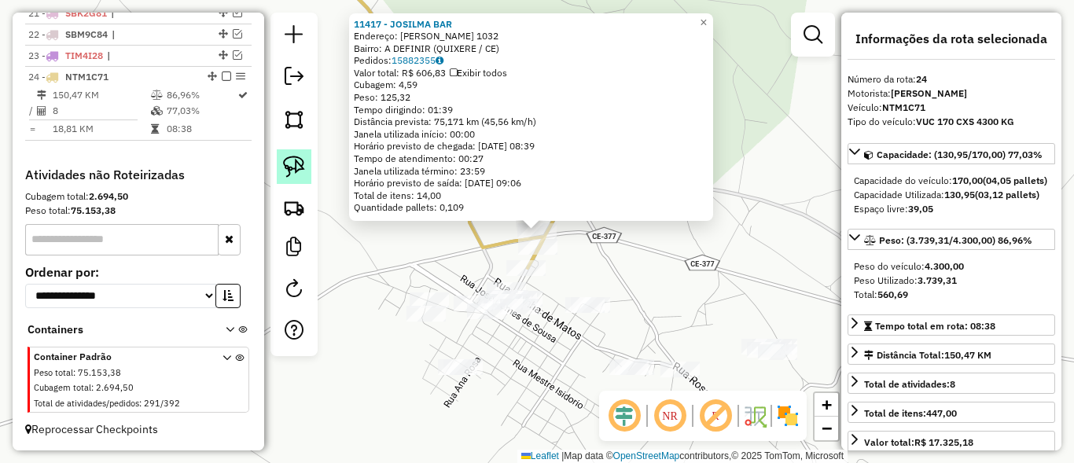
click at [282, 163] on link at bounding box center [294, 166] width 35 height 35
drag, startPoint x: 426, startPoint y: 263, endPoint x: 388, endPoint y: 338, distance: 83.7
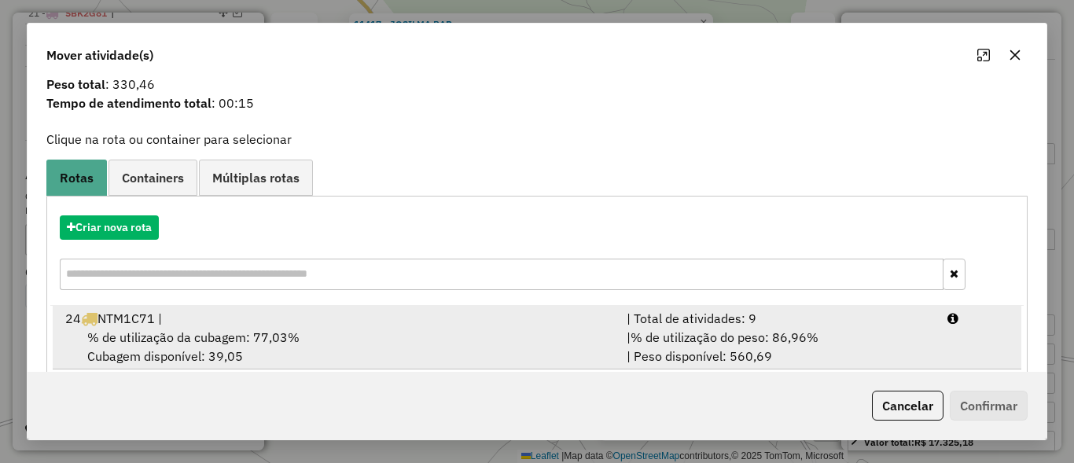
scroll to position [74, 0]
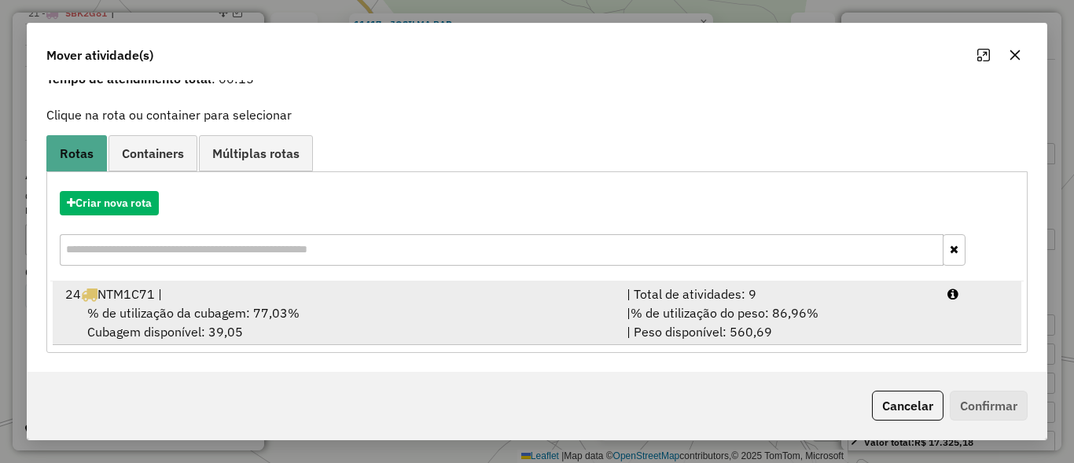
click at [661, 330] on div "| % de utilização do peso: 86,96% | Peso disponível: 560,69" at bounding box center [777, 323] width 321 height 38
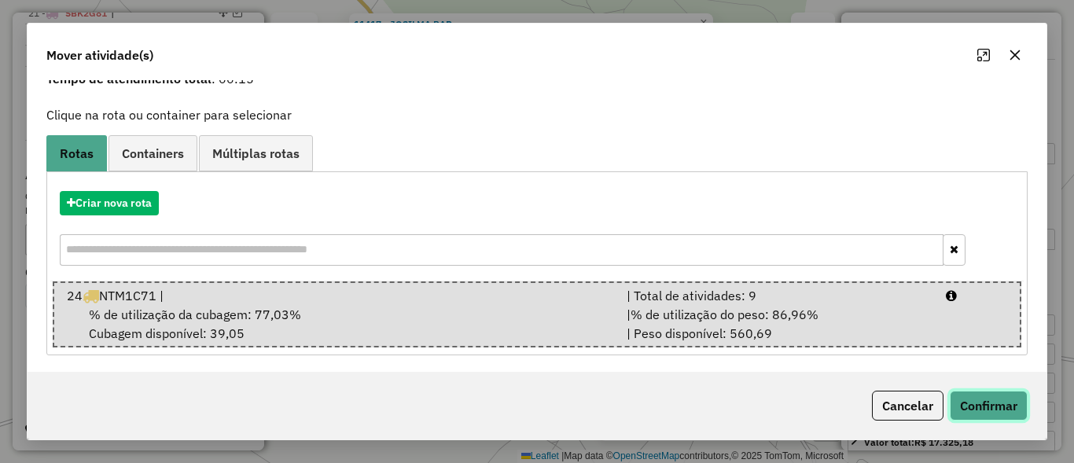
click at [1014, 416] on button "Confirmar" at bounding box center [989, 406] width 78 height 30
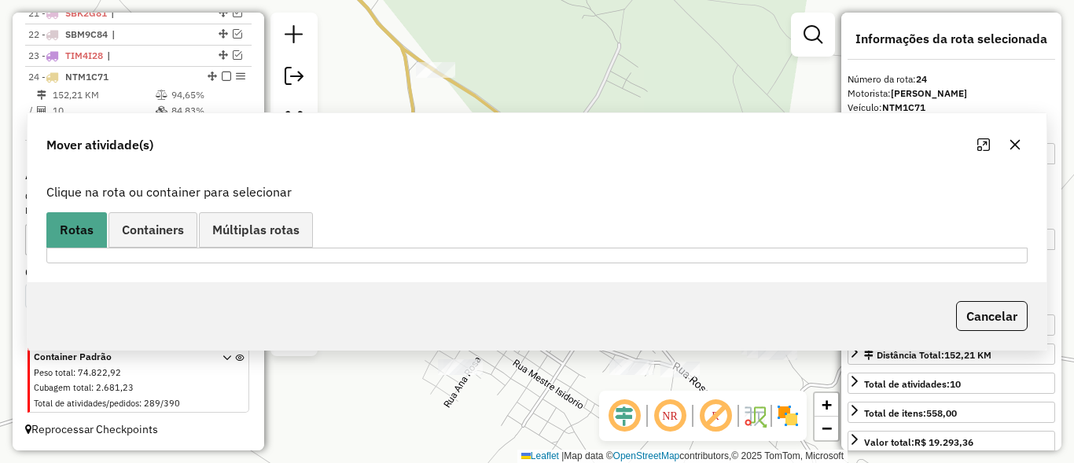
scroll to position [0, 0]
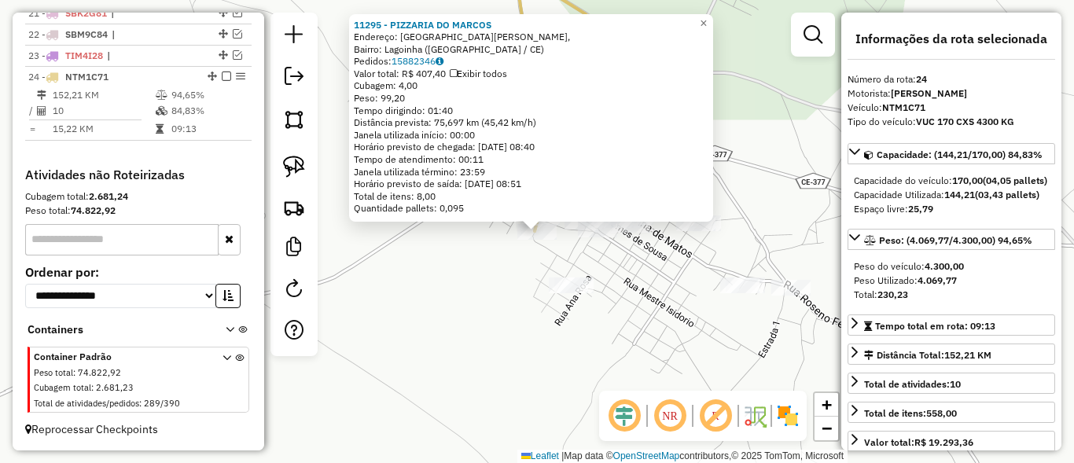
click at [503, 300] on div "11295 - PIZZARIA DO MARCOS Endereço: Rua Vicente Rosa, Bairro: Lagoinha (Quixer…" at bounding box center [537, 231] width 1074 height 463
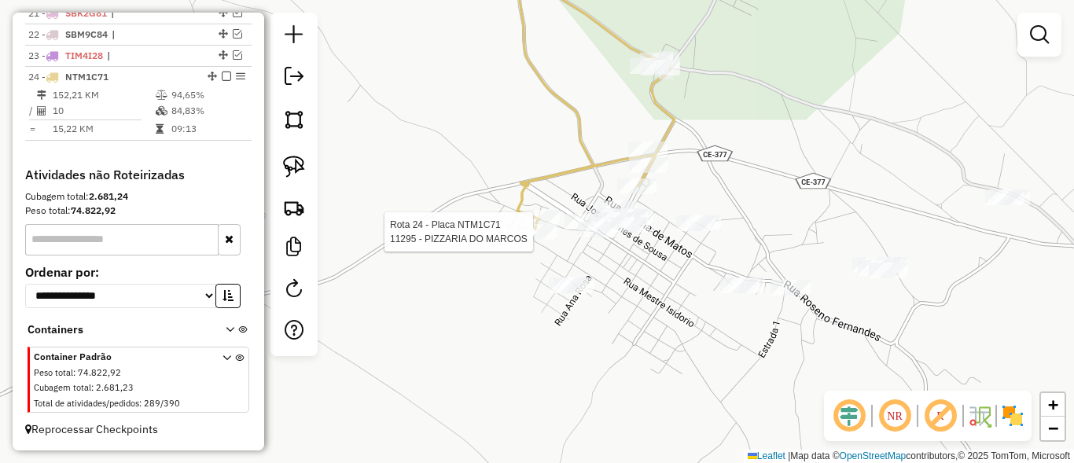
select select "**********"
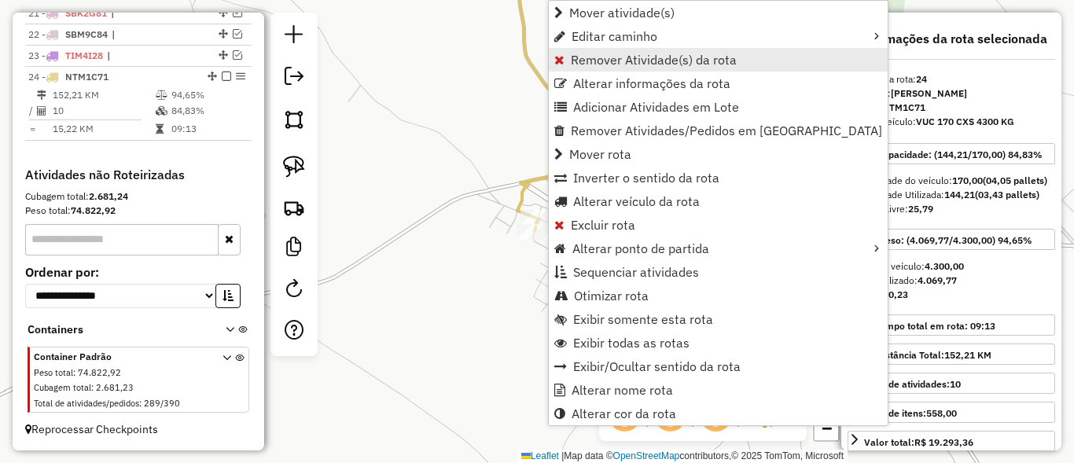
click at [603, 70] on link "Remover Atividade(s) da rota" at bounding box center [718, 60] width 339 height 24
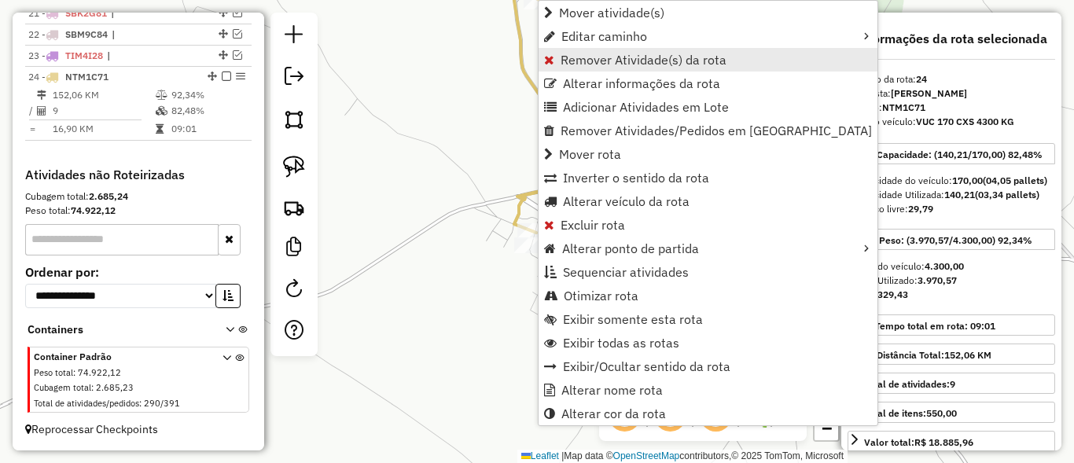
click at [575, 57] on span "Remover Atividade(s) da rota" at bounding box center [644, 59] width 166 height 13
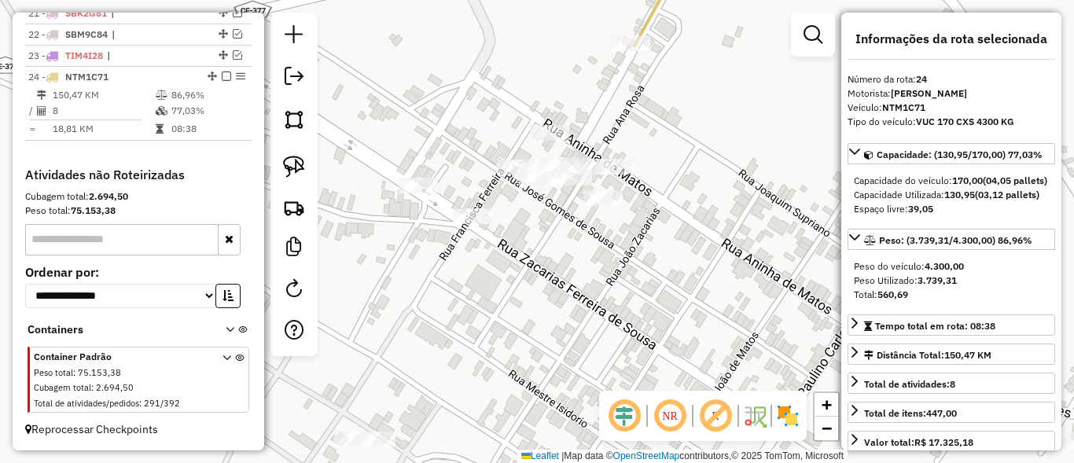
drag, startPoint x: 639, startPoint y: 120, endPoint x: 495, endPoint y: 192, distance: 160.7
click at [495, 197] on div "Janela de atendimento Grade de atendimento Capacidade Transportadoras Veículos …" at bounding box center [537, 231] width 1074 height 463
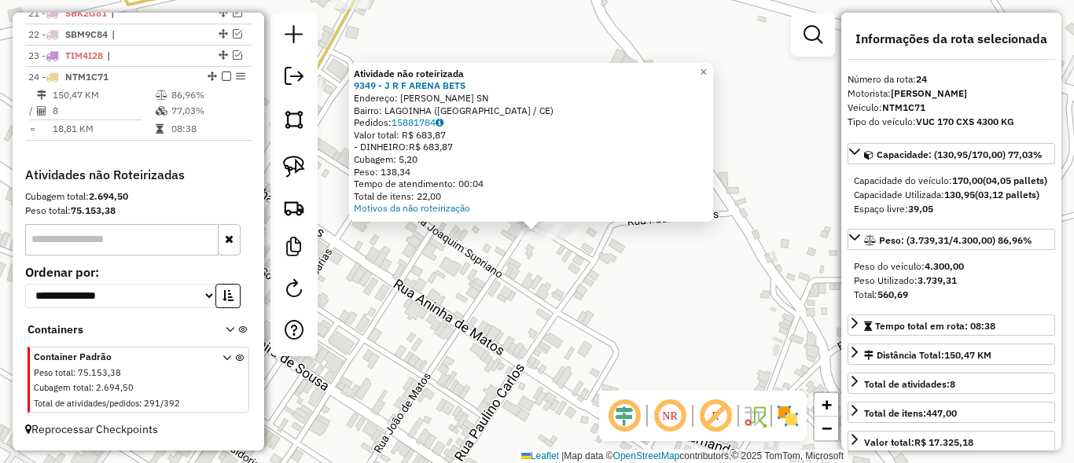
click at [517, 285] on div "Atividade não roteirizada 9349 - J R F ARENA BETS Endereço: Travesa Joao De Mat…" at bounding box center [537, 231] width 1074 height 463
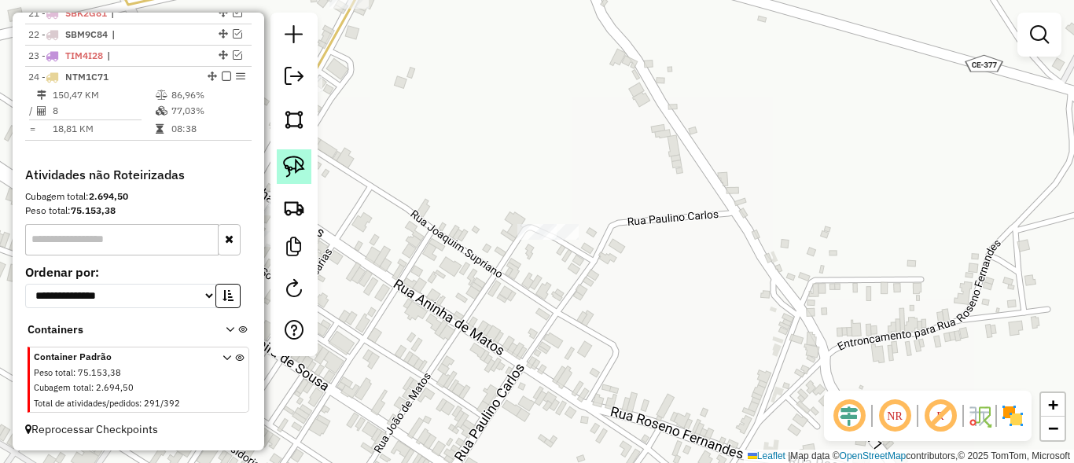
click at [300, 164] on img at bounding box center [294, 167] width 22 height 22
drag, startPoint x: 536, startPoint y: 186, endPoint x: 506, endPoint y: 280, distance: 99.2
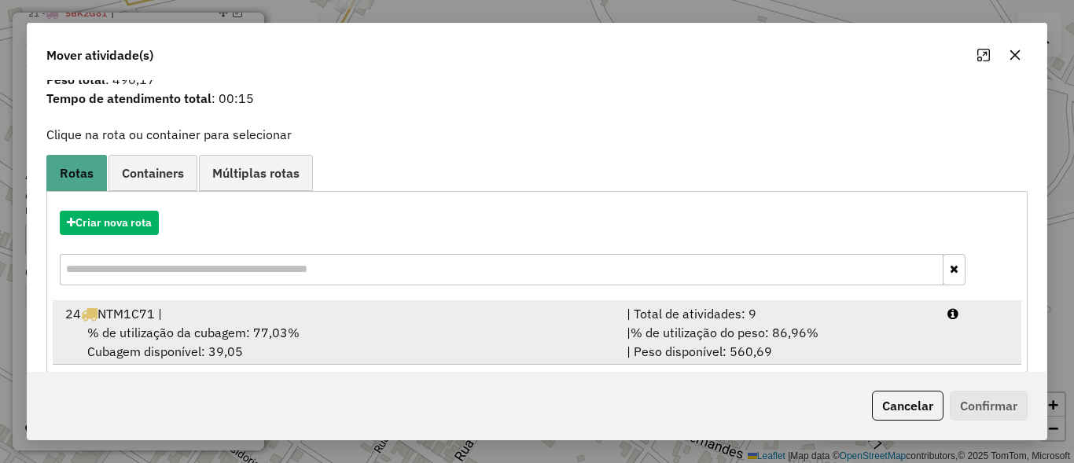
scroll to position [74, 0]
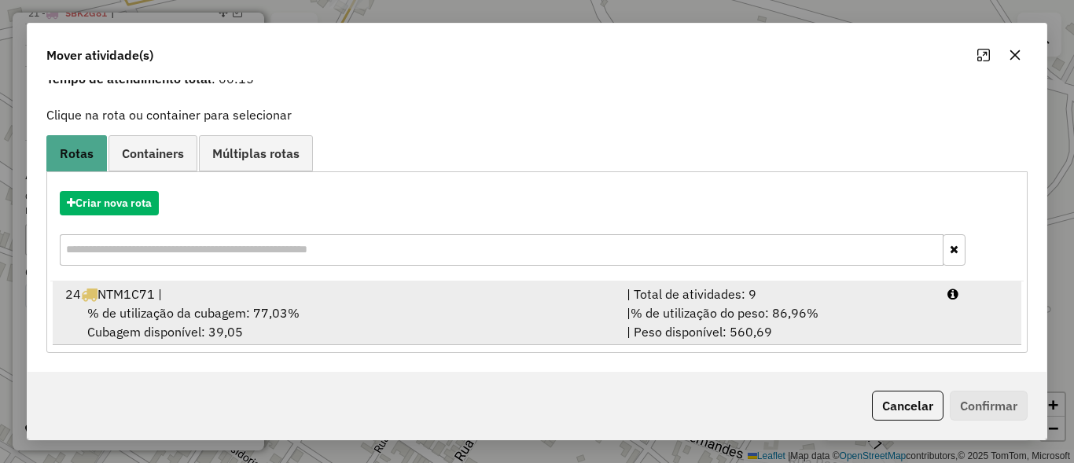
click at [769, 324] on div "| % de utilização do peso: 86,96% | Peso disponível: 560,69" at bounding box center [777, 323] width 321 height 38
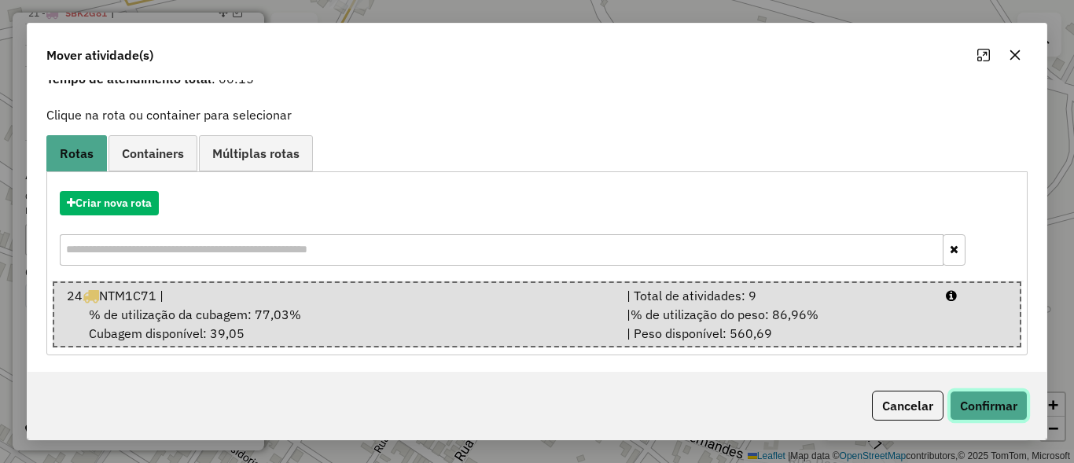
click at [1003, 398] on button "Confirmar" at bounding box center [989, 406] width 78 height 30
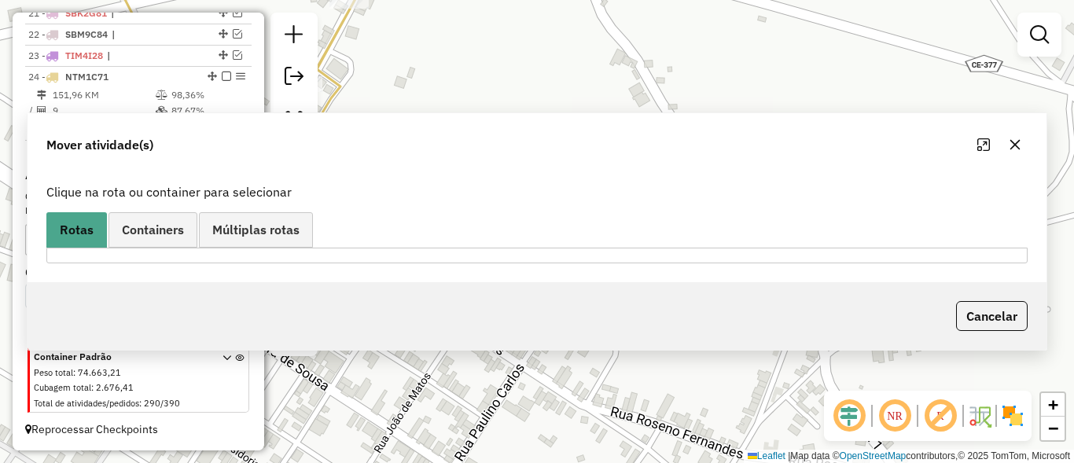
scroll to position [0, 0]
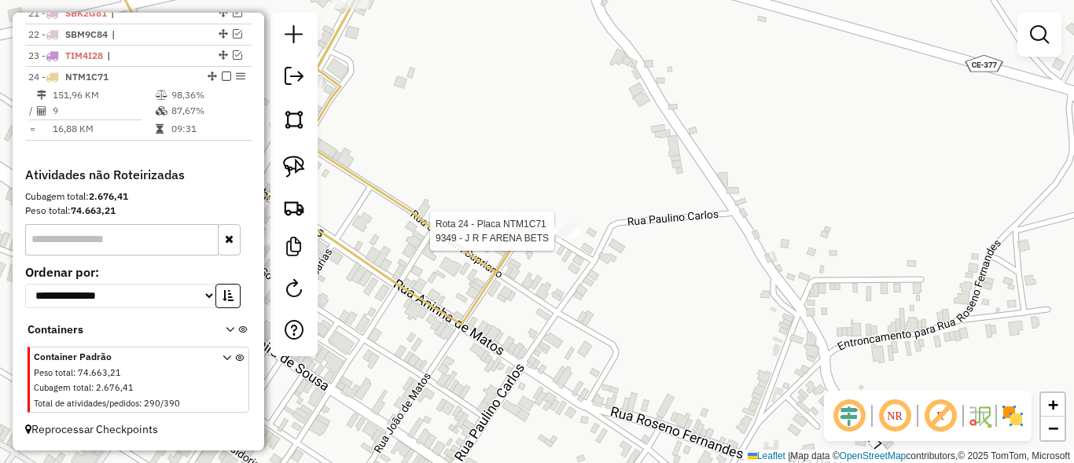
select select "**********"
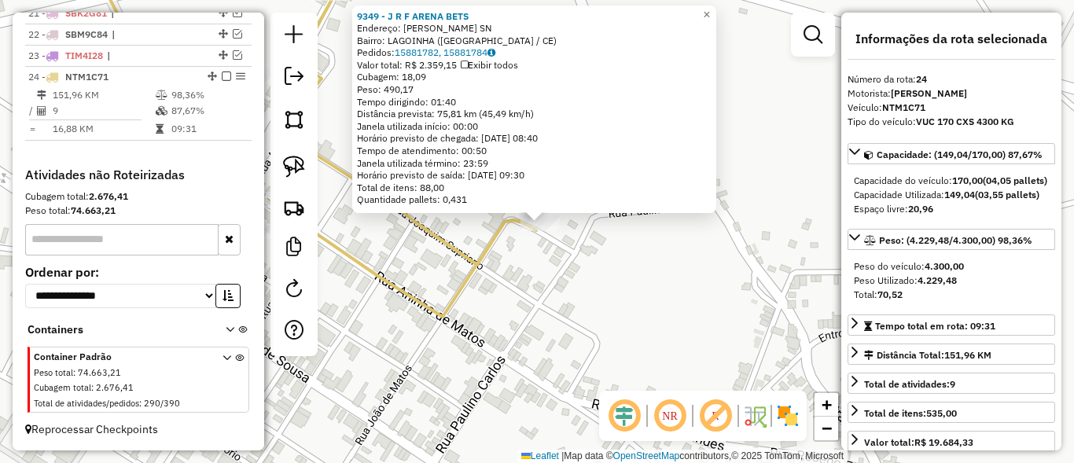
drag, startPoint x: 539, startPoint y: 330, endPoint x: 643, endPoint y: 252, distance: 130.9
click at [640, 254] on div "9349 - J R F ARENA BETS Endereço: Travesa Joao De Matos SN Bairro: LAGOINHA (QU…" at bounding box center [537, 231] width 1074 height 463
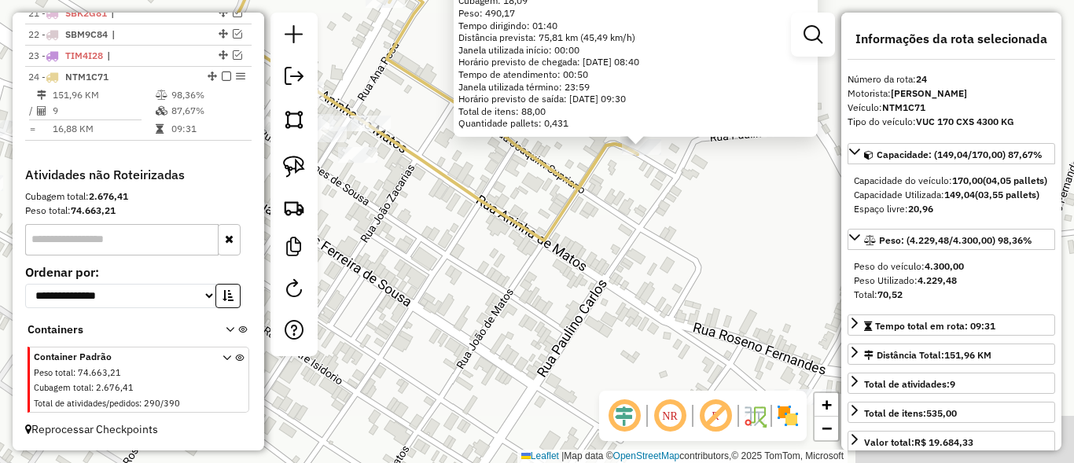
click at [645, 251] on div "9349 - J R F ARENA BETS Endereço: Travesa Joao De Matos SN Bairro: LAGOINHA (QU…" at bounding box center [537, 231] width 1074 height 463
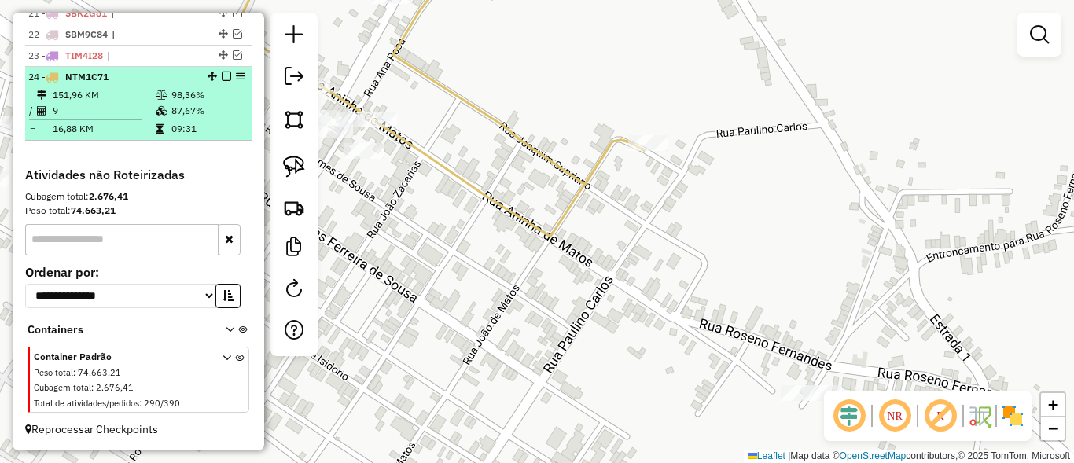
click at [222, 79] on em at bounding box center [226, 76] width 9 height 9
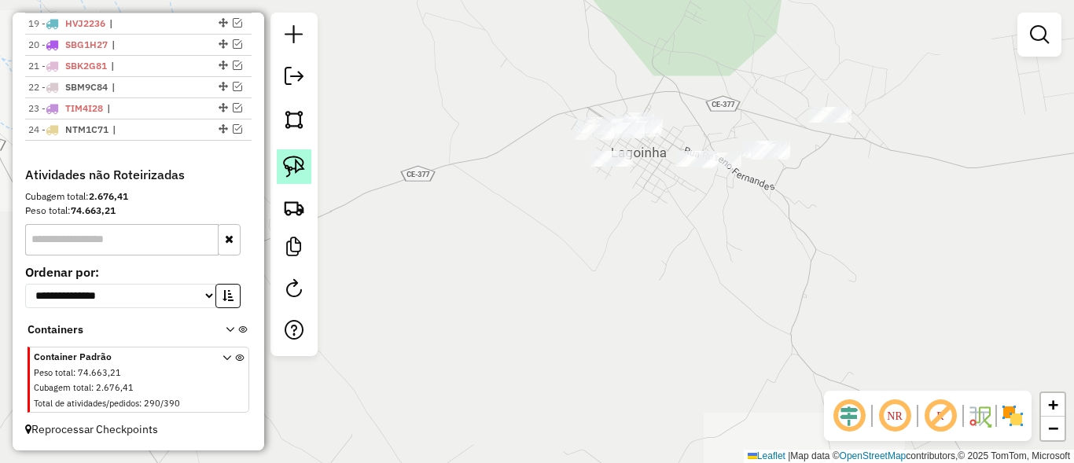
click at [277, 155] on link at bounding box center [294, 166] width 35 height 35
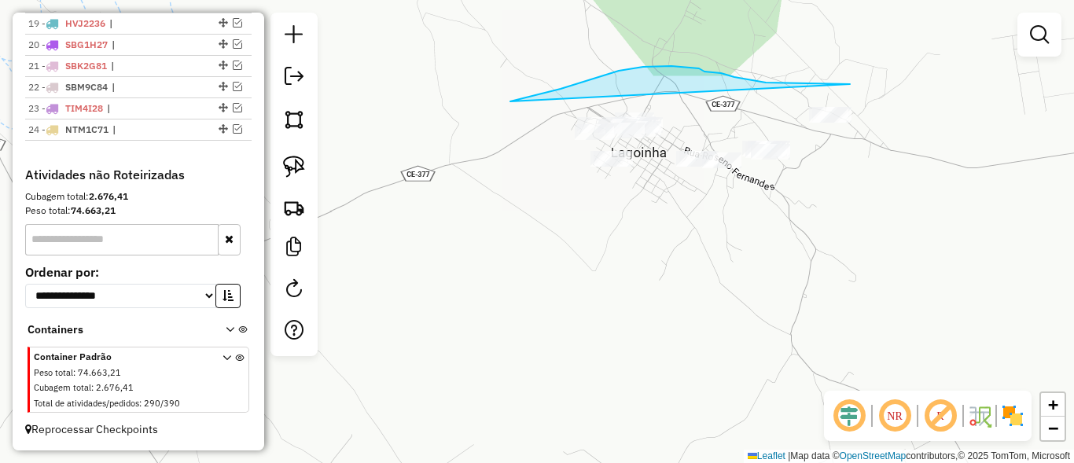
drag, startPoint x: 660, startPoint y: 66, endPoint x: 628, endPoint y: 85, distance: 36.7
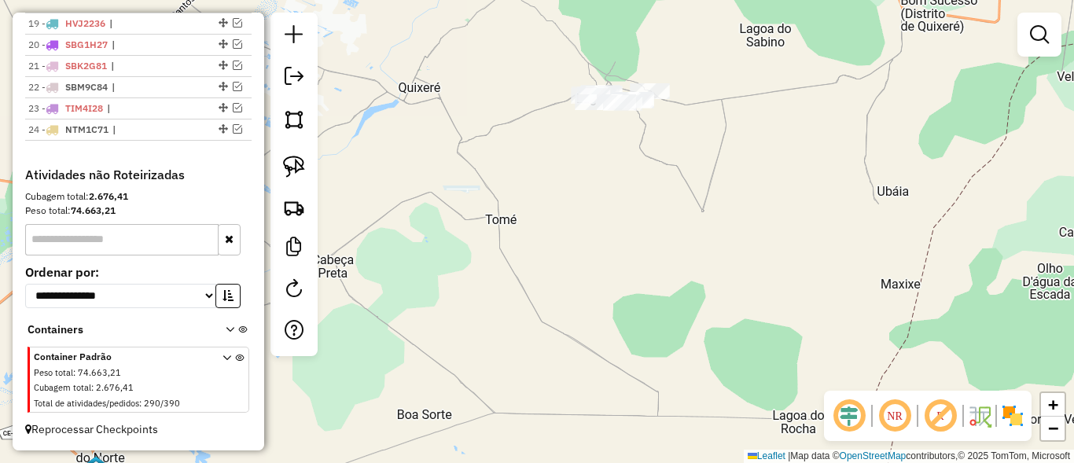
drag, startPoint x: 672, startPoint y: 230, endPoint x: 502, endPoint y: 322, distance: 192.8
click at [528, 334] on div "Janela de atendimento Grade de atendimento Capacidade Transportadoras Veículos …" at bounding box center [537, 231] width 1074 height 463
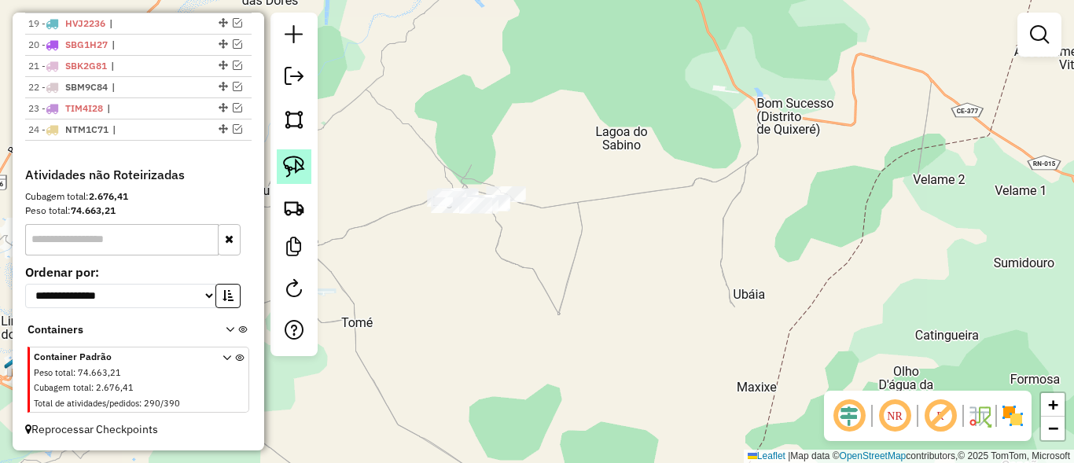
click at [306, 171] on link at bounding box center [294, 166] width 35 height 35
drag, startPoint x: 394, startPoint y: 199, endPoint x: 617, endPoint y: 134, distance: 231.7
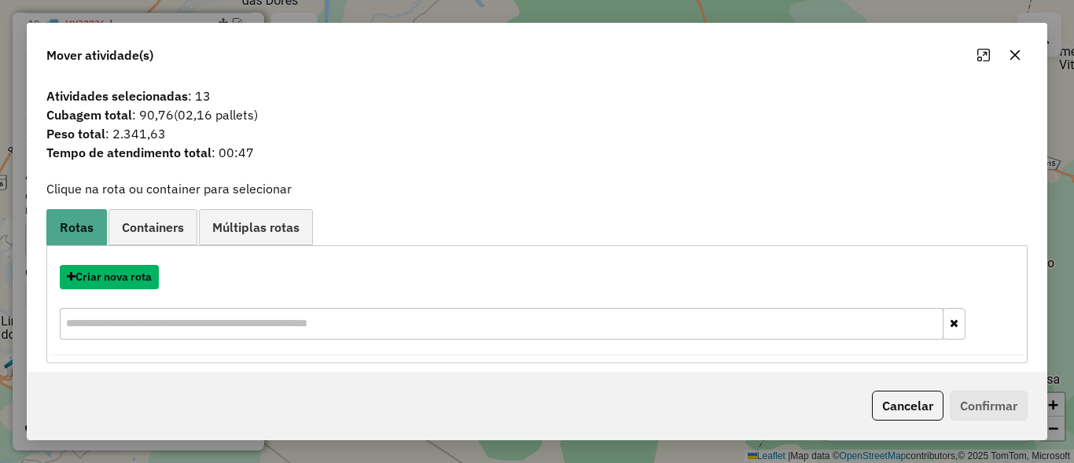
click at [113, 278] on button "Criar nova rota" at bounding box center [109, 277] width 99 height 24
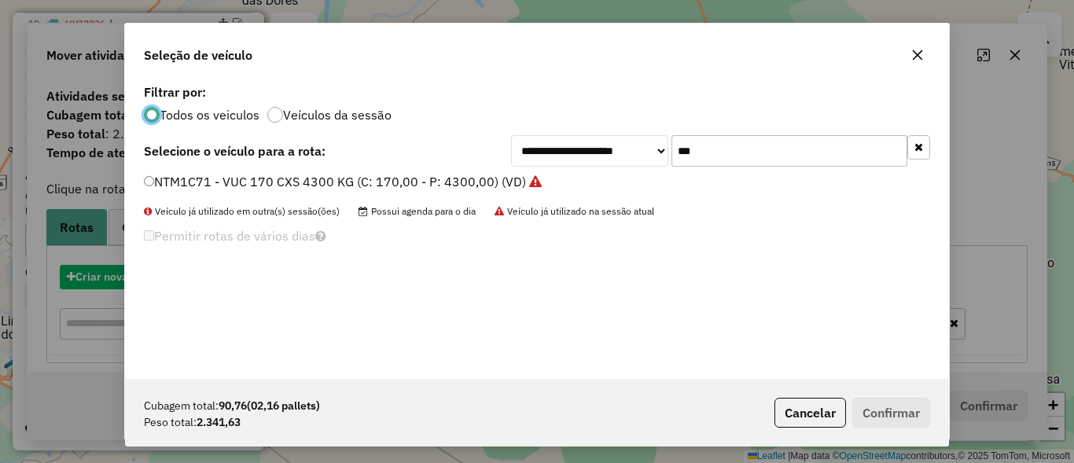
scroll to position [9, 5]
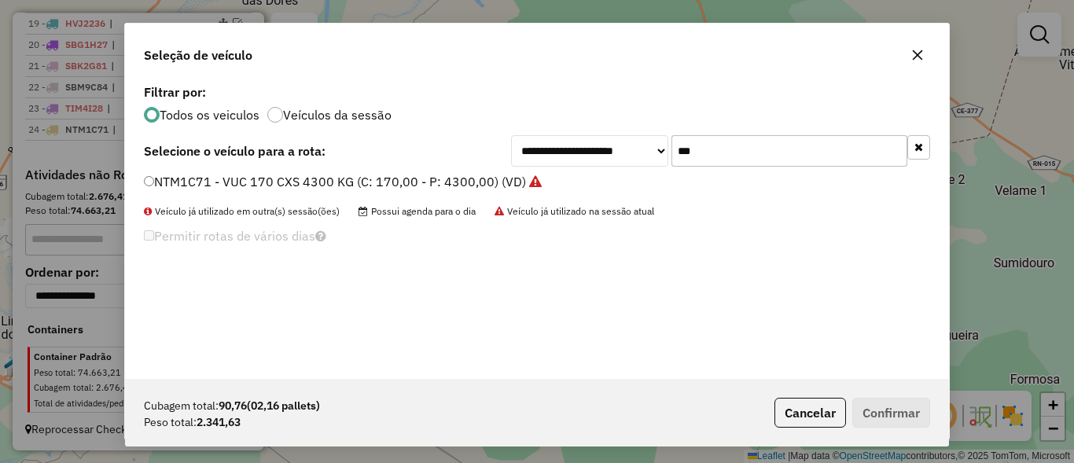
click at [771, 152] on input "***" at bounding box center [790, 150] width 236 height 31
type input "****"
click at [169, 182] on label "BSV9F79 - VUC 170 CXS 4300 KG (C: 170,00 - P: 4300,00) (VD)" at bounding box center [333, 181] width 378 height 19
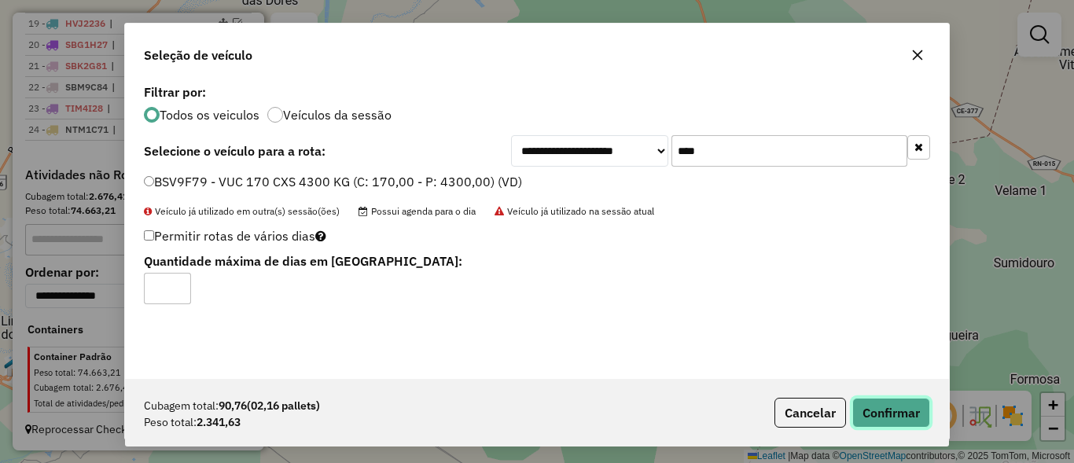
click at [883, 404] on button "Confirmar" at bounding box center [891, 413] width 78 height 30
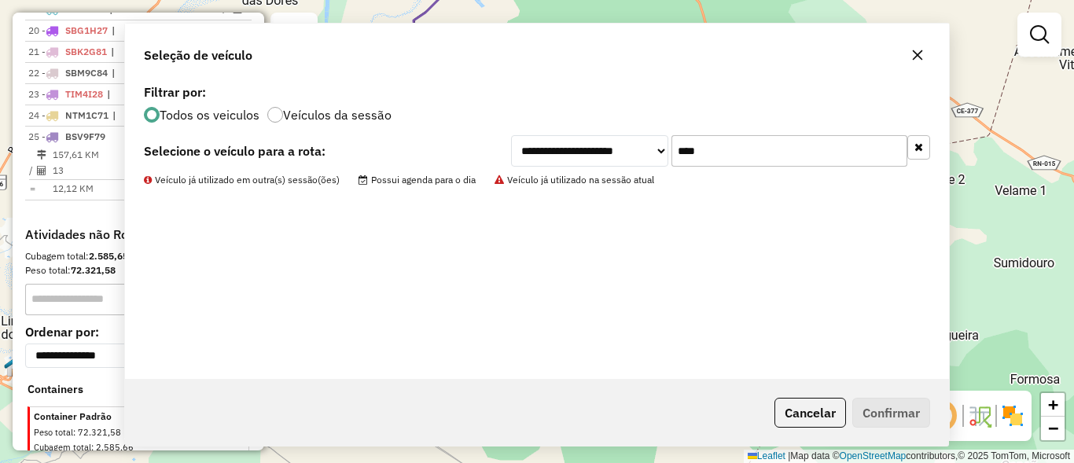
scroll to position [1043, 0]
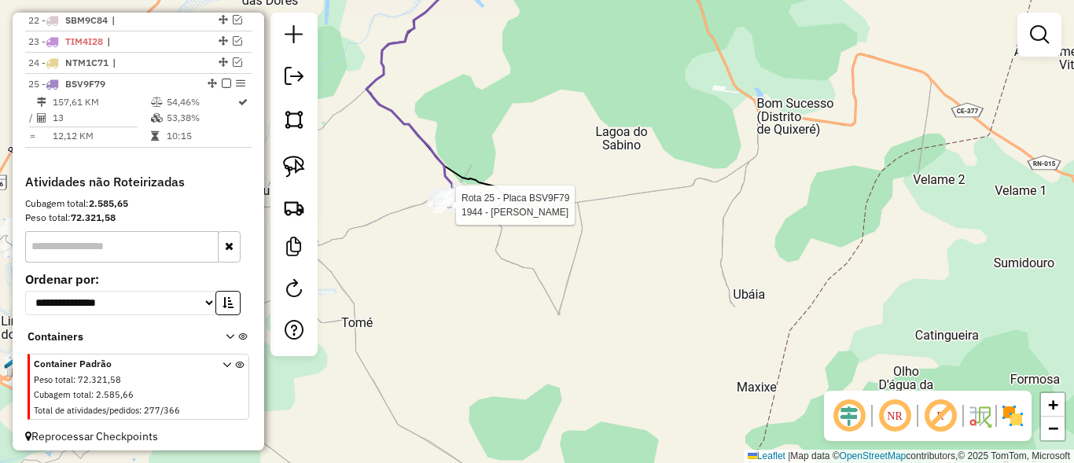
select select "**********"
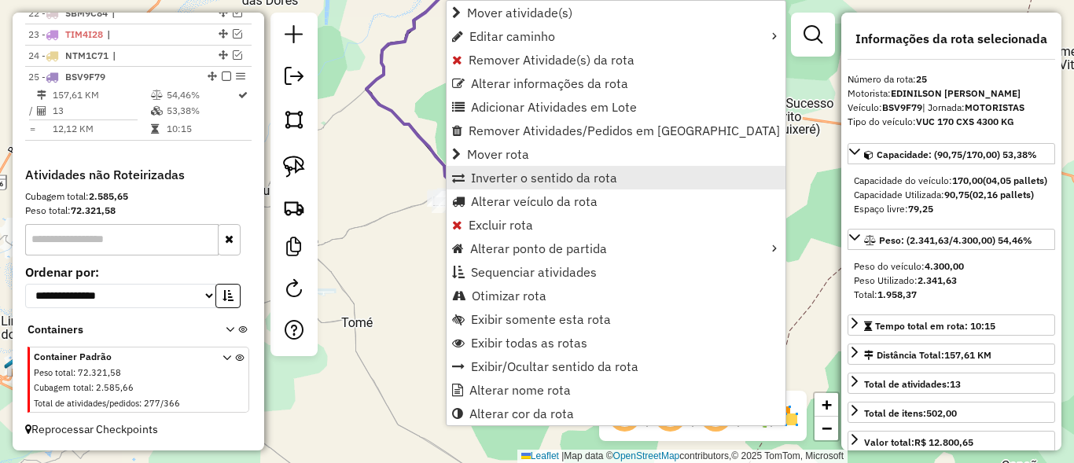
scroll to position [1064, 0]
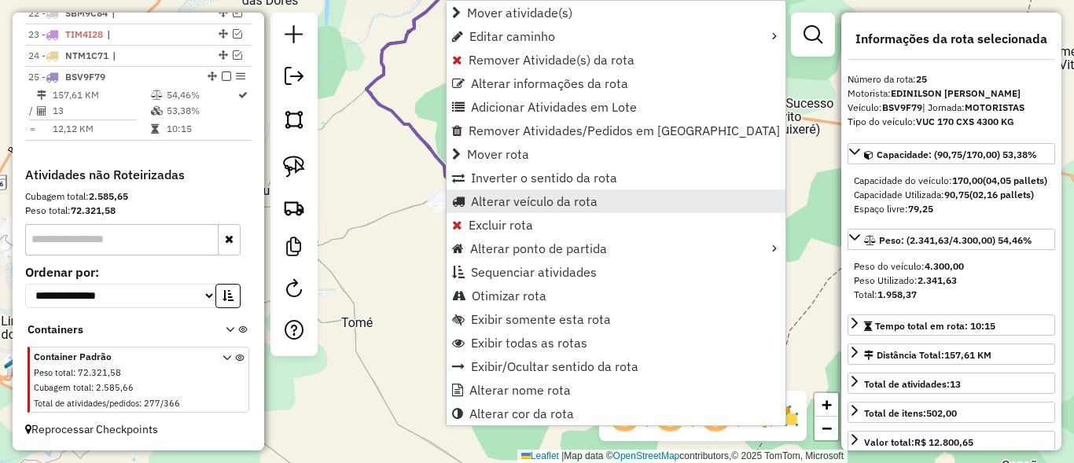
click at [504, 197] on span "Alterar veículo da rota" at bounding box center [534, 201] width 127 height 13
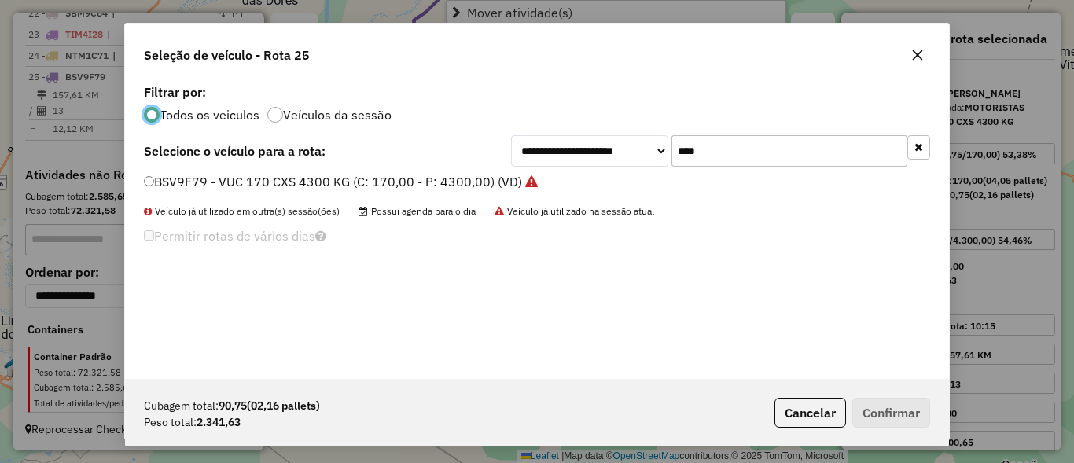
scroll to position [9, 5]
click at [761, 145] on input "****" at bounding box center [790, 150] width 236 height 31
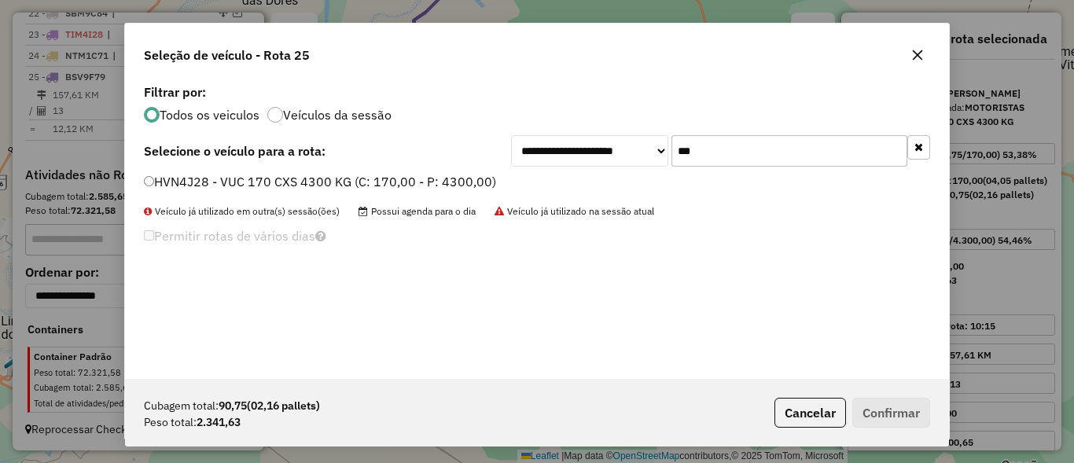
type input "***"
click at [172, 178] on label "HVN4J28 - VUC 170 CXS 4300 KG (C: 170,00 - P: 4300,00)" at bounding box center [320, 181] width 352 height 19
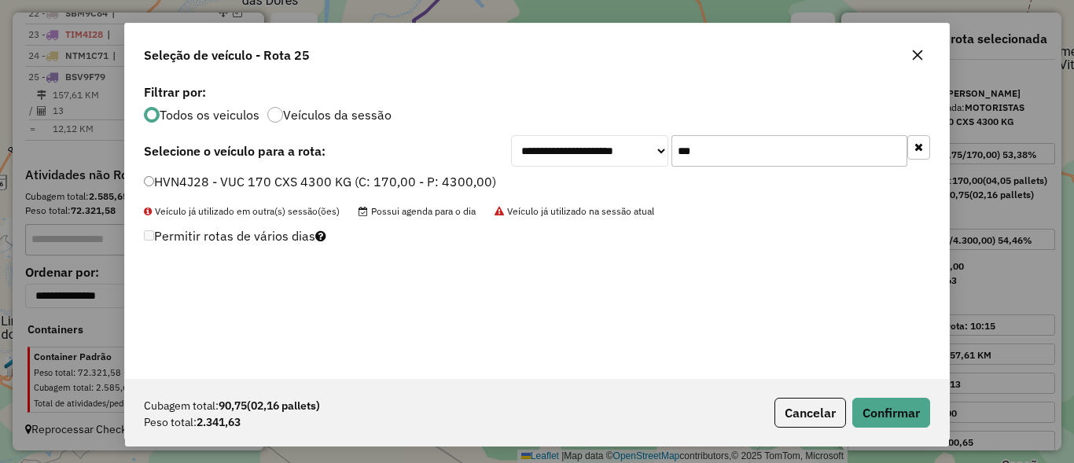
click at [863, 396] on div "Cubagem total: 90,75 (02,16 pallets) Peso total: 2.341,63 Cancelar Confirmar" at bounding box center [537, 413] width 824 height 68
click at [870, 403] on button "Confirmar" at bounding box center [891, 413] width 78 height 30
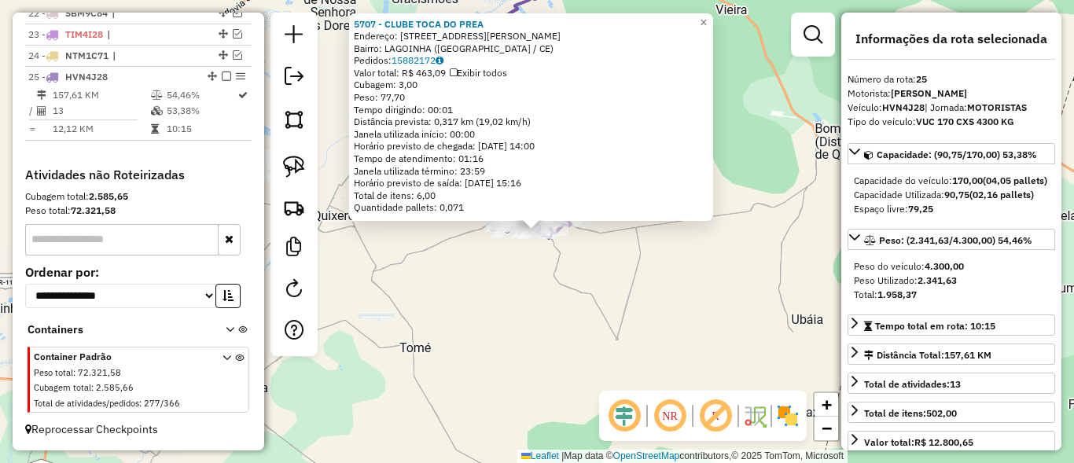
click at [615, 301] on div "Rota 25 - Placa HVN4J28 1944 - MARIA ELIETE Rota 25 - Placa HVN4J28 5707 - CLUB…" at bounding box center [537, 231] width 1074 height 463
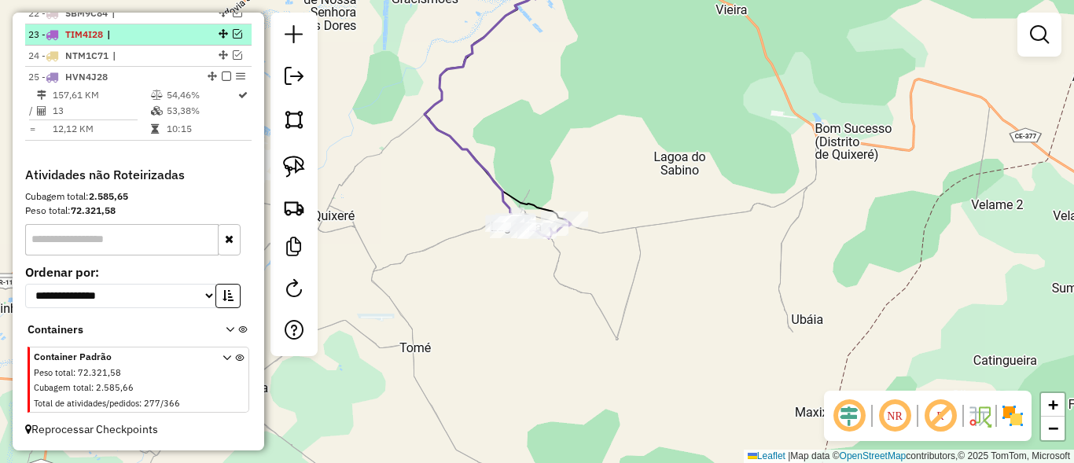
click at [233, 37] on em at bounding box center [237, 33] width 9 height 9
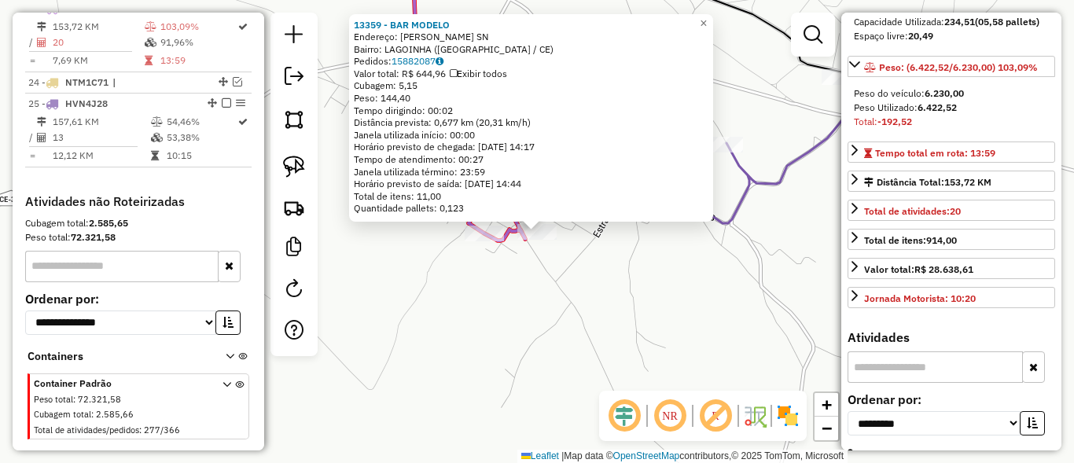
scroll to position [377, 0]
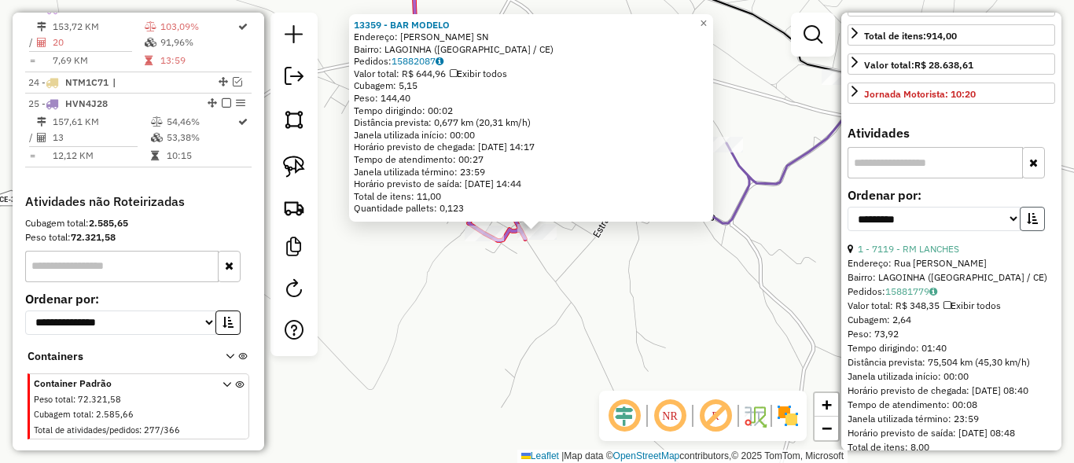
click at [1036, 231] on button "button" at bounding box center [1032, 219] width 25 height 24
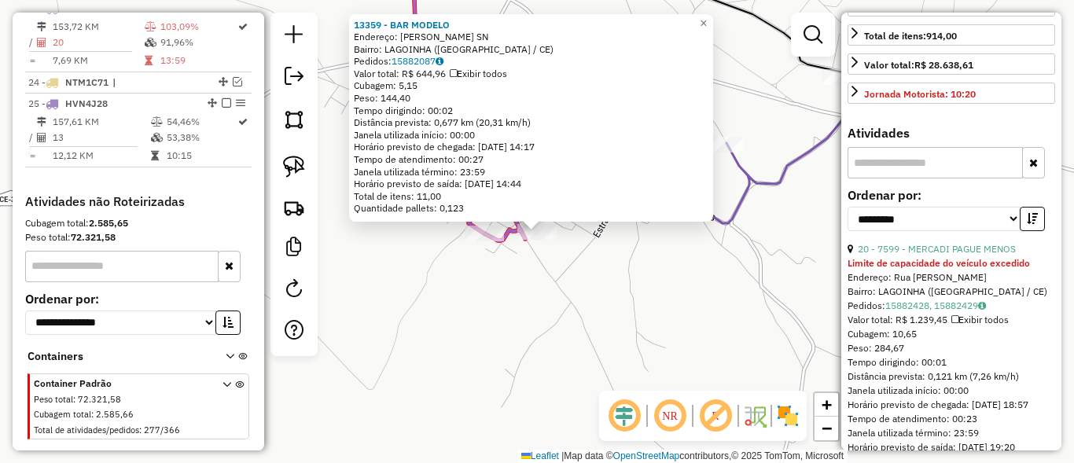
scroll to position [472, 0]
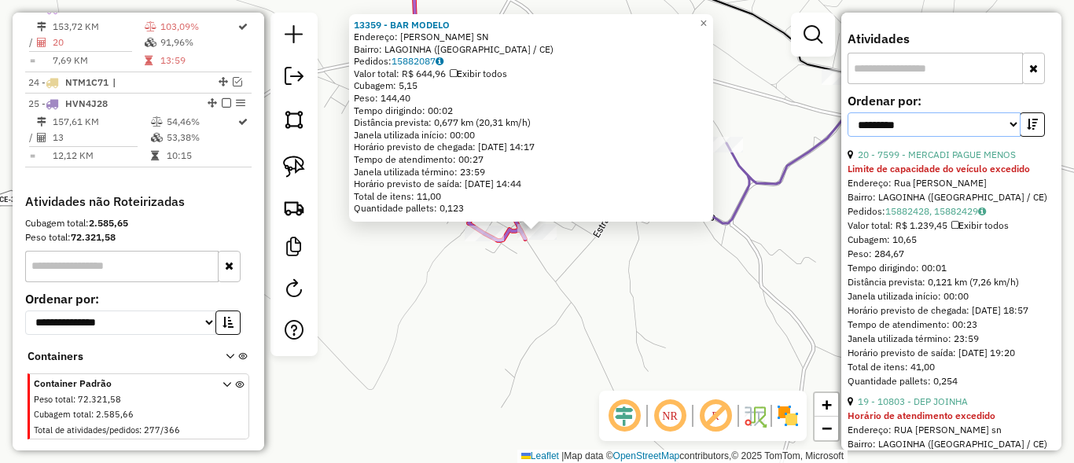
click at [959, 137] on select "**********" at bounding box center [934, 124] width 173 height 24
select select "*********"
click at [848, 137] on select "**********" at bounding box center [934, 124] width 173 height 24
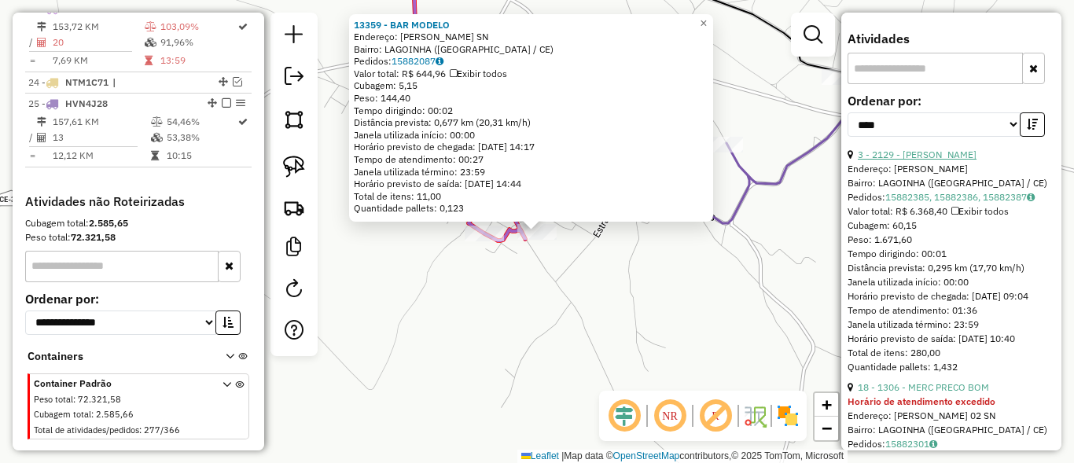
click at [921, 160] on link "3 - 2129 - JOSE EVILASIO" at bounding box center [917, 155] width 119 height 12
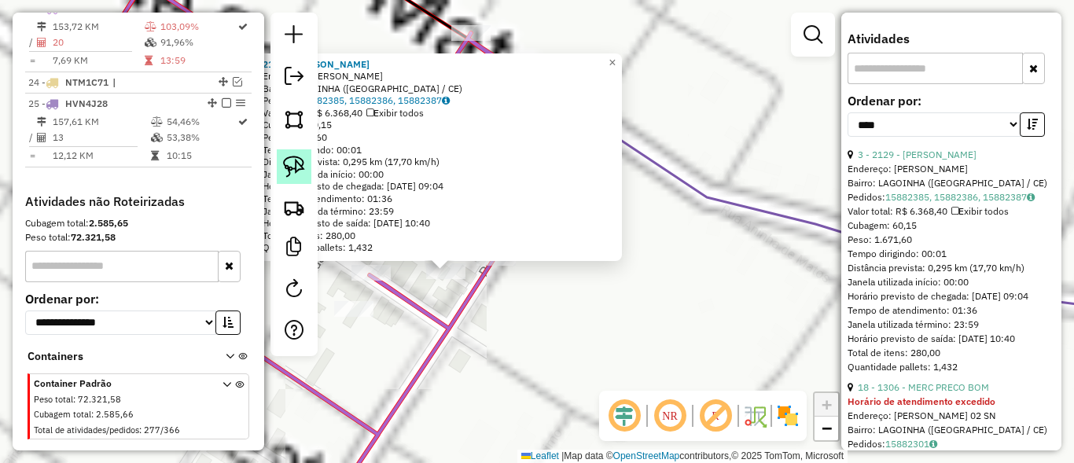
click at [289, 164] on img at bounding box center [294, 167] width 22 height 22
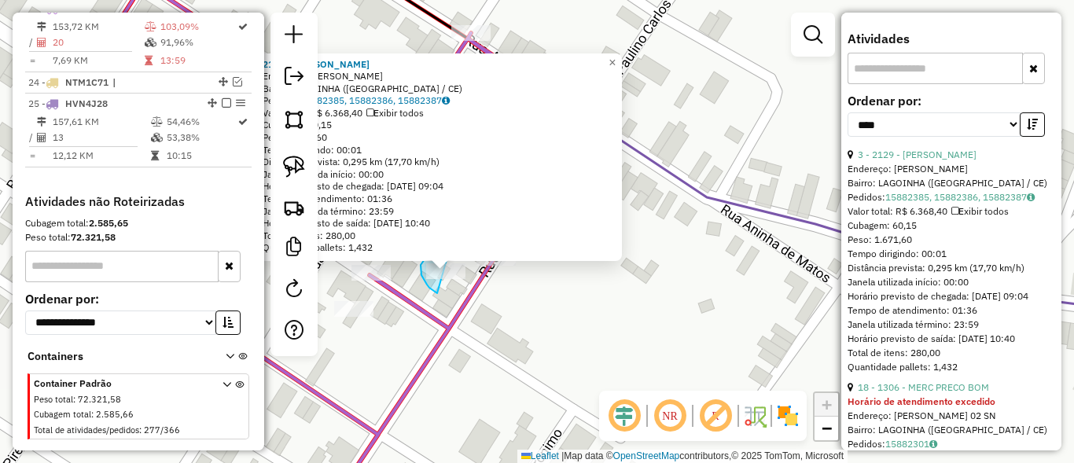
click at [460, 277] on div "2129 - JOSE EVILASIO Endereço: PAULINO CARLOS SN Bairro: LAGOINHA (QUIXERE / CE…" at bounding box center [537, 231] width 1074 height 463
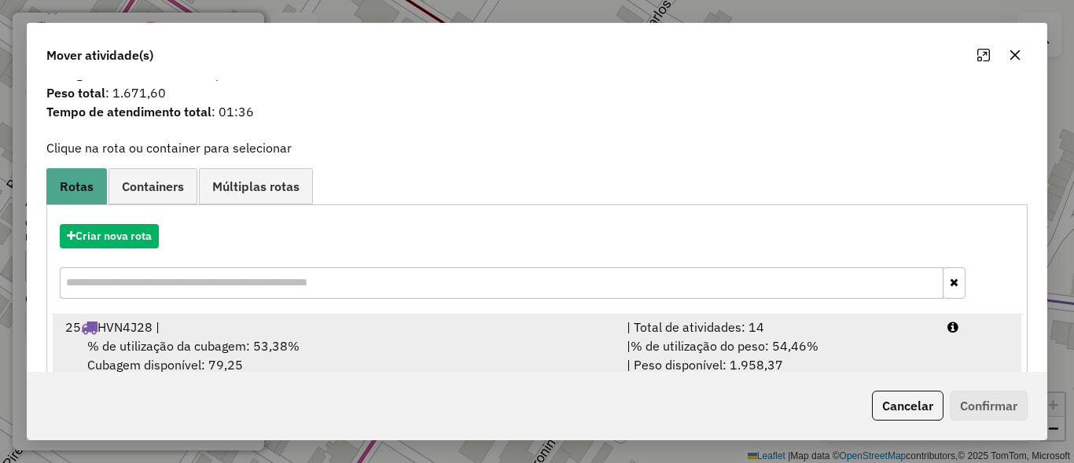
scroll to position [74, 0]
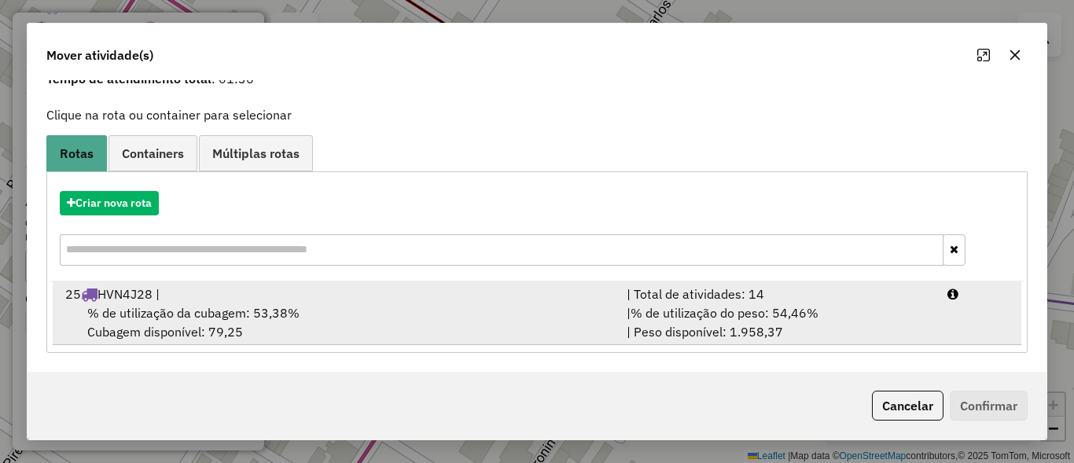
click at [805, 296] on div "| Total de atividades: 14" at bounding box center [777, 294] width 321 height 19
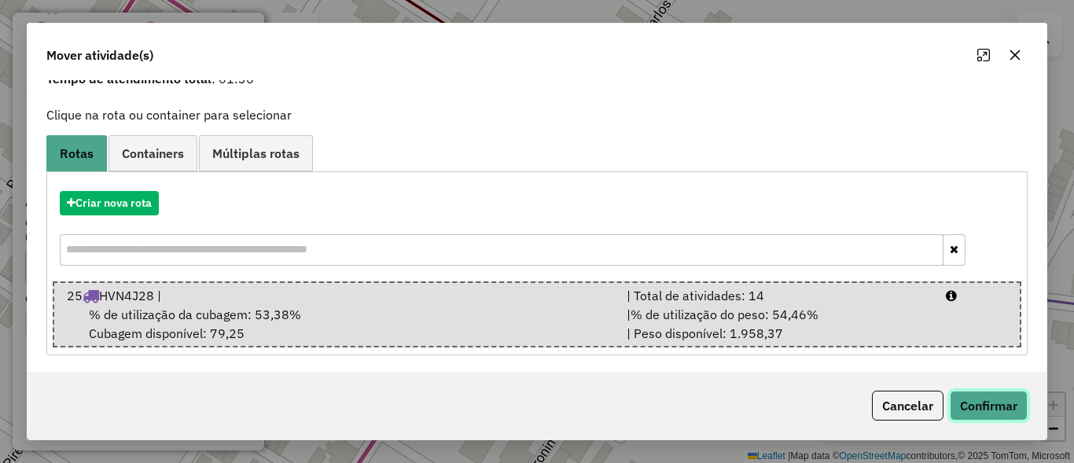
click at [967, 392] on button "Confirmar" at bounding box center [989, 406] width 78 height 30
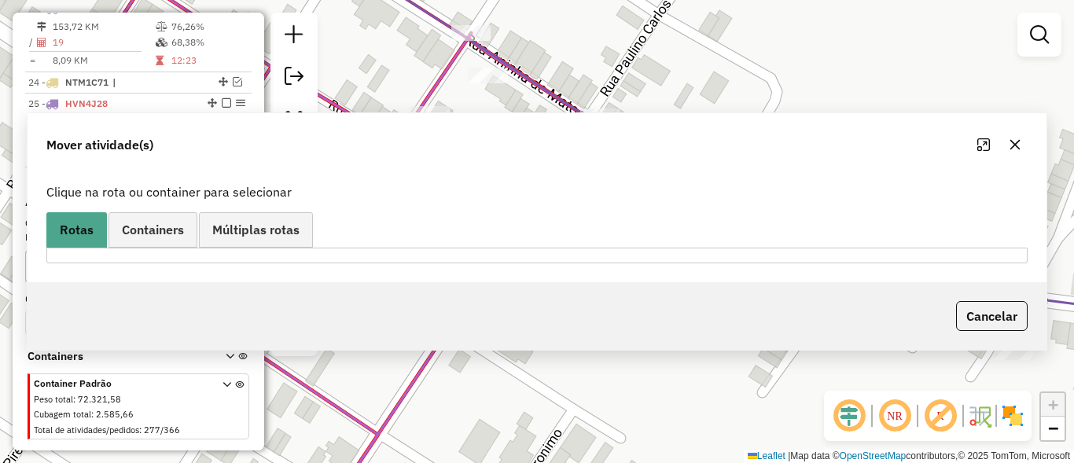
scroll to position [0, 0]
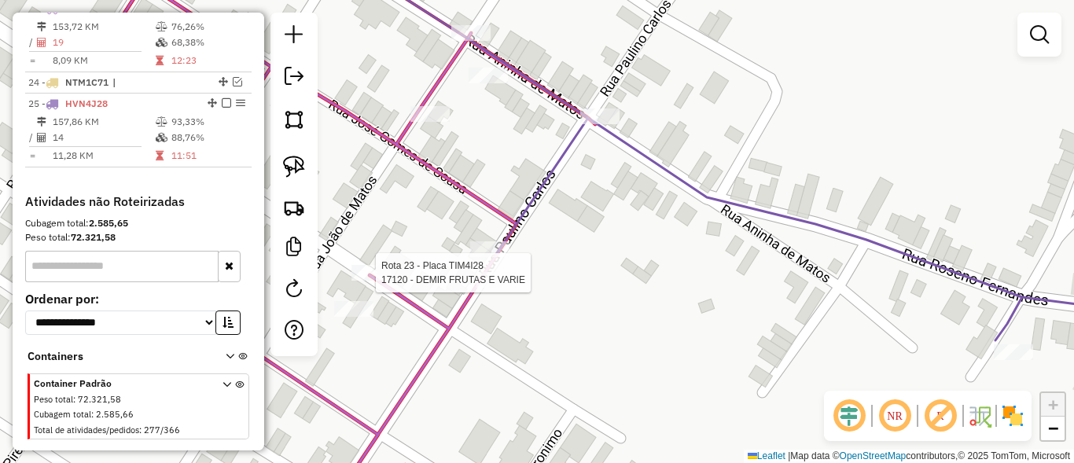
select select "*********"
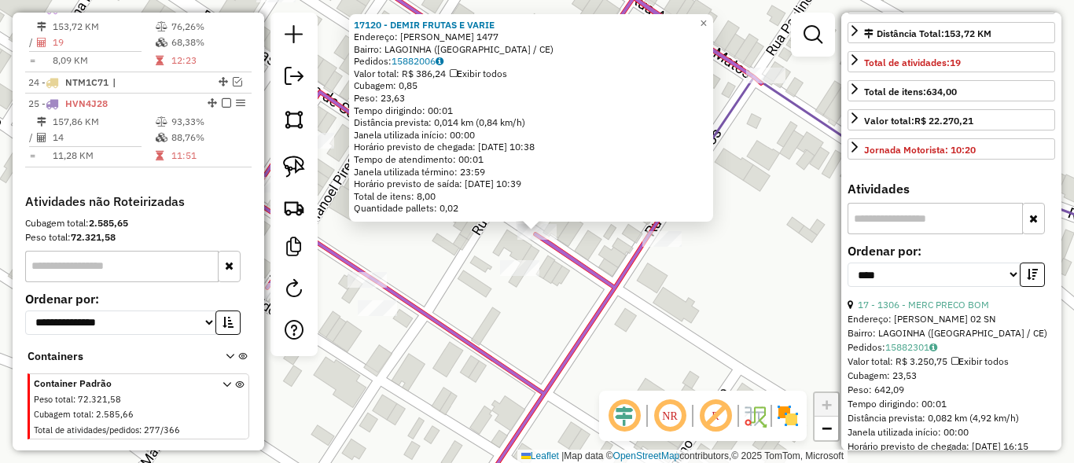
scroll to position [377, 0]
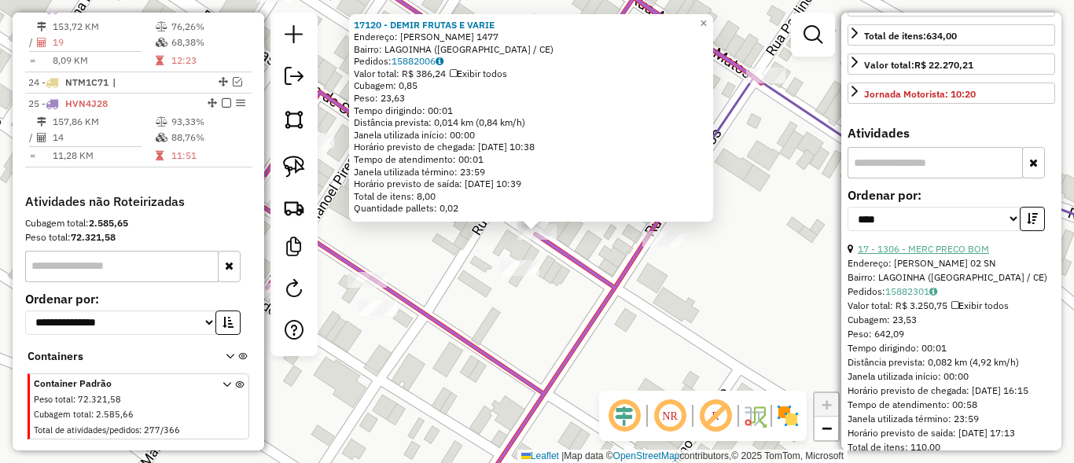
click at [963, 255] on link "17 - 1306 - MERC PRECO BOM" at bounding box center [923, 249] width 131 height 12
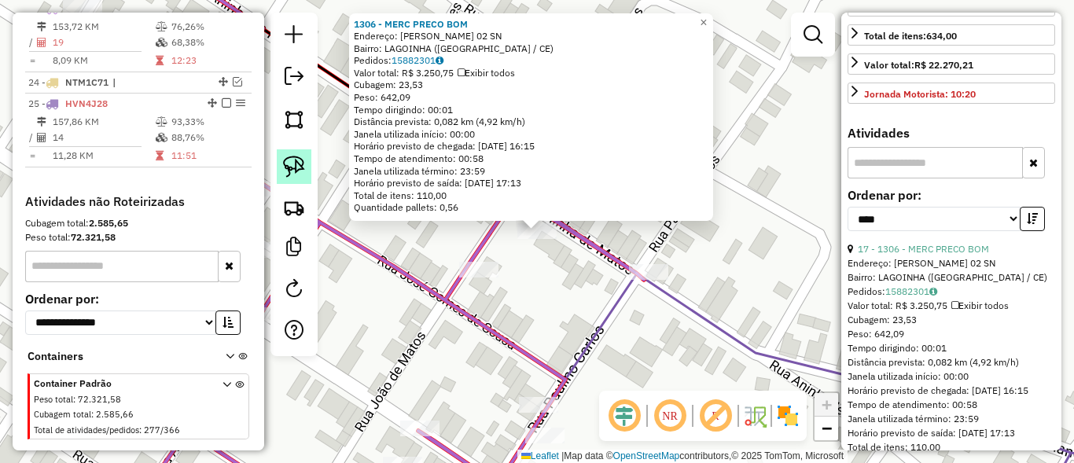
click at [296, 165] on img at bounding box center [294, 167] width 22 height 22
drag, startPoint x: 599, startPoint y: 253, endPoint x: 508, endPoint y: 241, distance: 92.1
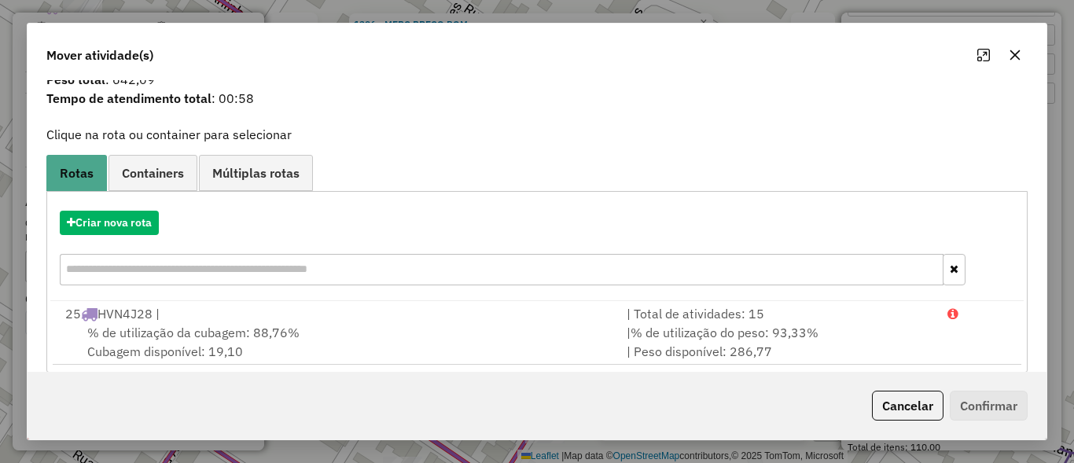
scroll to position [74, 0]
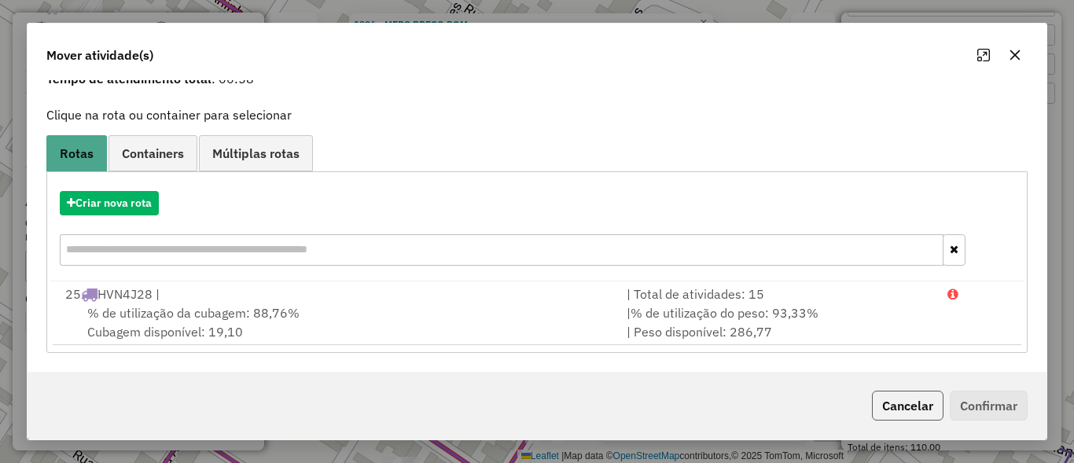
click at [903, 398] on button "Cancelar" at bounding box center [908, 406] width 72 height 30
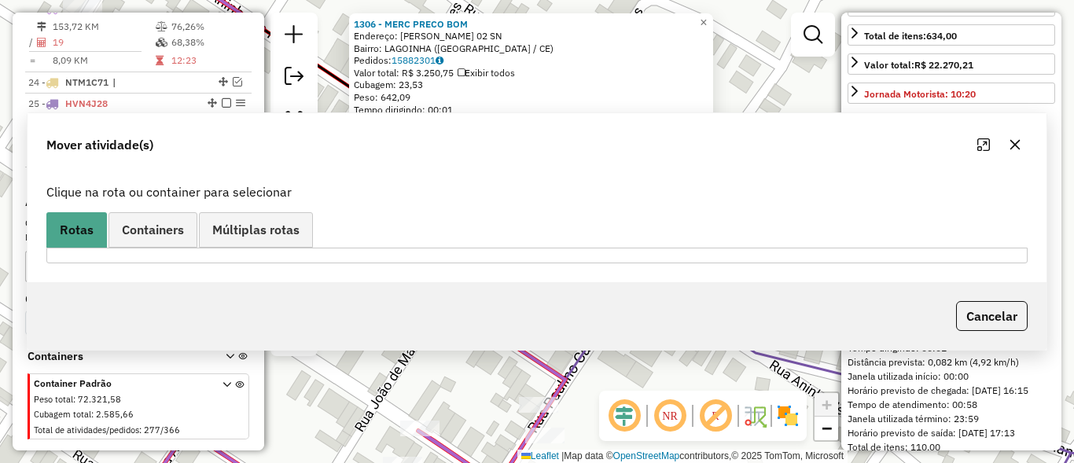
scroll to position [0, 0]
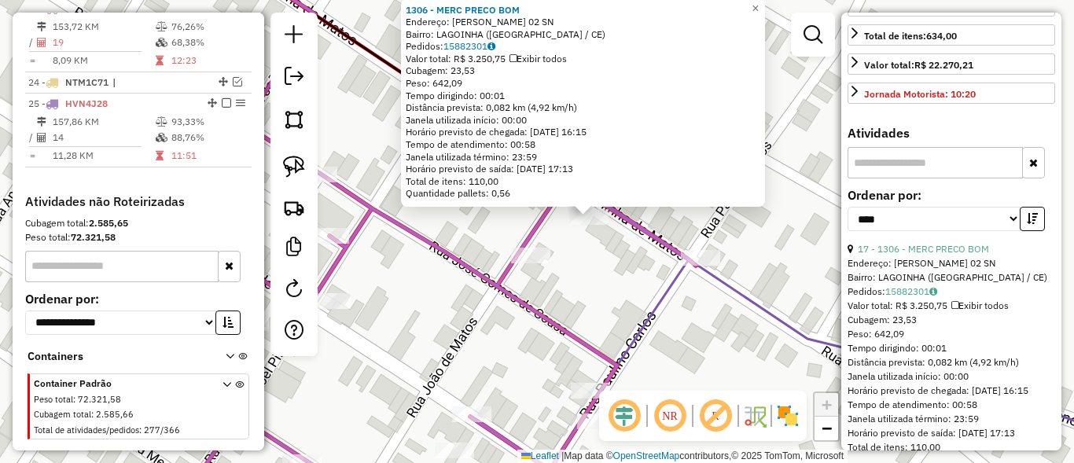
drag, startPoint x: 414, startPoint y: 260, endPoint x: 680, endPoint y: 215, distance: 269.6
click at [680, 215] on div "1306 - MERC PRECO BOM Endereço: ANINHA MATOS 02 SN Bairro: LAGOINHA (QUIXERE / …" at bounding box center [537, 231] width 1074 height 463
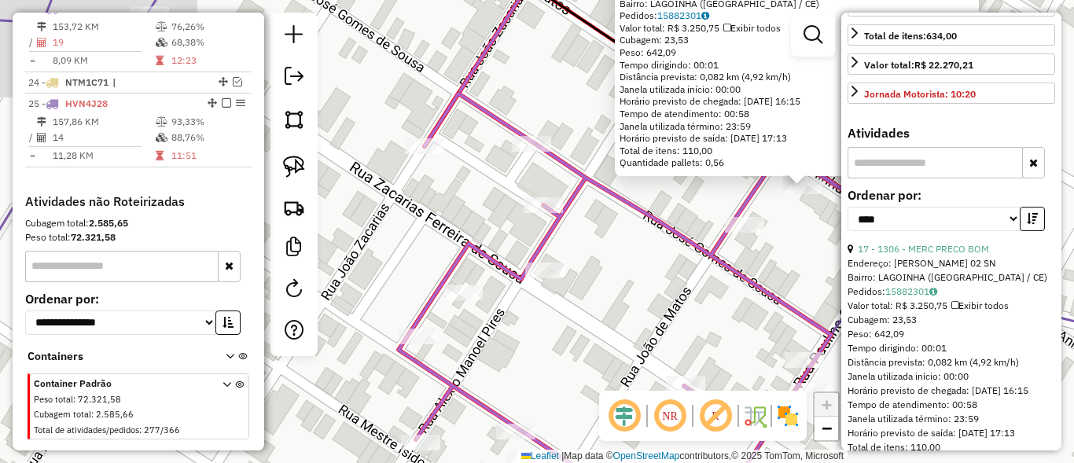
click at [680, 215] on div "1306 - MERC PRECO BOM Endereço: ANINHA MATOS 02 SN Bairro: LAGOINHA (QUIXERE / …" at bounding box center [537, 231] width 1074 height 463
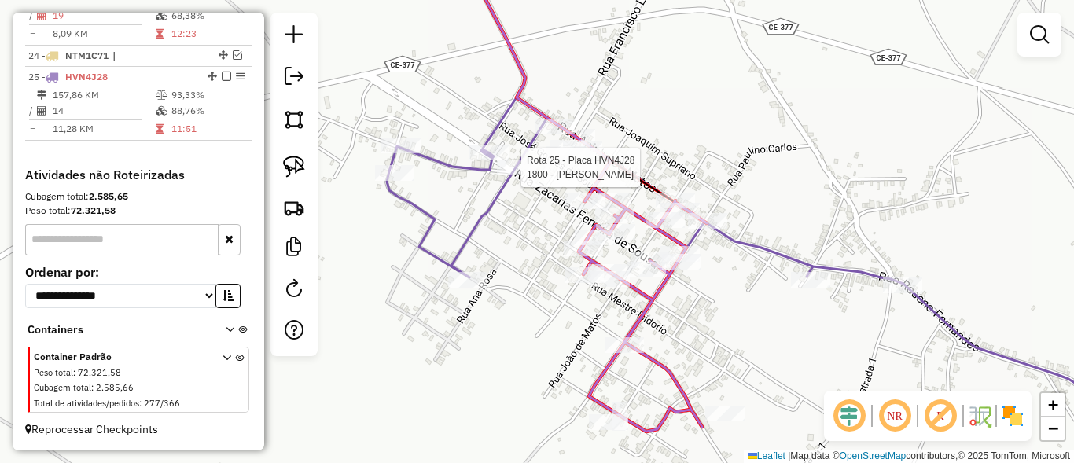
select select "*********"
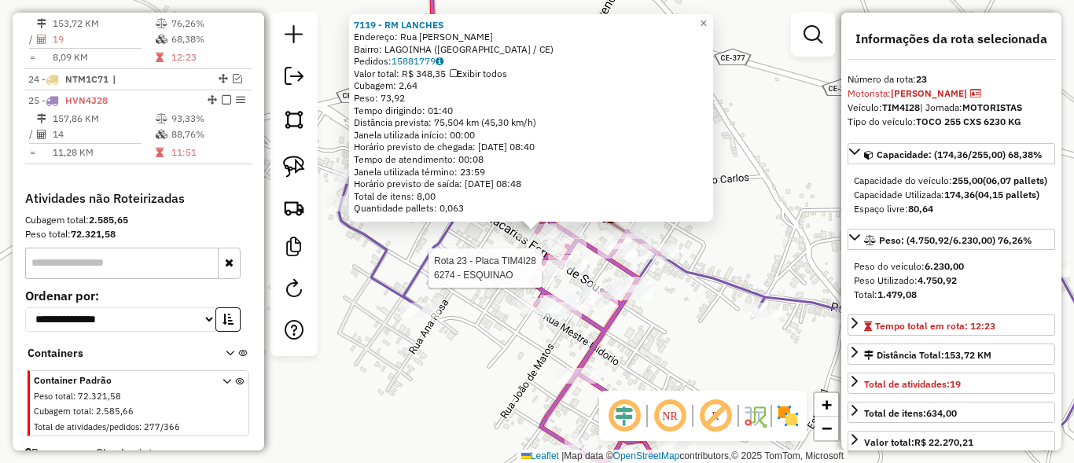
scroll to position [1076, 0]
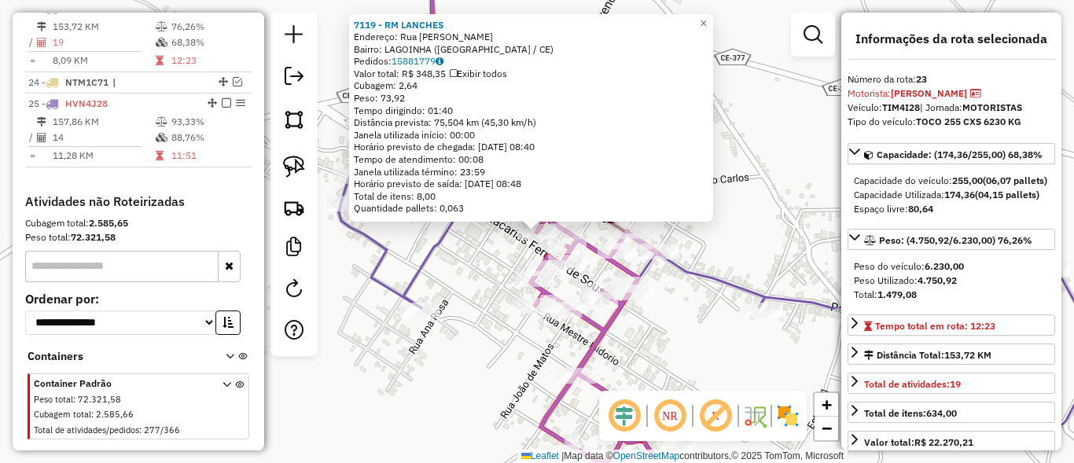
click at [505, 261] on div "7119 - RM LANCHES Endereço: Rua Zacarias Ferreira De Sousa SN Bairro: LAGOINHA …" at bounding box center [537, 231] width 1074 height 463
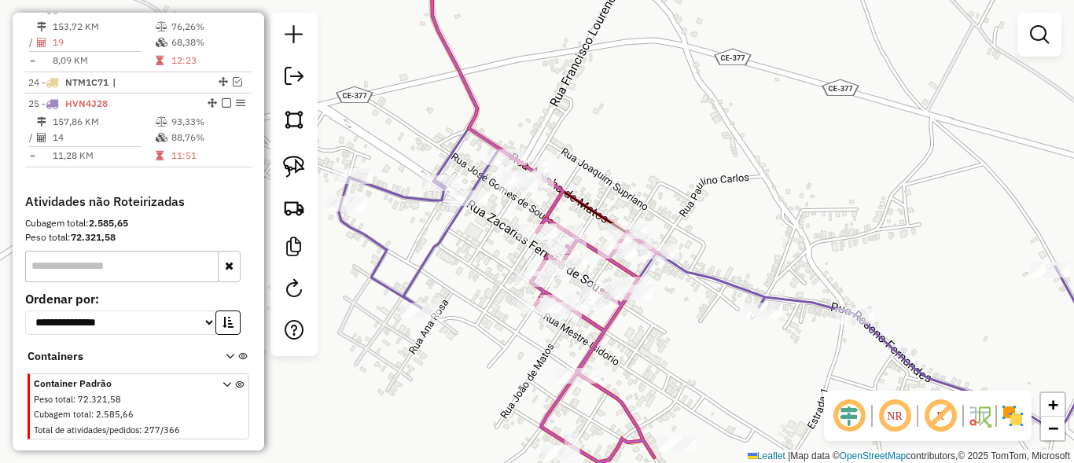
select select "*********"
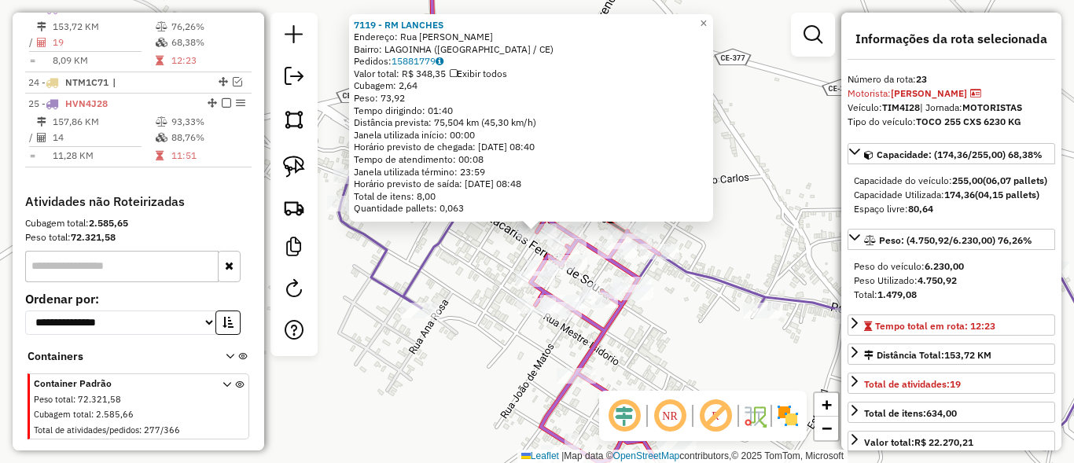
click at [414, 326] on div "7119 - RM LANCHES Endereço: Rua Zacarias Ferreira De Sousa SN Bairro: LAGOINHA …" at bounding box center [537, 231] width 1074 height 463
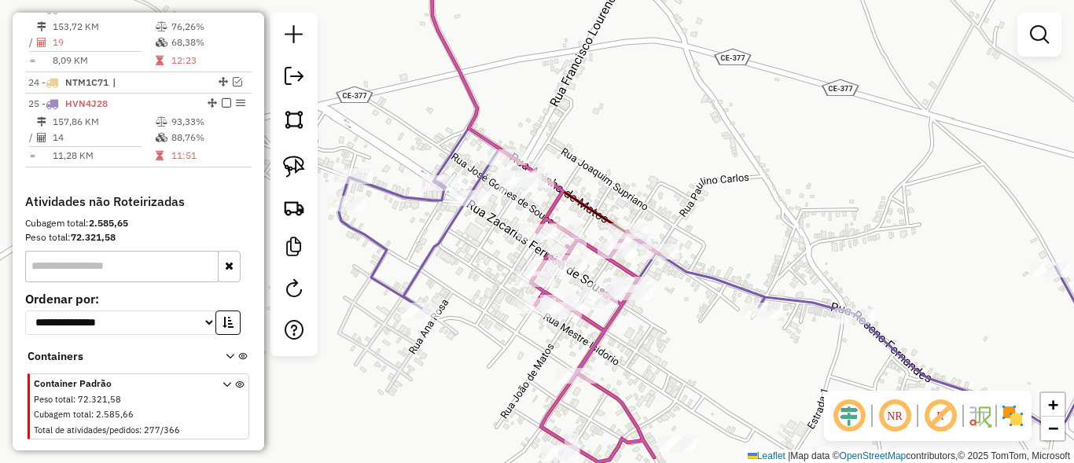
select select "*********"
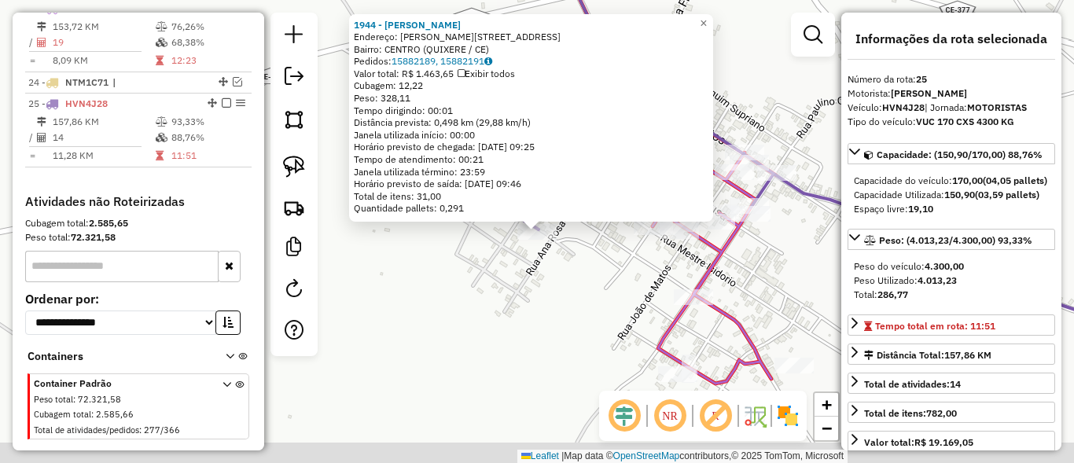
scroll to position [1117, 0]
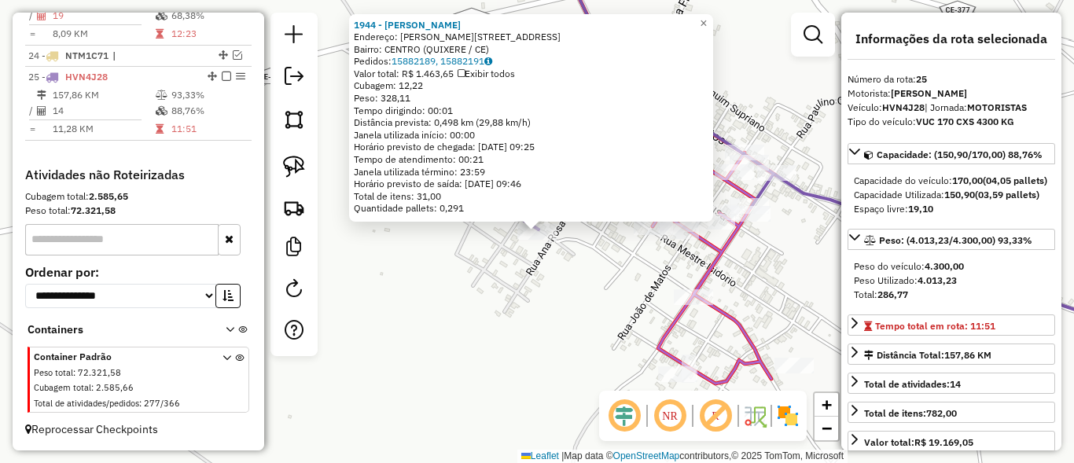
click at [494, 327] on div "1944 - MARIA ELIETE Endereço: ZACARIAS FERREIRA 1279 Bairro: CENTRO (QUIXERE / …" at bounding box center [537, 231] width 1074 height 463
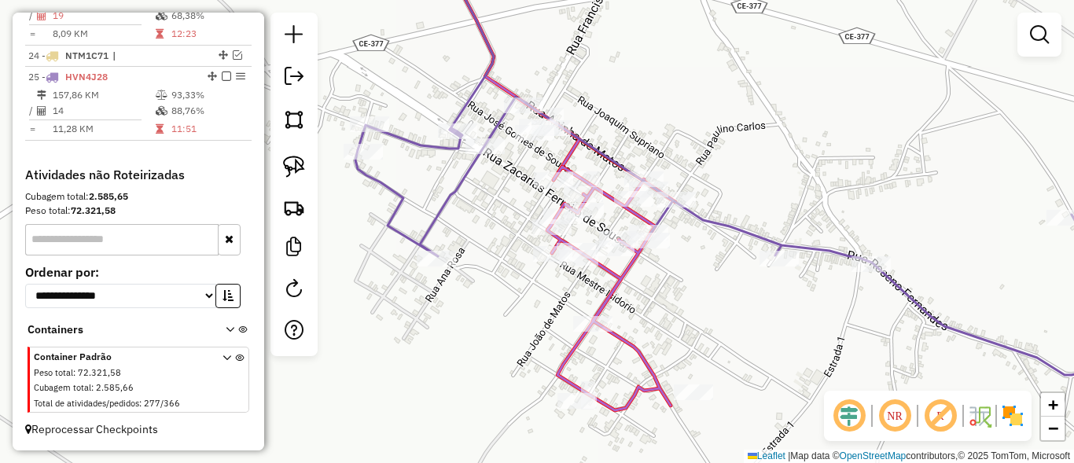
drag, startPoint x: 465, startPoint y: 310, endPoint x: 444, endPoint y: 310, distance: 20.4
click at [447, 315] on div "Janela de atendimento Grade de atendimento Capacidade Transportadoras Veículos …" at bounding box center [537, 231] width 1074 height 463
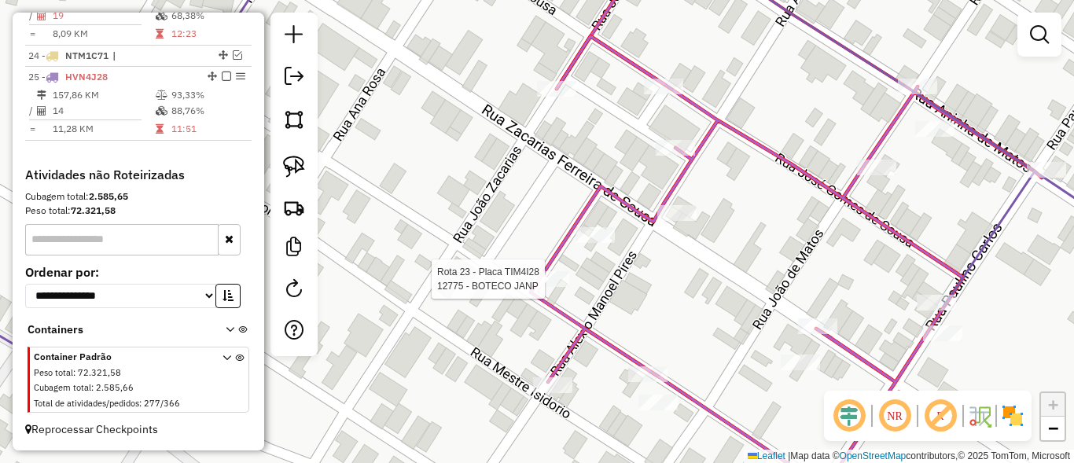
select select "*********"
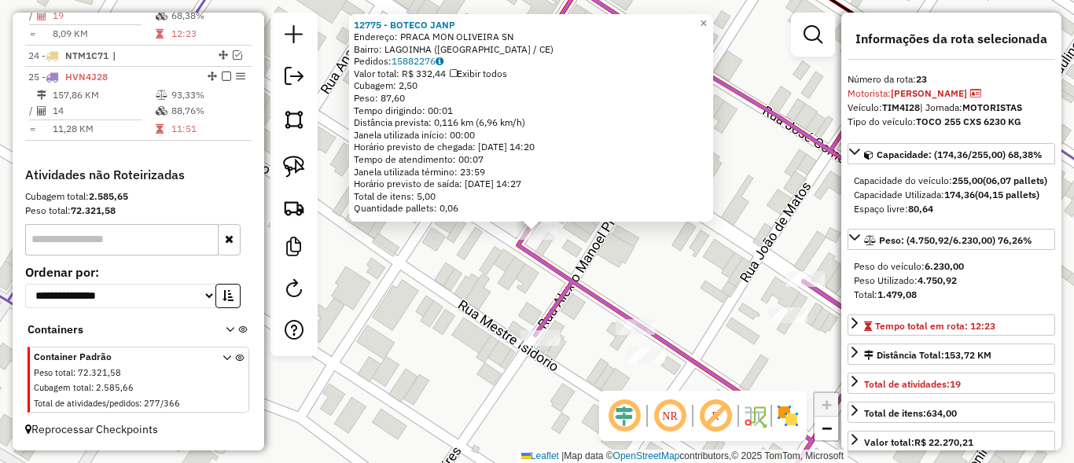
scroll to position [1076, 0]
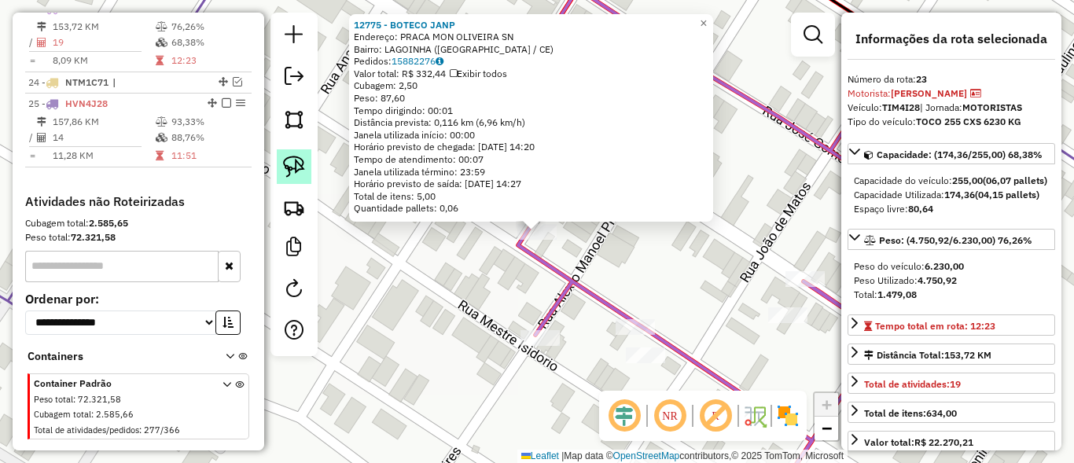
click at [301, 171] on img at bounding box center [294, 167] width 22 height 22
drag, startPoint x: 547, startPoint y: 243, endPoint x: 518, endPoint y: 219, distance: 37.4
click at [518, 219] on div "Rota 23 - Placa TIM4I28 12775 - BOTECO JANP 12775 - BOTECO JANP Endereço: PRACA…" at bounding box center [537, 231] width 1074 height 463
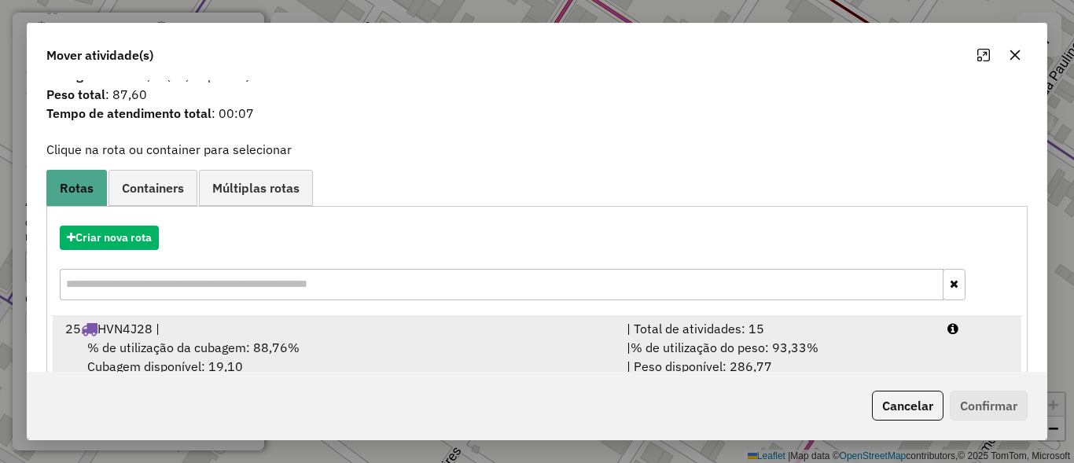
scroll to position [74, 0]
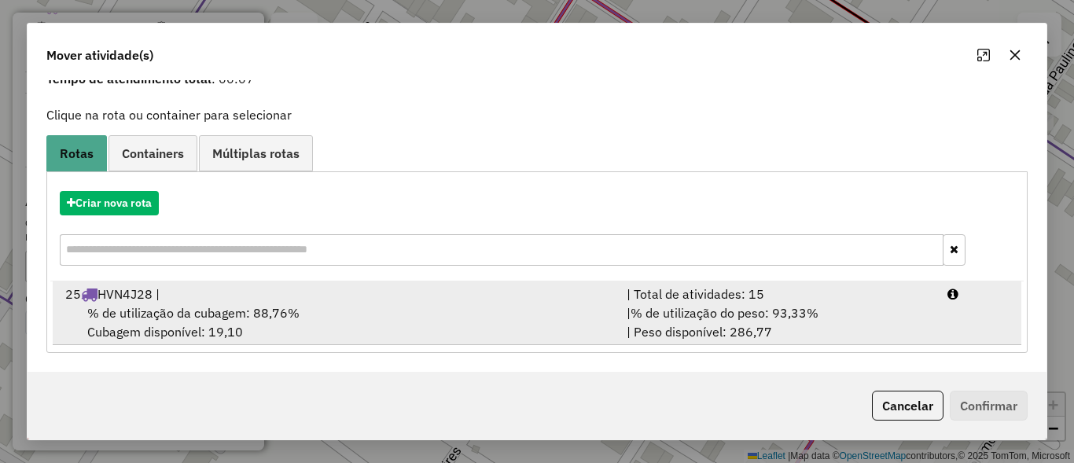
click at [725, 292] on div "| Total de atividades: 15" at bounding box center [777, 294] width 321 height 19
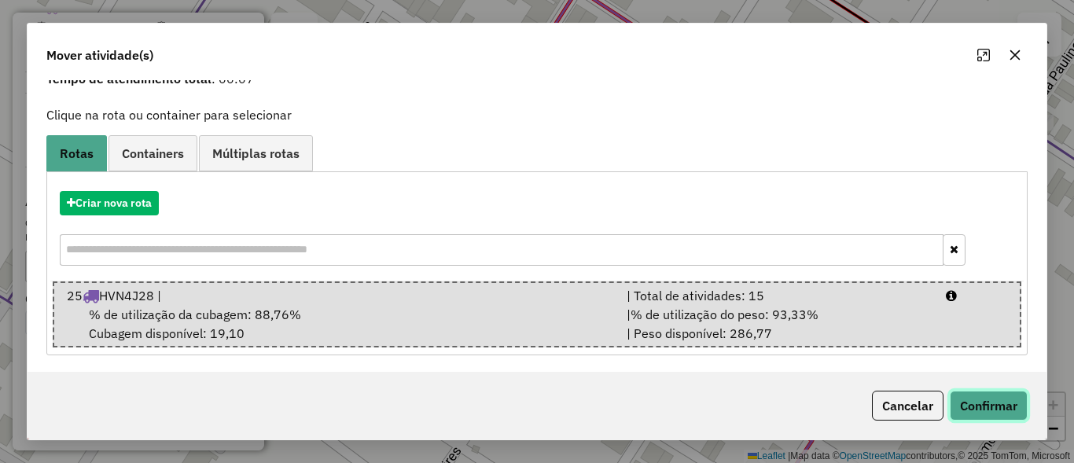
click at [988, 408] on button "Confirmar" at bounding box center [989, 406] width 78 height 30
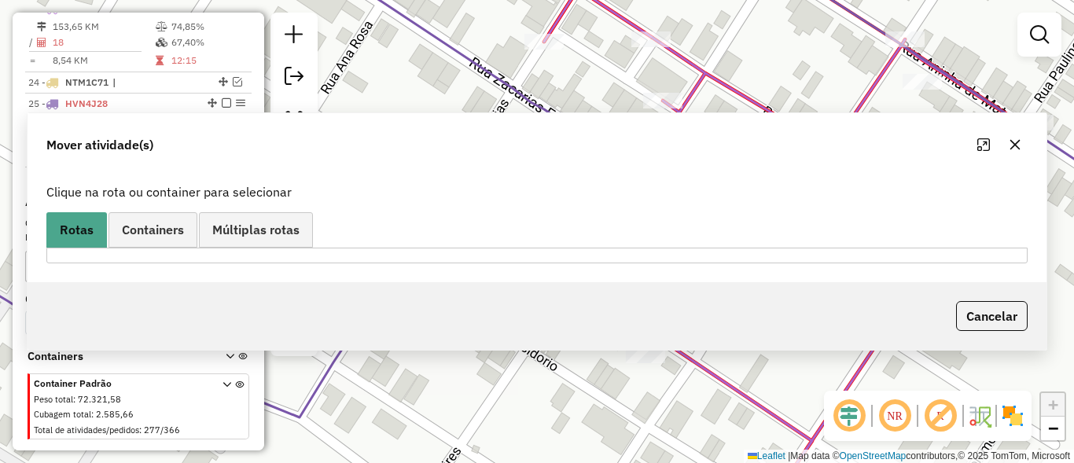
scroll to position [0, 0]
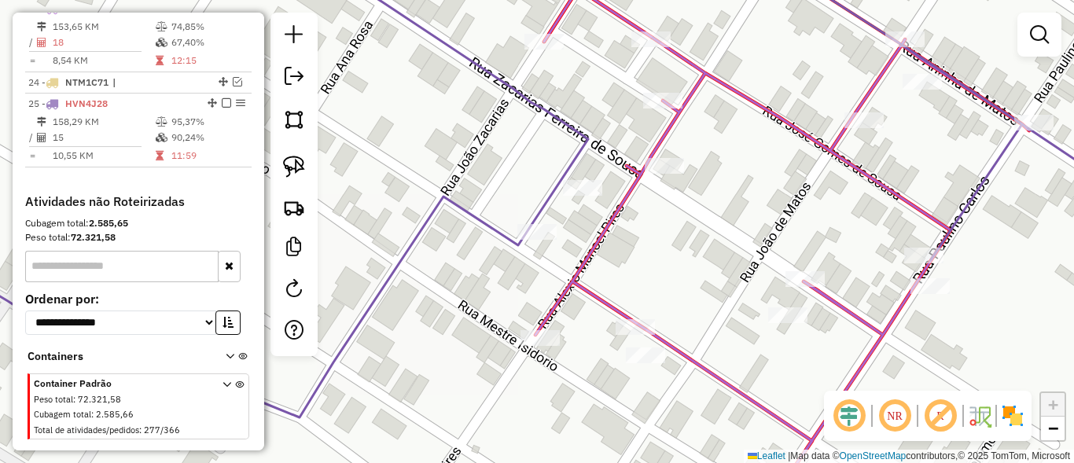
click at [530, 222] on icon at bounding box center [536, 186] width 1289 height 464
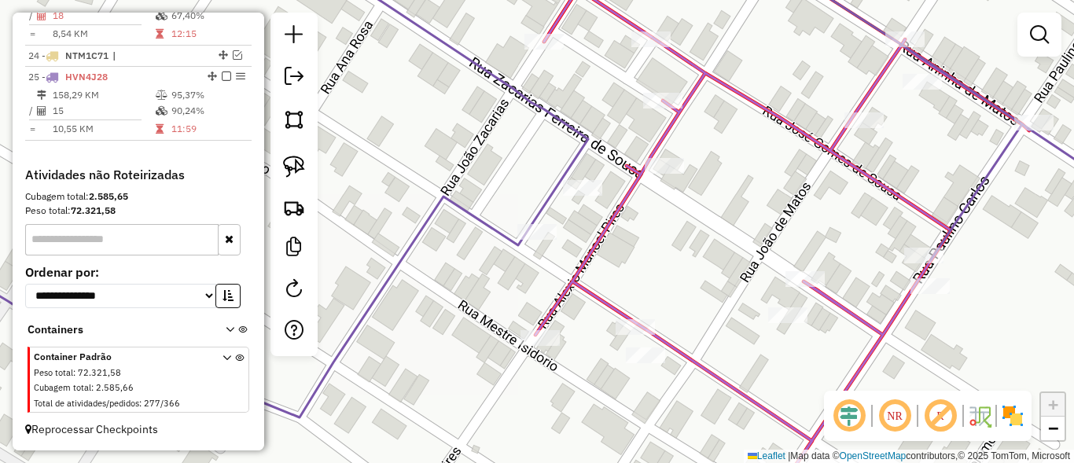
select select "*********"
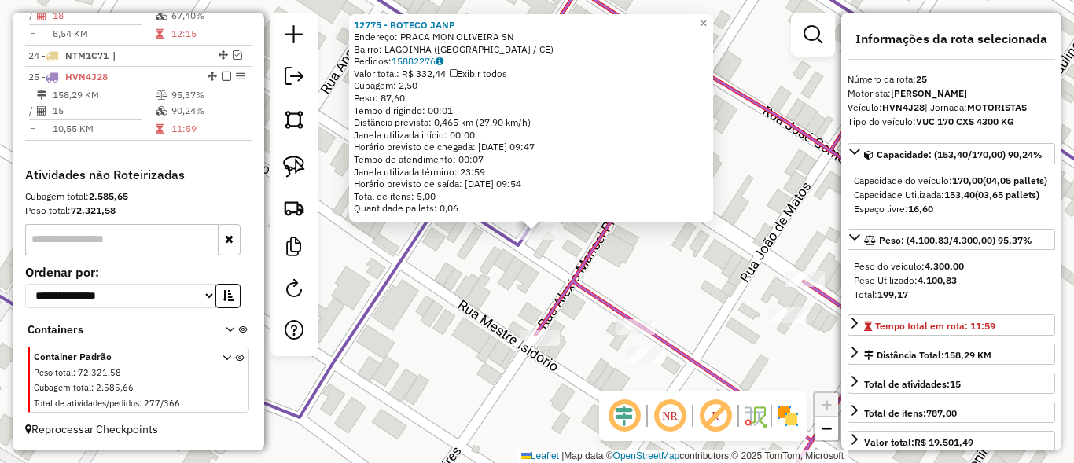
click at [445, 318] on div "12775 - BOTECO JANP Endereço: PRACA MON OLIVEIRA SN Bairro: LAGOINHA (QUIXERE /…" at bounding box center [537, 231] width 1074 height 463
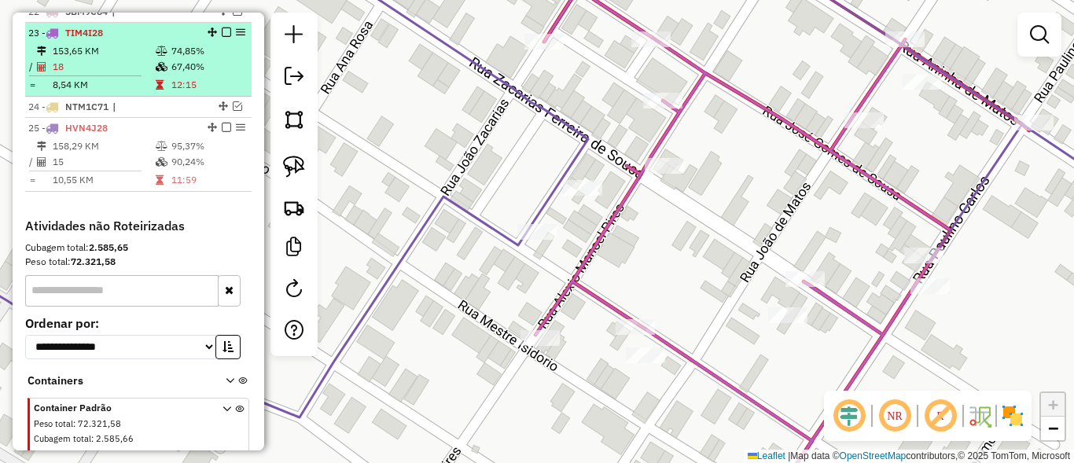
scroll to position [1022, 0]
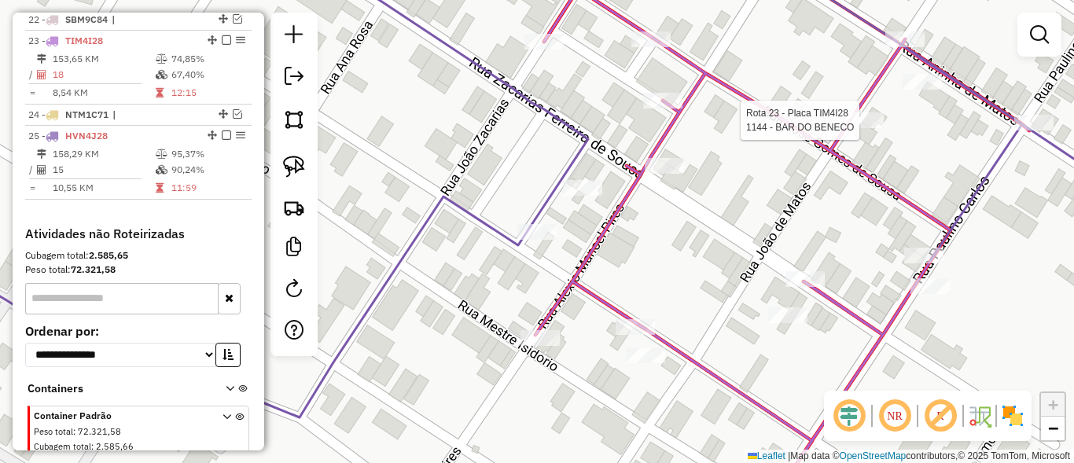
select select "*********"
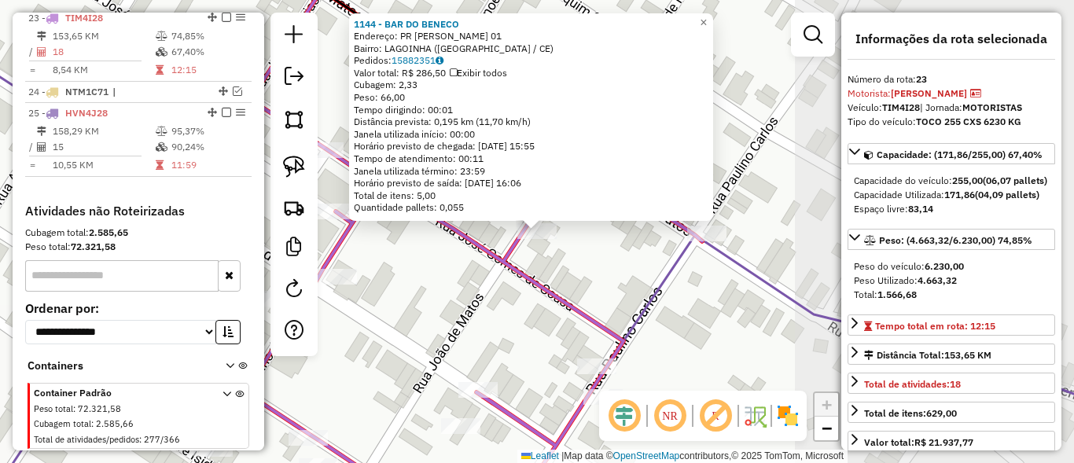
scroll to position [1076, 0]
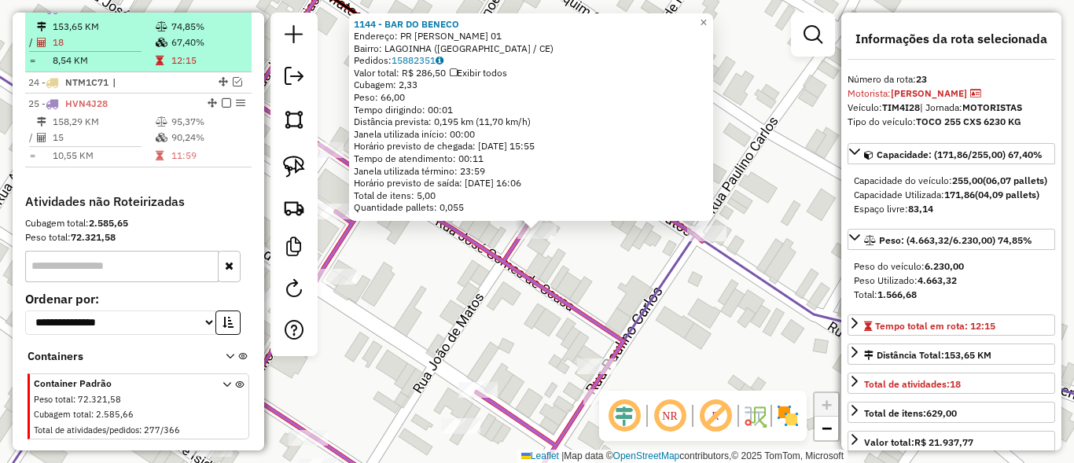
click at [222, 13] on em at bounding box center [226, 7] width 9 height 9
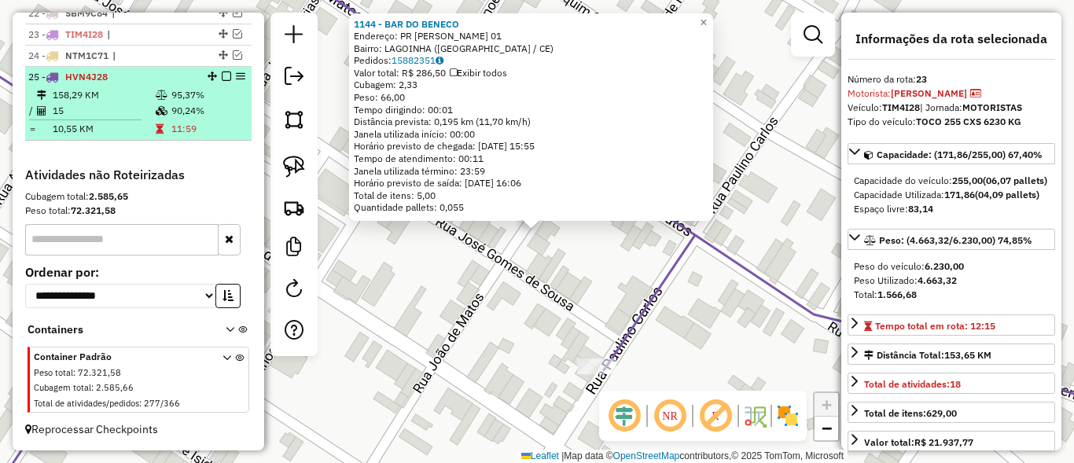
click at [222, 76] on em at bounding box center [226, 76] width 9 height 9
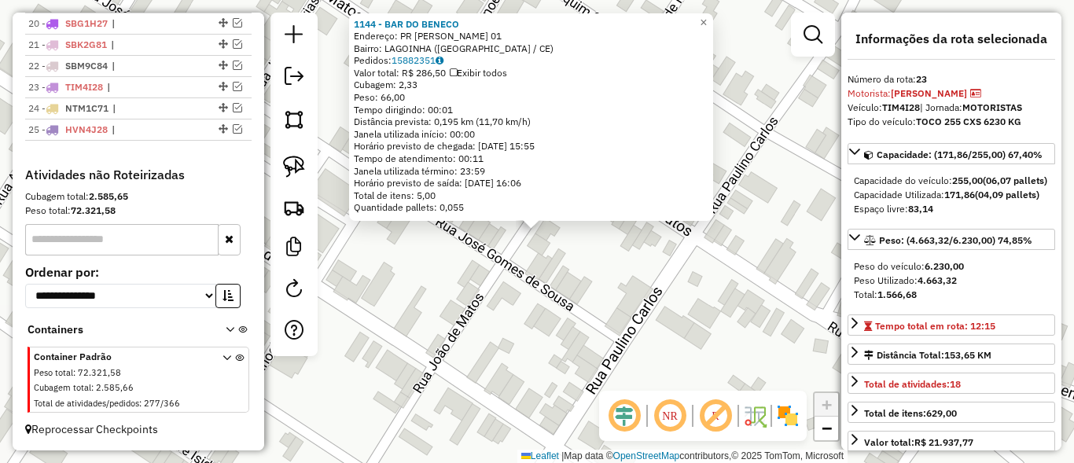
scroll to position [1011, 0]
click at [484, 307] on div "1144 - BAR DO BENECO Endereço: PR JOAO PAULO 01 Bairro: LAGOINHA (QUIXERE / CE)…" at bounding box center [537, 231] width 1074 height 463
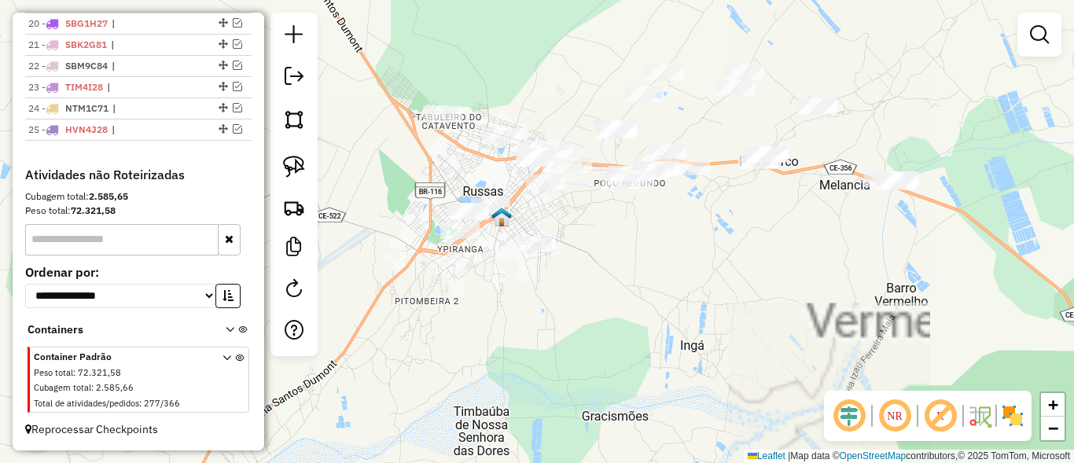
drag, startPoint x: 613, startPoint y: 232, endPoint x: 645, endPoint y: 316, distance: 90.1
click at [645, 316] on div "Janela de atendimento Grade de atendimento Capacidade Transportadoras Veículos …" at bounding box center [537, 231] width 1074 height 463
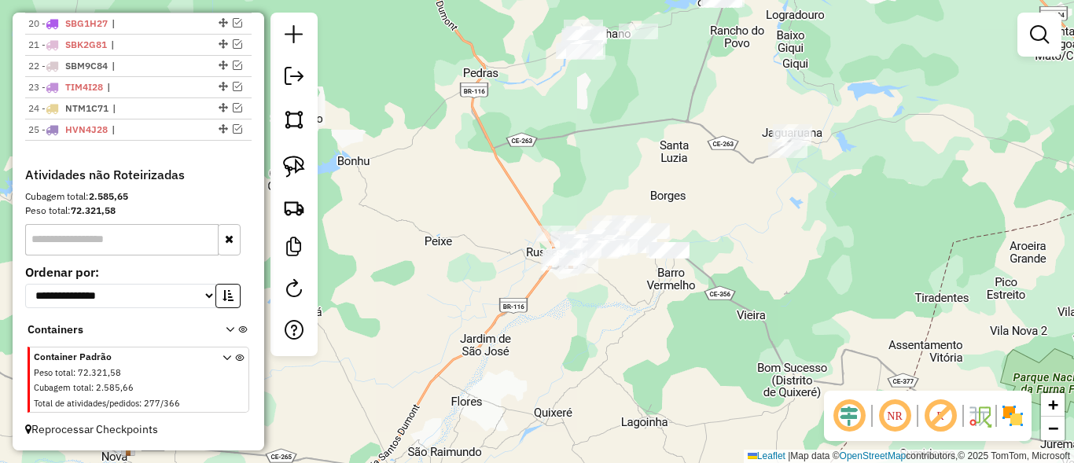
drag, startPoint x: 561, startPoint y: 126, endPoint x: 549, endPoint y: 122, distance: 12.4
click at [549, 122] on div "Janela de atendimento Grade de atendimento Capacidade Transportadoras Veículos …" at bounding box center [537, 231] width 1074 height 463
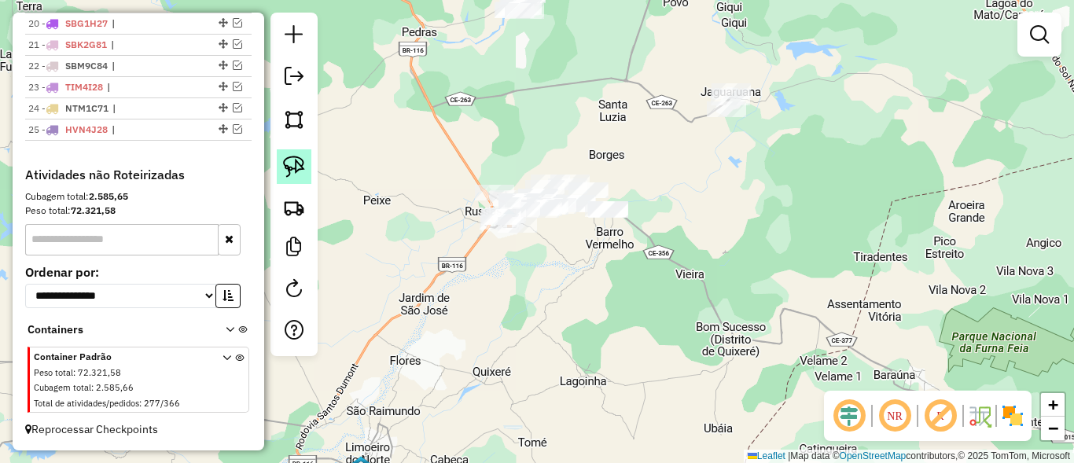
click at [293, 170] on img at bounding box center [294, 167] width 22 height 22
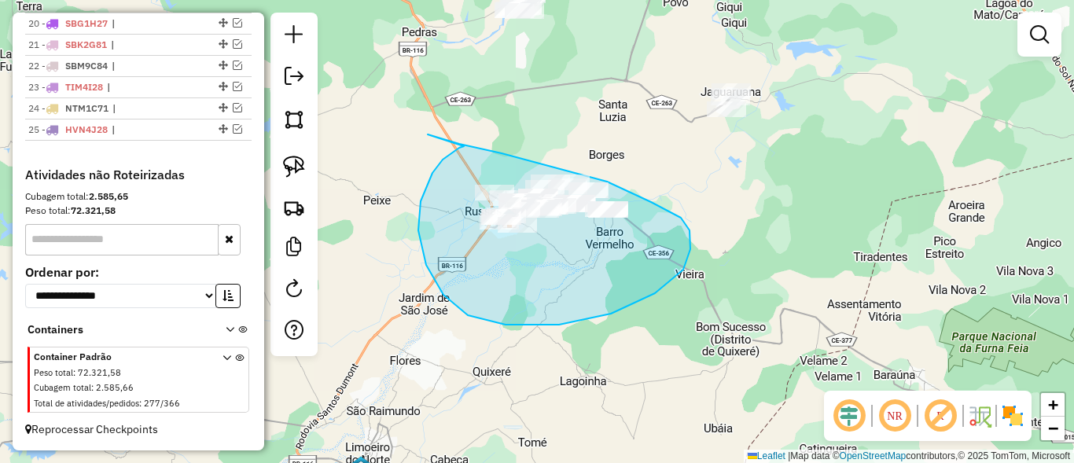
drag, startPoint x: 426, startPoint y: 265, endPoint x: 428, endPoint y: 134, distance: 130.6
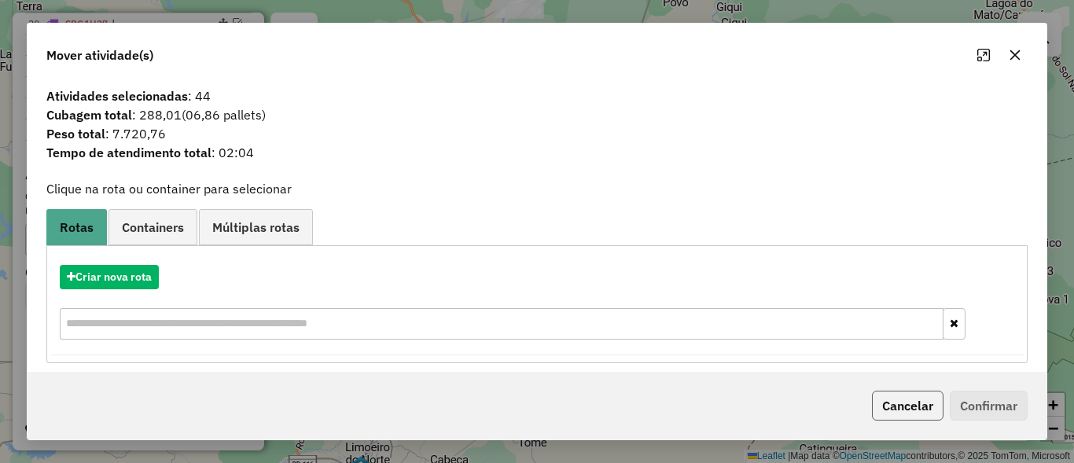
click at [898, 410] on button "Cancelar" at bounding box center [908, 406] width 72 height 30
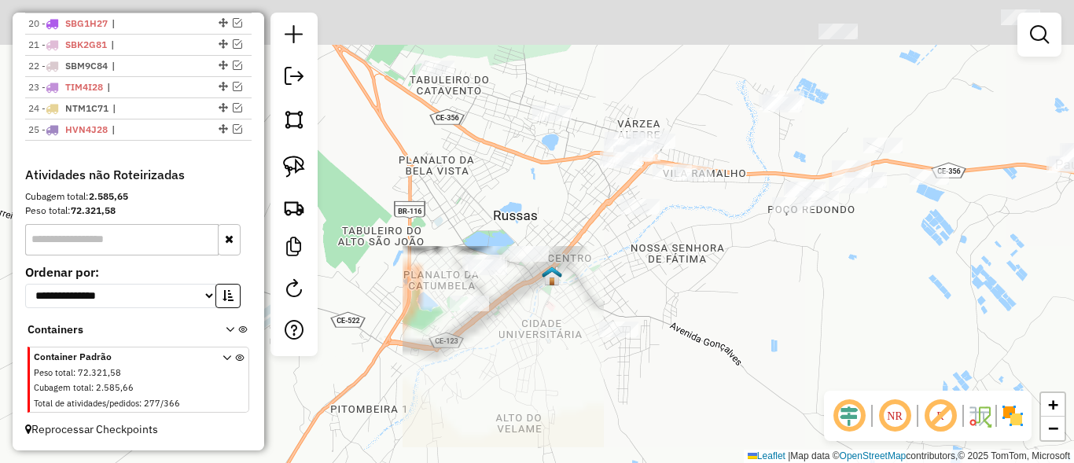
drag, startPoint x: 644, startPoint y: 336, endPoint x: 628, endPoint y: 348, distance: 19.7
click at [628, 348] on div "Janela de atendimento Grade de atendimento Capacidade Transportadoras Veículos …" at bounding box center [537, 231] width 1074 height 463
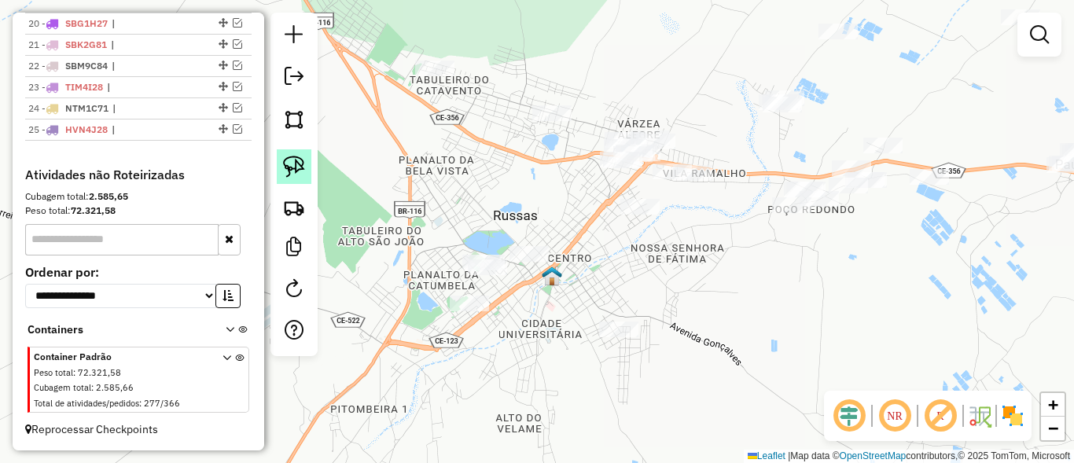
click at [296, 162] on img at bounding box center [294, 167] width 22 height 22
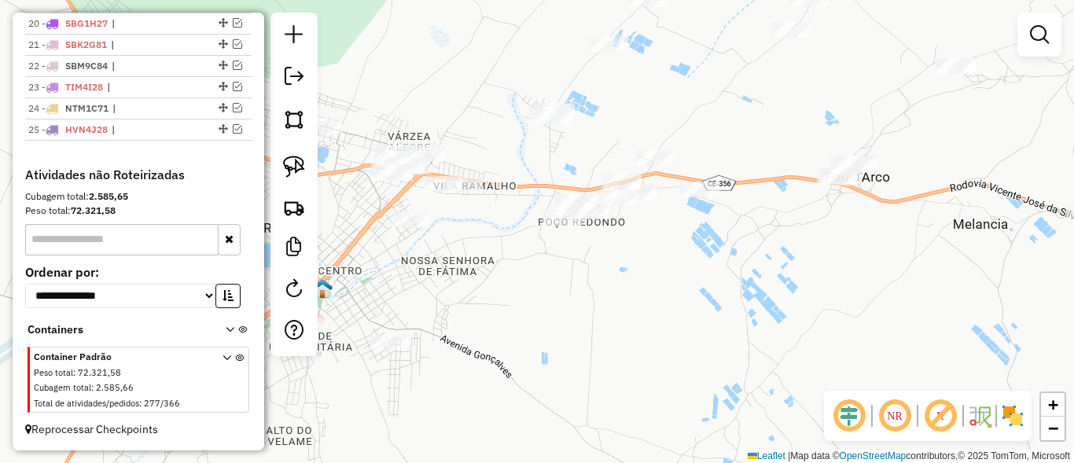
drag, startPoint x: 938, startPoint y: 338, endPoint x: 709, endPoint y: 351, distance: 230.0
click at [709, 351] on div "Janela de atendimento Grade de atendimento Capacidade Transportadoras Veículos …" at bounding box center [537, 231] width 1074 height 463
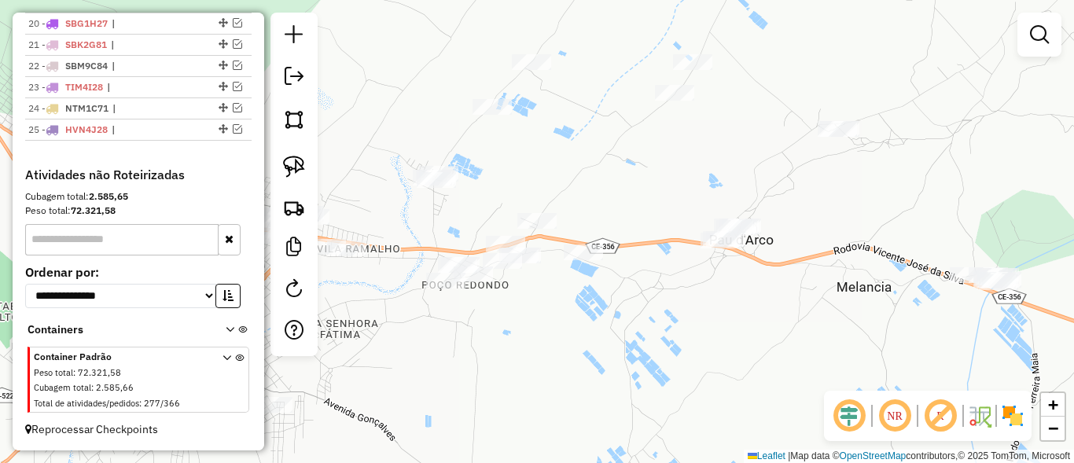
drag, startPoint x: 427, startPoint y: 367, endPoint x: 417, endPoint y: 369, distance: 10.3
click at [413, 377] on div "Janela de atendimento Grade de atendimento Capacidade Transportadoras Veículos …" at bounding box center [537, 231] width 1074 height 463
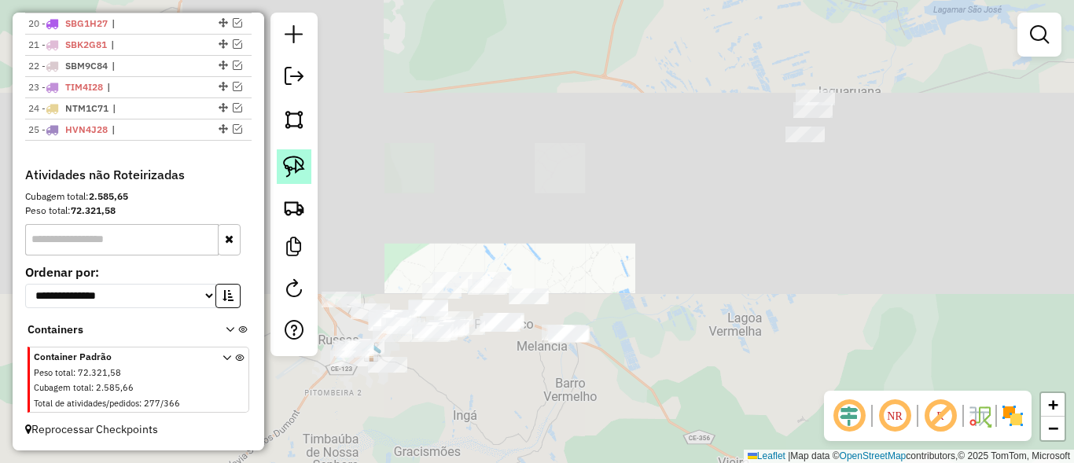
click at [300, 179] on link at bounding box center [294, 166] width 35 height 35
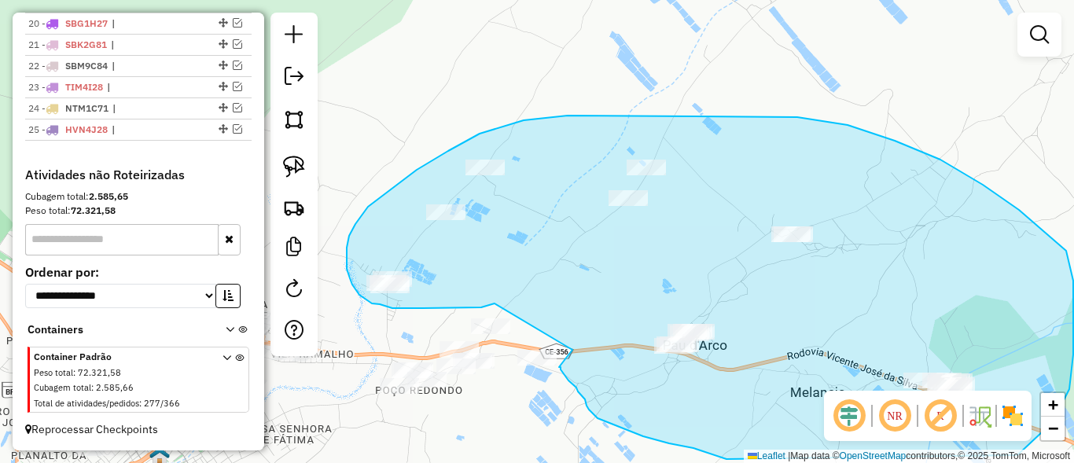
drag, startPoint x: 481, startPoint y: 307, endPoint x: 571, endPoint y: 331, distance: 92.7
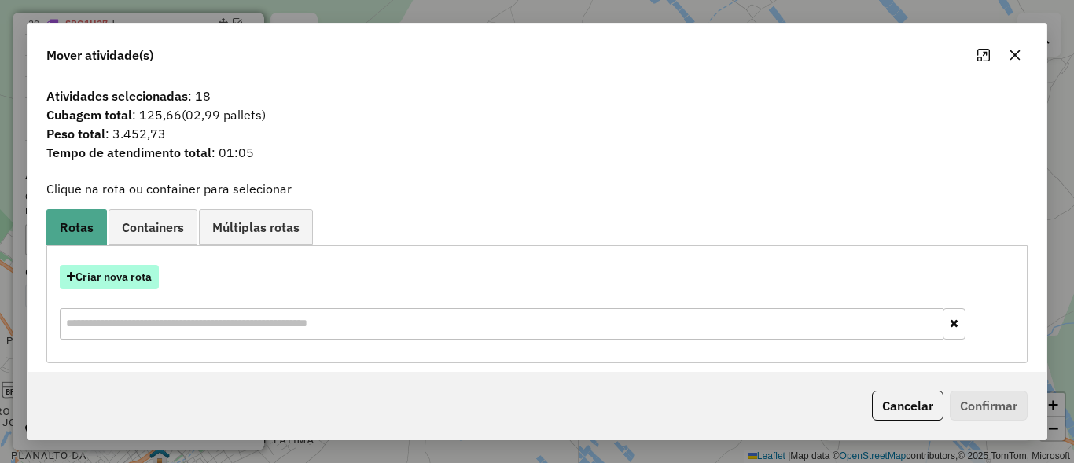
click at [151, 271] on button "Criar nova rota" at bounding box center [109, 277] width 99 height 24
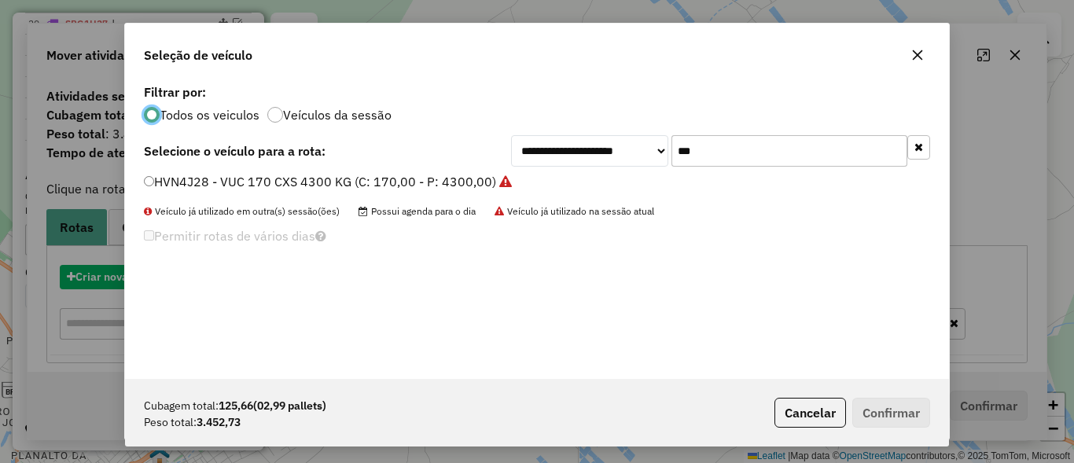
scroll to position [9, 5]
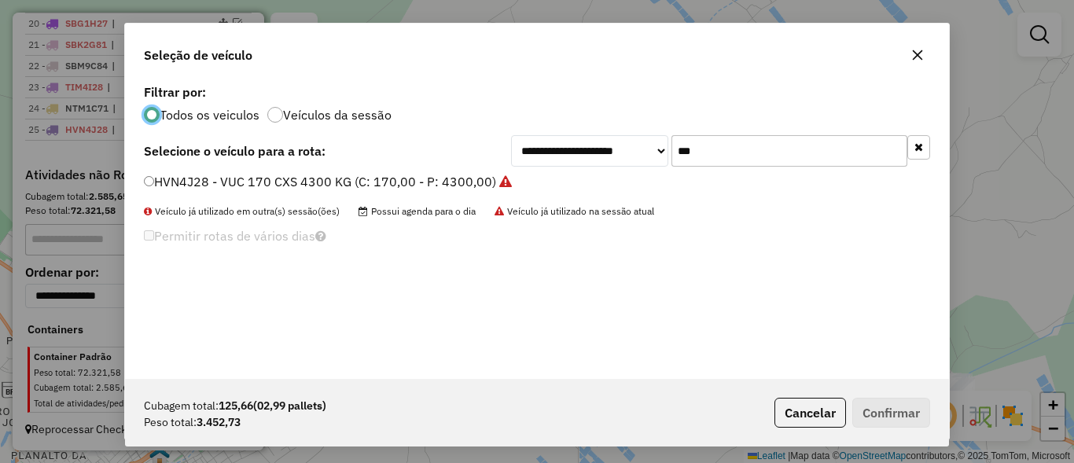
click at [793, 160] on input "***" at bounding box center [790, 150] width 236 height 31
type input "****"
click at [196, 191] on label "MYA3F80 - VUC 170 CXS 4300 KG (C: 170,00 - P: 4300,00) (VD)" at bounding box center [334, 181] width 380 height 19
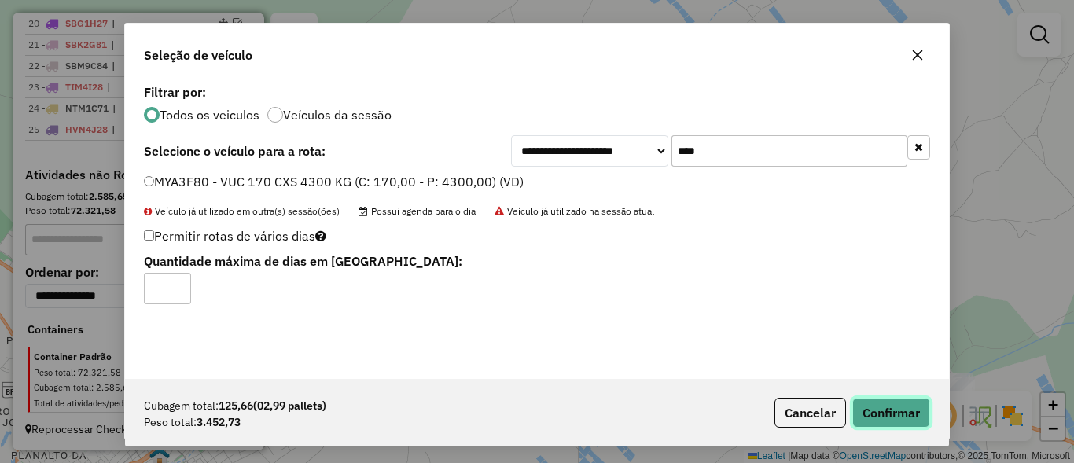
click at [890, 401] on button "Confirmar" at bounding box center [891, 413] width 78 height 30
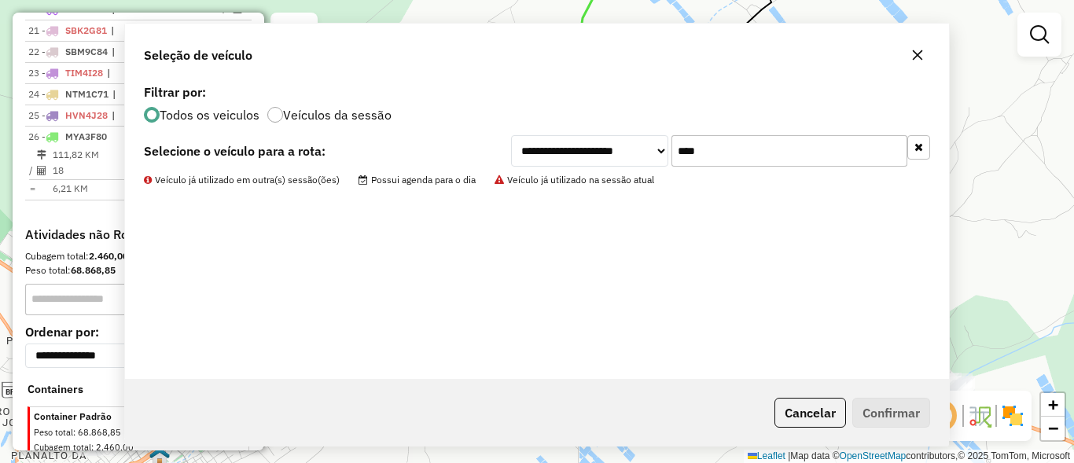
scroll to position [1076, 0]
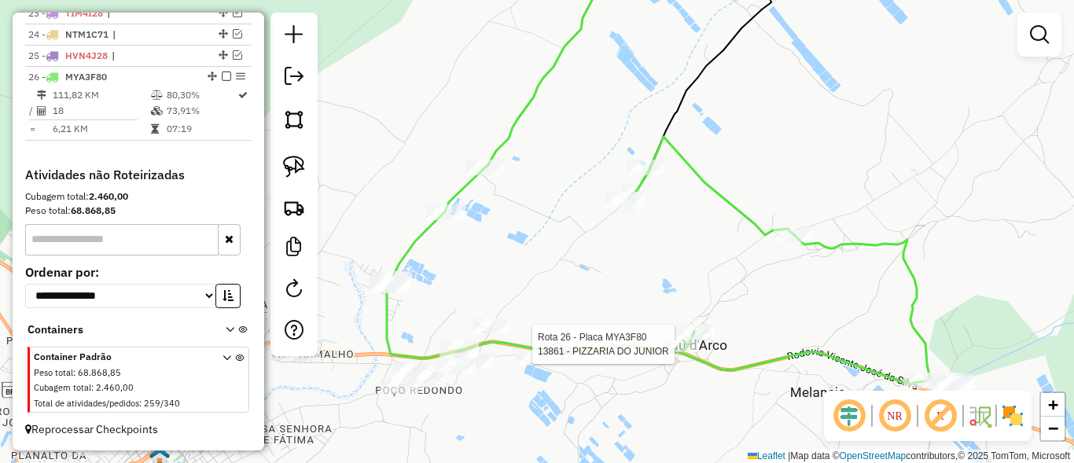
select select "*********"
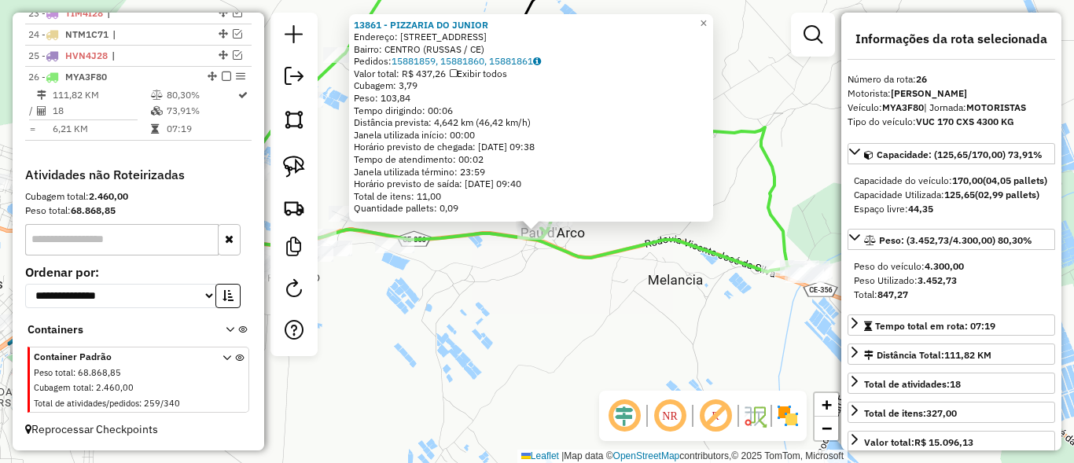
scroll to position [1085, 0]
drag, startPoint x: 548, startPoint y: 330, endPoint x: 683, endPoint y: 315, distance: 136.0
click at [679, 316] on div "13861 - PIZZARIA DO JUNIOR Endereço: RUA GUANABARA 2336 Bairro: CENTRO (RUSSAS …" at bounding box center [537, 231] width 1074 height 463
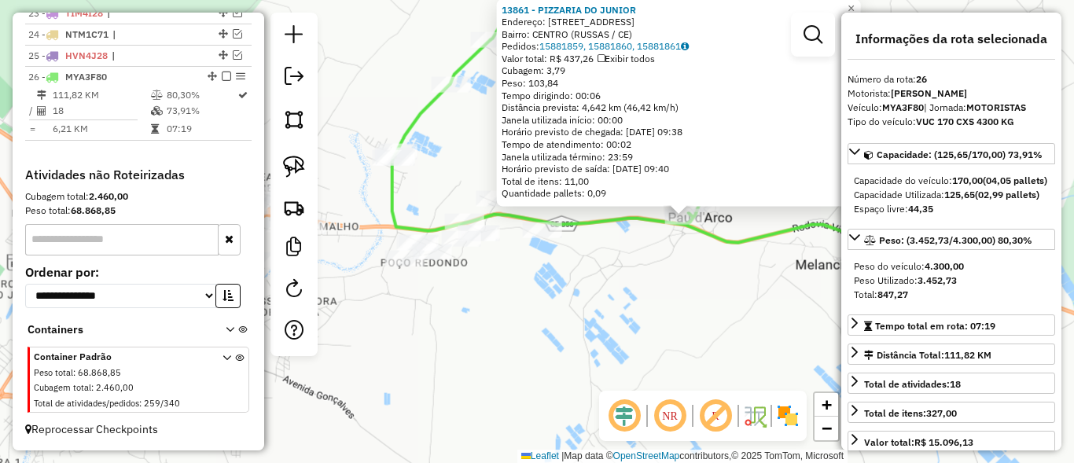
click at [683, 315] on div "13861 - PIZZARIA DO JUNIOR Endereço: RUA GUANABARA 2336 Bairro: CENTRO (RUSSAS …" at bounding box center [537, 231] width 1074 height 463
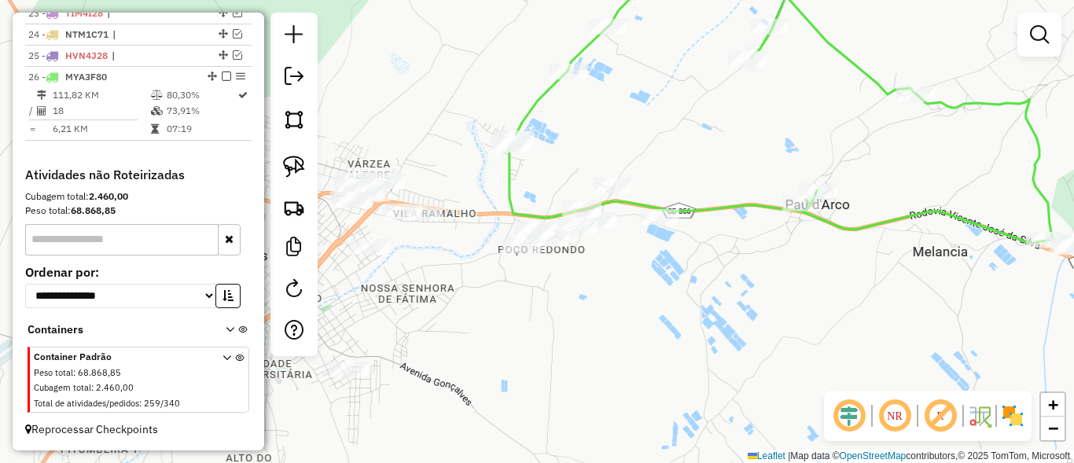
click at [657, 205] on icon at bounding box center [793, 120] width 566 height 248
select select "*********"
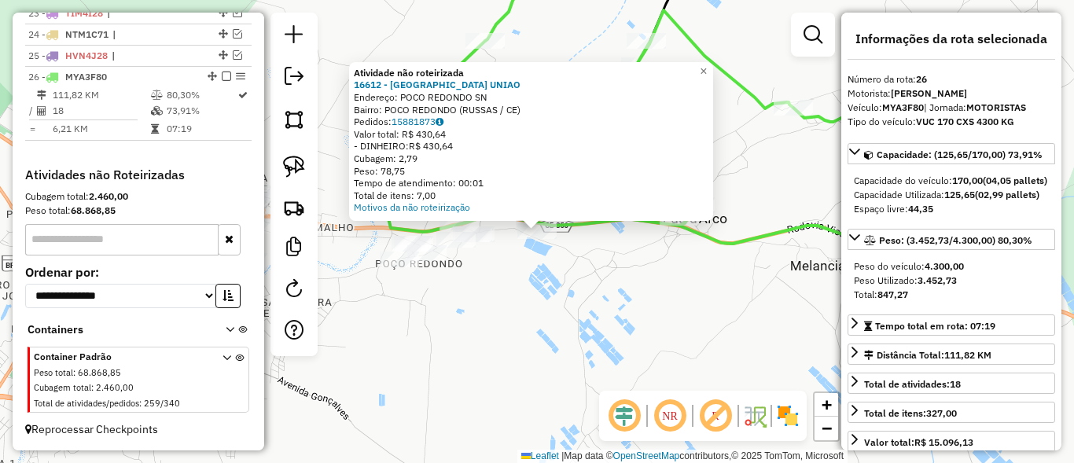
click at [678, 327] on div "Atividade não roteirizada 16612 - CHURRASCARIA UNIAO Endereço: POCO REDONDO SN …" at bounding box center [537, 231] width 1074 height 463
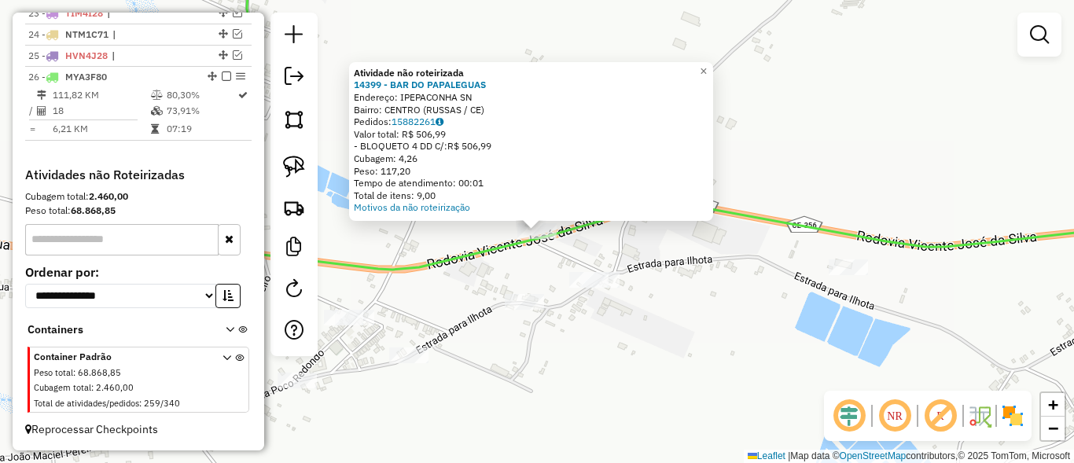
click at [716, 344] on div "Atividade não roteirizada 14399 - BAR DO PAPALEGUAS Endereço: IPEPACONHA SN Bai…" at bounding box center [537, 231] width 1074 height 463
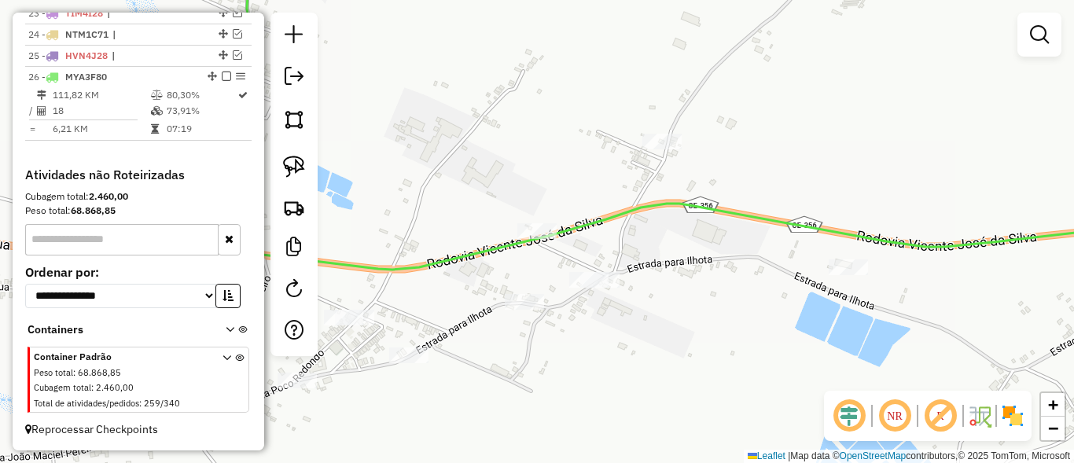
click at [447, 127] on div "Janela de atendimento Grade de atendimento Capacidade Transportadoras Veículos …" at bounding box center [537, 231] width 1074 height 463
click at [290, 179] on link at bounding box center [294, 166] width 35 height 35
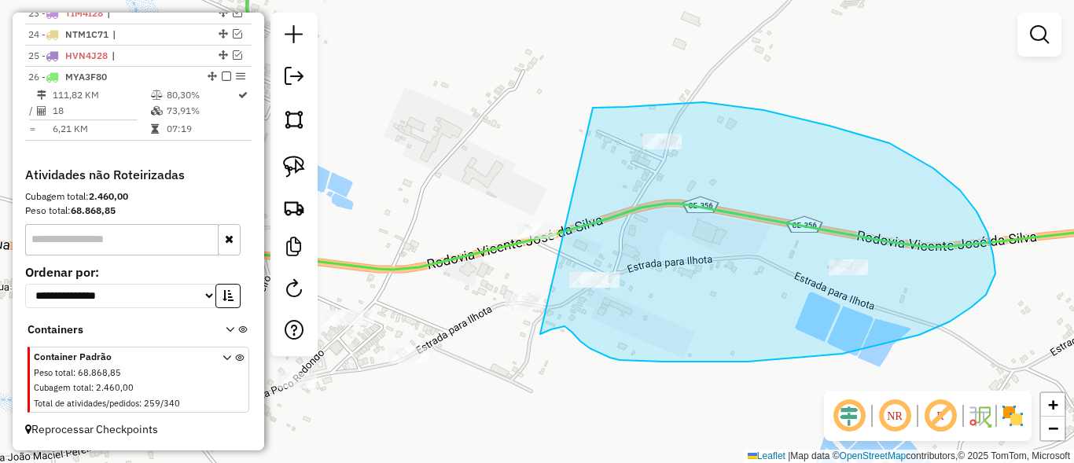
drag, startPoint x: 641, startPoint y: 105, endPoint x: 469, endPoint y: 230, distance: 211.7
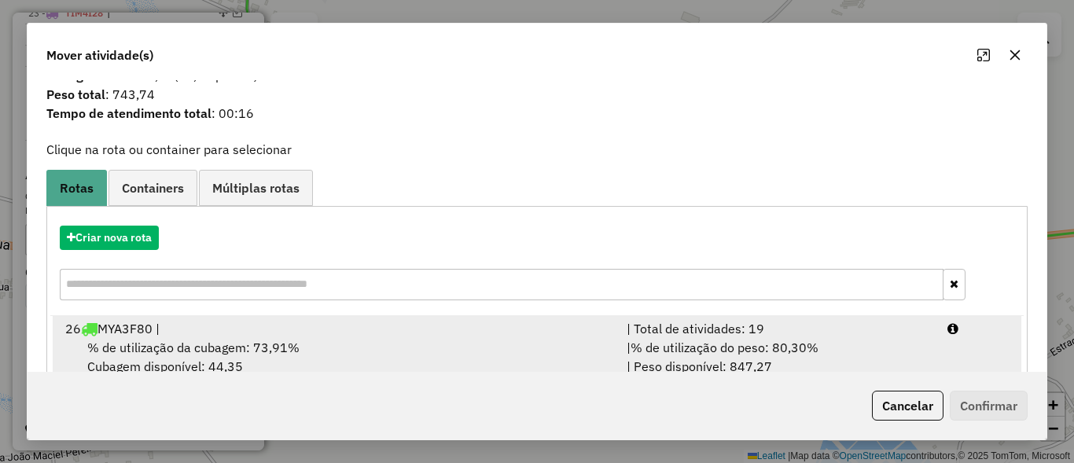
scroll to position [74, 0]
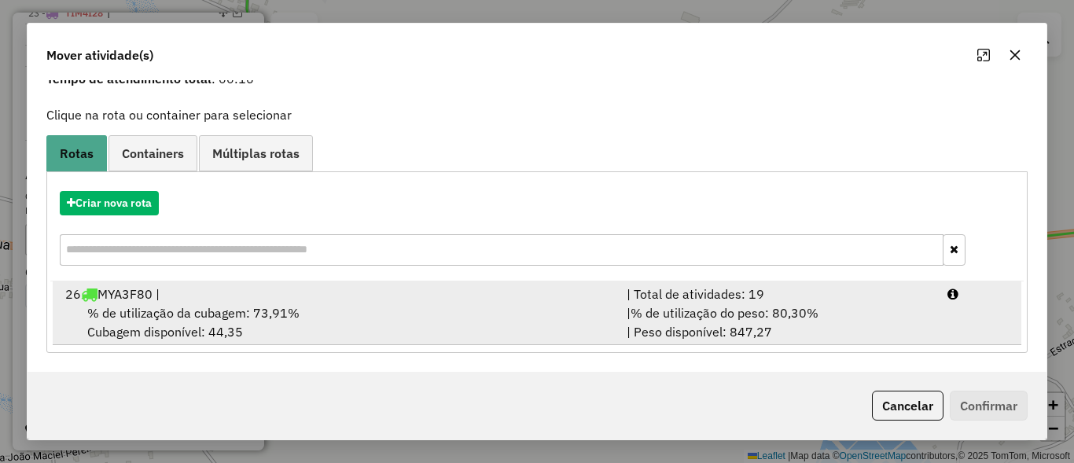
click at [782, 309] on span "% de utilização do peso: 80,30%" at bounding box center [725, 313] width 188 height 16
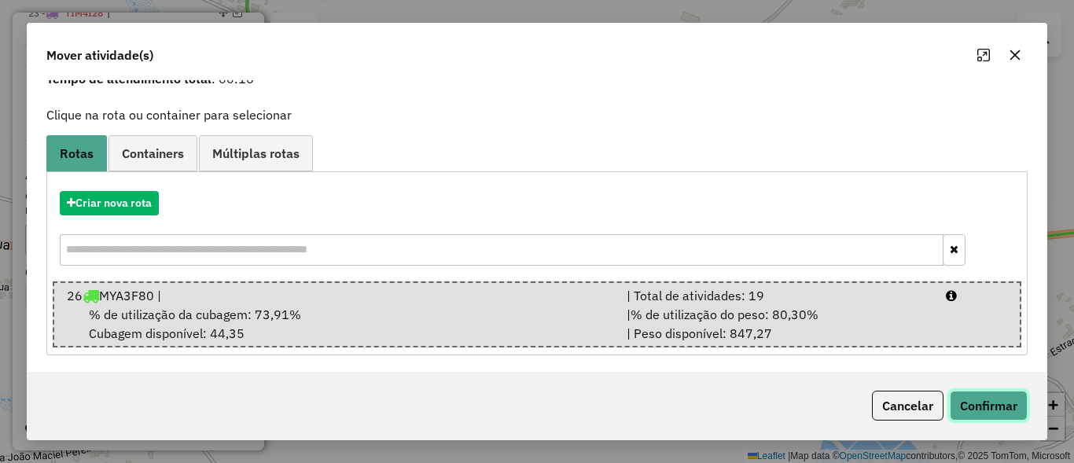
click at [1013, 400] on button "Confirmar" at bounding box center [989, 406] width 78 height 30
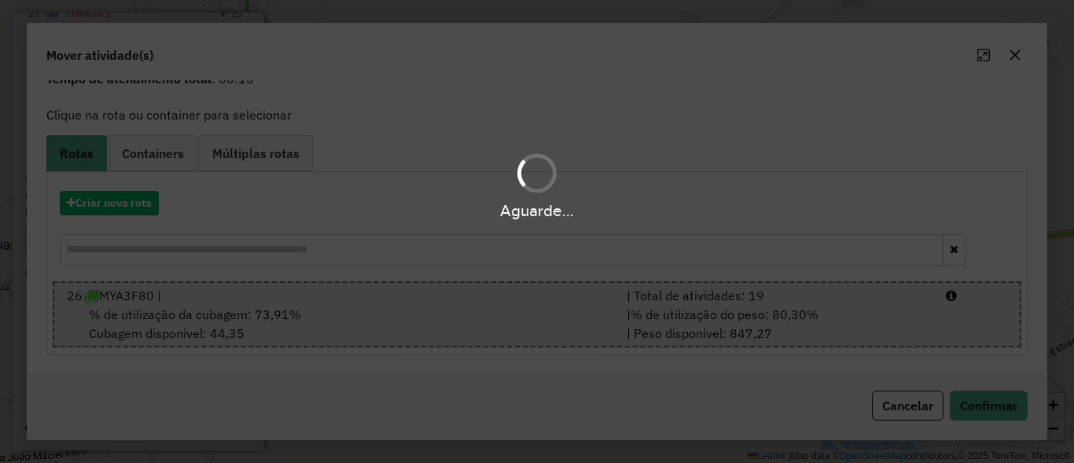
click at [594, 211] on div "Aguarde..." at bounding box center [537, 210] width 1074 height 24
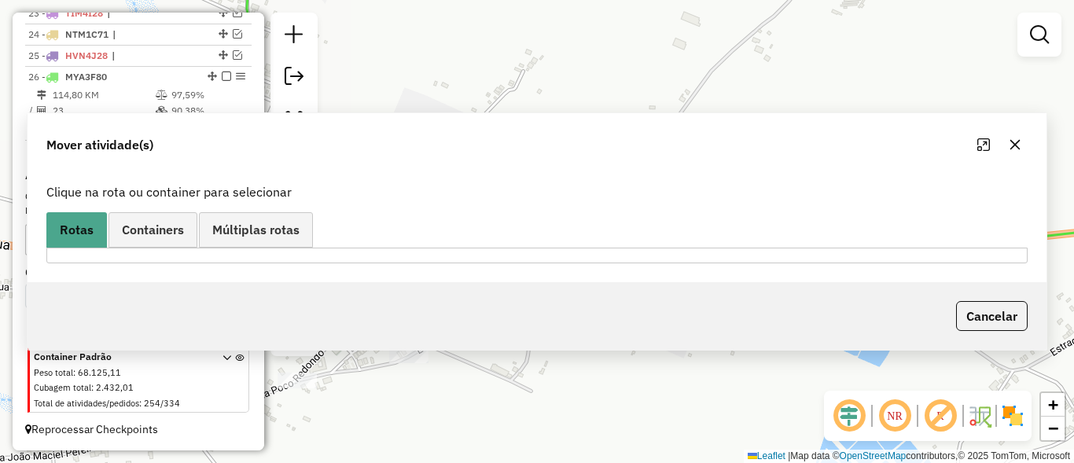
scroll to position [0, 0]
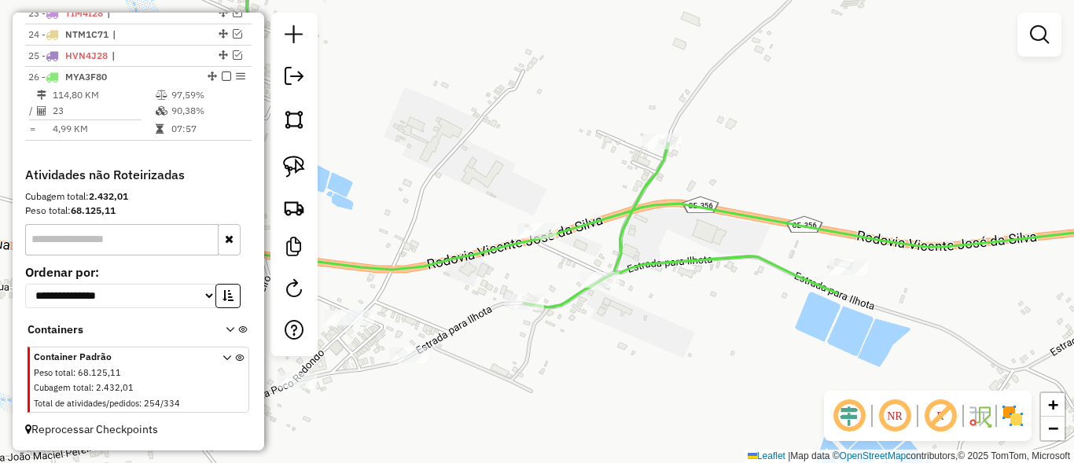
select select "*********"
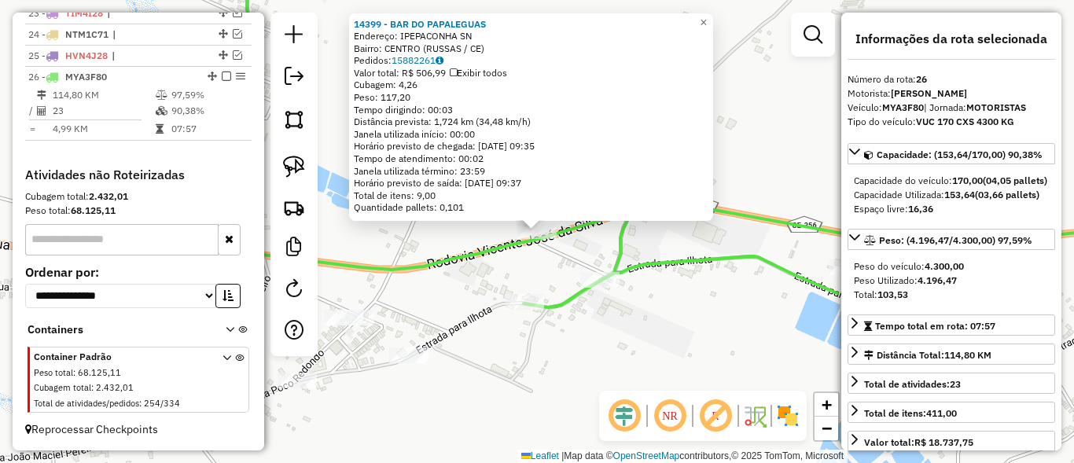
click at [672, 347] on div "14399 - BAR DO PAPALEGUAS Endereço: IPEPACONHA SN Bairro: CENTRO (RUSSAS / CE) …" at bounding box center [537, 231] width 1074 height 463
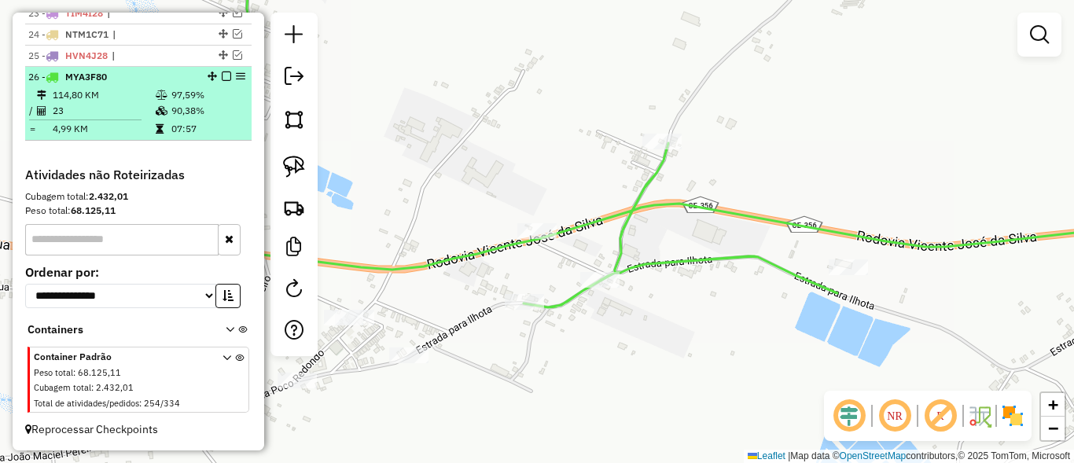
click at [223, 75] on em at bounding box center [226, 76] width 9 height 9
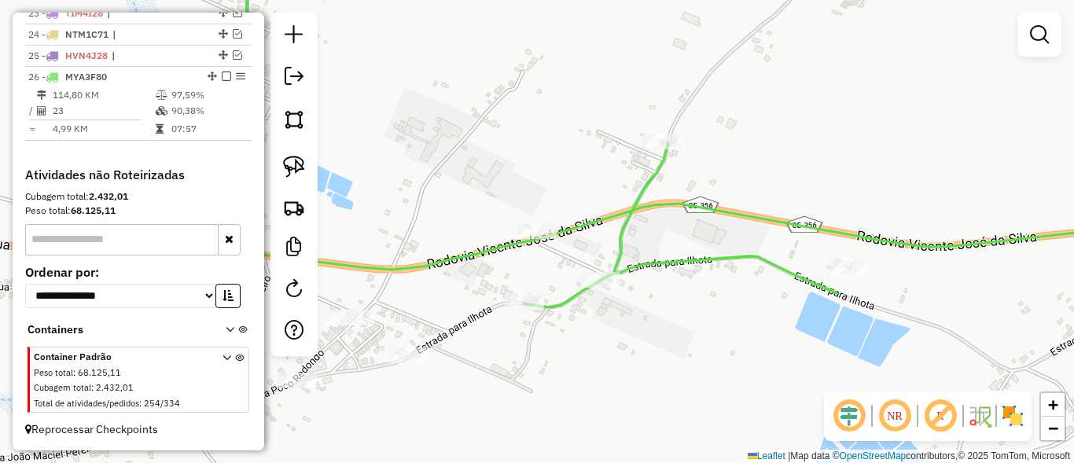
scroll to position [1033, 0]
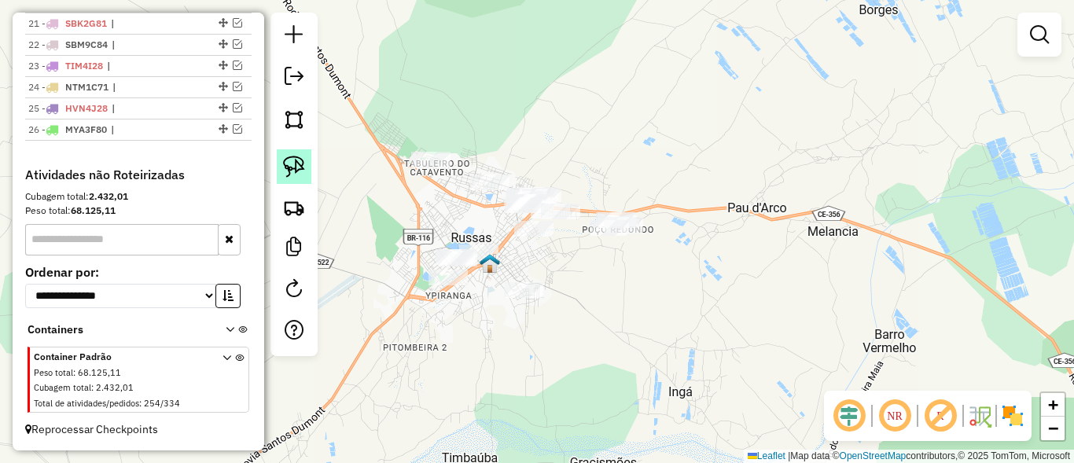
click at [307, 171] on link at bounding box center [294, 166] width 35 height 35
drag, startPoint x: 357, startPoint y: 139, endPoint x: 366, endPoint y: 321, distance: 181.9
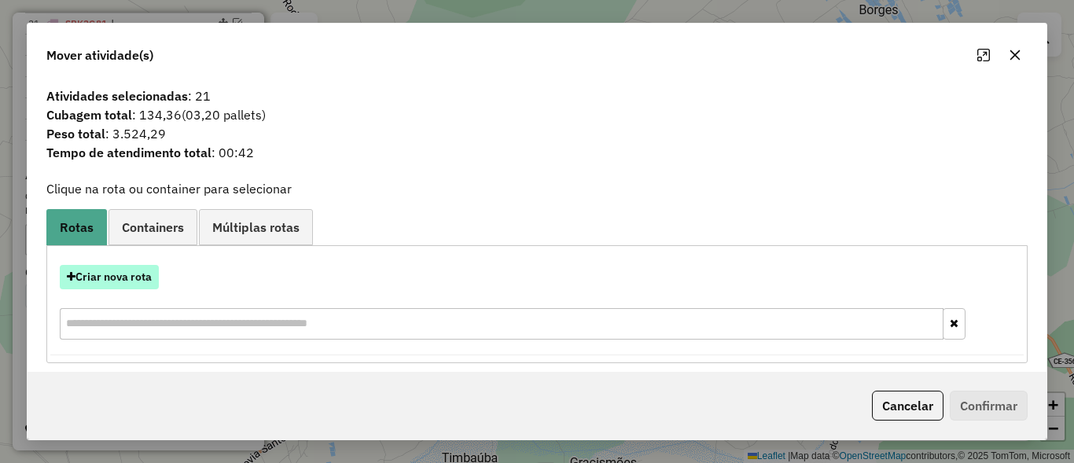
click at [135, 282] on button "Criar nova rota" at bounding box center [109, 277] width 99 height 24
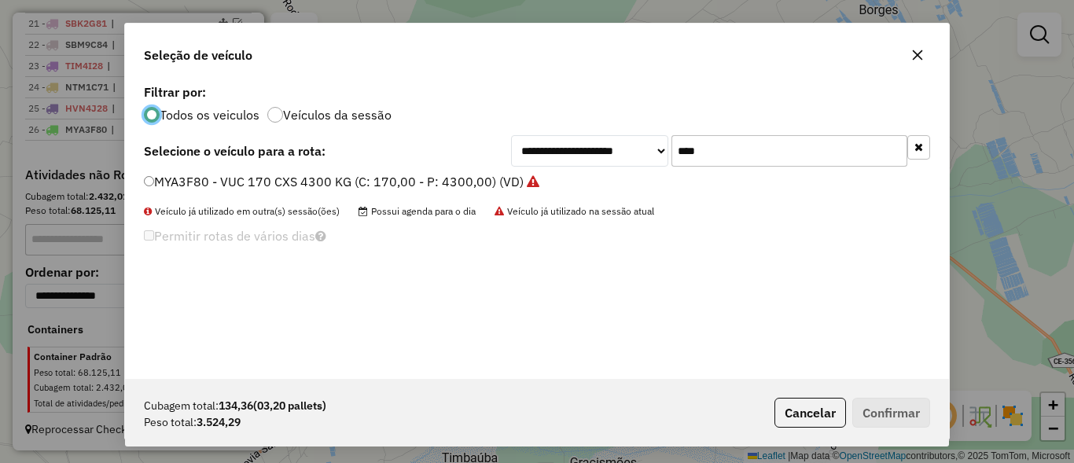
scroll to position [9, 5]
click at [764, 155] on input "****" at bounding box center [790, 150] width 236 height 31
type input "****"
click at [188, 179] on label "SAS6G94 - TOCO 265 CXS 6500KG (C: 265,00 - P: 6500,00) (VD)" at bounding box center [336, 181] width 384 height 19
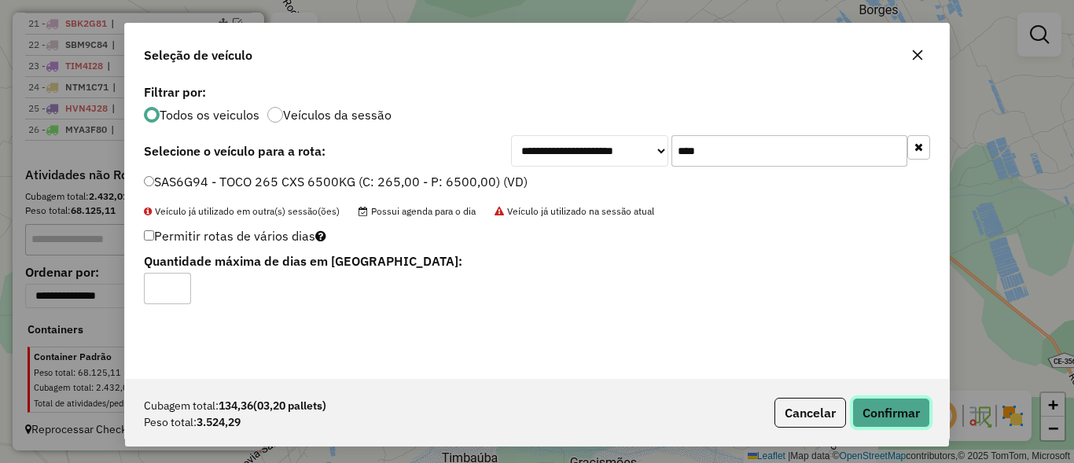
click at [880, 410] on button "Confirmar" at bounding box center [891, 413] width 78 height 30
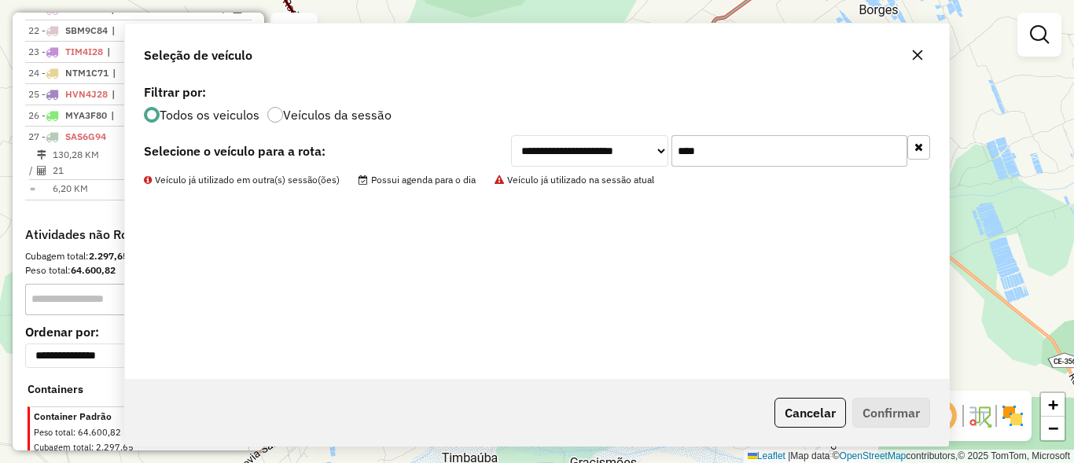
scroll to position [1085, 0]
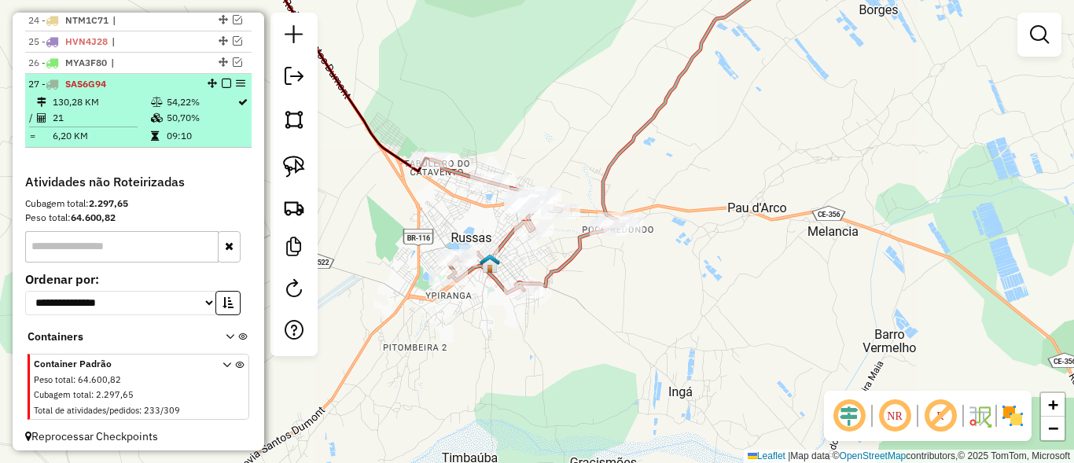
click at [223, 88] on em at bounding box center [226, 83] width 9 height 9
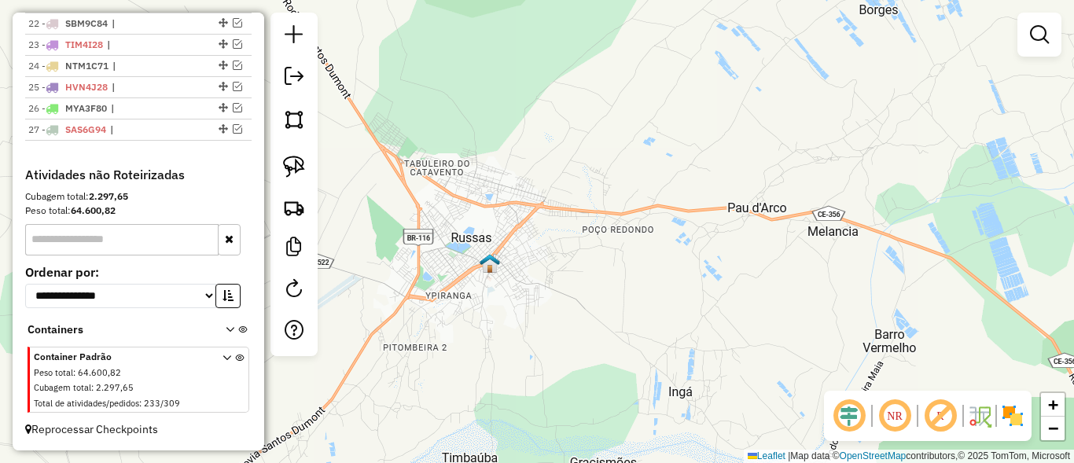
scroll to position [1054, 0]
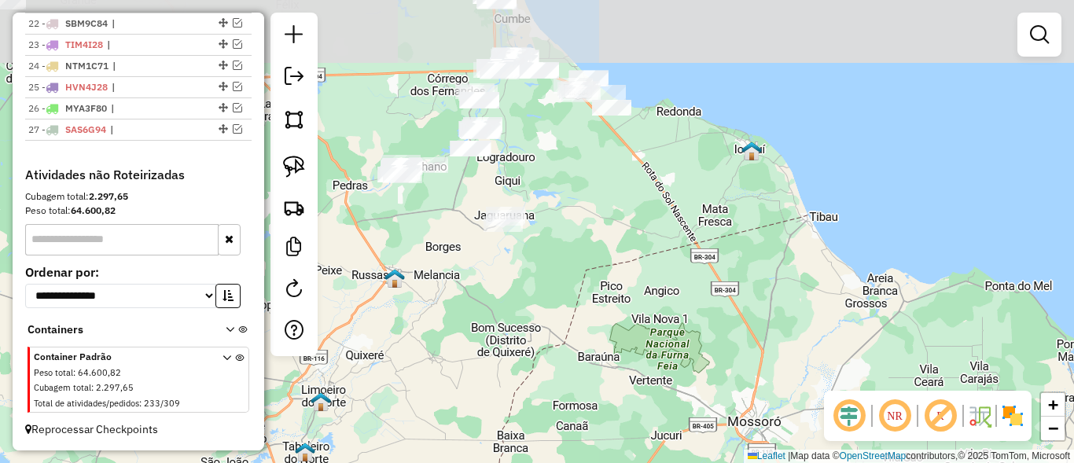
drag, startPoint x: 526, startPoint y: 149, endPoint x: 473, endPoint y: 252, distance: 116.1
click at [473, 252] on div "Janela de atendimento Grade de atendimento Capacidade Transportadoras Veículos …" at bounding box center [537, 231] width 1074 height 463
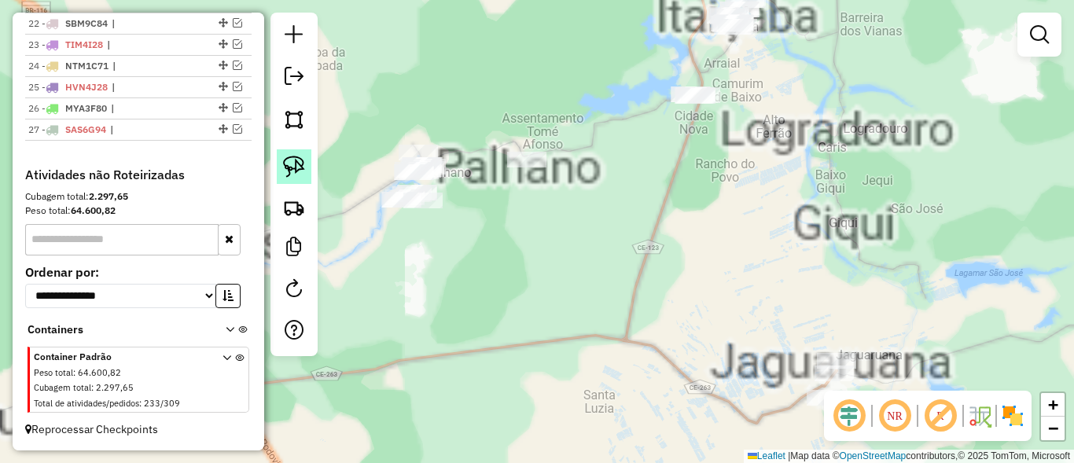
click at [299, 158] on img at bounding box center [294, 167] width 22 height 22
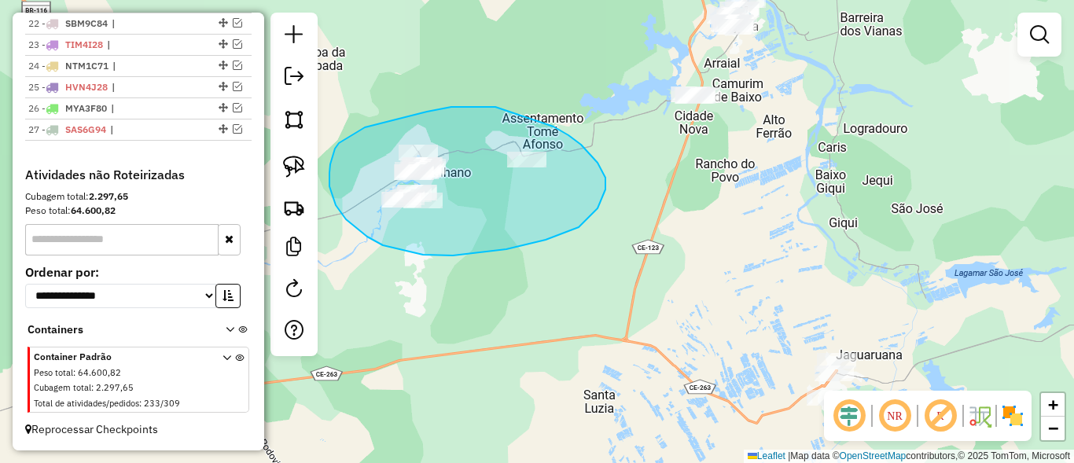
drag, startPoint x: 477, startPoint y: 107, endPoint x: 554, endPoint y: 127, distance: 79.5
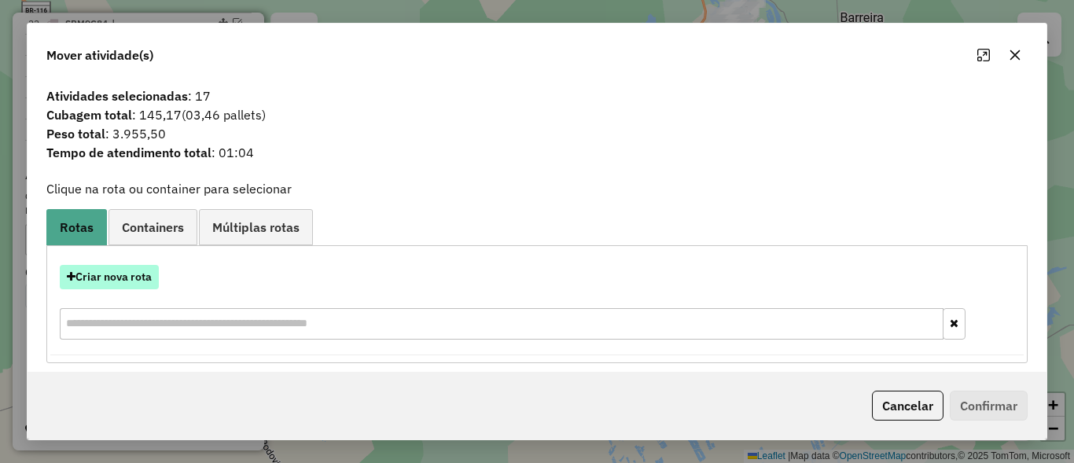
click at [134, 274] on button "Criar nova rota" at bounding box center [109, 277] width 99 height 24
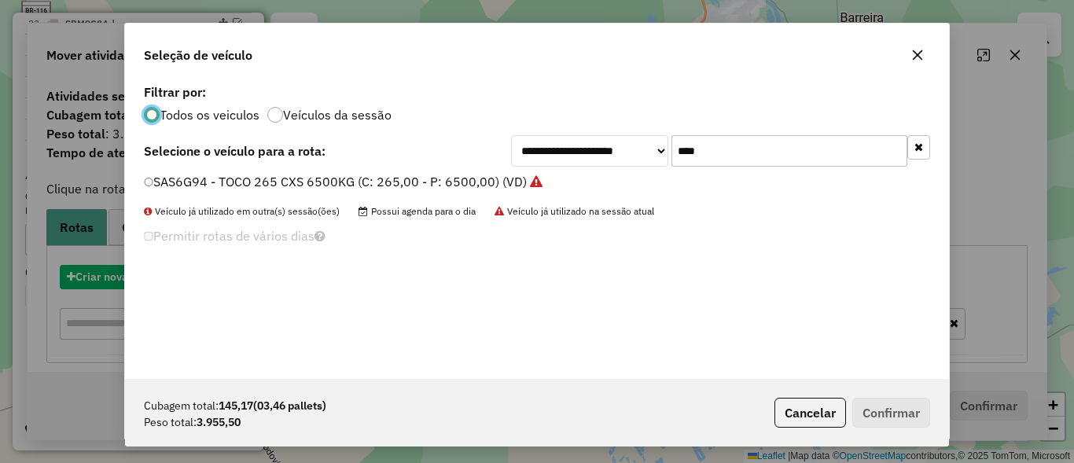
scroll to position [9, 5]
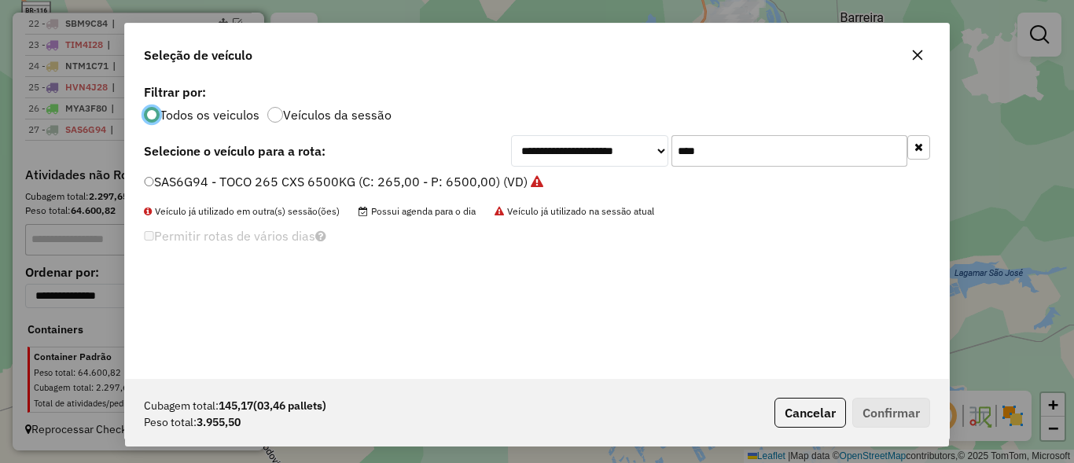
click at [843, 139] on input "****" at bounding box center [790, 150] width 236 height 31
type input "****"
click at [176, 180] on label "RIJ6J59 - TOCO 292 CXS 7600 KG (C: 292,00 - P: 7600,00) (VD)" at bounding box center [334, 181] width 381 height 19
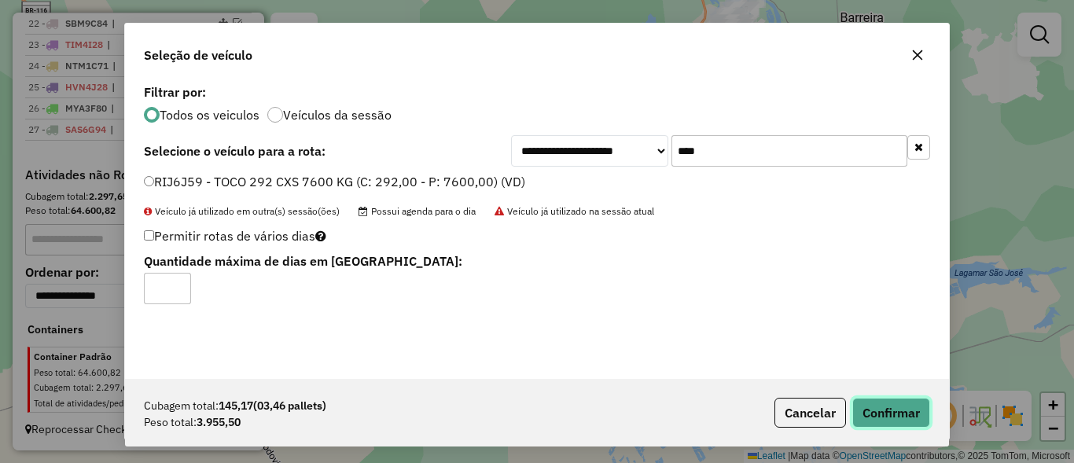
click at [920, 422] on button "Confirmar" at bounding box center [891, 413] width 78 height 30
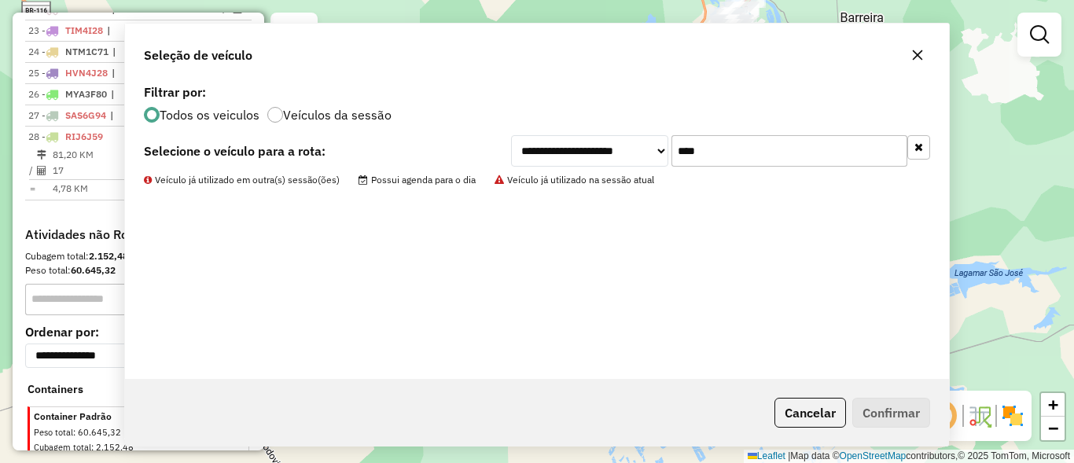
scroll to position [1085, 0]
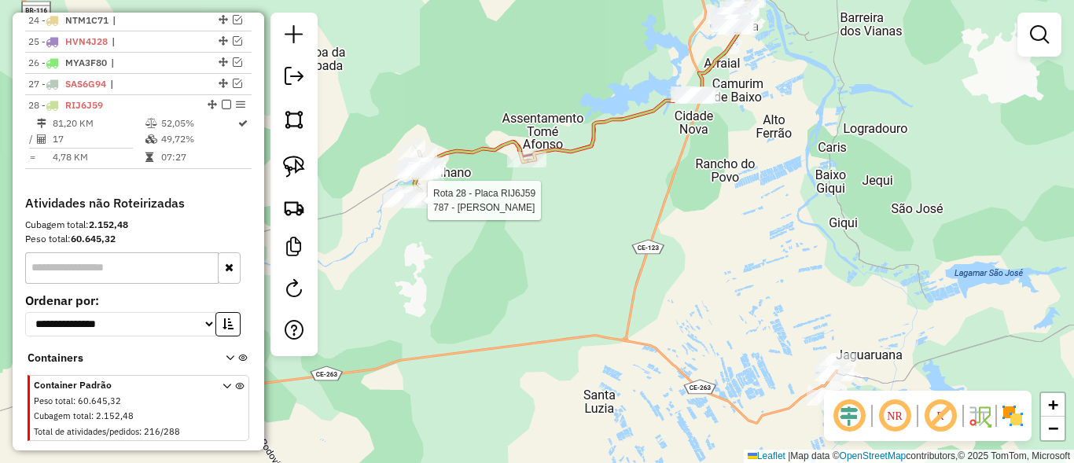
select select "*********"
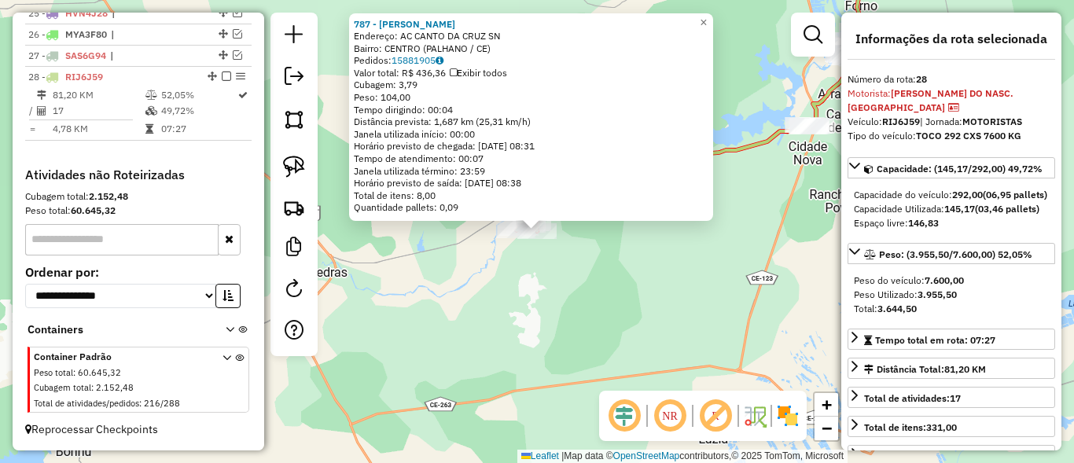
scroll to position [1128, 0]
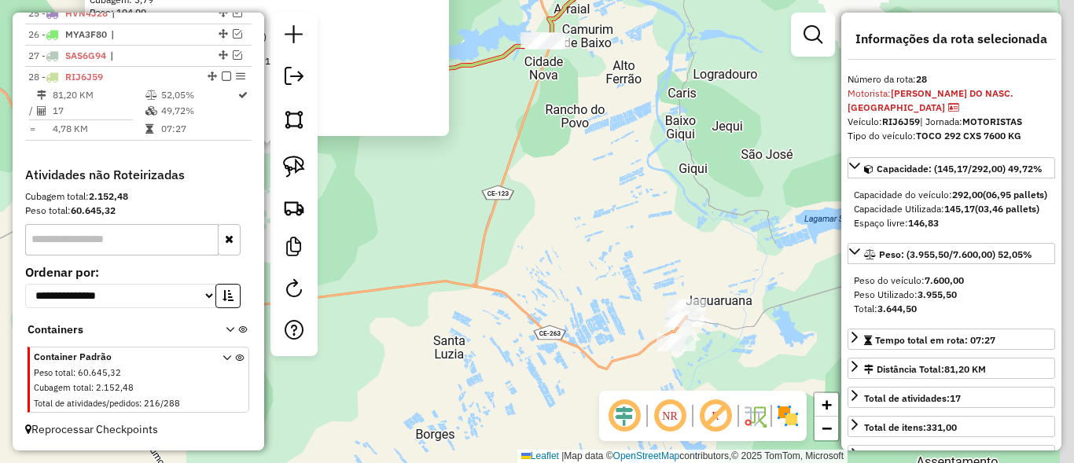
drag, startPoint x: 746, startPoint y: 336, endPoint x: 481, endPoint y: 251, distance: 277.5
click at [481, 251] on div "787 - FRANCISCO DELFINO BESERRA Endereço: AC CANTO DA CRUZ SN Bairro: CENTRO (P…" at bounding box center [537, 231] width 1074 height 463
click at [484, 249] on div "787 - FRANCISCO DELFINO BESERRA Endereço: AC CANTO DA CRUZ SN Bairro: CENTRO (P…" at bounding box center [537, 231] width 1074 height 463
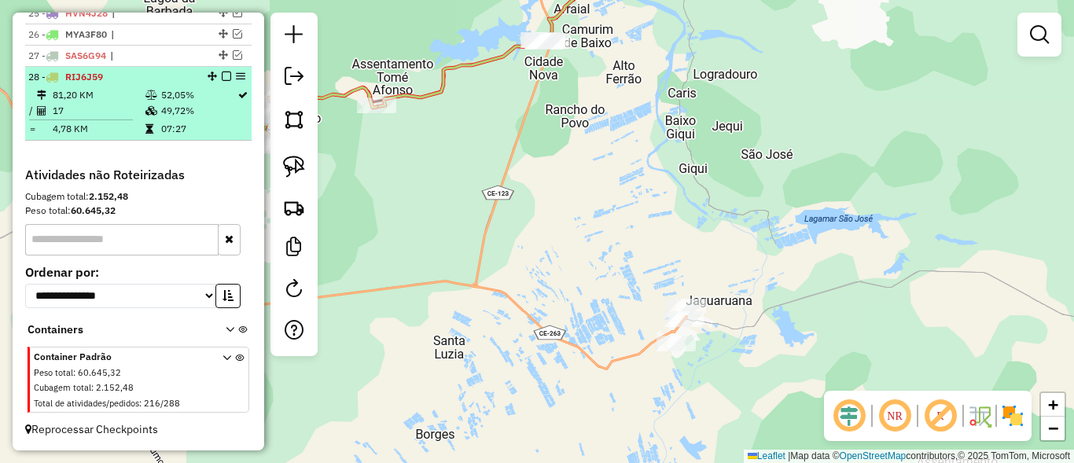
click at [222, 77] on em at bounding box center [226, 76] width 9 height 9
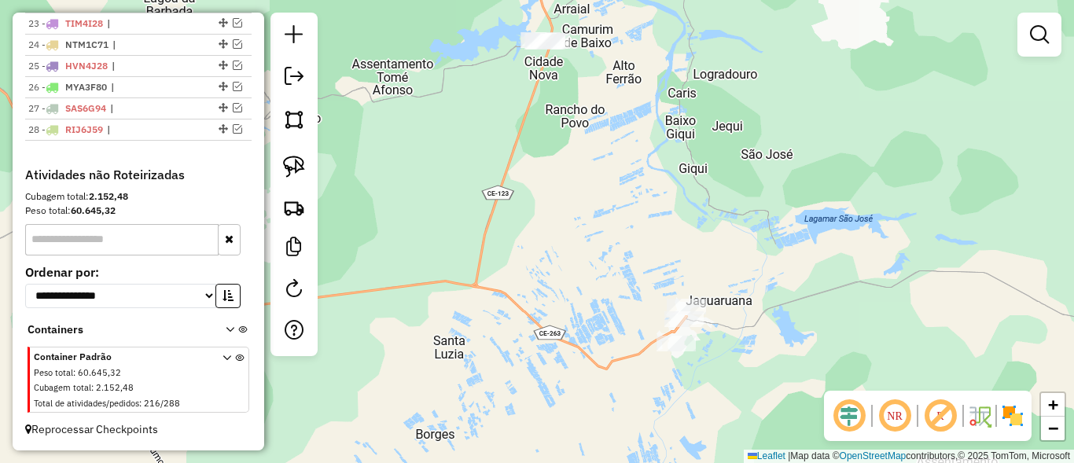
scroll to position [1075, 0]
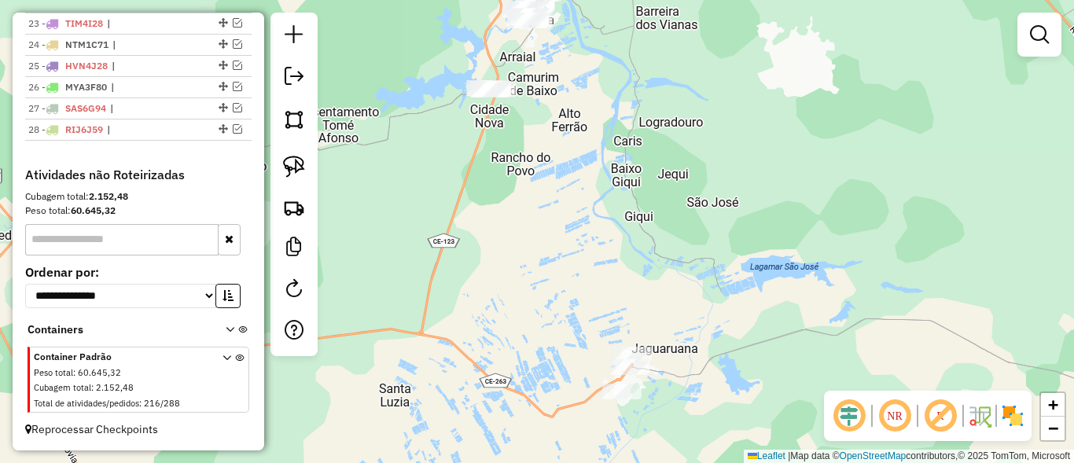
drag, startPoint x: 672, startPoint y: 179, endPoint x: 628, endPoint y: 230, distance: 68.0
click at [616, 214] on div "Janela de atendimento Grade de atendimento Capacidade Transportadoras Veículos …" at bounding box center [537, 231] width 1074 height 463
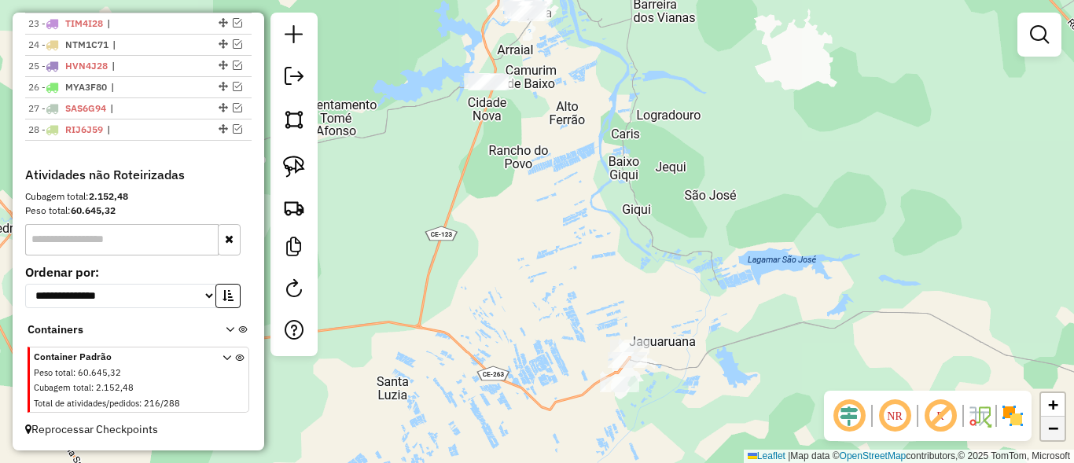
click at [1052, 424] on span "−" at bounding box center [1053, 428] width 10 height 20
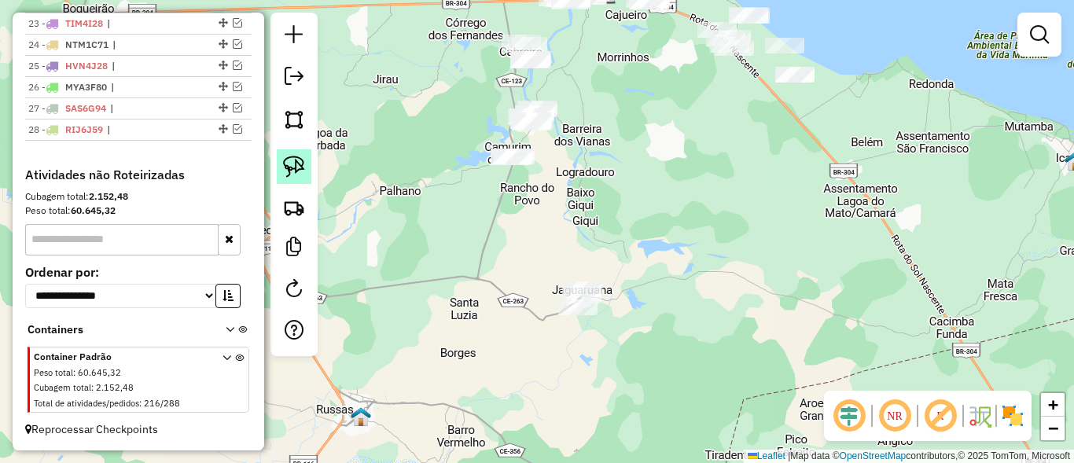
click at [305, 160] on link at bounding box center [294, 166] width 35 height 35
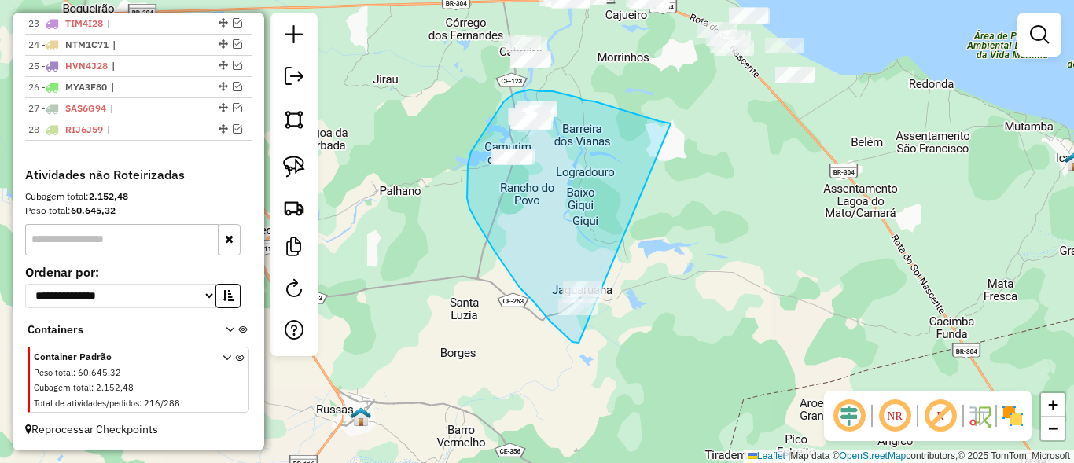
drag, startPoint x: 583, startPoint y: 100, endPoint x: 609, endPoint y: 325, distance: 226.5
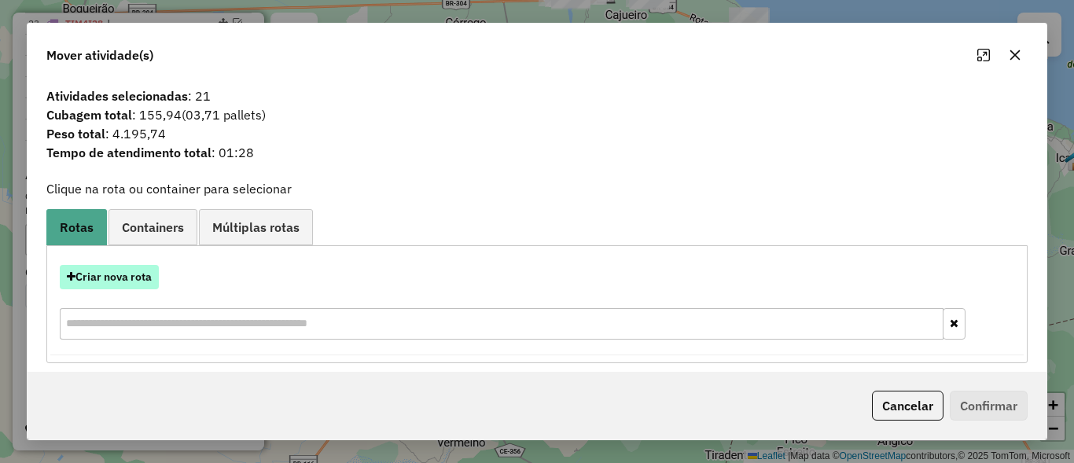
click at [86, 282] on button "Criar nova rota" at bounding box center [109, 277] width 99 height 24
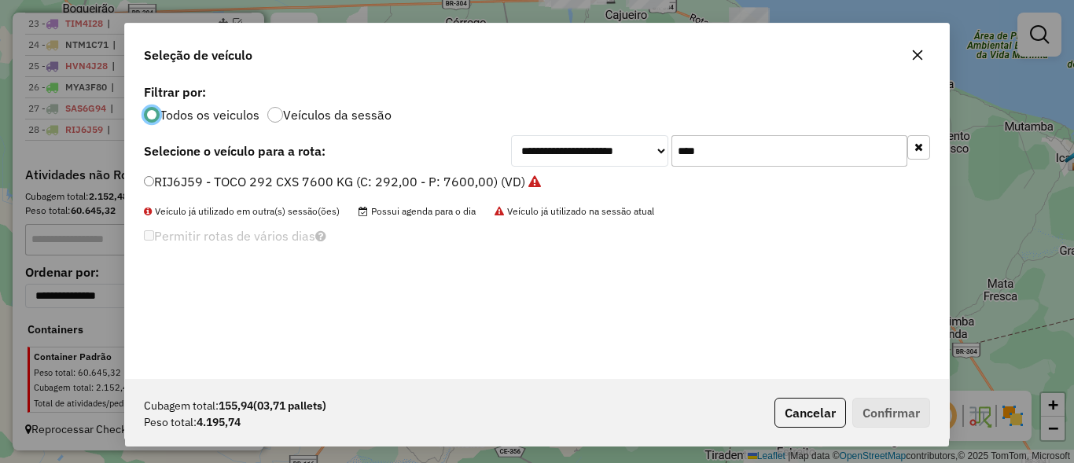
scroll to position [9, 5]
click at [812, 149] on input "****" at bounding box center [790, 150] width 236 height 31
type input "****"
click at [196, 178] on label "RIJ5D98 - TOCO 292 CXS 7600 KG (C: 292,00 - P: 7600,00) (VD)" at bounding box center [336, 181] width 384 height 19
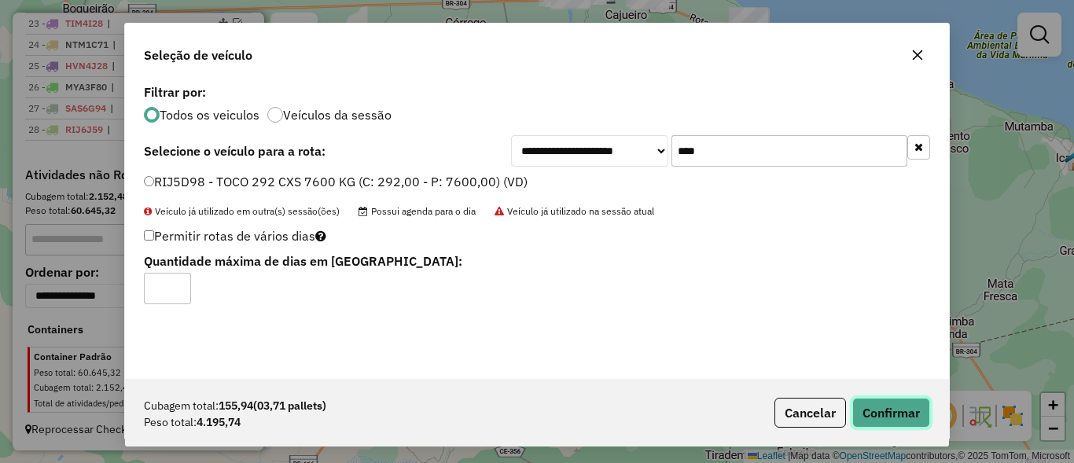
click at [917, 419] on button "Confirmar" at bounding box center [891, 413] width 78 height 30
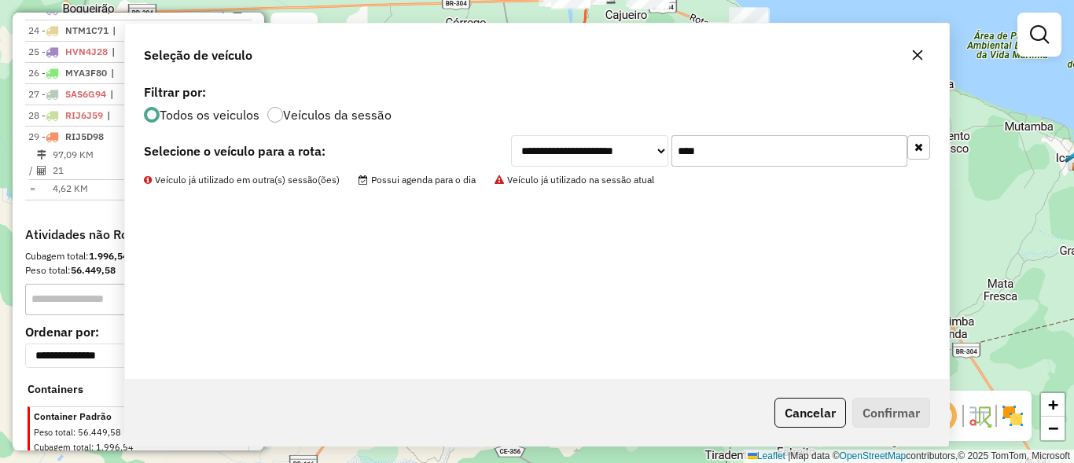
scroll to position [1128, 0]
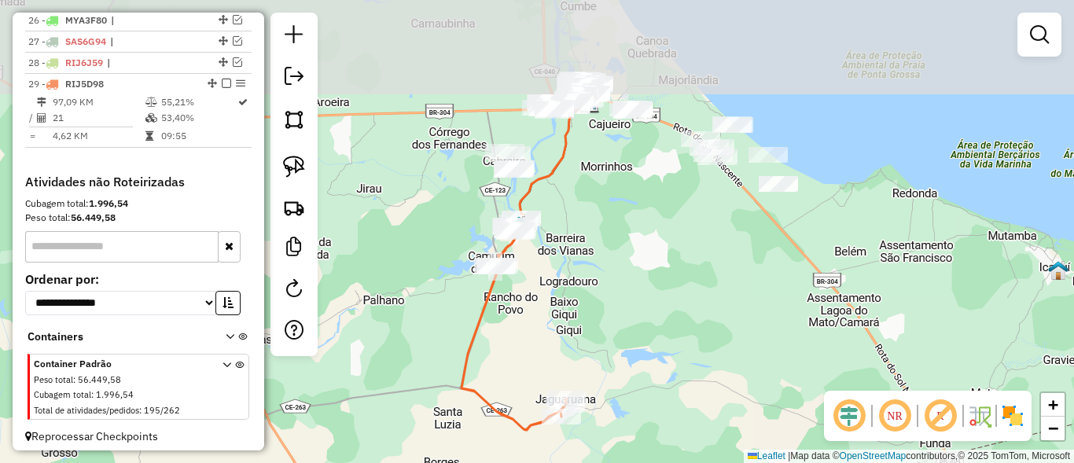
drag, startPoint x: 642, startPoint y: 168, endPoint x: 633, endPoint y: 242, distance: 75.3
click at [633, 242] on div "Janela de atendimento Grade de atendimento Capacidade Transportadoras Veículos …" at bounding box center [537, 231] width 1074 height 463
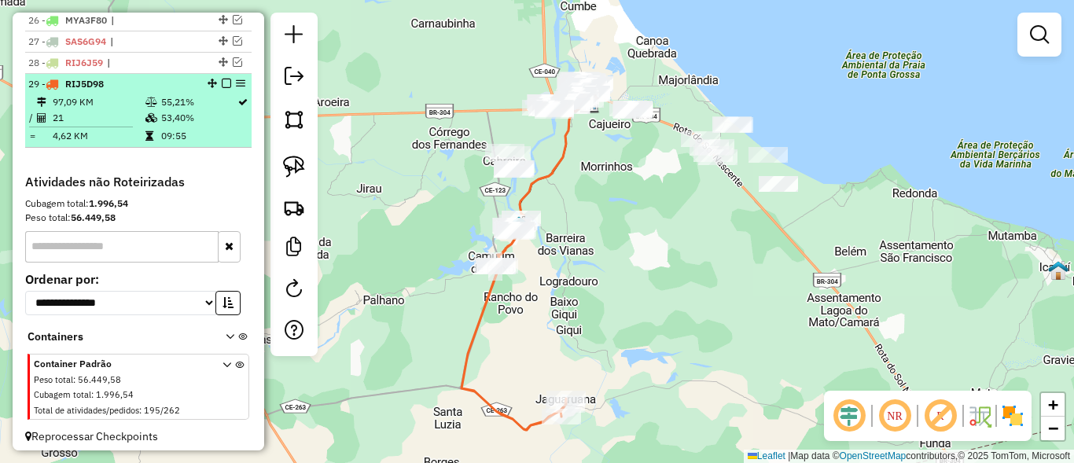
click at [222, 88] on em at bounding box center [226, 83] width 9 height 9
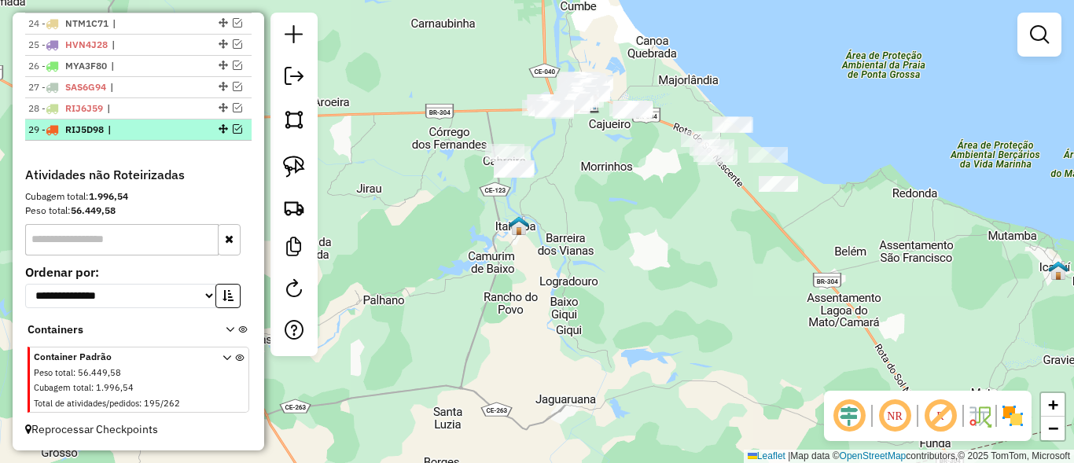
scroll to position [1096, 0]
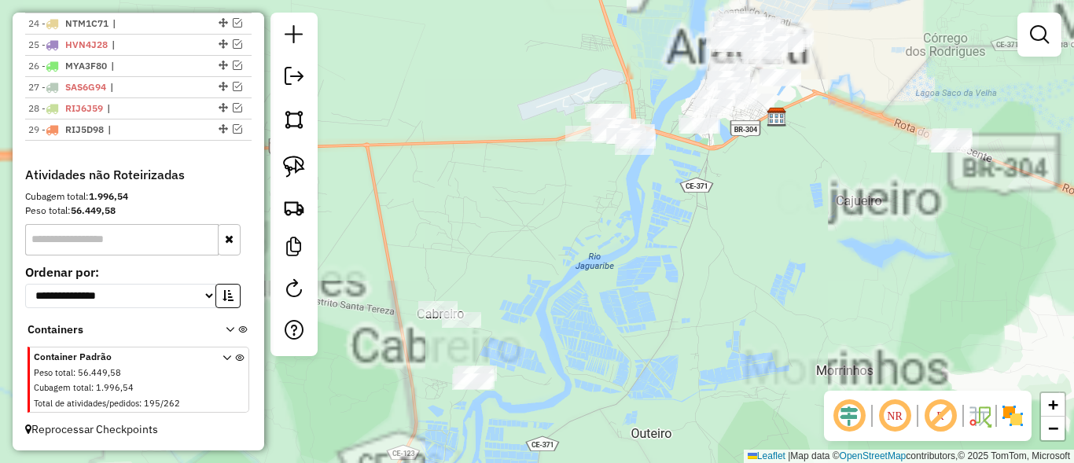
drag, startPoint x: 577, startPoint y: 183, endPoint x: 620, endPoint y: 216, distance: 53.8
click at [620, 216] on div "Janela de atendimento Grade de atendimento Capacidade Transportadoras Veículos …" at bounding box center [537, 231] width 1074 height 463
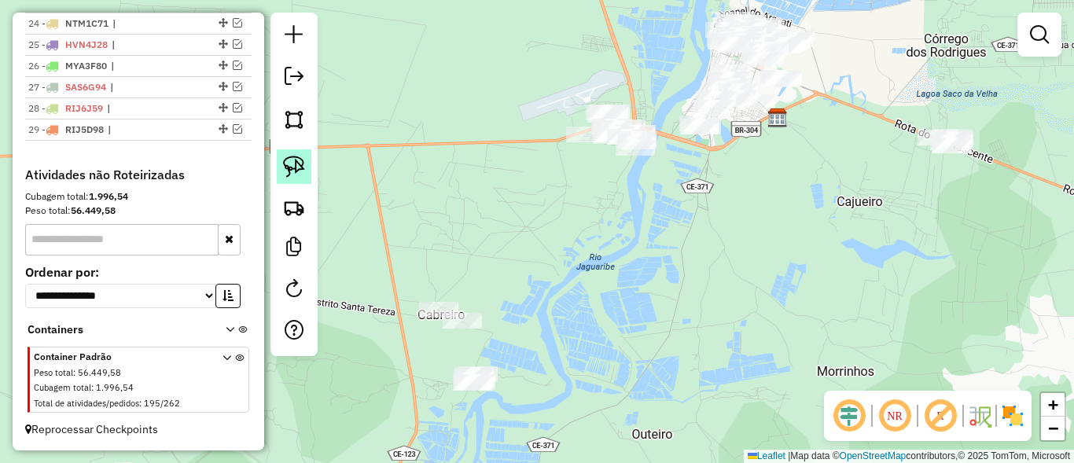
click at [307, 164] on link at bounding box center [294, 166] width 35 height 35
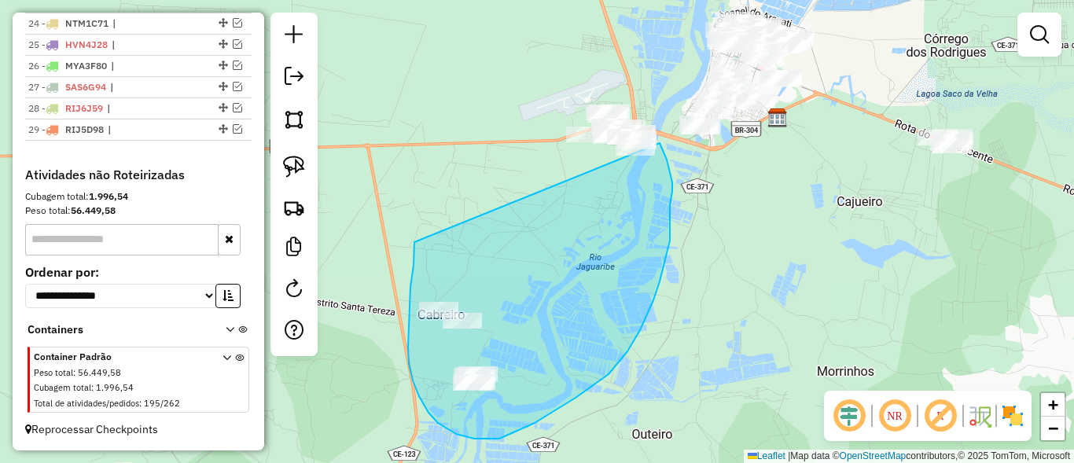
drag, startPoint x: 408, startPoint y: 347, endPoint x: 510, endPoint y: 91, distance: 275.3
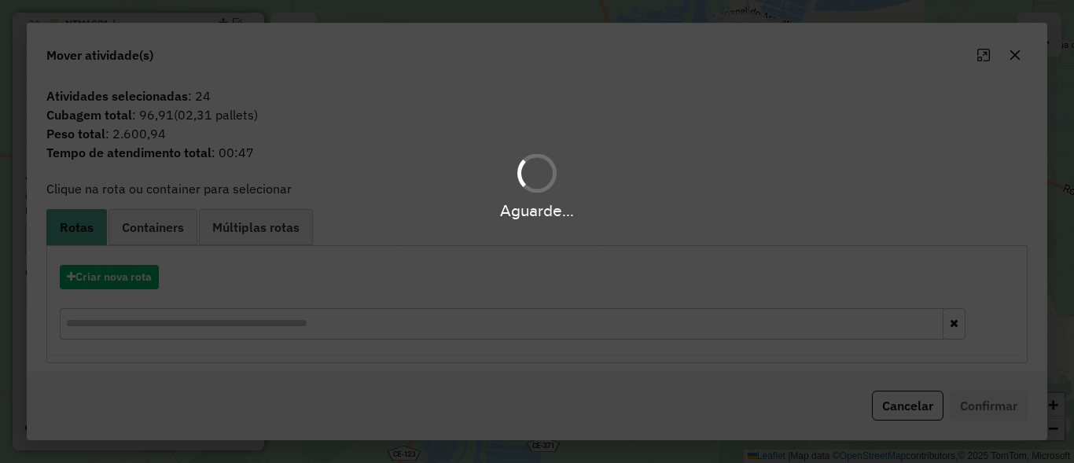
click at [154, 282] on div "Aguarde..." at bounding box center [537, 231] width 1074 height 463
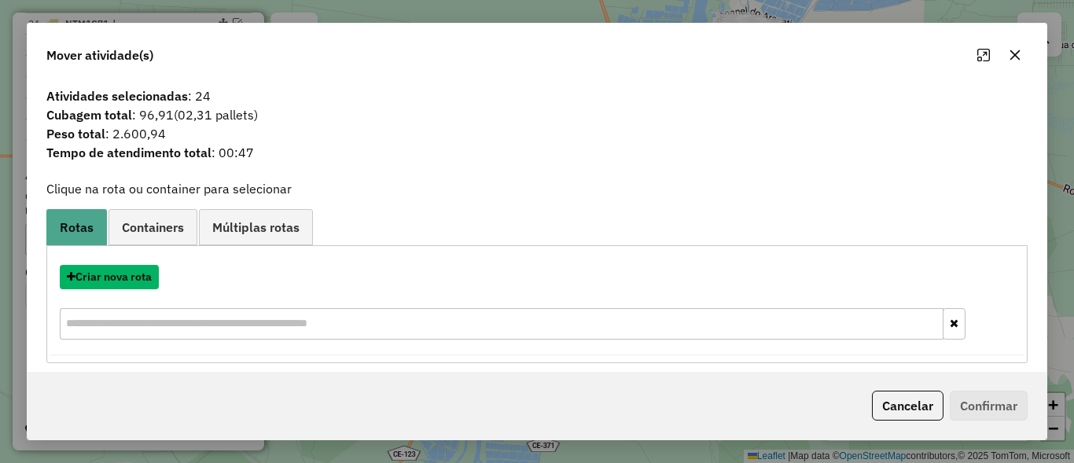
click at [154, 282] on button "Criar nova rota" at bounding box center [109, 277] width 99 height 24
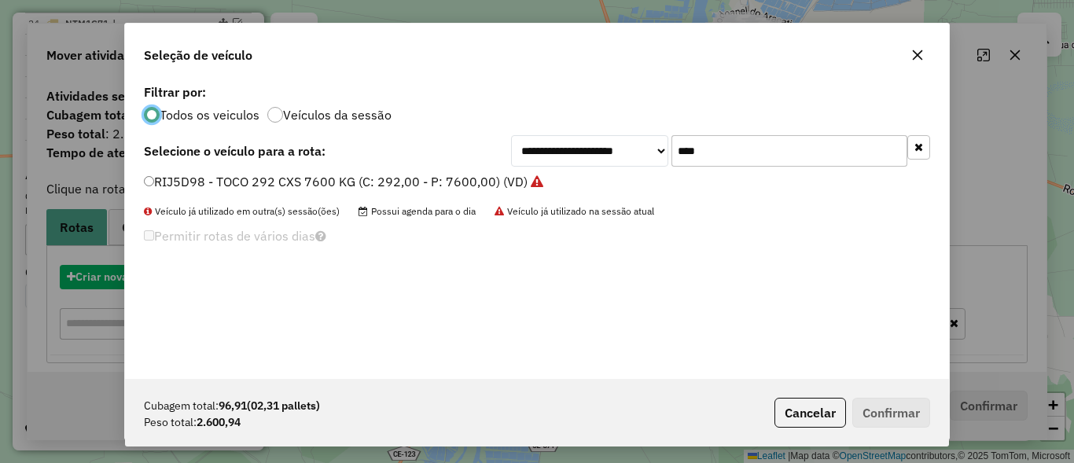
scroll to position [9, 5]
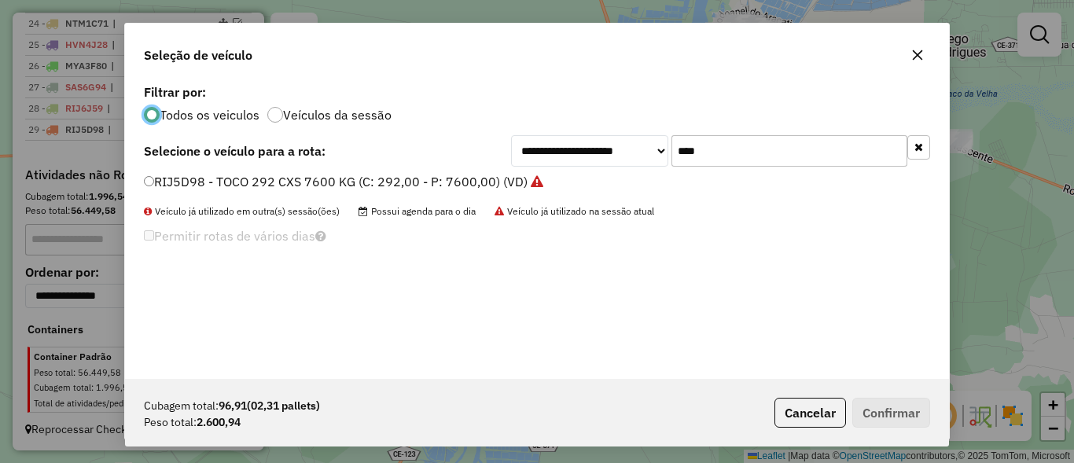
click at [746, 149] on input "****" at bounding box center [790, 150] width 236 height 31
type input "****"
click at [199, 180] on label "FSI7129 - TOCO 217 CXS 5645 KG (C: 217,00 - P: 5645,00) (VD)" at bounding box center [335, 181] width 383 height 19
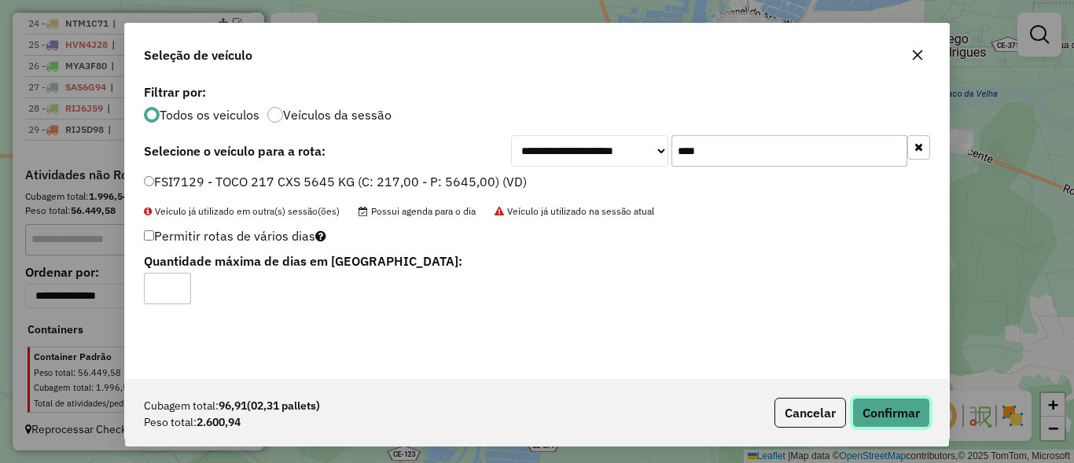
click at [889, 424] on button "Confirmar" at bounding box center [891, 413] width 78 height 30
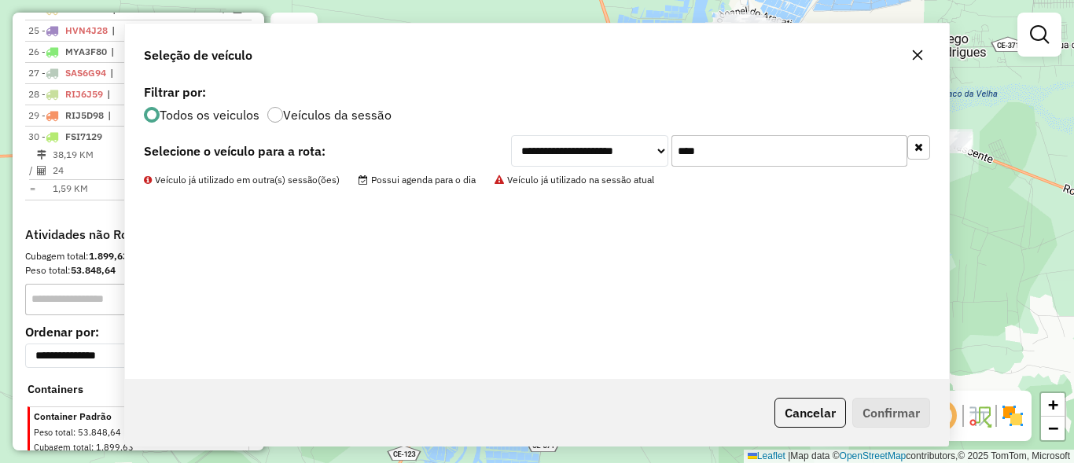
scroll to position [1128, 0]
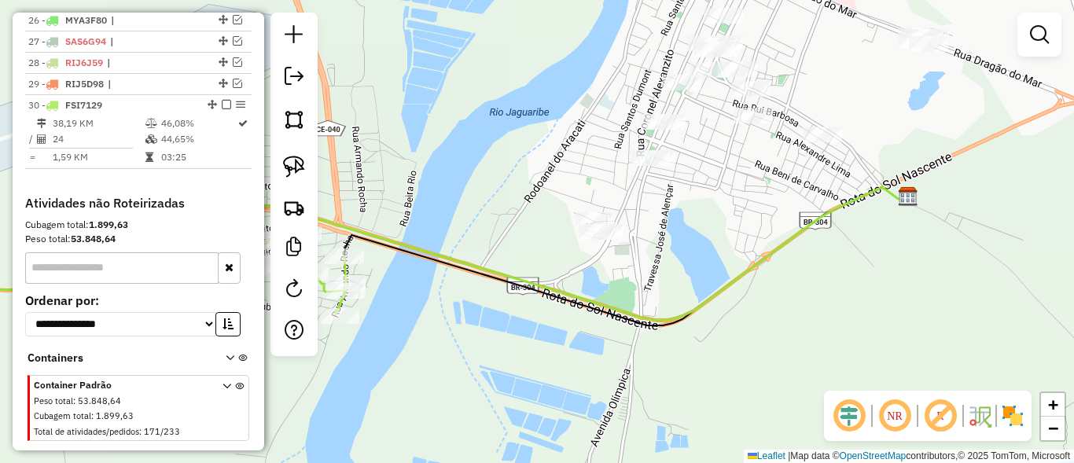
drag, startPoint x: 736, startPoint y: 216, endPoint x: 725, endPoint y: 226, distance: 14.5
click at [731, 226] on div "Janela de atendimento Grade de atendimento Capacidade Transportadoras Veículos …" at bounding box center [537, 231] width 1074 height 463
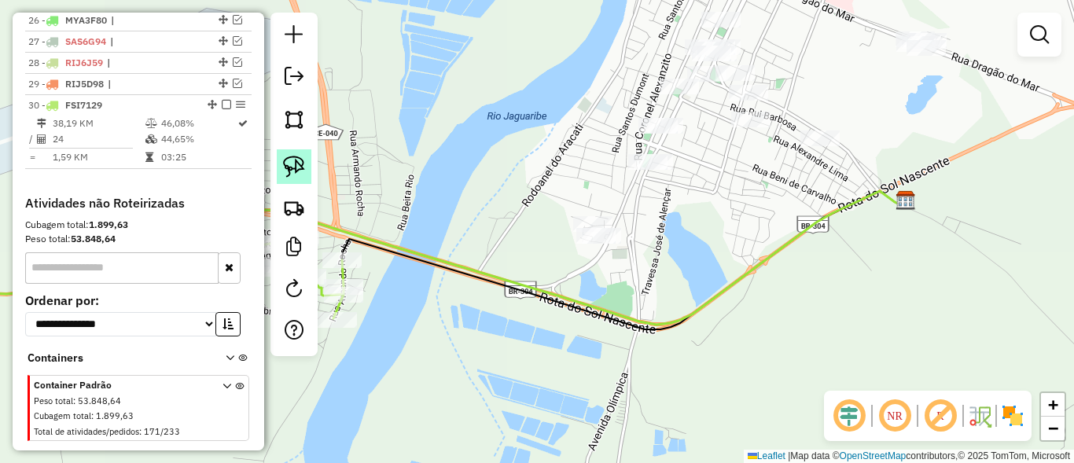
click at [284, 160] on img at bounding box center [294, 167] width 22 height 22
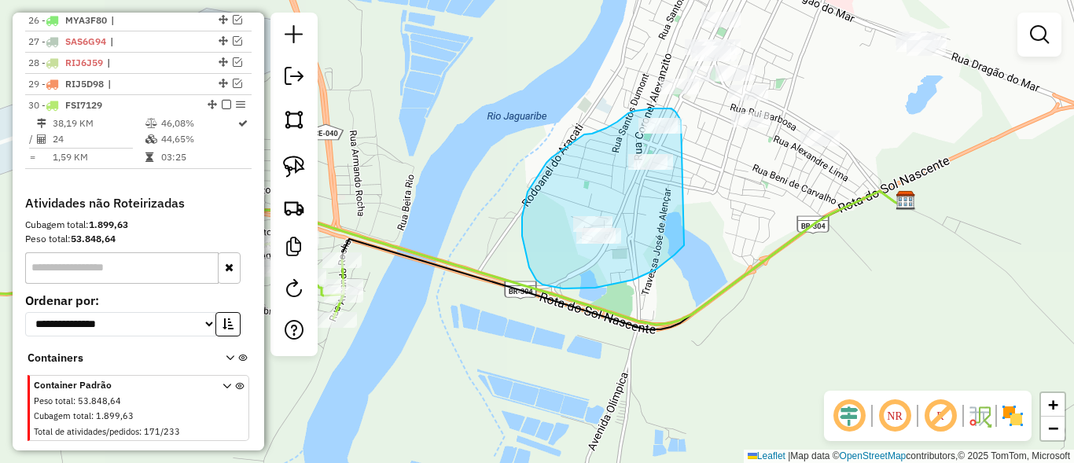
click at [683, 125] on div "Janela de atendimento Grade de atendimento Capacidade Transportadoras Veículos …" at bounding box center [537, 231] width 1074 height 463
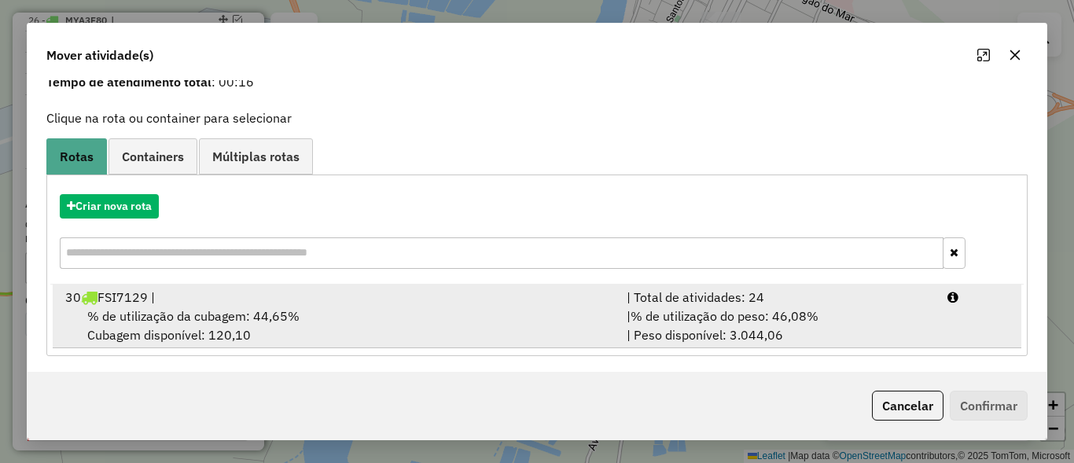
scroll to position [74, 0]
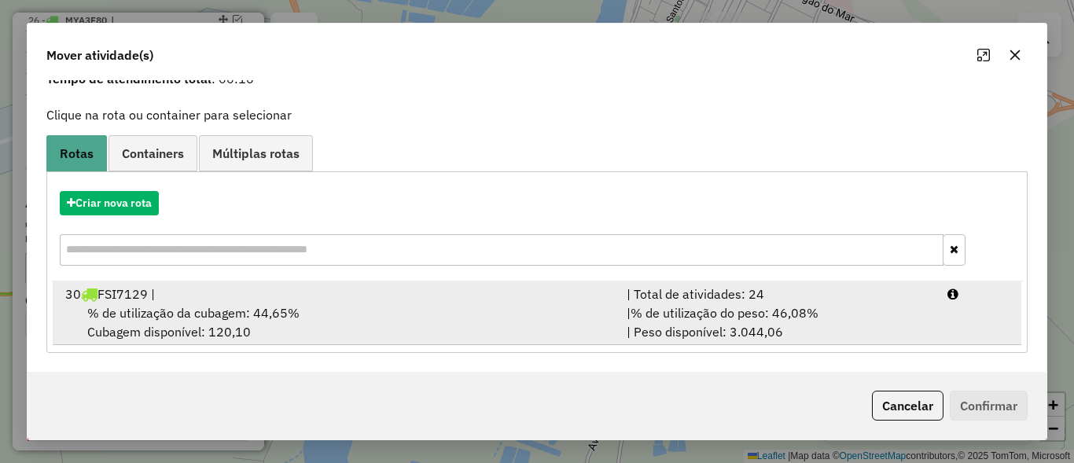
click at [778, 314] on span "% de utilização do peso: 46,08%" at bounding box center [725, 313] width 188 height 16
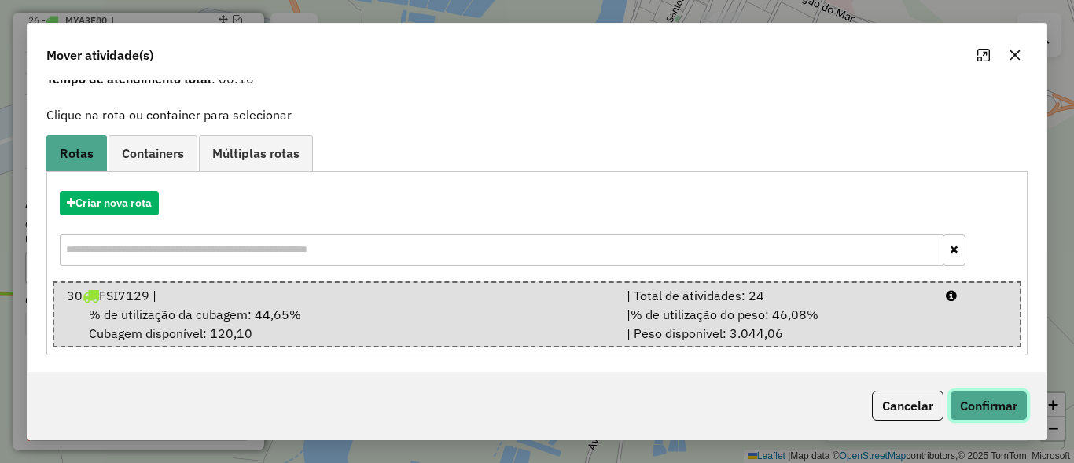
click at [1003, 412] on button "Confirmar" at bounding box center [989, 406] width 78 height 30
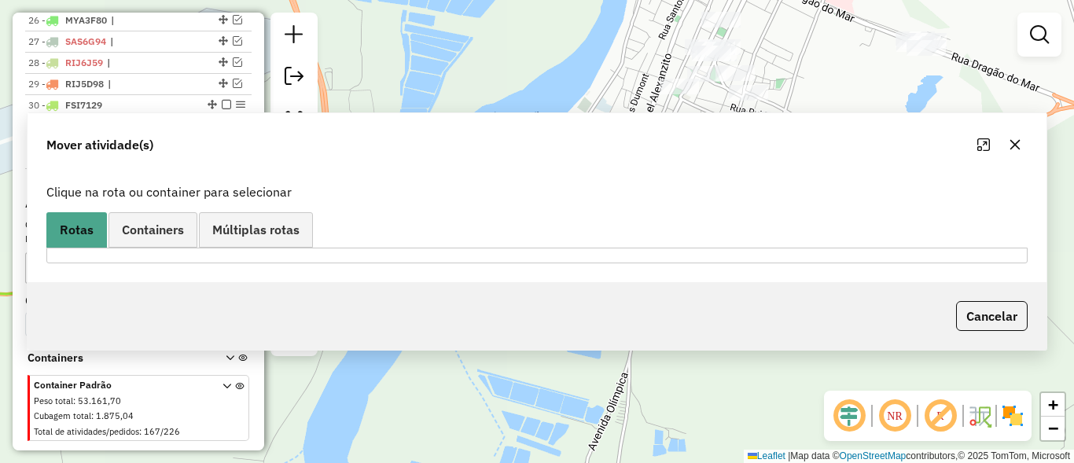
scroll to position [0, 0]
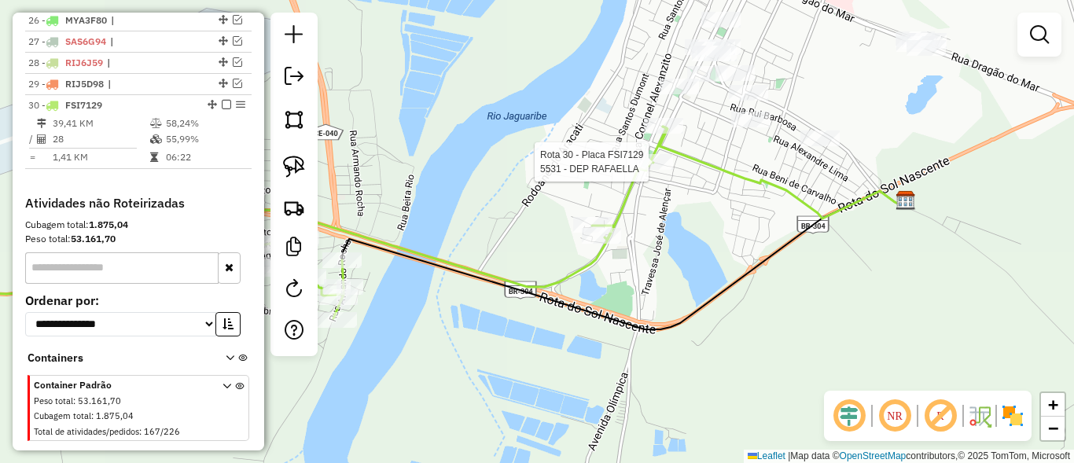
select select "*********"
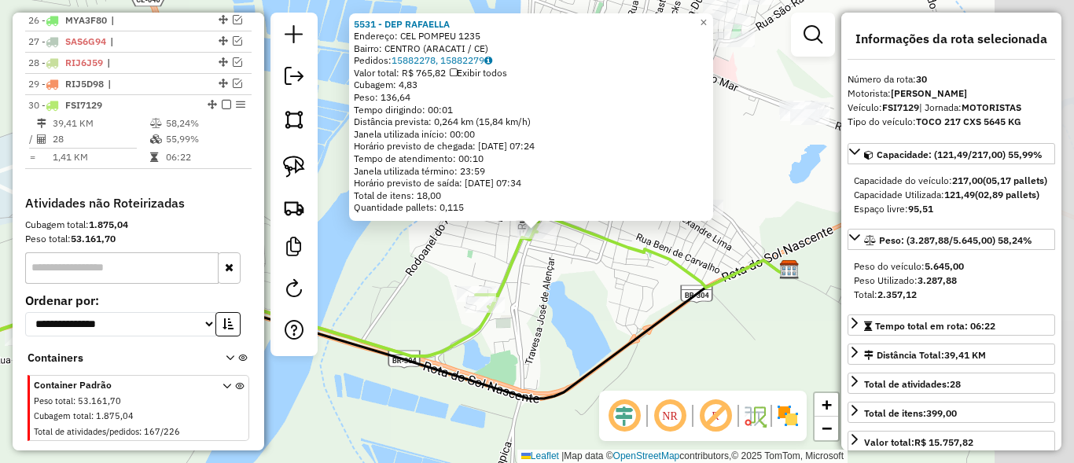
scroll to position [1170, 0]
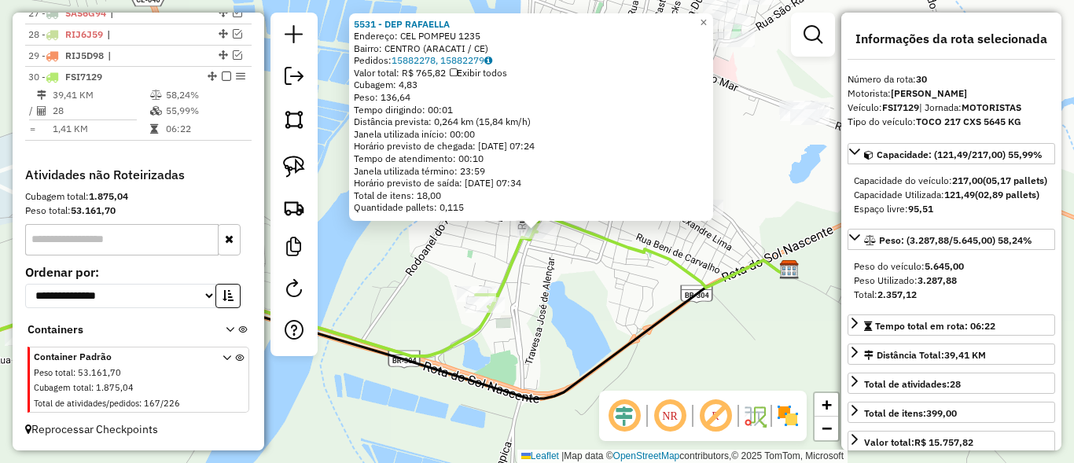
click at [575, 316] on div "5531 - DEP RAFAELLA Endereço: CEL POMPEU 1235 Bairro: CENTRO (ARACATI / CE) Ped…" at bounding box center [537, 231] width 1074 height 463
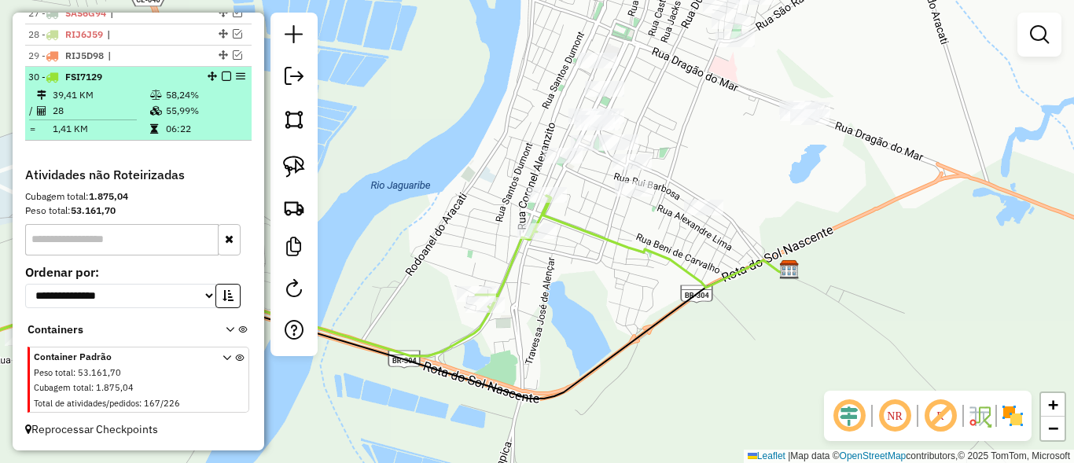
click at [224, 77] on em at bounding box center [226, 76] width 9 height 9
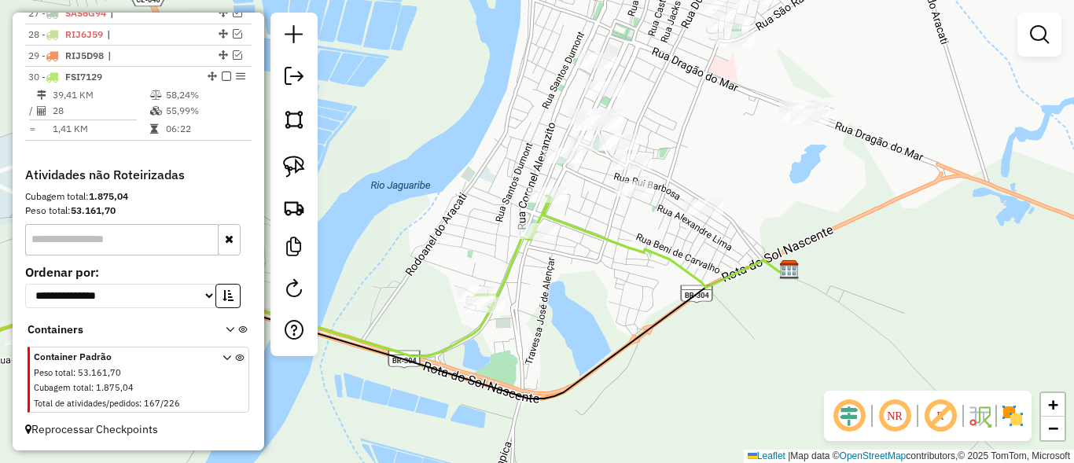
scroll to position [1117, 0]
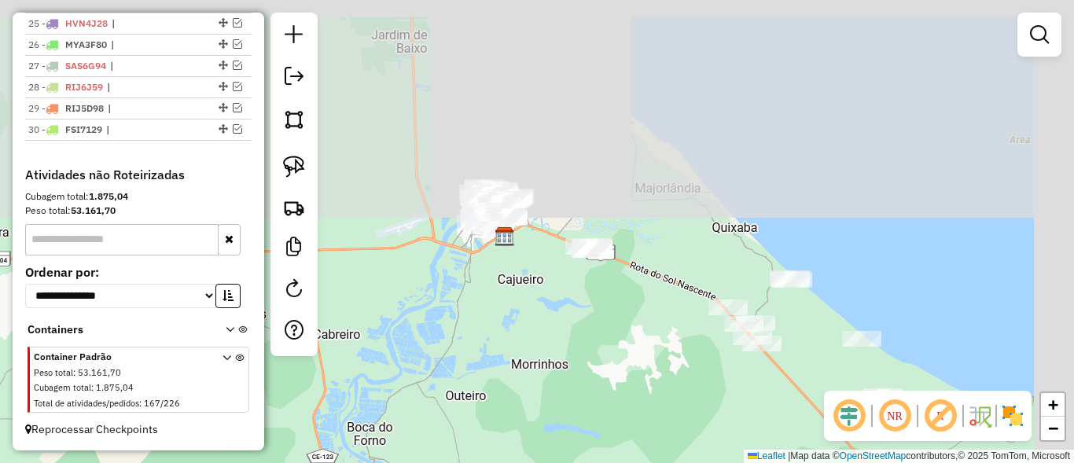
drag, startPoint x: 492, startPoint y: 348, endPoint x: 604, endPoint y: 168, distance: 212.6
click at [604, 168] on div "Janela de atendimento Grade de atendimento Capacidade Transportadoras Veículos …" at bounding box center [537, 231] width 1074 height 463
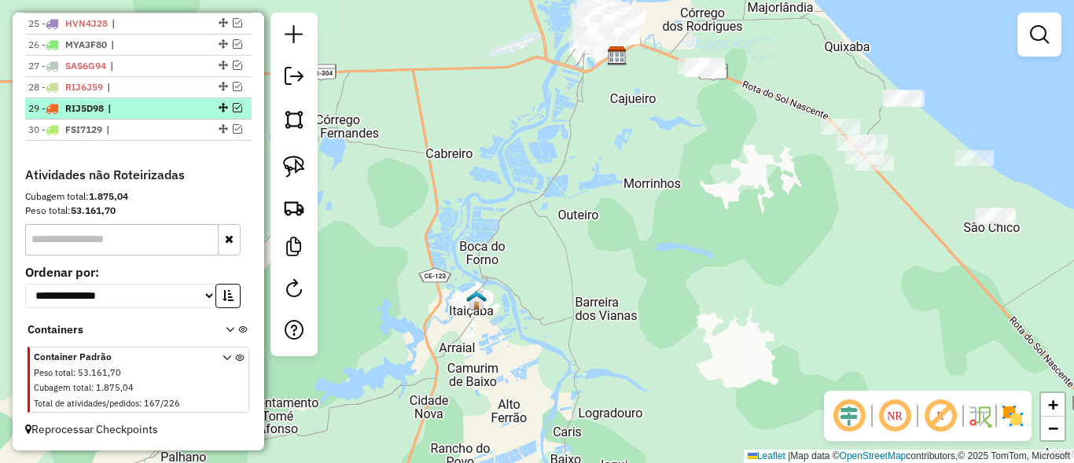
click at [234, 109] on em at bounding box center [237, 107] width 9 height 9
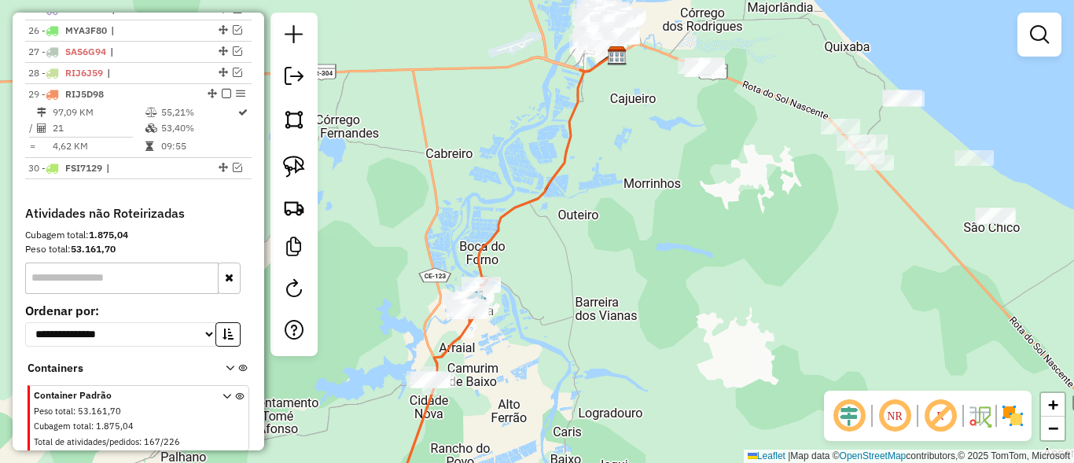
scroll to position [1170, 0]
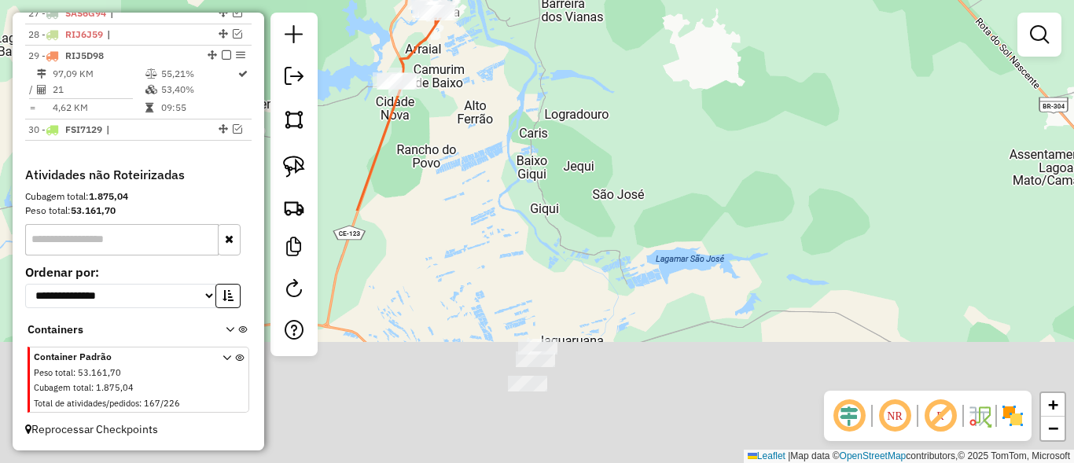
drag, startPoint x: 510, startPoint y: 329, endPoint x: 476, endPoint y: 27, distance: 303.9
click at [476, 28] on div "Janela de atendimento Grade de atendimento Capacidade Transportadoras Veículos …" at bounding box center [537, 231] width 1074 height 463
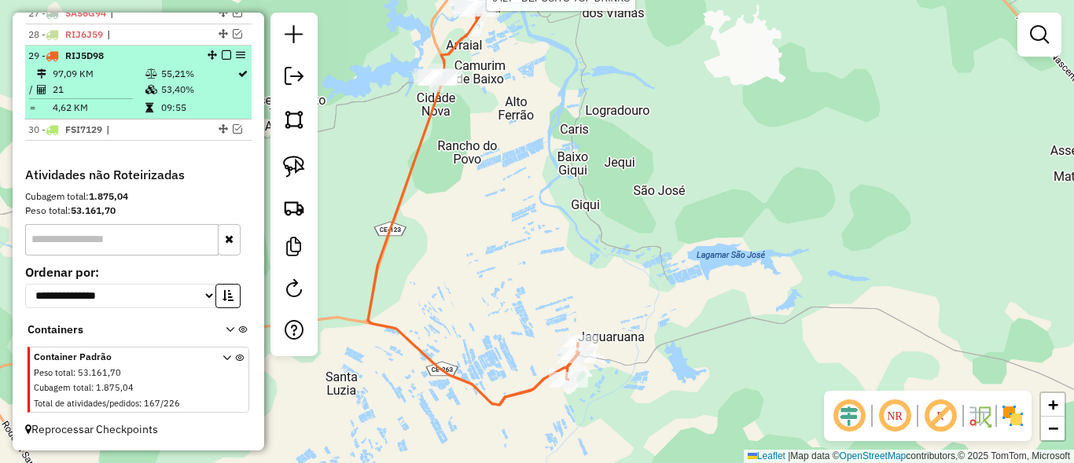
click at [222, 57] on em at bounding box center [226, 54] width 9 height 9
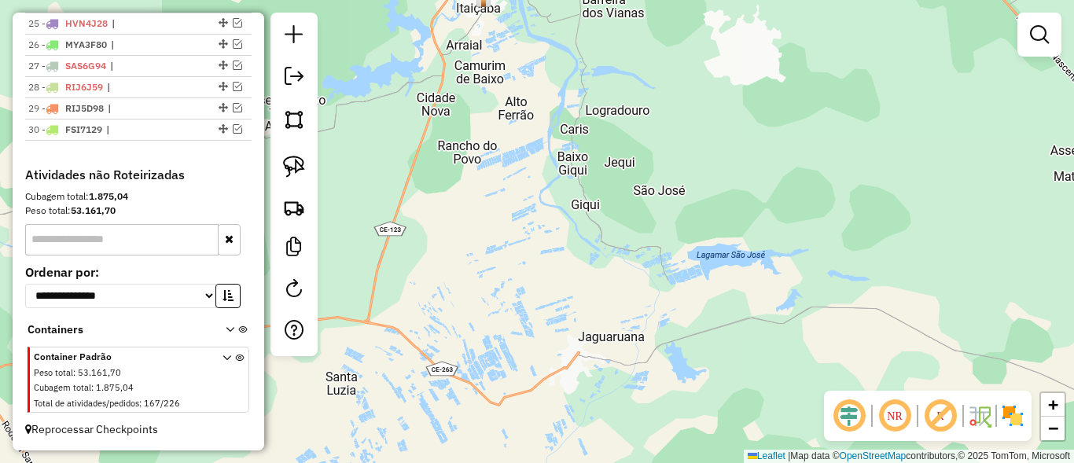
scroll to position [1117, 0]
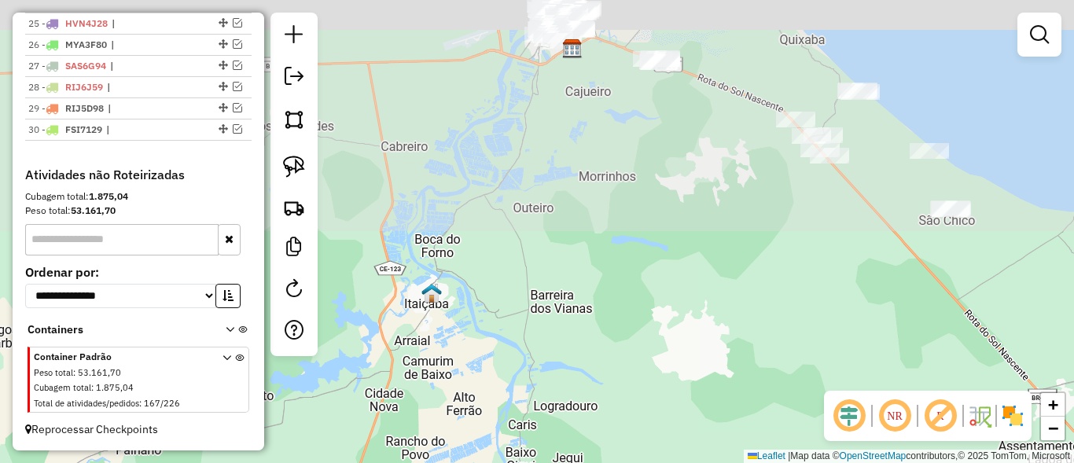
drag, startPoint x: 621, startPoint y: 175, endPoint x: 587, endPoint y: 450, distance: 277.4
click at [581, 462] on html "Aguarde... Pop-up bloqueado! Seu navegador bloqueou automáticamente a abertura …" at bounding box center [537, 231] width 1074 height 463
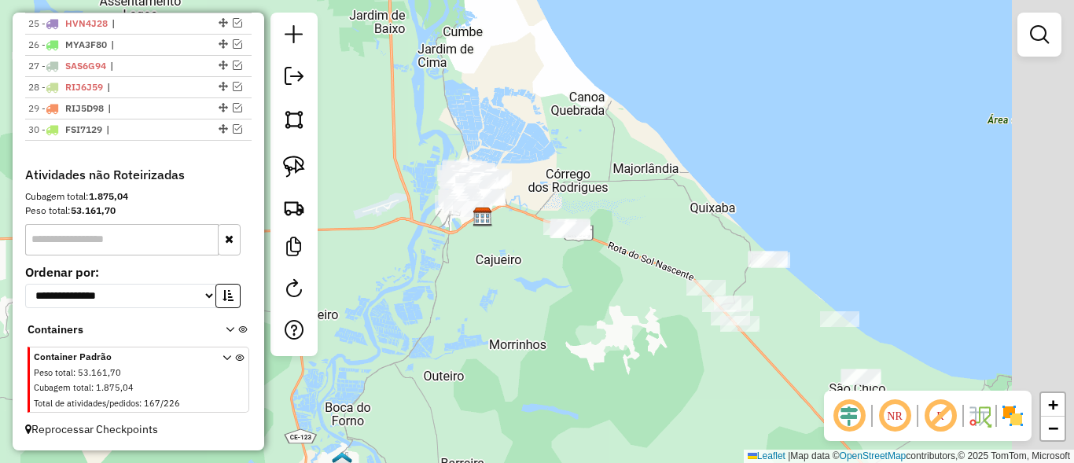
drag, startPoint x: 576, startPoint y: 311, endPoint x: 489, endPoint y: 382, distance: 112.4
click at [489, 382] on div "Janela de atendimento Grade de atendimento Capacidade Transportadoras Veículos …" at bounding box center [537, 231] width 1074 height 463
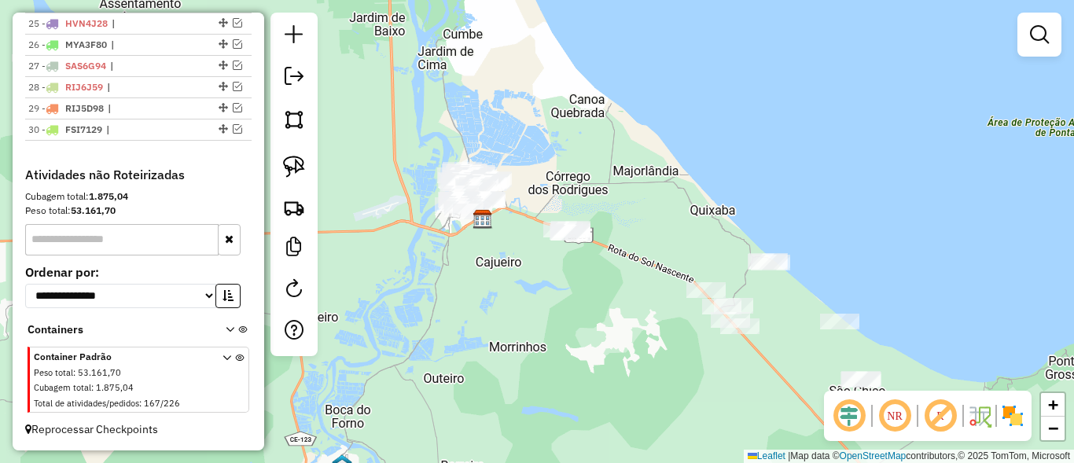
drag, startPoint x: 629, startPoint y: 359, endPoint x: 479, endPoint y: 227, distance: 200.0
click at [459, 197] on div "Janela de atendimento Grade de atendimento Capacidade Transportadoras Veículos …" at bounding box center [537, 231] width 1074 height 463
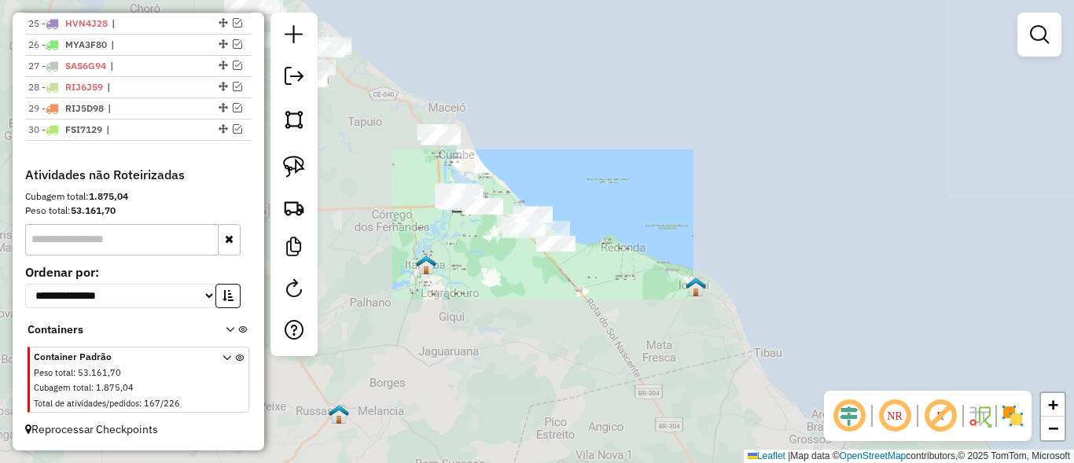
drag, startPoint x: 495, startPoint y: 252, endPoint x: 517, endPoint y: 282, distance: 37.1
click at [517, 282] on div "Janela de atendimento Grade de atendimento Capacidade Transportadoras Veículos …" at bounding box center [537, 231] width 1074 height 463
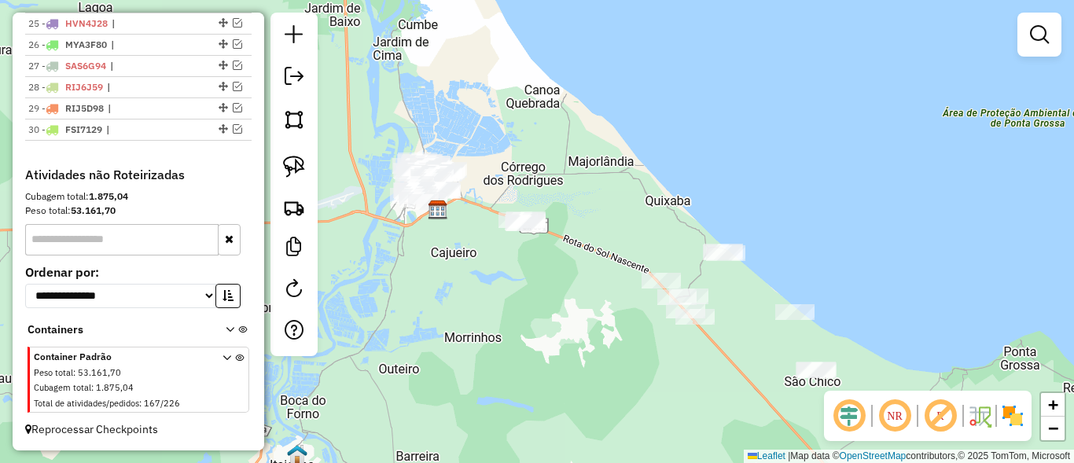
drag, startPoint x: 567, startPoint y: 311, endPoint x: 593, endPoint y: 307, distance: 26.2
click at [593, 307] on div "Janela de atendimento Grade de atendimento Capacidade Transportadoras Veículos …" at bounding box center [537, 231] width 1074 height 463
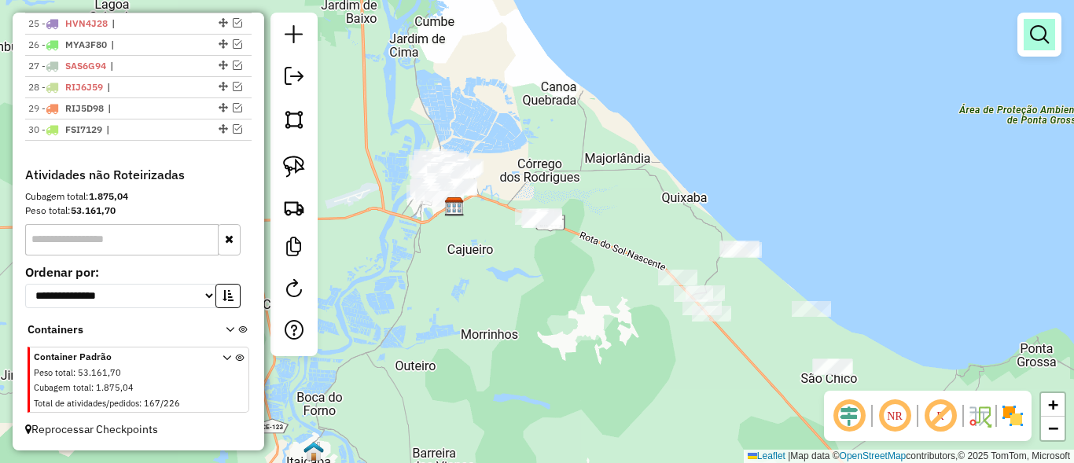
click at [1031, 32] on em at bounding box center [1039, 34] width 19 height 19
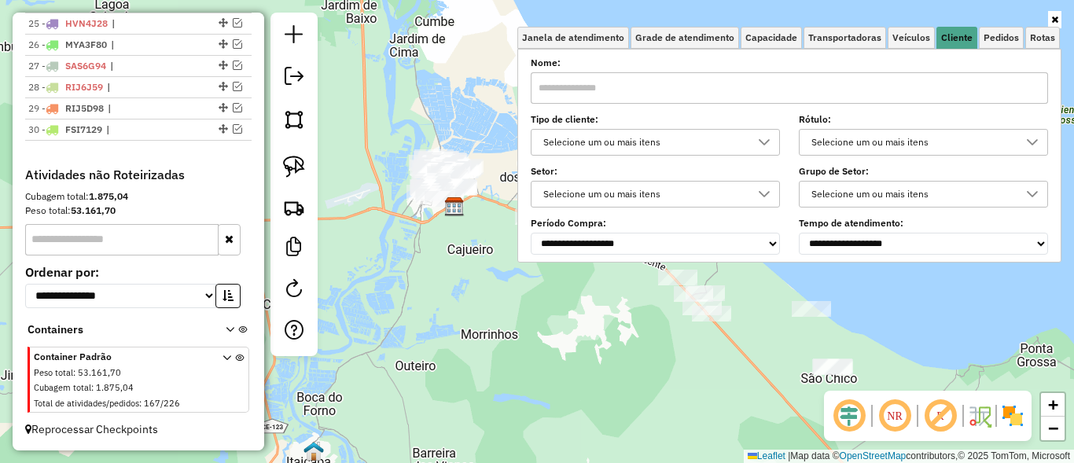
click at [652, 147] on div "Selecione um ou mais itens" at bounding box center [644, 142] width 212 height 25
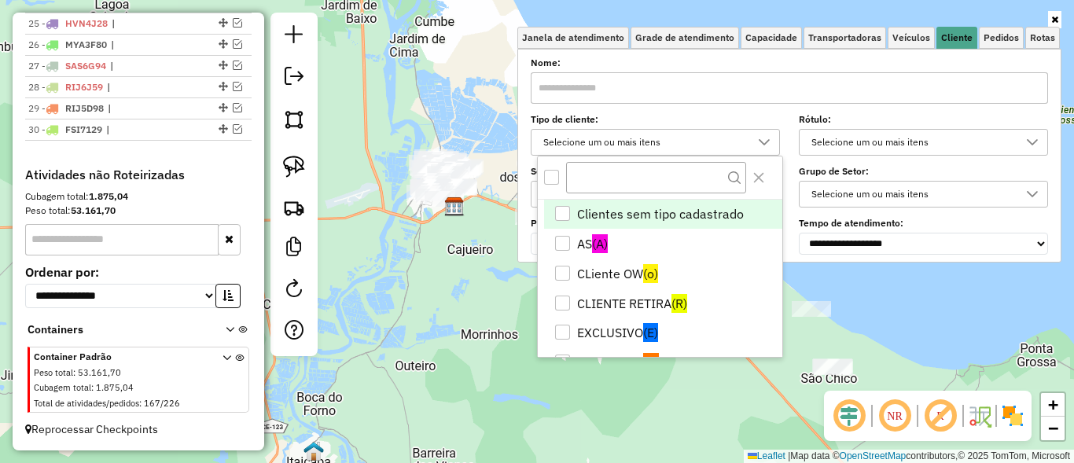
scroll to position [9, 57]
click at [436, 265] on div "Janela de atendimento Grade de atendimento Capacidade Transportadoras Veículos …" at bounding box center [537, 231] width 1074 height 463
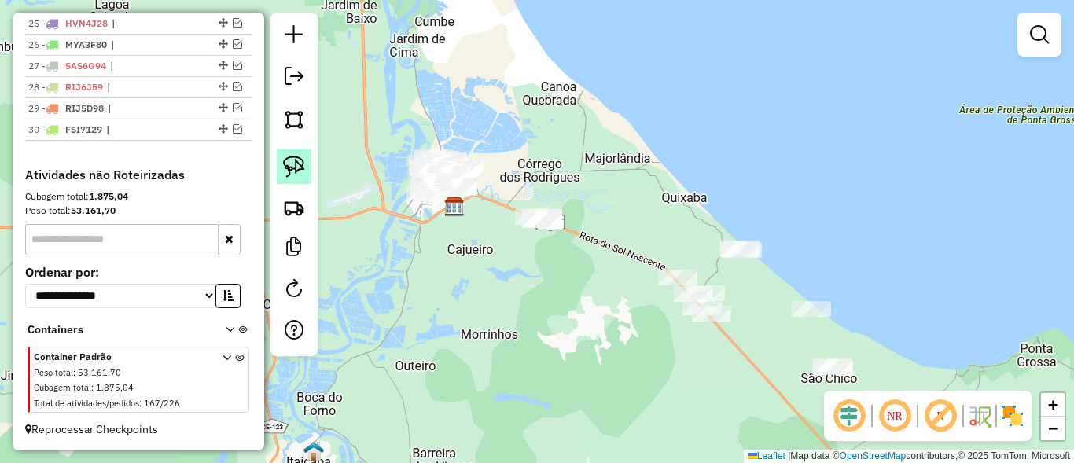
click at [303, 160] on img at bounding box center [294, 167] width 22 height 22
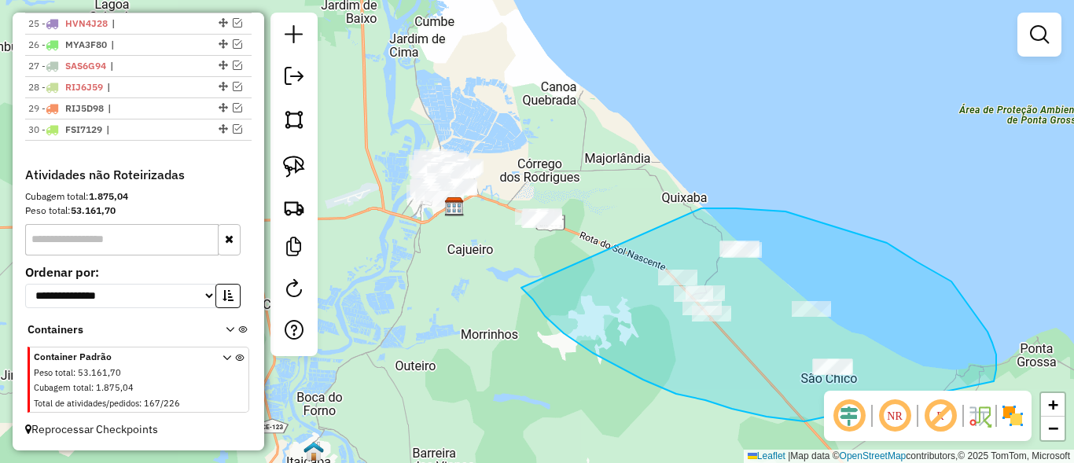
drag, startPoint x: 848, startPoint y: 230, endPoint x: 507, endPoint y: 186, distance: 343.5
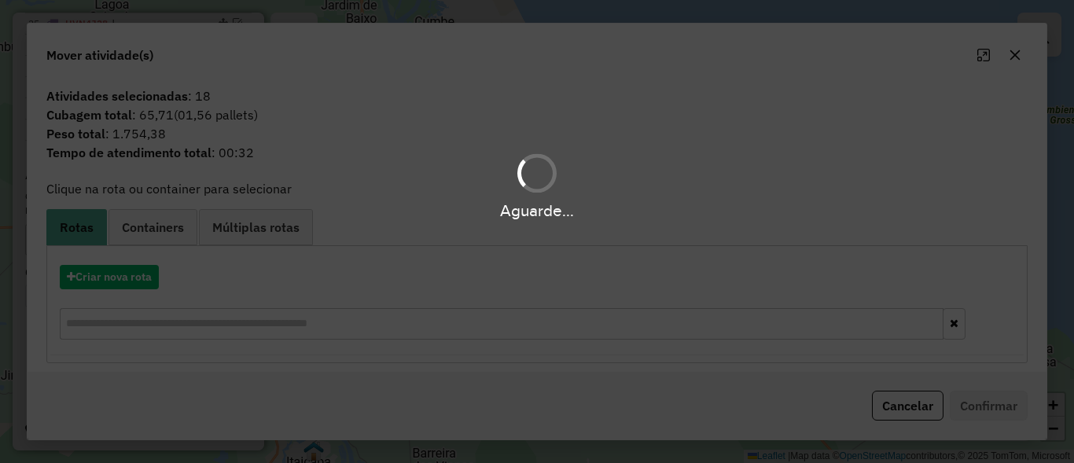
click at [134, 282] on div "Aguarde..." at bounding box center [537, 231] width 1074 height 463
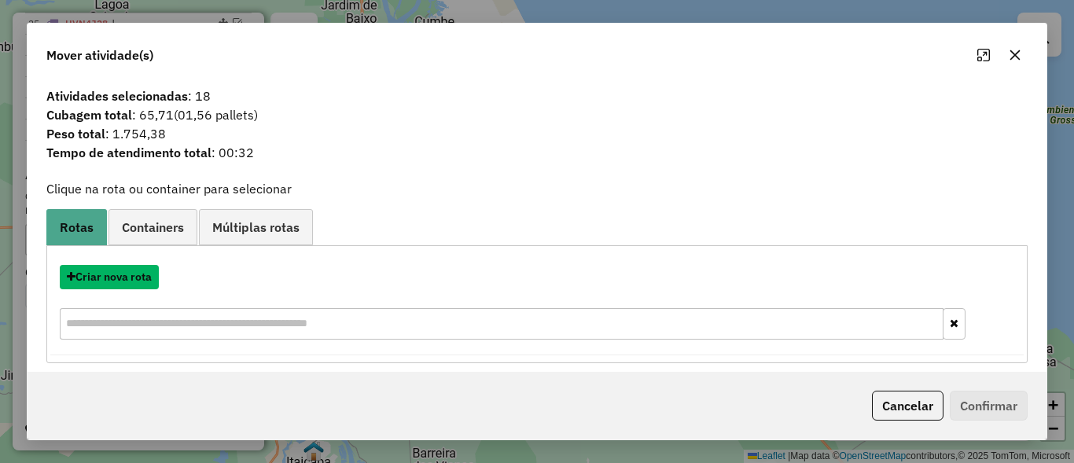
click at [134, 282] on button "Criar nova rota" at bounding box center [109, 277] width 99 height 24
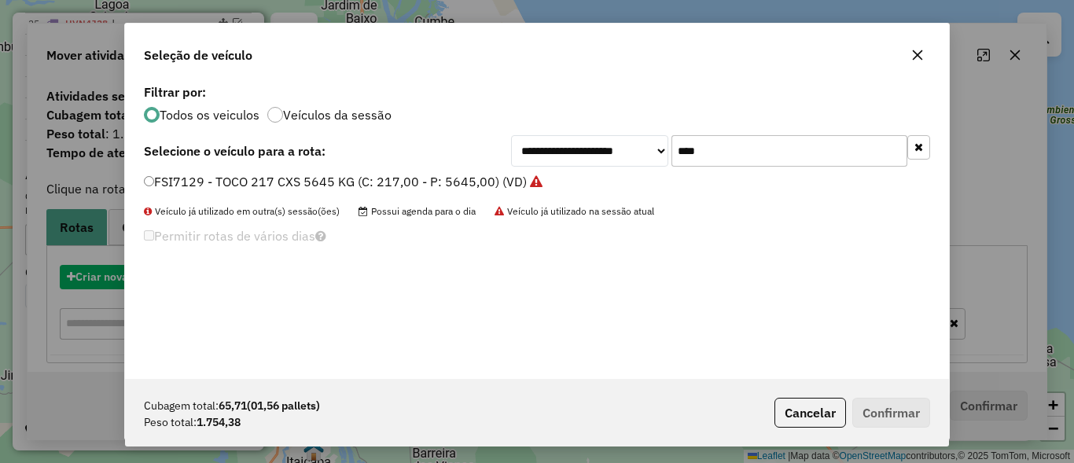
scroll to position [9, 5]
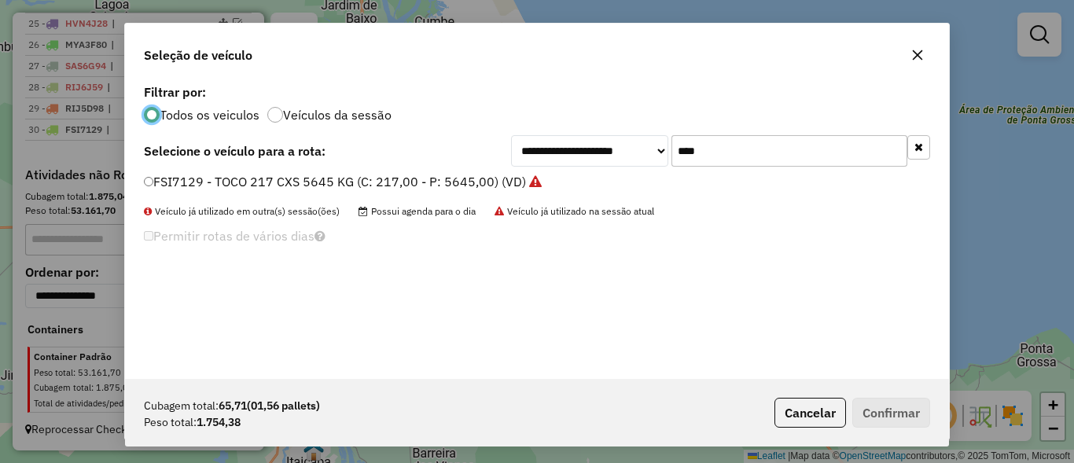
click at [754, 137] on input "****" at bounding box center [790, 150] width 236 height 31
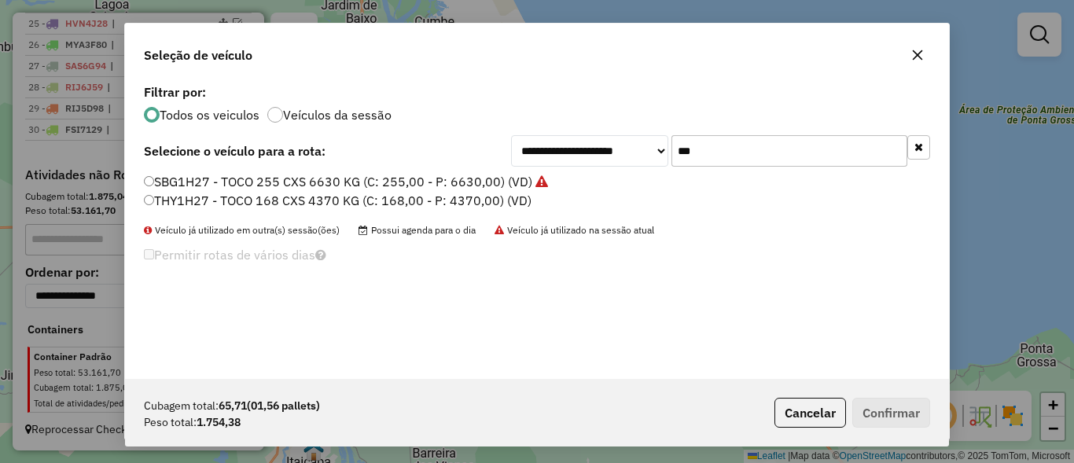
type input "***"
click at [199, 203] on label "THY1H27 - TOCO 168 CXS 4370 KG (C: 168,00 - P: 4370,00) (VD)" at bounding box center [338, 200] width 388 height 19
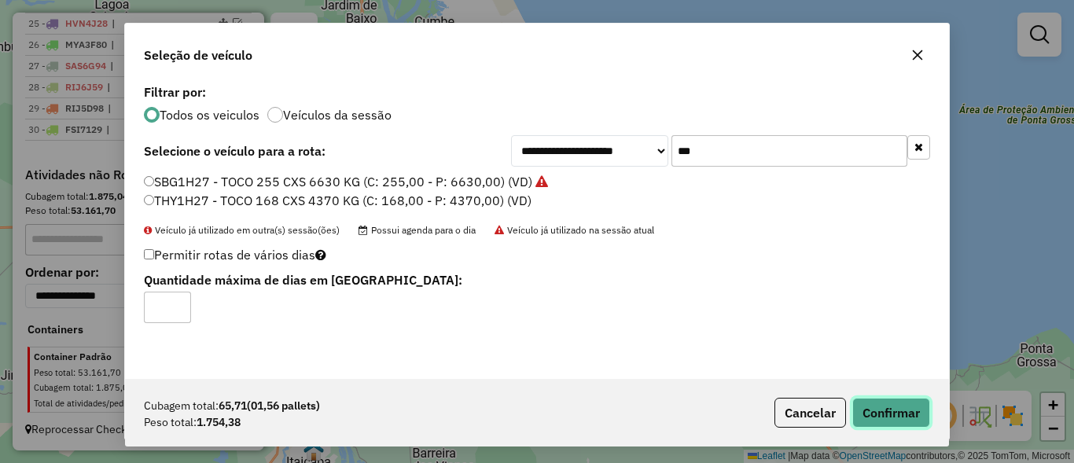
click at [914, 415] on button "Confirmar" at bounding box center [891, 413] width 78 height 30
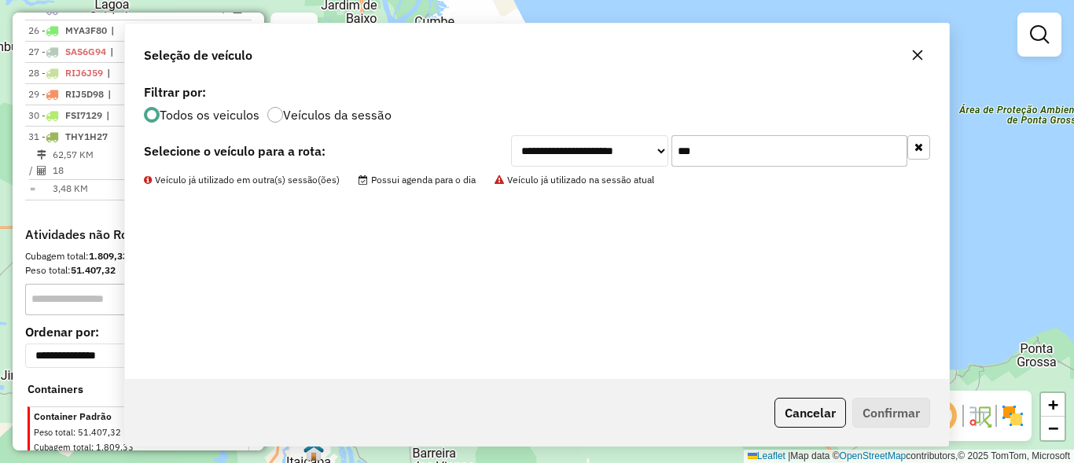
scroll to position [1170, 0]
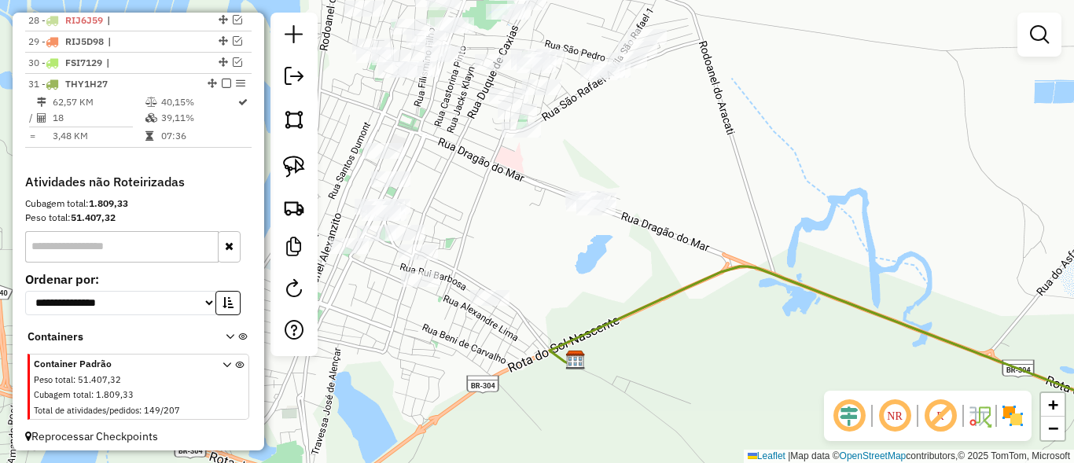
drag, startPoint x: 512, startPoint y: 249, endPoint x: 584, endPoint y: 228, distance: 75.2
click at [584, 228] on div "Janela de atendimento Grade de atendimento Capacidade Transportadoras Veículos …" at bounding box center [537, 231] width 1074 height 463
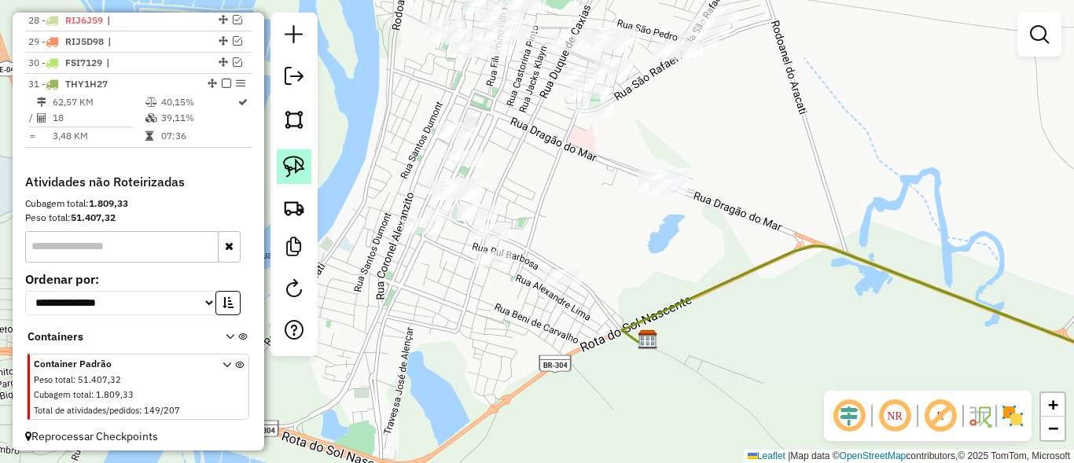
click at [301, 169] on img at bounding box center [294, 167] width 22 height 22
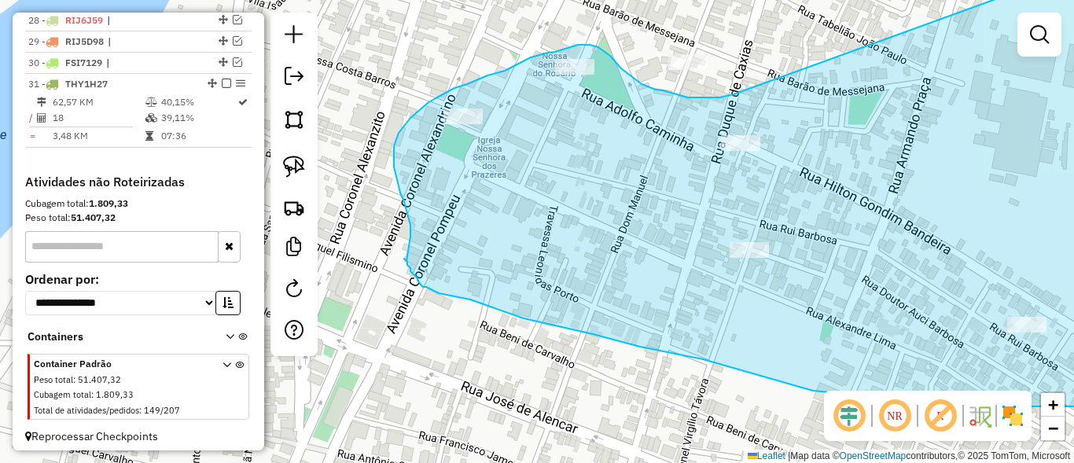
drag, startPoint x: 627, startPoint y: 170, endPoint x: 734, endPoint y: 94, distance: 130.9
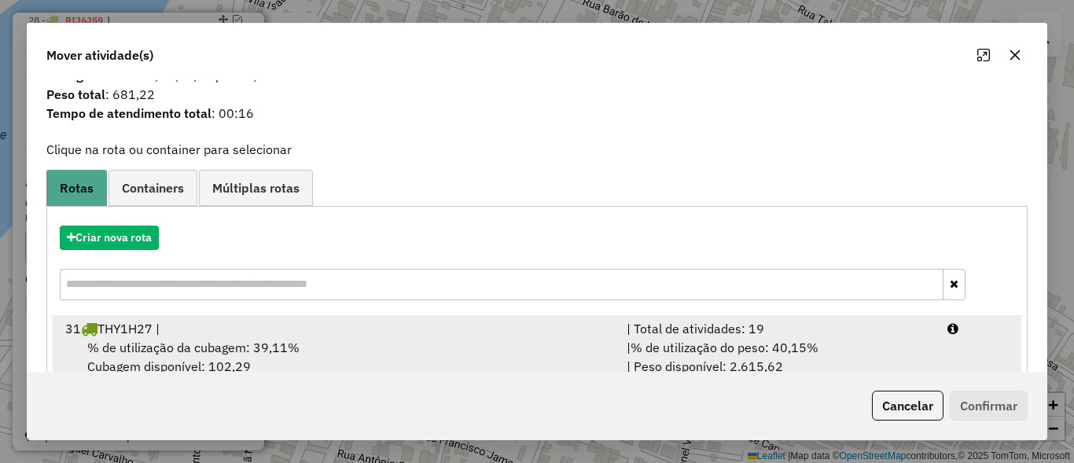
scroll to position [74, 0]
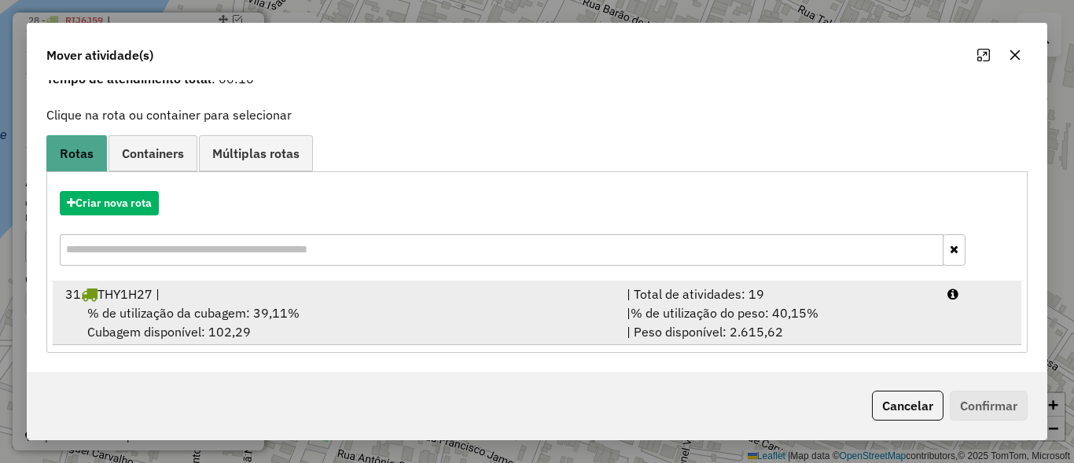
click at [753, 331] on div "| % de utilização do peso: 40,15% | Peso disponível: 2.615,62" at bounding box center [777, 323] width 321 height 38
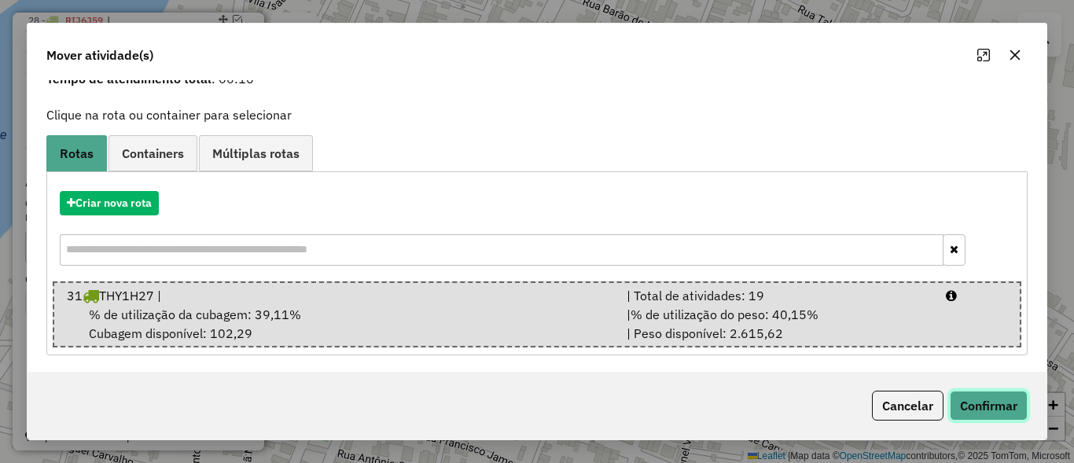
click at [965, 404] on button "Confirmar" at bounding box center [989, 406] width 78 height 30
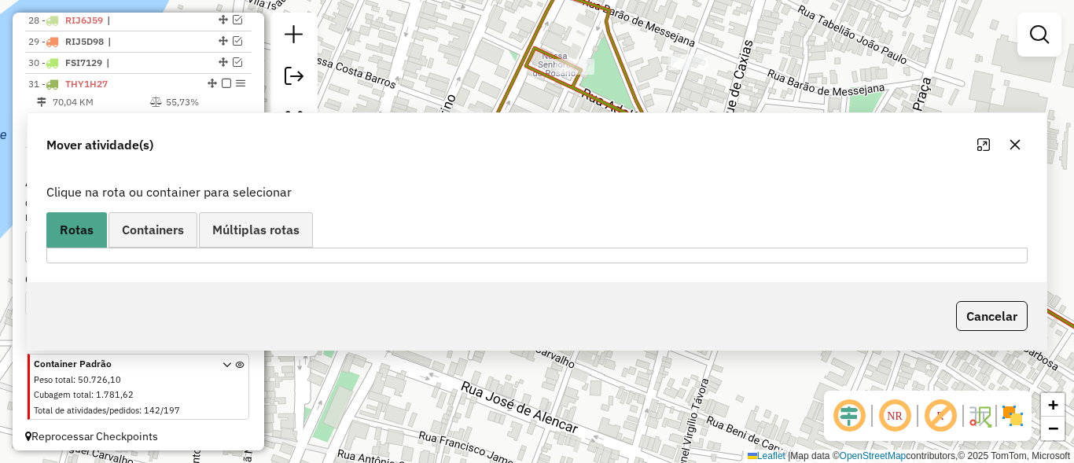
scroll to position [0, 0]
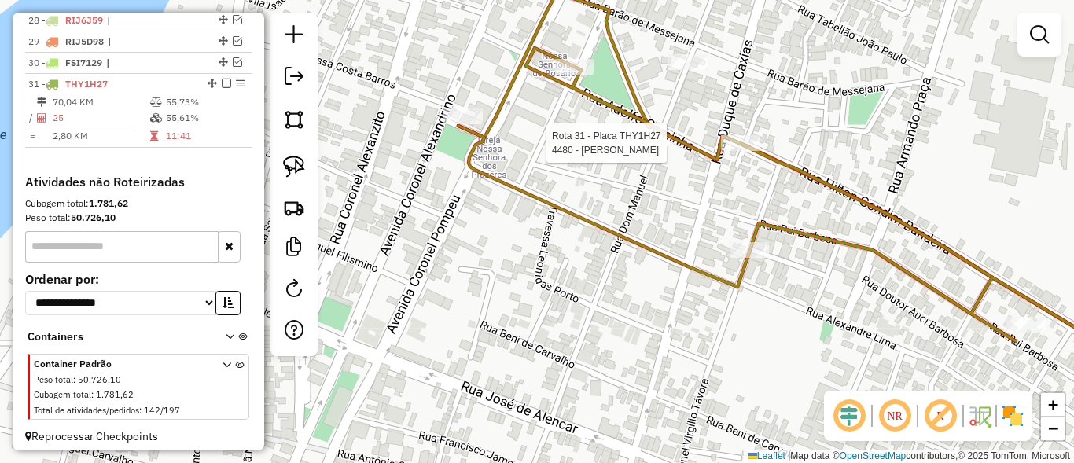
select select "*********"
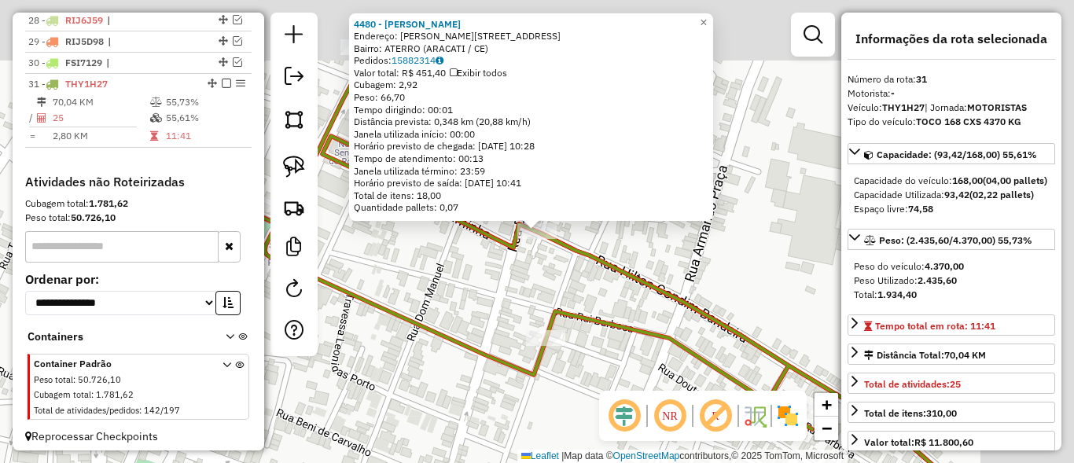
scroll to position [1191, 0]
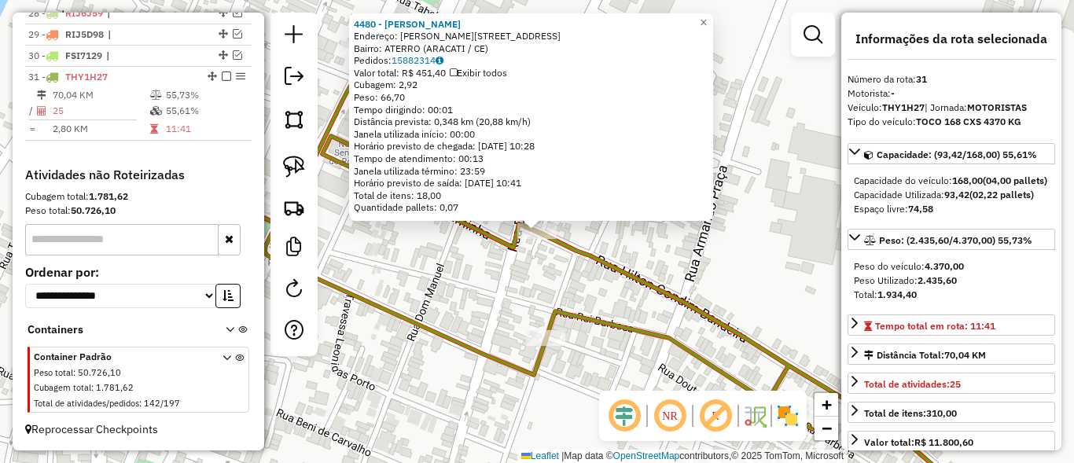
click at [637, 296] on div "4480 - MARIA DE LOURDES SILVA SENA Endereço: R HILTON GONDIM BANDEIRA 472 Bairr…" at bounding box center [537, 231] width 1074 height 463
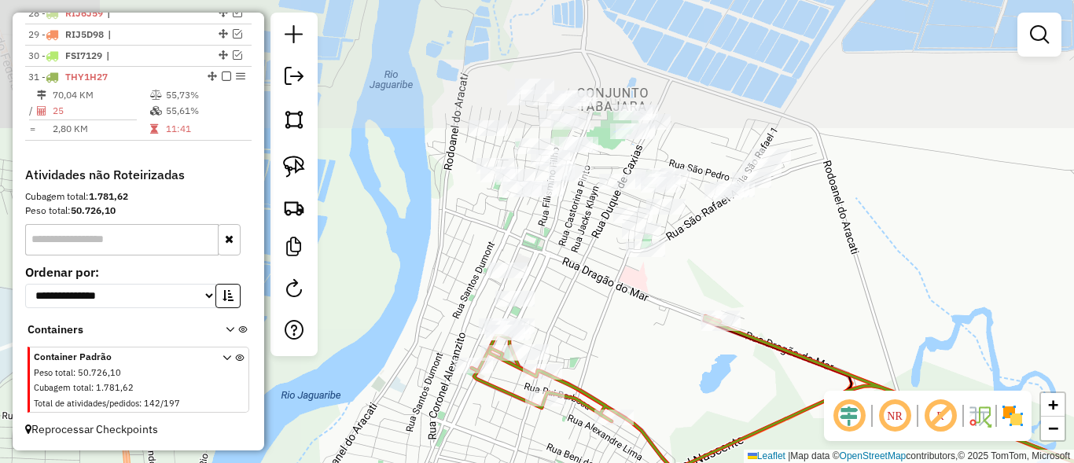
drag, startPoint x: 607, startPoint y: 236, endPoint x: 588, endPoint y: 366, distance: 131.1
click at [588, 366] on div "Janela de atendimento Grade de atendimento Capacidade Transportadoras Veículos …" at bounding box center [537, 231] width 1074 height 463
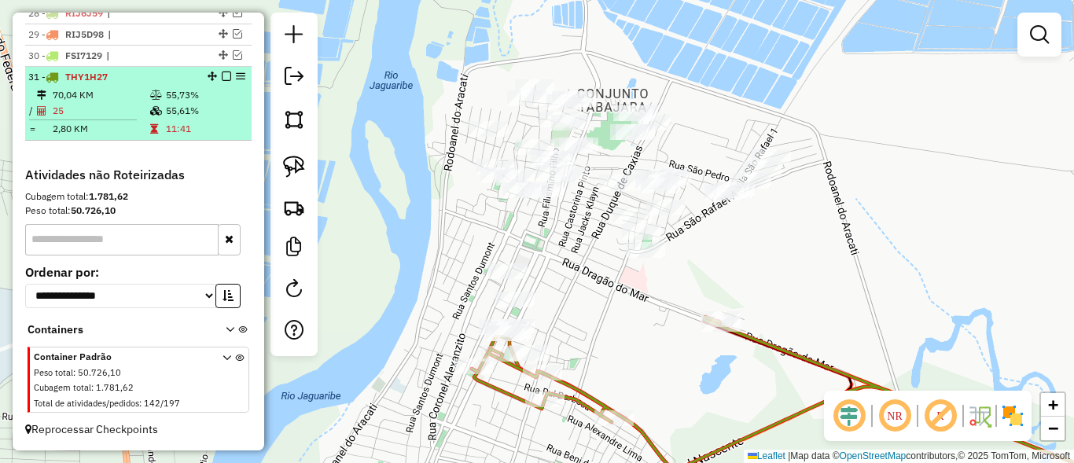
click at [222, 72] on em at bounding box center [226, 76] width 9 height 9
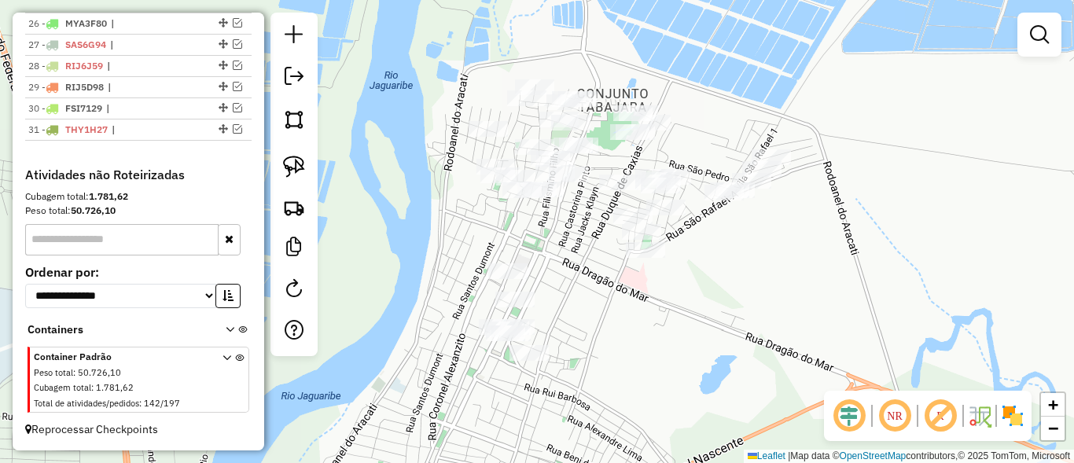
scroll to position [1139, 0]
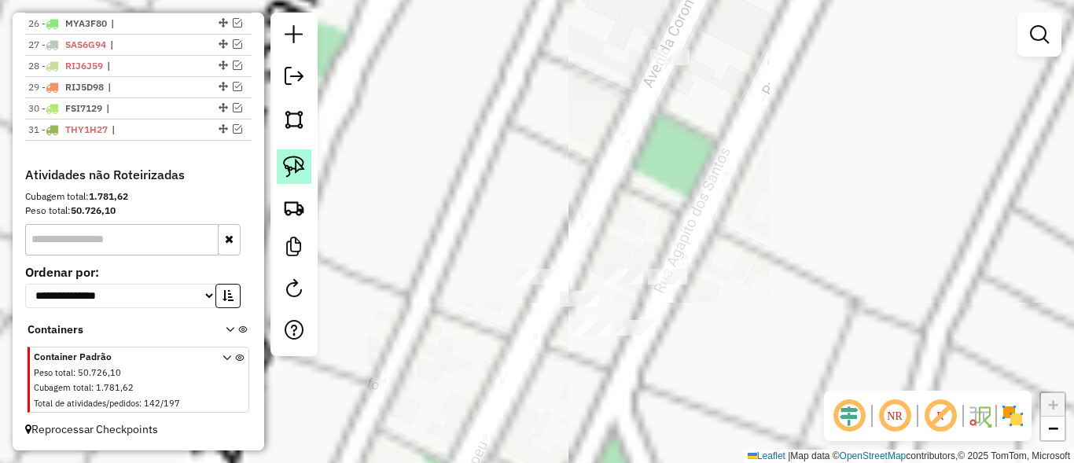
click at [285, 152] on link at bounding box center [294, 166] width 35 height 35
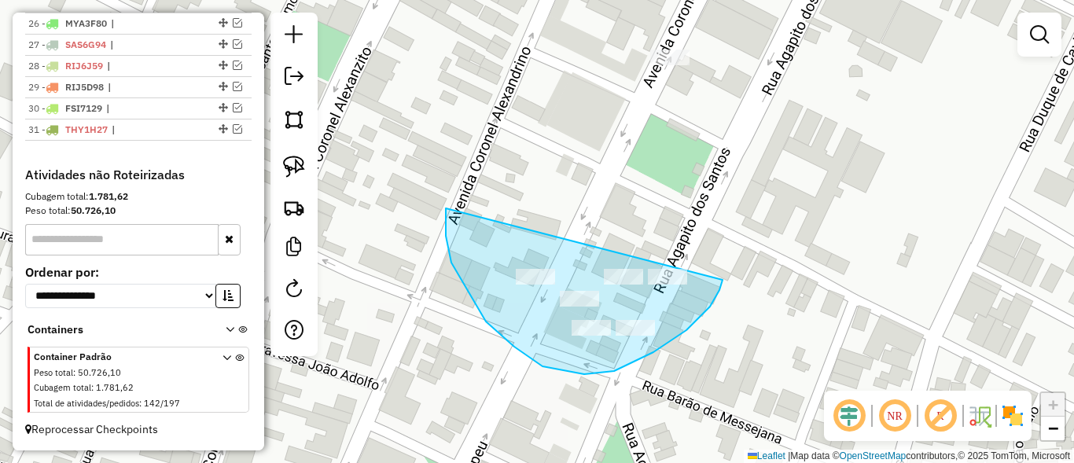
drag, startPoint x: 446, startPoint y: 208, endPoint x: 636, endPoint y: 226, distance: 191.1
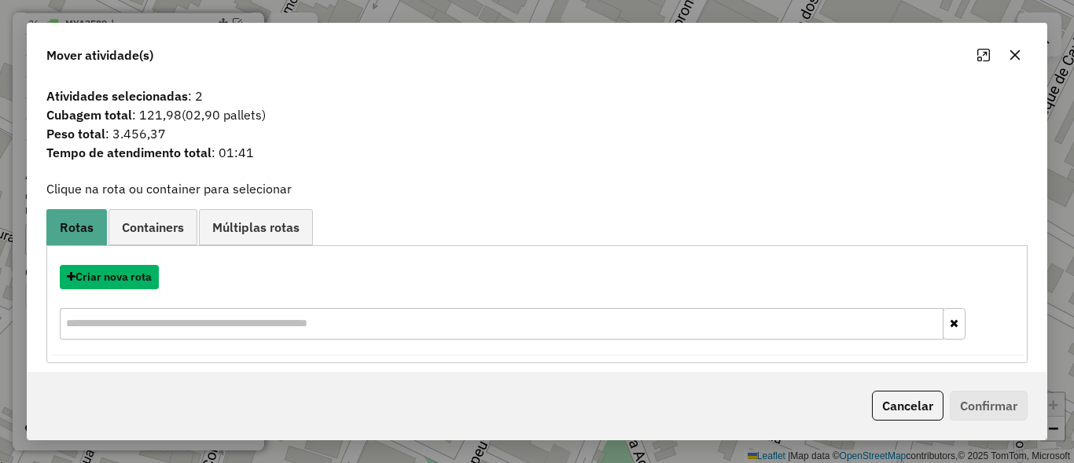
click at [129, 281] on button "Criar nova rota" at bounding box center [109, 277] width 99 height 24
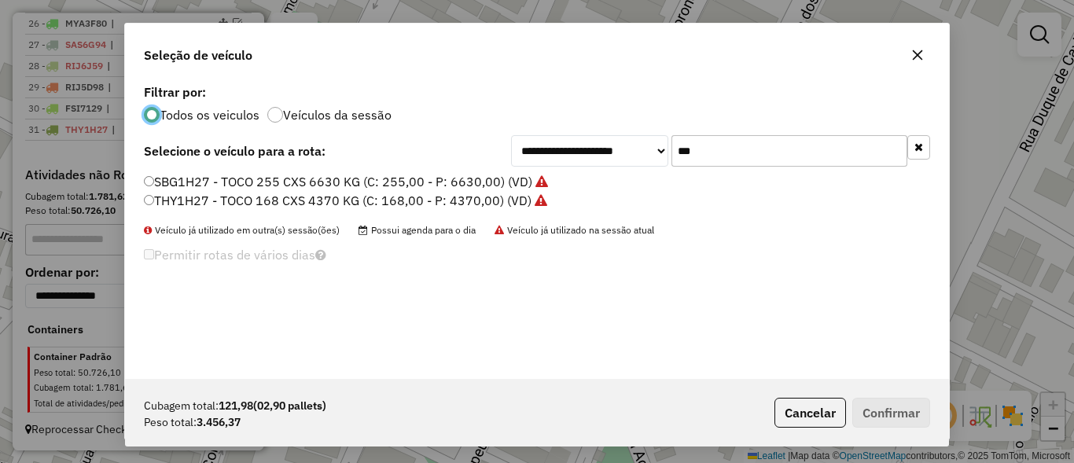
scroll to position [9, 5]
click at [788, 410] on button "Cancelar" at bounding box center [811, 413] width 72 height 30
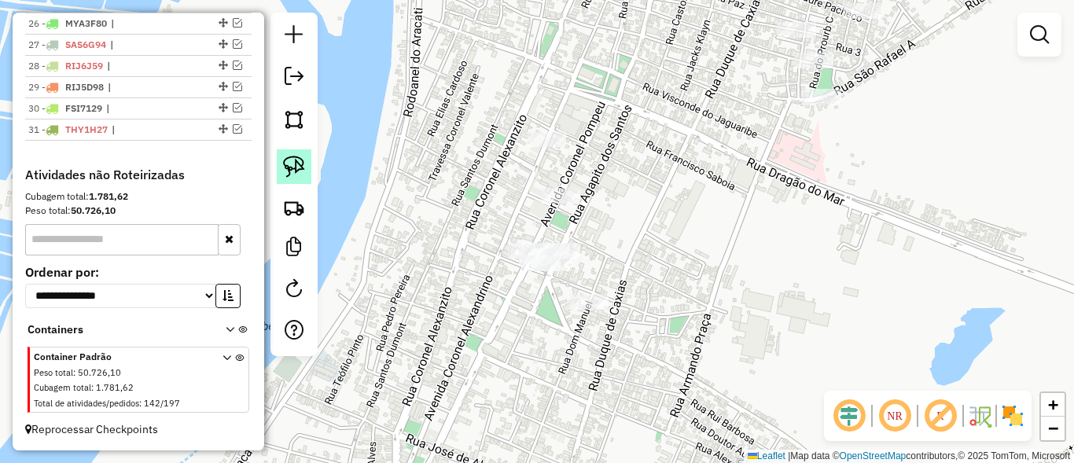
click at [307, 164] on link at bounding box center [294, 166] width 35 height 35
drag, startPoint x: 727, startPoint y: 123, endPoint x: 623, endPoint y: 333, distance: 234.2
click at [629, 327] on div "Janela de atendimento Grade de atendimento Capacidade Transportadoras Veículos …" at bounding box center [537, 231] width 1074 height 463
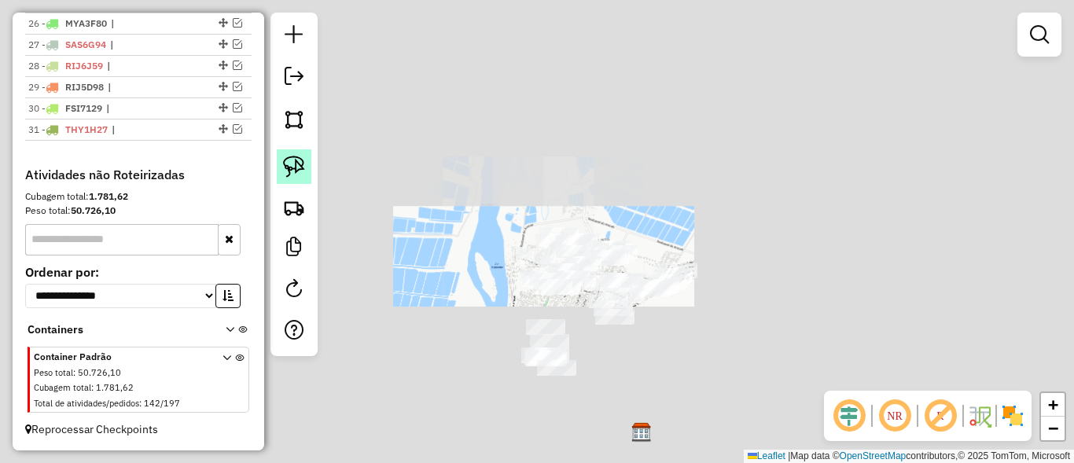
click at [306, 164] on link at bounding box center [294, 166] width 35 height 35
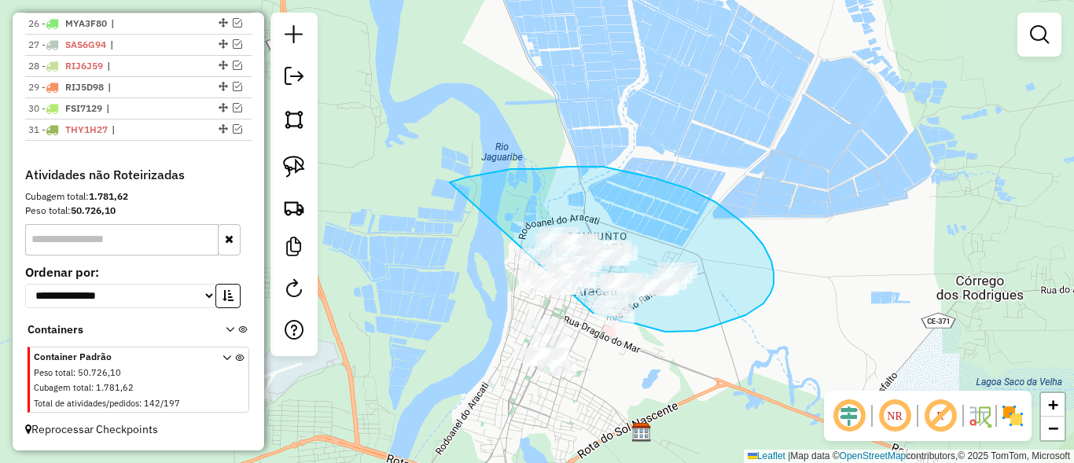
drag, startPoint x: 450, startPoint y: 182, endPoint x: 504, endPoint y: 289, distance: 119.9
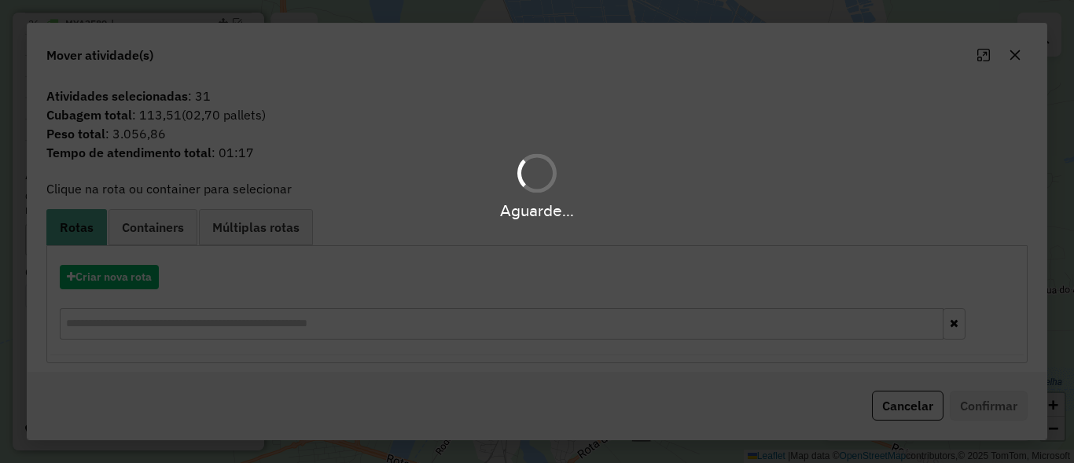
click at [911, 403] on button "Cancelar" at bounding box center [908, 406] width 72 height 30
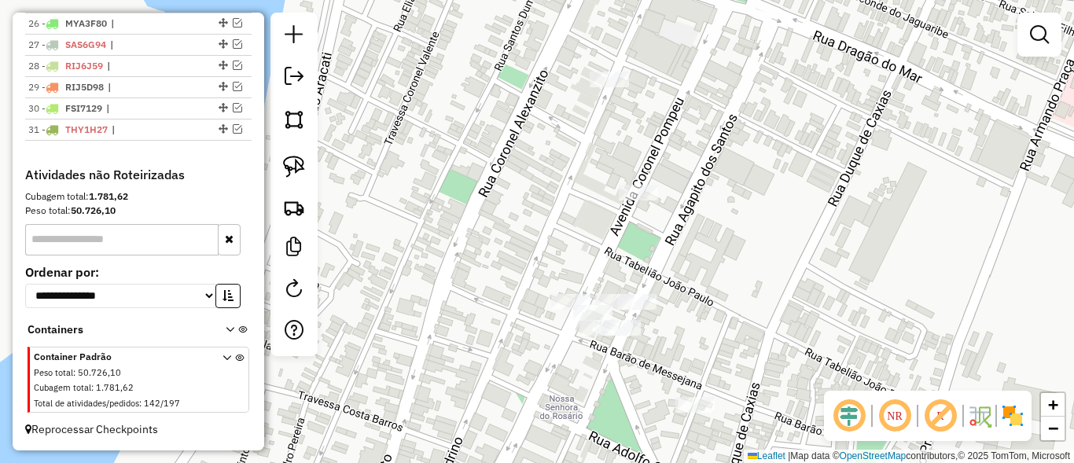
drag, startPoint x: 533, startPoint y: 208, endPoint x: 341, endPoint y: 204, distance: 192.7
click at [421, 228] on div "Janela de atendimento Grade de atendimento Capacidade Transportadoras Veículos …" at bounding box center [537, 231] width 1074 height 463
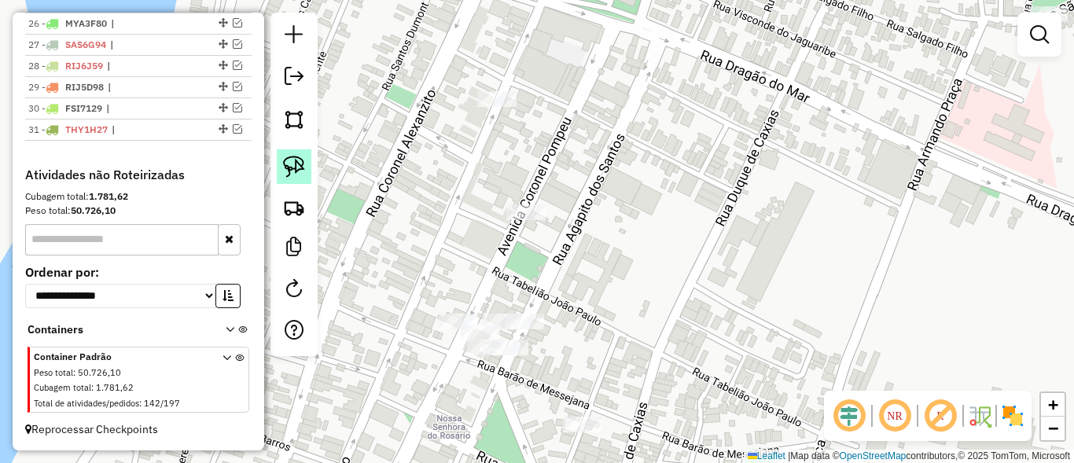
click at [307, 168] on link at bounding box center [294, 166] width 35 height 35
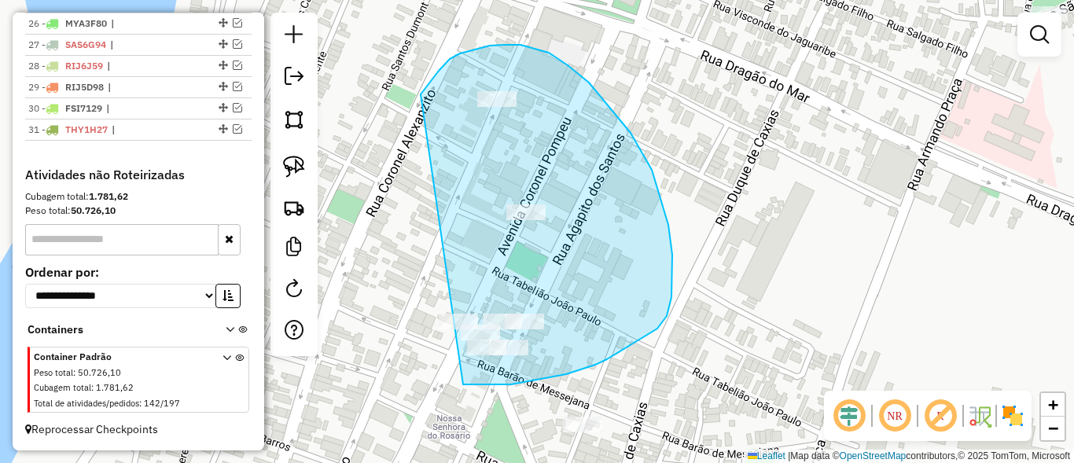
drag, startPoint x: 473, startPoint y: 50, endPoint x: 397, endPoint y: 355, distance: 315.3
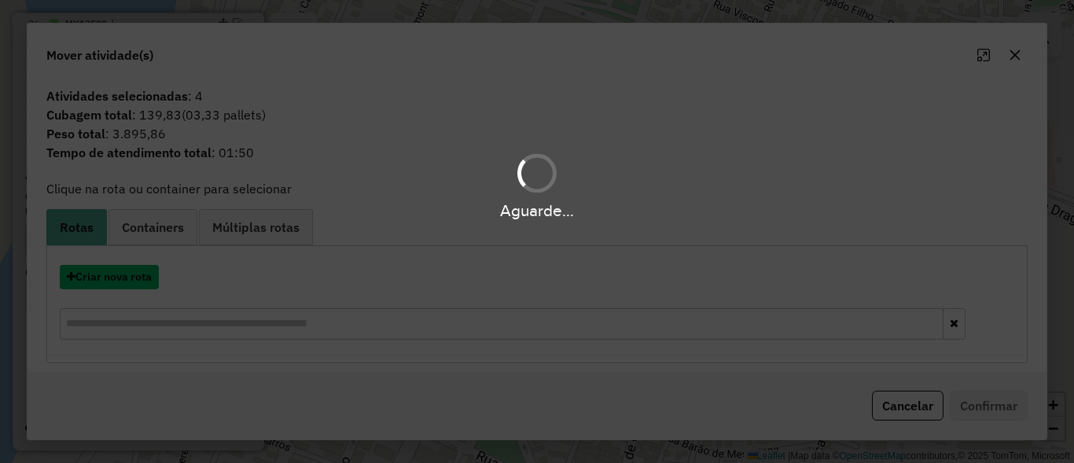
click at [143, 279] on button "Criar nova rota" at bounding box center [109, 277] width 99 height 24
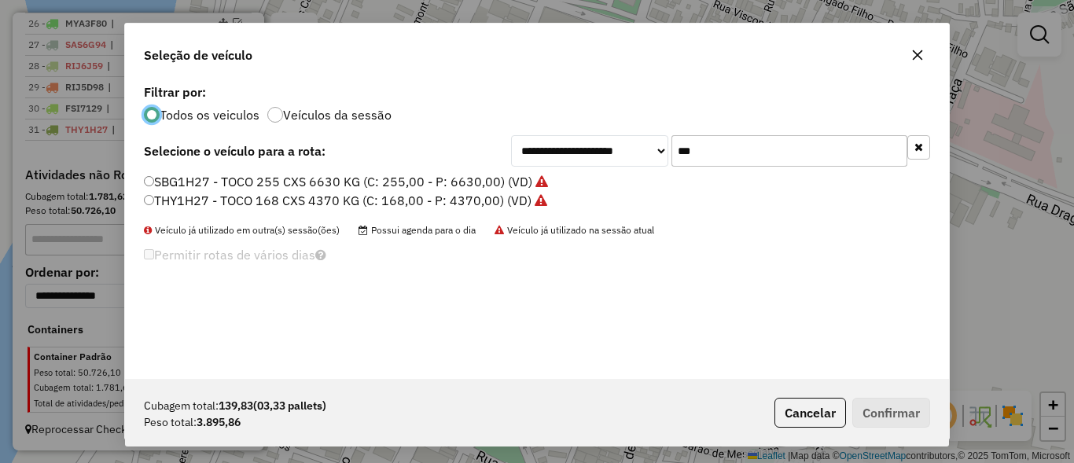
click at [863, 152] on input "***" at bounding box center [790, 150] width 236 height 31
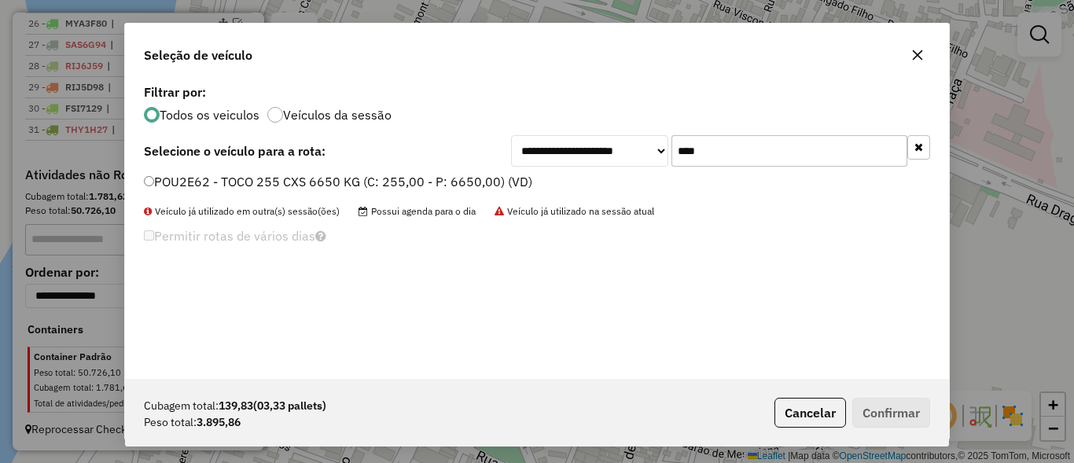
type input "****"
click at [201, 178] on label "POU2E62 - TOCO 255 CXS 6650 KG (C: 255,00 - P: 6650,00) (VD)" at bounding box center [338, 181] width 388 height 19
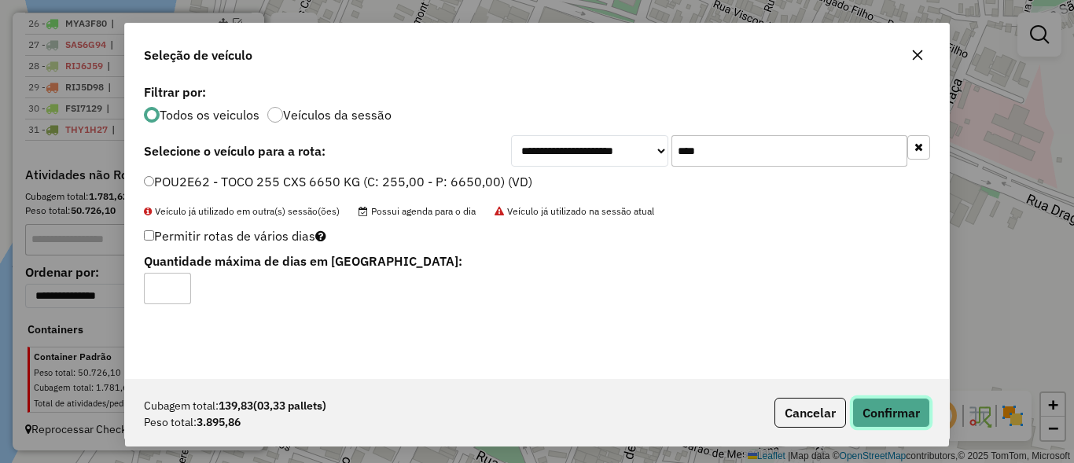
click at [880, 413] on button "Confirmar" at bounding box center [891, 413] width 78 height 30
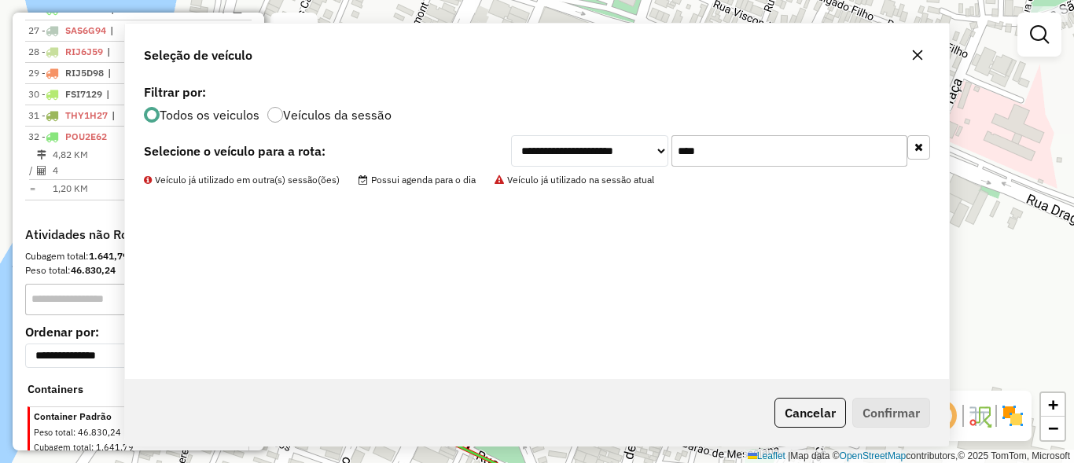
scroll to position [1191, 0]
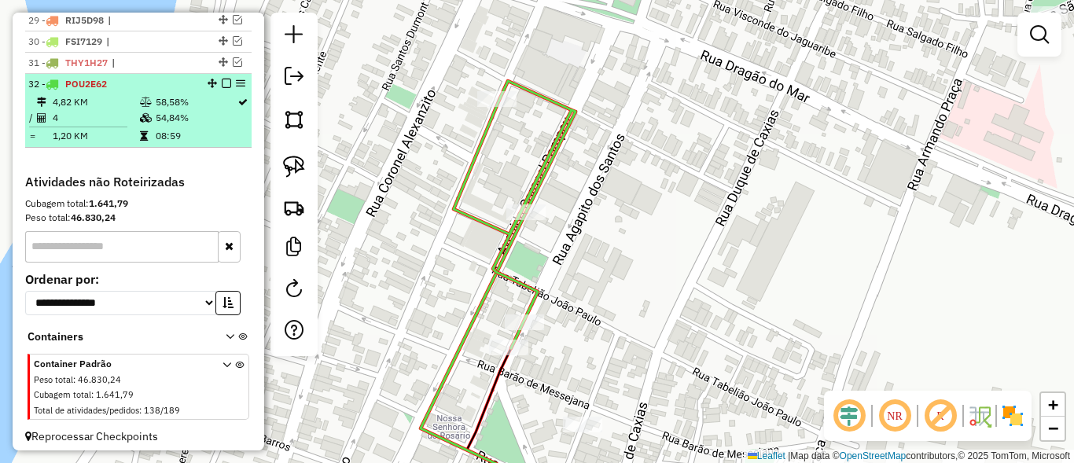
click at [224, 88] on em at bounding box center [226, 83] width 9 height 9
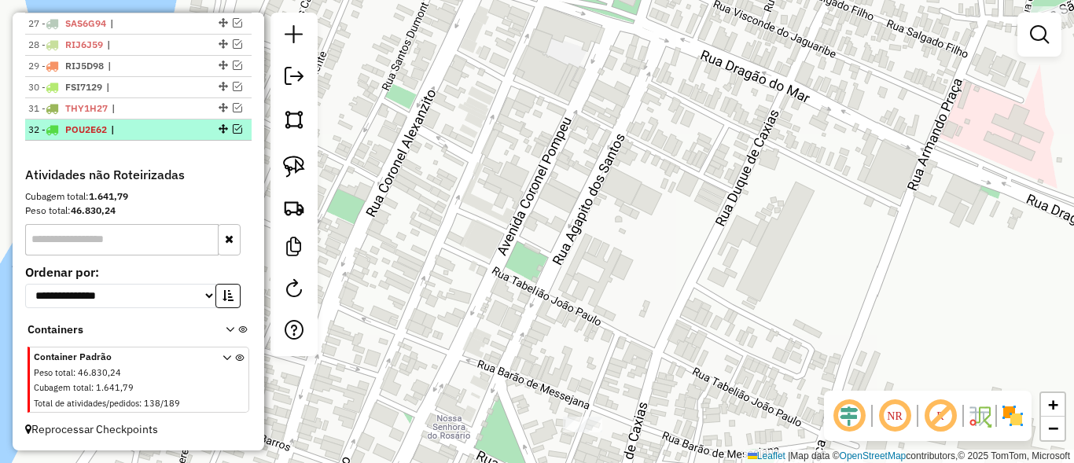
scroll to position [1160, 0]
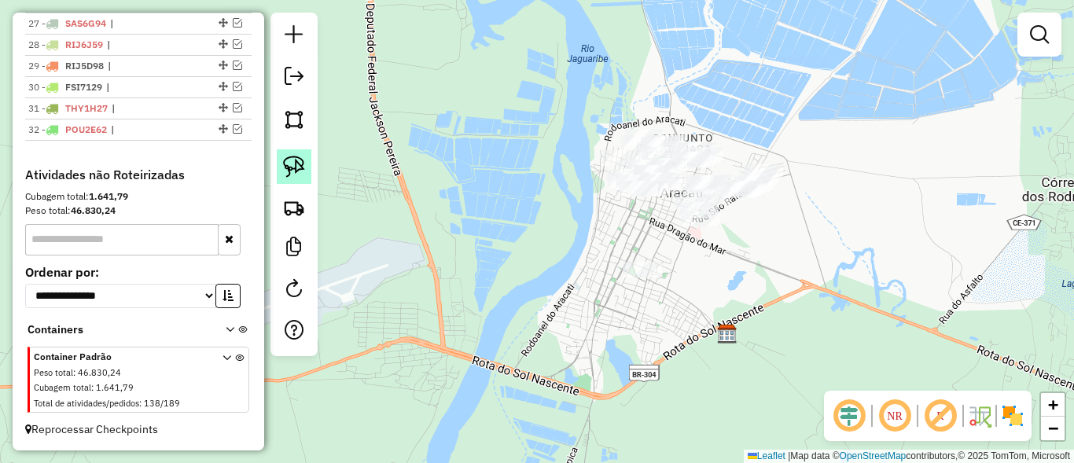
click at [287, 170] on img at bounding box center [294, 167] width 22 height 22
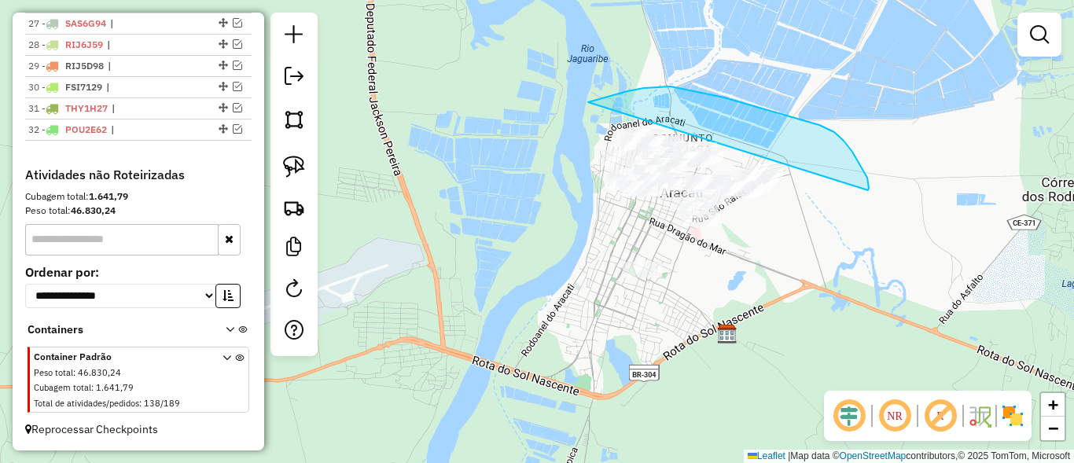
drag, startPoint x: 611, startPoint y: 96, endPoint x: 868, endPoint y: 190, distance: 273.9
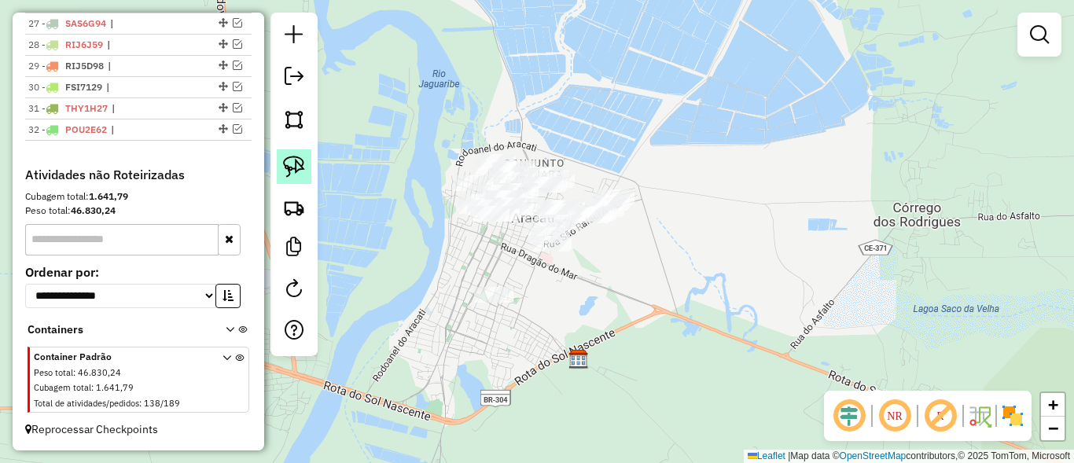
click at [284, 160] on img at bounding box center [294, 167] width 22 height 22
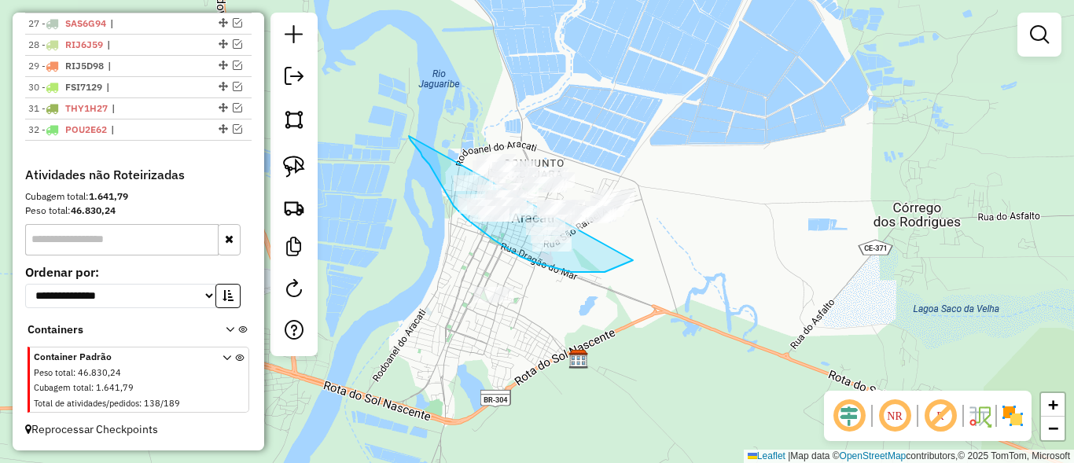
drag, startPoint x: 421, startPoint y: 153, endPoint x: 471, endPoint y: 94, distance: 77.5
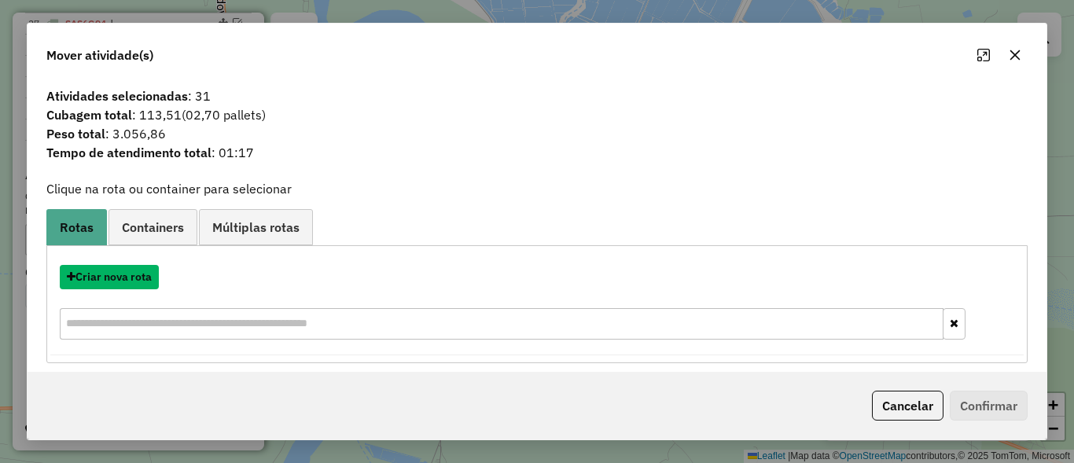
click at [123, 276] on button "Criar nova rota" at bounding box center [109, 277] width 99 height 24
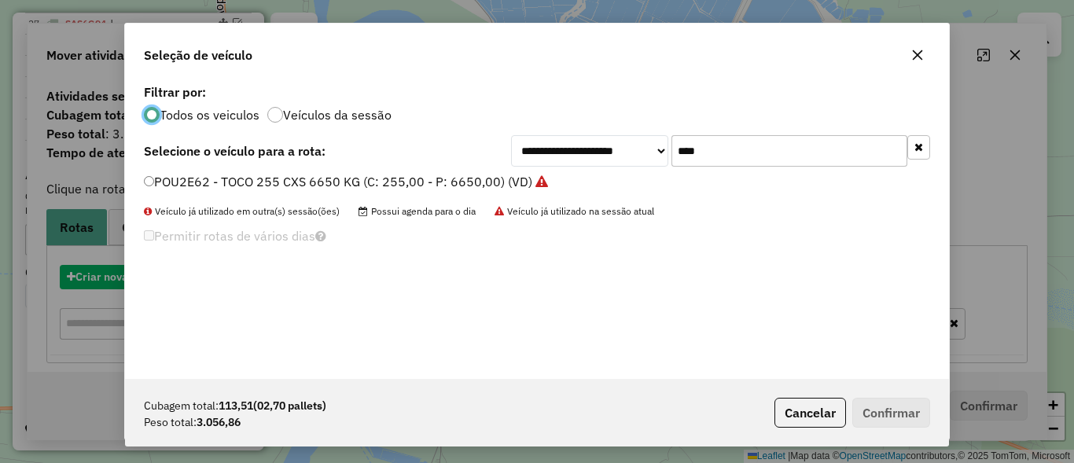
scroll to position [9, 5]
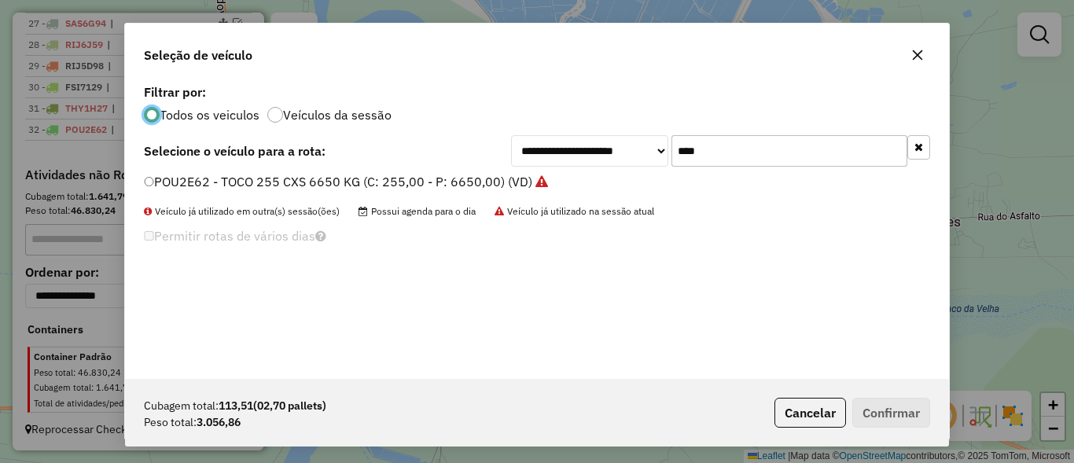
click at [760, 158] on input "****" at bounding box center [790, 150] width 236 height 31
type input "****"
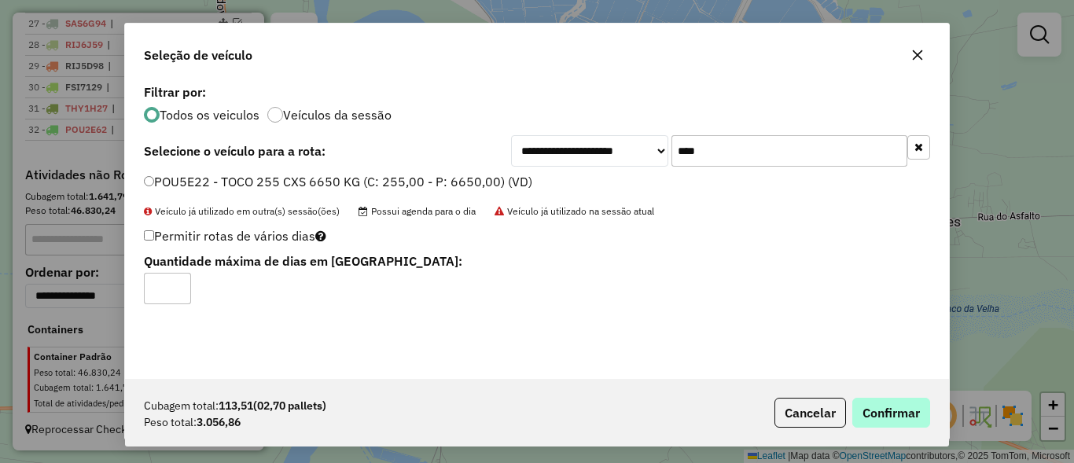
scroll to position [9, 5]
click at [863, 413] on button "Confirmar" at bounding box center [891, 413] width 78 height 30
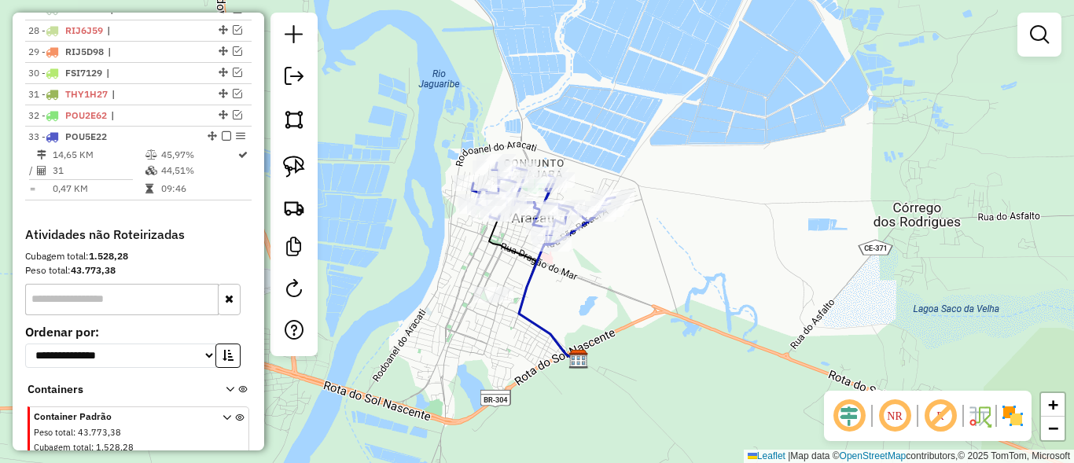
scroll to position [1191, 0]
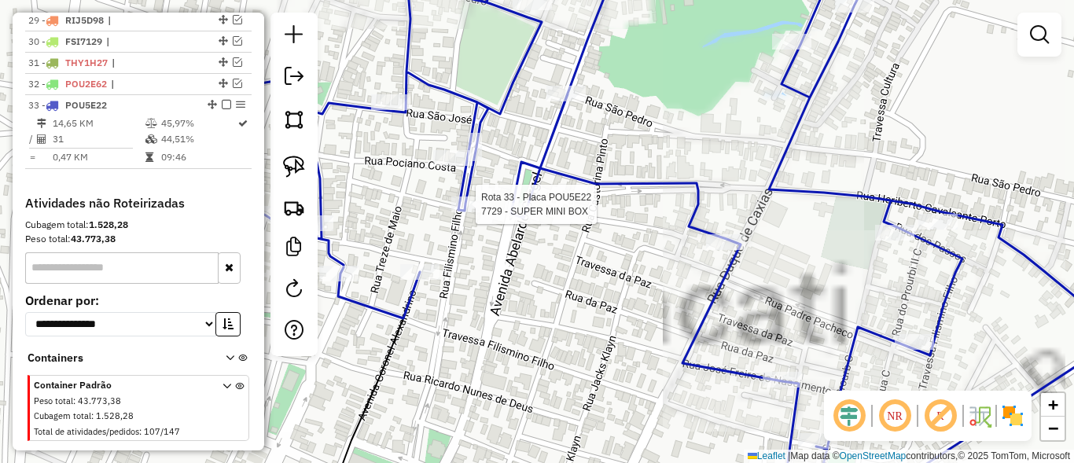
select select "*********"
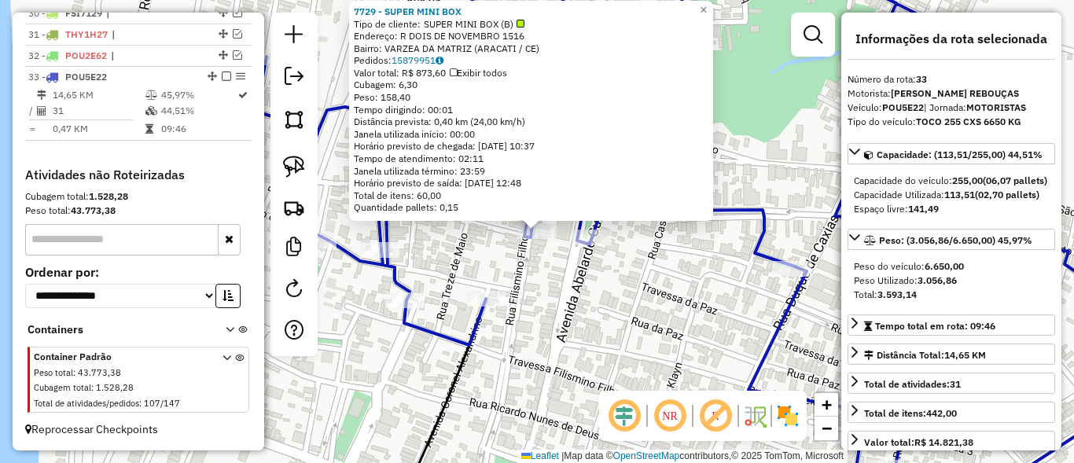
scroll to position [1234, 0]
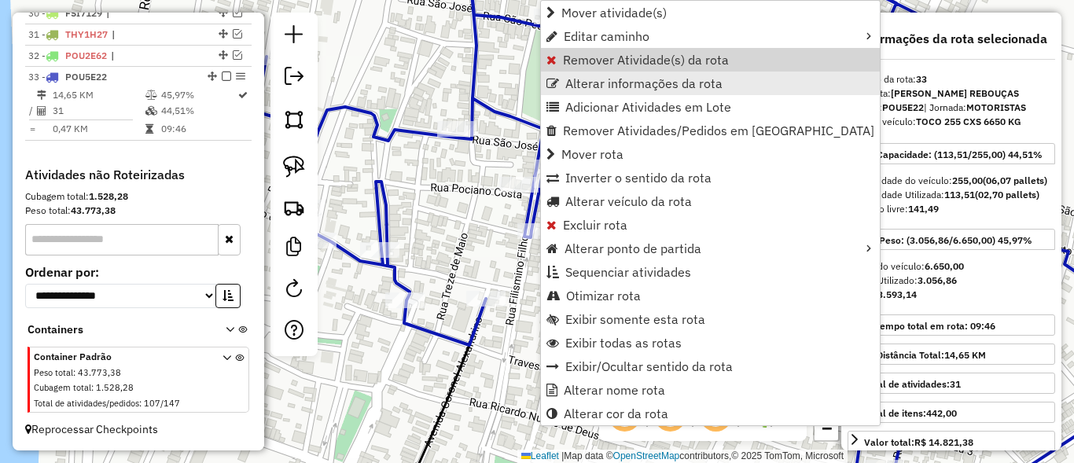
click at [567, 74] on link "Alterar informações da rota" at bounding box center [710, 84] width 339 height 24
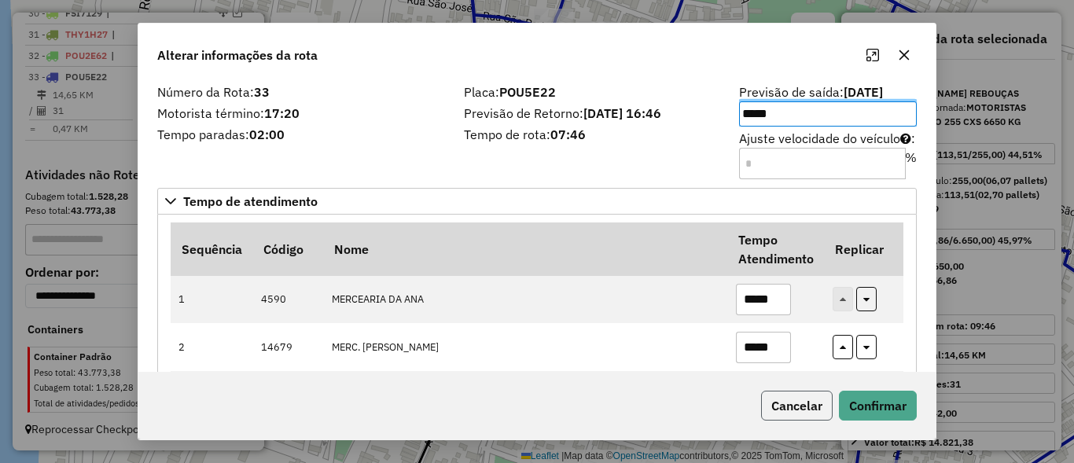
click at [804, 413] on button "Cancelar" at bounding box center [797, 406] width 72 height 30
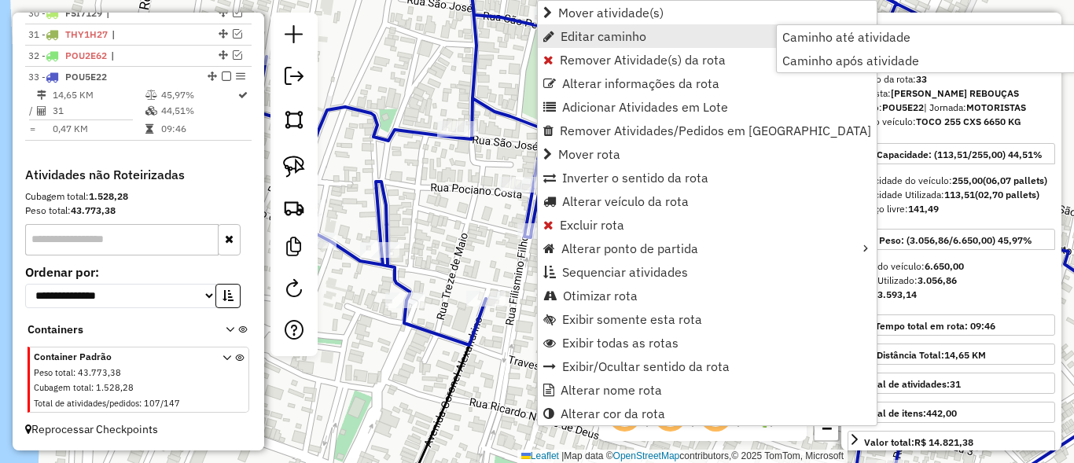
click at [606, 47] on link "Editar caminho" at bounding box center [707, 36] width 339 height 24
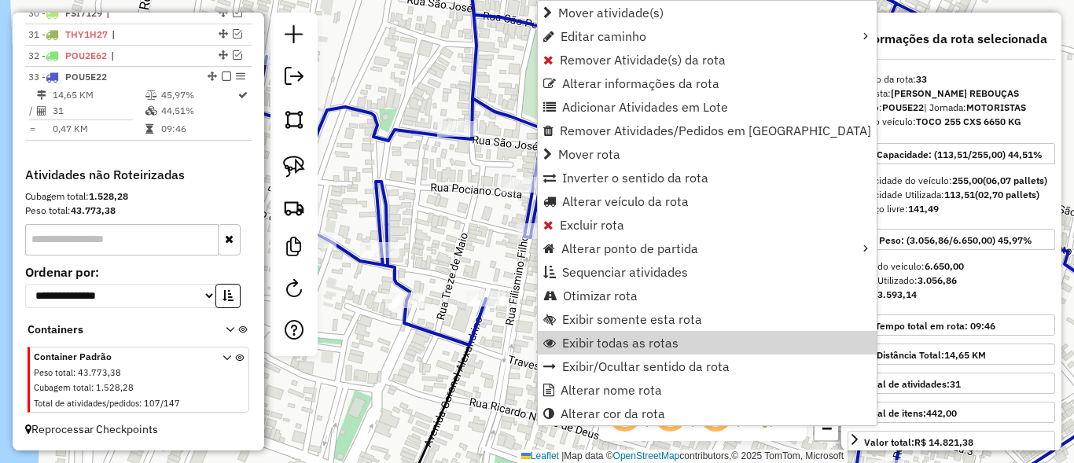
click at [405, 163] on div "Janela de atendimento Grade de atendimento Capacidade Transportadoras Veículos …" at bounding box center [537, 231] width 1074 height 463
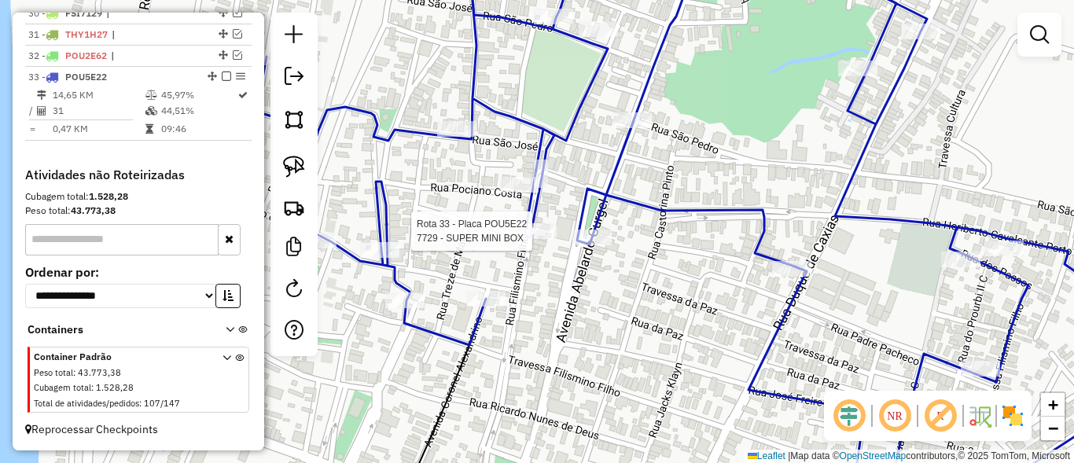
select select "*********"
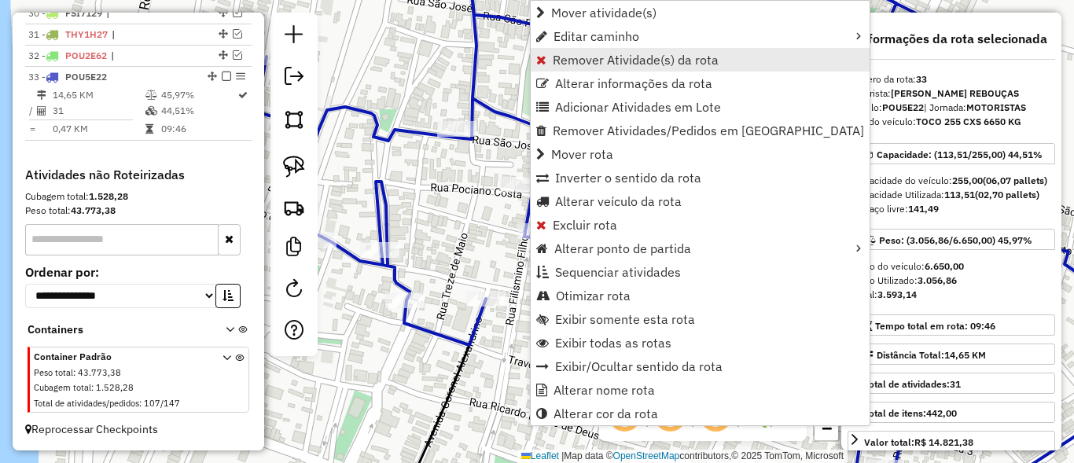
click at [575, 66] on span "Remover Atividade(s) da rota" at bounding box center [636, 59] width 166 height 13
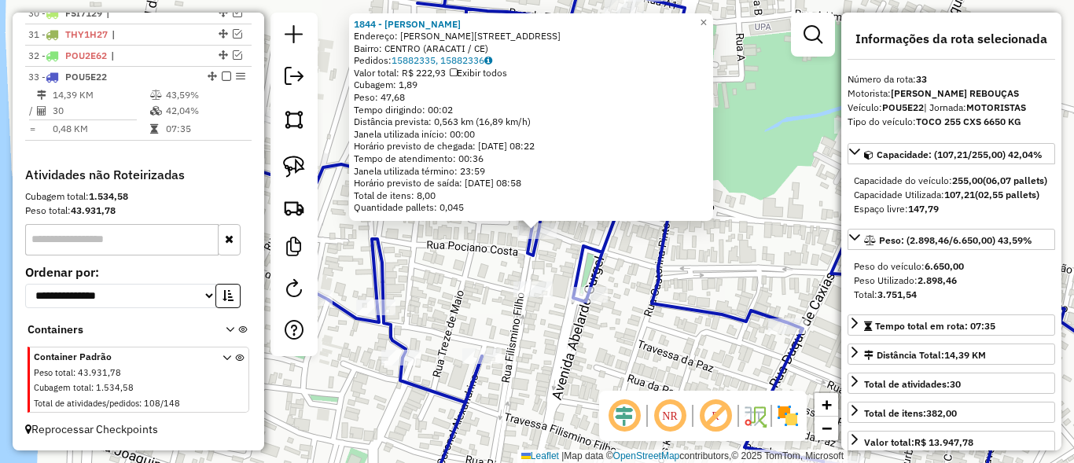
click at [763, 263] on div "1844 - [PERSON_NAME]: [STREET_ADDRESS][PERSON_NAME] Bairro: CENTRO (ARACATI / C…" at bounding box center [537, 231] width 1074 height 463
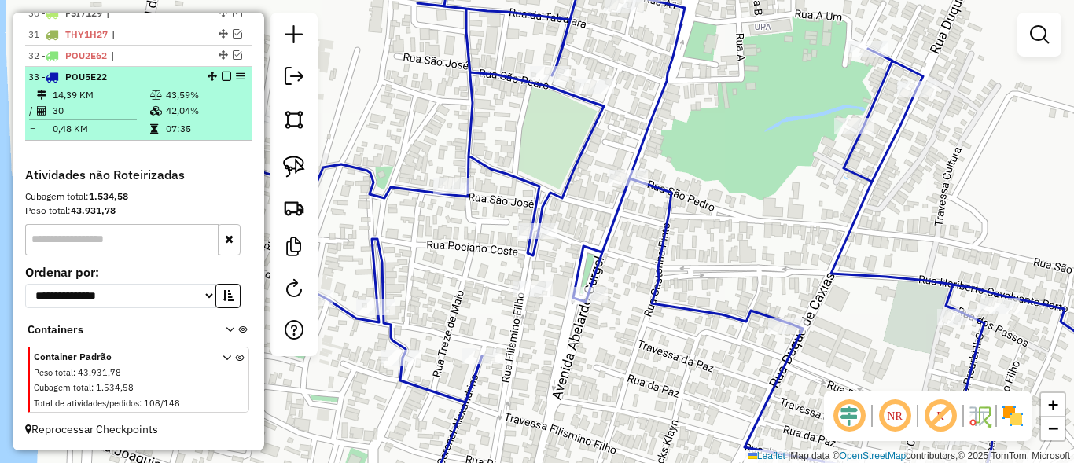
click at [222, 75] on em at bounding box center [226, 76] width 9 height 9
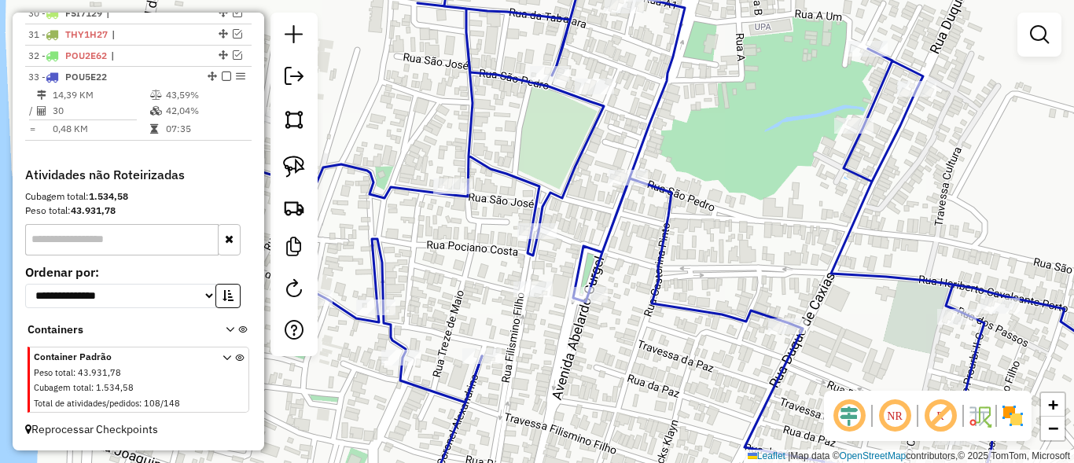
scroll to position [1181, 0]
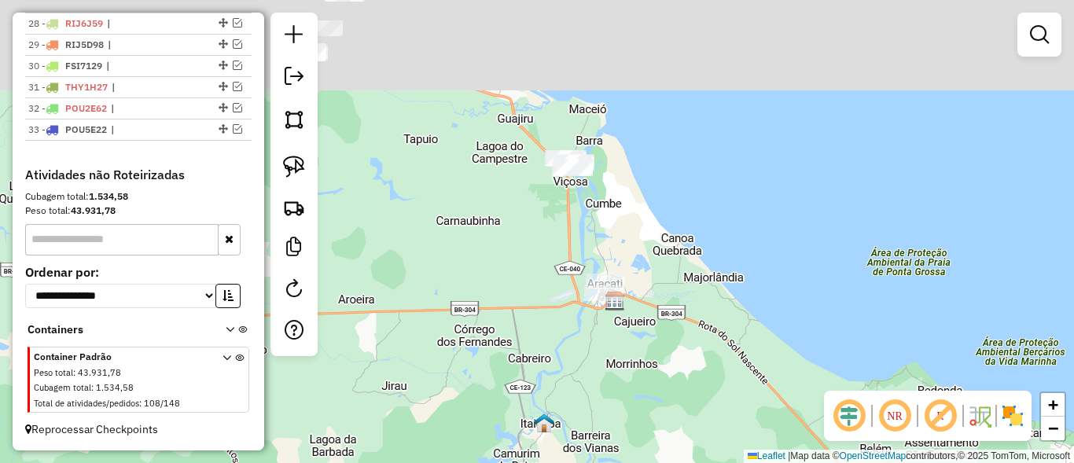
drag, startPoint x: 642, startPoint y: 217, endPoint x: 661, endPoint y: 318, distance: 102.3
click at [678, 337] on div "Janela de atendimento Grade de atendimento Capacidade Transportadoras Veículos …" at bounding box center [537, 231] width 1074 height 463
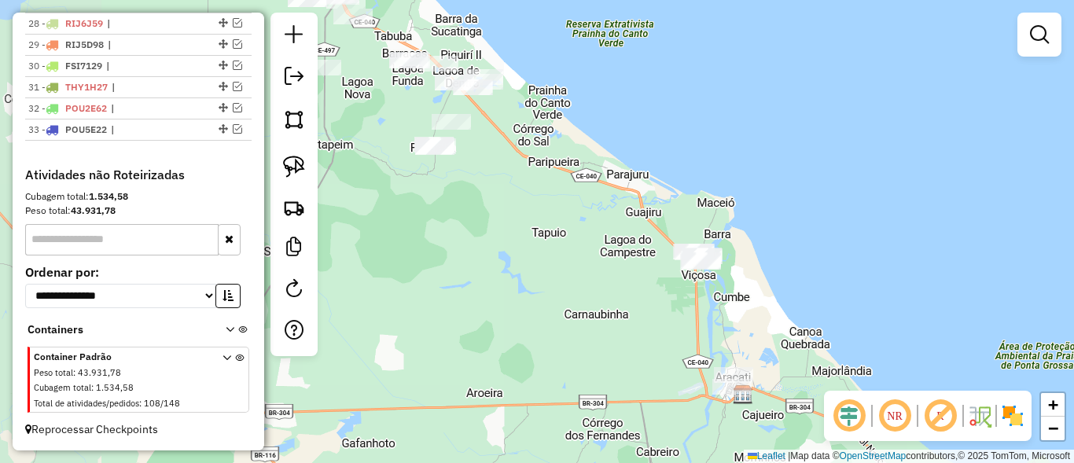
drag, startPoint x: 464, startPoint y: 188, endPoint x: 584, endPoint y: 263, distance: 141.6
click at [584, 263] on div "Janela de atendimento Grade de atendimento Capacidade Transportadoras Veículos …" at bounding box center [537, 231] width 1074 height 463
click at [1033, 42] on em at bounding box center [1039, 34] width 19 height 19
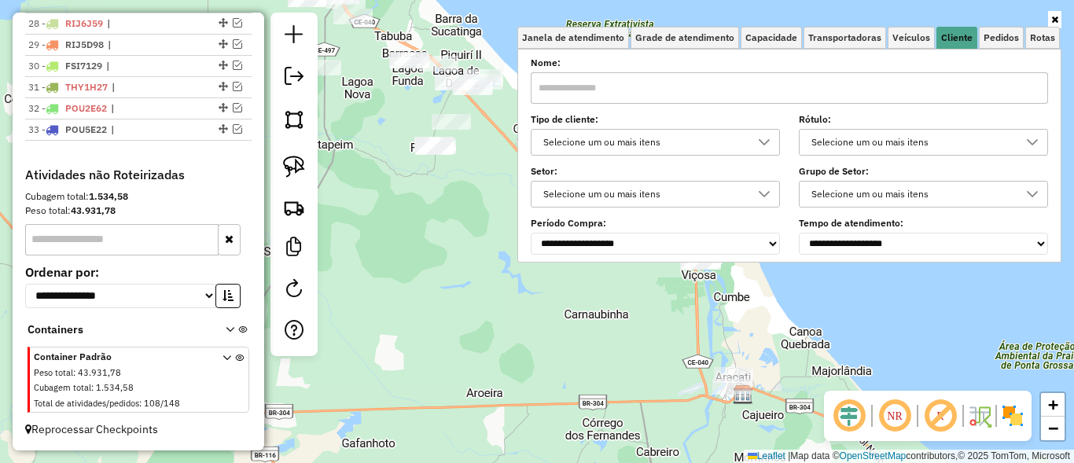
click at [670, 147] on div "Selecione um ou mais itens" at bounding box center [644, 142] width 212 height 25
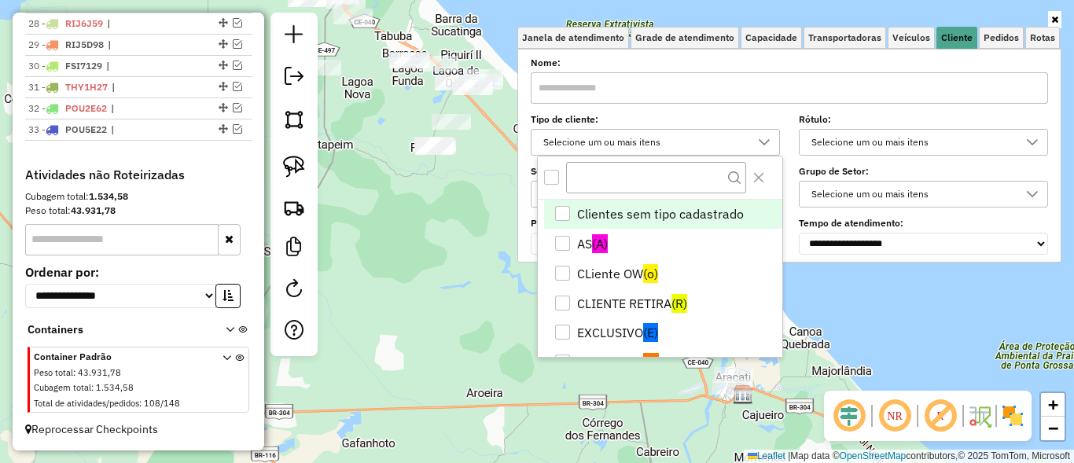
scroll to position [9, 57]
click at [452, 284] on div "Janela de atendimento Grade de atendimento Capacidade Transportadoras Veículos …" at bounding box center [537, 231] width 1074 height 463
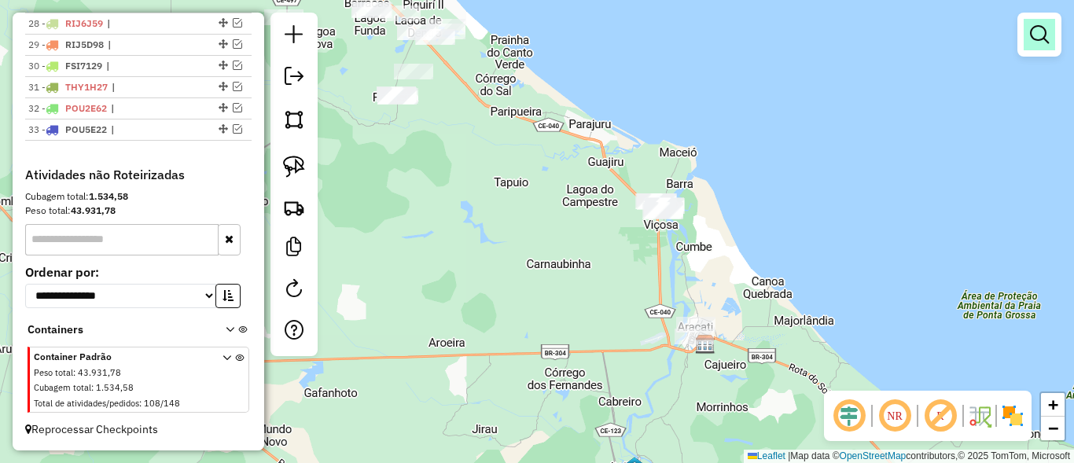
click at [1030, 36] on em at bounding box center [1039, 34] width 19 height 19
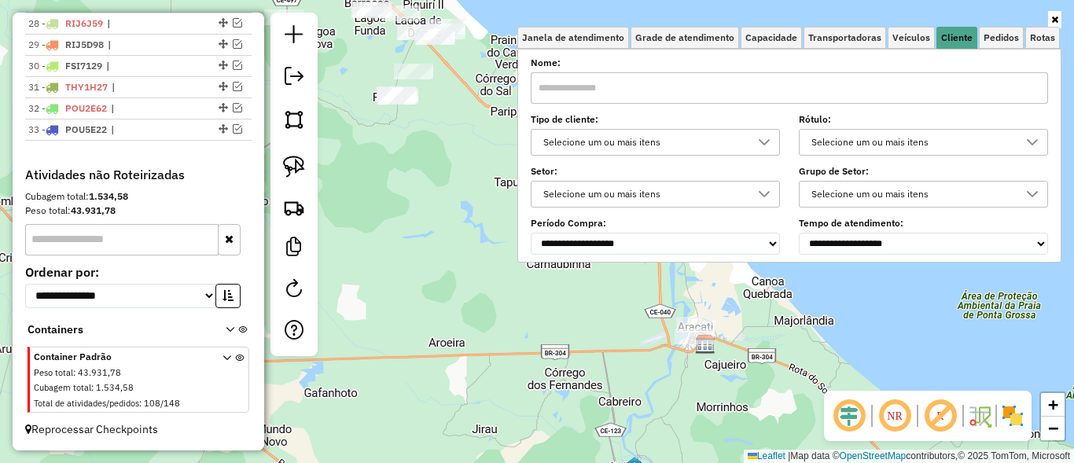
click at [683, 140] on div "Selecione um ou mais itens" at bounding box center [644, 142] width 212 height 25
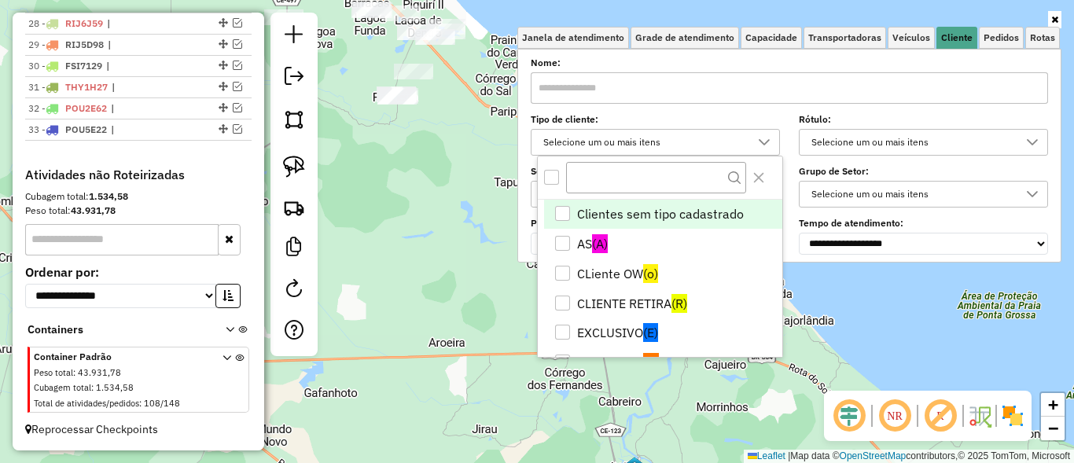
click at [552, 174] on div "All items unselected" at bounding box center [551, 177] width 15 height 15
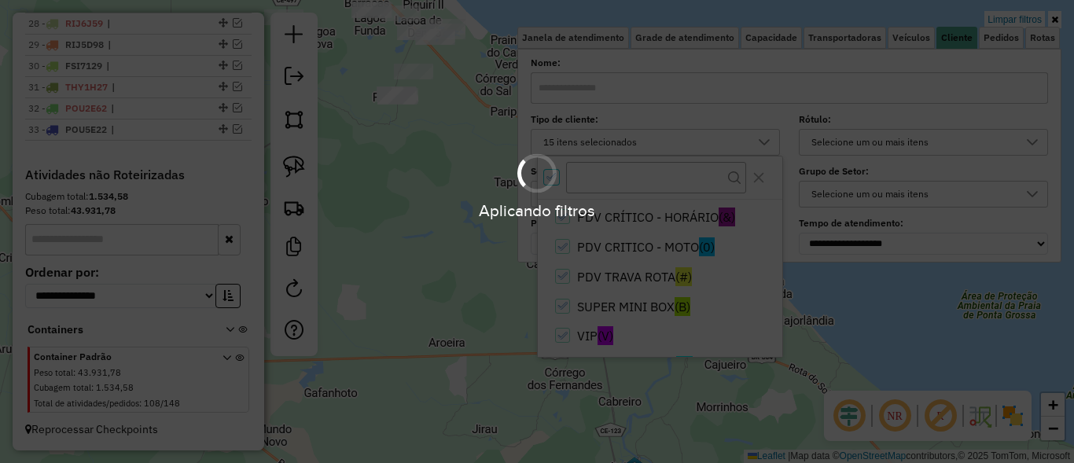
scroll to position [283, 0]
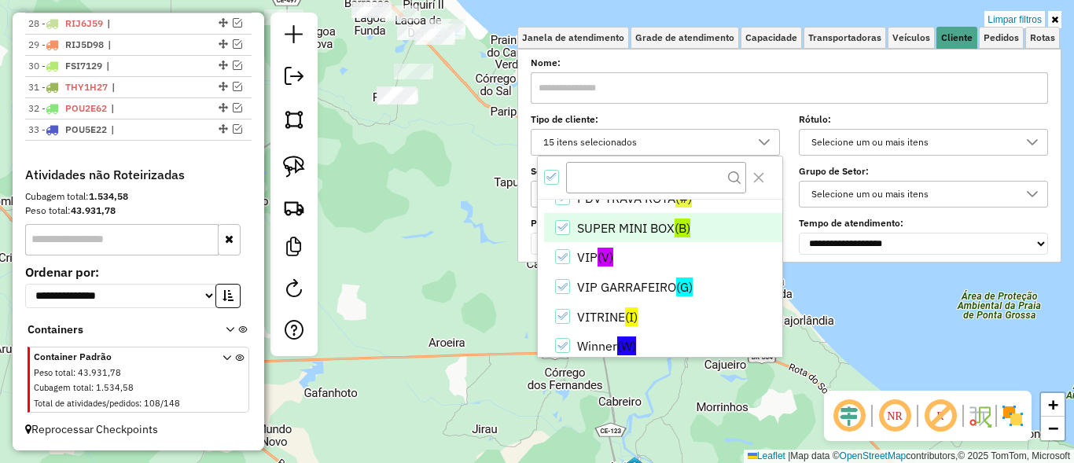
click at [564, 230] on icon "SUPER MINI BOX" at bounding box center [562, 227] width 11 height 11
click at [524, 230] on div "Selecione os dias de semana para filtrar as janelas de atendimento Seg Ter Qua …" at bounding box center [789, 156] width 544 height 214
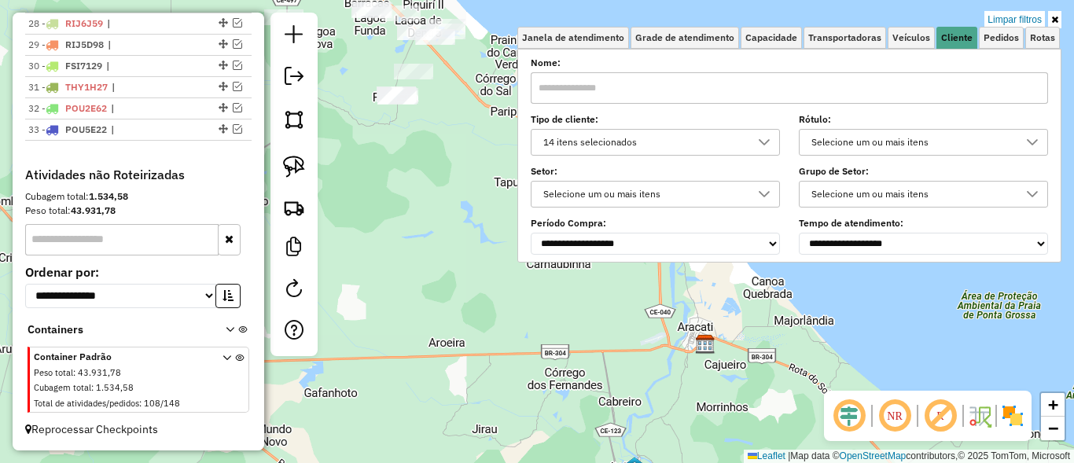
click at [447, 224] on div "Limpar filtros Janela de atendimento Grade de atendimento Capacidade Transporta…" at bounding box center [537, 231] width 1074 height 463
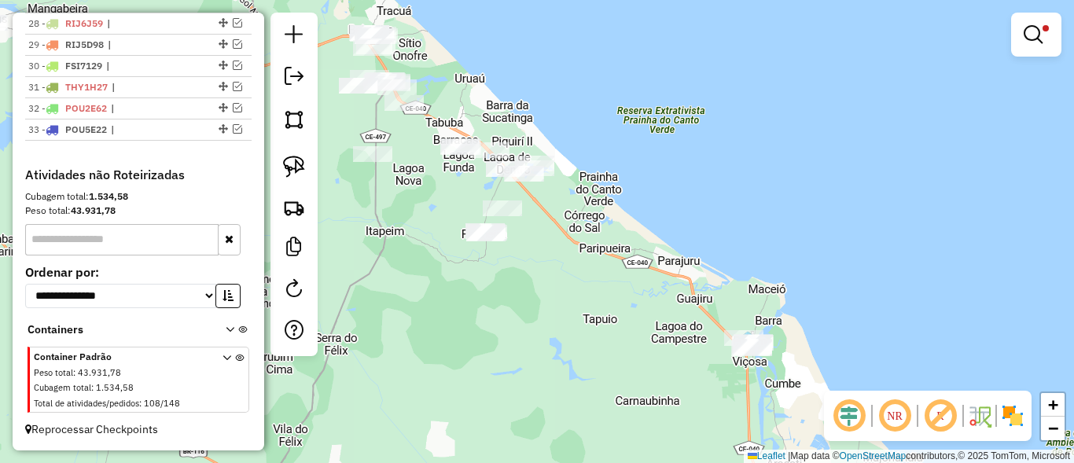
drag, startPoint x: 595, startPoint y: 182, endPoint x: 677, endPoint y: 311, distance: 153.4
click at [677, 311] on div "Limpar filtros Janela de atendimento Grade de atendimento Capacidade Transporta…" at bounding box center [537, 231] width 1074 height 463
click at [303, 167] on img at bounding box center [294, 167] width 22 height 22
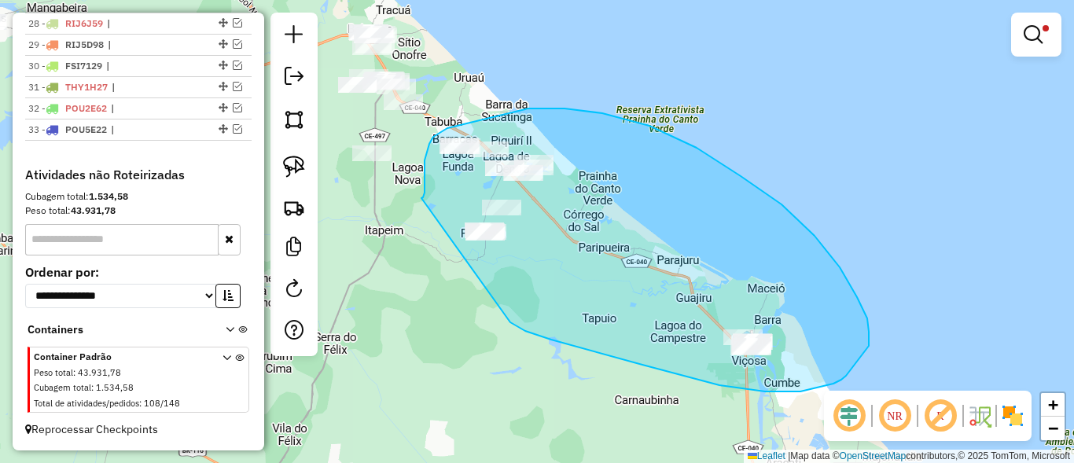
drag, startPoint x: 422, startPoint y: 198, endPoint x: 503, endPoint y: 315, distance: 141.8
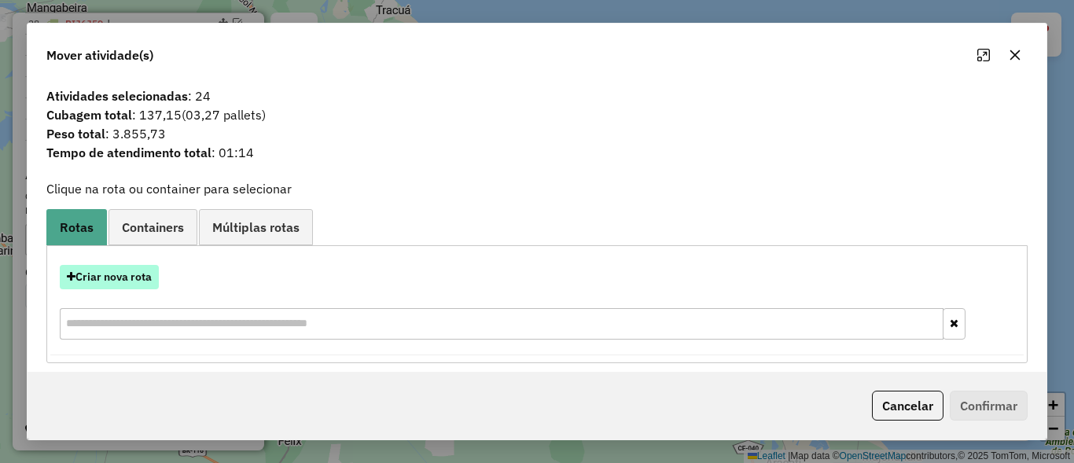
click at [137, 282] on button "Criar nova rota" at bounding box center [109, 277] width 99 height 24
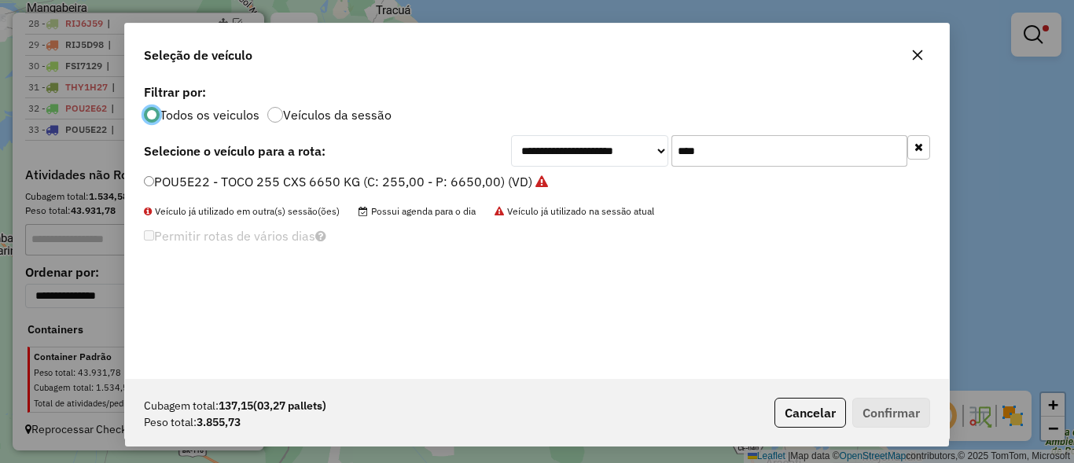
scroll to position [9, 5]
click at [825, 156] on input "****" at bounding box center [790, 150] width 236 height 31
click at [765, 155] on input "****" at bounding box center [790, 150] width 236 height 31
type input "****"
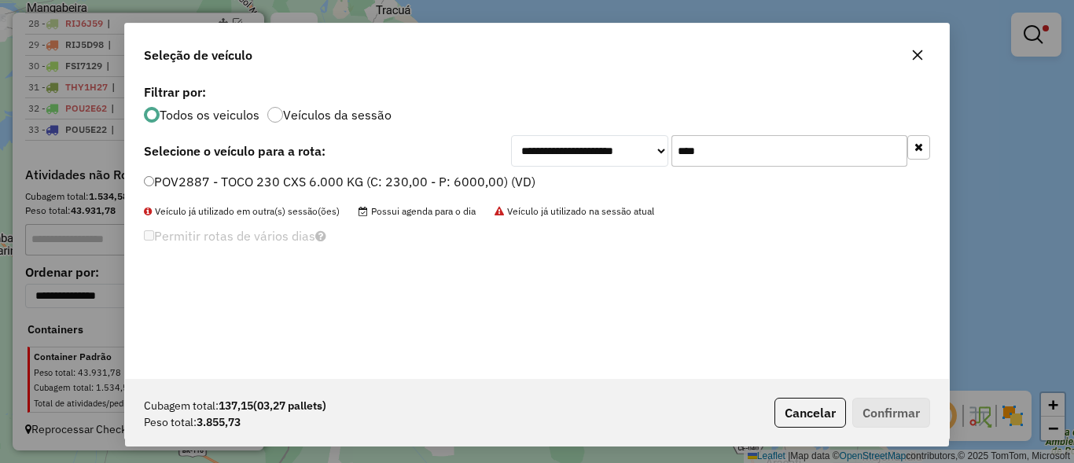
click at [199, 182] on label "POV2887 - TOCO 230 CXS 6.000 KG (C: 230,00 - P: 6000,00) (VD)" at bounding box center [340, 181] width 392 height 19
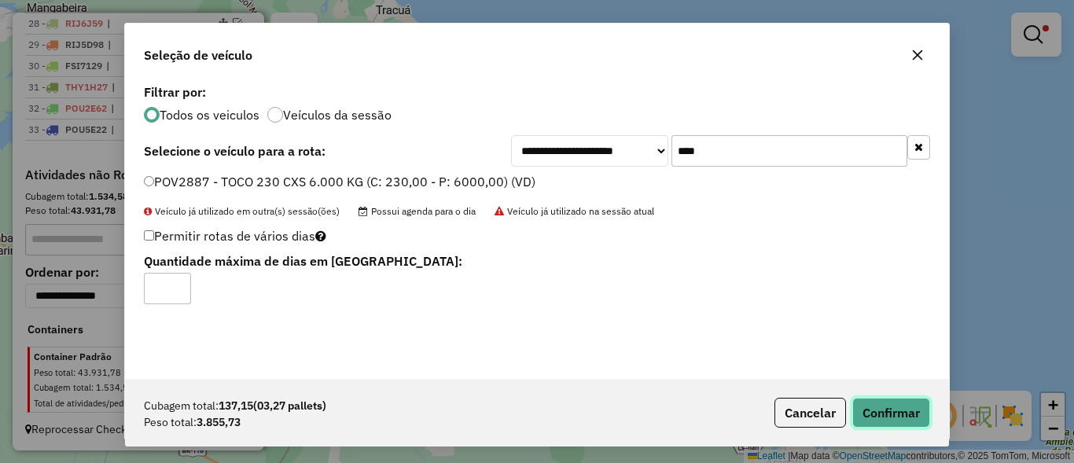
click at [904, 402] on button "Confirmar" at bounding box center [891, 413] width 78 height 30
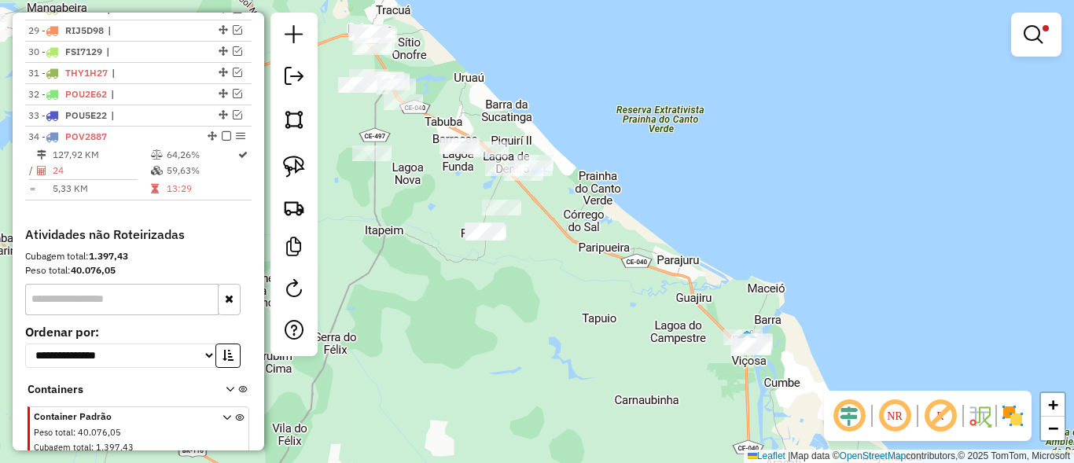
scroll to position [1234, 0]
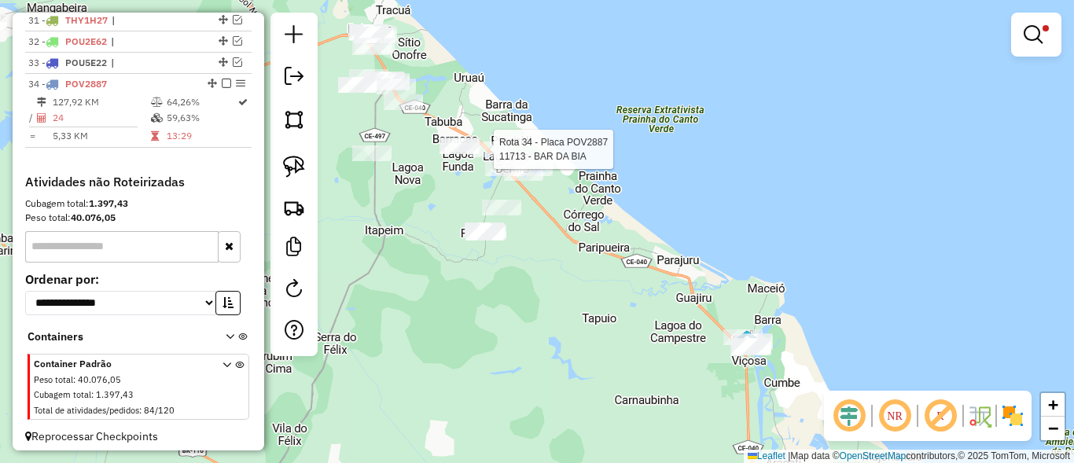
select select "*********"
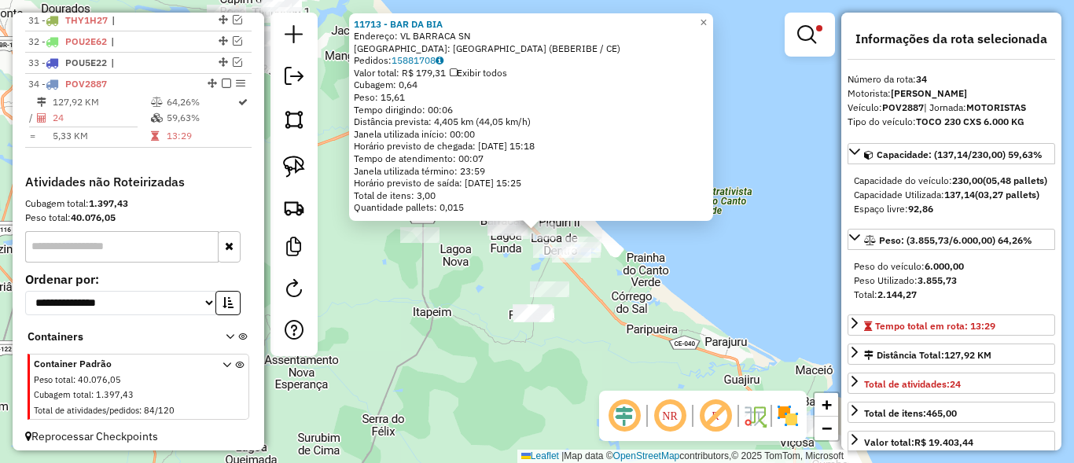
scroll to position [1255, 0]
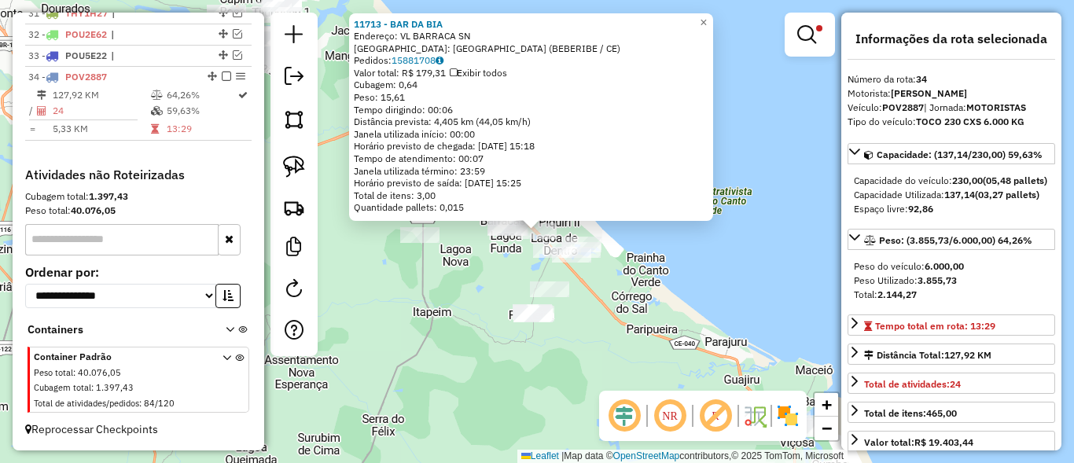
click at [576, 276] on div "11713 - BAR DA BIA Endereço: VL BARRACA SN Bairro: [GEOGRAPHIC_DATA] (BEBERIBE …" at bounding box center [537, 231] width 1074 height 463
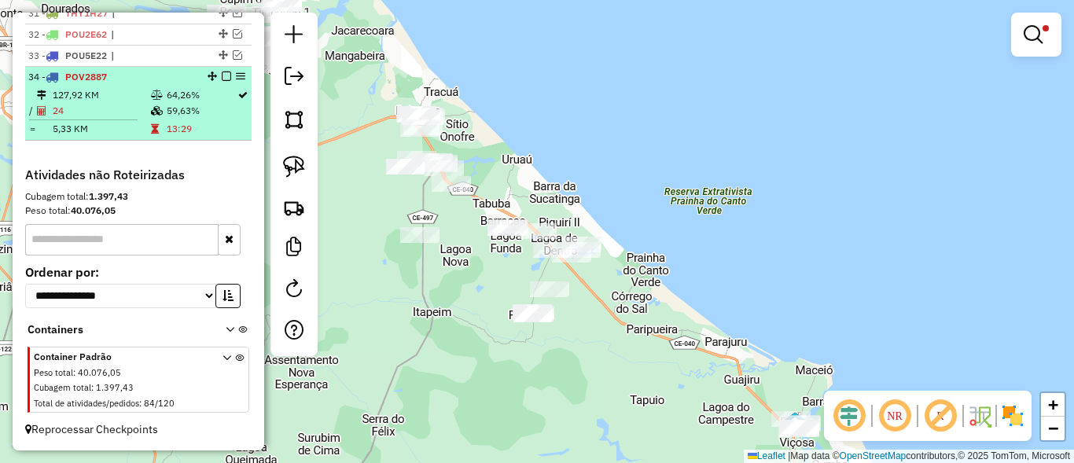
click at [223, 77] on em at bounding box center [226, 76] width 9 height 9
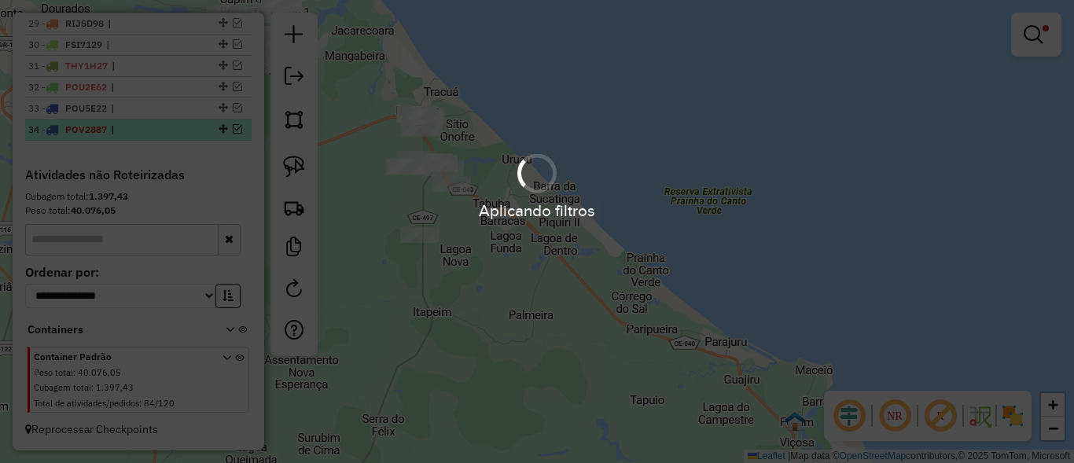
scroll to position [1202, 0]
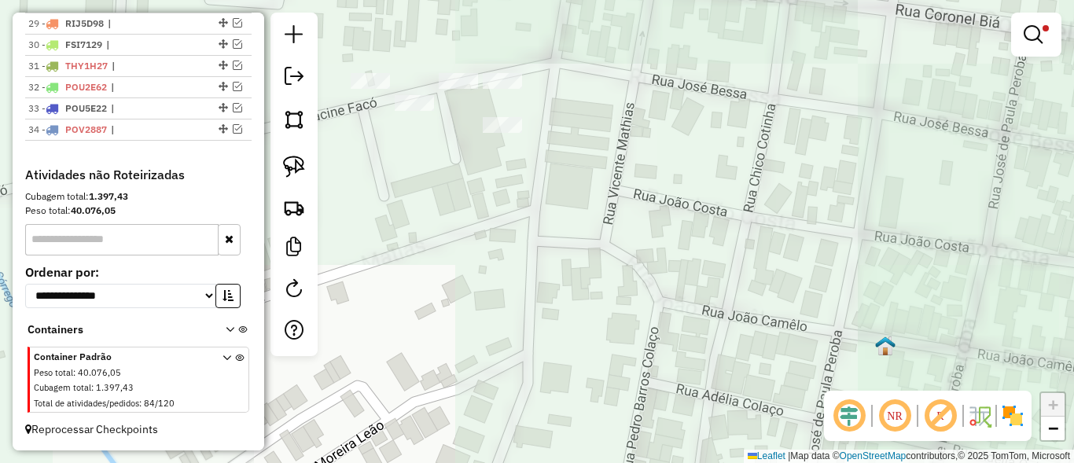
drag, startPoint x: 471, startPoint y: 125, endPoint x: 537, endPoint y: 145, distance: 69.2
click at [537, 145] on div "Limpar filtros Janela de atendimento Grade de atendimento Capacidade Transporta…" at bounding box center [537, 231] width 1074 height 463
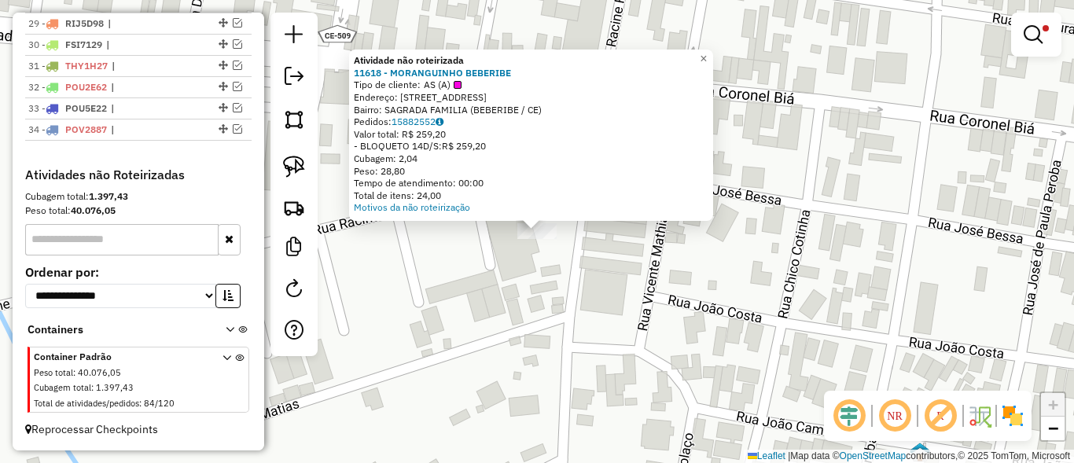
click at [575, 268] on div "Atividade não roteirizada 11618 - MORANGUINHO BEBERIBE Tipo de cliente: AS (A) …" at bounding box center [537, 231] width 1074 height 463
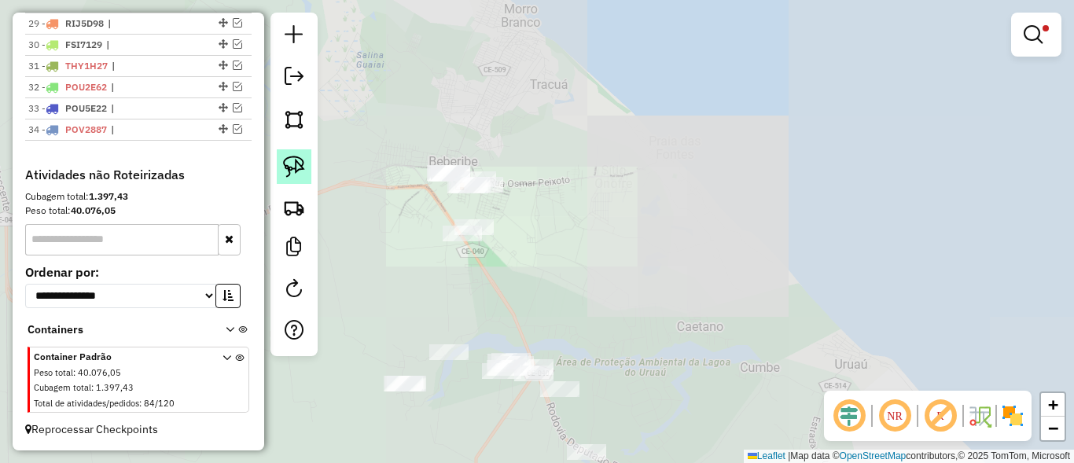
click at [293, 156] on img at bounding box center [294, 167] width 22 height 22
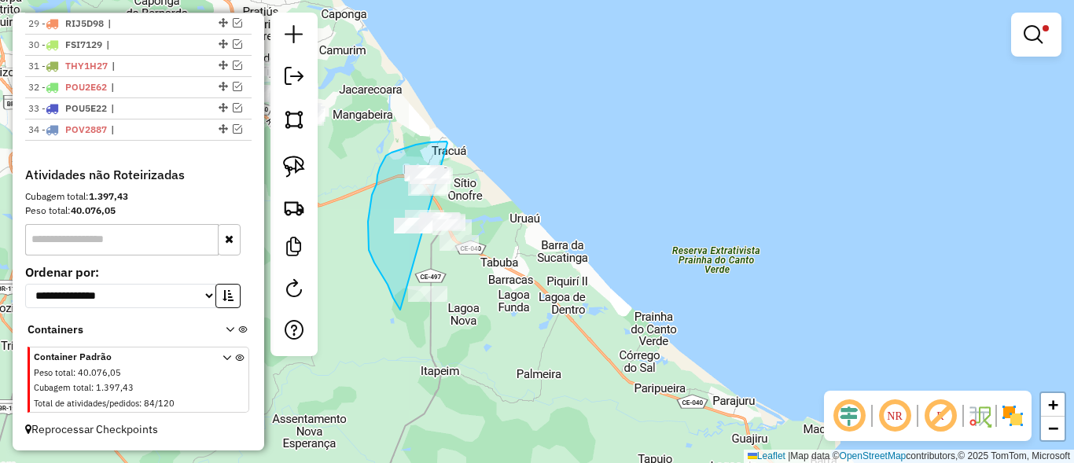
drag, startPoint x: 447, startPoint y: 143, endPoint x: 555, endPoint y: 308, distance: 197.2
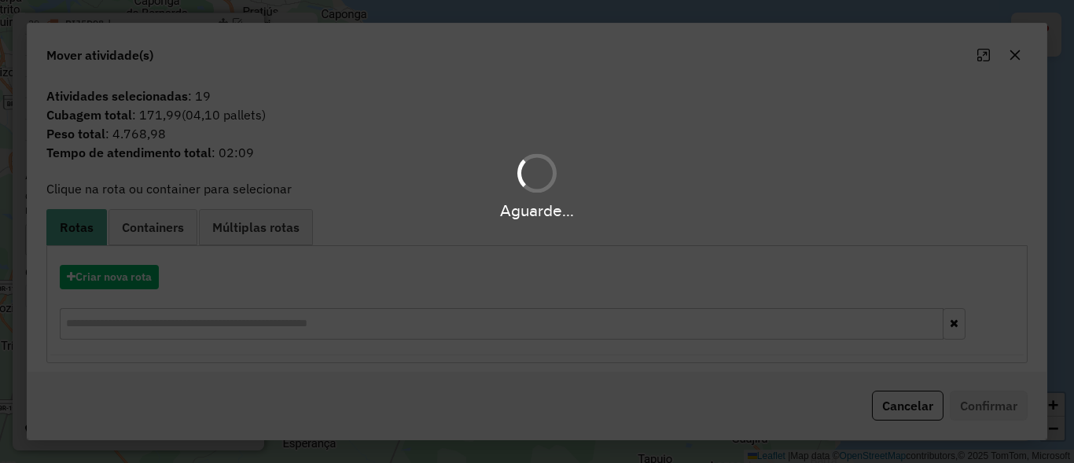
click at [555, 308] on div "Aguarde..." at bounding box center [537, 231] width 1074 height 463
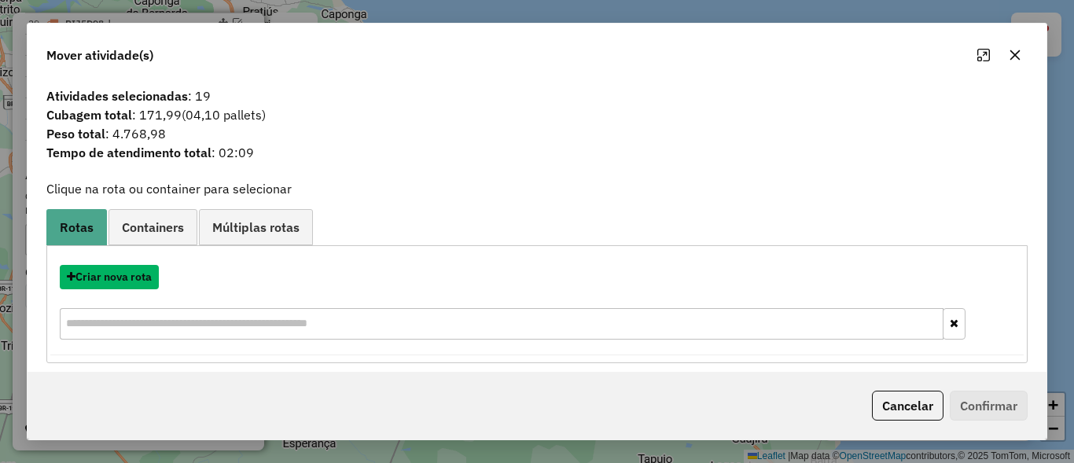
click at [143, 289] on button "Criar nova rota" at bounding box center [109, 277] width 99 height 24
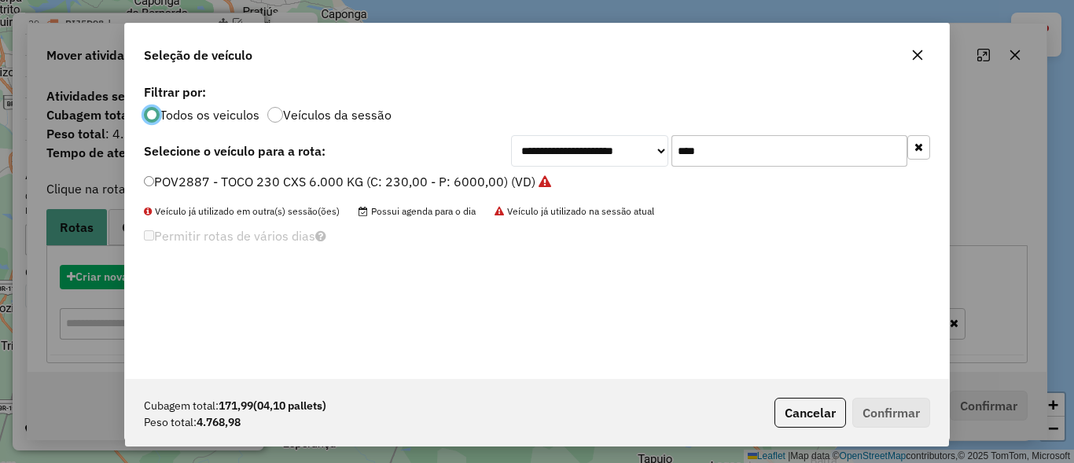
scroll to position [9, 5]
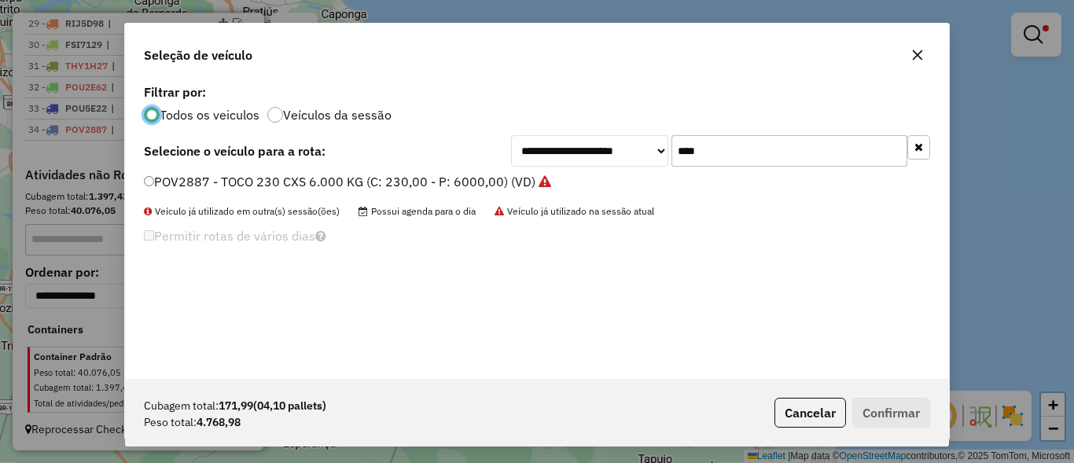
click at [823, 150] on input "****" at bounding box center [790, 150] width 236 height 31
type input "****"
click at [208, 190] on label "SBF9D45 - TOCO 255 CXS 6630 KG (C: 255,00 - P: 6630,00) (VD)" at bounding box center [337, 181] width 387 height 19
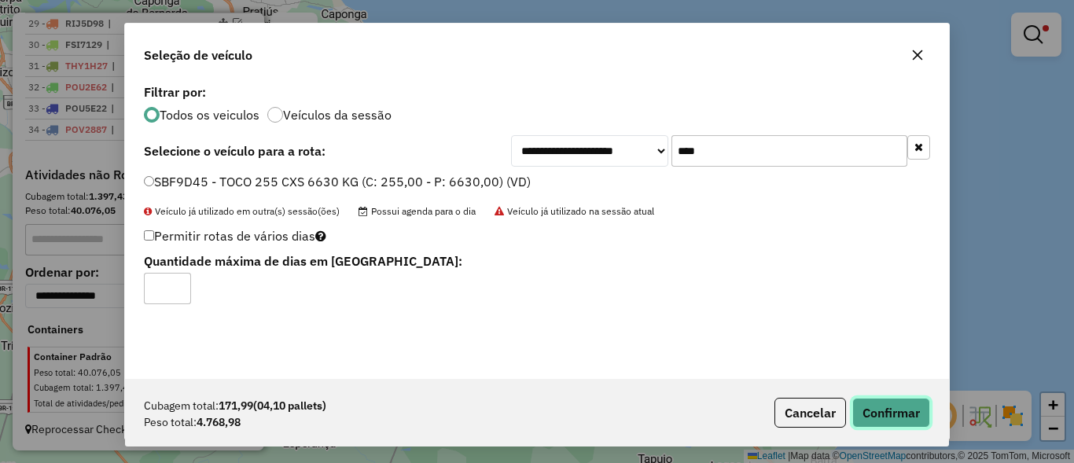
click at [871, 410] on button "Confirmar" at bounding box center [891, 413] width 78 height 30
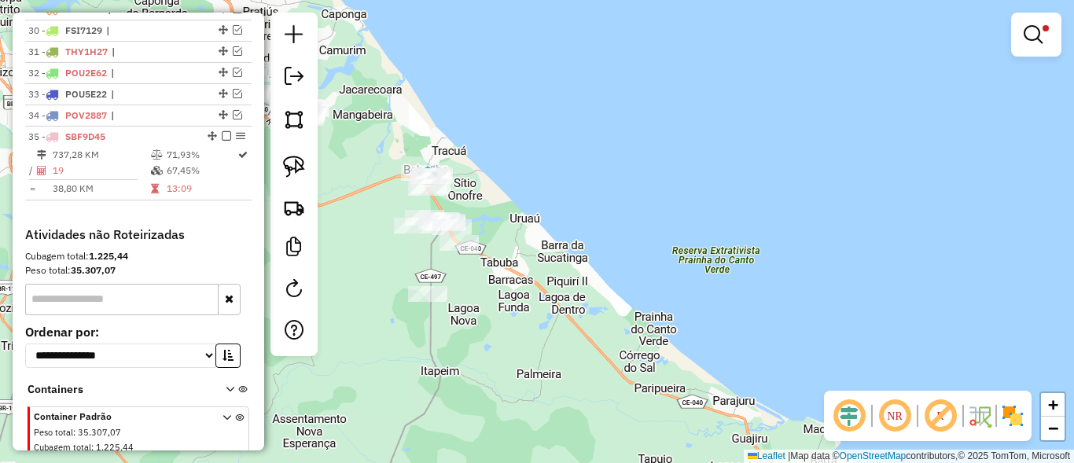
scroll to position [1255, 0]
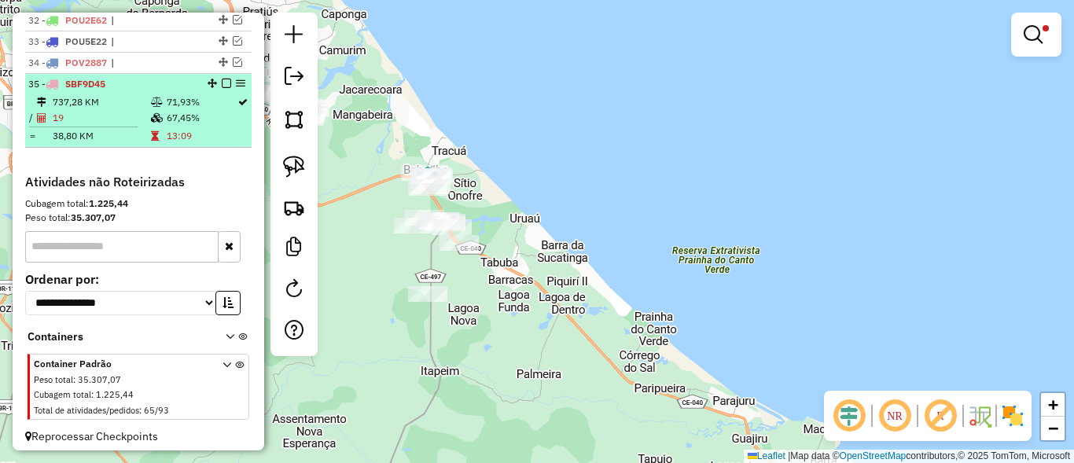
click at [223, 88] on em at bounding box center [226, 83] width 9 height 9
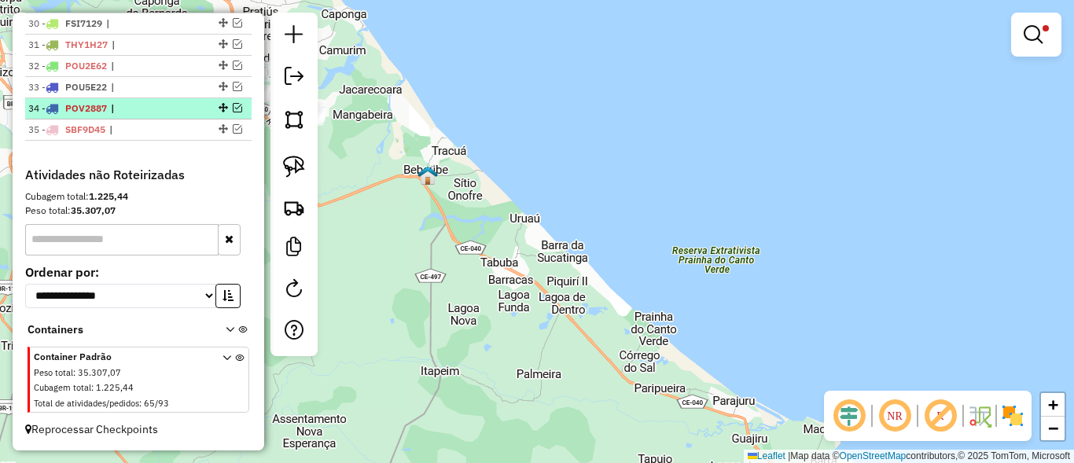
scroll to position [1129, 0]
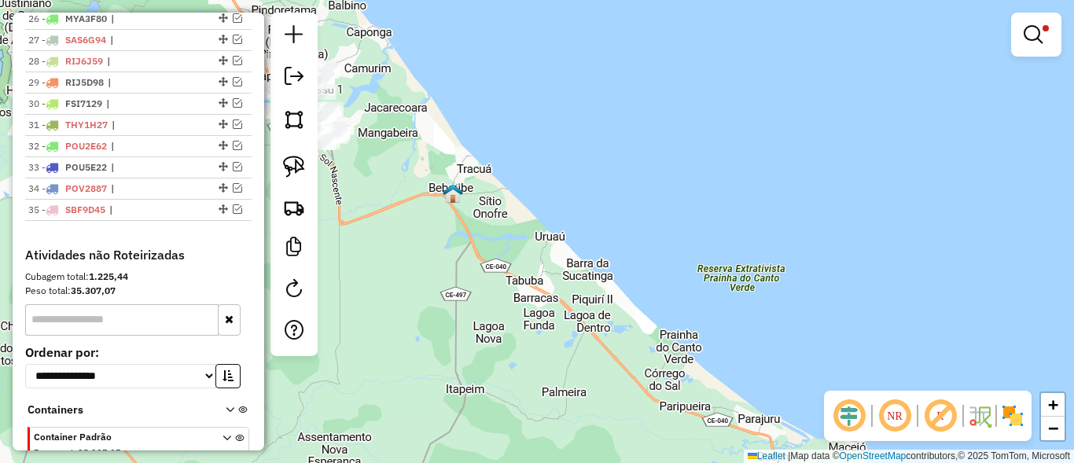
drag, startPoint x: 451, startPoint y: 242, endPoint x: 722, endPoint y: 309, distance: 279.4
click at [722, 309] on div "Limpar filtros Janela de atendimento Grade de atendimento Capacidade Transporta…" at bounding box center [537, 231] width 1074 height 463
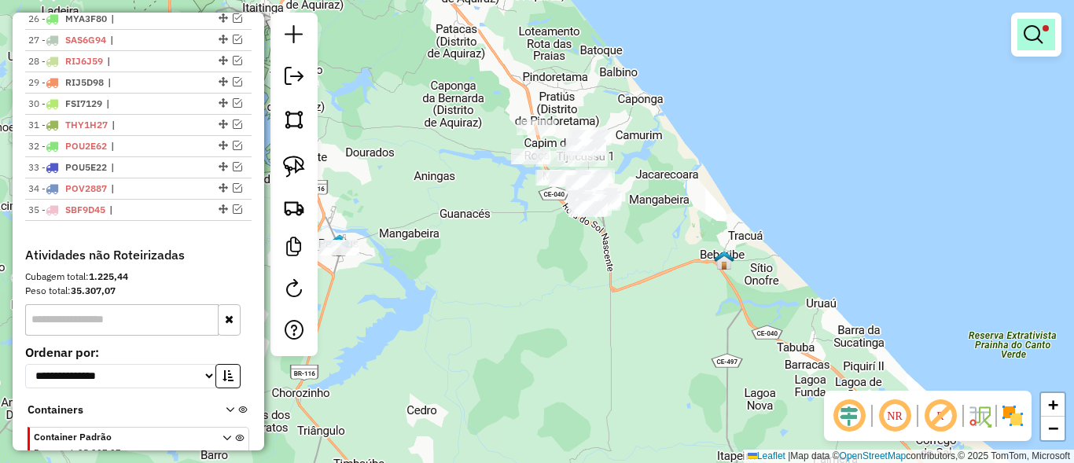
click at [1033, 42] on em at bounding box center [1033, 34] width 19 height 19
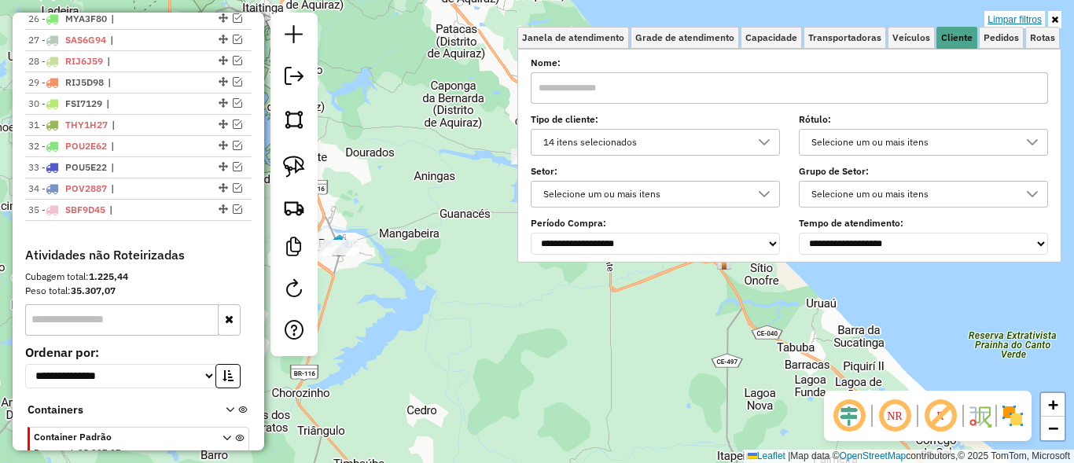
click at [1022, 20] on link "Limpar filtros" at bounding box center [1015, 19] width 61 height 17
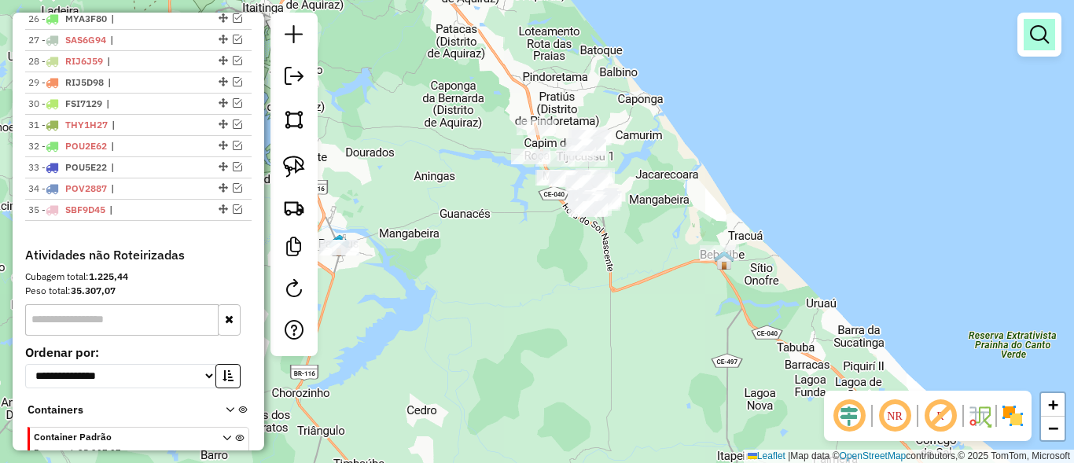
click at [1047, 27] on em at bounding box center [1039, 34] width 19 height 19
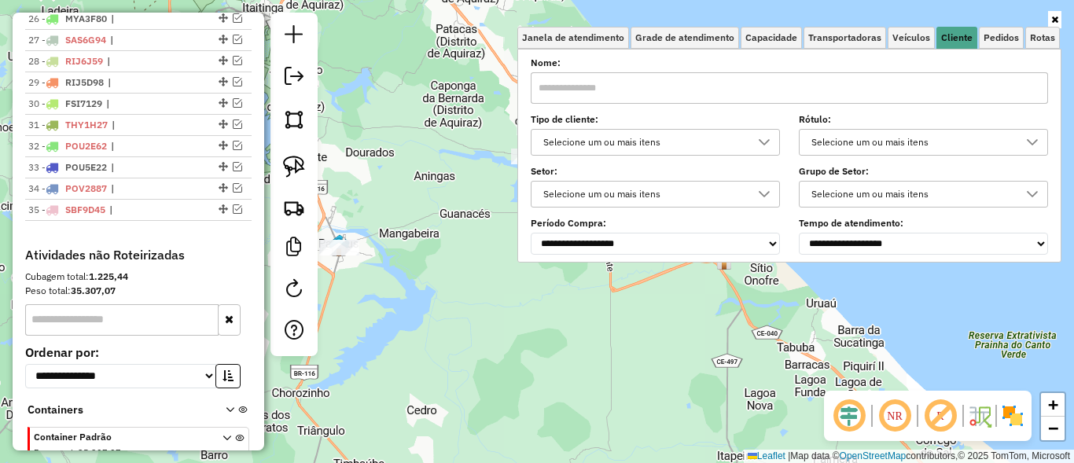
click at [705, 131] on div "Selecione um ou mais itens" at bounding box center [644, 142] width 212 height 25
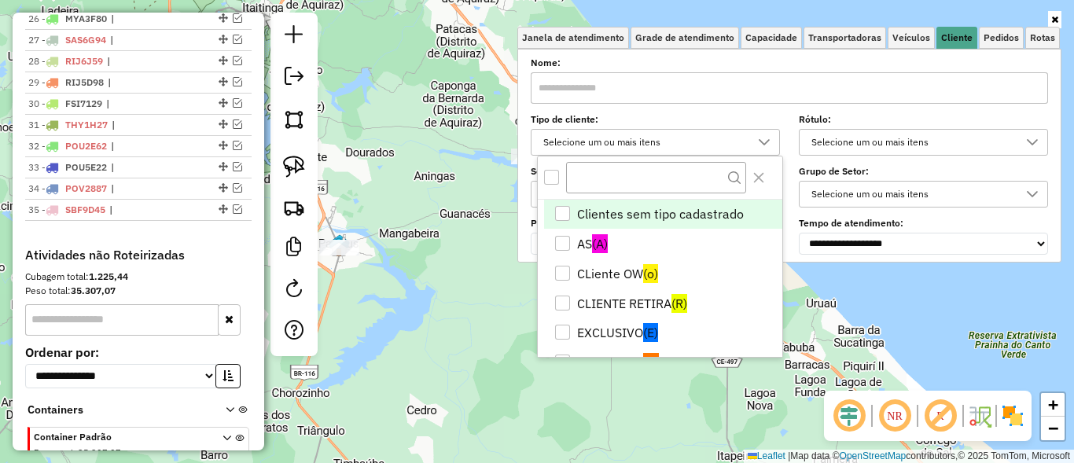
scroll to position [9, 57]
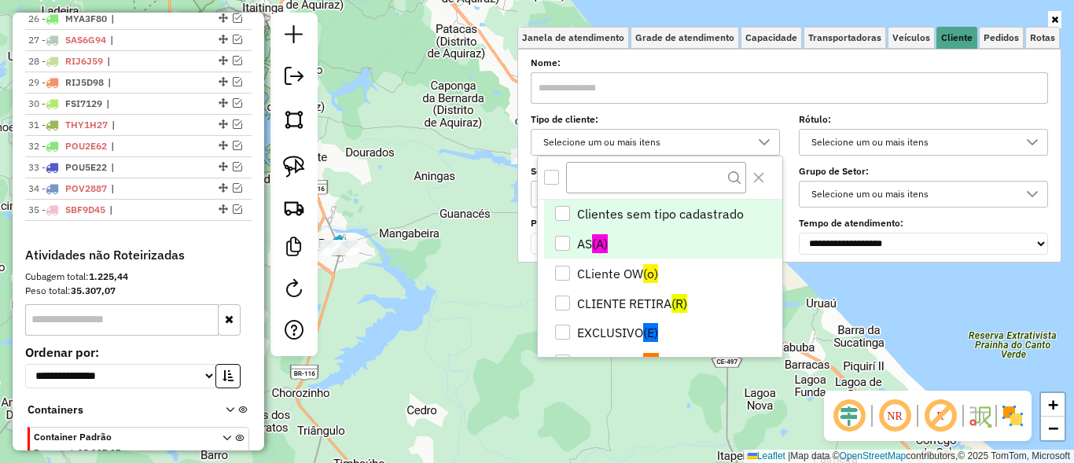
click at [560, 245] on div "AS" at bounding box center [562, 243] width 15 height 15
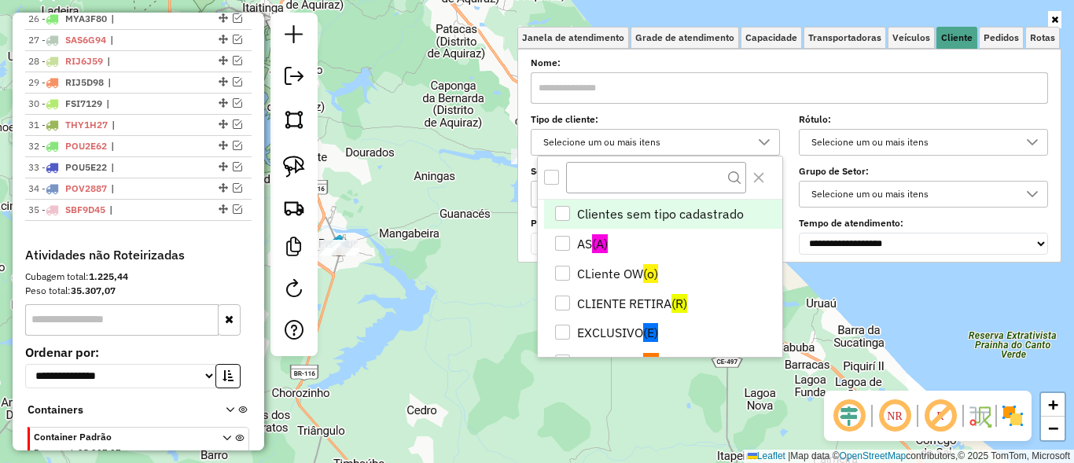
click at [462, 254] on div "Janela de atendimento Grade de atendimento Capacidade Transportadoras Veículos …" at bounding box center [537, 231] width 1074 height 463
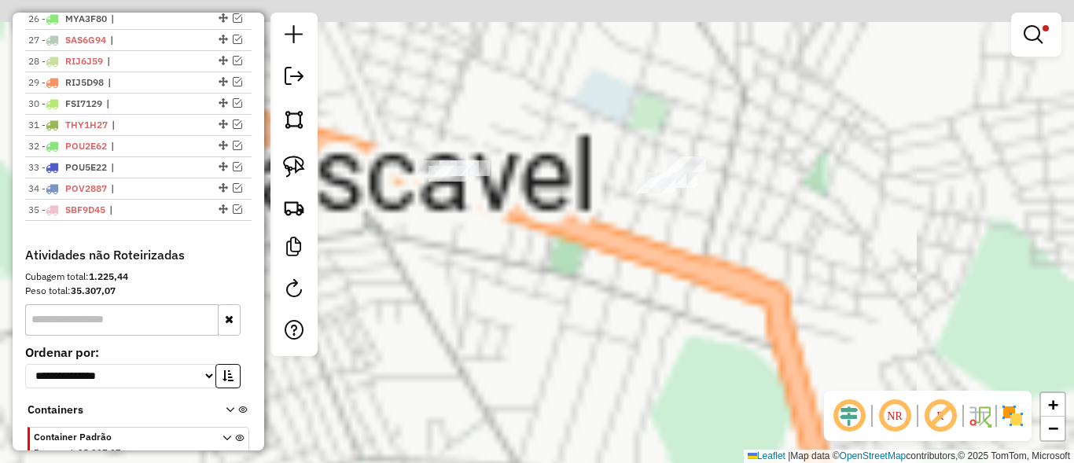
drag, startPoint x: 595, startPoint y: 209, endPoint x: 649, endPoint y: 293, distance: 99.0
click at [649, 293] on div "Limpar filtros Janela de atendimento Grade de atendimento Capacidade Transporta…" at bounding box center [537, 231] width 1074 height 463
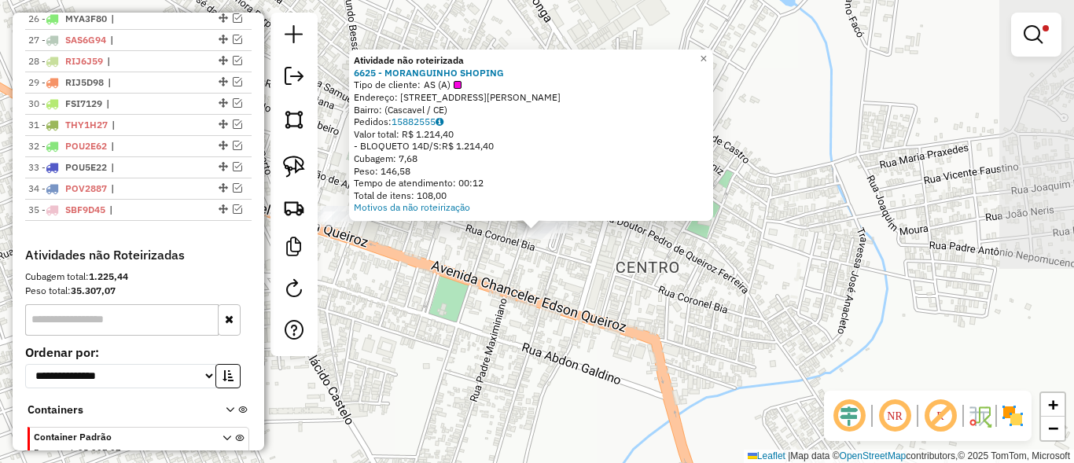
click at [595, 318] on div "Atividade não roteirizada 6625 - MORANGUINHO SHOPING Tipo de cliente: AS (A) En…" at bounding box center [537, 231] width 1074 height 463
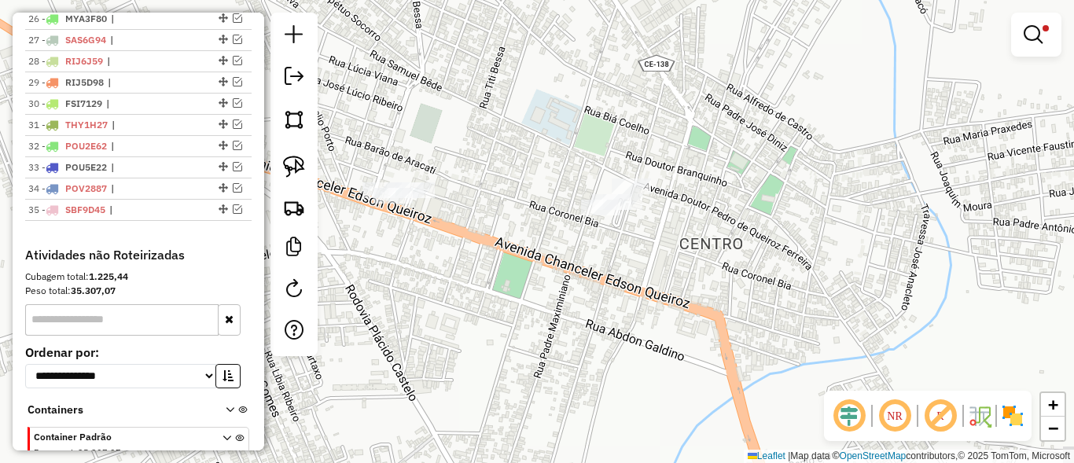
drag, startPoint x: 556, startPoint y: 322, endPoint x: 637, endPoint y: 278, distance: 92.2
click at [654, 296] on div "Limpar filtros Janela de atendimento Grade de atendimento Capacidade Transporta…" at bounding box center [537, 231] width 1074 height 463
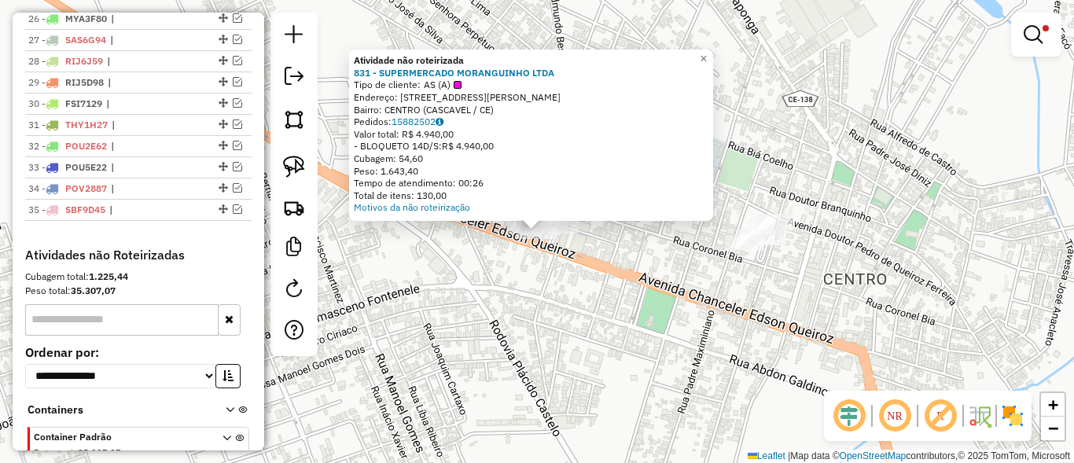
click at [626, 265] on div "Atividade não roteirizada 831 - SUPERMERCADO MORANGUINHO LTDA Tipo de cliente: …" at bounding box center [537, 231] width 1074 height 463
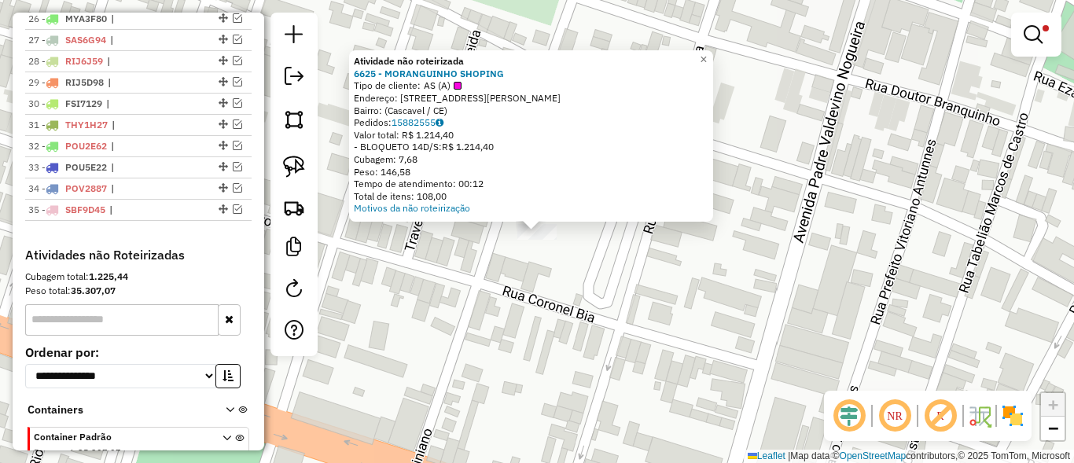
click at [652, 261] on div "Atividade não roteirizada 6625 - MORANGUINHO SHOPING Tipo de cliente: AS (A) En…" at bounding box center [537, 231] width 1074 height 463
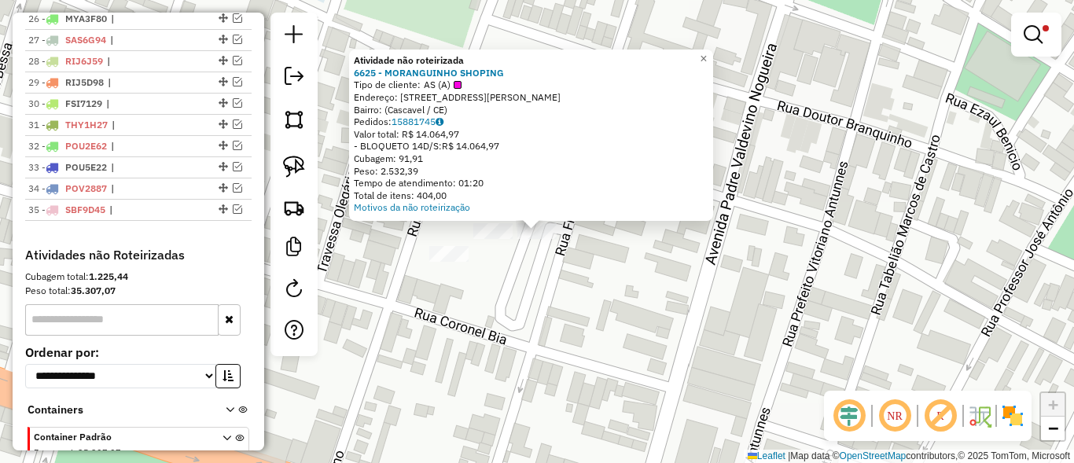
click at [626, 303] on div "Atividade não roteirizada 6625 - MORANGUINHO SHOPING Tipo de cliente: AS (A) En…" at bounding box center [537, 231] width 1074 height 463
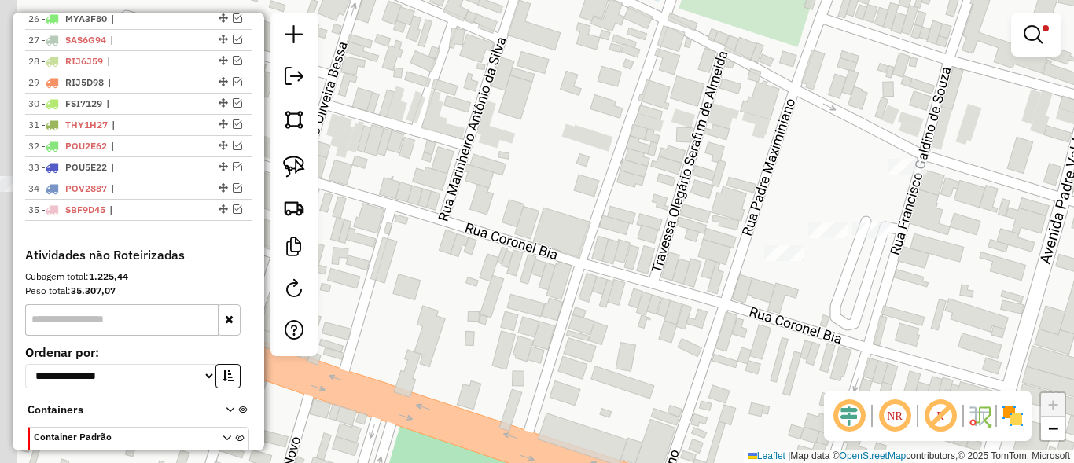
drag, startPoint x: 591, startPoint y: 323, endPoint x: 926, endPoint y: 322, distance: 335.0
click at [926, 322] on div "Limpar filtros Janela de atendimento Grade de atendimento Capacidade Transporta…" at bounding box center [537, 231] width 1074 height 463
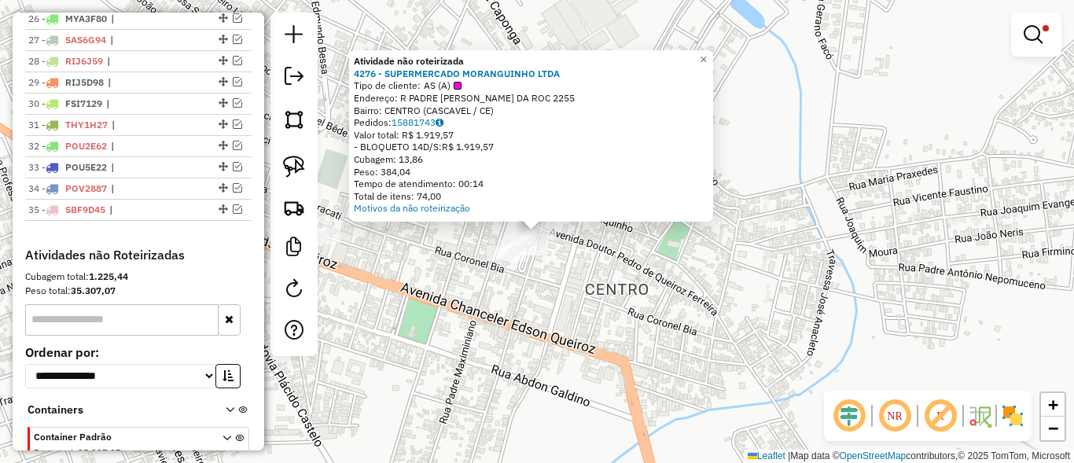
click at [762, 322] on div "Atividade não roteirizada 4276 - SUPERMERCADO MORANGUINHO LTDA Tipo de cliente:…" at bounding box center [537, 231] width 1074 height 463
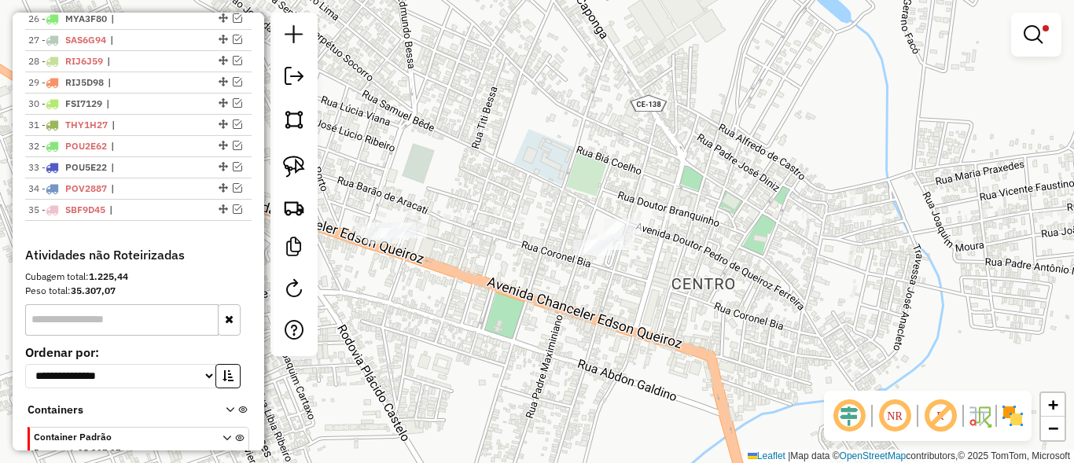
drag, startPoint x: 394, startPoint y: 190, endPoint x: 540, endPoint y: 193, distance: 146.3
click at [550, 192] on div "Limpar filtros Janela de atendimento Grade de atendimento Capacidade Transporta…" at bounding box center [537, 231] width 1074 height 463
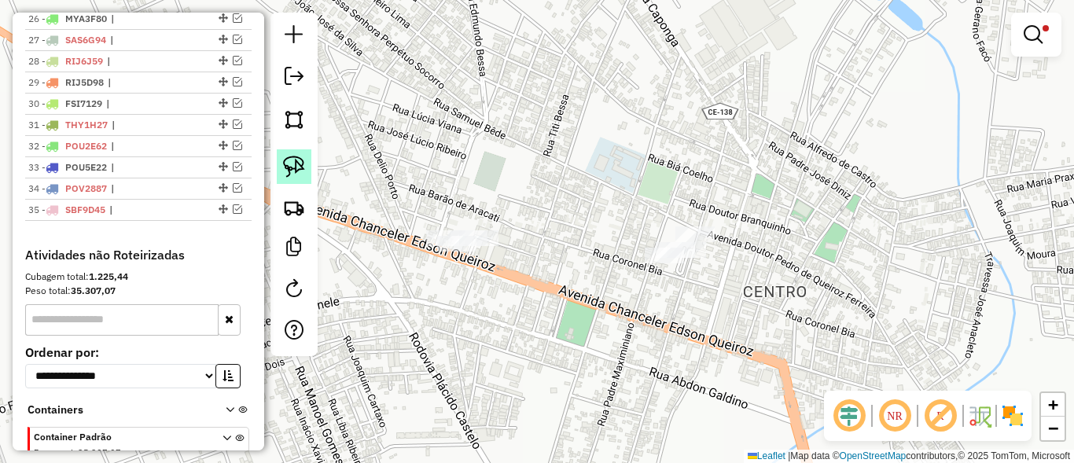
click at [288, 168] on img at bounding box center [294, 167] width 22 height 22
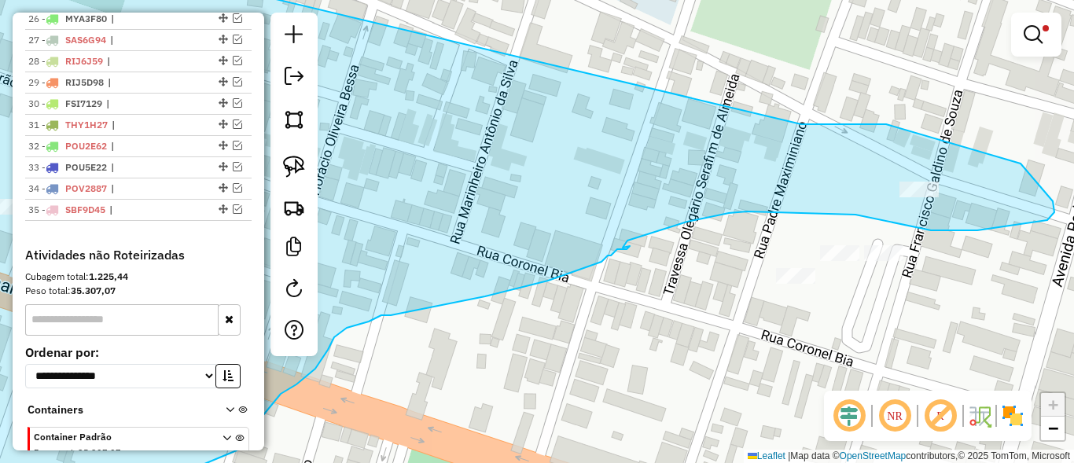
drag, startPoint x: 364, startPoint y: 235, endPoint x: 801, endPoint y: 124, distance: 451.1
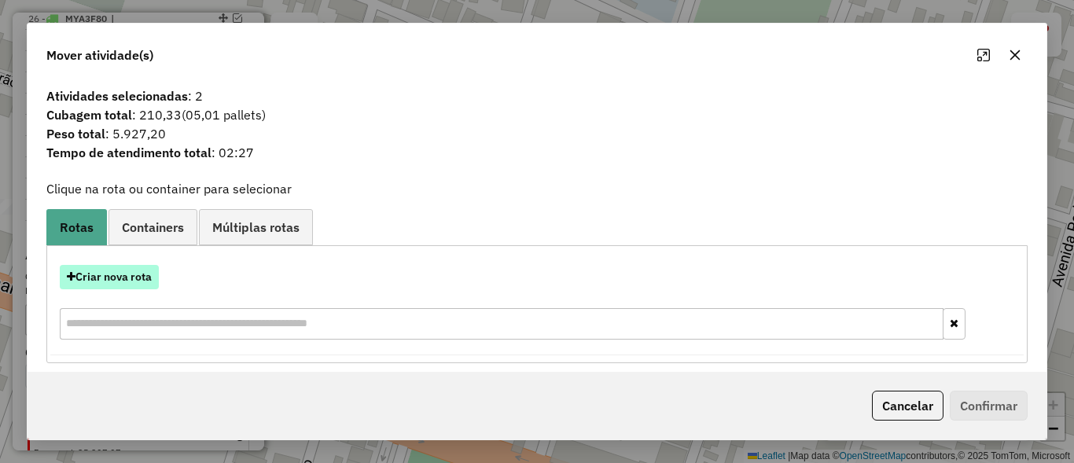
click at [134, 281] on button "Criar nova rota" at bounding box center [109, 277] width 99 height 24
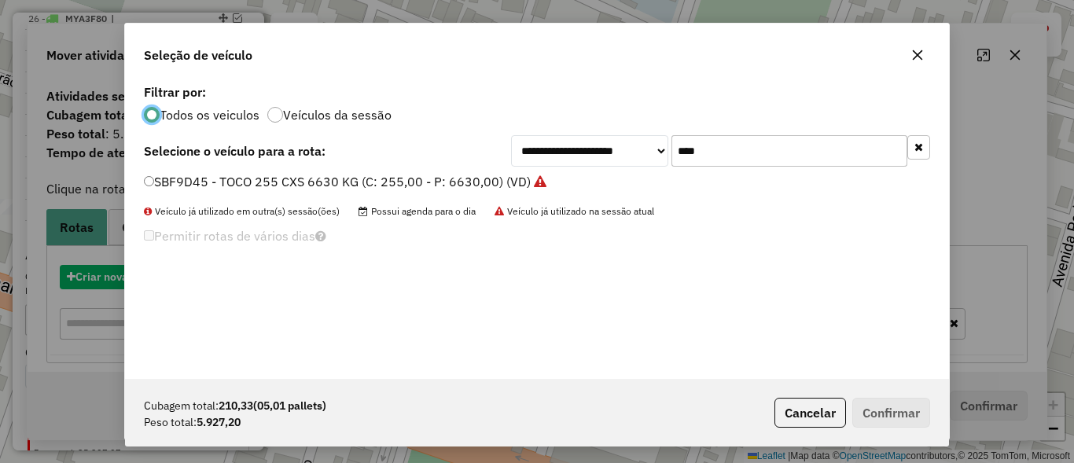
scroll to position [9, 5]
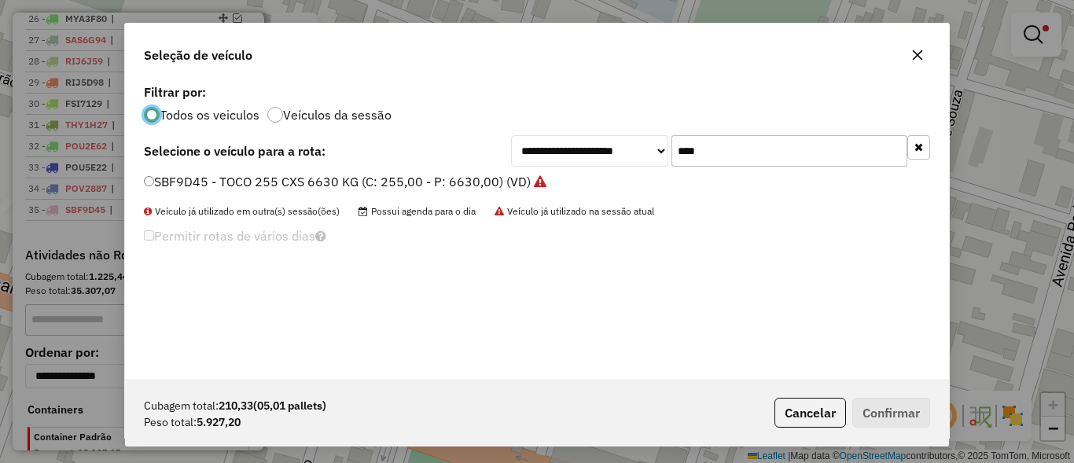
click at [803, 158] on input "****" at bounding box center [790, 150] width 236 height 31
type input "****"
click at [193, 177] on label "ORT9B09 - TOCO 307 CXS 8.000 KG (C: 307,00 - P: 8000,00) (VD)" at bounding box center [339, 181] width 391 height 19
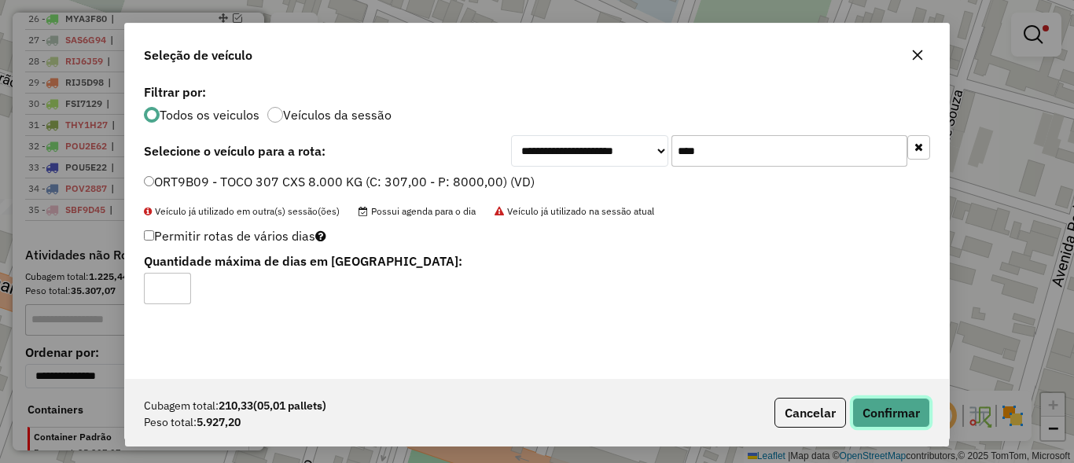
click at [900, 409] on button "Confirmar" at bounding box center [891, 413] width 78 height 30
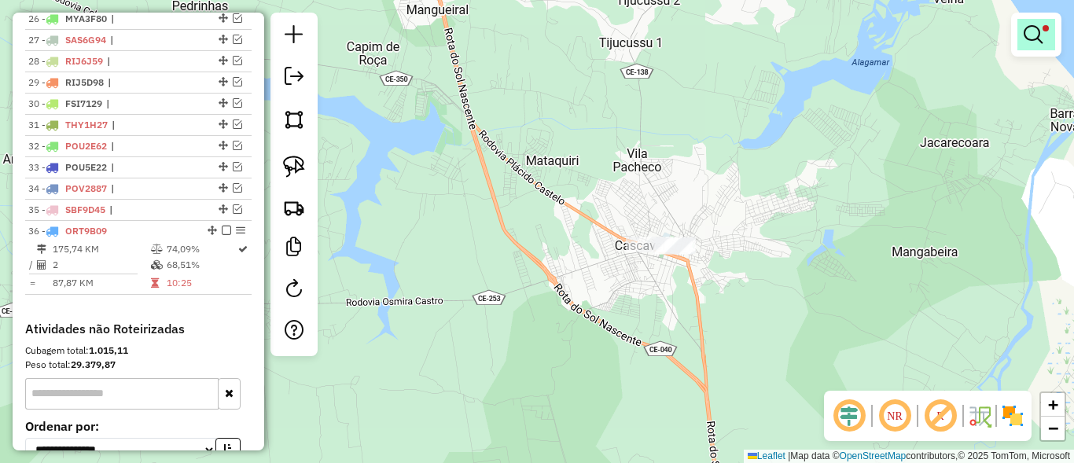
click at [1038, 33] on em at bounding box center [1033, 34] width 19 height 19
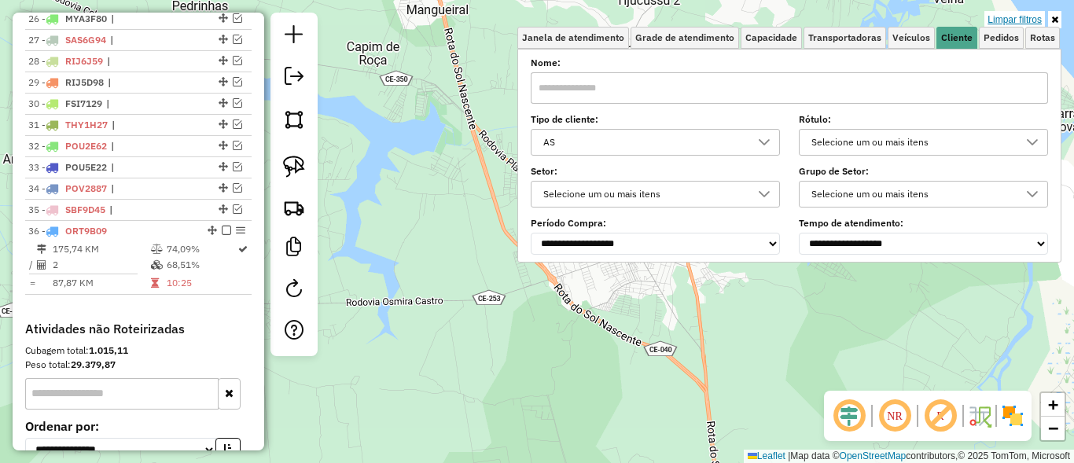
click at [1015, 17] on link "Limpar filtros" at bounding box center [1015, 19] width 61 height 17
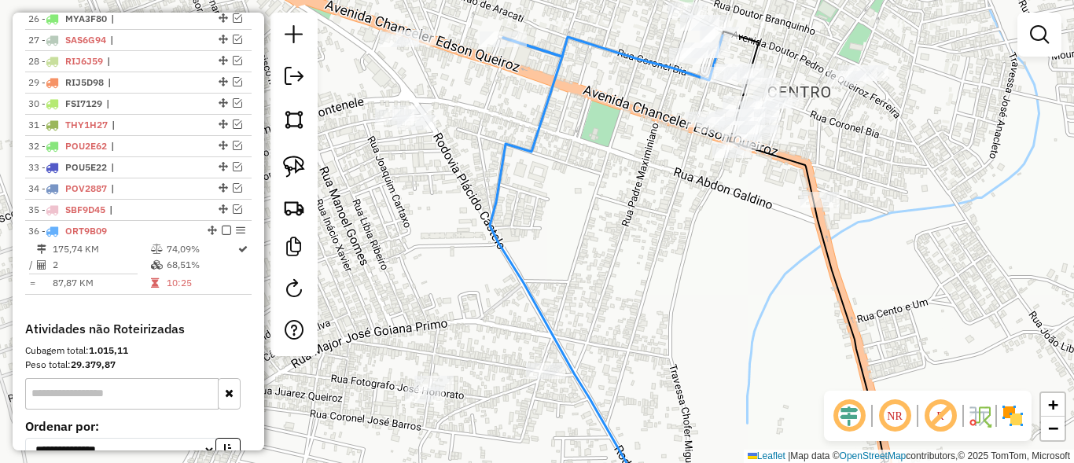
drag, startPoint x: 646, startPoint y: 230, endPoint x: 694, endPoint y: 260, distance: 56.5
click at [694, 260] on div "Janela de atendimento Grade de atendimento Capacidade Transportadoras Veículos …" at bounding box center [537, 231] width 1074 height 463
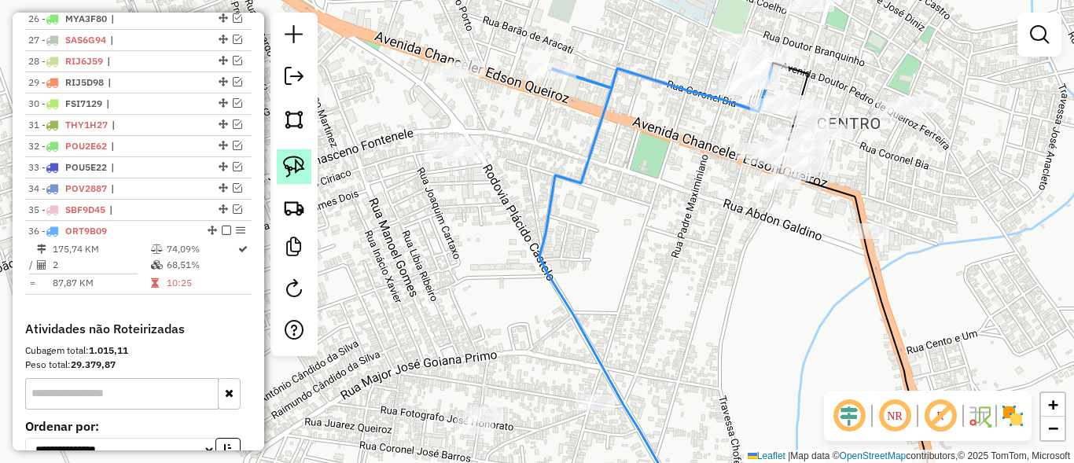
click at [297, 156] on img at bounding box center [294, 167] width 22 height 22
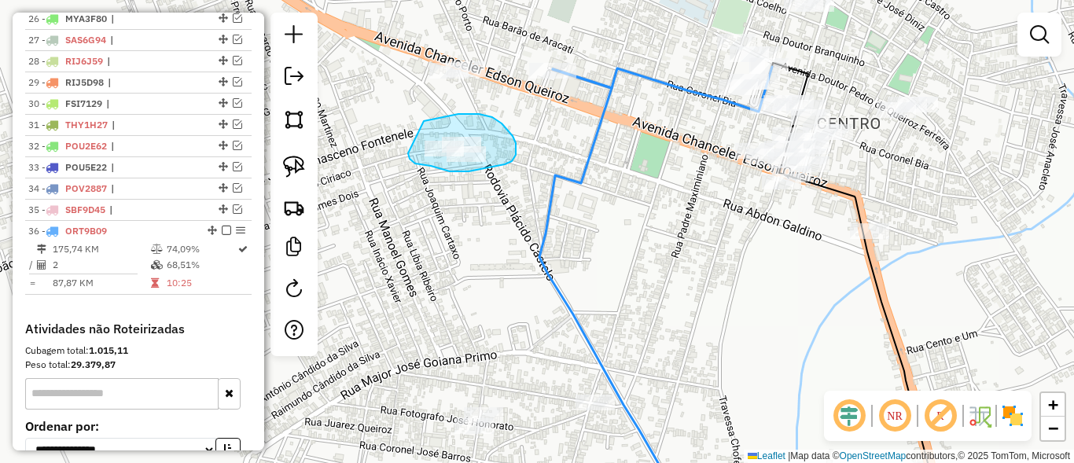
drag, startPoint x: 509, startPoint y: 131, endPoint x: 406, endPoint y: 145, distance: 104.1
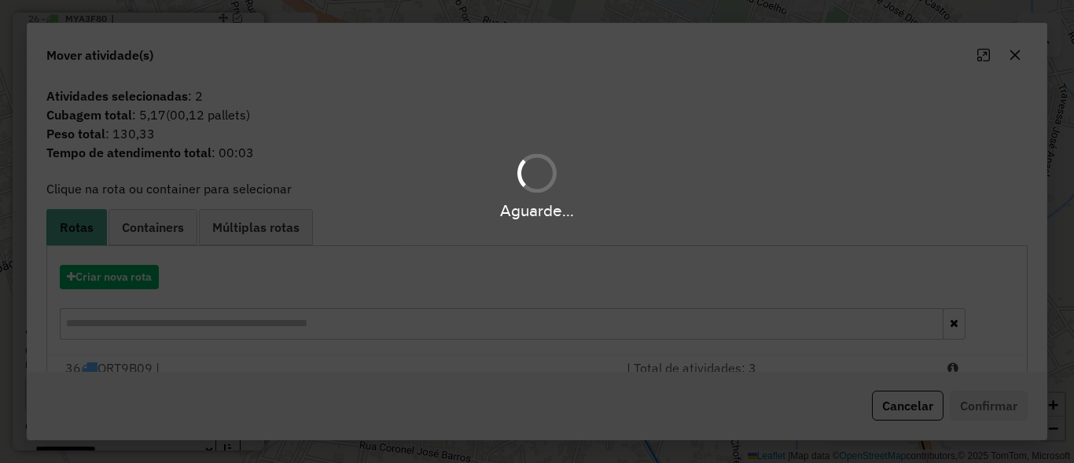
click at [904, 406] on div "Aguarde..." at bounding box center [537, 231] width 1074 height 463
click at [907, 407] on button "Cancelar" at bounding box center [908, 406] width 72 height 30
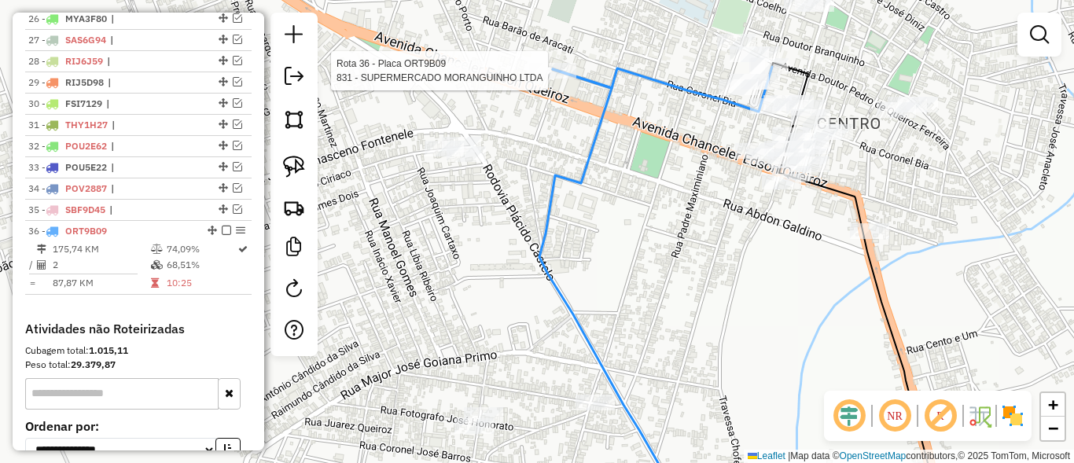
select select "*********"
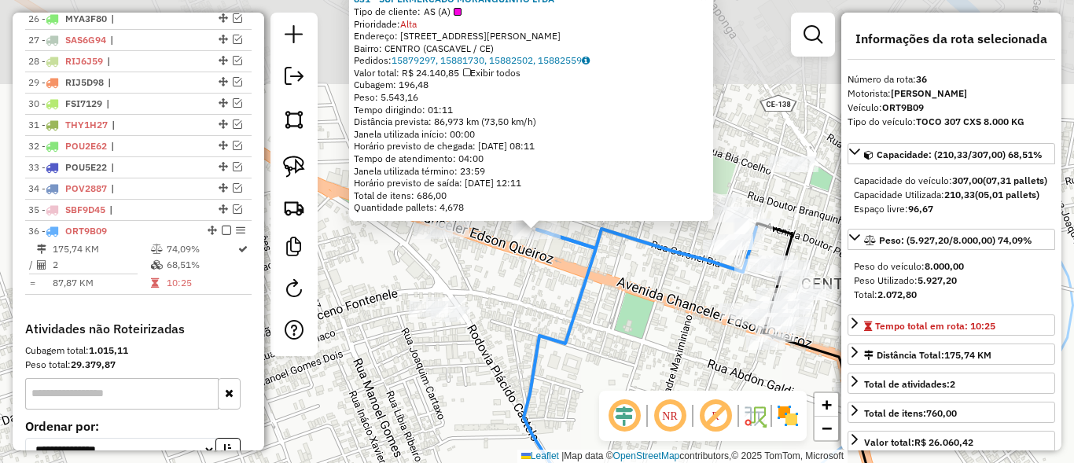
scroll to position [1298, 0]
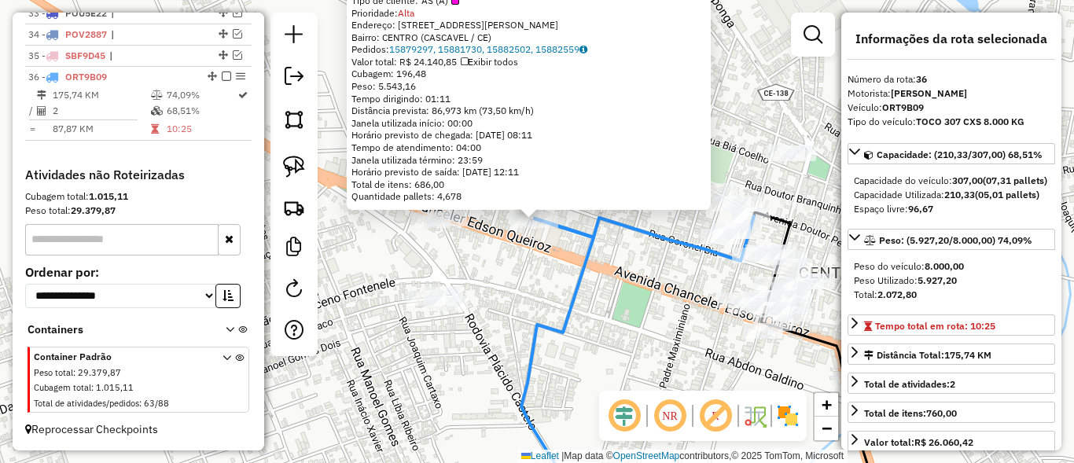
drag, startPoint x: 627, startPoint y: 330, endPoint x: 614, endPoint y: 300, distance: 32.4
click at [614, 300] on div "831 - SUPERMERCADO MORANGUINHO LTDA Tipo de cliente: AS (A) Prioridade: Alta En…" at bounding box center [537, 231] width 1074 height 463
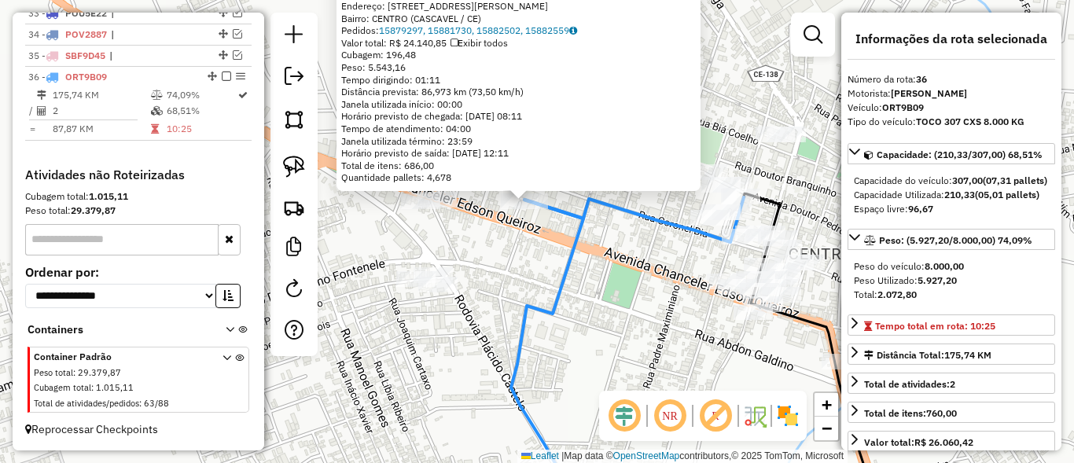
click at [614, 300] on div "831 - SUPERMERCADO MORANGUINHO LTDA Tipo de cliente: AS (A) Prioridade: Alta En…" at bounding box center [537, 231] width 1074 height 463
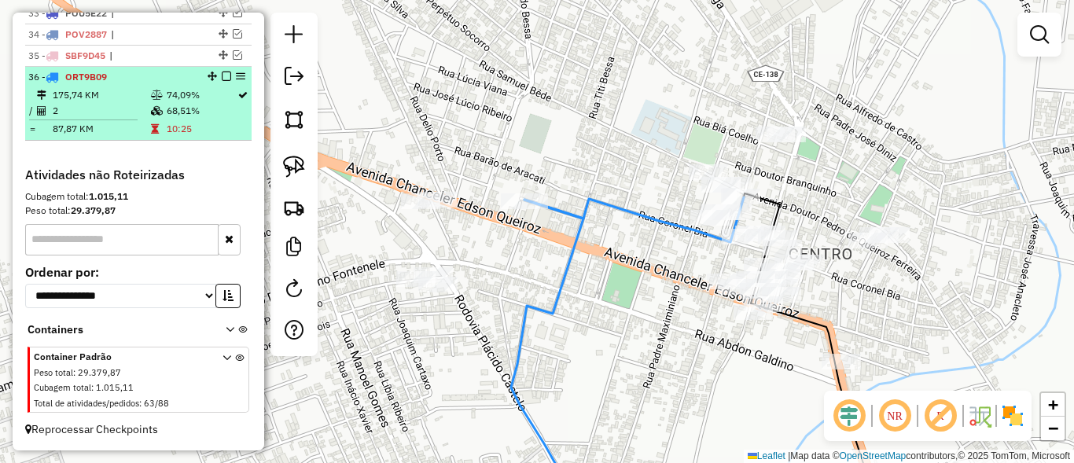
click at [223, 74] on em at bounding box center [226, 76] width 9 height 9
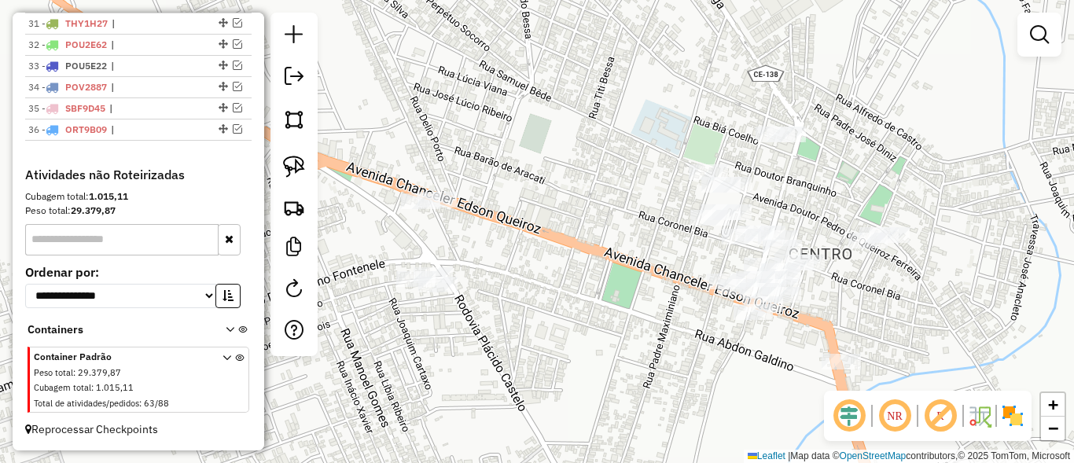
scroll to position [1245, 0]
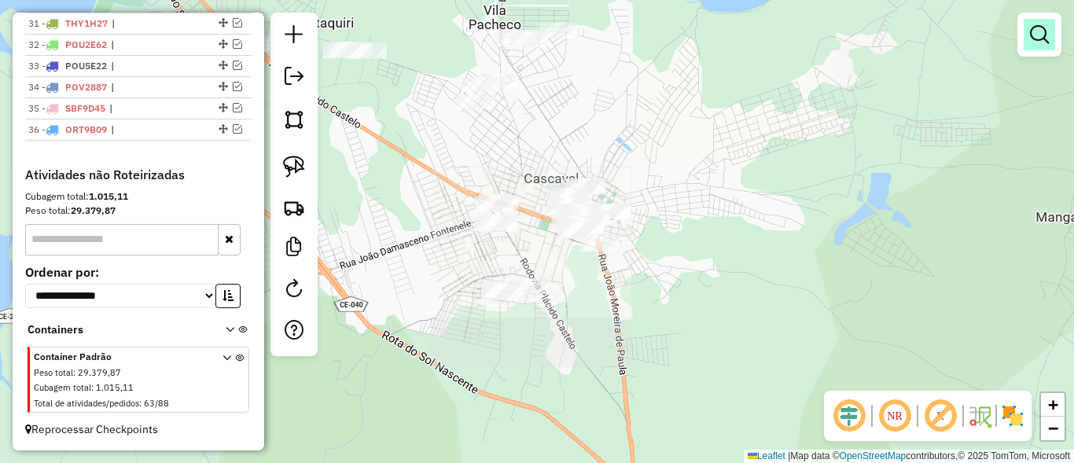
click at [1036, 28] on em at bounding box center [1039, 34] width 19 height 19
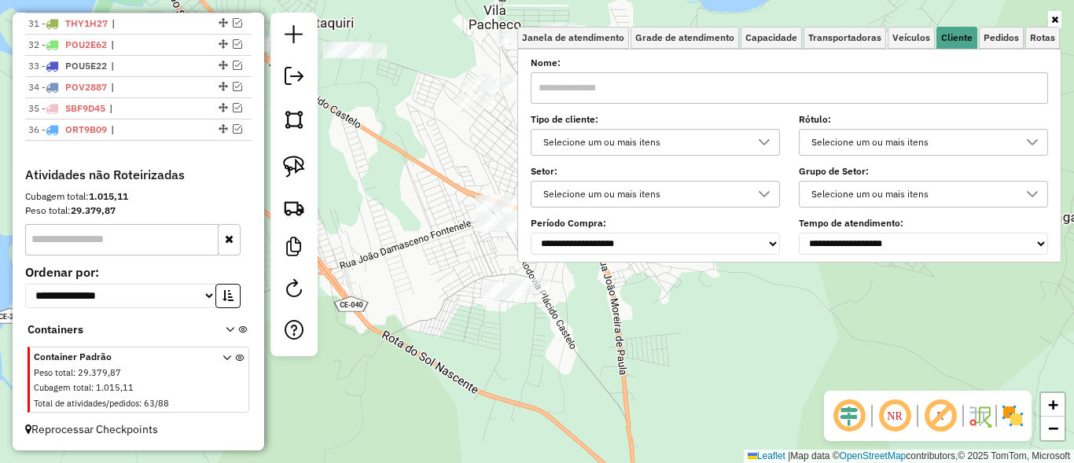
click at [684, 138] on div "Selecione um ou mais itens" at bounding box center [644, 142] width 212 height 25
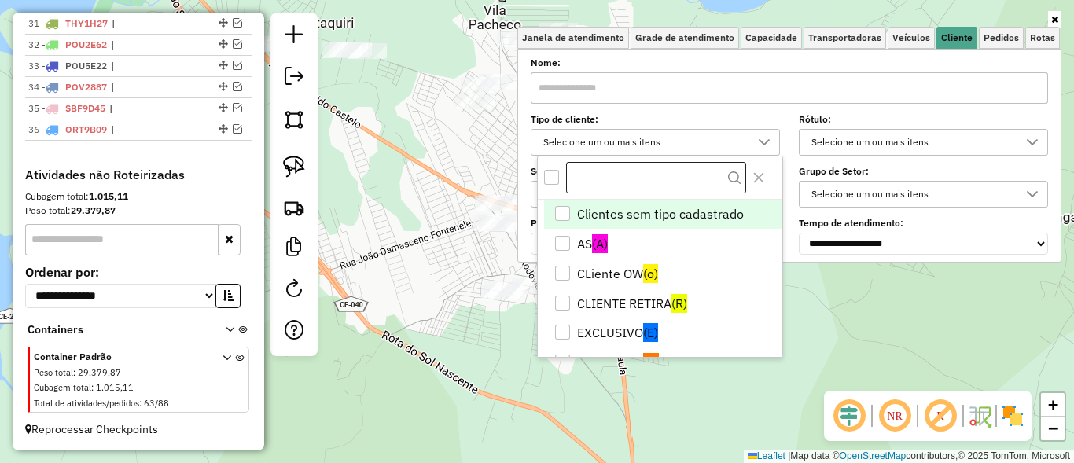
scroll to position [9, 57]
click at [548, 175] on div "All items unselected" at bounding box center [551, 177] width 15 height 15
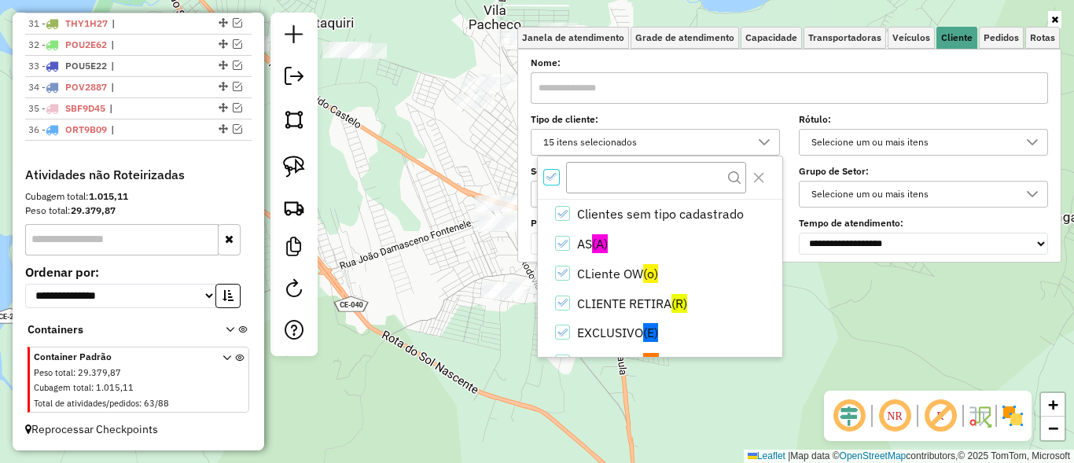
scroll to position [9, 6]
click at [563, 243] on icon "AS" at bounding box center [562, 243] width 11 height 11
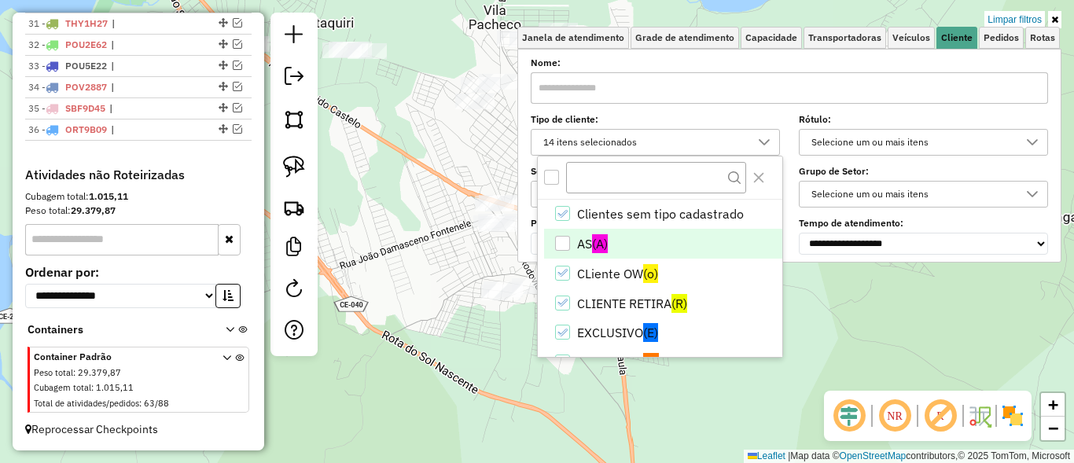
click at [414, 283] on div "Limpar filtros Janela de atendimento Grade de atendimento Capacidade Transporta…" at bounding box center [537, 231] width 1074 height 463
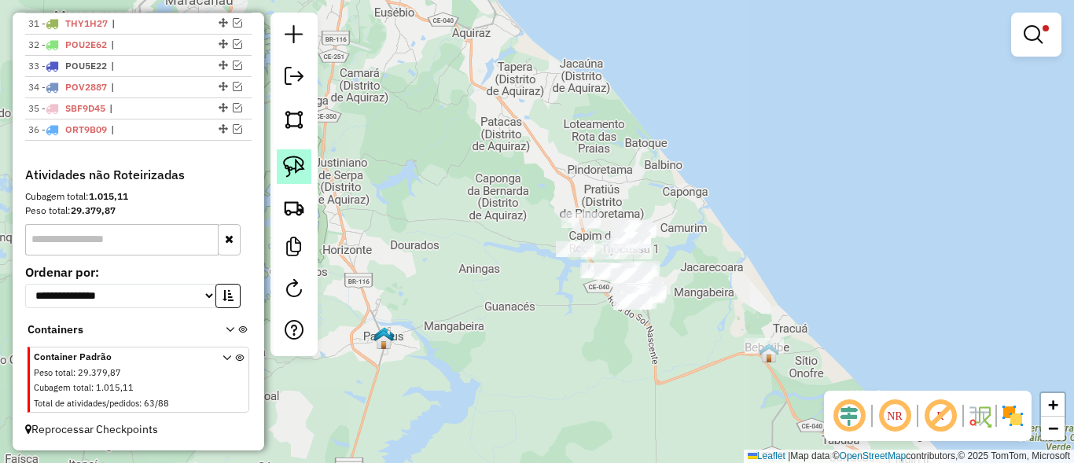
click at [285, 162] on img at bounding box center [294, 167] width 22 height 22
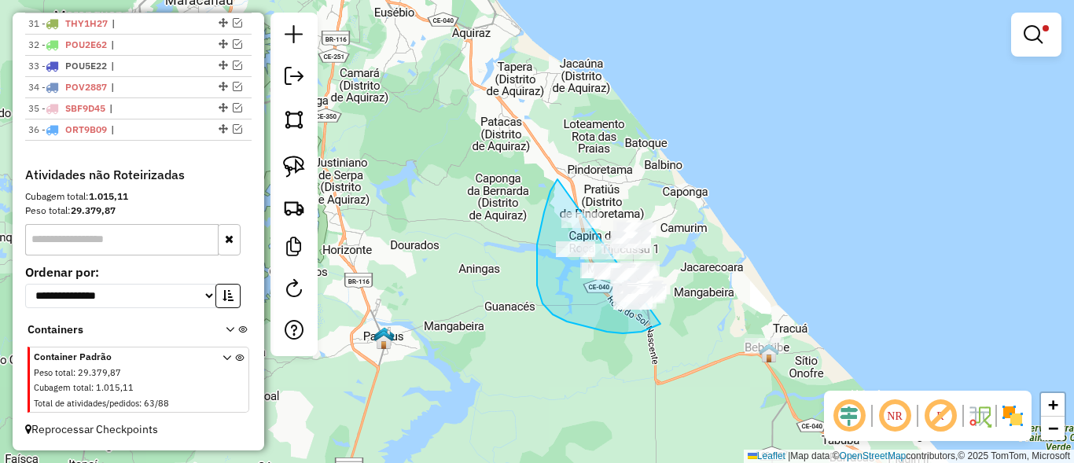
drag, startPoint x: 558, startPoint y: 179, endPoint x: 667, endPoint y: 169, distance: 109.8
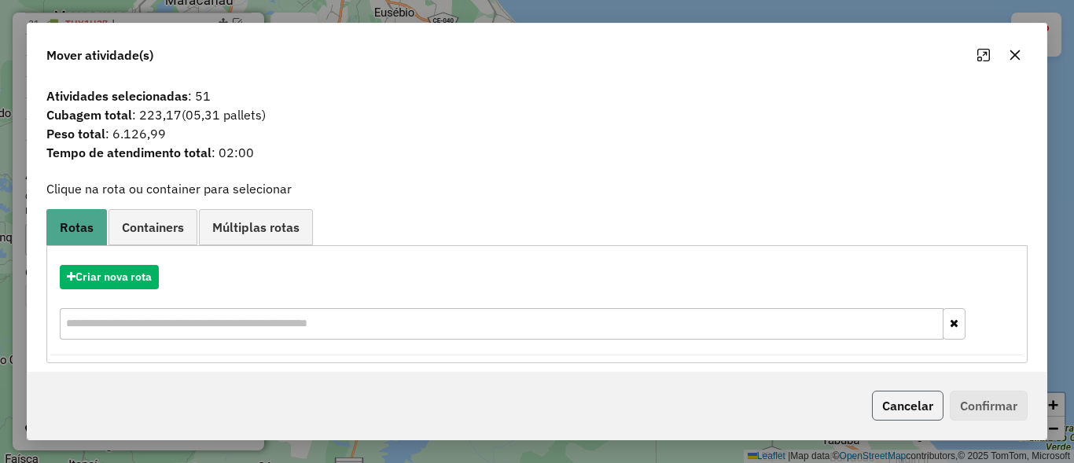
click at [922, 403] on button "Cancelar" at bounding box center [908, 406] width 72 height 30
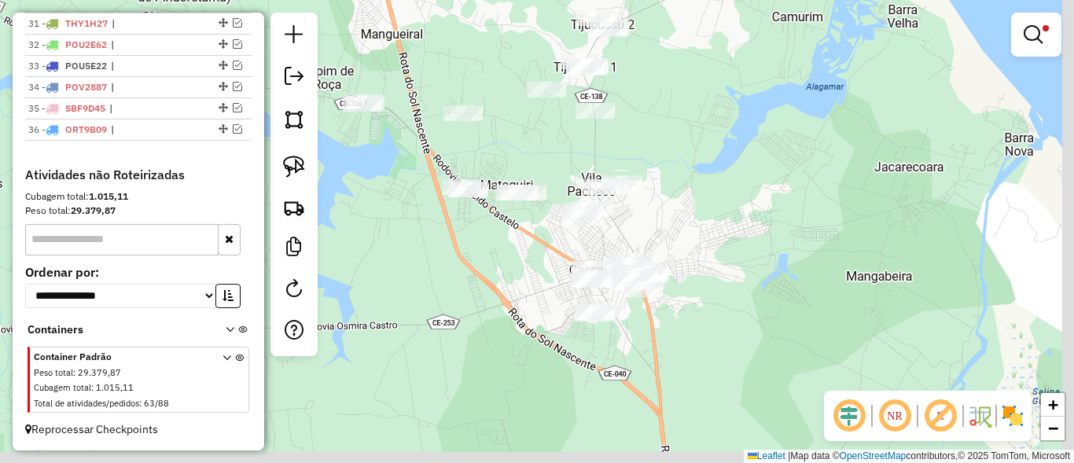
drag, startPoint x: 759, startPoint y: 336, endPoint x: 661, endPoint y: 204, distance: 163.6
click at [661, 204] on div "Limpar filtros Janela de atendimento Grade de atendimento Capacidade Transporta…" at bounding box center [537, 231] width 1074 height 463
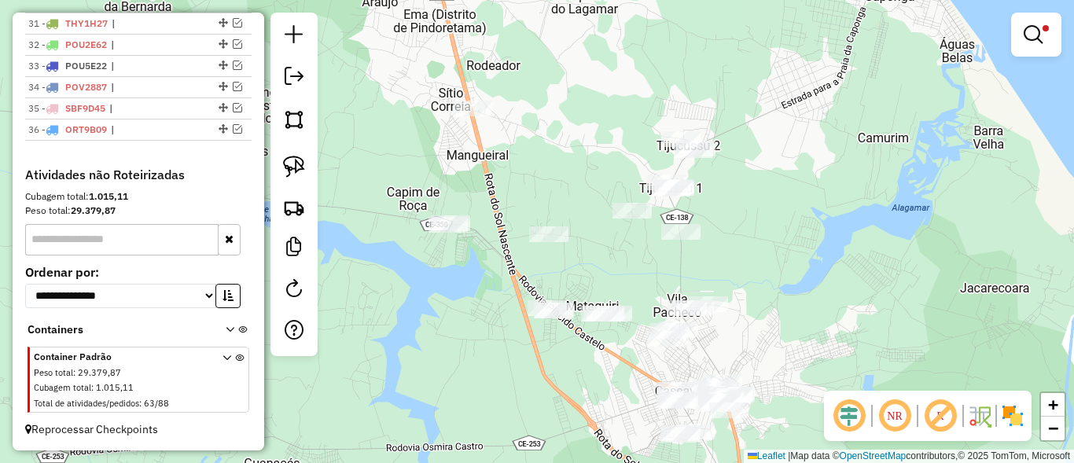
drag, startPoint x: 710, startPoint y: 271, endPoint x: 784, endPoint y: 376, distance: 128.1
click at [784, 376] on div "Limpar filtros Janela de atendimento Grade de atendimento Capacidade Transporta…" at bounding box center [537, 231] width 1074 height 463
click at [307, 157] on link at bounding box center [294, 166] width 35 height 35
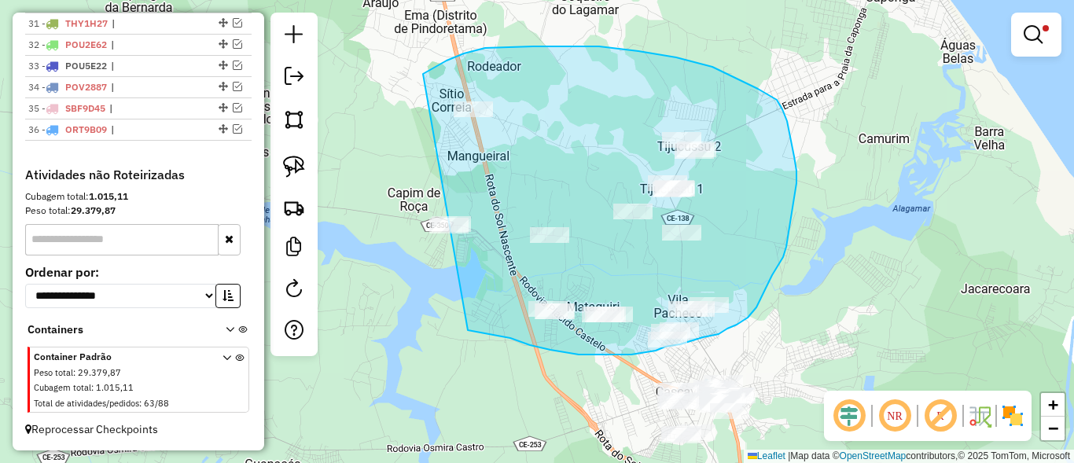
drag, startPoint x: 639, startPoint y: 51, endPoint x: 389, endPoint y: 294, distance: 348.1
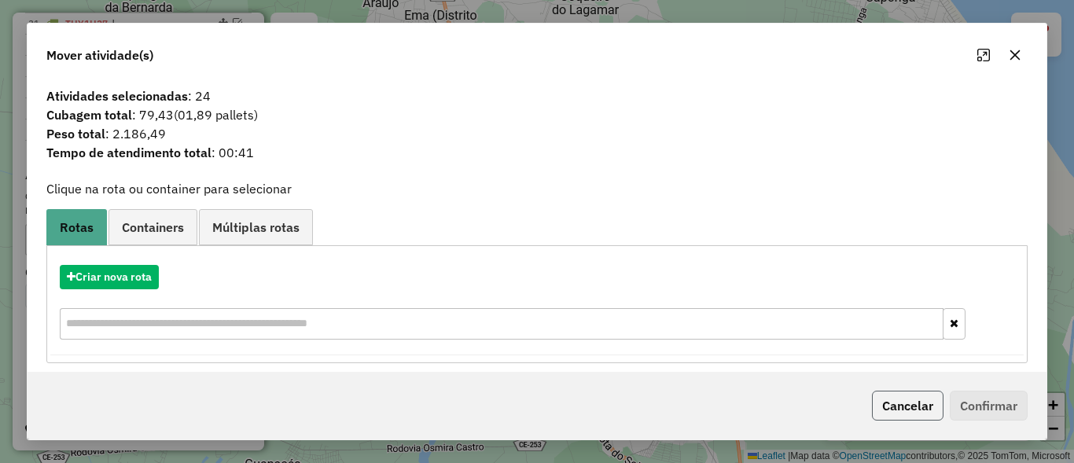
click at [937, 414] on button "Cancelar" at bounding box center [908, 406] width 72 height 30
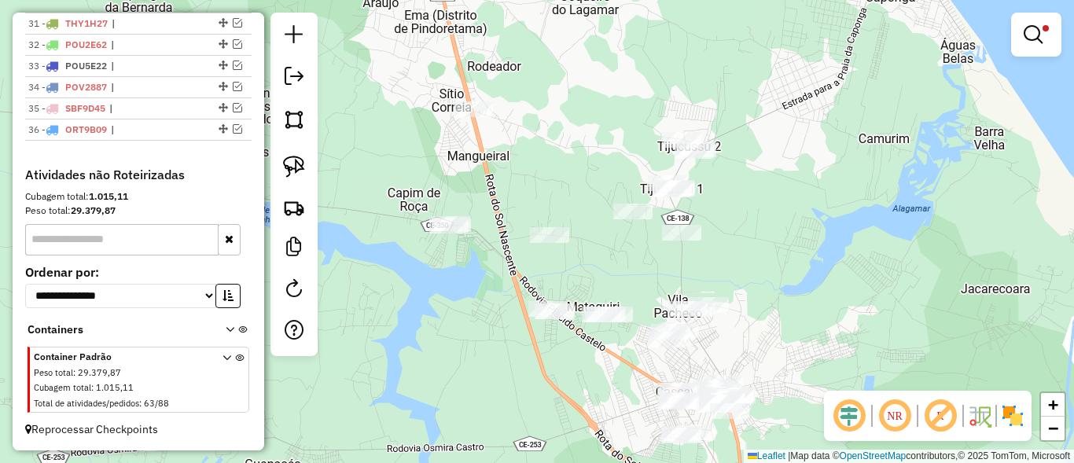
drag, startPoint x: 545, startPoint y: 363, endPoint x: 489, endPoint y: 270, distance: 108.3
click at [525, 294] on div "Limpar filtros Janela de atendimento Grade de atendimento Capacidade Transporta…" at bounding box center [537, 231] width 1074 height 463
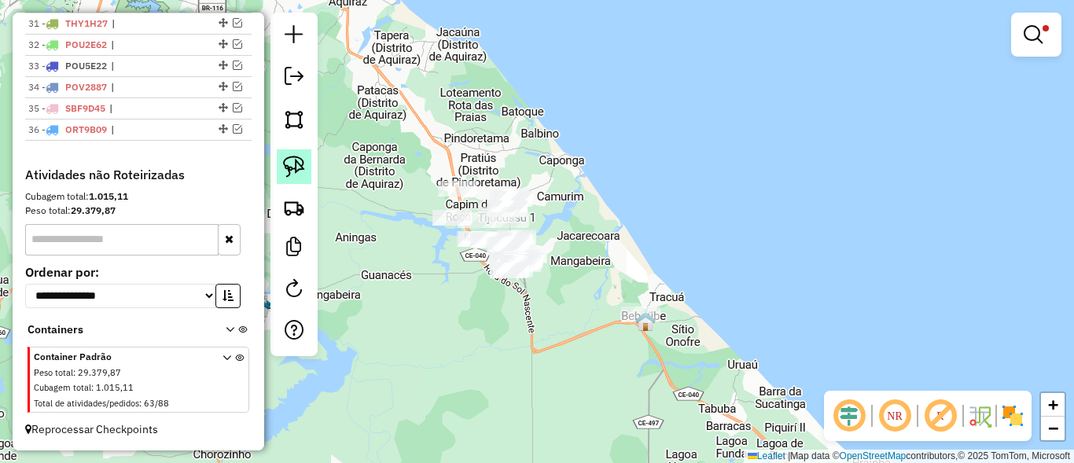
click at [307, 175] on link at bounding box center [294, 166] width 35 height 35
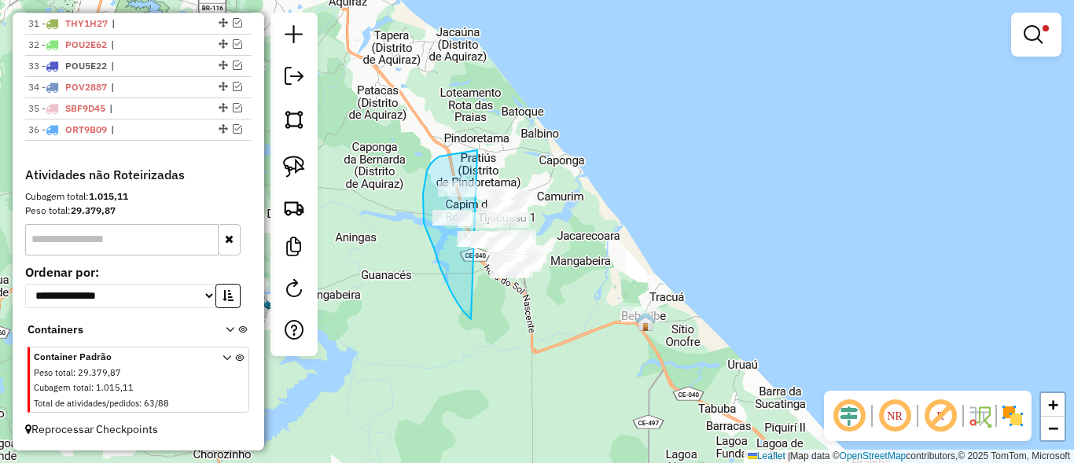
drag, startPoint x: 435, startPoint y: 160, endPoint x: 602, endPoint y: 151, distance: 166.9
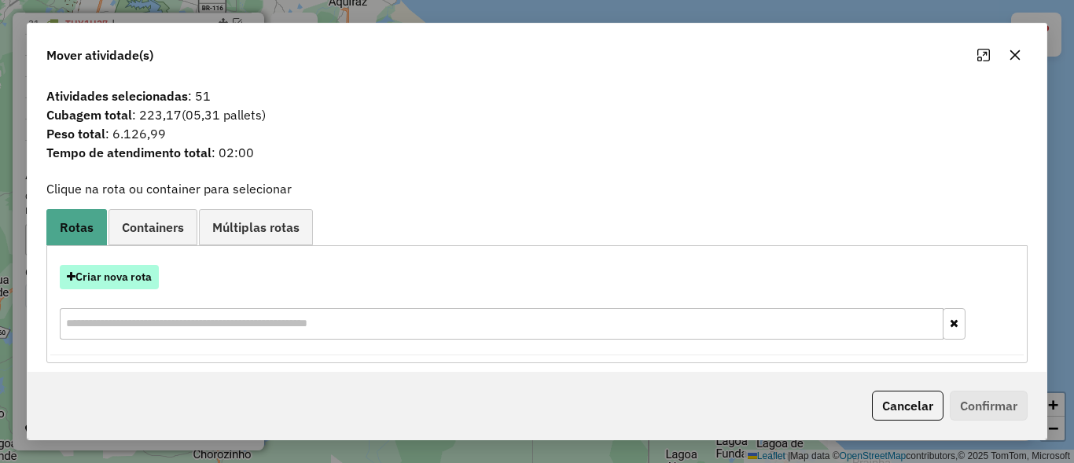
click at [142, 277] on button "Criar nova rota" at bounding box center [109, 277] width 99 height 24
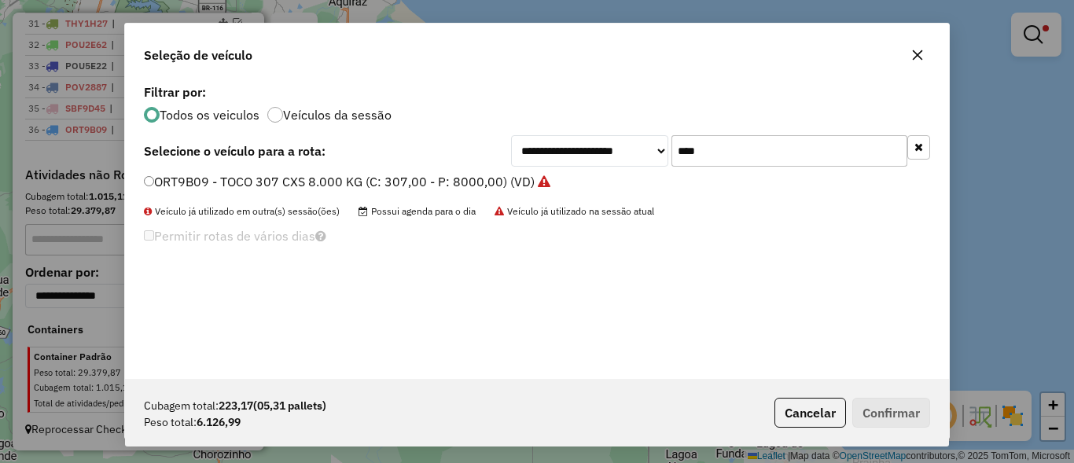
scroll to position [9, 5]
click at [775, 164] on input "****" at bounding box center [790, 150] width 236 height 31
type input "****"
click at [182, 182] on label "JJB4934 - VUC 170 CXS 4300 KG (C: 170,00 - P: 4300,00) (VD)" at bounding box center [332, 181] width 377 height 19
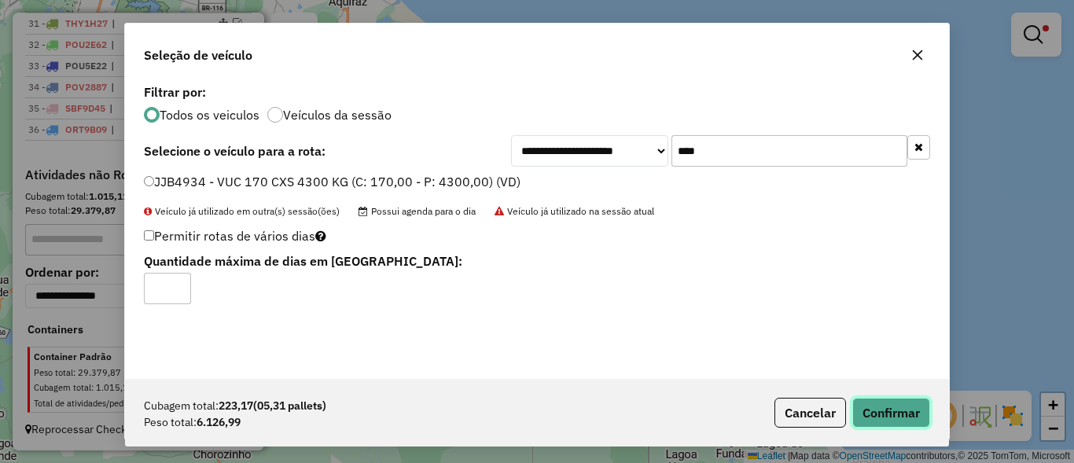
click at [910, 411] on button "Confirmar" at bounding box center [891, 413] width 78 height 30
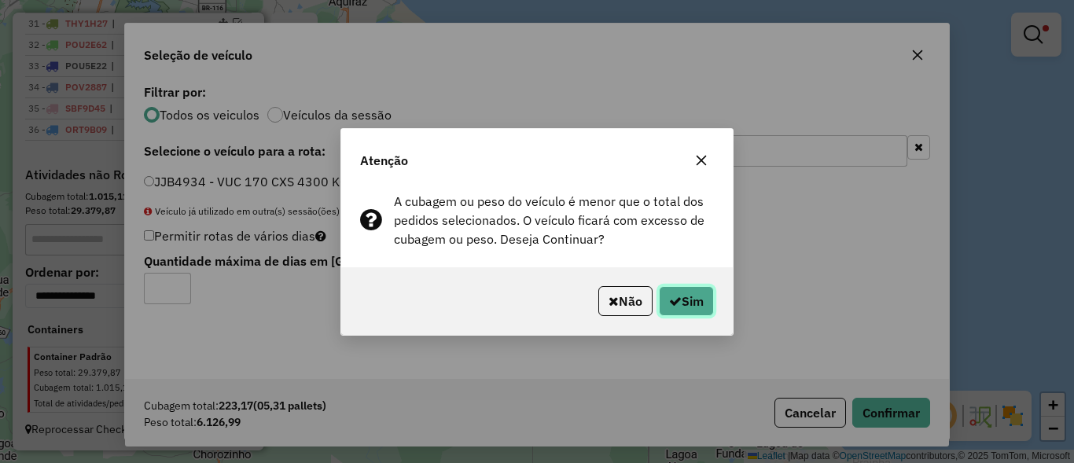
click at [693, 296] on button "Sim" at bounding box center [686, 301] width 55 height 30
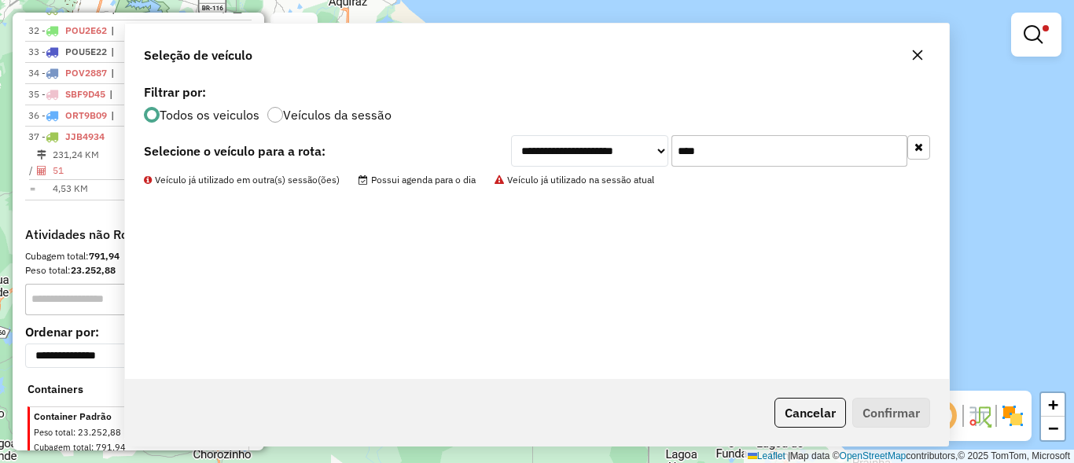
scroll to position [1298, 0]
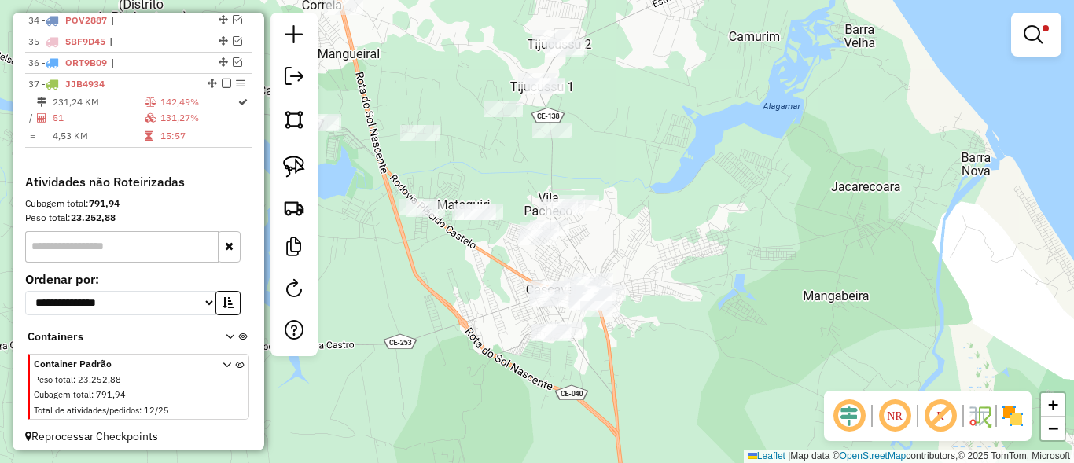
drag, startPoint x: 469, startPoint y: 289, endPoint x: 444, endPoint y: 267, distance: 32.3
click at [444, 267] on div "Limpar filtros Janela de atendimento Grade de atendimento Capacidade Transporta…" at bounding box center [537, 231] width 1074 height 463
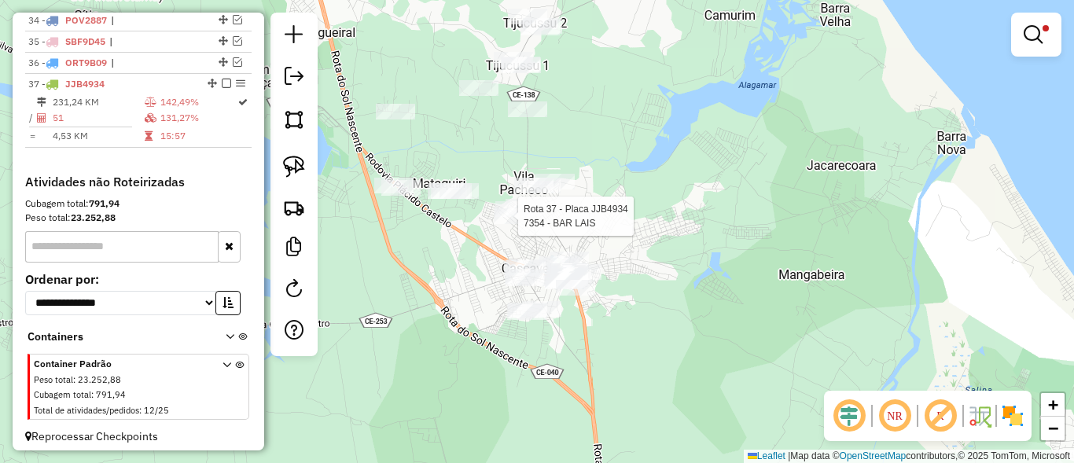
select select "*********"
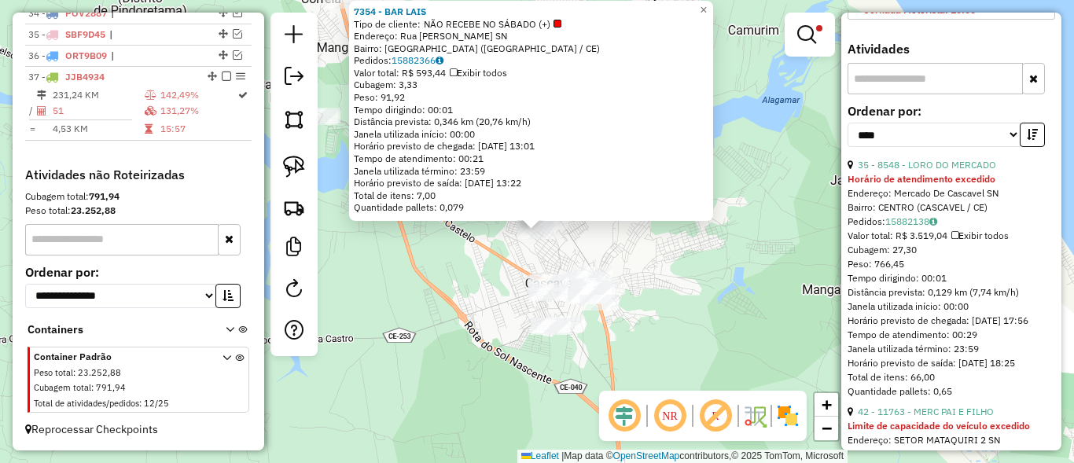
scroll to position [472, 0]
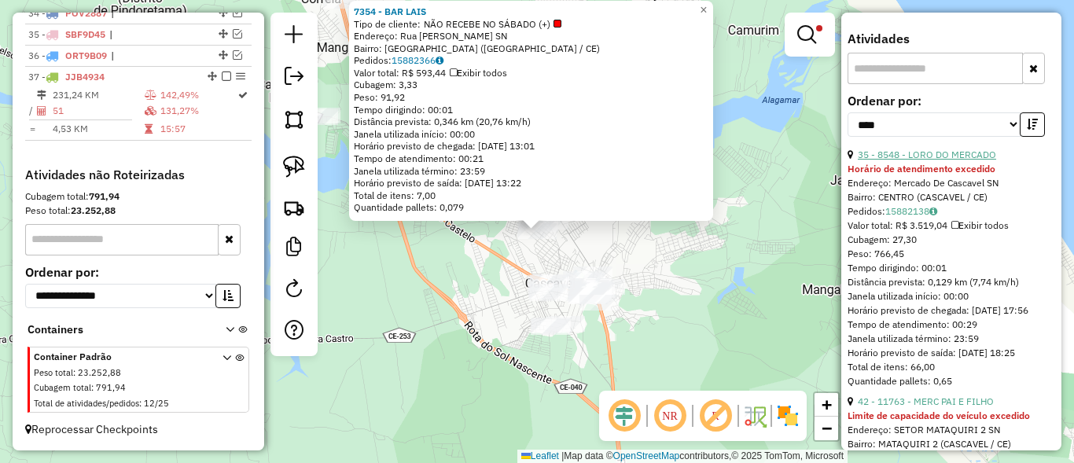
click at [916, 160] on link "35 - 8548 - LORO DO MERCADO" at bounding box center [927, 155] width 138 height 12
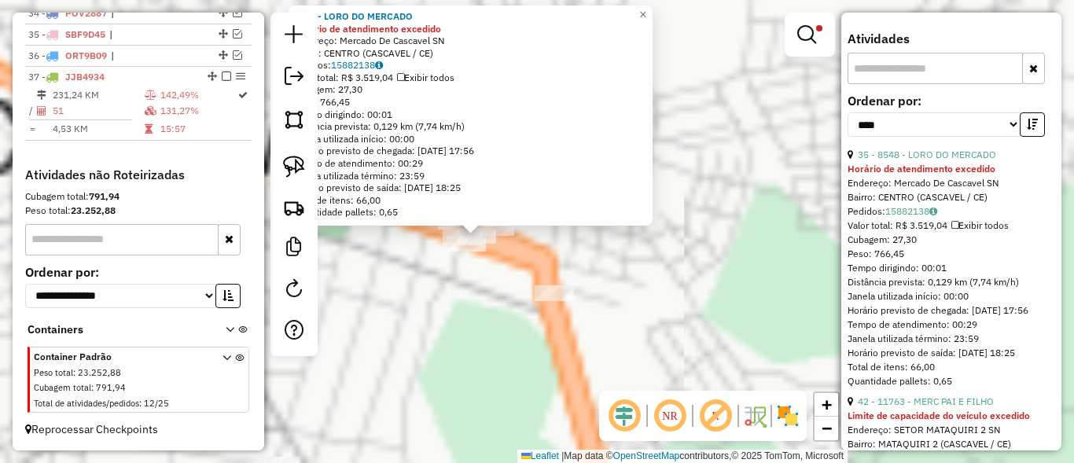
click at [621, 297] on div "8548 - LORO DO MERCADO Horário de atendimento excedido Endereço: Mercado De Cas…" at bounding box center [537, 231] width 1074 height 463
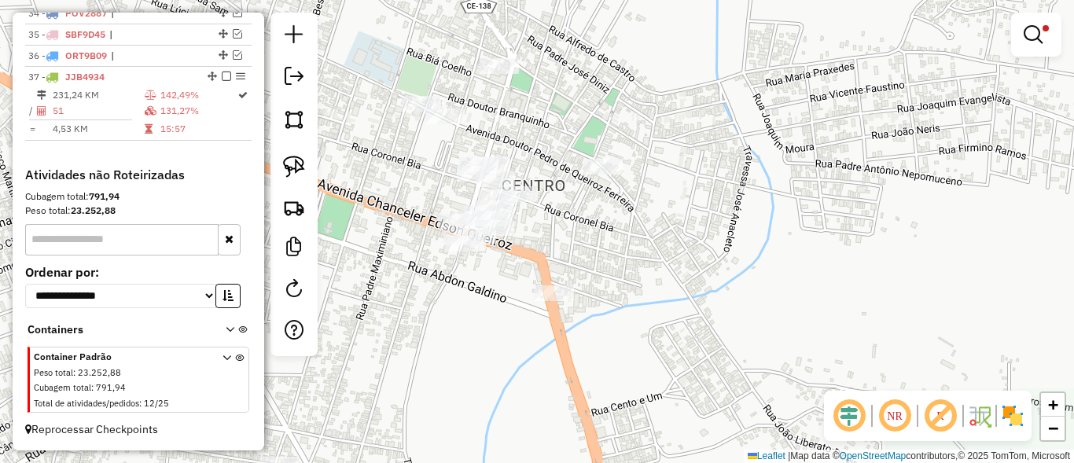
drag, startPoint x: 621, startPoint y: 278, endPoint x: 685, endPoint y: 304, distance: 68.8
click at [685, 304] on div "Limpar filtros Janela de atendimento Grade de atendimento Capacidade Transporta…" at bounding box center [537, 231] width 1074 height 463
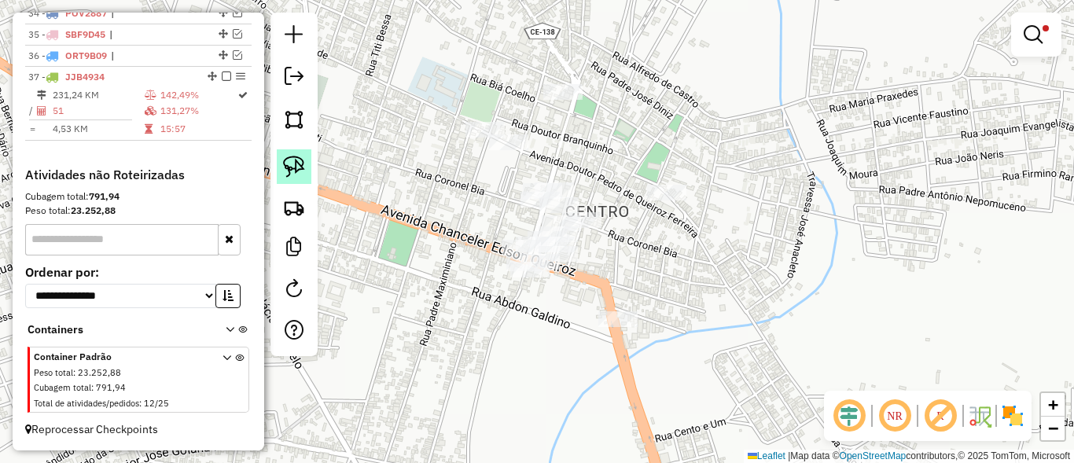
click at [297, 169] on img at bounding box center [294, 167] width 22 height 22
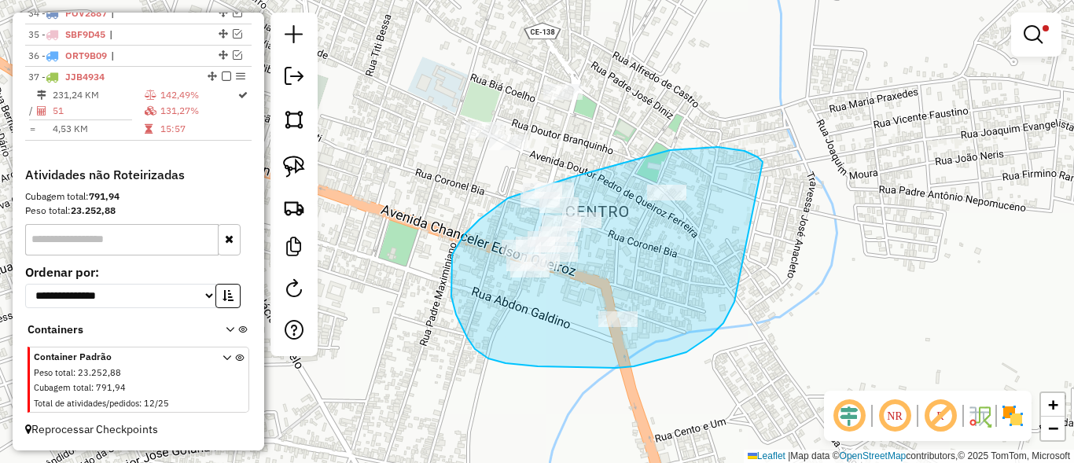
drag, startPoint x: 711, startPoint y: 336, endPoint x: 768, endPoint y: 176, distance: 169.6
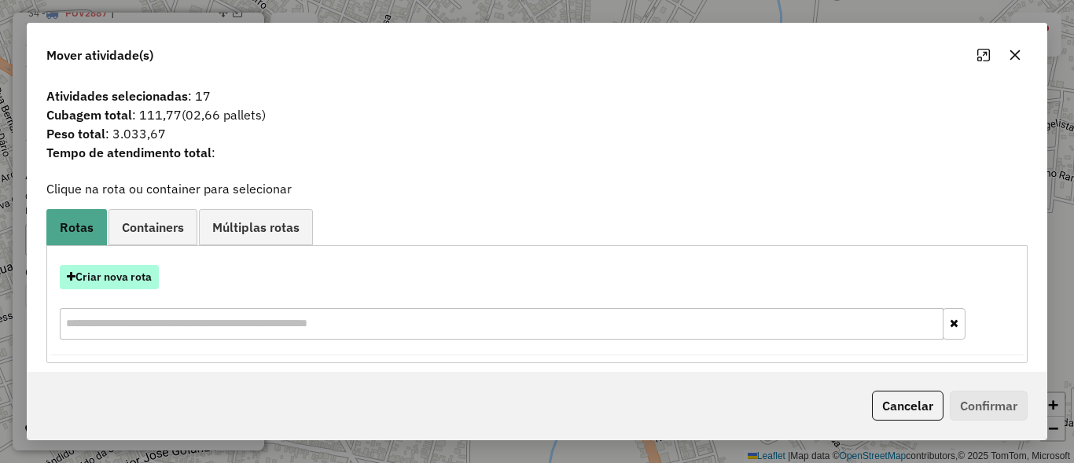
click at [120, 279] on button "Criar nova rota" at bounding box center [109, 277] width 99 height 24
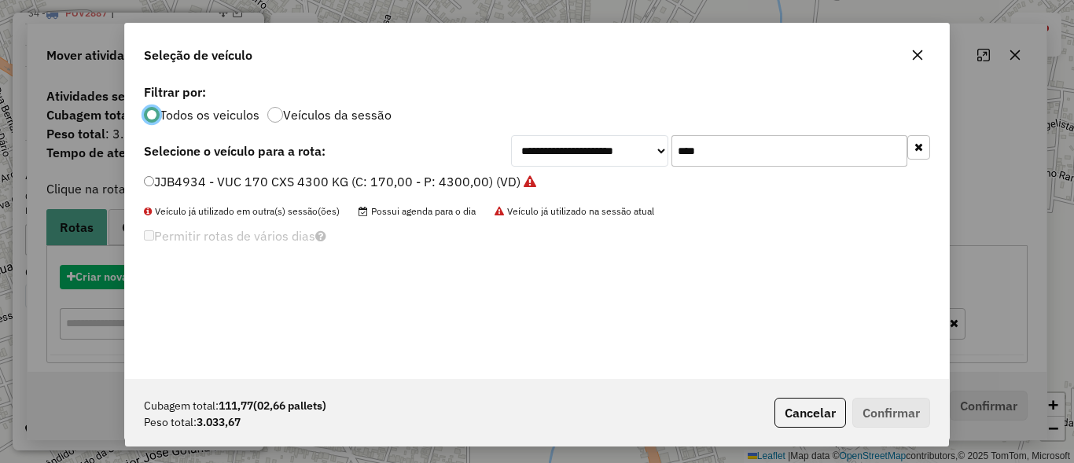
scroll to position [9, 5]
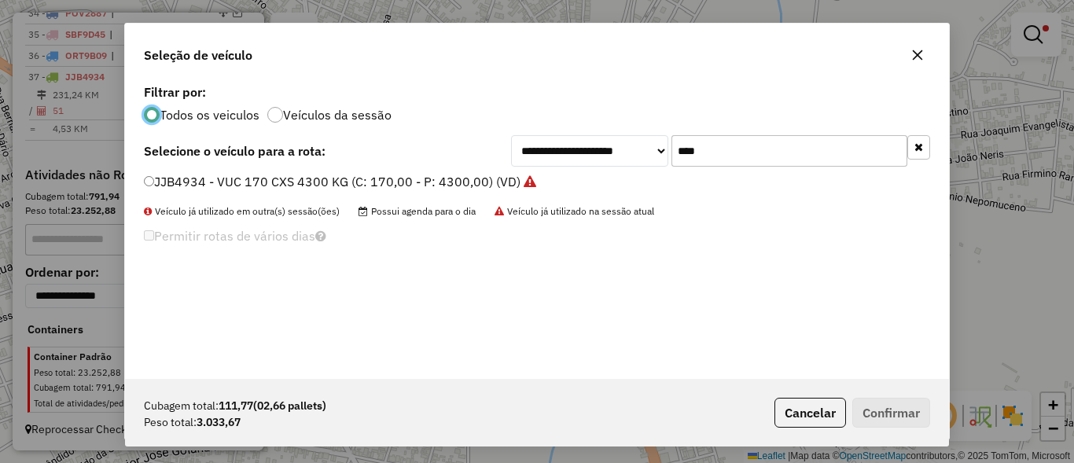
click at [753, 137] on input "****" at bounding box center [790, 150] width 236 height 31
type input "****"
click at [237, 181] on label "SBD5A04 - TOCO 168 CXS 4500 KG (C: 168,00 - P: 4500,00) (VD)" at bounding box center [338, 181] width 388 height 19
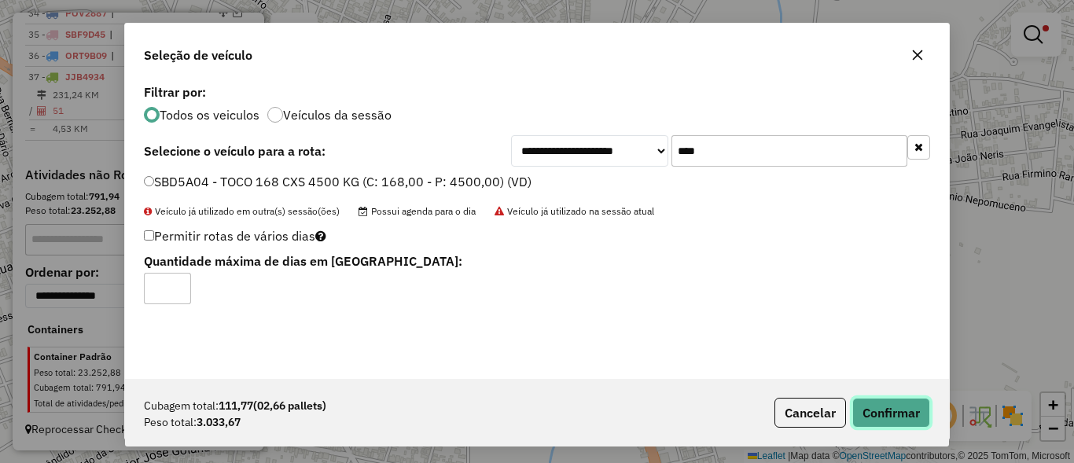
click at [861, 404] on button "Confirmar" at bounding box center [891, 413] width 78 height 30
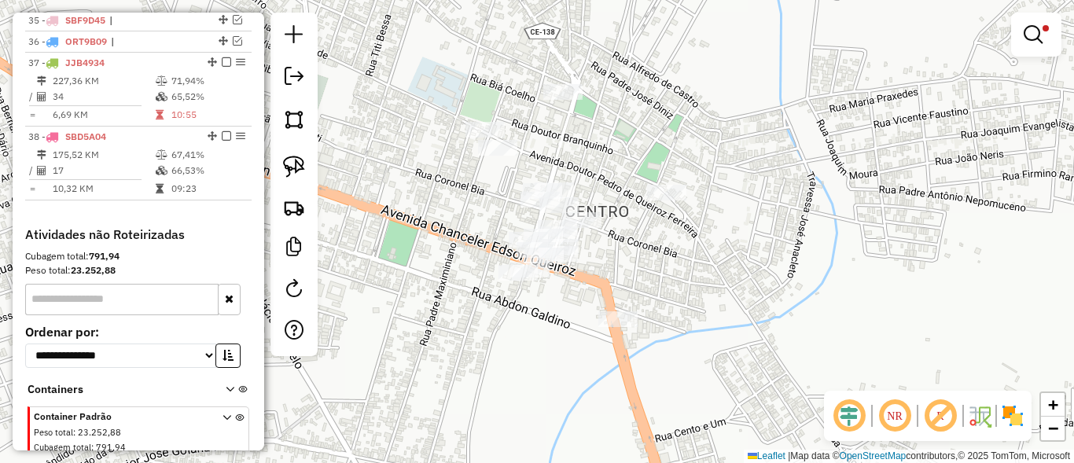
click at [497, 162] on div "Limpar filtros Janela de atendimento Grade de atendimento Capacidade Transporta…" at bounding box center [537, 231] width 1074 height 463
select select "*********"
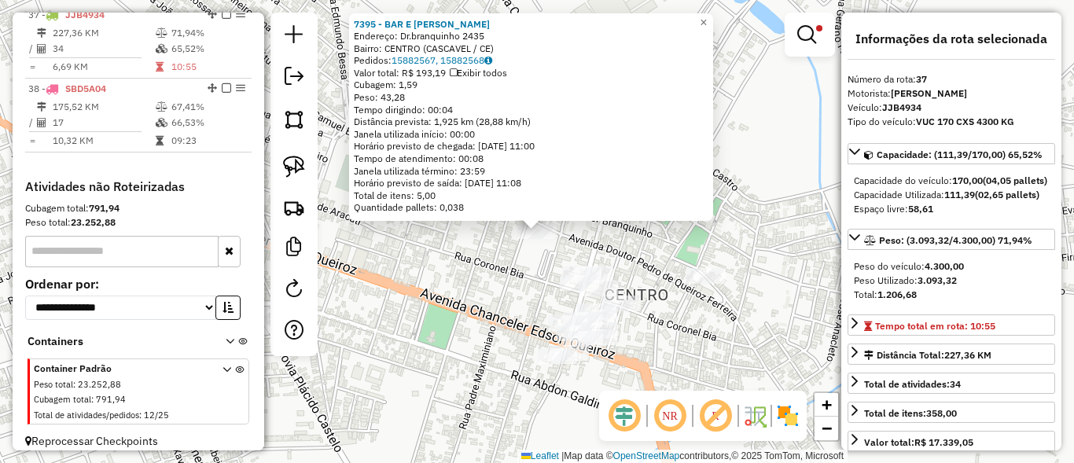
scroll to position [1373, 0]
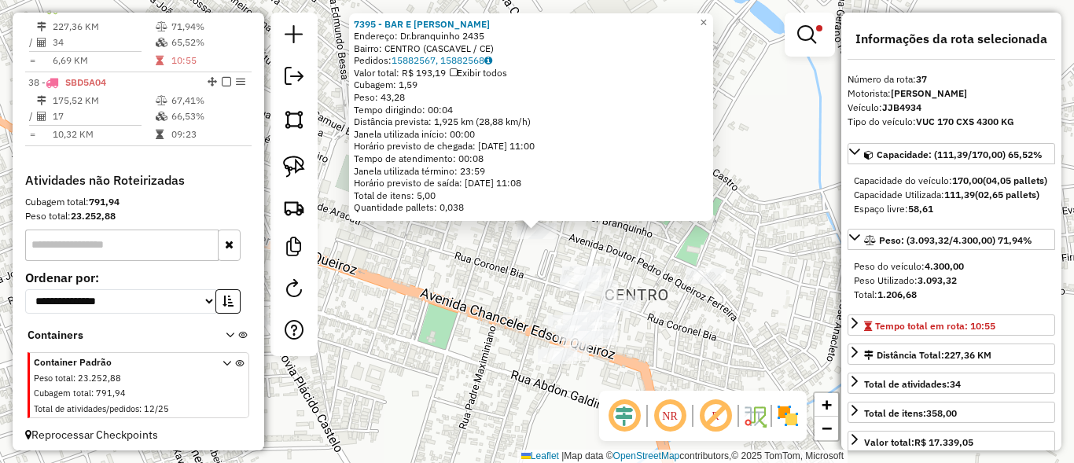
click at [477, 279] on div "7395 - BAR [PERSON_NAME]: Dr.branquinho 2435 Bairro: CENTRO ([GEOGRAPHIC_DATA] …" at bounding box center [537, 231] width 1074 height 463
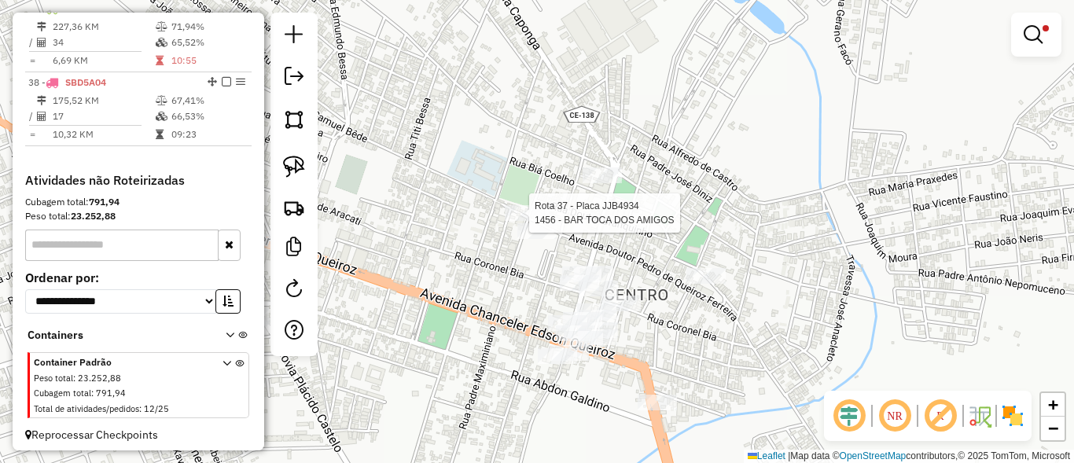
select select "*********"
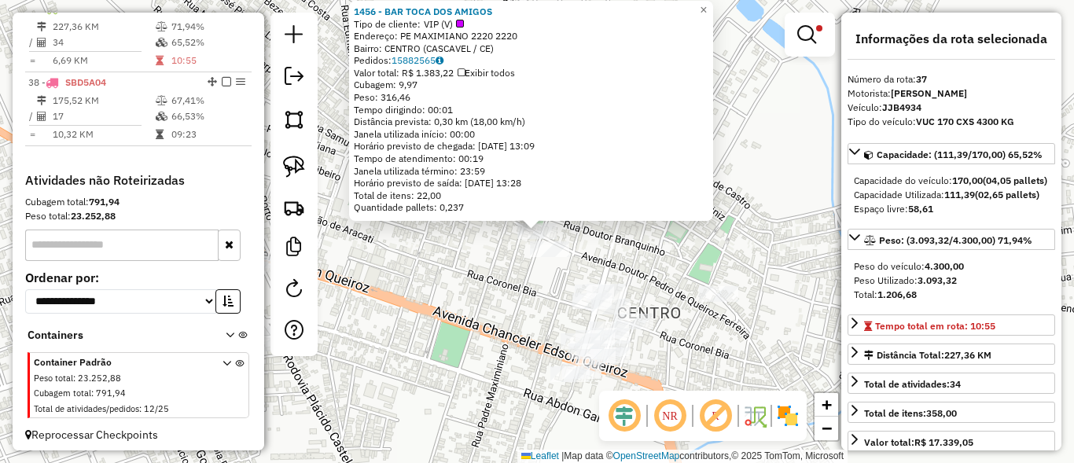
click at [646, 245] on div "1456 - BAR TOCA DOS AMIGOS Tipo de cliente: VIP (V) Endereço: PE MAXIMIANO 2220…" at bounding box center [537, 231] width 1074 height 463
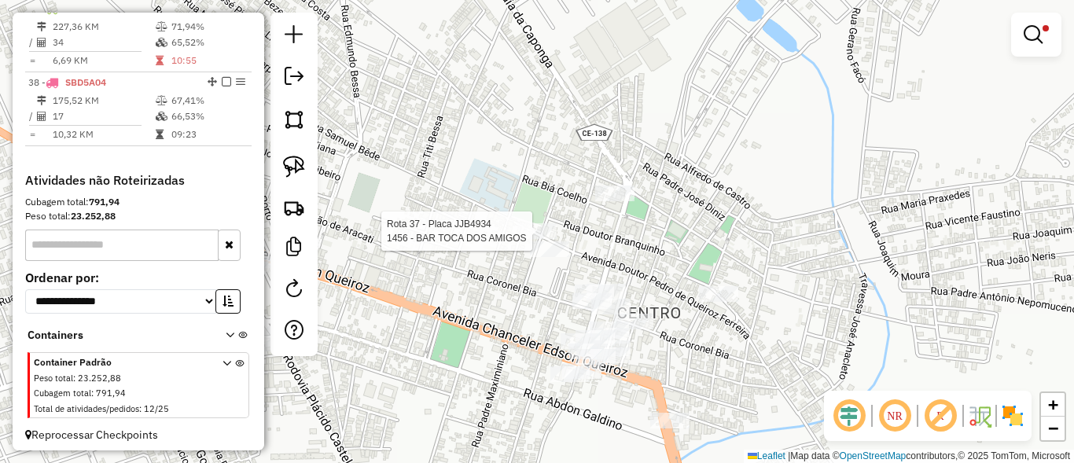
select select "*********"
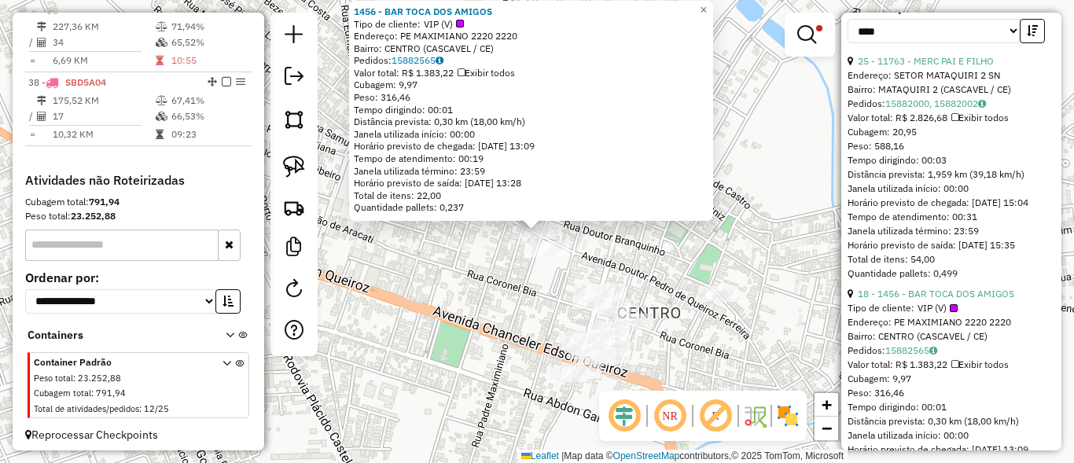
scroll to position [566, 0]
click at [931, 66] on link "25 - 11763 - MERC PAI E FILHO" at bounding box center [926, 60] width 136 height 12
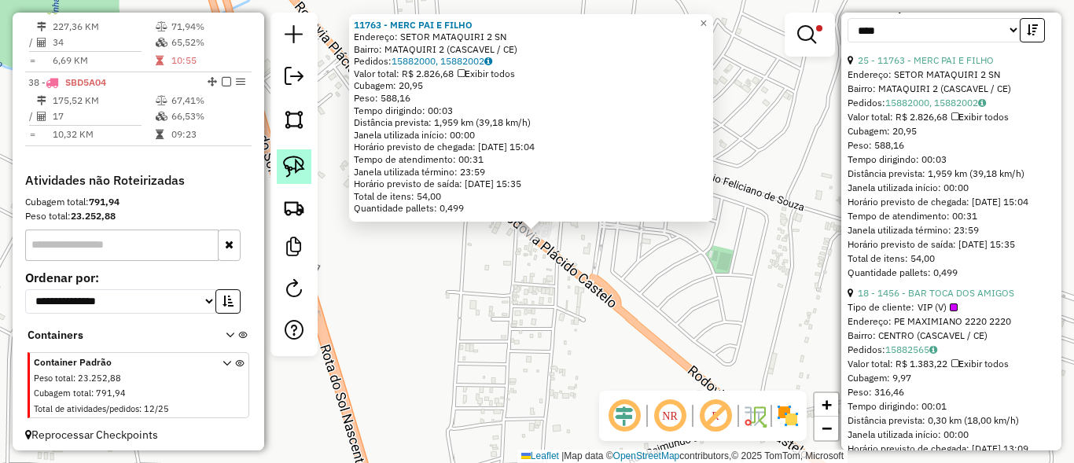
click at [286, 156] on img at bounding box center [294, 167] width 22 height 22
drag, startPoint x: 521, startPoint y: 281, endPoint x: 499, endPoint y: 225, distance: 60.0
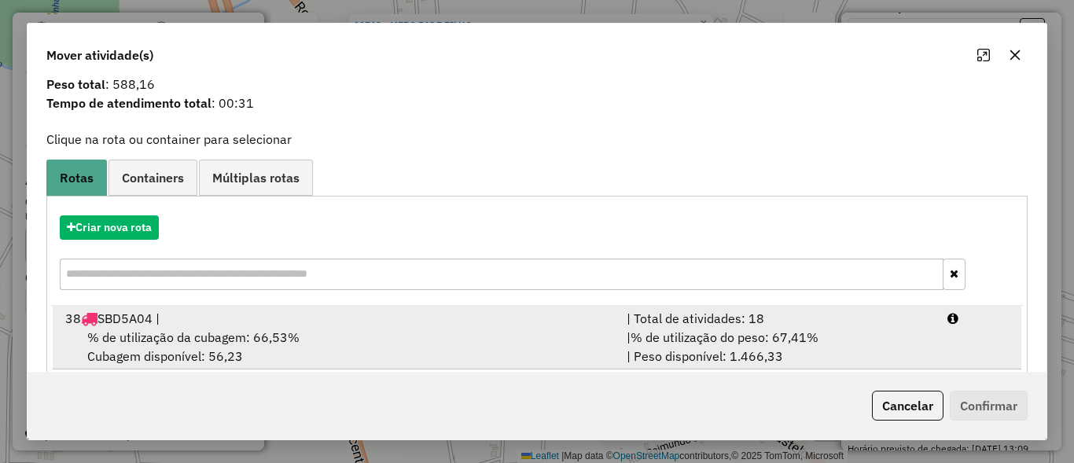
scroll to position [74, 0]
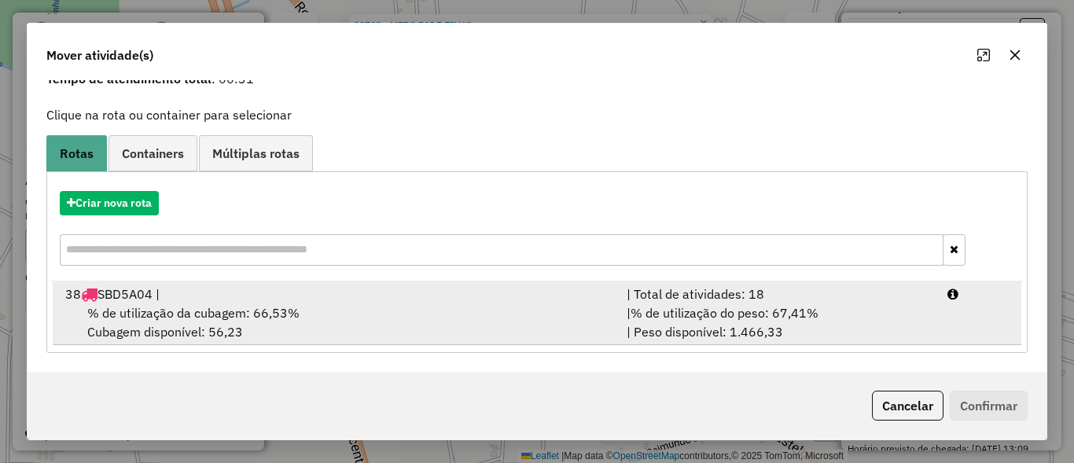
click at [803, 315] on span "% de utilização do peso: 67,41%" at bounding box center [725, 313] width 188 height 16
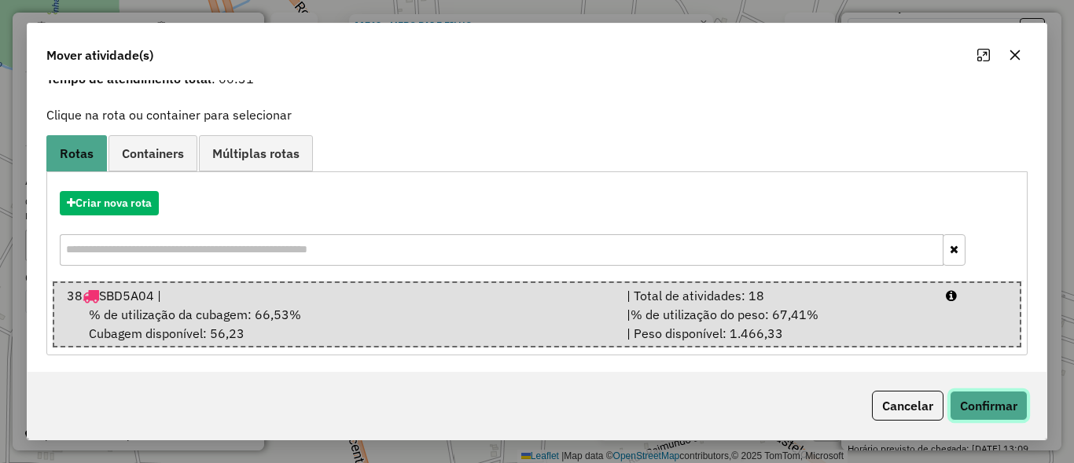
click at [963, 402] on button "Confirmar" at bounding box center [989, 406] width 78 height 30
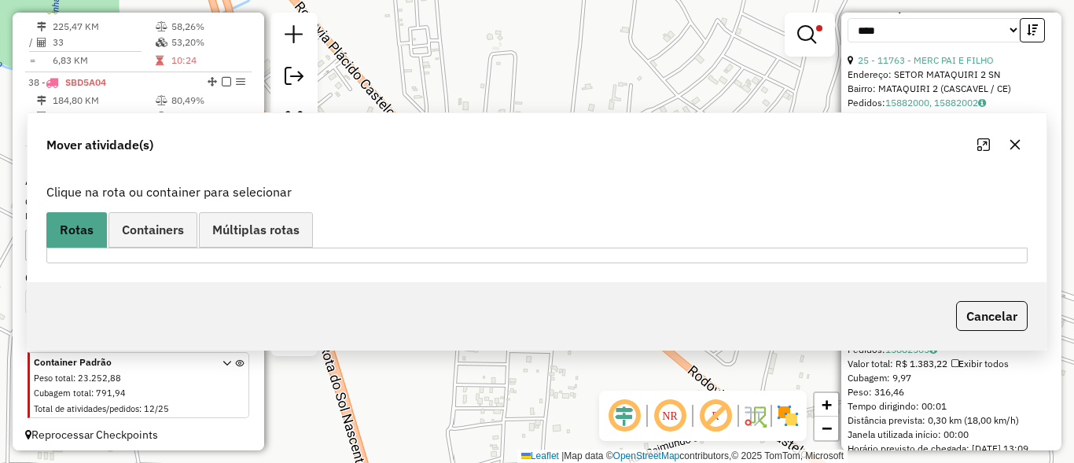
scroll to position [0, 0]
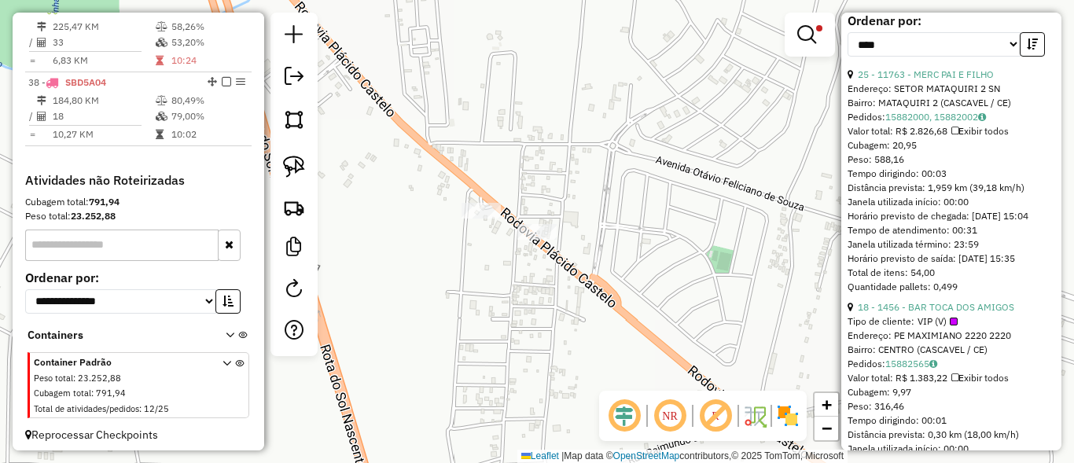
click at [588, 325] on div "Limpar filtros Janela de atendimento Grade de atendimento Capacidade Transporta…" at bounding box center [537, 231] width 1074 height 463
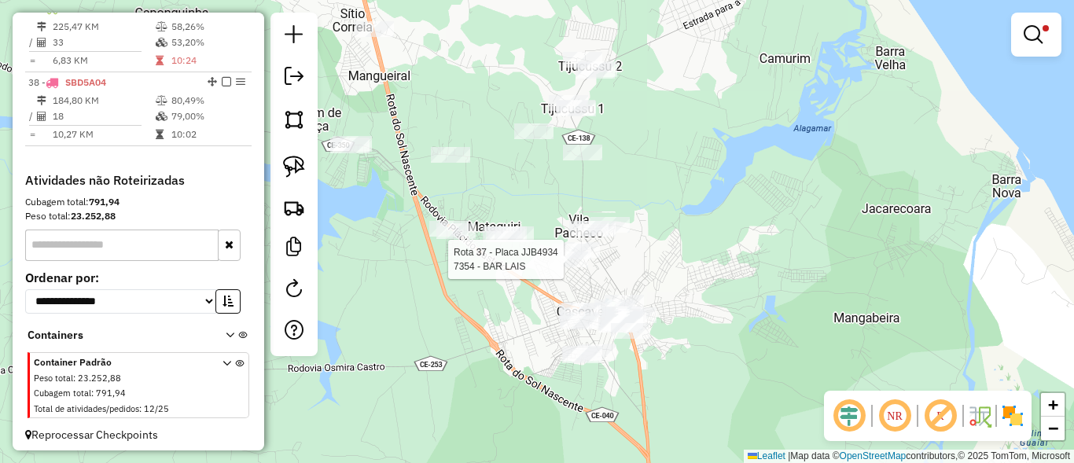
select select "*********"
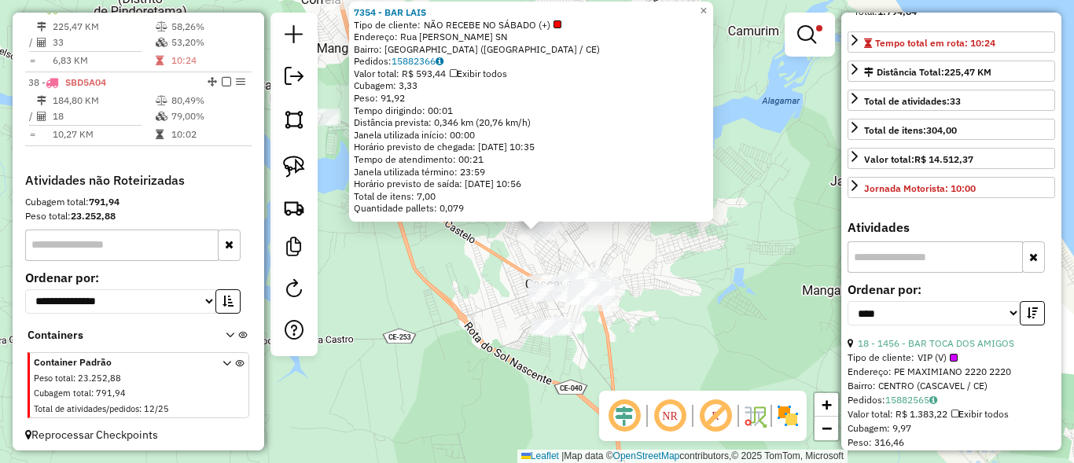
scroll to position [377, 0]
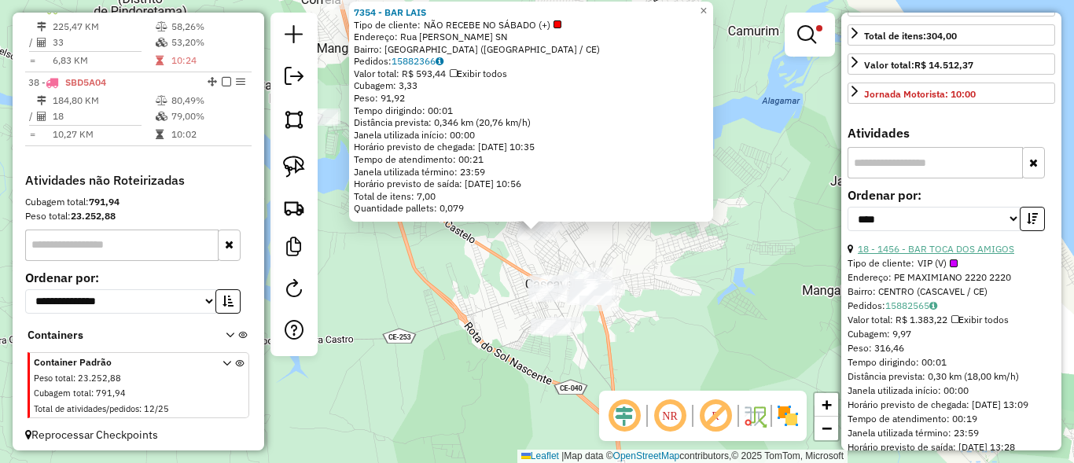
click at [966, 255] on link "18 - 1456 - BAR TOCA DOS AMIGOS" at bounding box center [936, 249] width 156 height 12
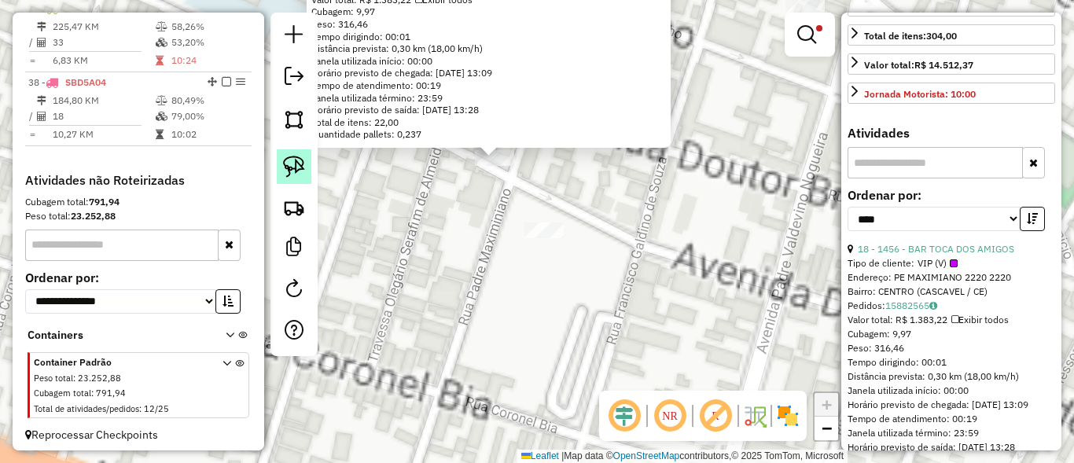
click at [300, 159] on img at bounding box center [294, 167] width 22 height 22
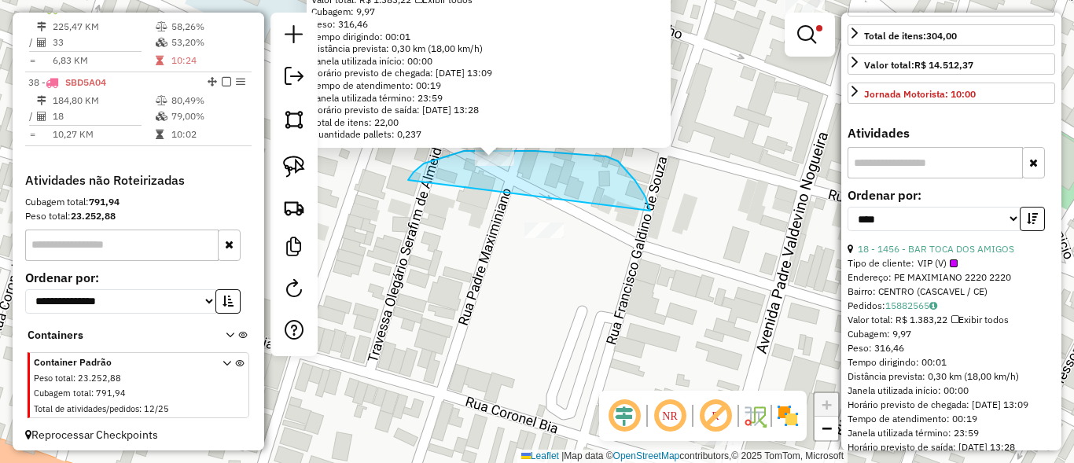
drag, startPoint x: 439, startPoint y: 159, endPoint x: 546, endPoint y: 258, distance: 145.8
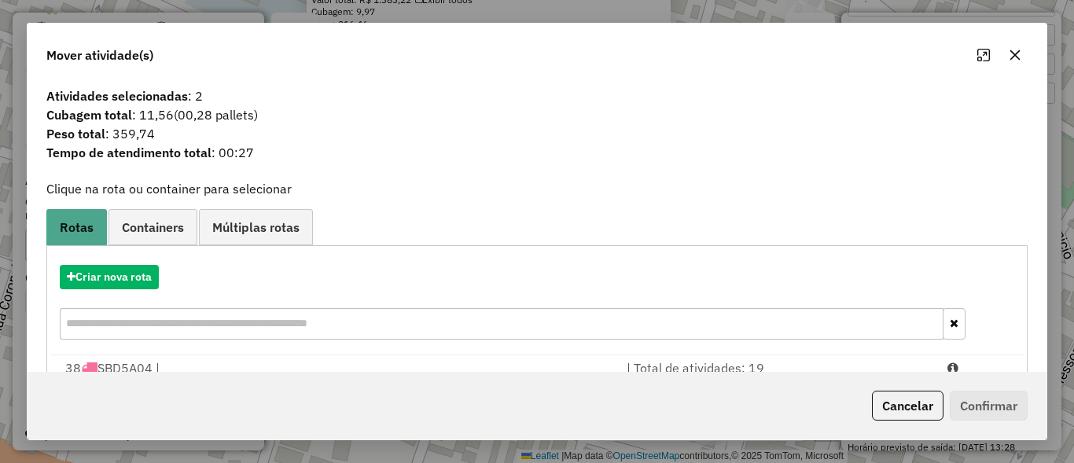
scroll to position [74, 0]
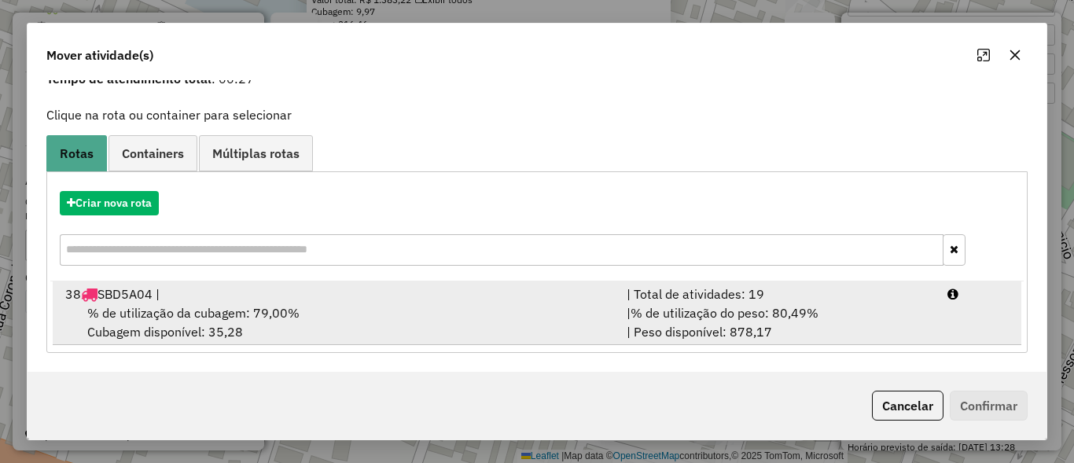
click at [819, 323] on div "| % de utilização do peso: 80,49% | Peso disponível: 878,17" at bounding box center [777, 323] width 321 height 38
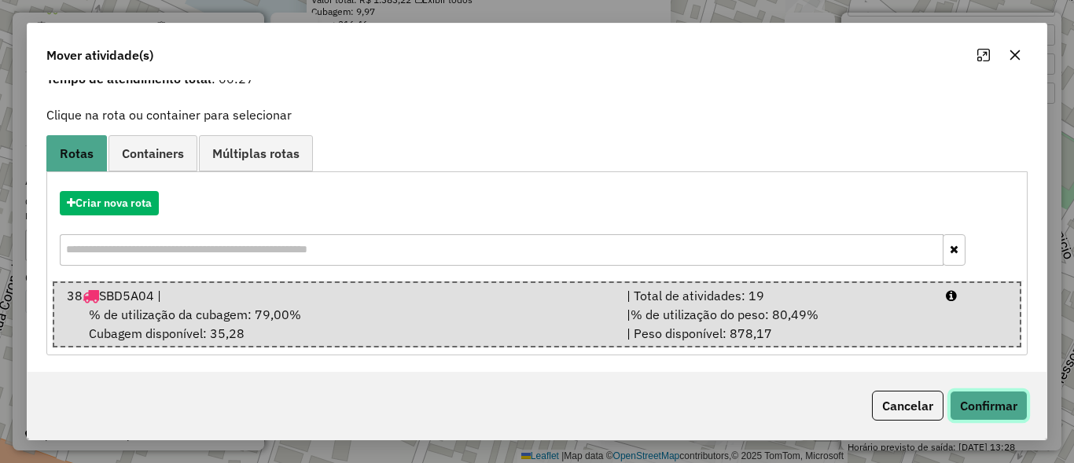
click at [976, 399] on button "Confirmar" at bounding box center [989, 406] width 78 height 30
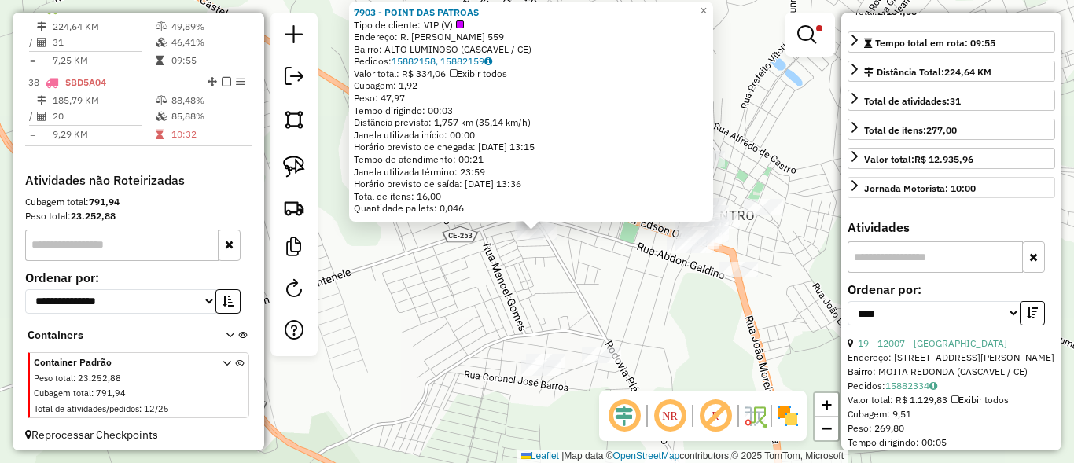
scroll to position [472, 0]
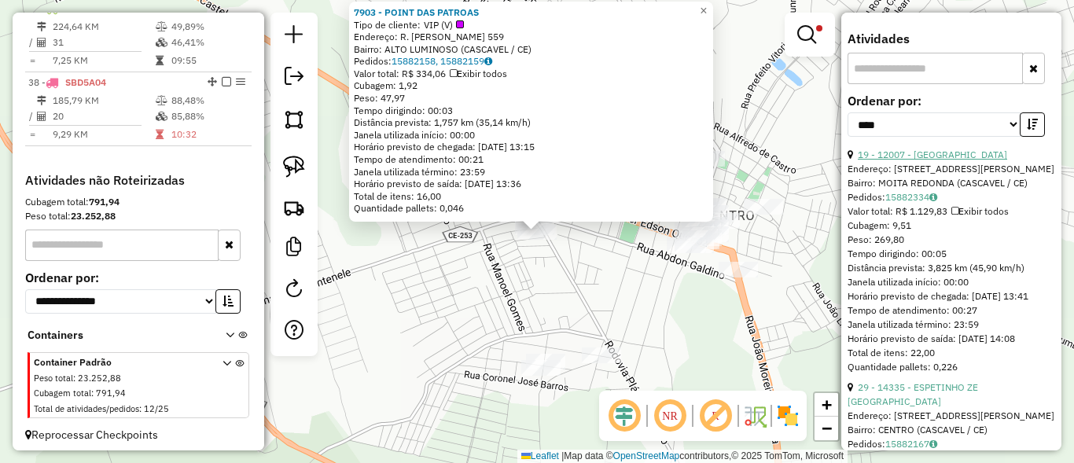
click at [959, 160] on link "19 - 12007 - [GEOGRAPHIC_DATA]" at bounding box center [932, 155] width 149 height 12
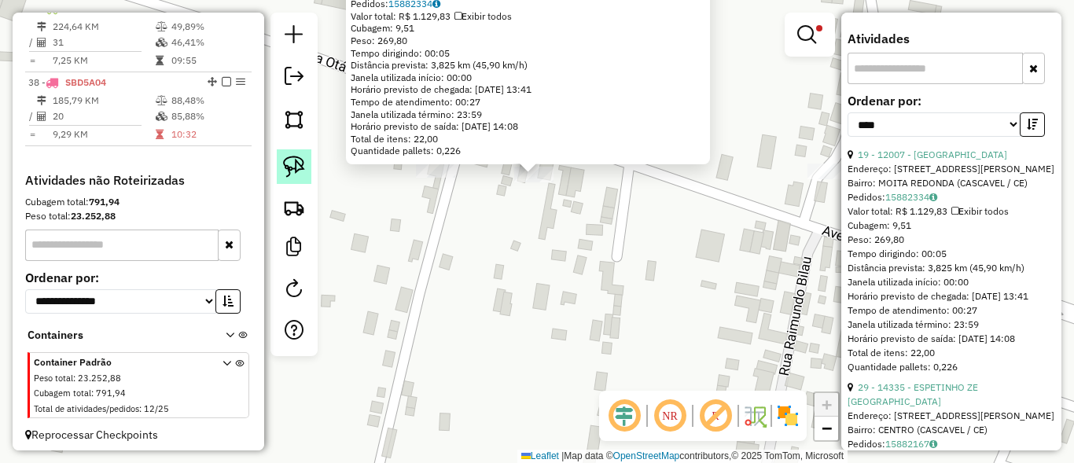
click at [301, 168] on img at bounding box center [294, 167] width 22 height 22
drag, startPoint x: 521, startPoint y: 200, endPoint x: 528, endPoint y: 219, distance: 20.2
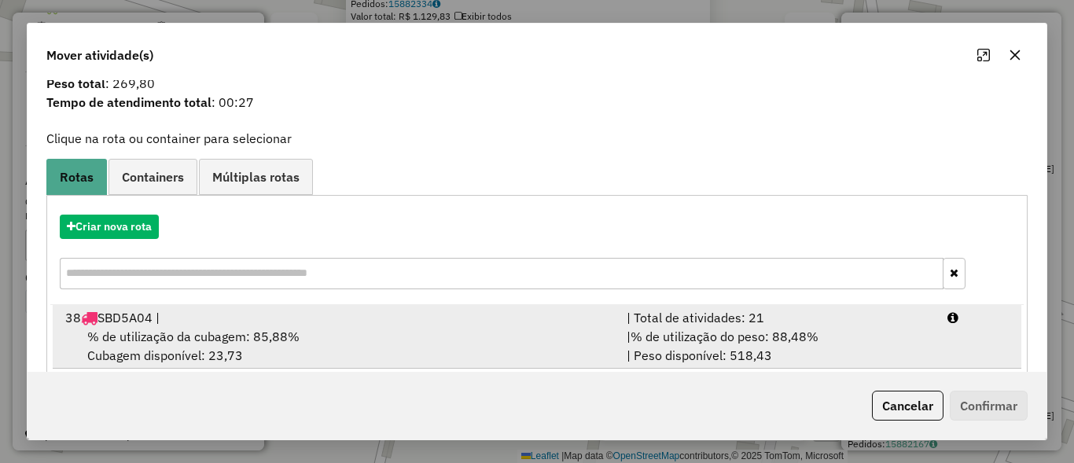
scroll to position [74, 0]
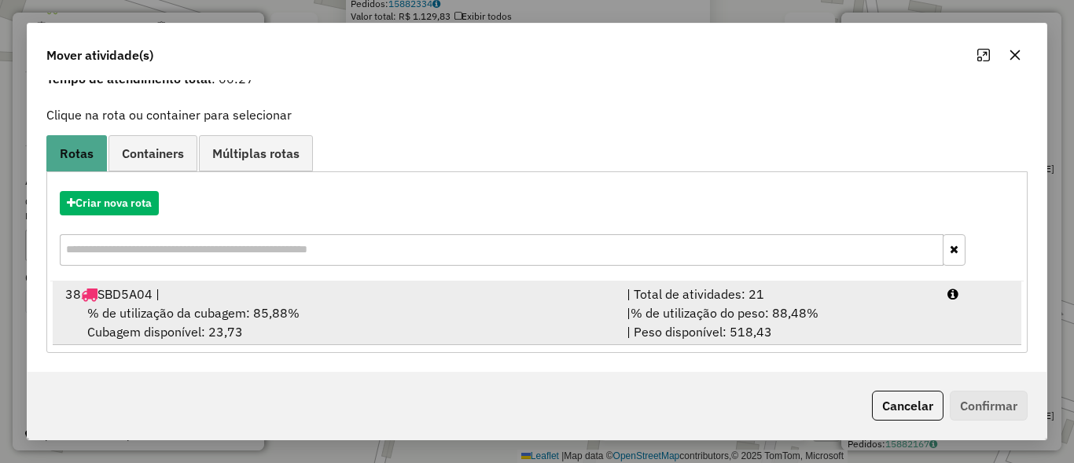
click at [836, 280] on div "Criar nova rota" at bounding box center [537, 230] width 974 height 102
click at [845, 297] on div "| Total de atividades: 21" at bounding box center [777, 294] width 321 height 19
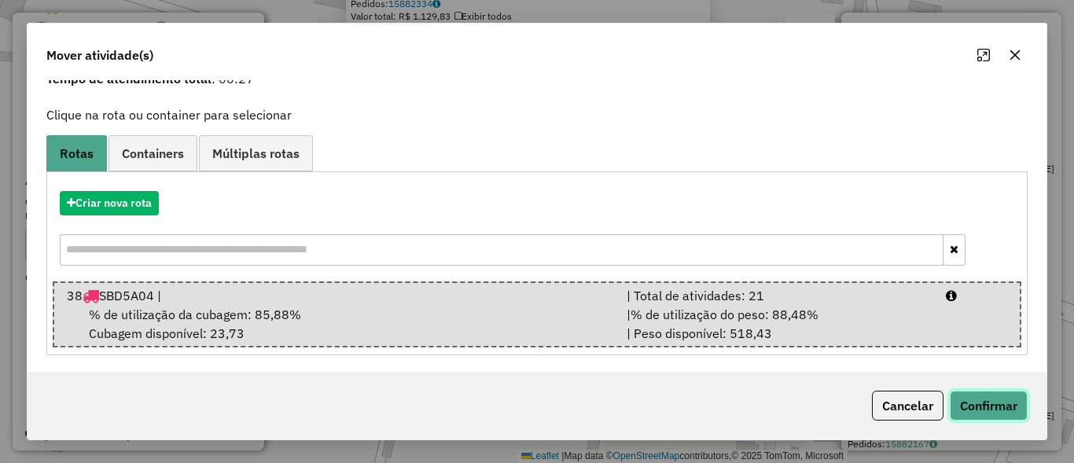
click at [981, 399] on button "Confirmar" at bounding box center [989, 406] width 78 height 30
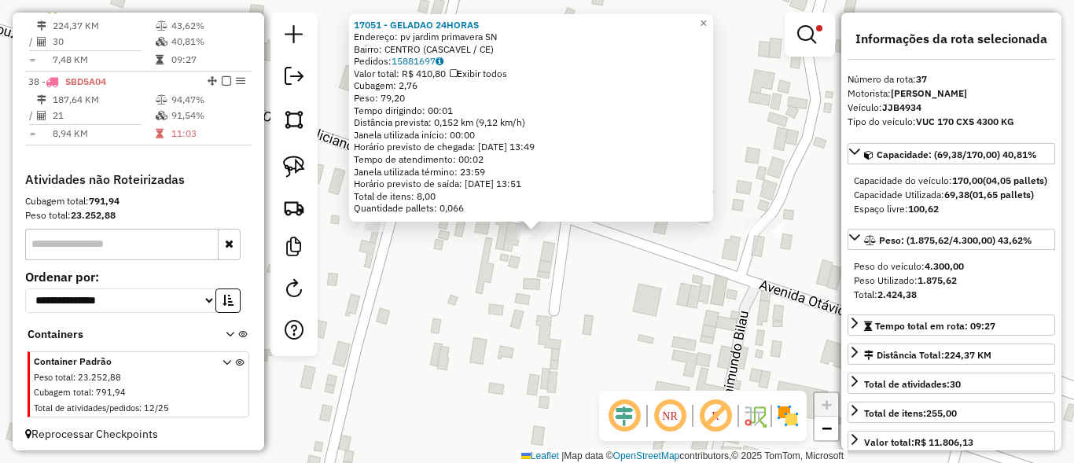
scroll to position [1373, 0]
click at [694, 315] on div "17051 - GELADAO 24HORAS Endereço: pv jardim primavera SN Bairro: CENTRO ([GEOGR…" at bounding box center [537, 231] width 1074 height 463
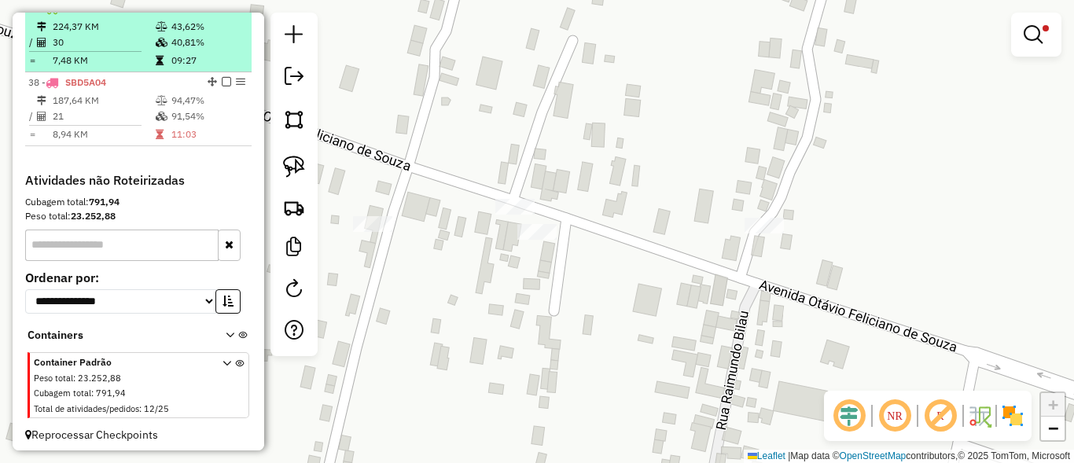
click at [223, 13] on em at bounding box center [226, 7] width 9 height 9
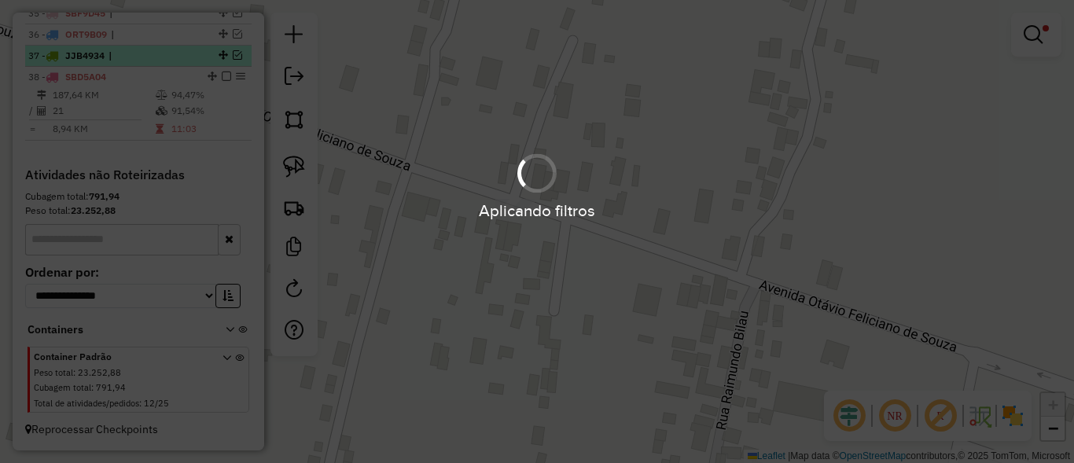
scroll to position [1340, 0]
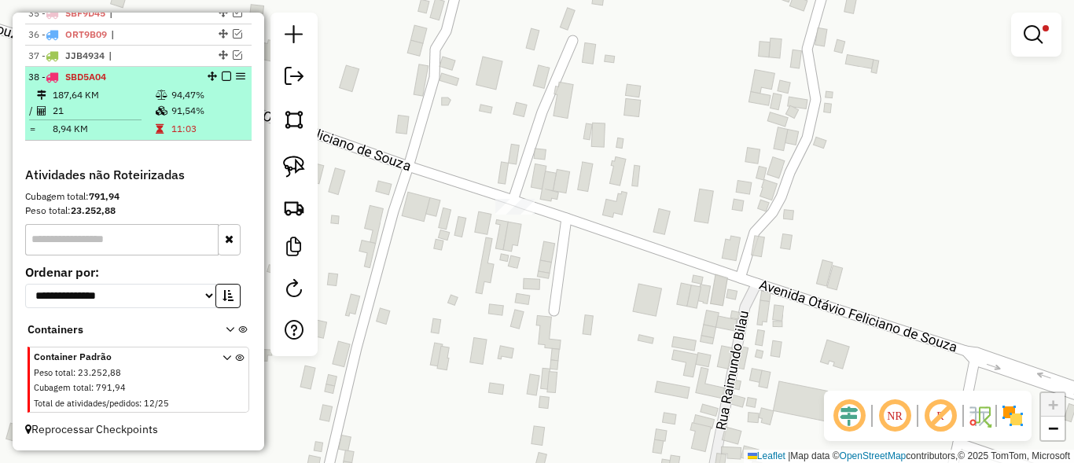
click at [224, 72] on em at bounding box center [226, 76] width 9 height 9
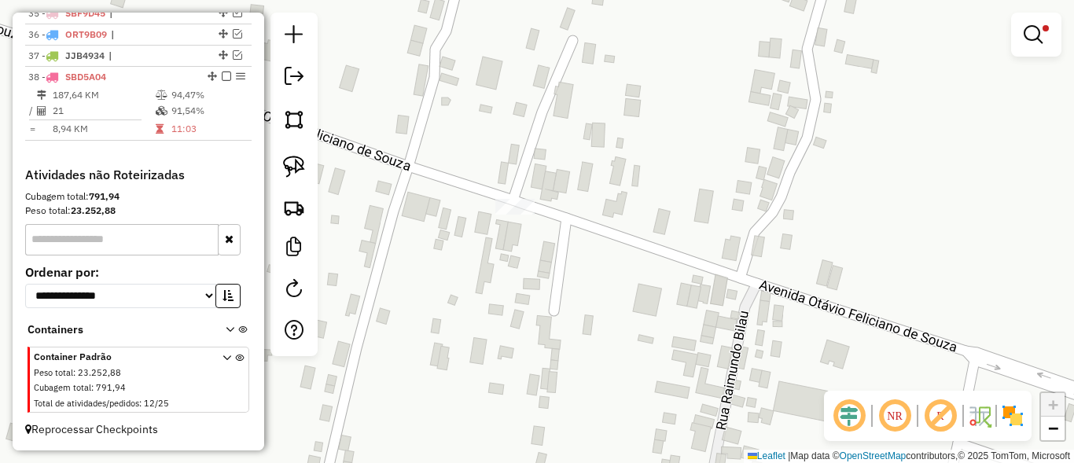
scroll to position [1287, 0]
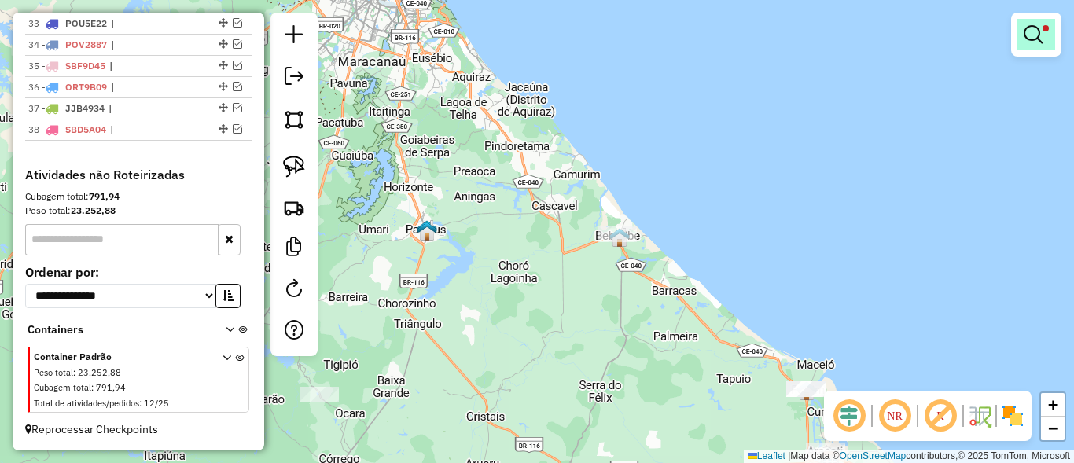
click at [1031, 35] on em at bounding box center [1033, 34] width 19 height 19
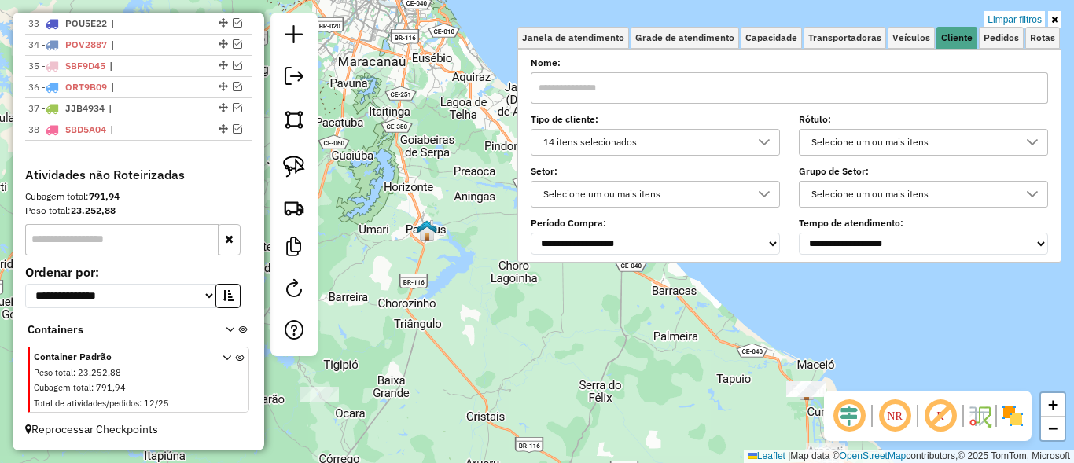
click at [1018, 19] on link "Limpar filtros" at bounding box center [1015, 19] width 61 height 17
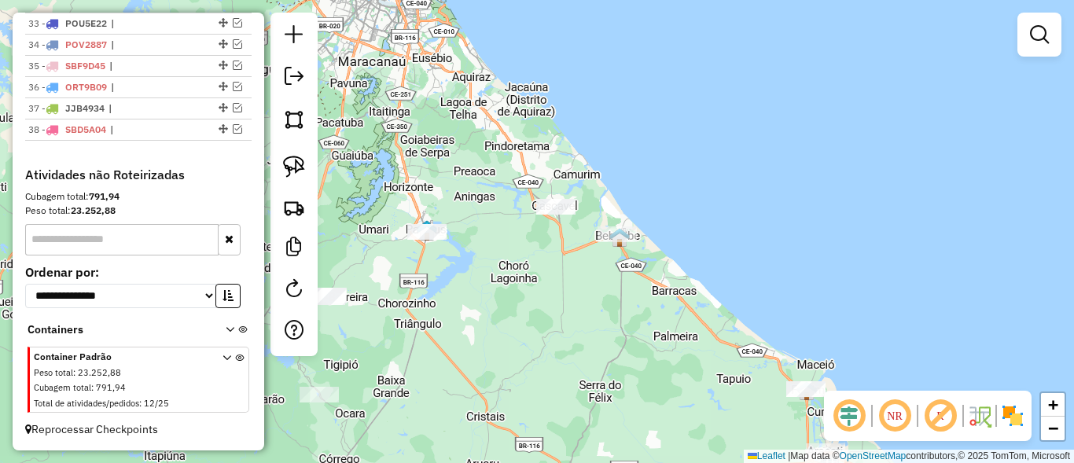
drag, startPoint x: 591, startPoint y: 263, endPoint x: 693, endPoint y: 216, distance: 111.6
click at [693, 216] on div "Janela de atendimento Grade de atendimento Capacidade Transportadoras Veículos …" at bounding box center [537, 231] width 1074 height 463
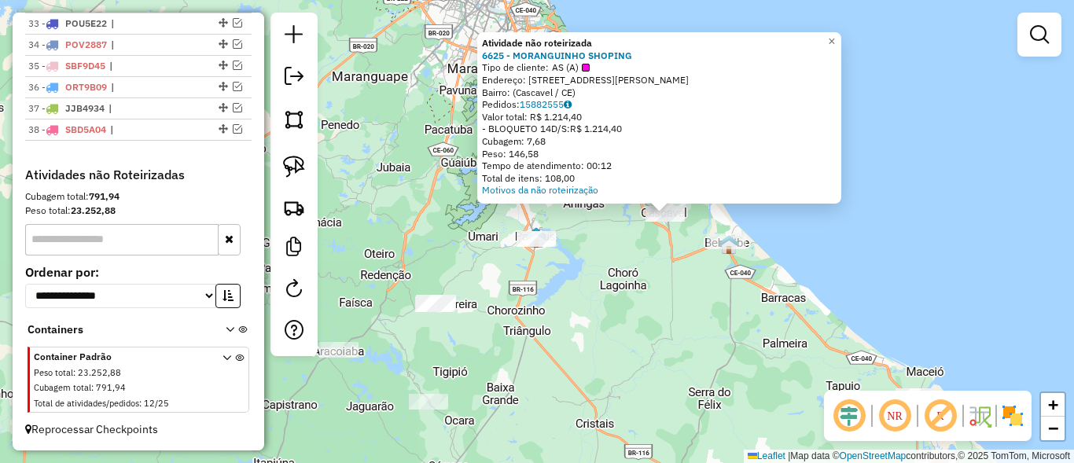
drag, startPoint x: 526, startPoint y: 302, endPoint x: 654, endPoint y: 285, distance: 129.3
click at [654, 285] on div "Atividade não roteirizada 6625 - MORANGUINHO SHOPING Tipo de cliente: AS (A) En…" at bounding box center [537, 231] width 1074 height 463
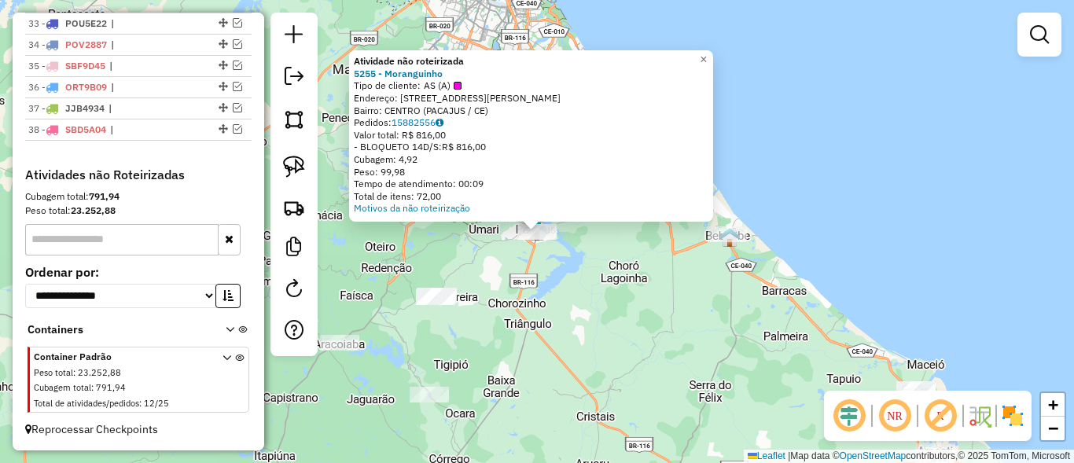
click at [672, 278] on div "Atividade não roteirizada 5255 - Moranguinho Tipo de cliente: AS (A) Endereço: …" at bounding box center [537, 231] width 1074 height 463
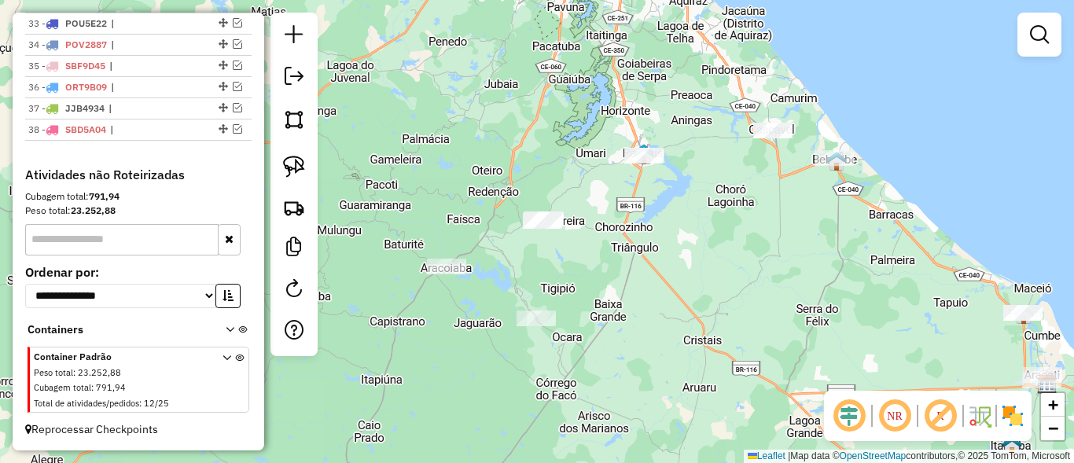
drag, startPoint x: 571, startPoint y: 290, endPoint x: 683, endPoint y: 212, distance: 136.6
click at [683, 212] on div "Janela de atendimento Grade de atendimento Capacidade Transportadoras Veículos …" at bounding box center [537, 231] width 1074 height 463
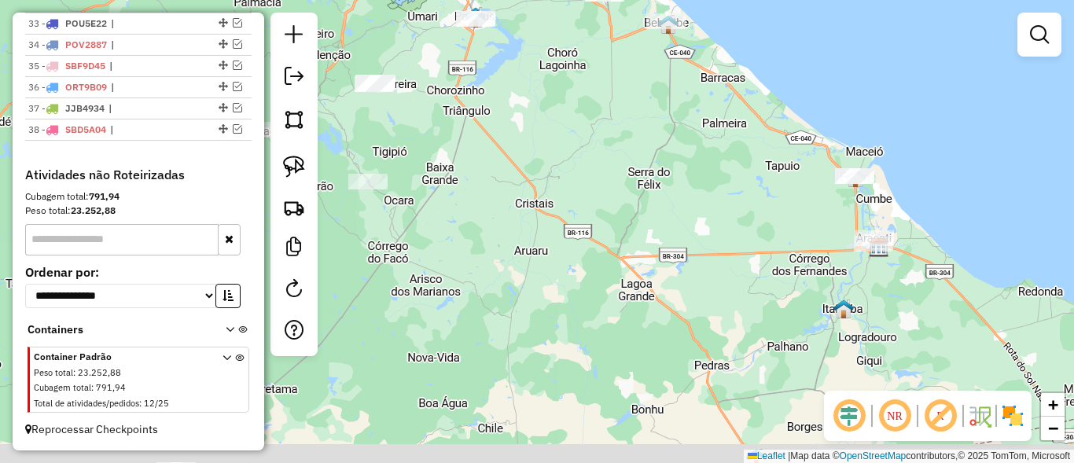
drag, startPoint x: 745, startPoint y: 292, endPoint x: 572, endPoint y: 157, distance: 219.1
click at [572, 157] on div "Janela de atendimento Grade de atendimento Capacidade Transportadoras Veículos …" at bounding box center [537, 231] width 1074 height 463
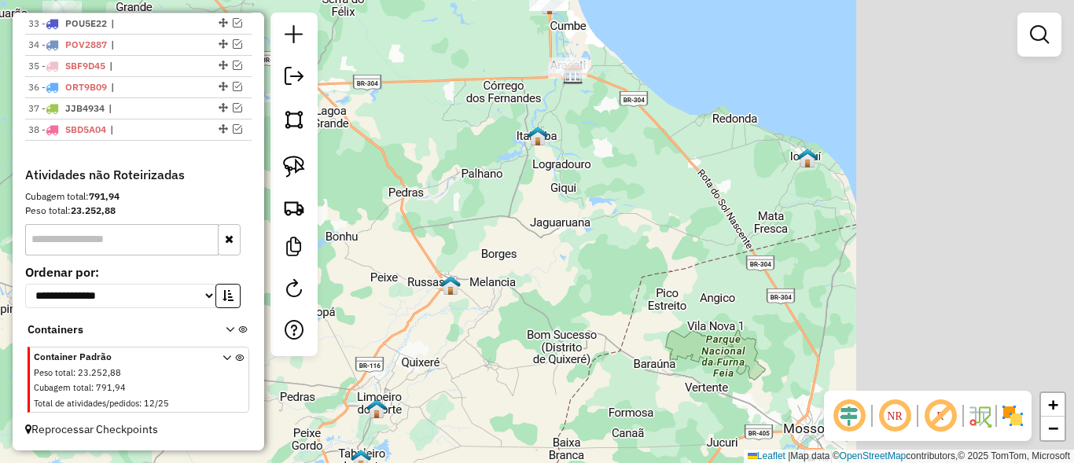
drag, startPoint x: 779, startPoint y: 276, endPoint x: 473, endPoint y: 103, distance: 351.4
click at [473, 103] on div "Janela de atendimento Grade de atendimento Capacidade Transportadoras Veículos …" at bounding box center [537, 231] width 1074 height 463
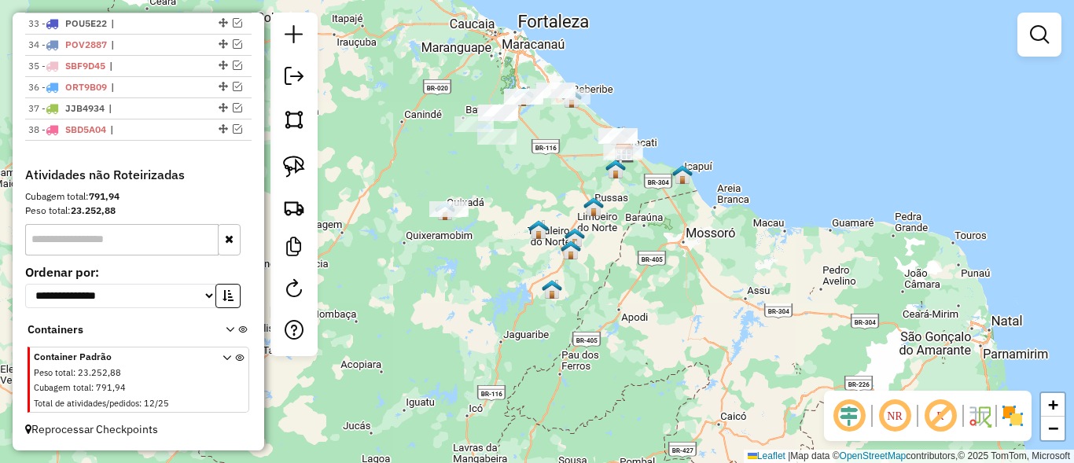
drag, startPoint x: 544, startPoint y: 215, endPoint x: 694, endPoint y: 223, distance: 150.4
click at [694, 223] on div "Janela de atendimento Grade de atendimento Capacidade Transportadoras Veículos …" at bounding box center [537, 231] width 1074 height 463
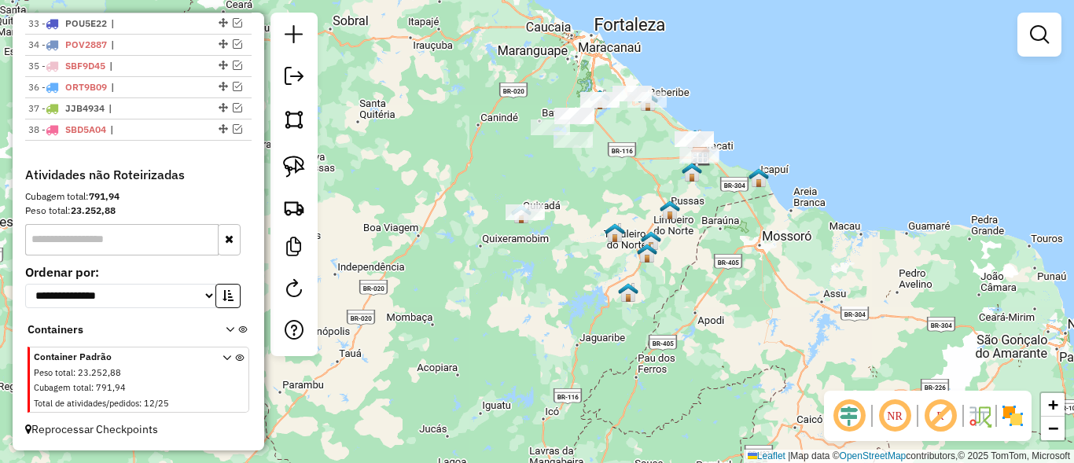
drag, startPoint x: 701, startPoint y: 207, endPoint x: 621, endPoint y: 256, distance: 93.2
click at [628, 253] on div "Janela de atendimento Grade de atendimento Capacidade Transportadoras Veículos …" at bounding box center [537, 231] width 1074 height 463
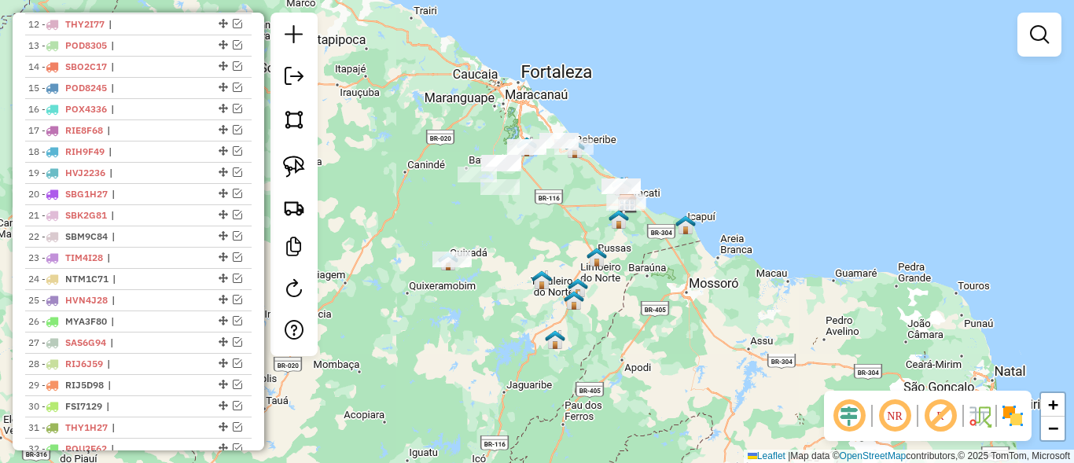
scroll to position [816, 0]
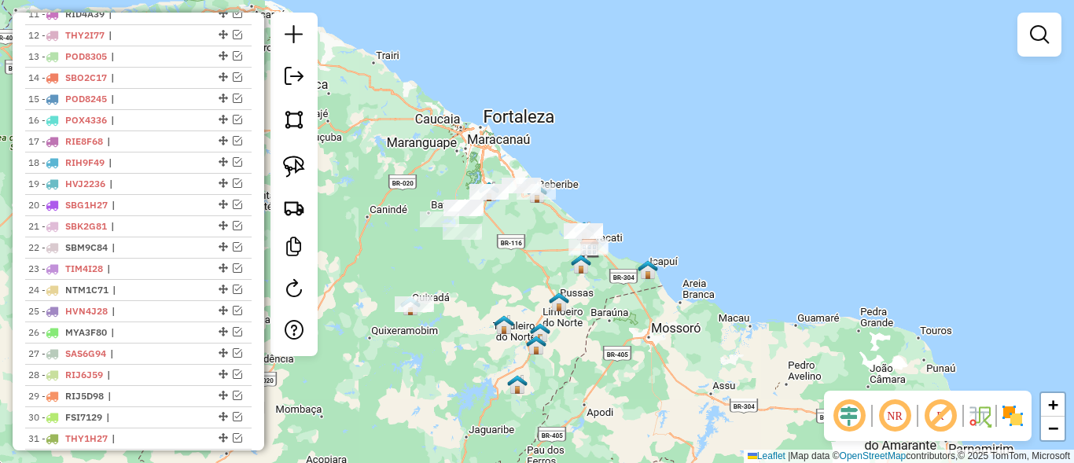
drag, startPoint x: 533, startPoint y: 221, endPoint x: 495, endPoint y: 266, distance: 58.6
click at [495, 266] on div "Janela de atendimento Grade de atendimento Capacidade Transportadoras Veículos …" at bounding box center [537, 231] width 1074 height 463
click at [1052, 405] on span "+" at bounding box center [1053, 405] width 10 height 20
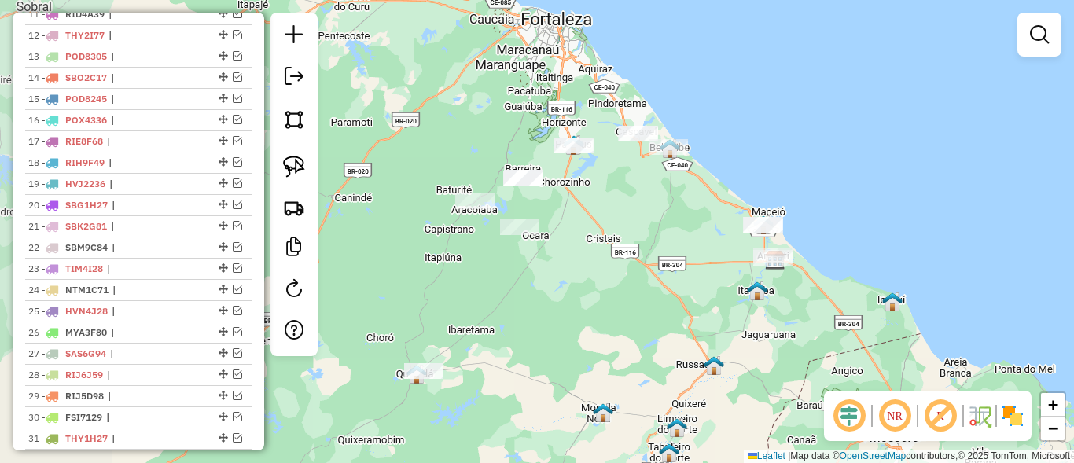
drag, startPoint x: 606, startPoint y: 290, endPoint x: 738, endPoint y: 285, distance: 133.0
click at [738, 285] on div "Janela de atendimento Grade de atendimento Capacidade Transportadoras Veículos …" at bounding box center [537, 231] width 1074 height 463
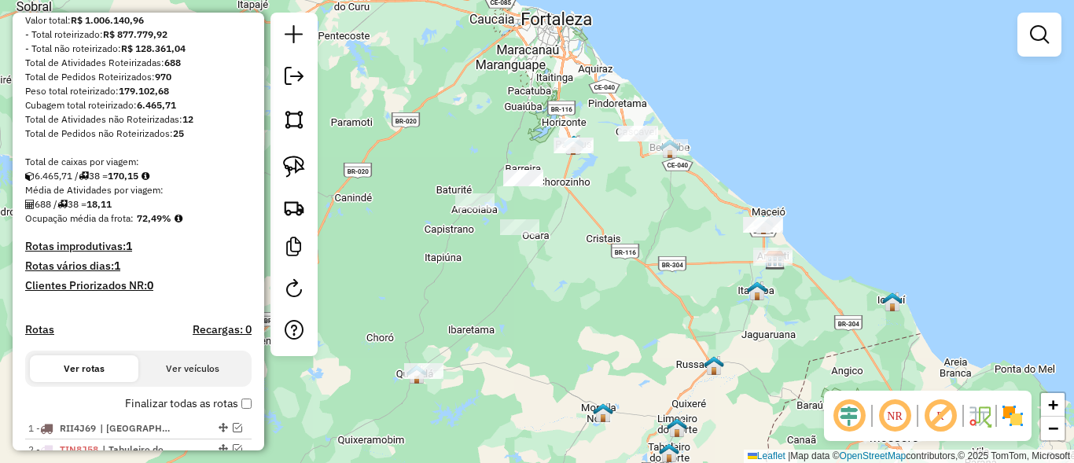
scroll to position [37, 0]
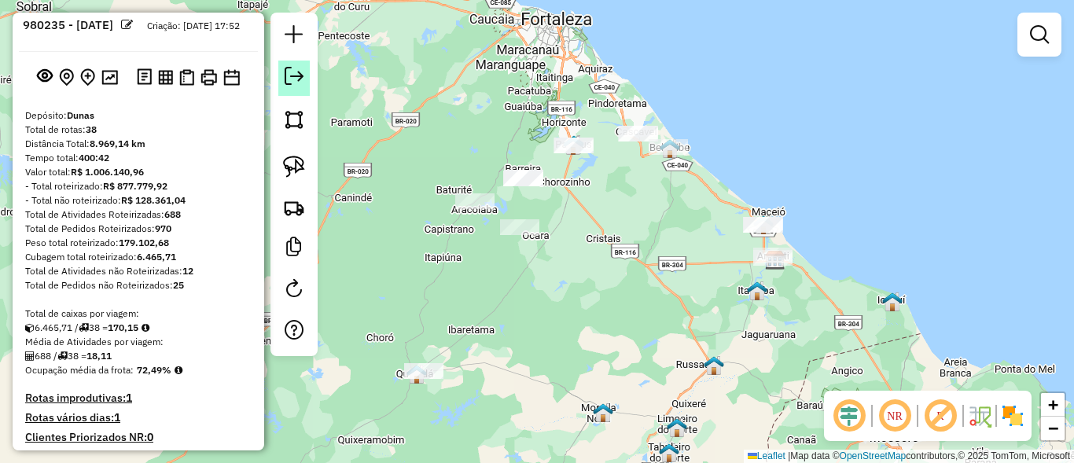
click at [296, 79] on em at bounding box center [294, 76] width 19 height 19
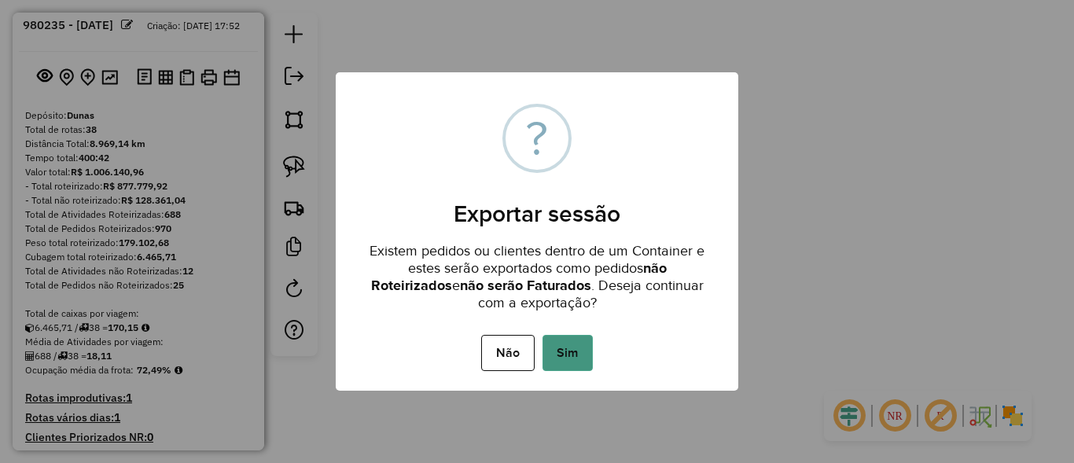
click at [586, 359] on button "Sim" at bounding box center [568, 353] width 50 height 36
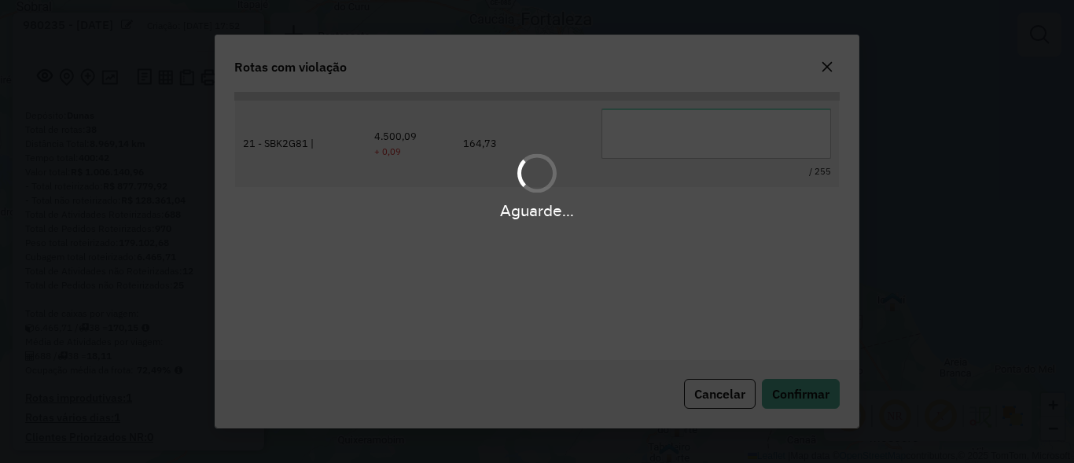
scroll to position [64, 0]
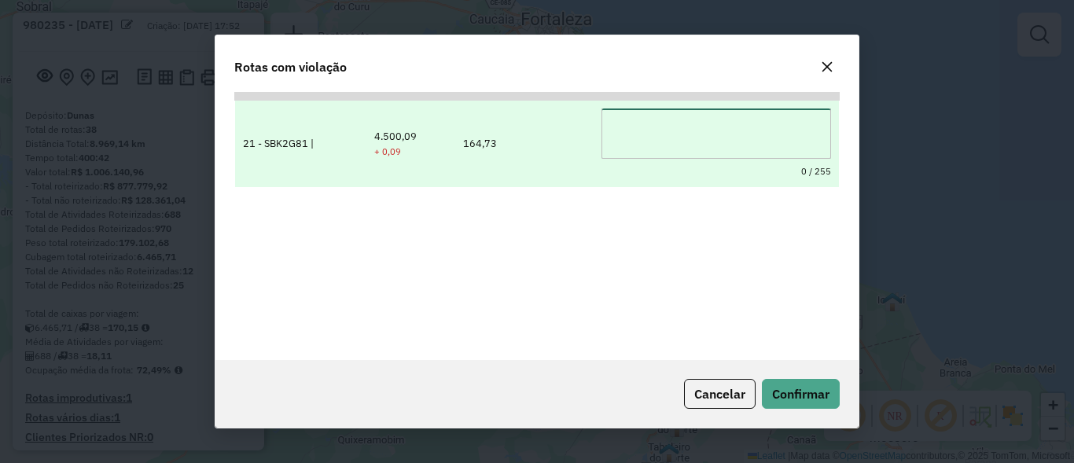
click at [659, 131] on textarea at bounding box center [717, 134] width 230 height 50
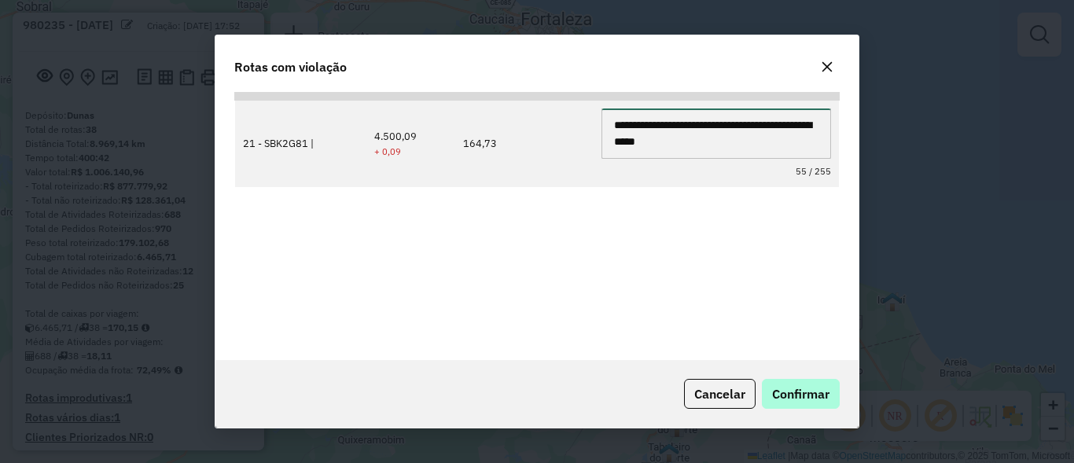
type textarea "**********"
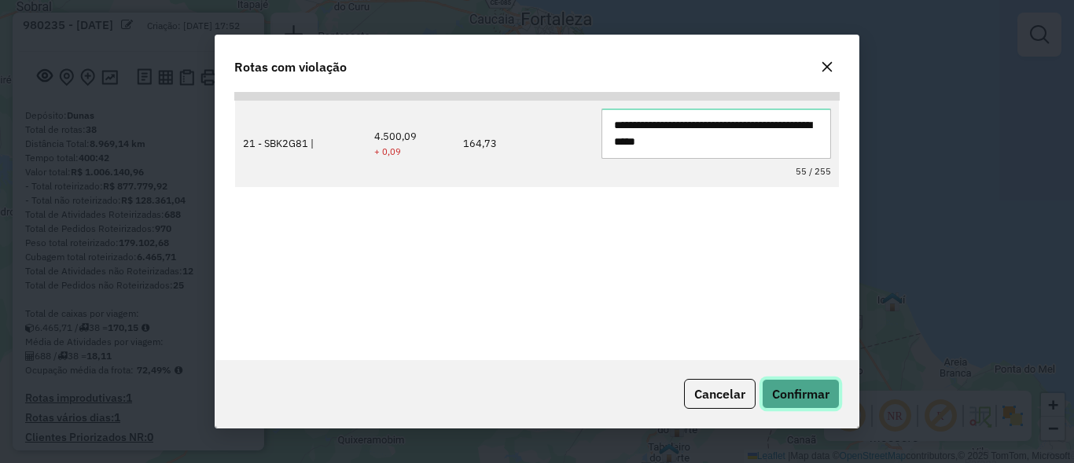
click at [828, 395] on span "Confirmar" at bounding box center [800, 394] width 57 height 16
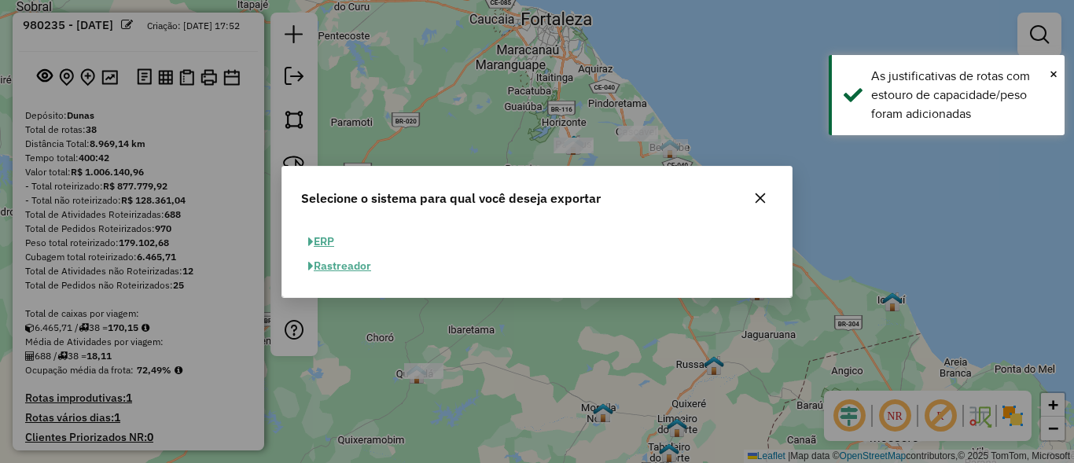
click at [314, 241] on button "ERP" at bounding box center [321, 242] width 40 height 24
select select "**"
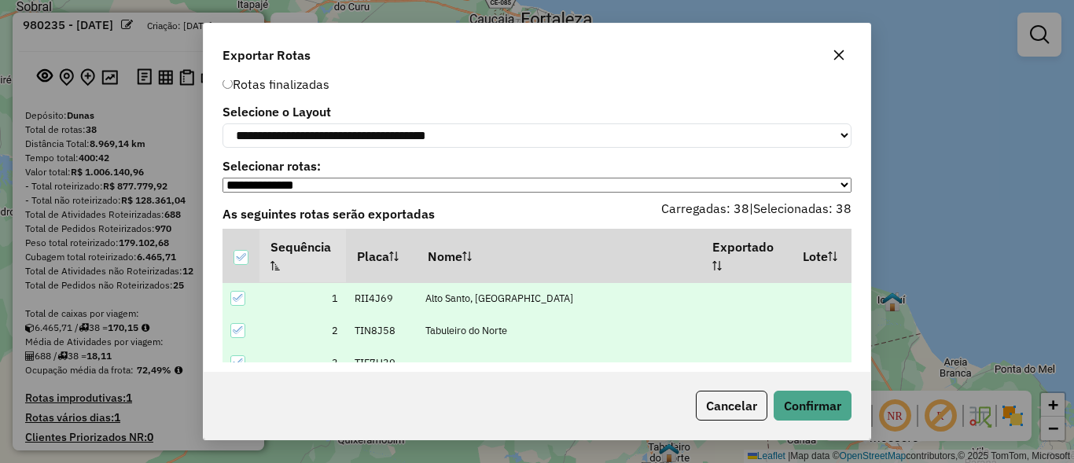
scroll to position [0, 0]
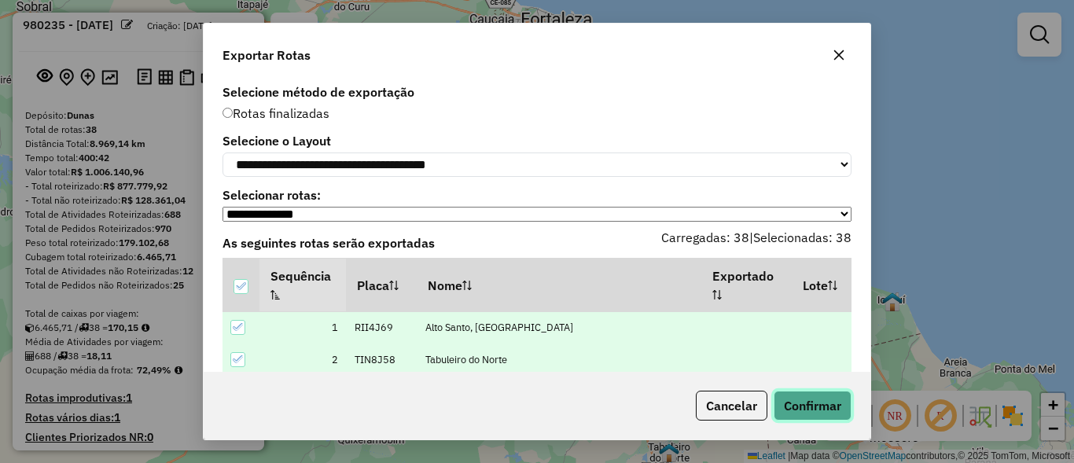
drag, startPoint x: 828, startPoint y: 403, endPoint x: 668, endPoint y: 170, distance: 282.9
click at [668, 170] on div "**********" at bounding box center [537, 231] width 668 height 417
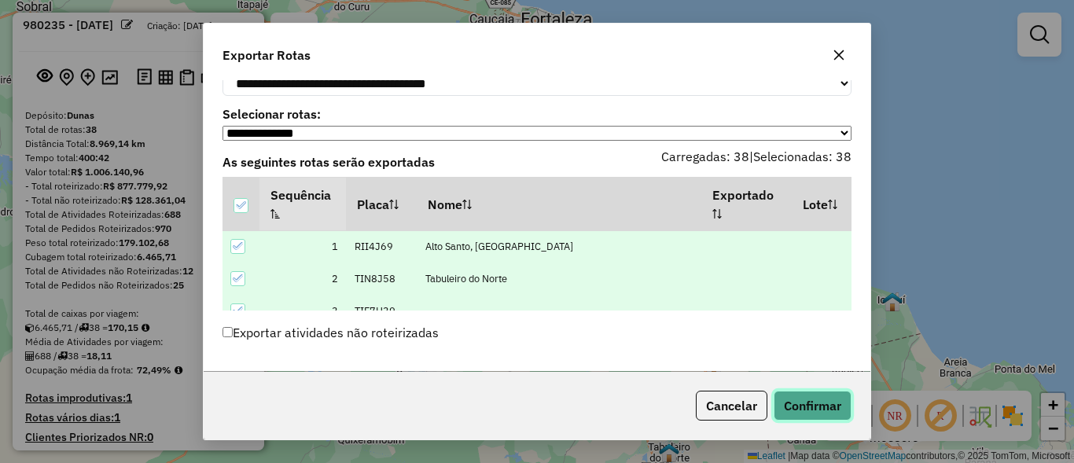
click at [823, 410] on button "Confirmar" at bounding box center [813, 406] width 78 height 30
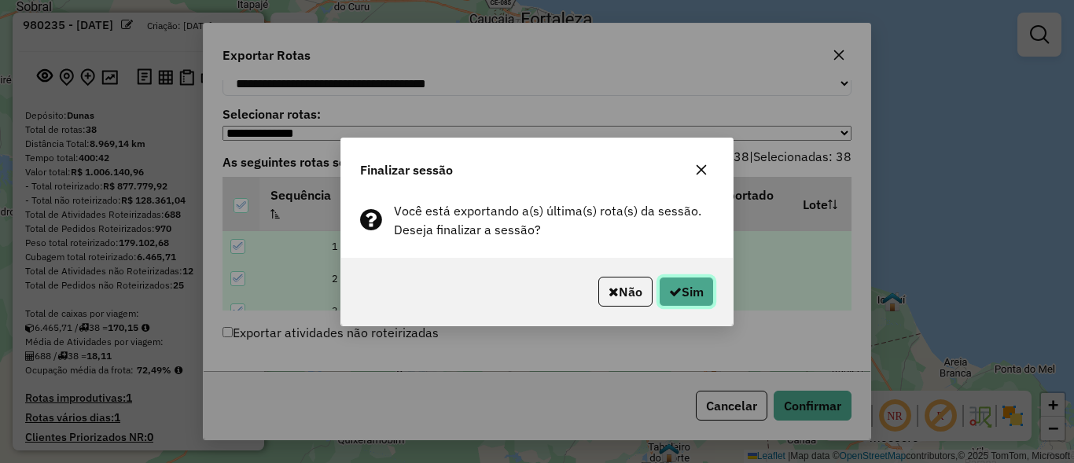
click at [692, 295] on button "Sim" at bounding box center [686, 292] width 55 height 30
